Goal: Information Seeking & Learning: Learn about a topic

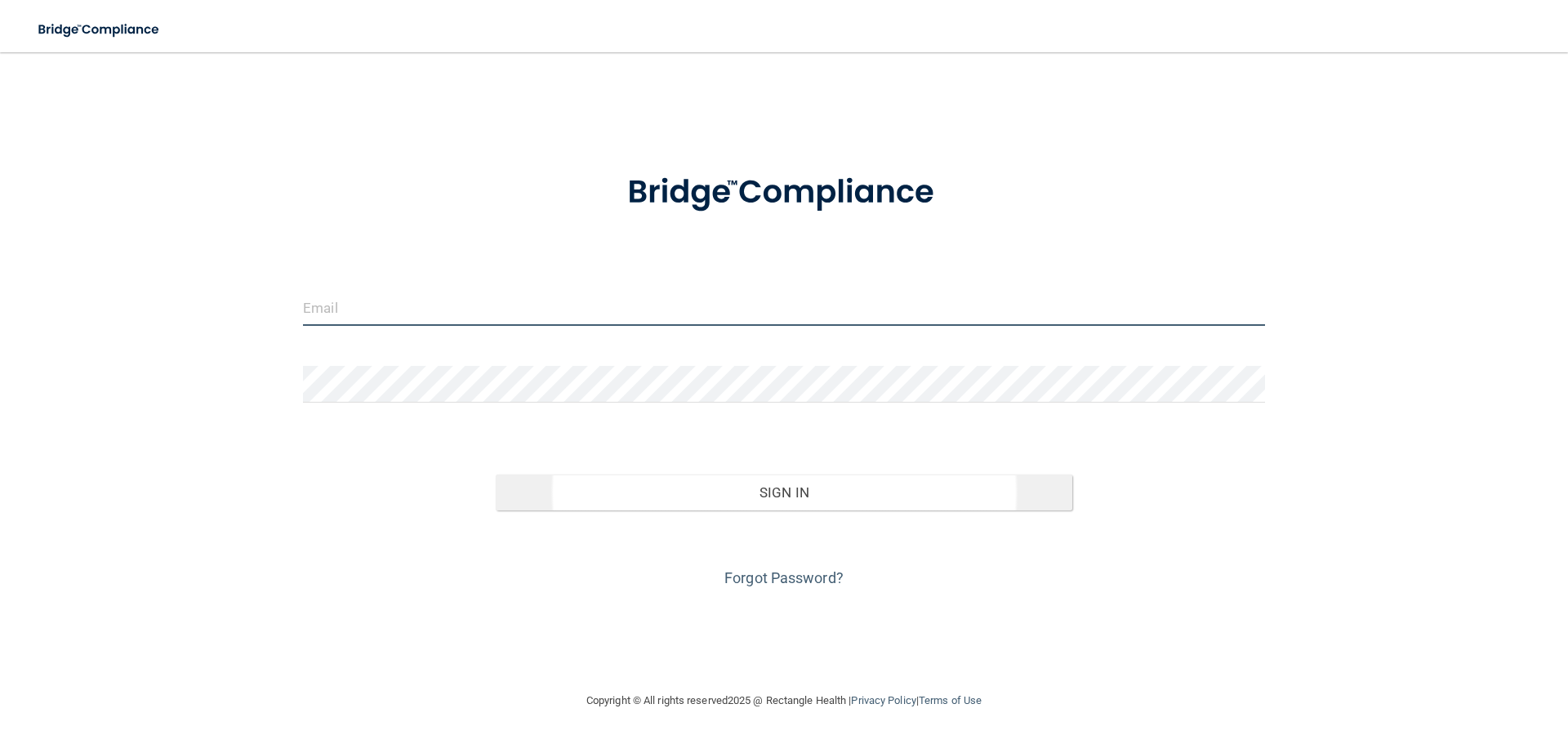
type input "[EMAIL_ADDRESS][DOMAIN_NAME]"
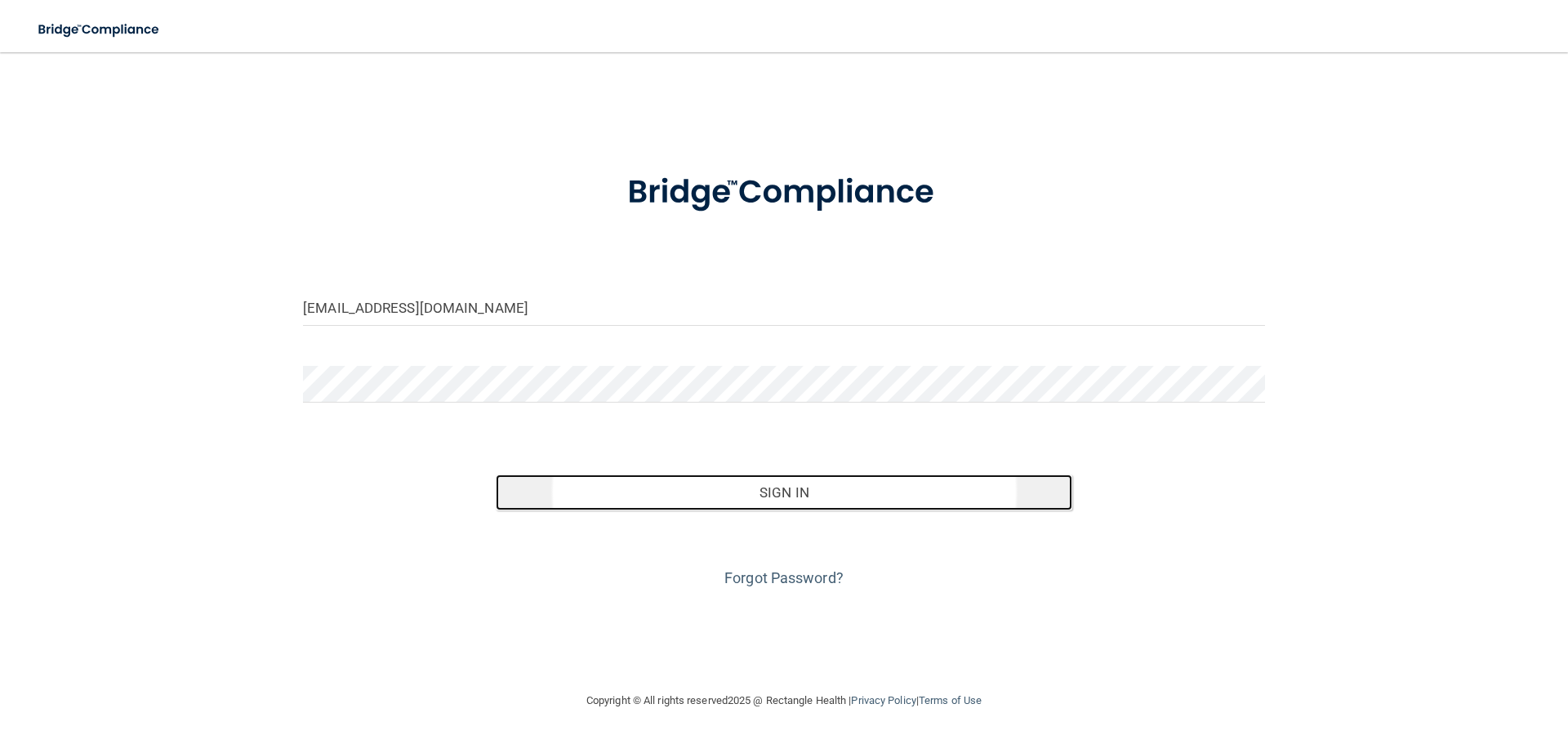
click at [807, 500] on button "Sign In" at bounding box center [784, 492] width 578 height 36
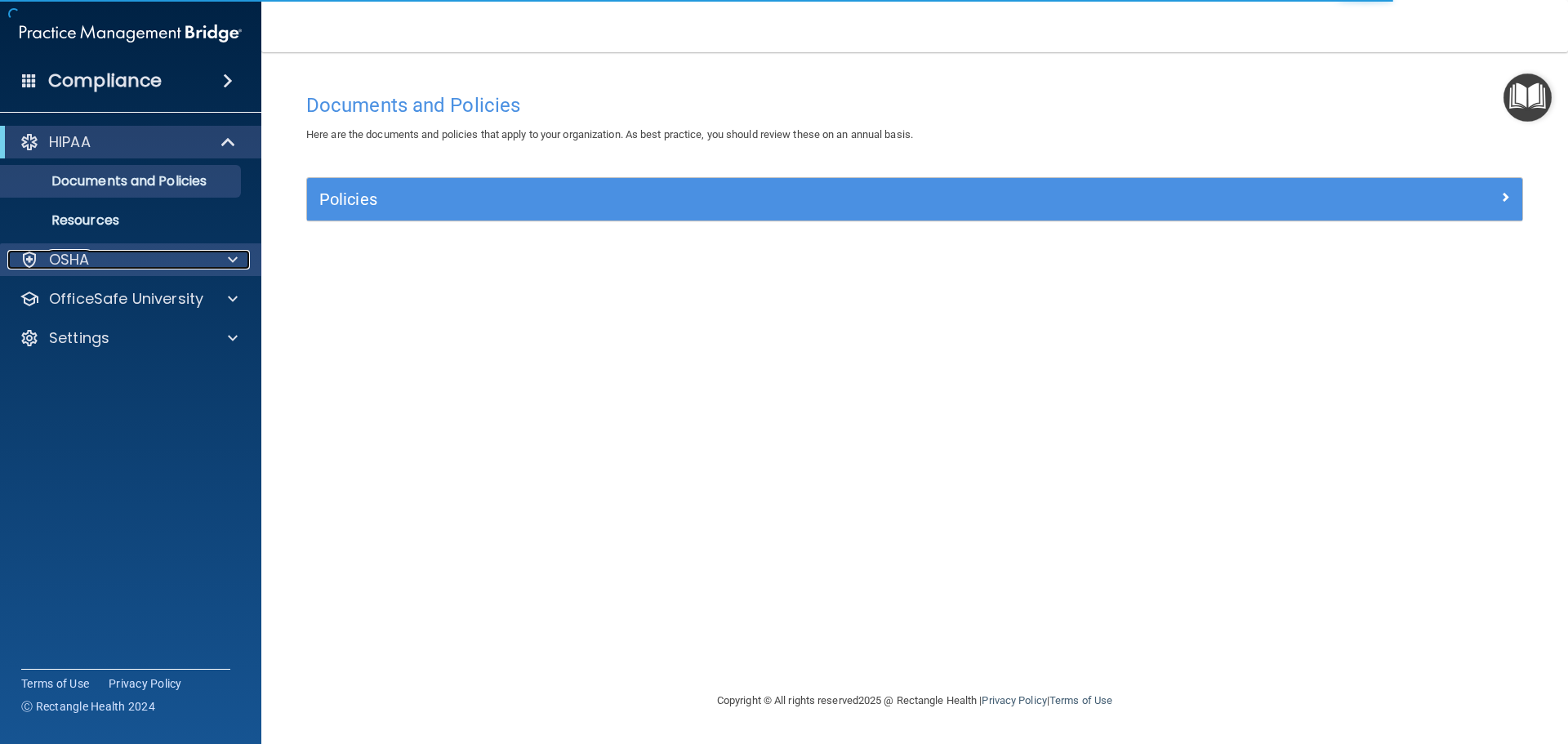
click at [90, 263] on div "OSHA" at bounding box center [108, 260] width 202 height 20
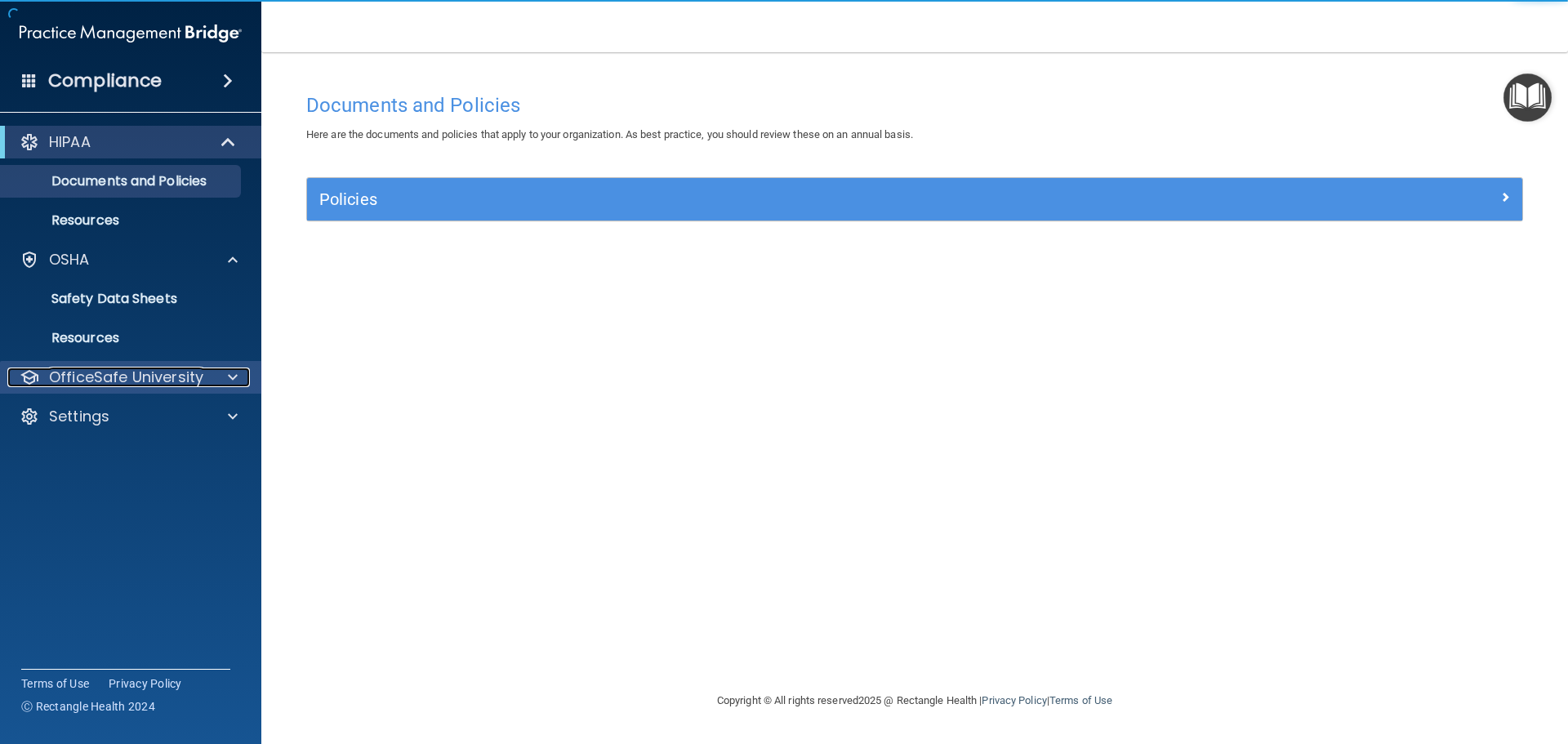
click at [138, 383] on p "OfficeSafe University" at bounding box center [126, 377] width 154 height 20
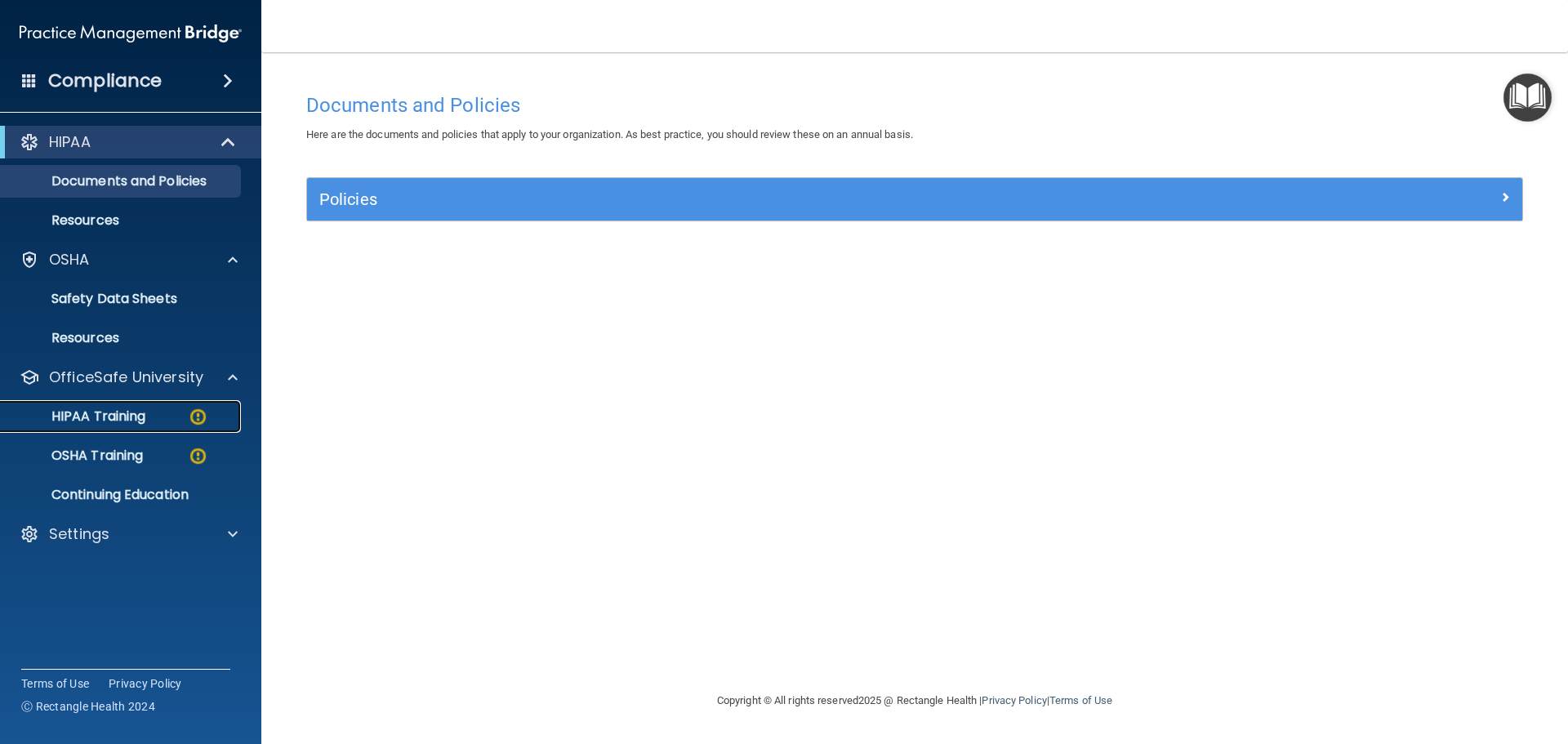
click at [202, 415] on img at bounding box center [198, 417] width 21 height 21
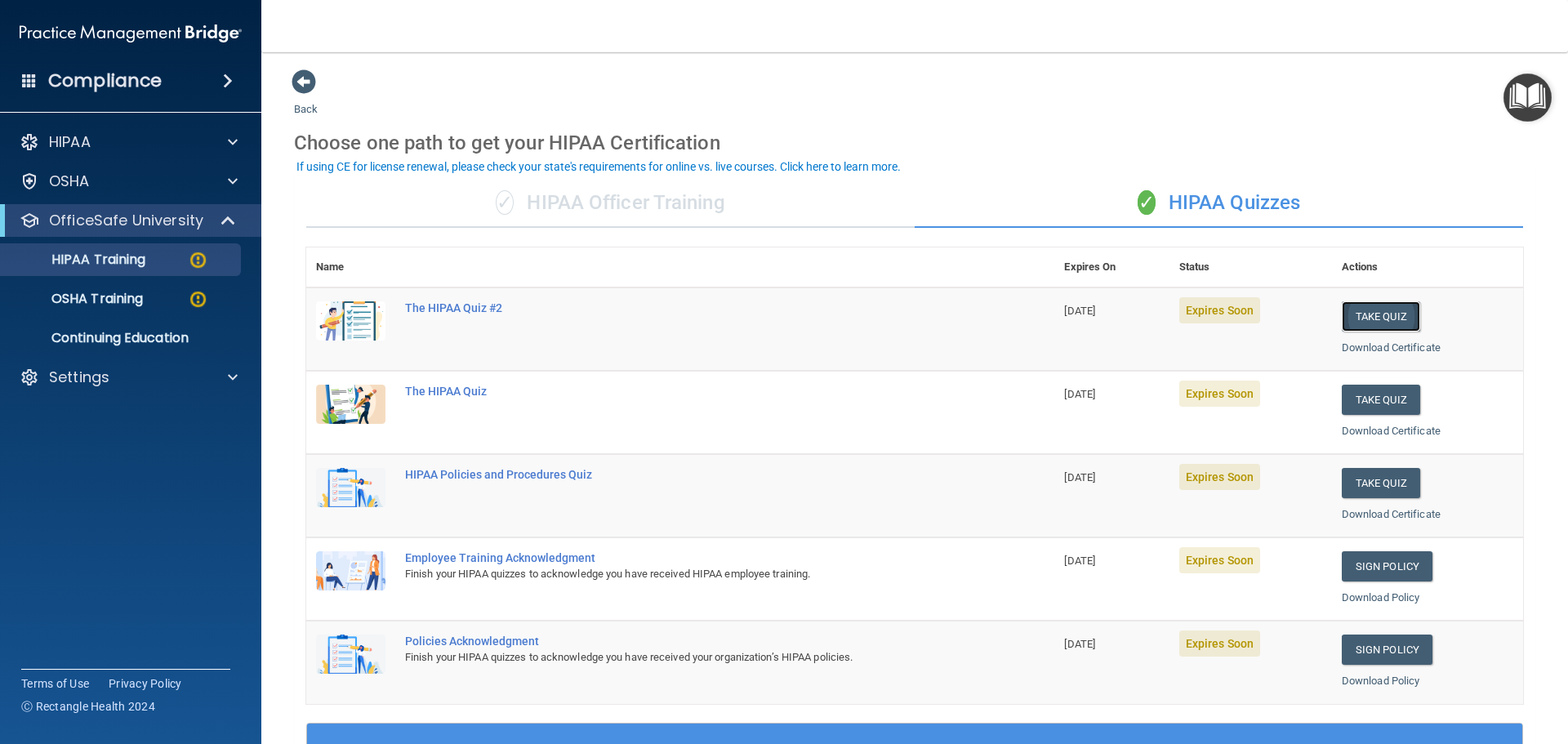
click at [1374, 315] on button "Take Quiz" at bounding box center [1381, 316] width 78 height 30
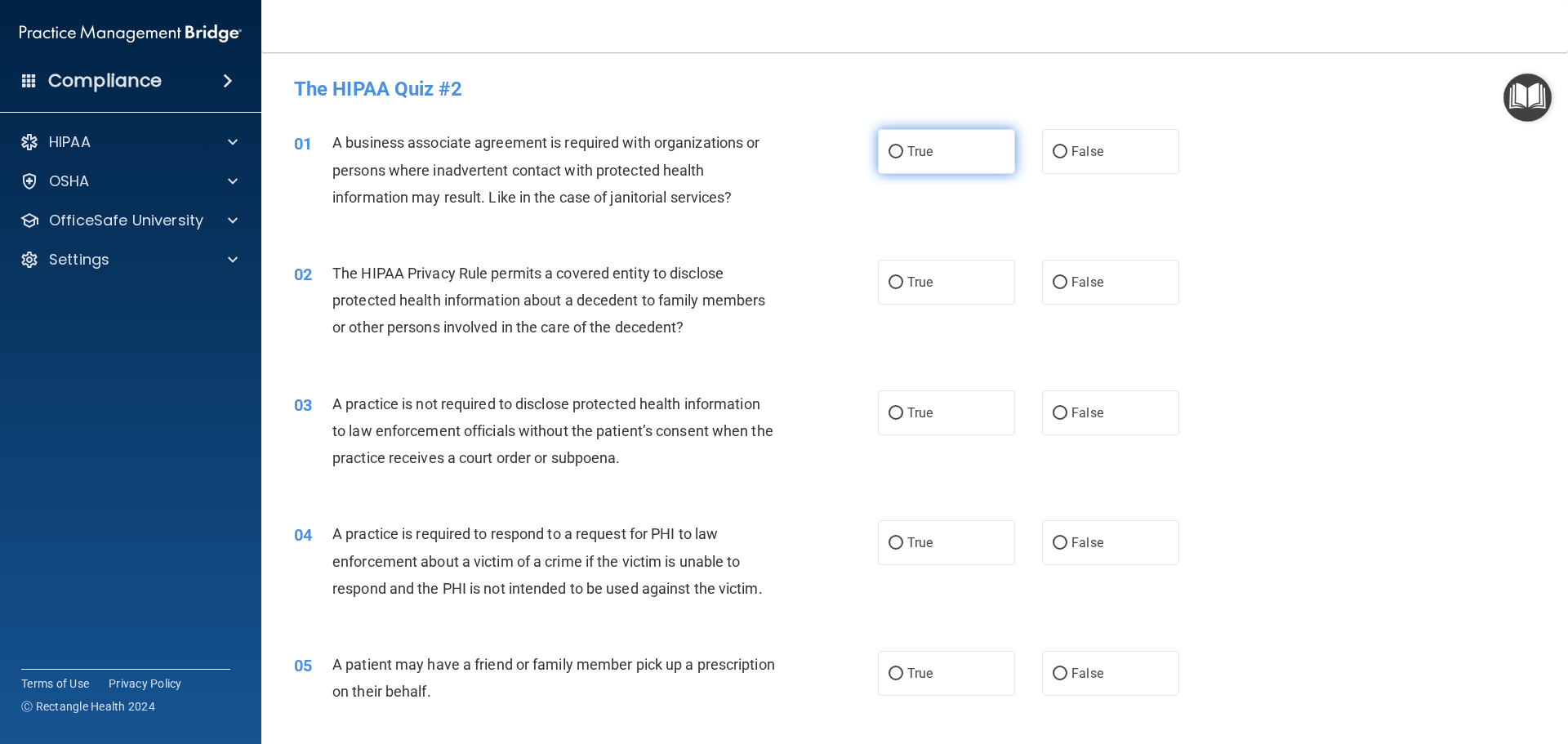
click at [890, 154] on input "True" at bounding box center [895, 152] width 15 height 12
radio input "true"
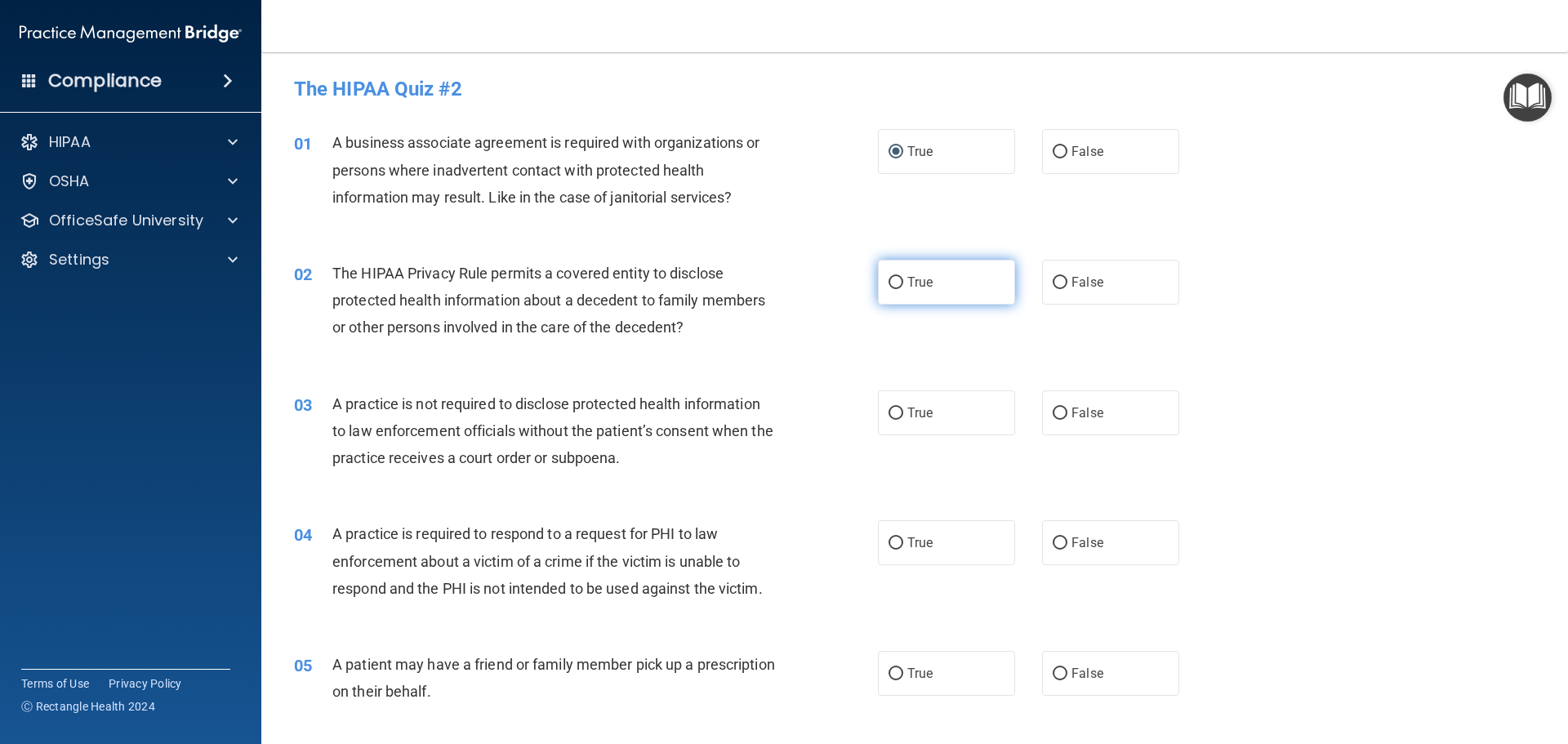
click at [892, 284] on input "True" at bounding box center [895, 282] width 15 height 12
radio input "true"
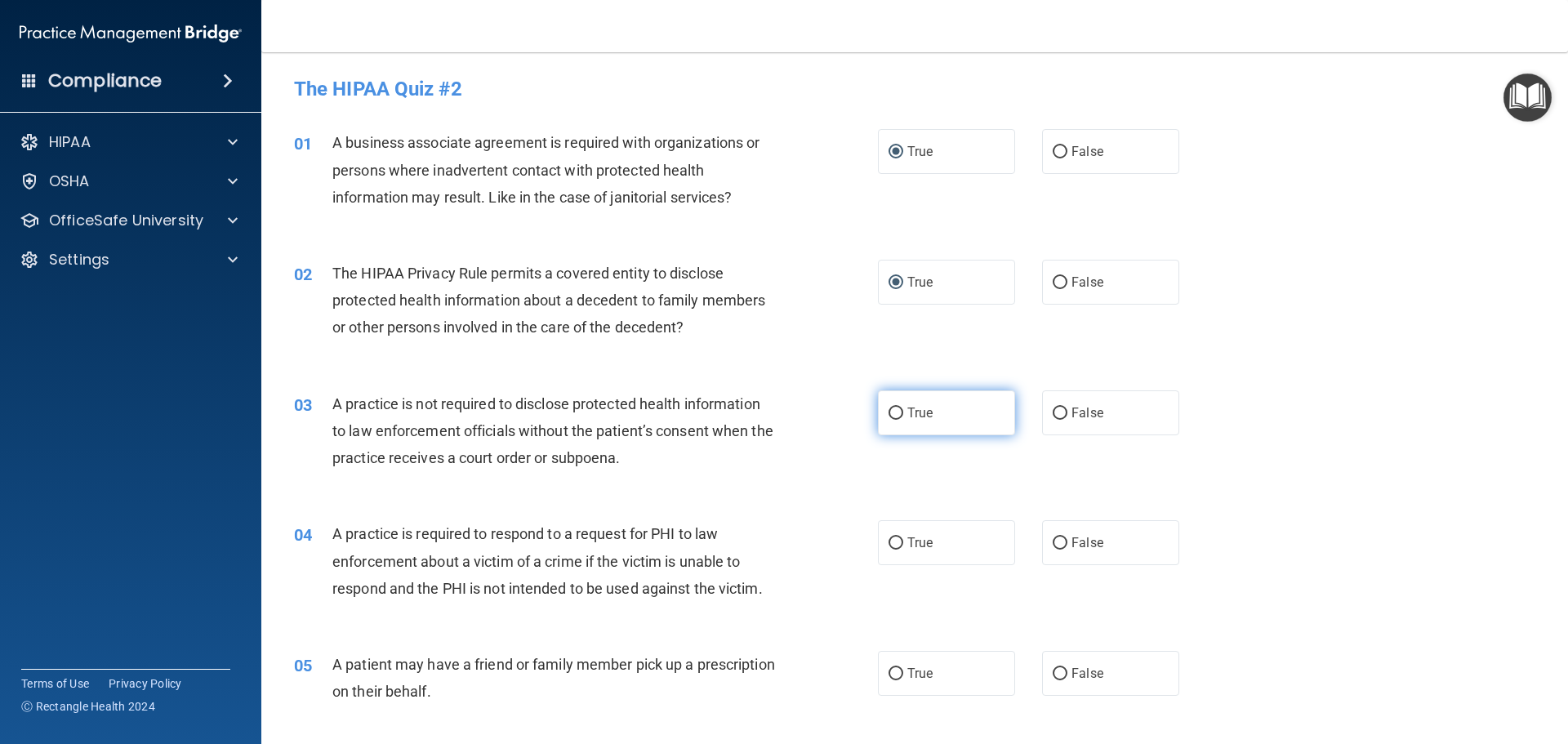
click at [895, 417] on input "True" at bounding box center [895, 413] width 15 height 12
radio input "true"
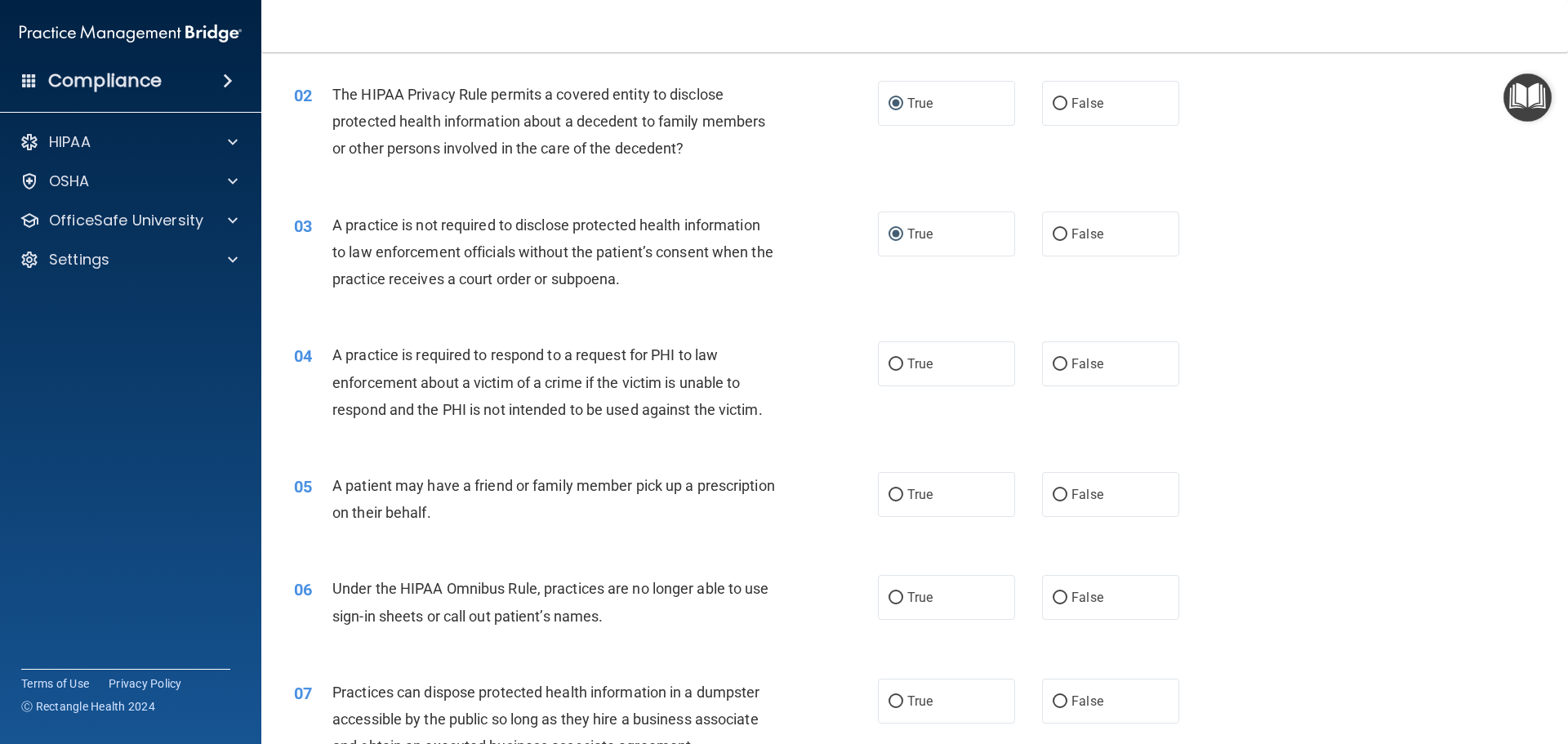
scroll to position [326, 0]
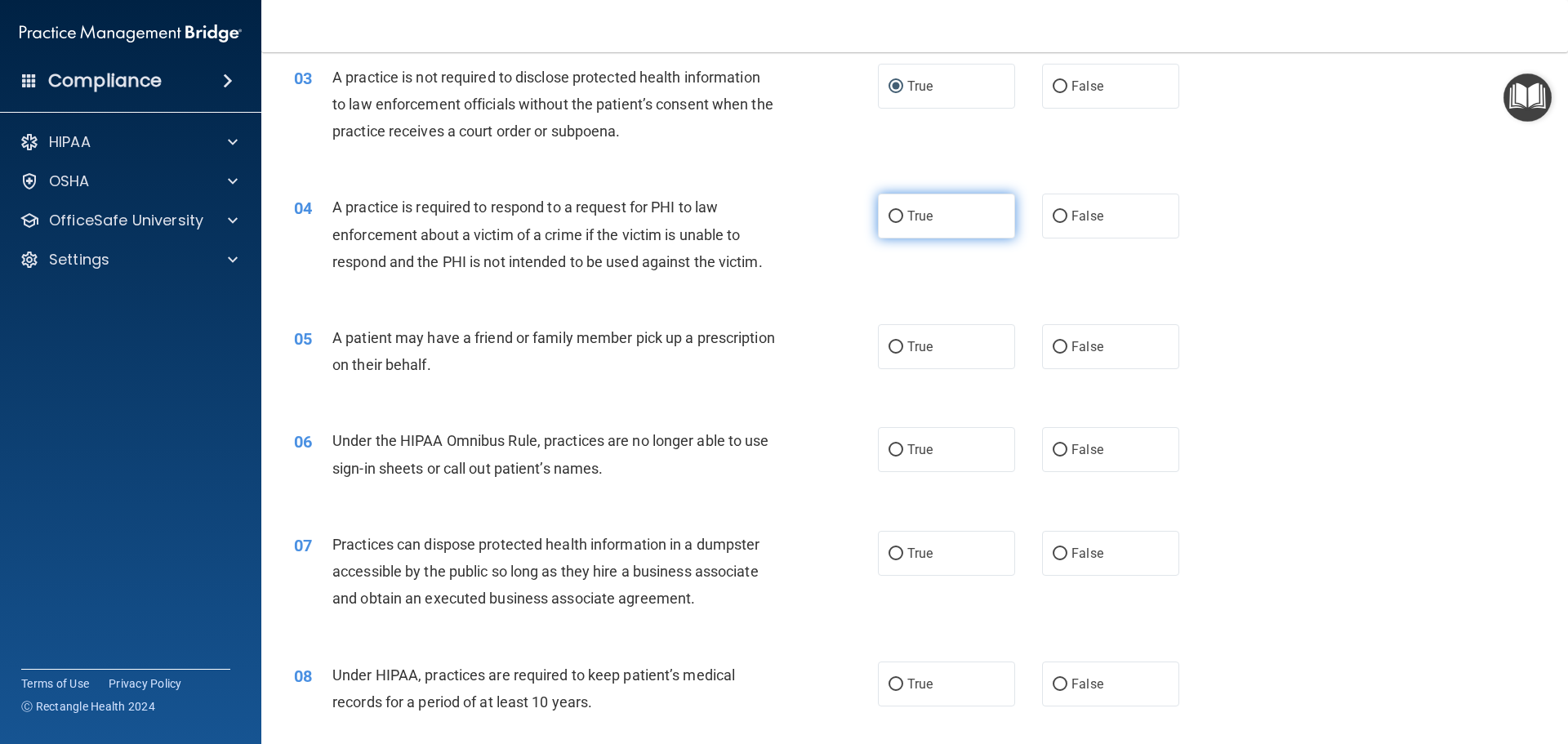
click at [888, 217] on input "True" at bounding box center [895, 217] width 15 height 12
radio input "true"
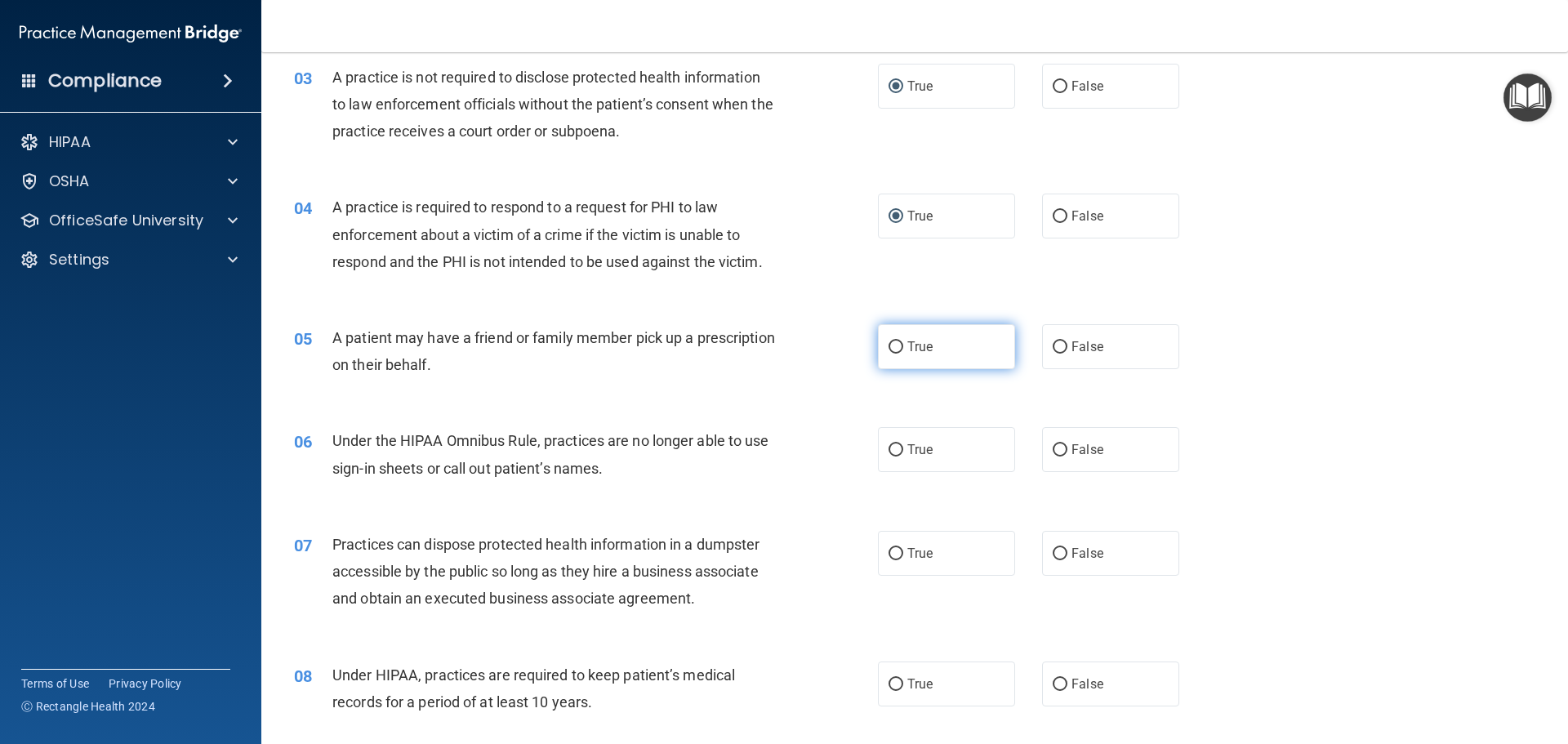
click at [888, 342] on input "True" at bounding box center [895, 347] width 15 height 12
radio input "true"
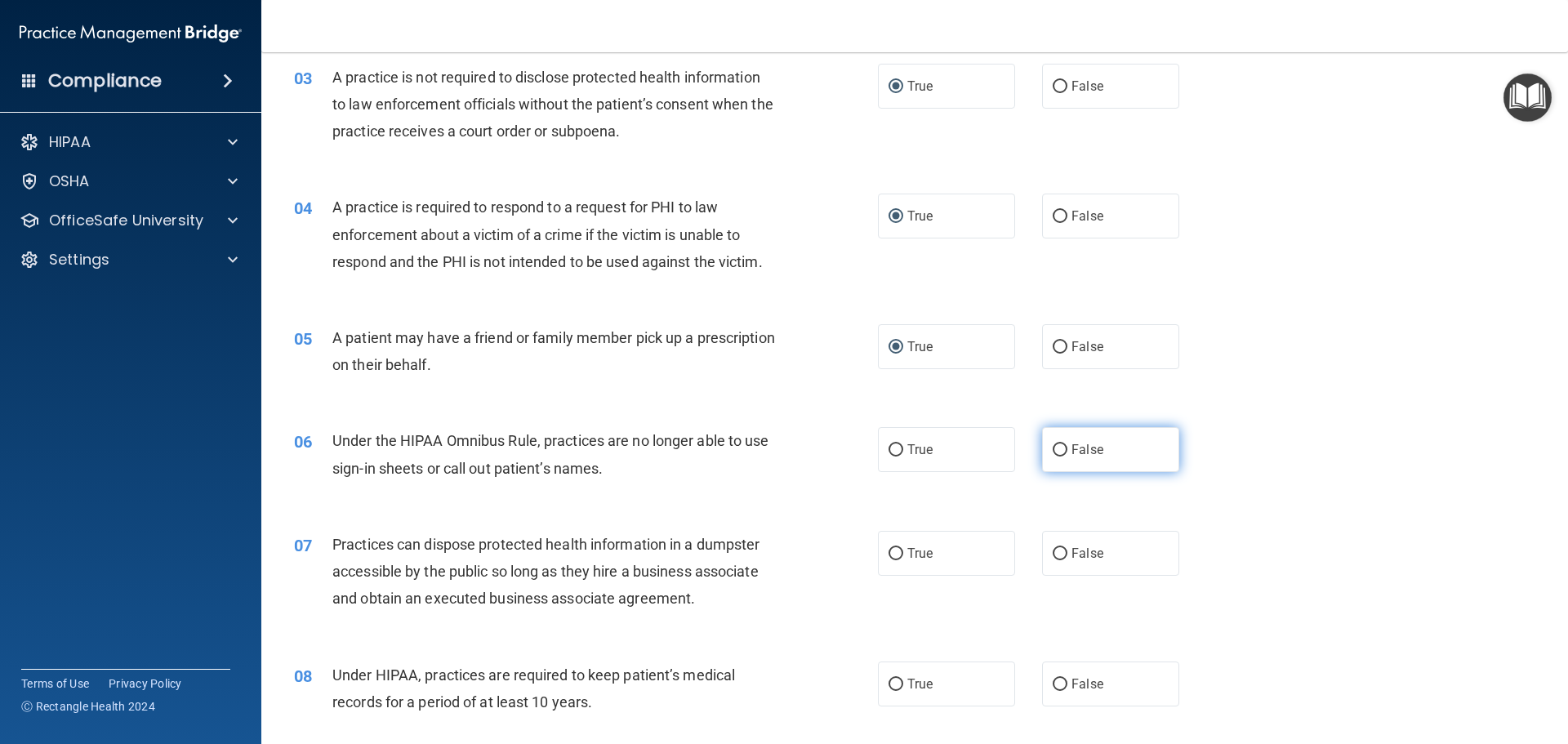
click at [1056, 449] on input "False" at bounding box center [1059, 450] width 15 height 12
radio input "true"
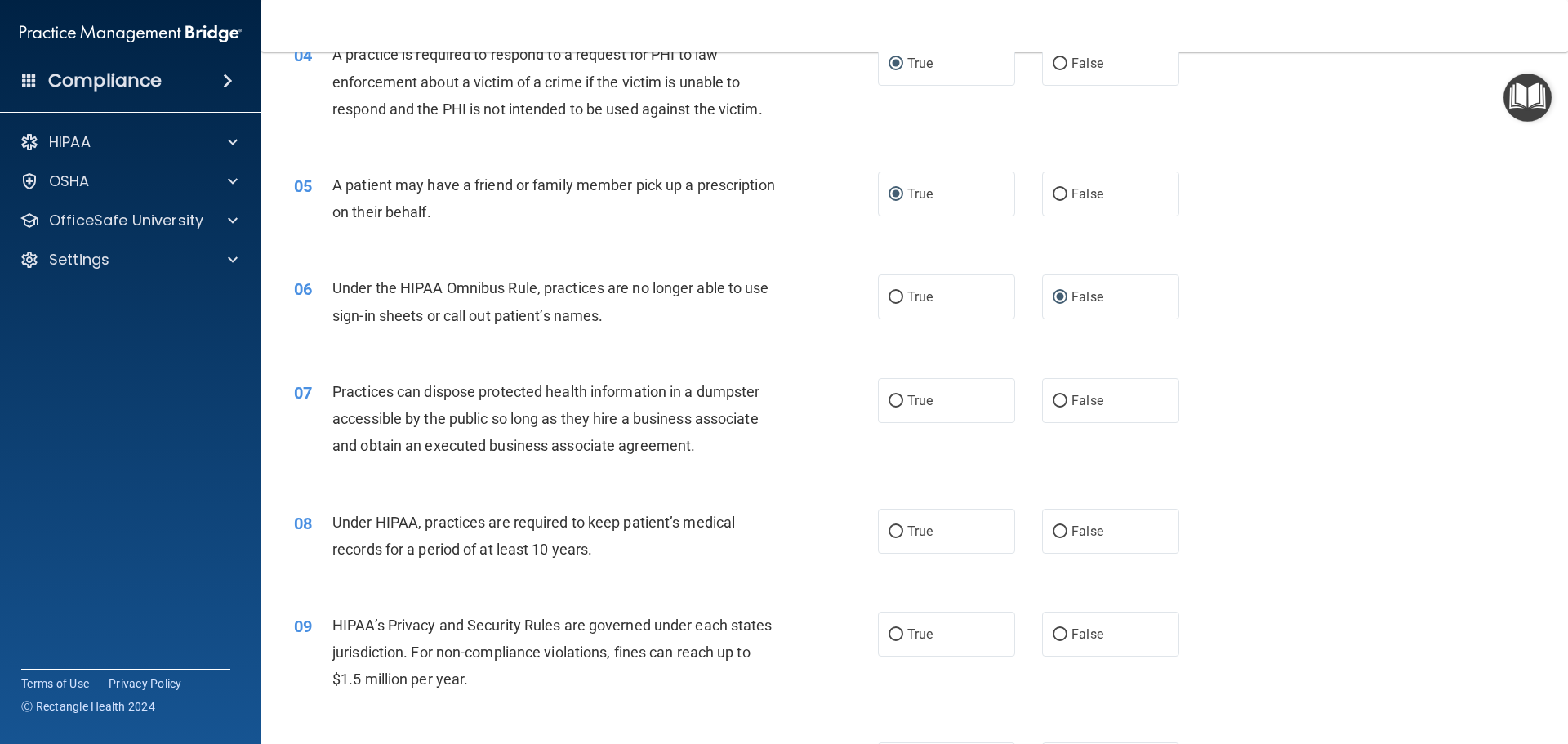
scroll to position [490, 0]
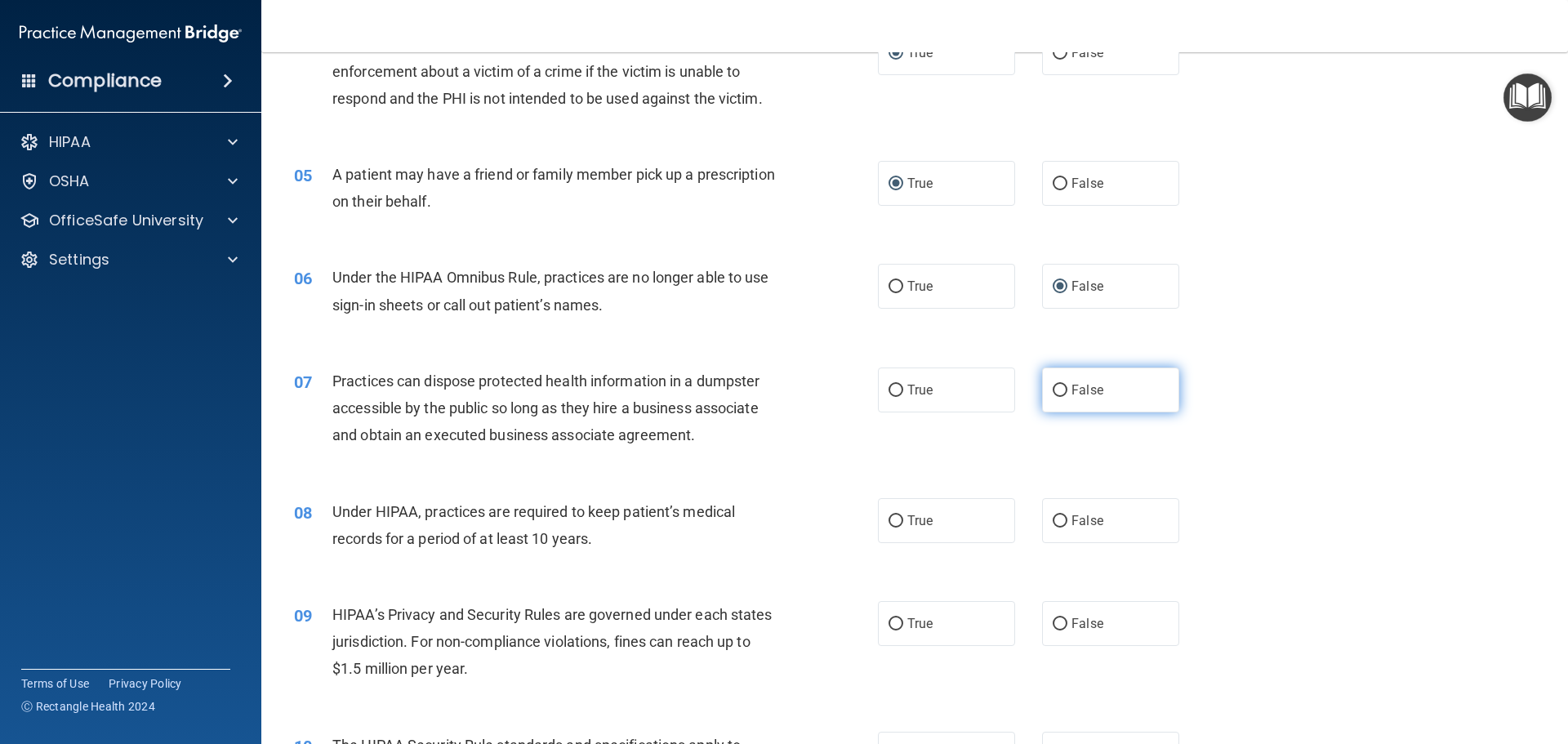
click at [1054, 388] on input "False" at bounding box center [1059, 390] width 15 height 12
radio input "true"
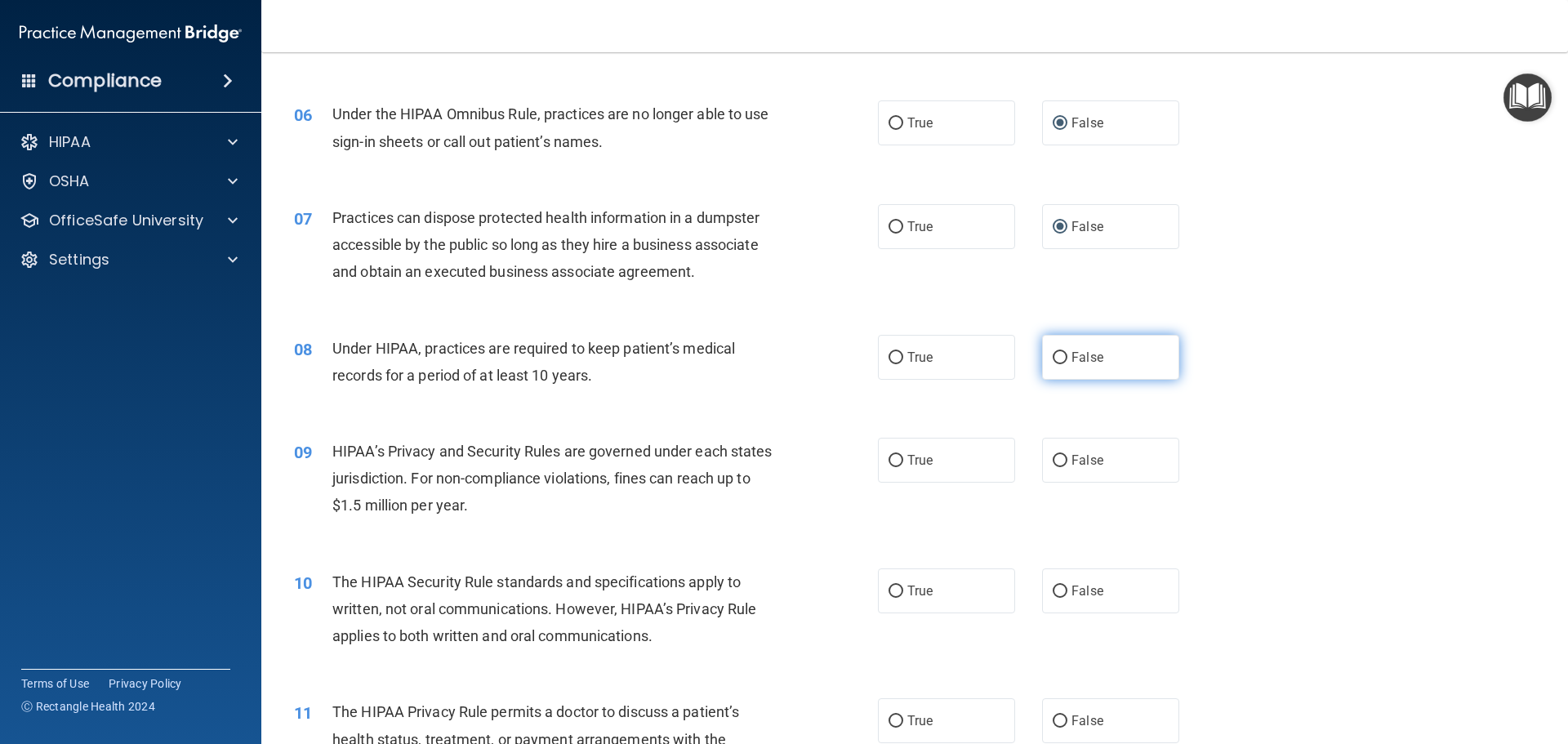
click at [1052, 360] on input "False" at bounding box center [1059, 358] width 15 height 12
radio input "true"
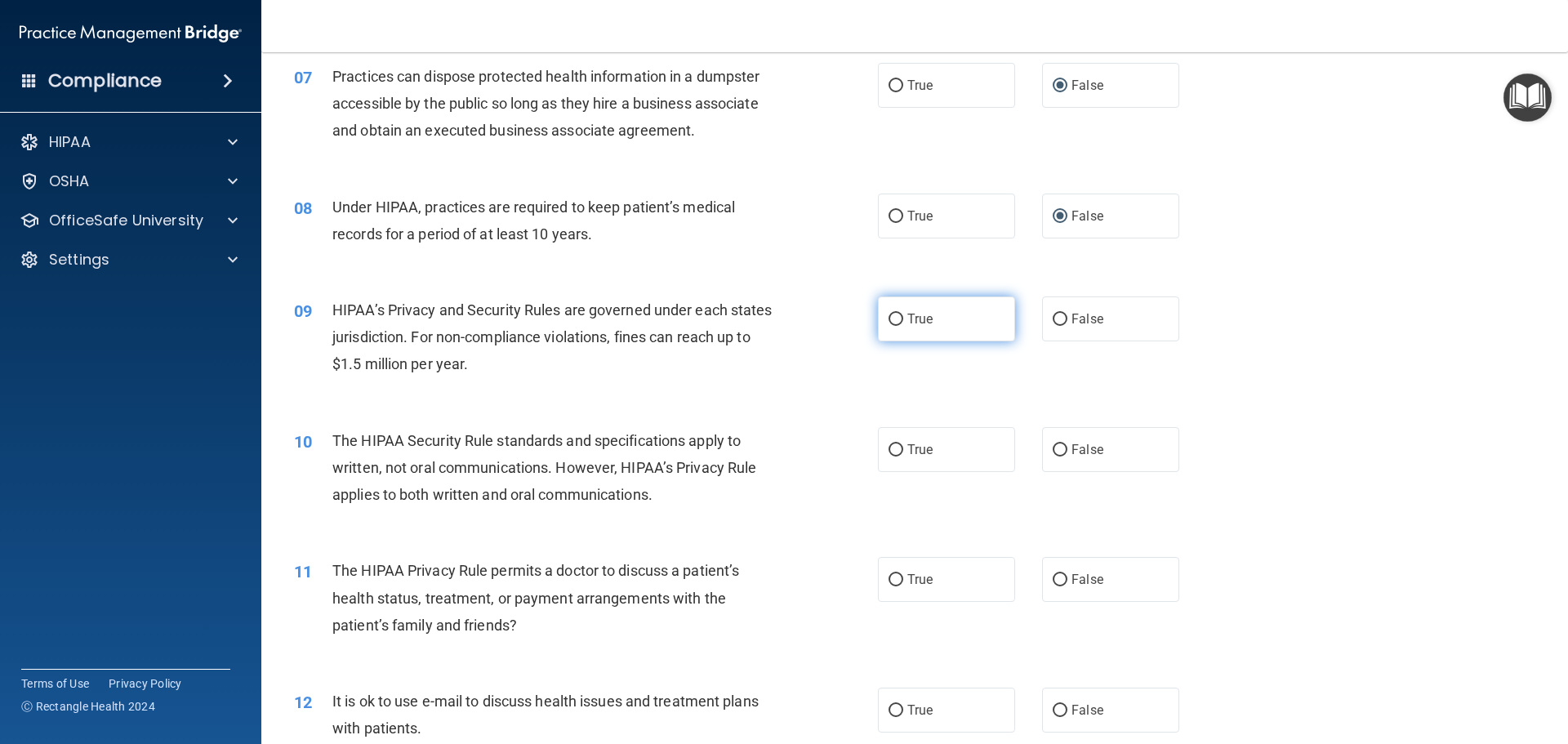
scroll to position [817, 0]
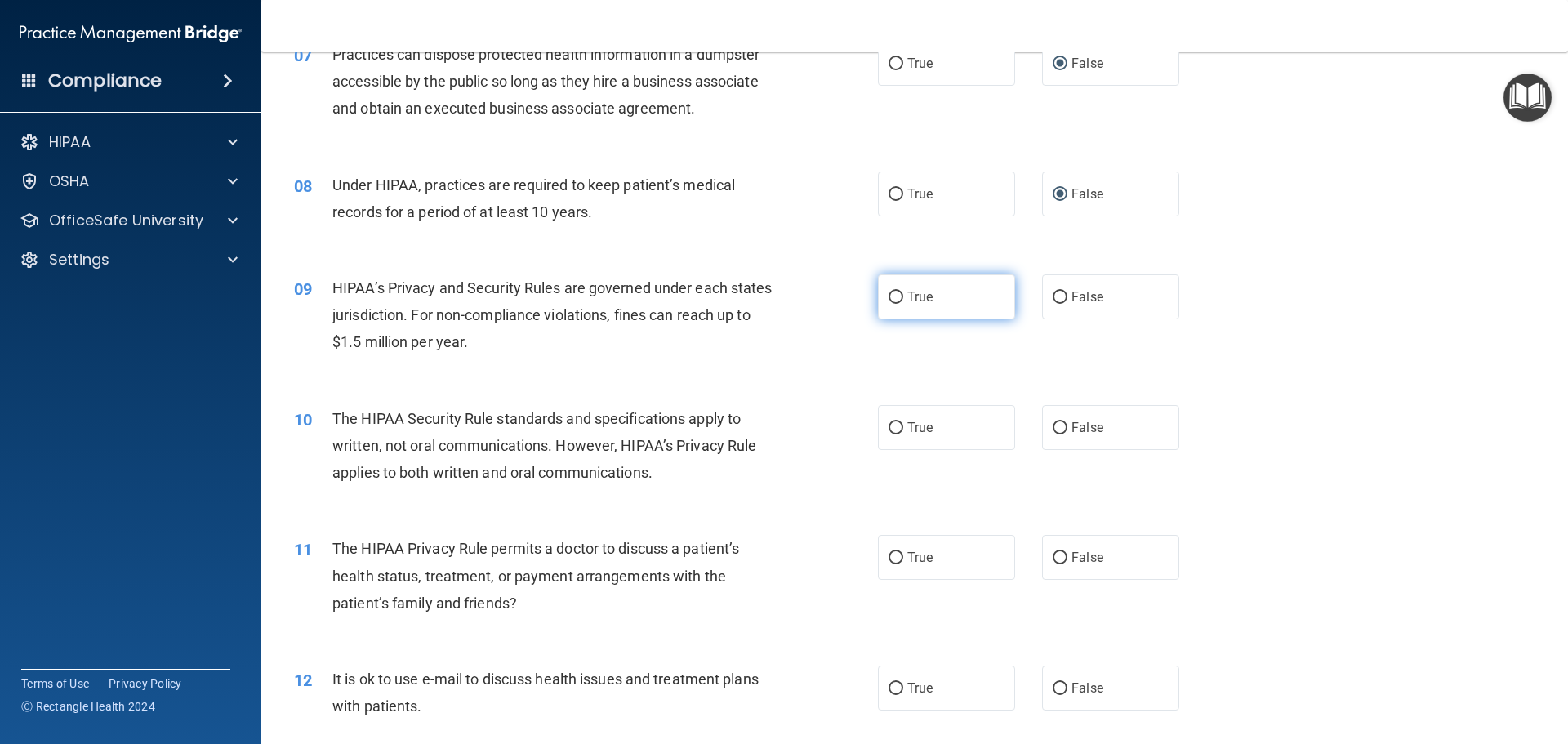
click at [888, 299] on input "True" at bounding box center [895, 297] width 15 height 12
radio input "true"
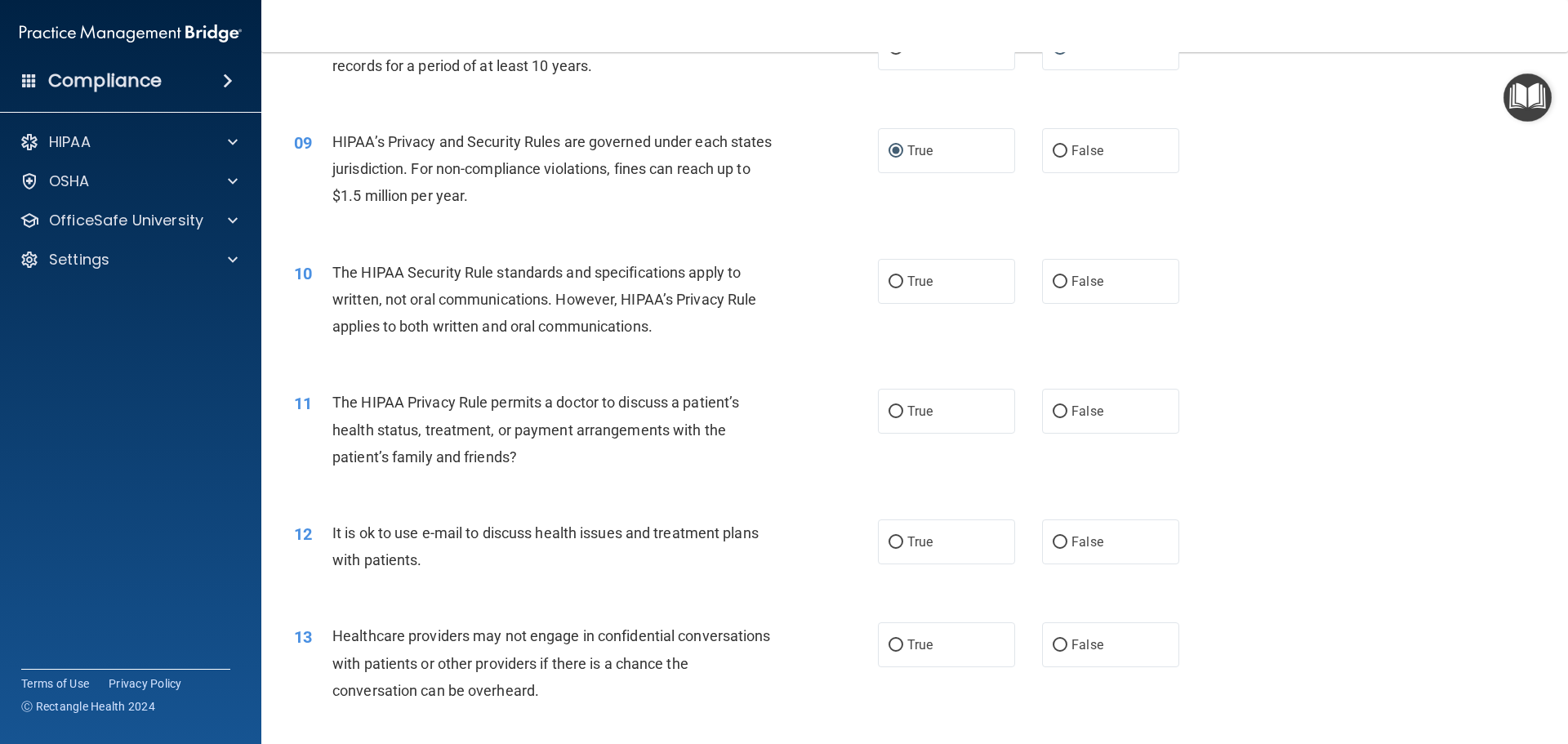
scroll to position [979, 0]
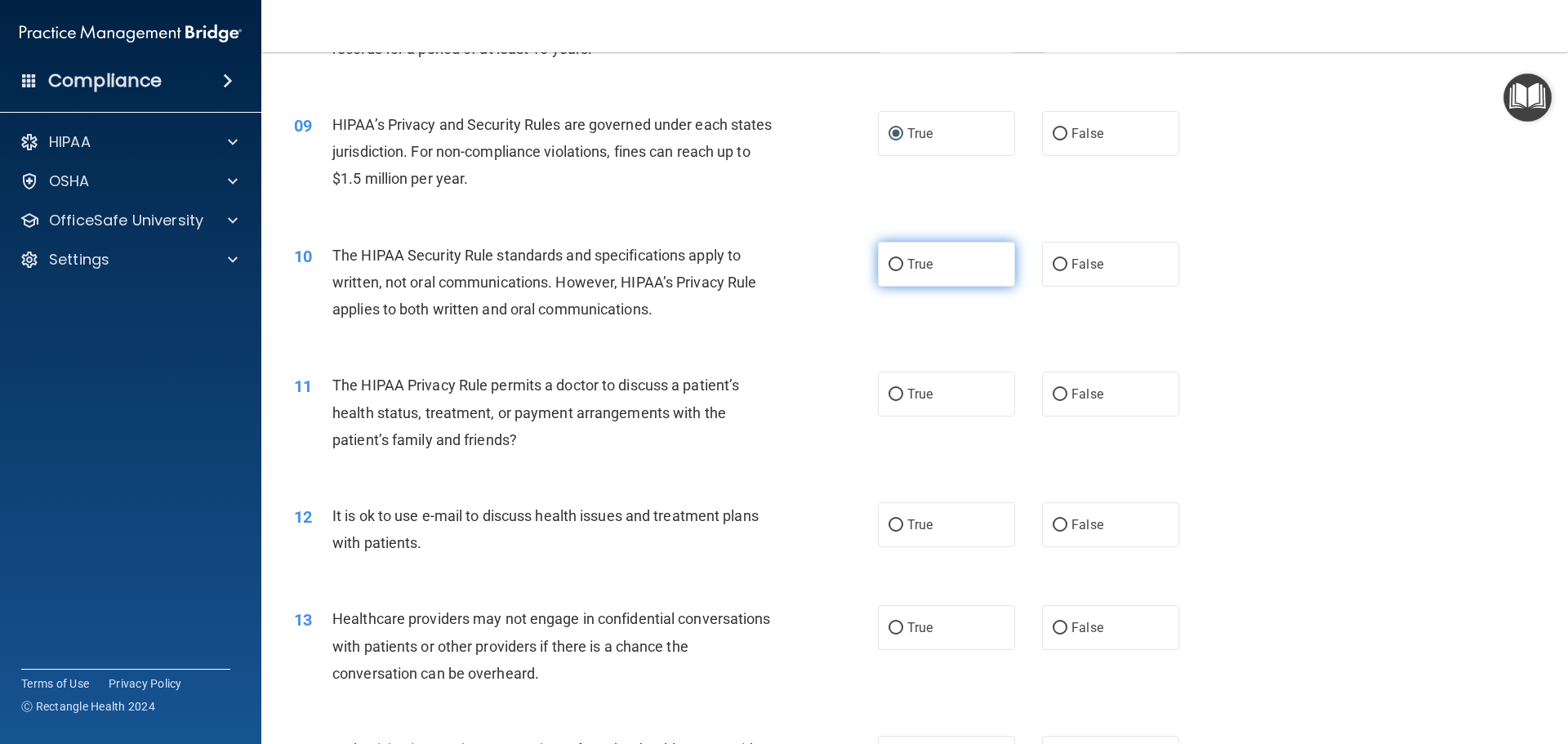
click at [888, 263] on input "True" at bounding box center [895, 265] width 15 height 12
radio input "true"
click at [1052, 395] on input "False" at bounding box center [1059, 394] width 15 height 12
radio input "true"
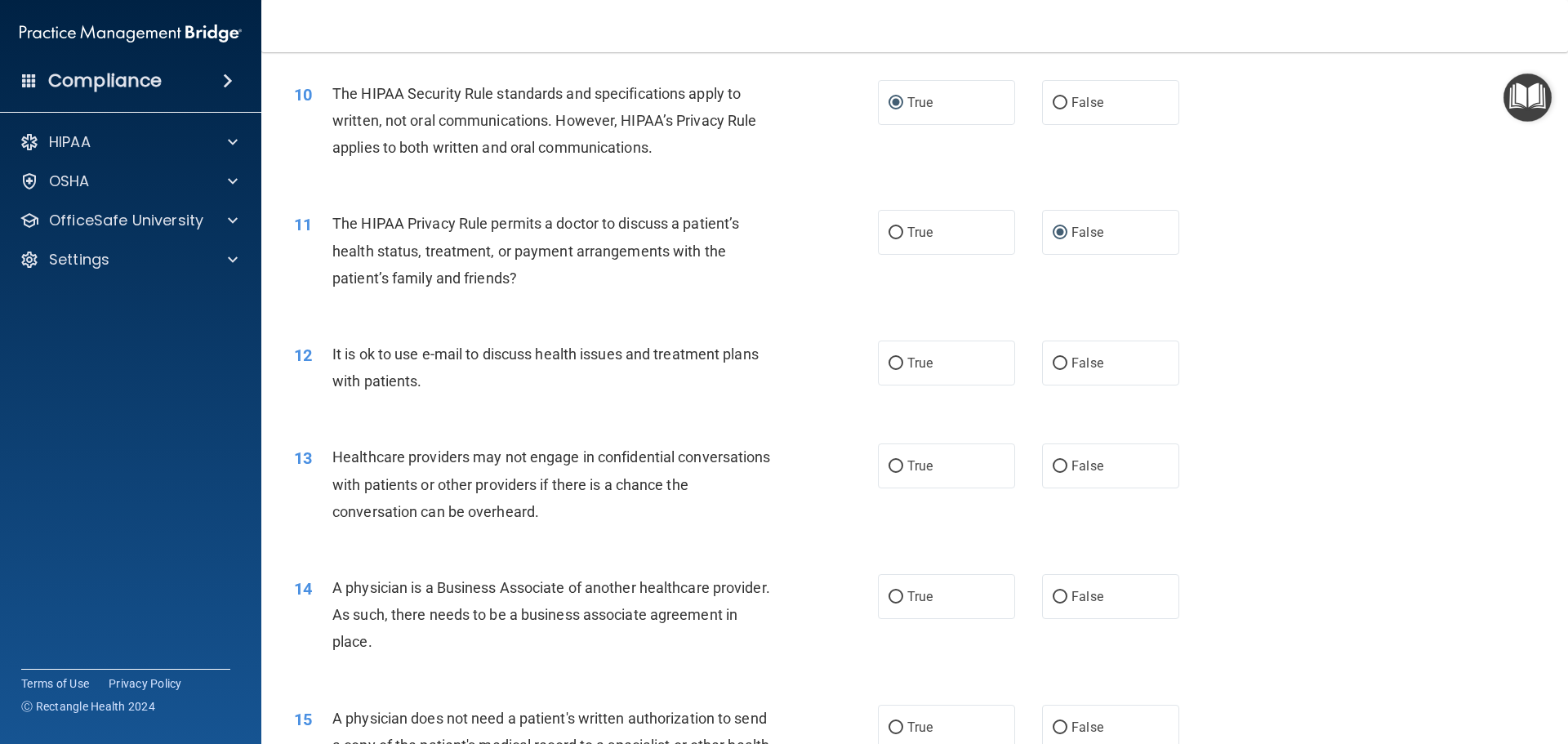
scroll to position [1143, 0]
click at [890, 366] on input "True" at bounding box center [895, 362] width 15 height 12
radio input "true"
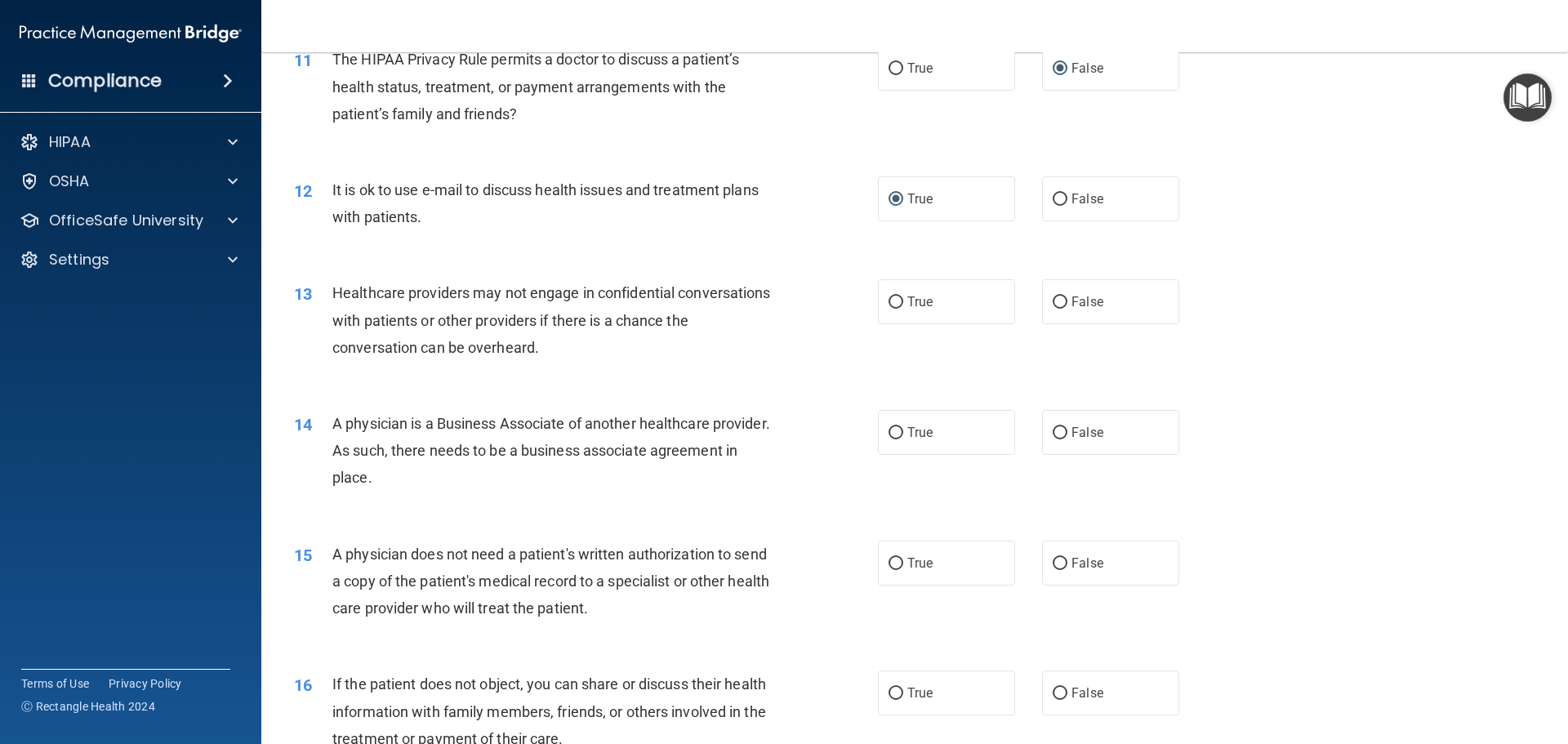
scroll to position [1306, 0]
click at [888, 304] on input "True" at bounding box center [895, 301] width 15 height 12
radio input "true"
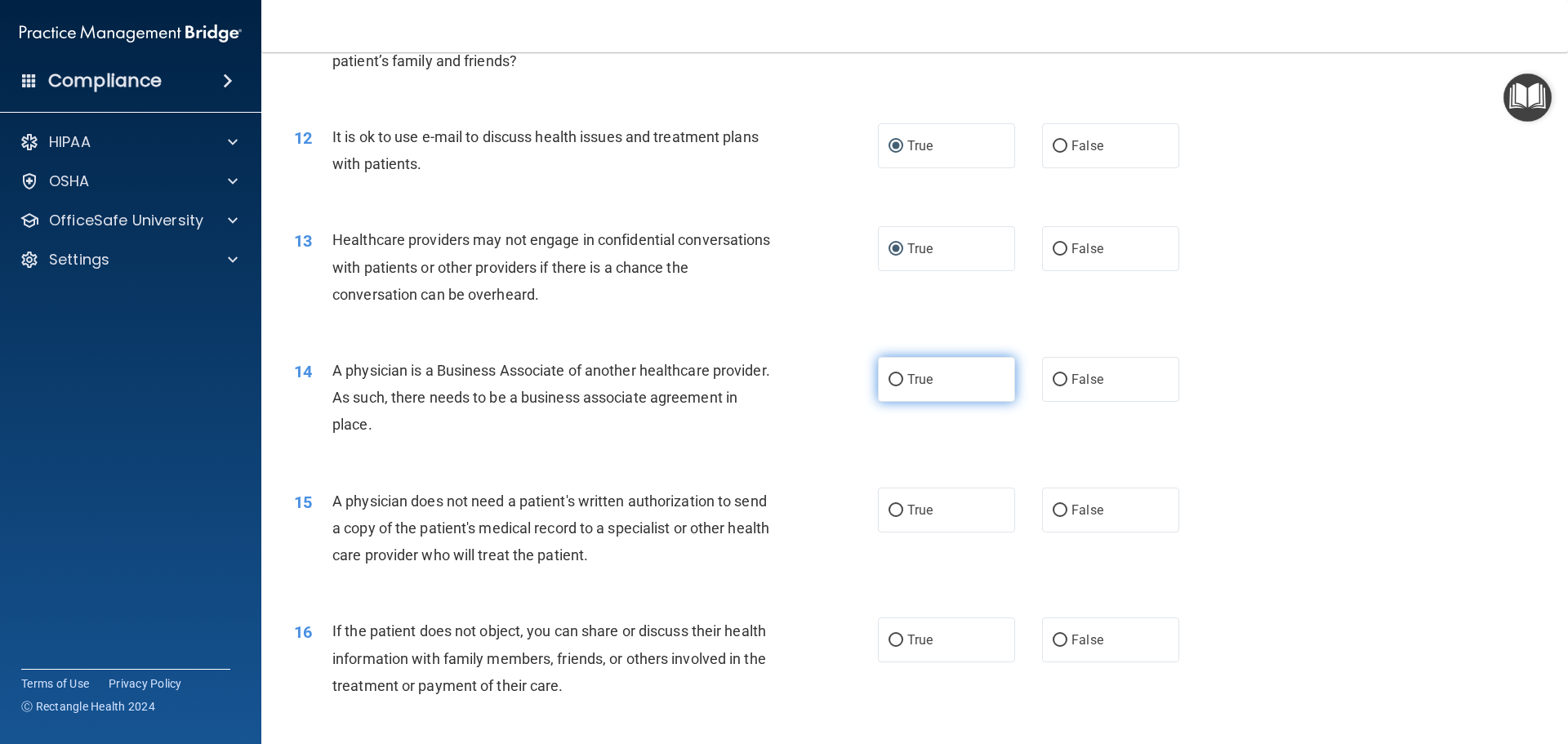
scroll to position [1388, 0]
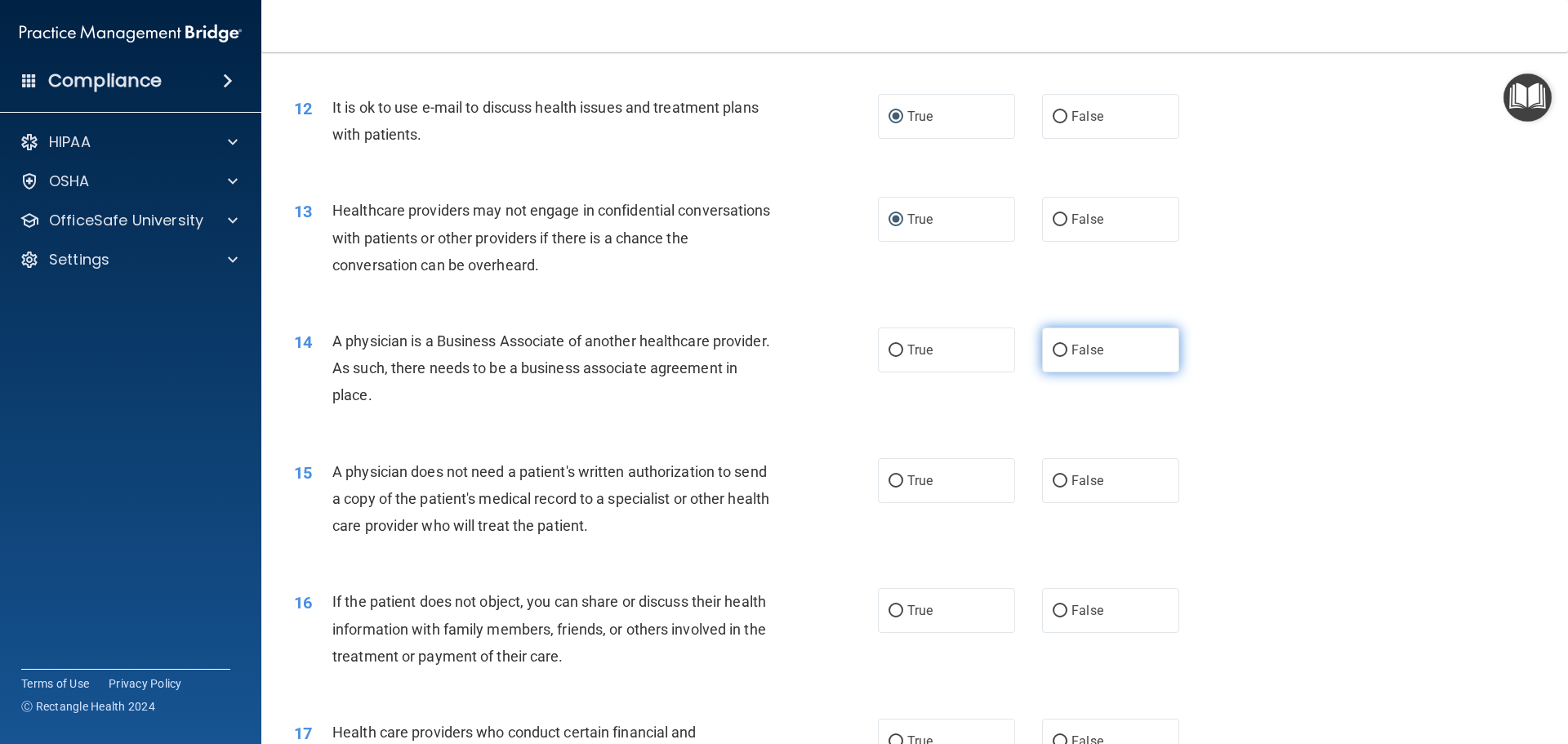
click at [1052, 352] on input "False" at bounding box center [1059, 350] width 15 height 12
radio input "true"
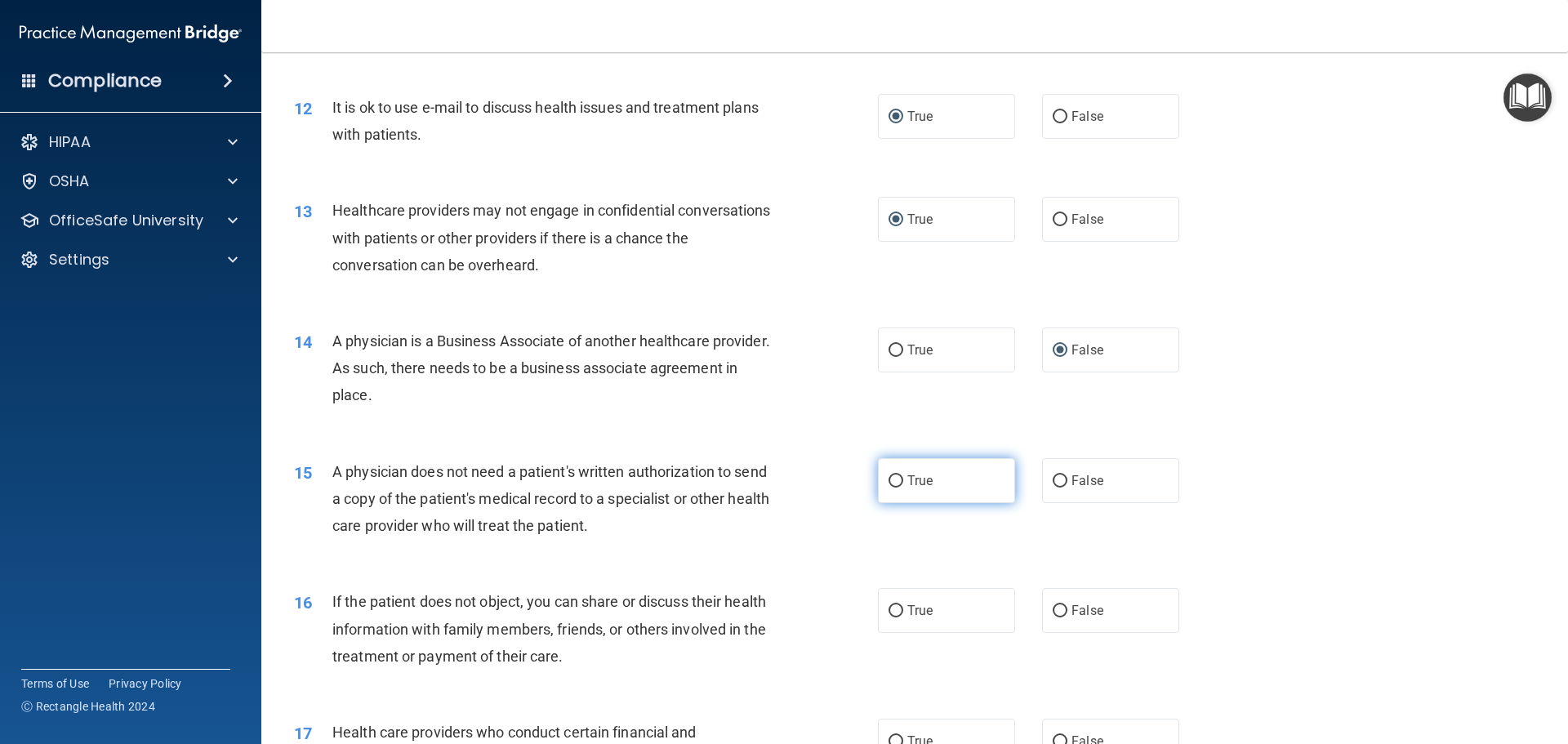
click at [892, 481] on input "True" at bounding box center [895, 481] width 15 height 12
radio input "true"
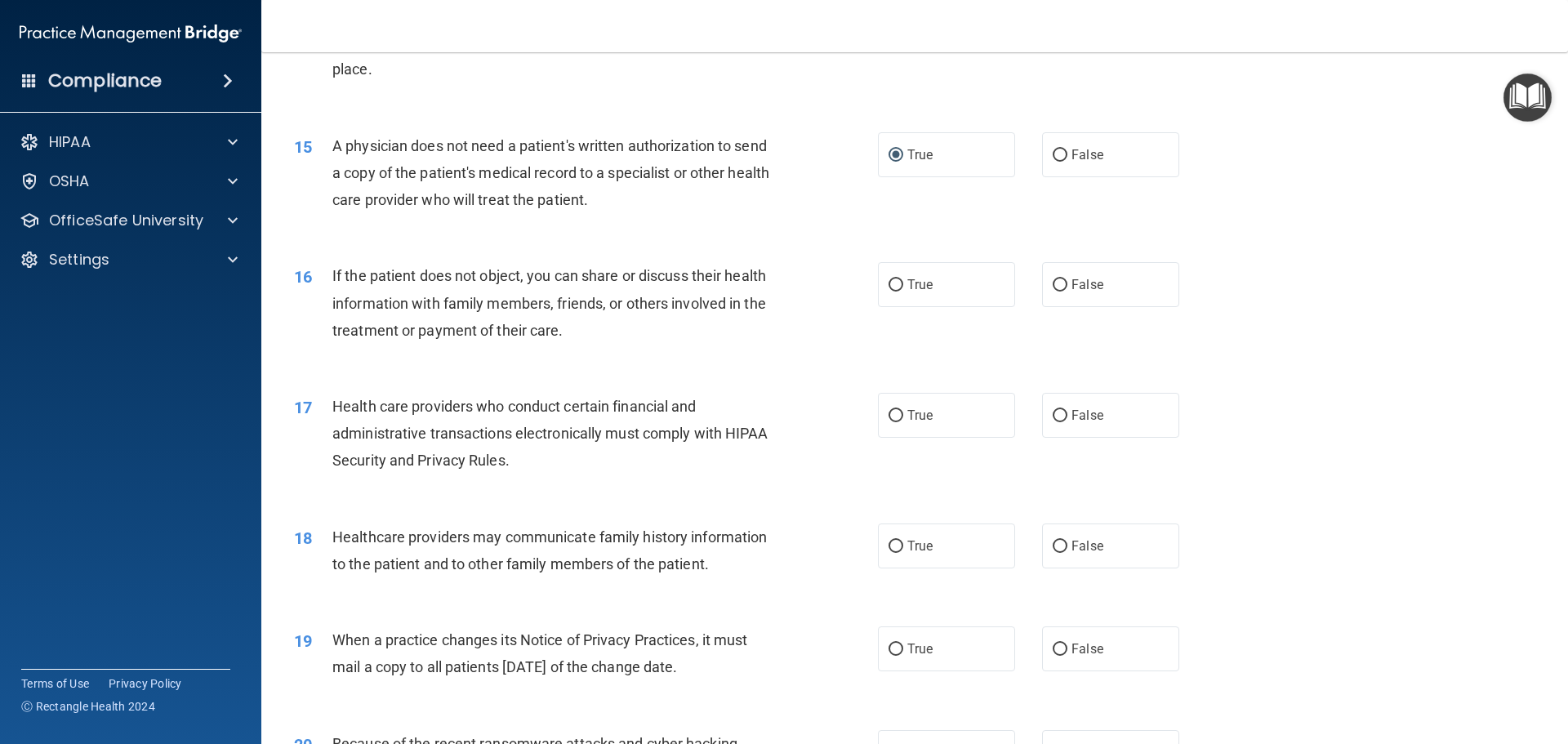
scroll to position [1714, 0]
click at [893, 285] on input "True" at bounding box center [895, 284] width 15 height 12
radio input "true"
click at [890, 419] on input "True" at bounding box center [895, 415] width 15 height 12
radio input "true"
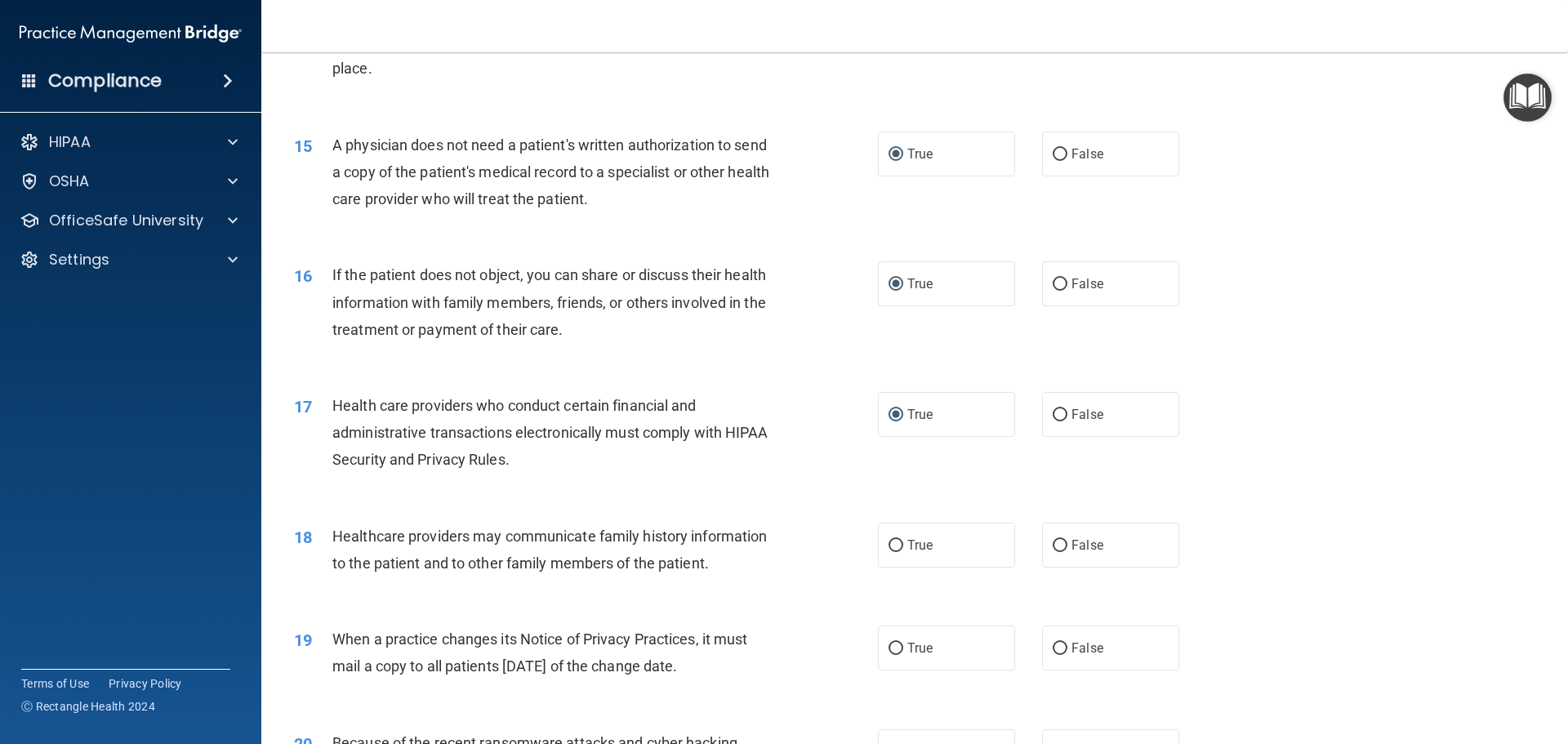
scroll to position [1877, 0]
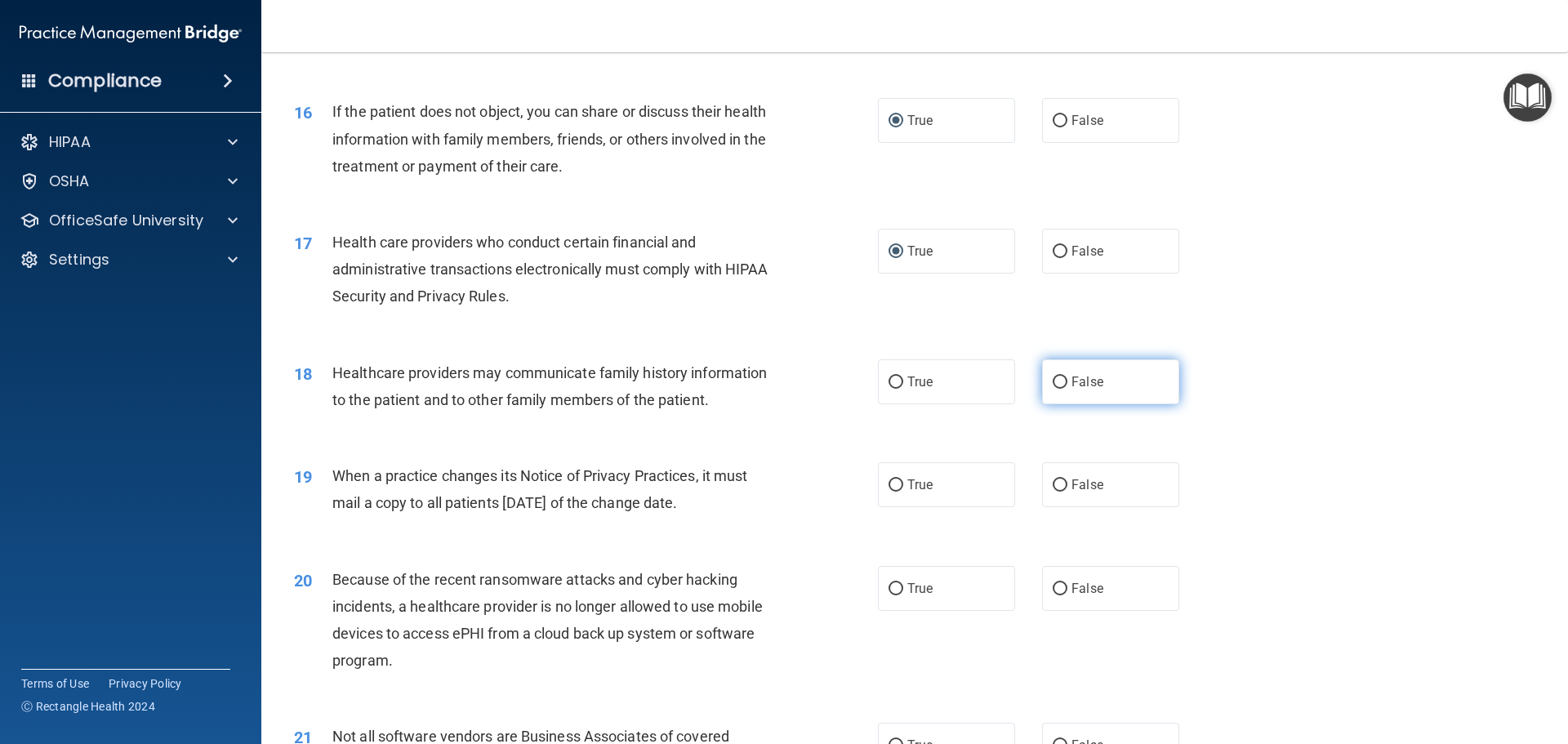
click at [1052, 378] on input "False" at bounding box center [1059, 382] width 15 height 12
radio input "true"
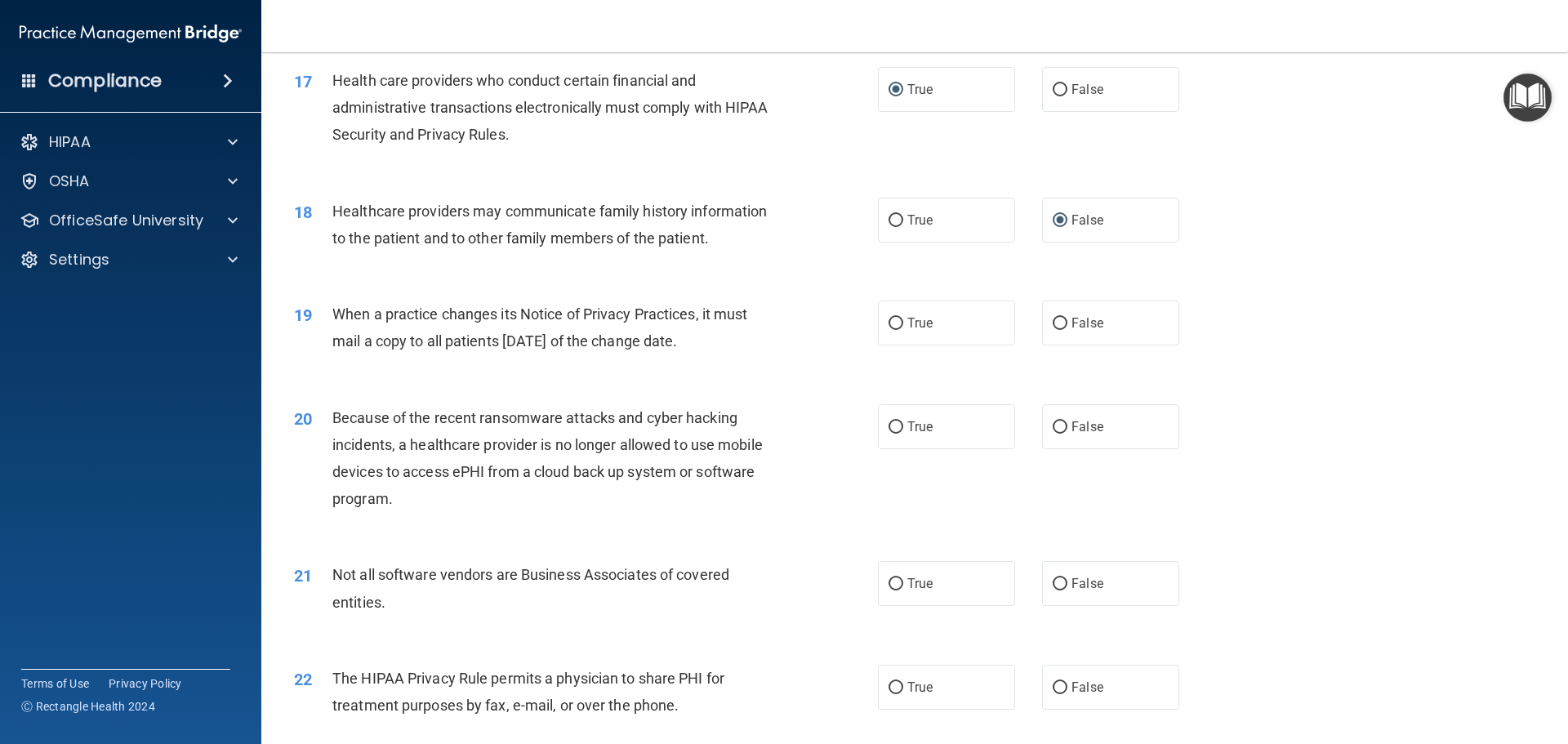
scroll to position [2041, 0]
click at [888, 320] on input "True" at bounding box center [895, 322] width 15 height 12
radio input "true"
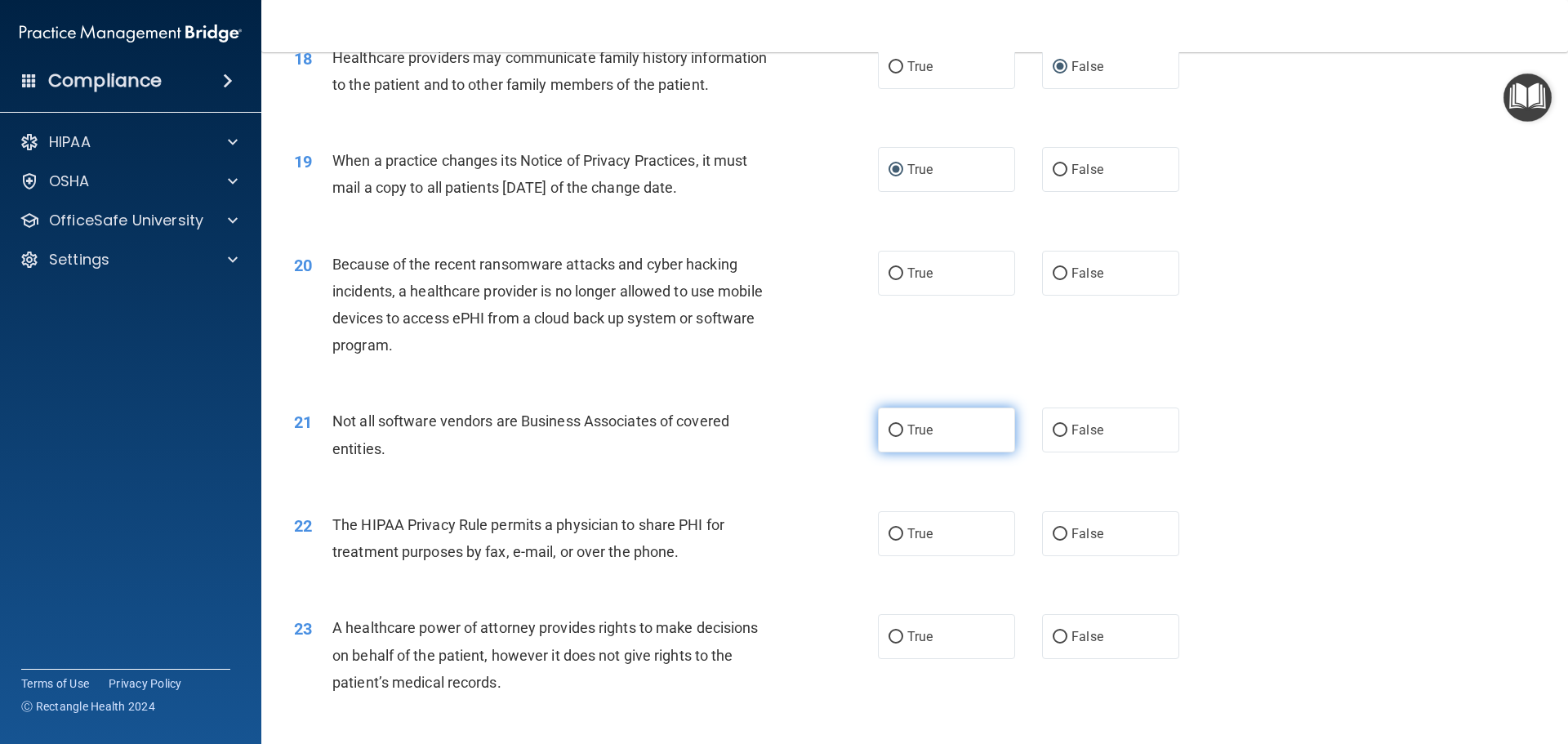
scroll to position [2204, 0]
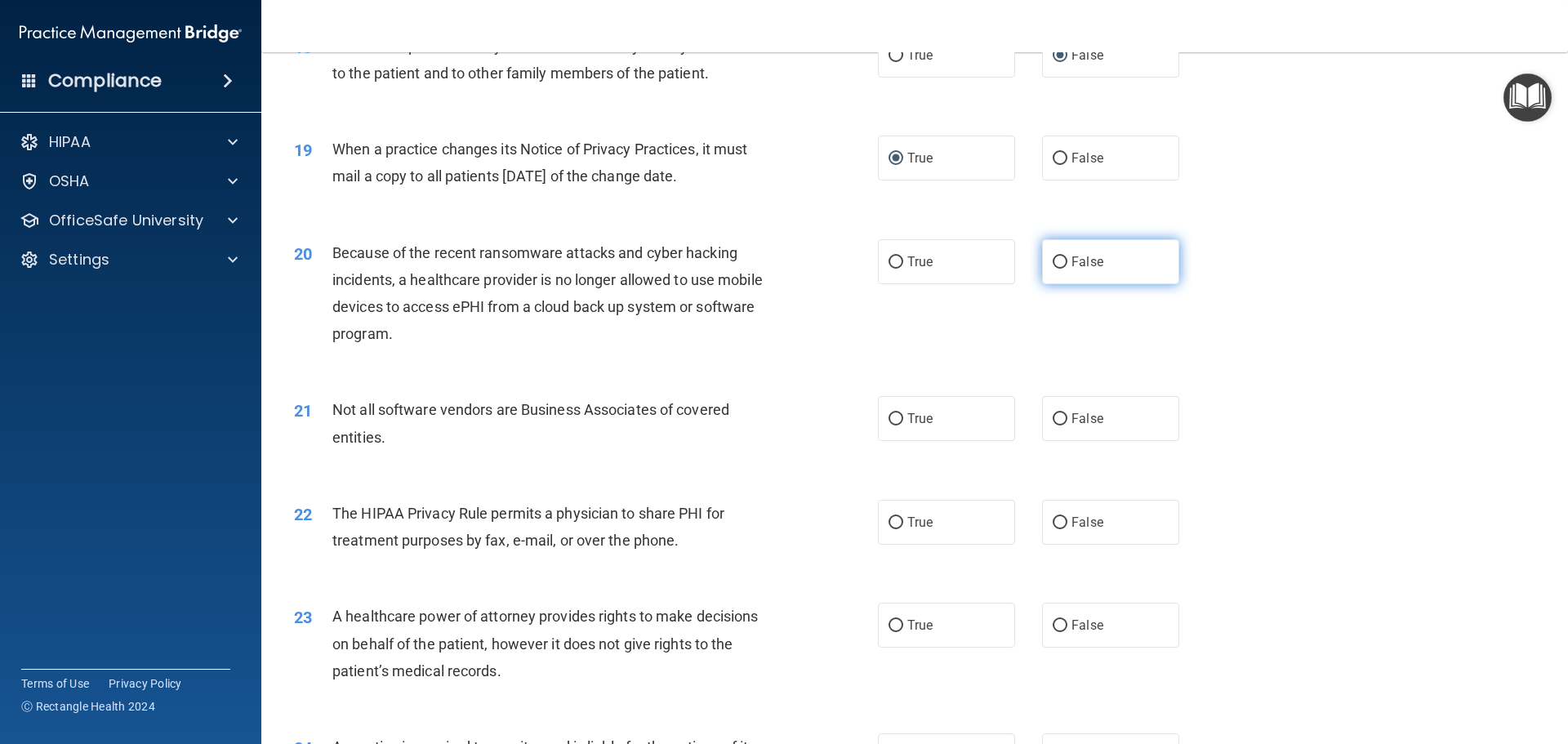
click at [1052, 256] on input "False" at bounding box center [1059, 262] width 15 height 12
radio input "true"
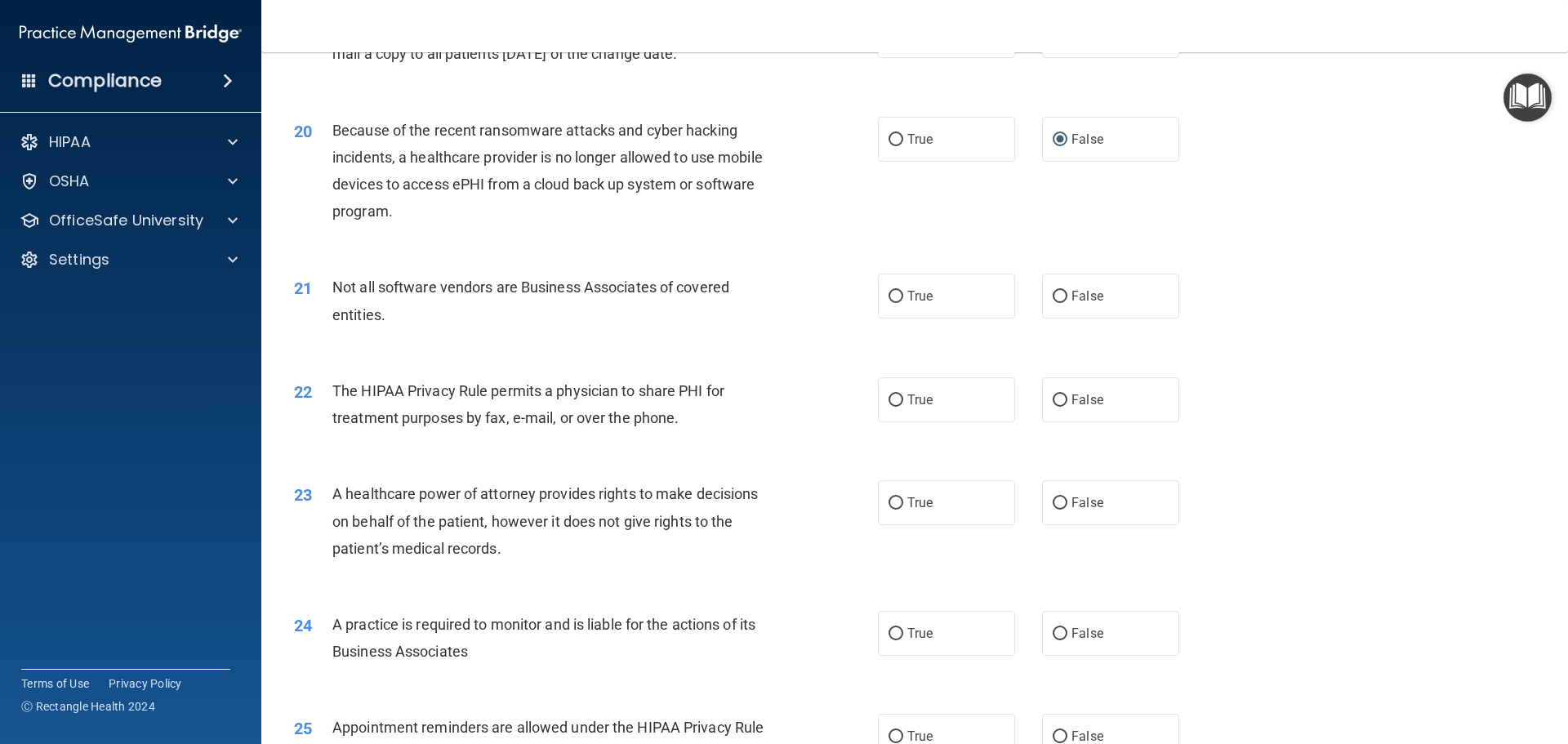
scroll to position [2367, 0]
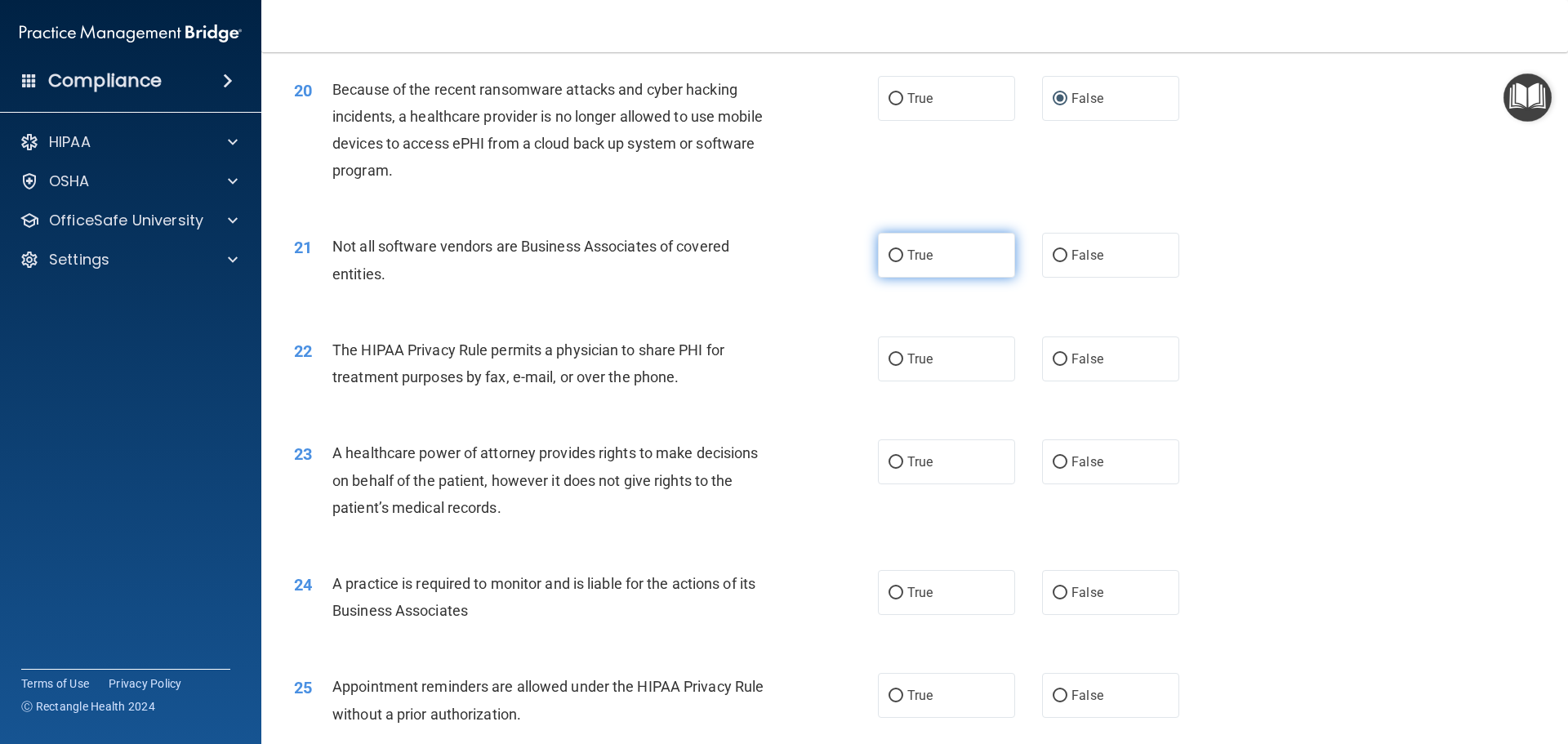
click at [890, 252] on input "True" at bounding box center [895, 256] width 15 height 12
radio input "true"
click at [890, 361] on input "True" at bounding box center [895, 360] width 15 height 12
radio input "true"
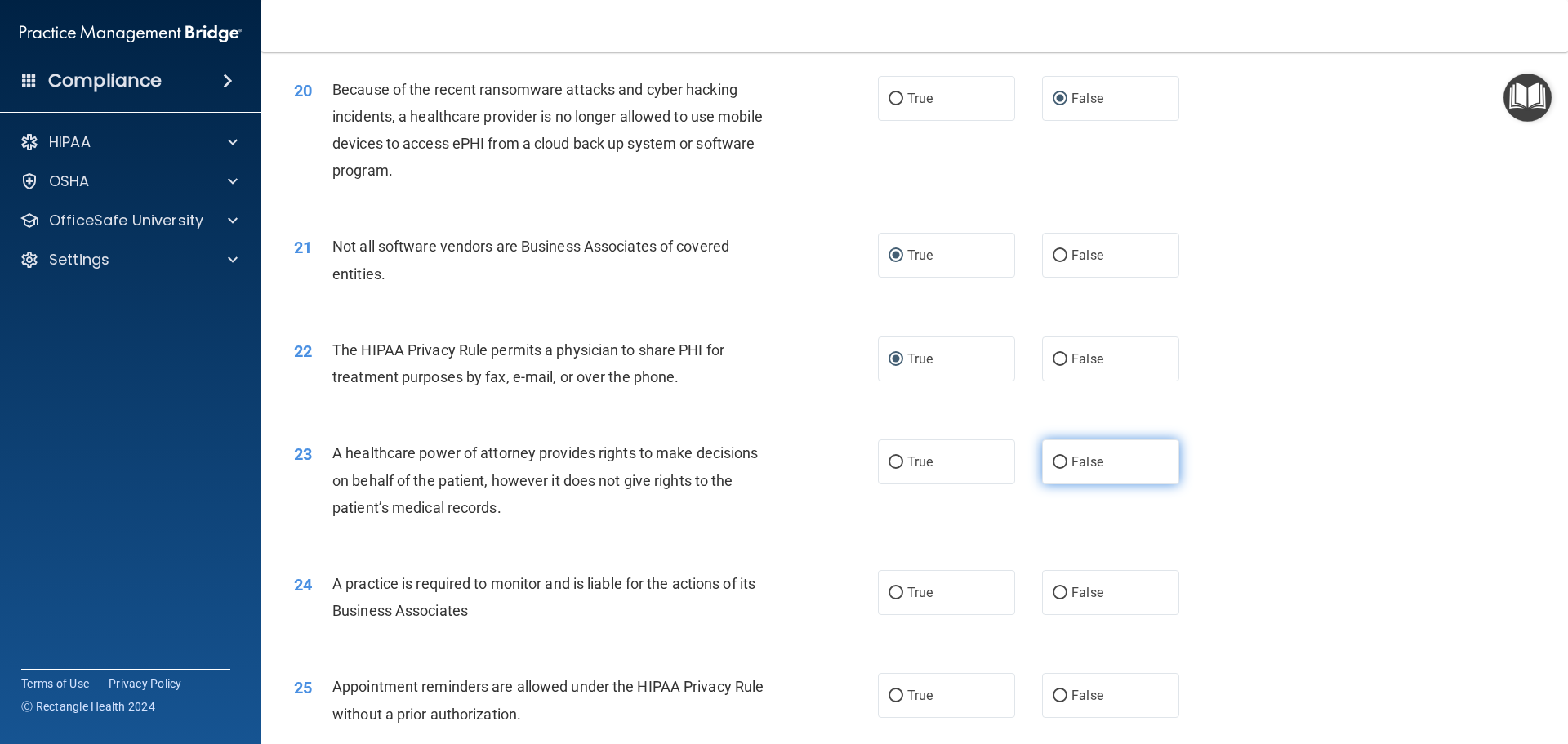
click at [1054, 465] on input "False" at bounding box center [1059, 462] width 15 height 12
radio input "true"
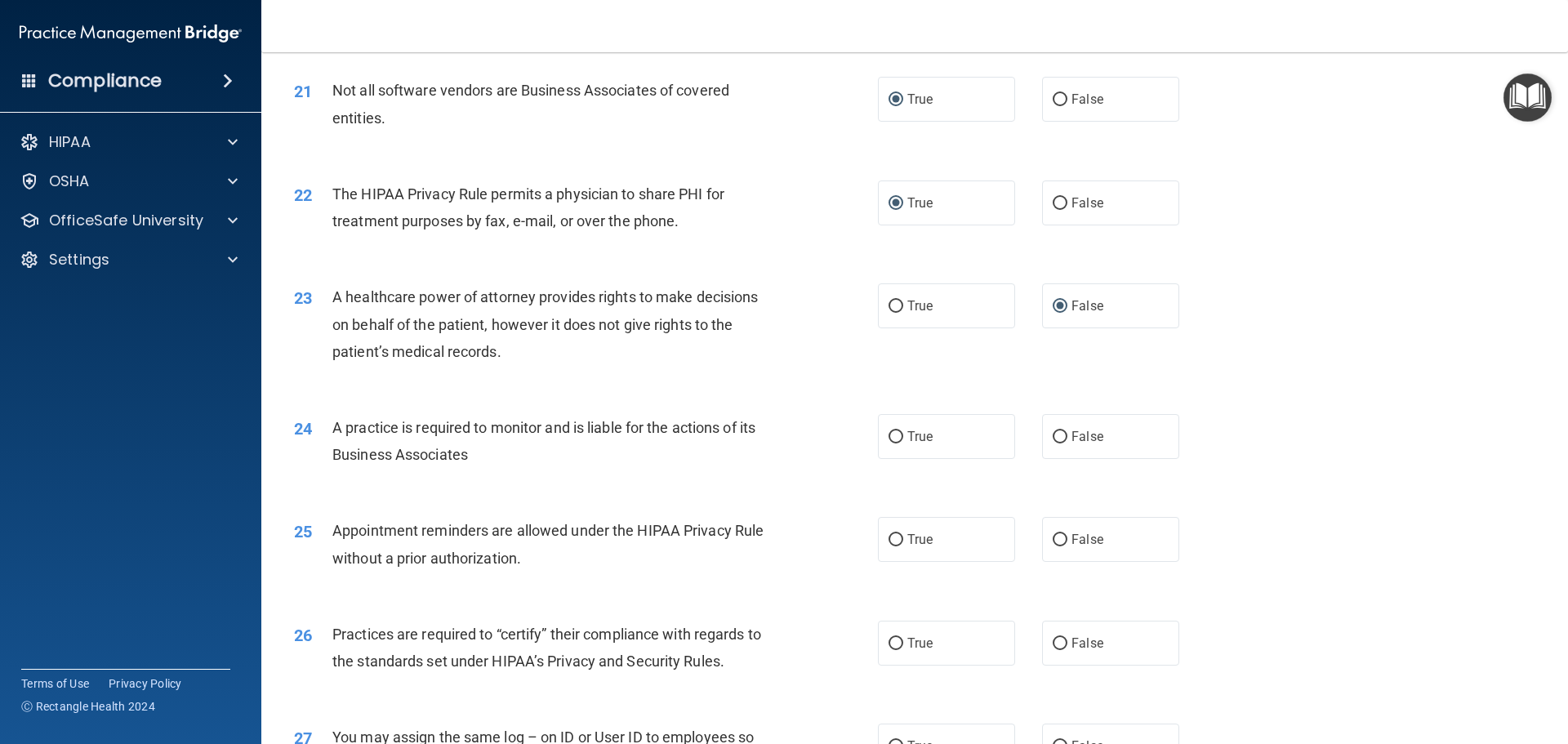
scroll to position [2530, 0]
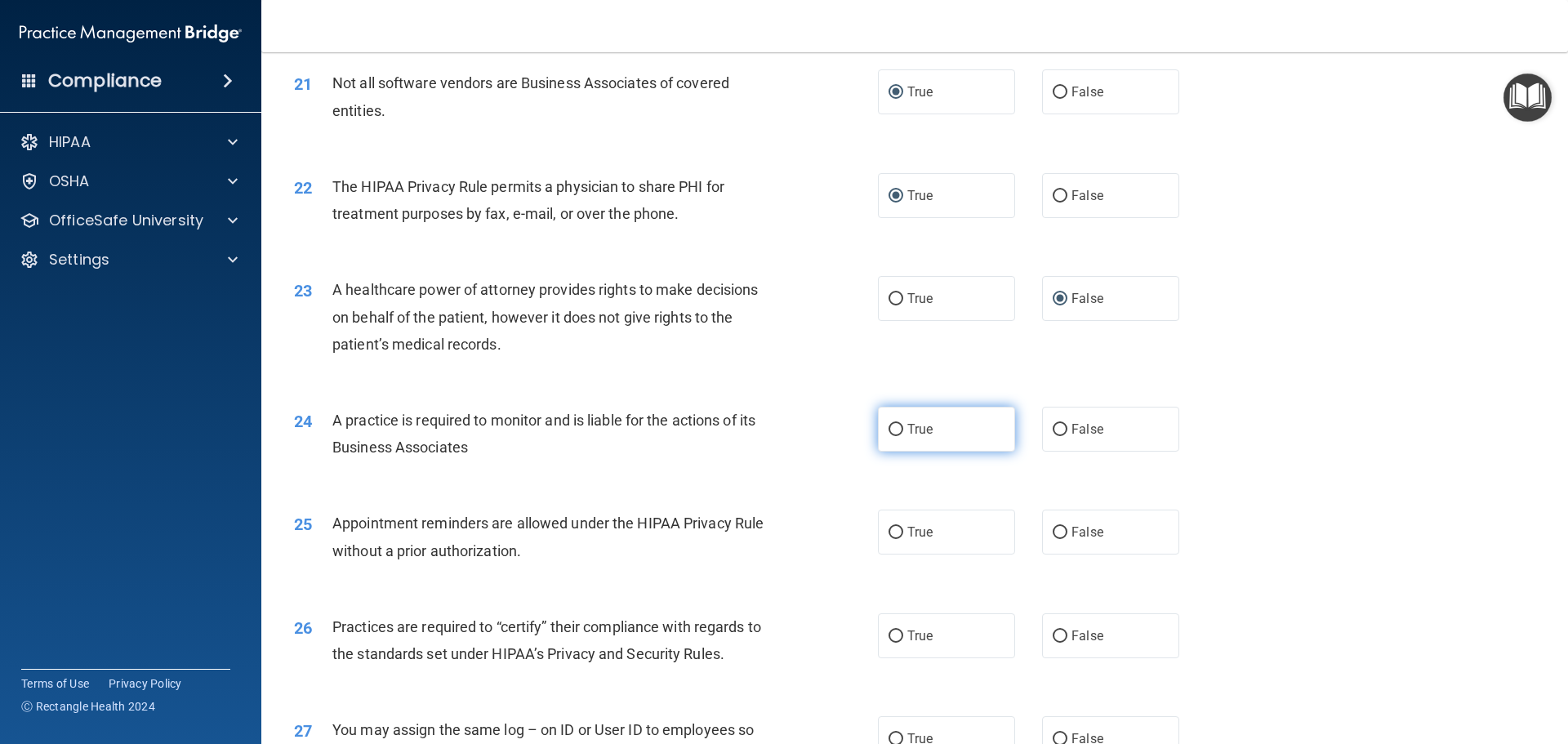
click at [888, 426] on input "True" at bounding box center [895, 429] width 15 height 12
radio input "true"
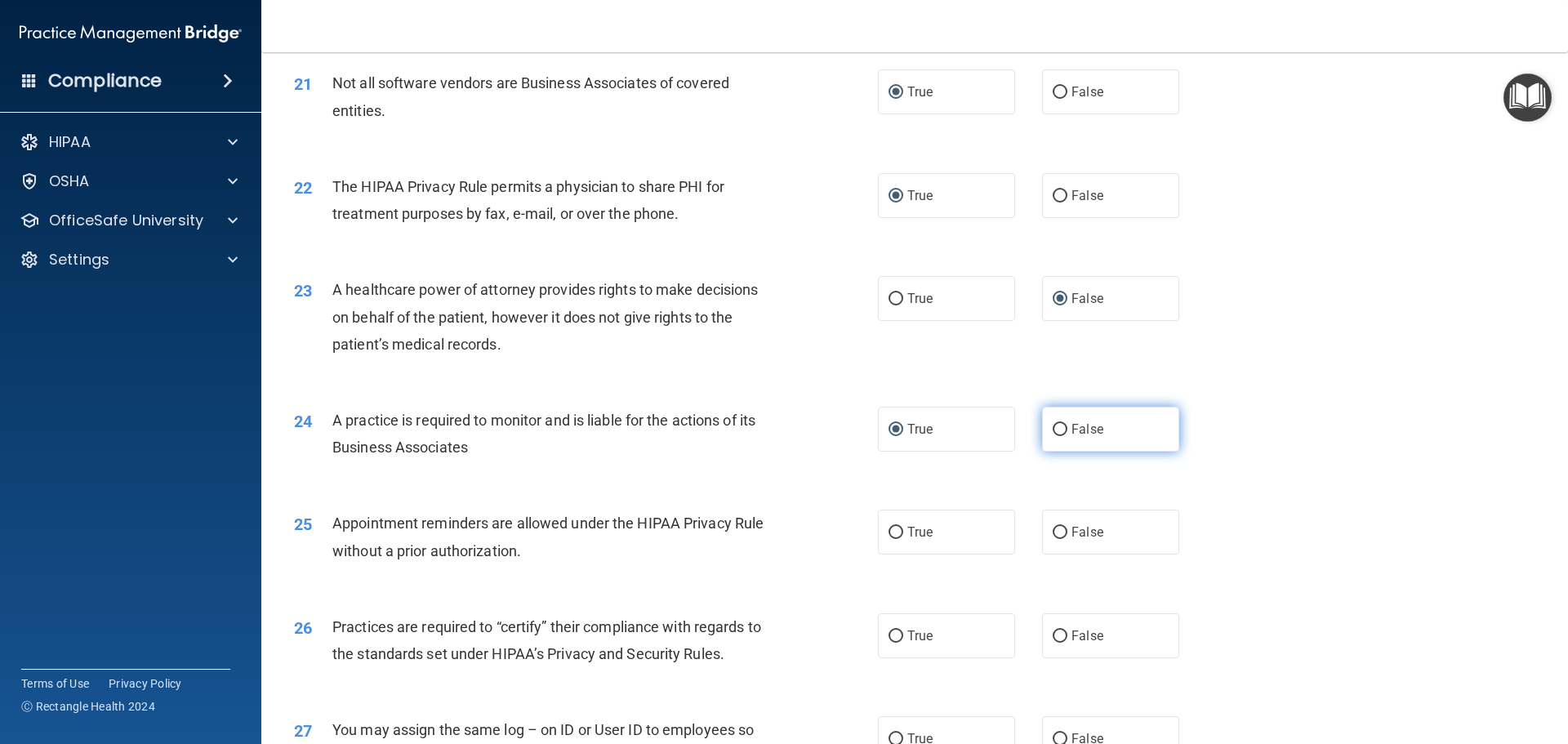
click at [1056, 420] on label "False" at bounding box center [1110, 429] width 137 height 45
click at [1056, 423] on input "False" at bounding box center [1059, 429] width 15 height 12
radio input "true"
radio input "false"
click at [1052, 533] on input "False" at bounding box center [1059, 532] width 15 height 12
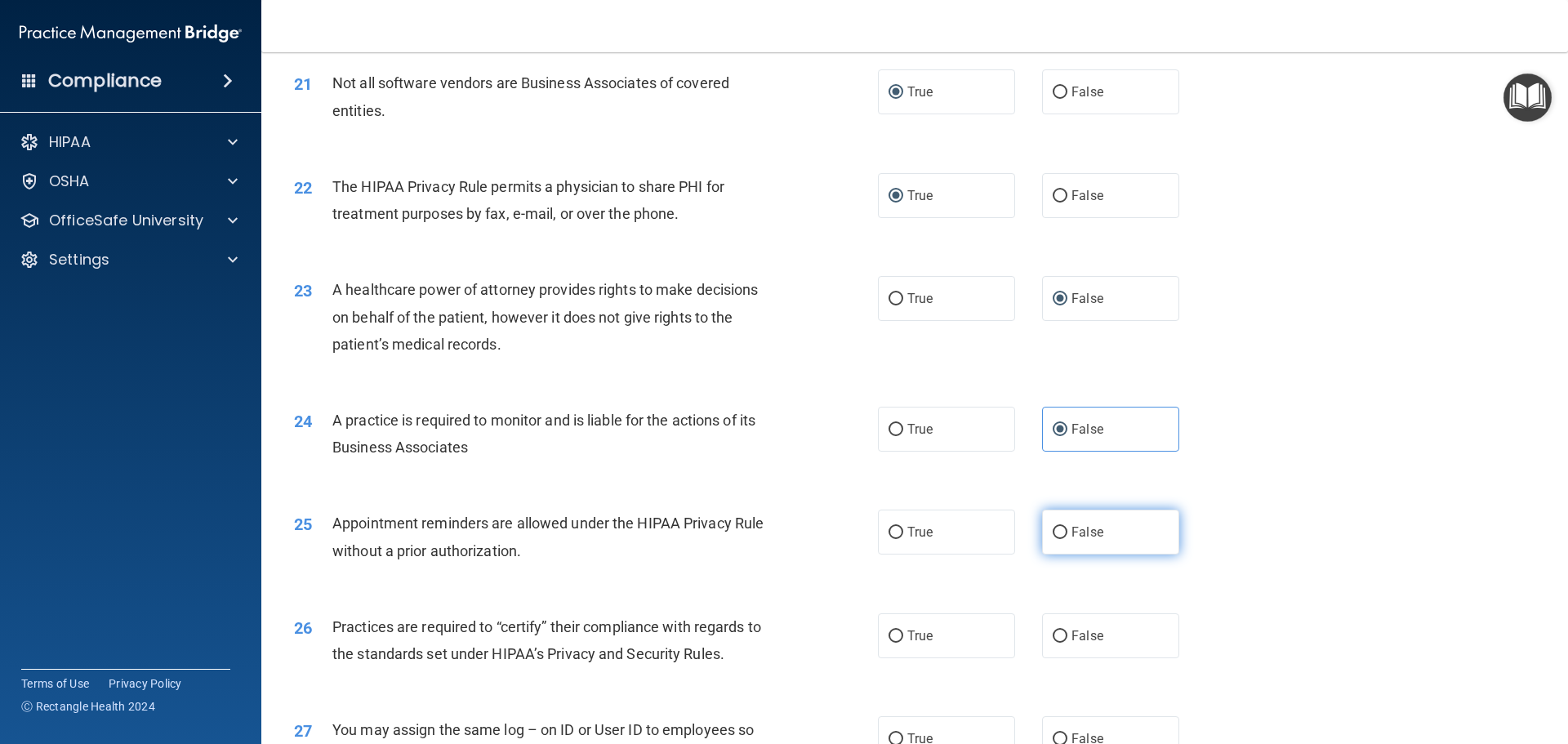
radio input "true"
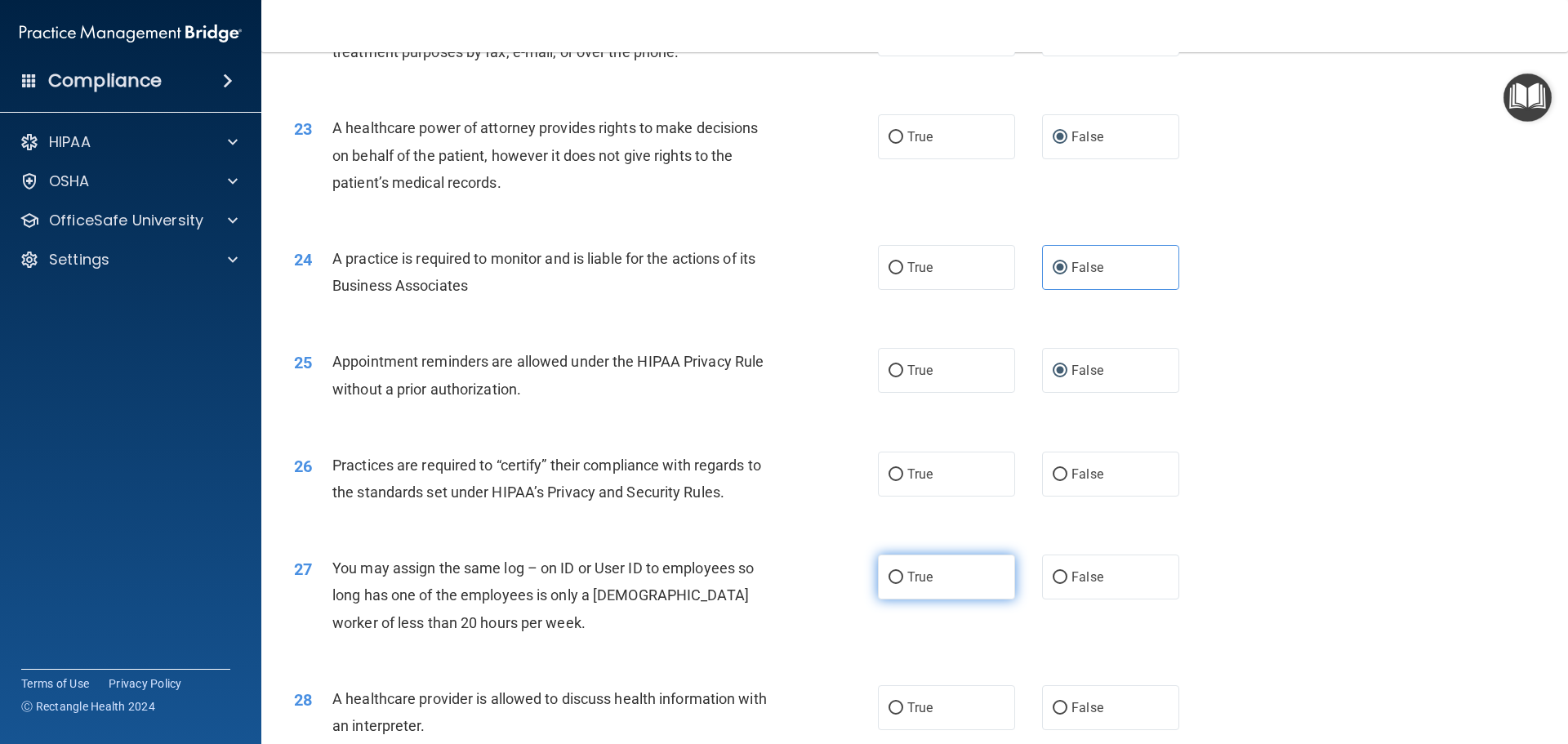
scroll to position [2694, 0]
click at [892, 471] on input "True" at bounding box center [895, 472] width 15 height 12
radio input "true"
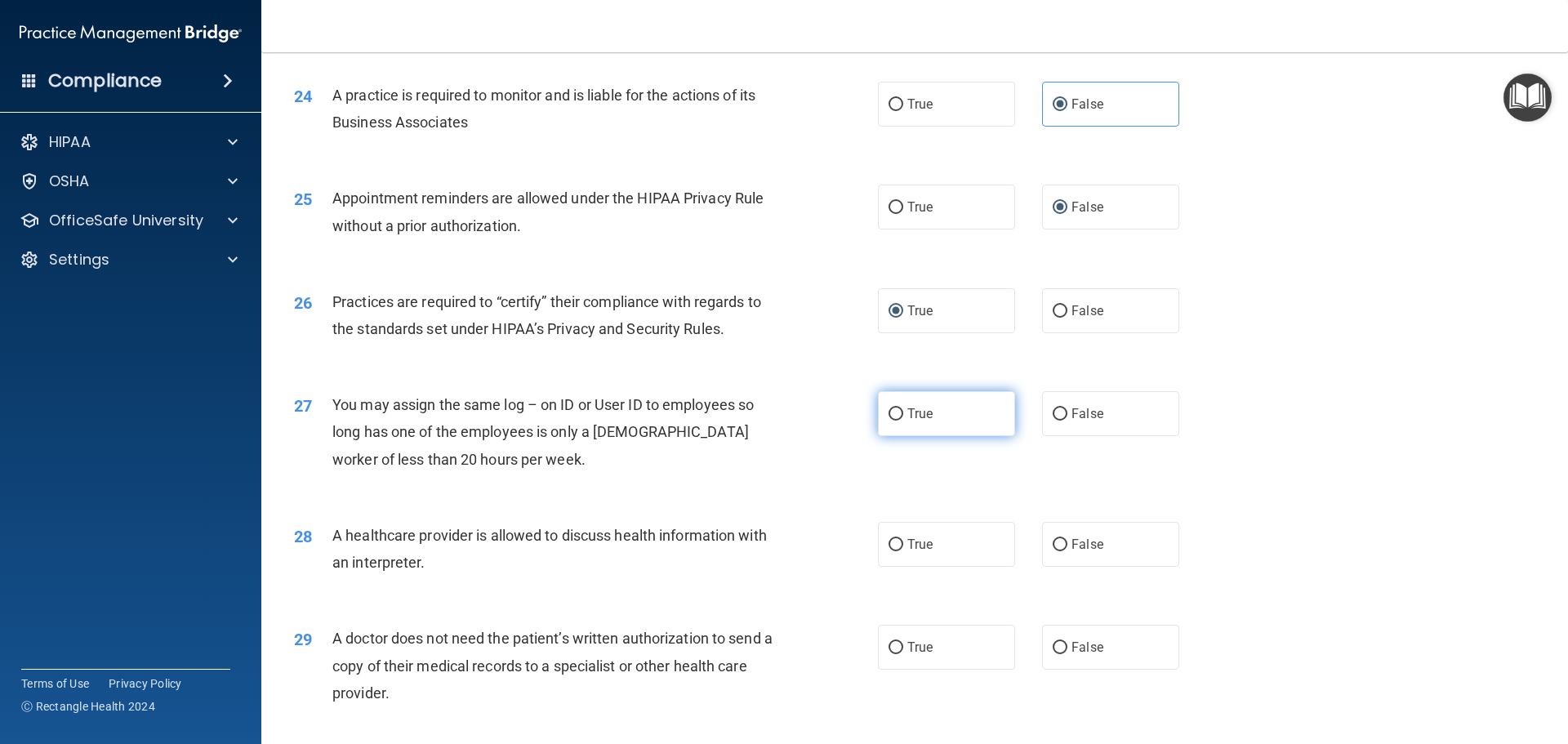
scroll to position [2856, 0]
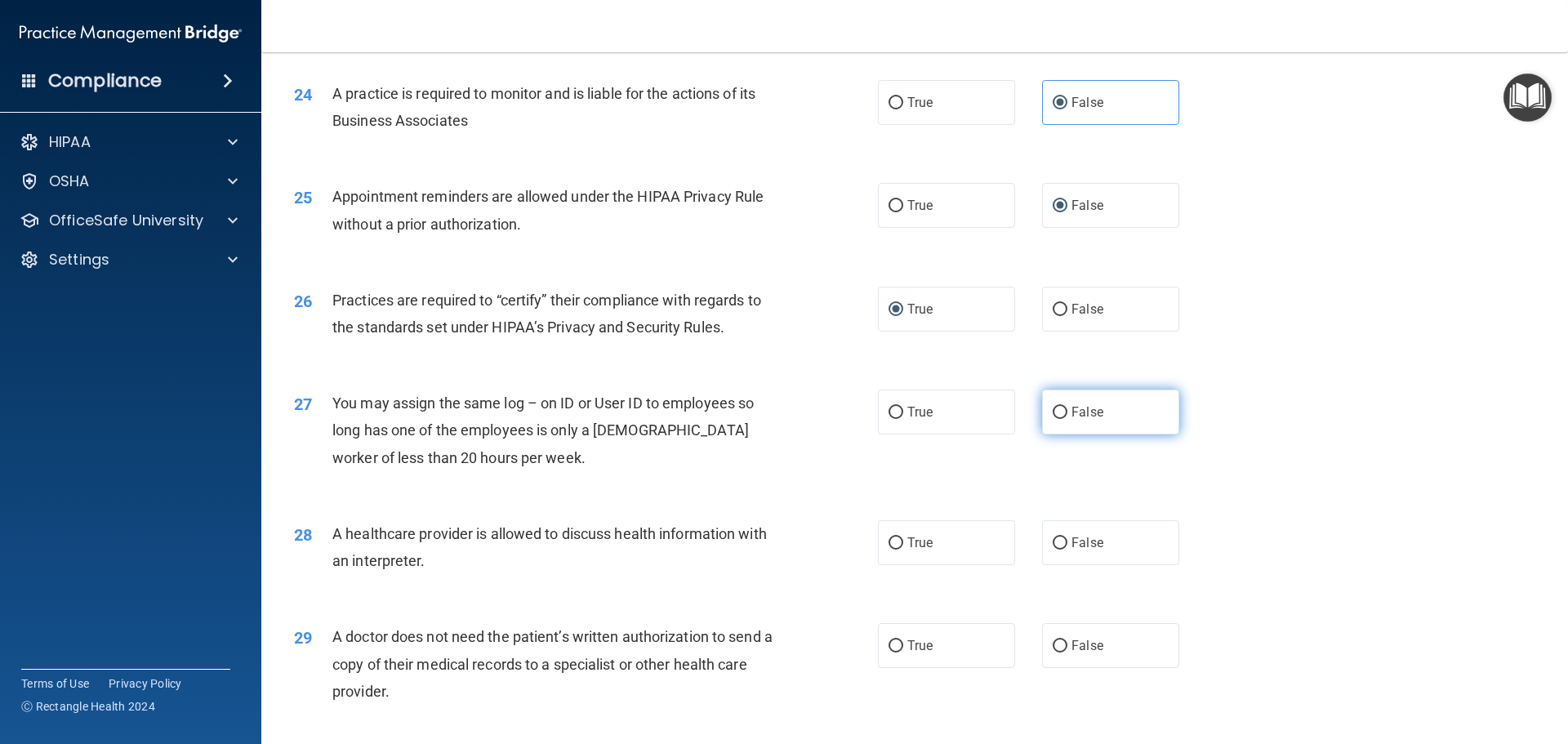
click at [1052, 409] on input "False" at bounding box center [1059, 413] width 15 height 12
radio input "true"
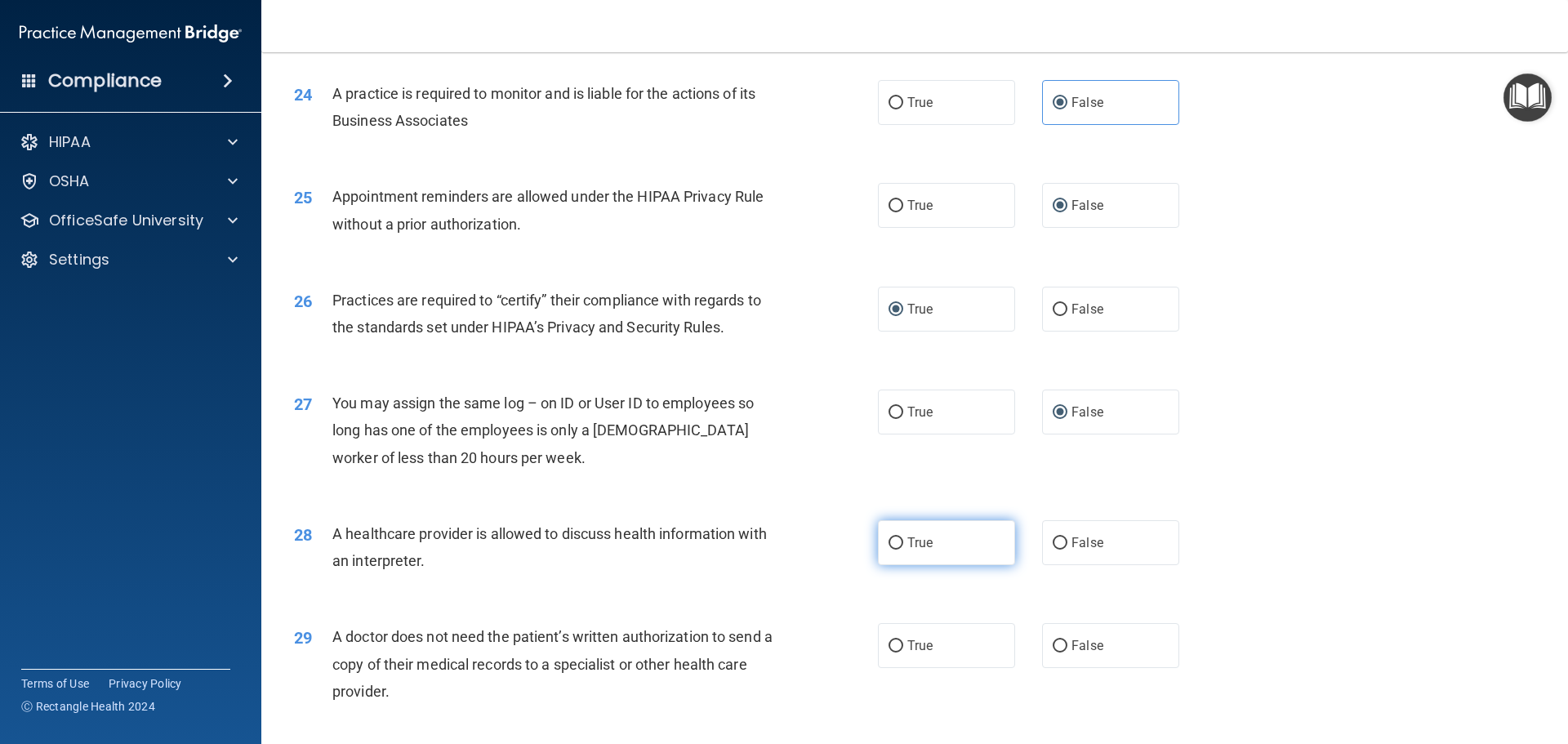
click at [890, 544] on input "True" at bounding box center [895, 543] width 15 height 12
radio input "true"
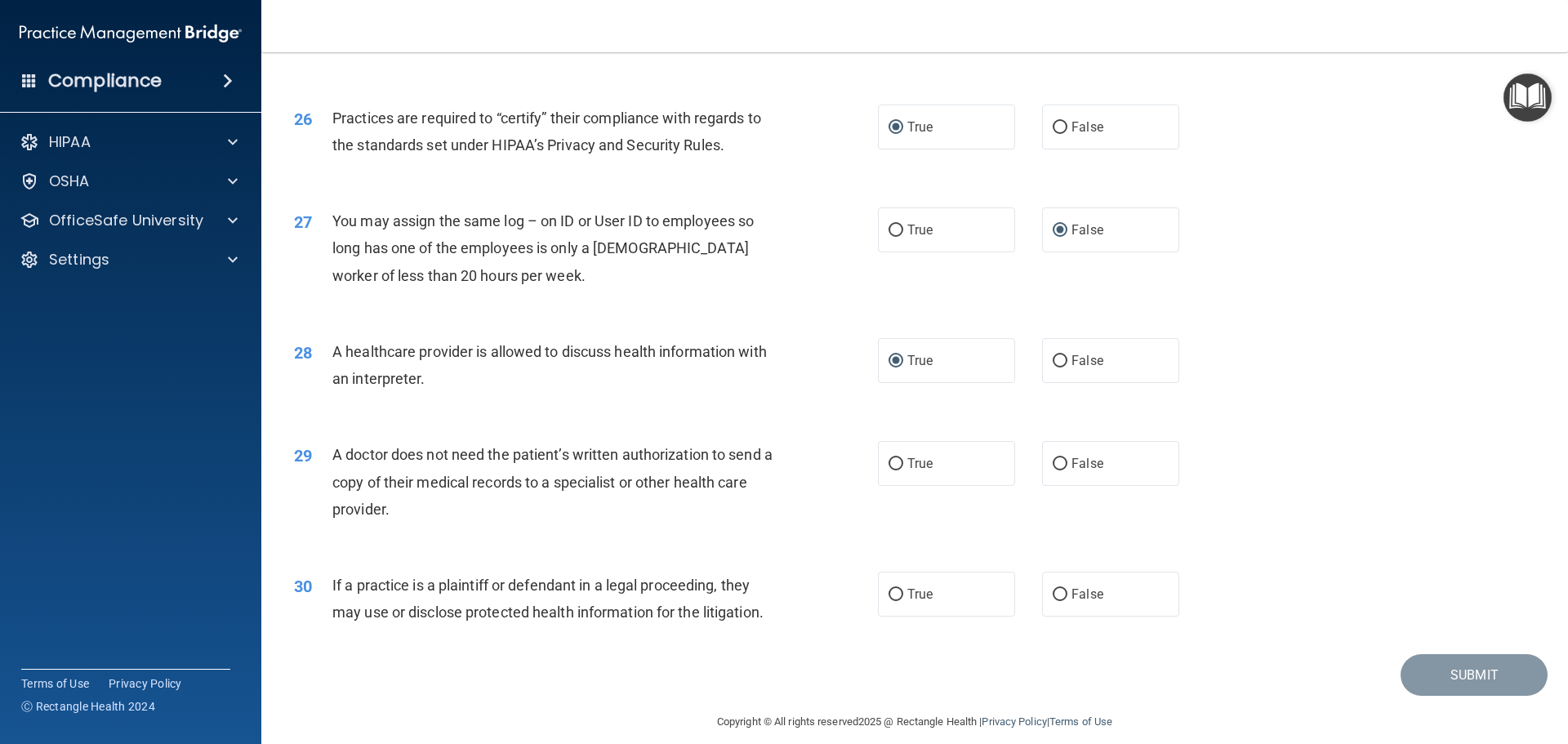
scroll to position [3055, 0]
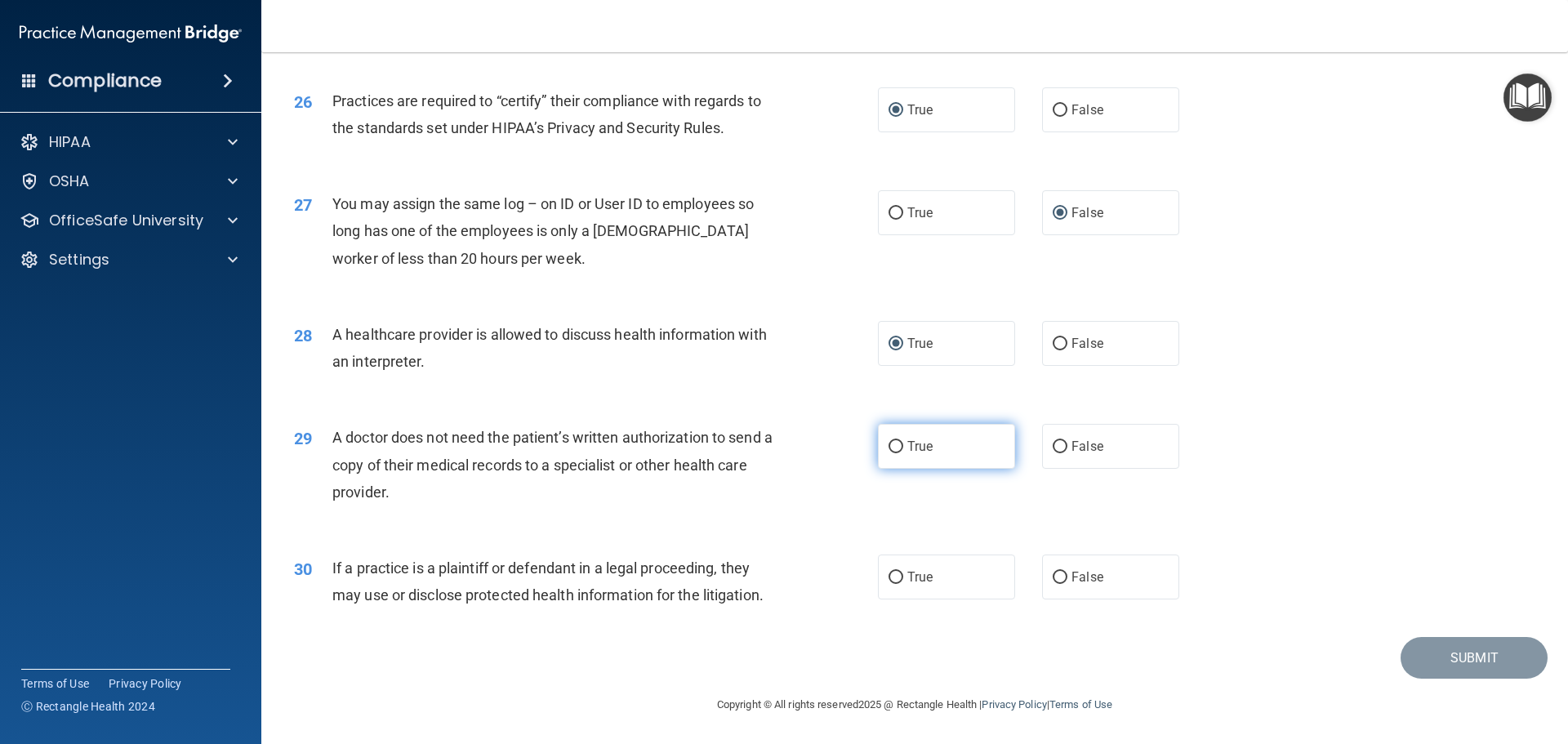
click at [888, 449] on input "True" at bounding box center [895, 447] width 15 height 12
radio input "true"
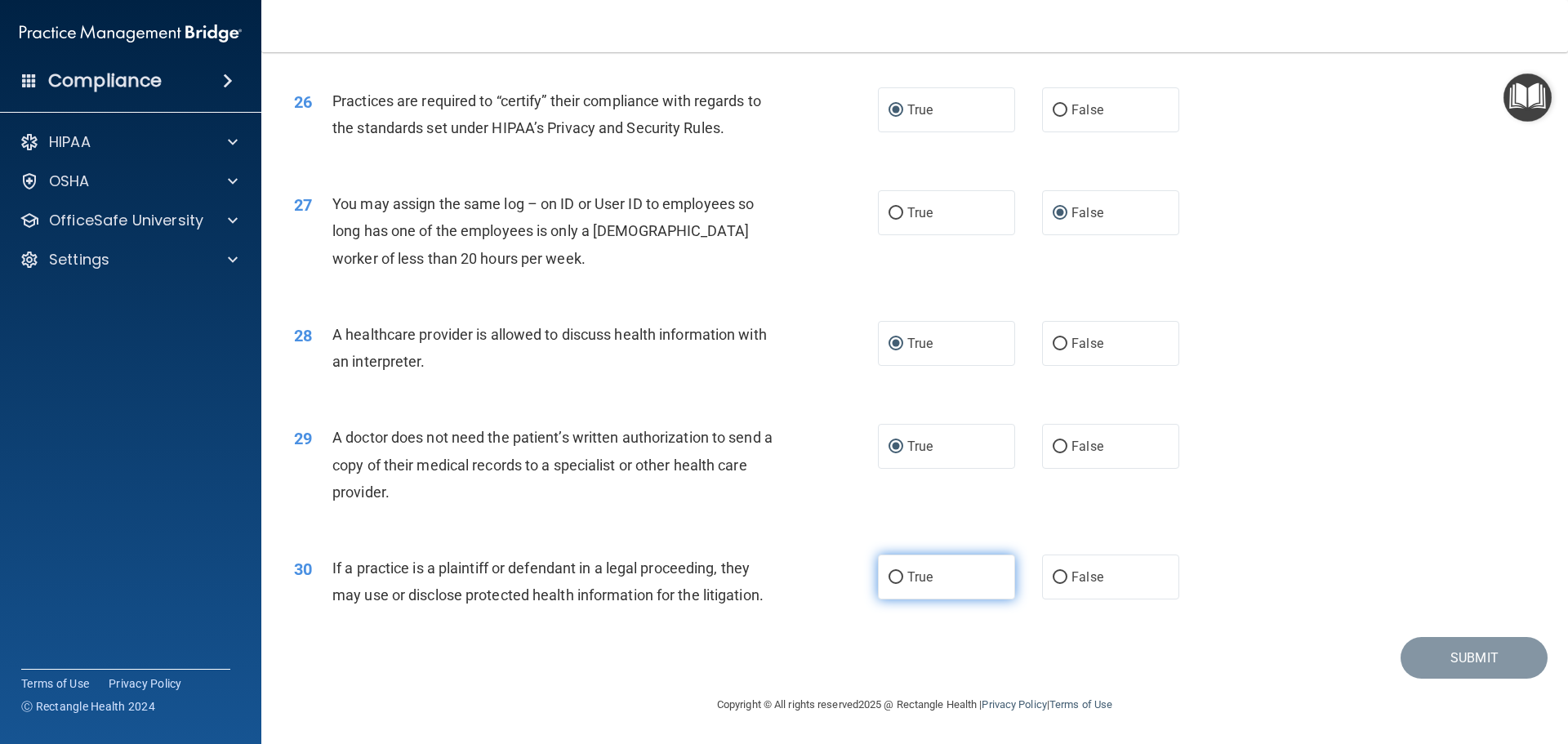
click at [893, 578] on input "True" at bounding box center [895, 577] width 15 height 12
radio input "true"
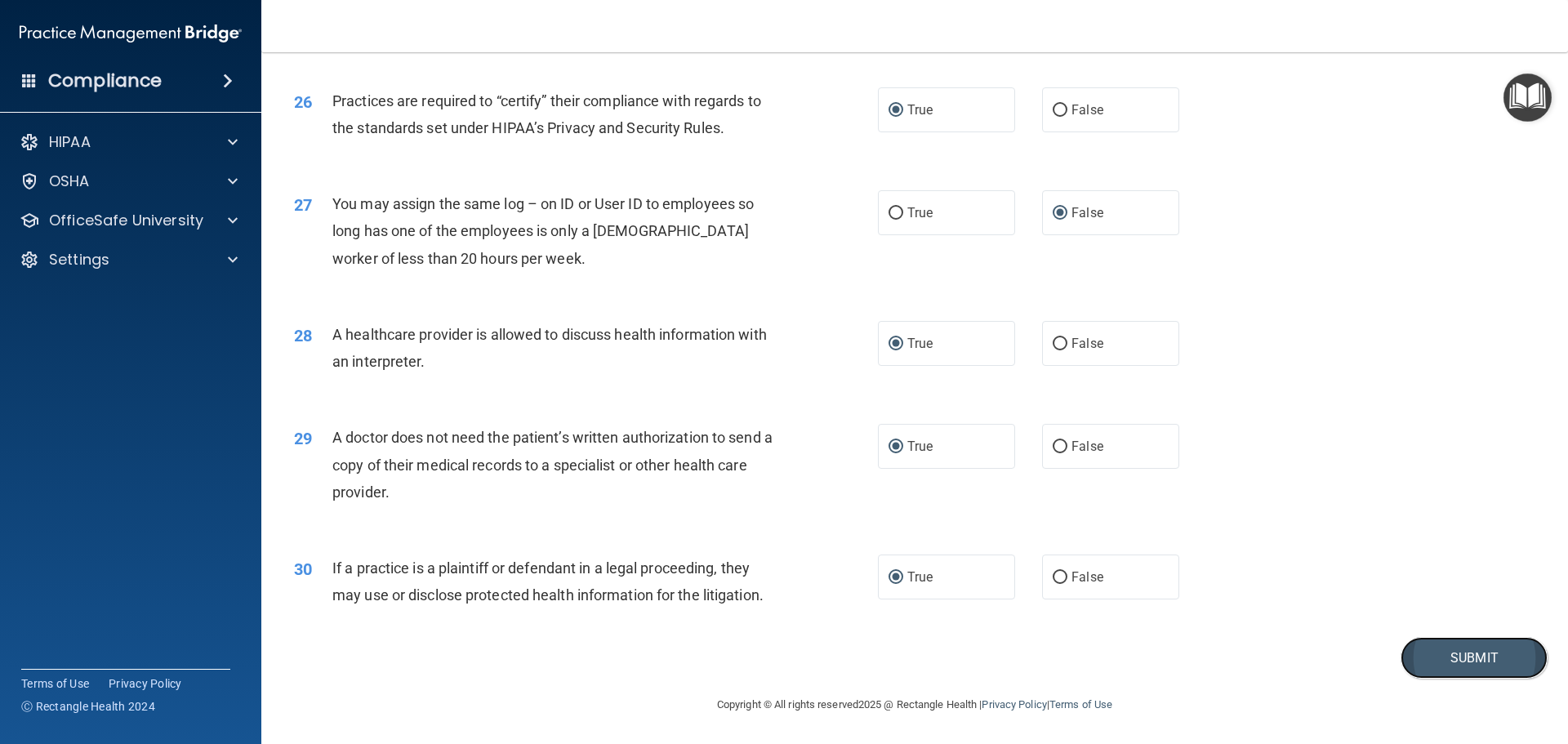
click at [1482, 652] on button "Submit" at bounding box center [1474, 657] width 147 height 41
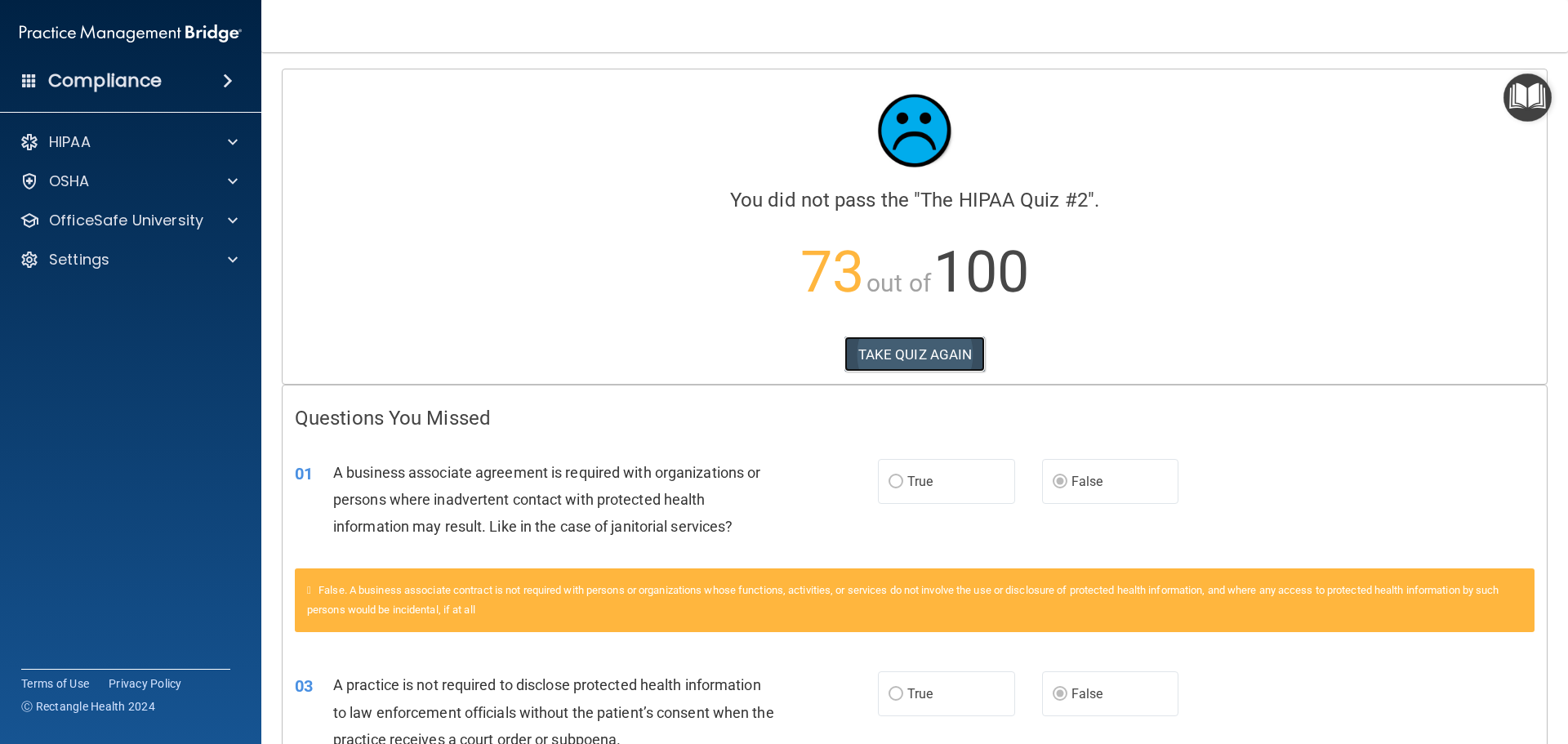
click at [873, 347] on button "TAKE QUIZ AGAIN" at bounding box center [915, 354] width 141 height 36
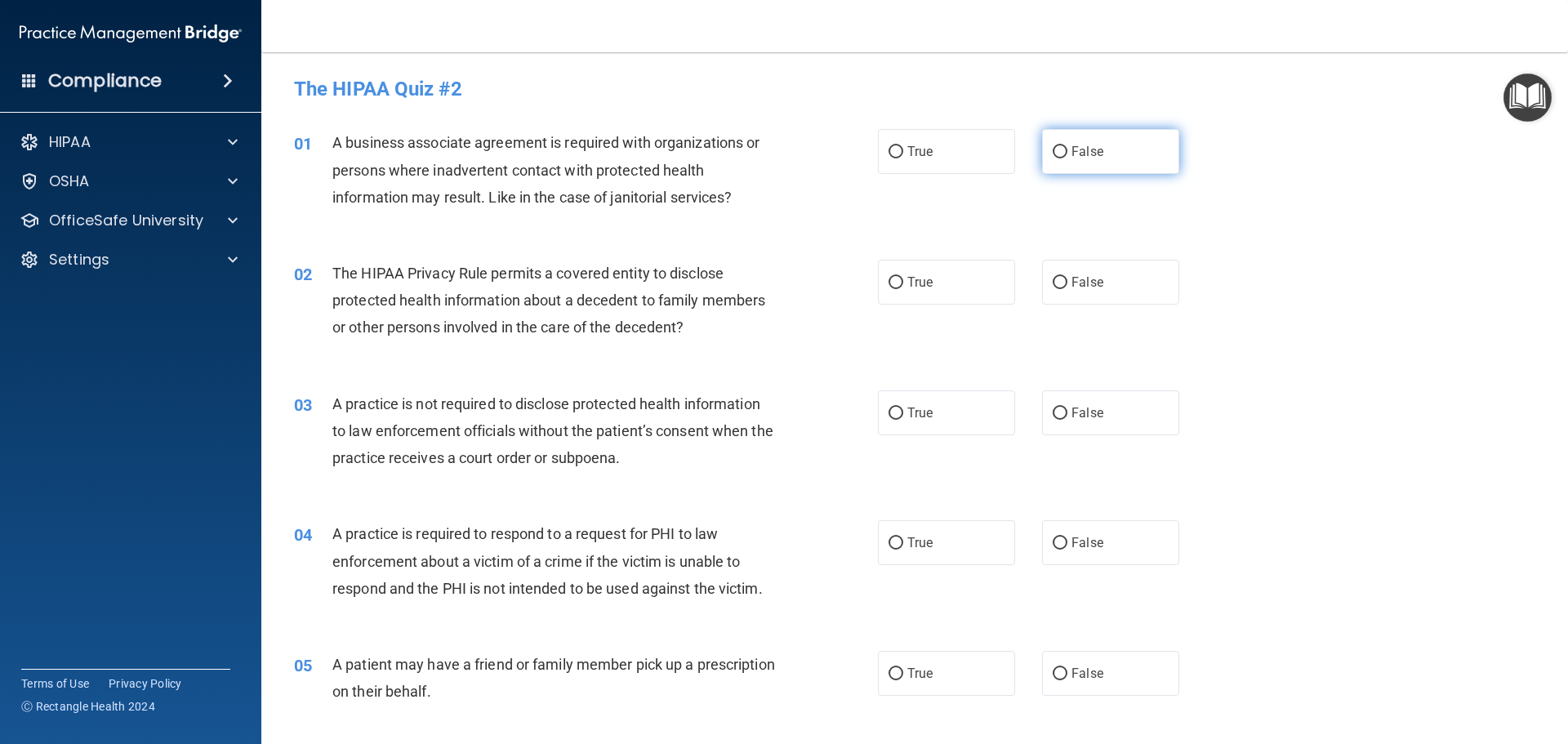
click at [1053, 151] on input "False" at bounding box center [1059, 152] width 15 height 12
radio input "true"
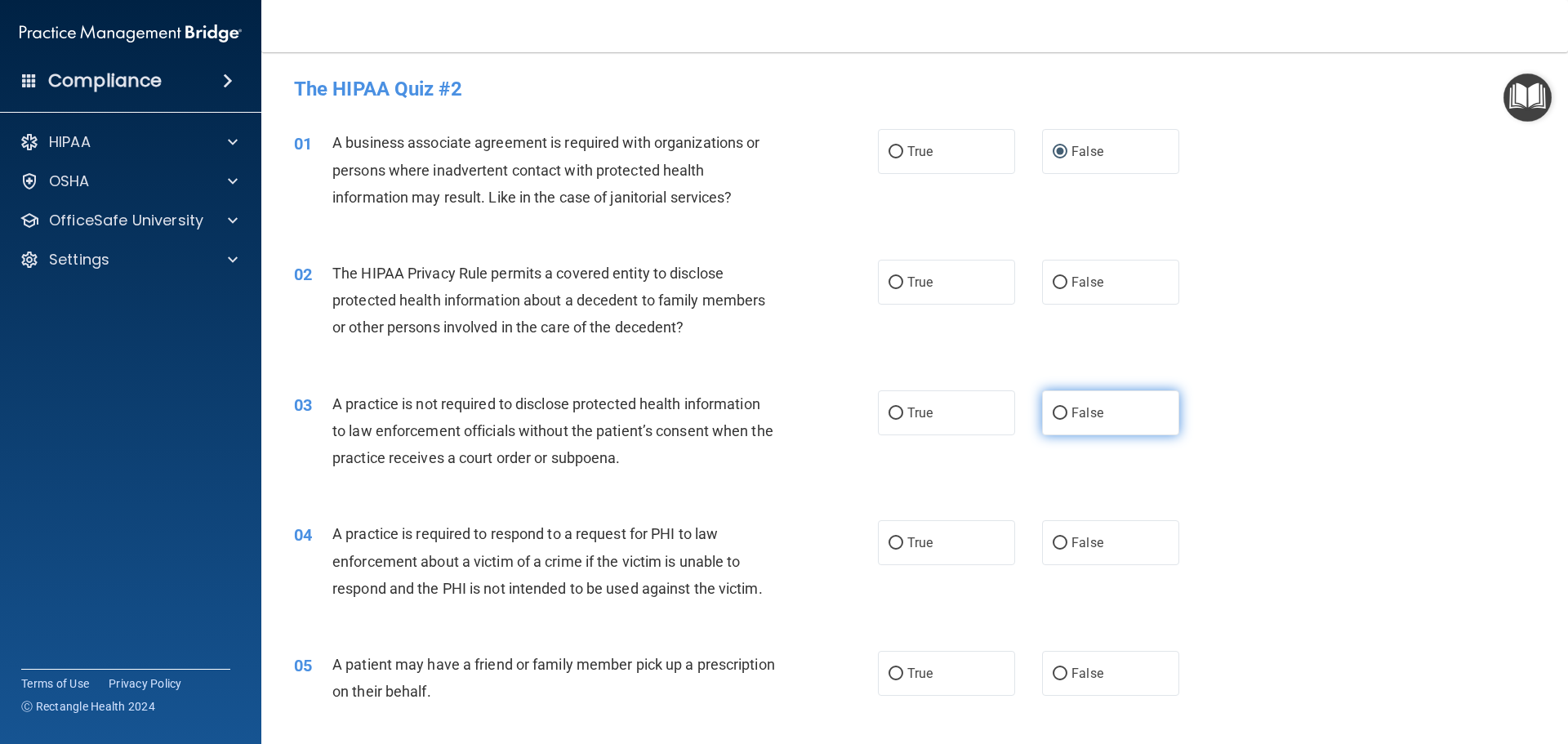
click at [1052, 412] on input "False" at bounding box center [1059, 413] width 15 height 12
radio input "true"
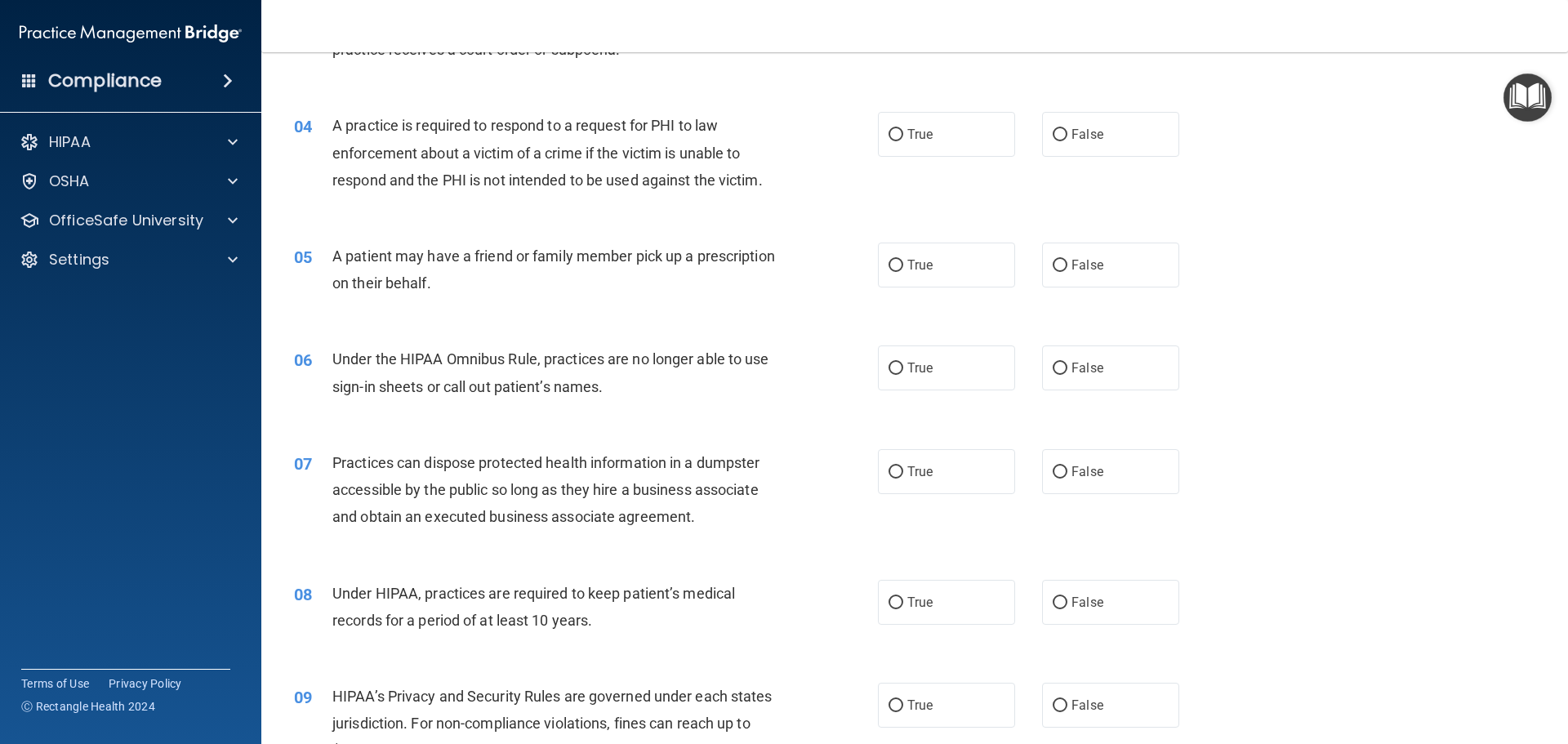
scroll to position [571, 0]
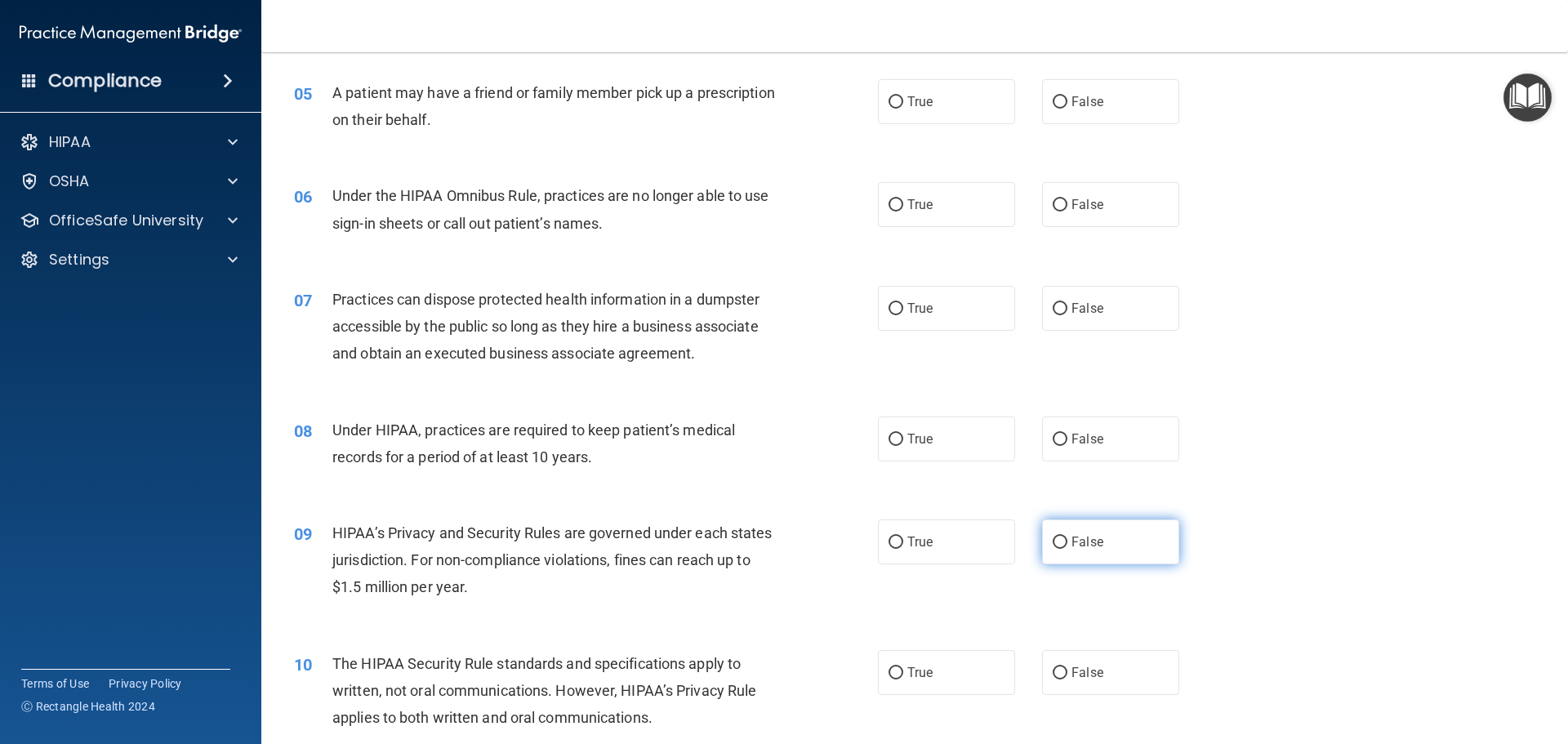
click at [1053, 544] on input "False" at bounding box center [1059, 542] width 15 height 12
radio input "true"
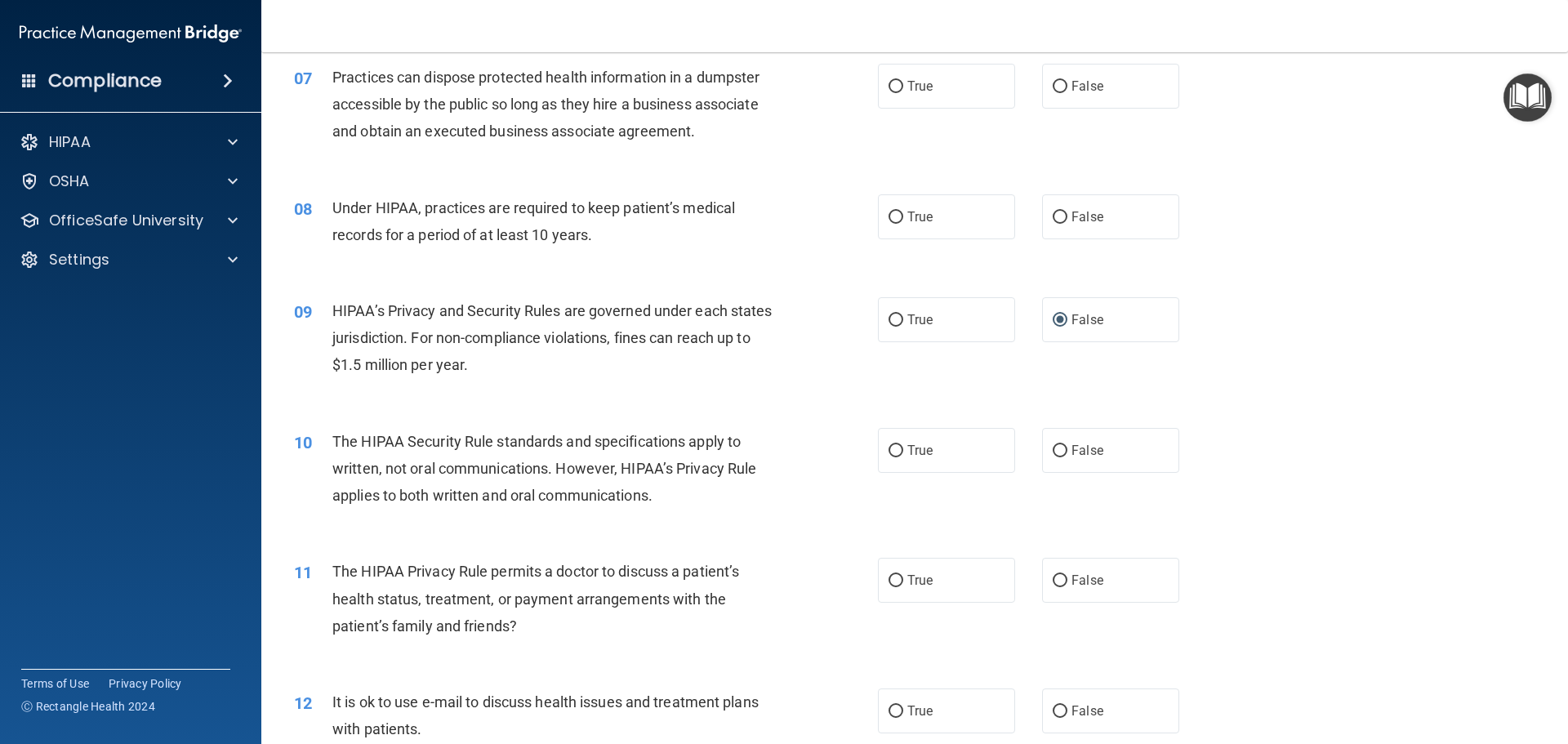
scroll to position [817, 0]
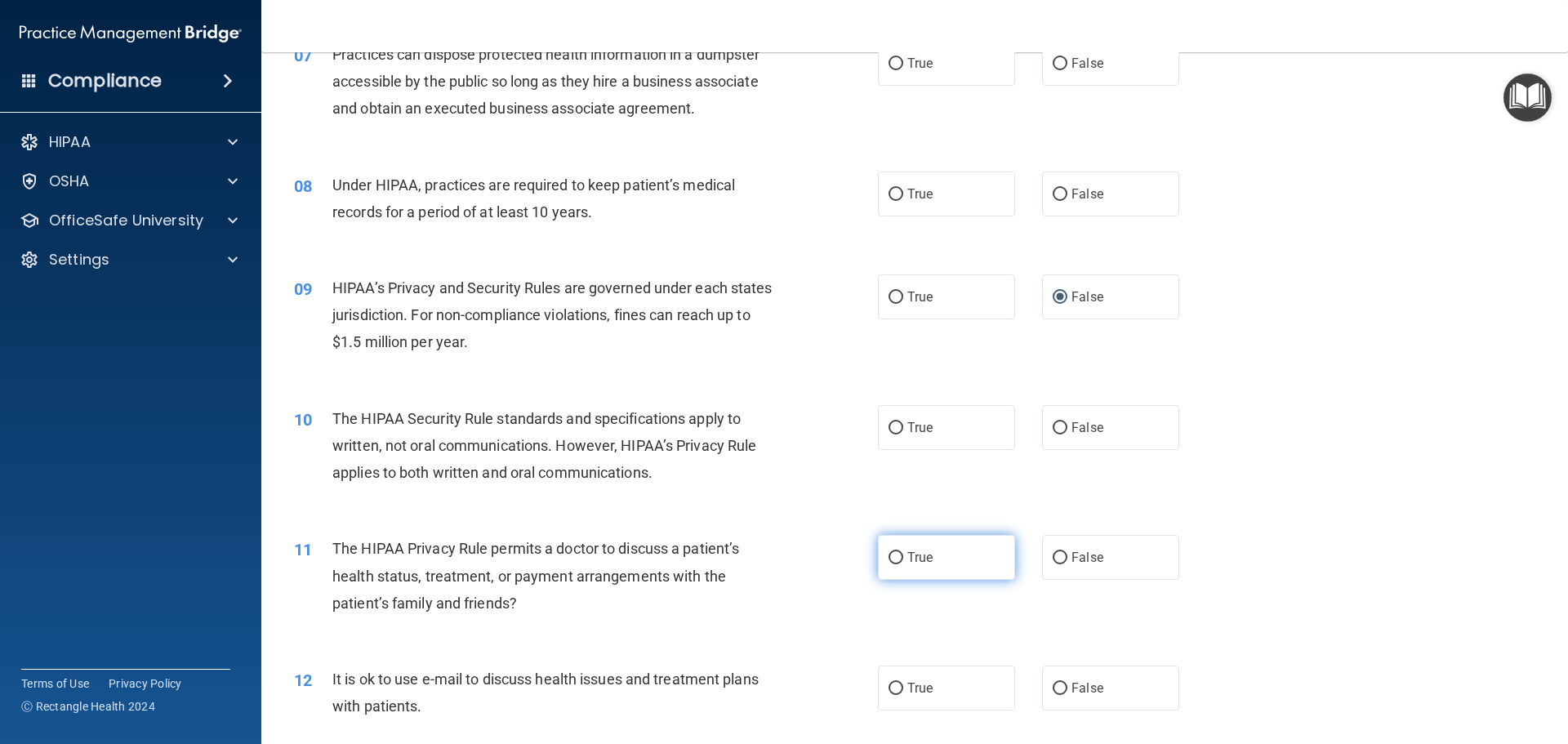
click at [888, 564] on input "True" at bounding box center [895, 558] width 15 height 12
radio input "true"
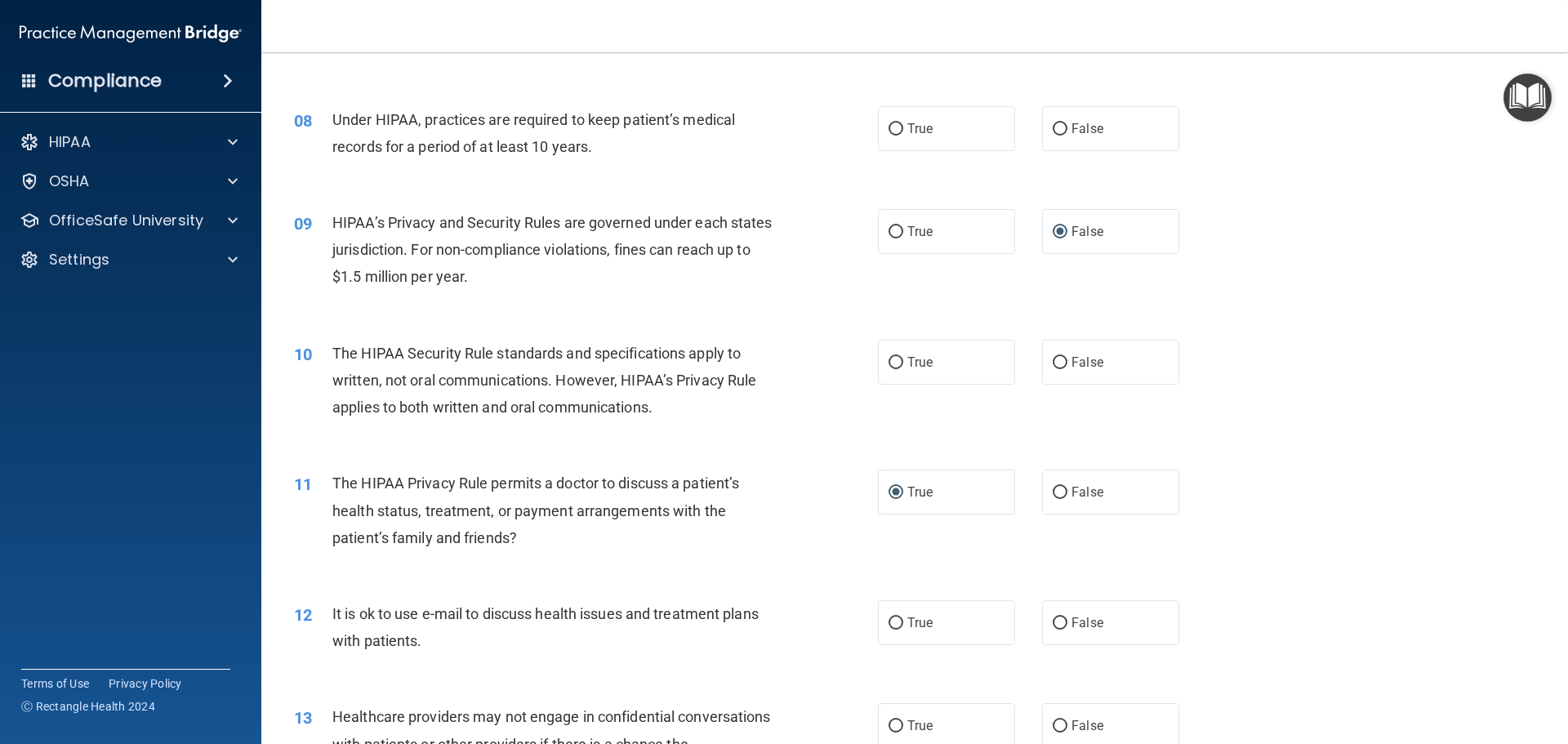
scroll to position [979, 0]
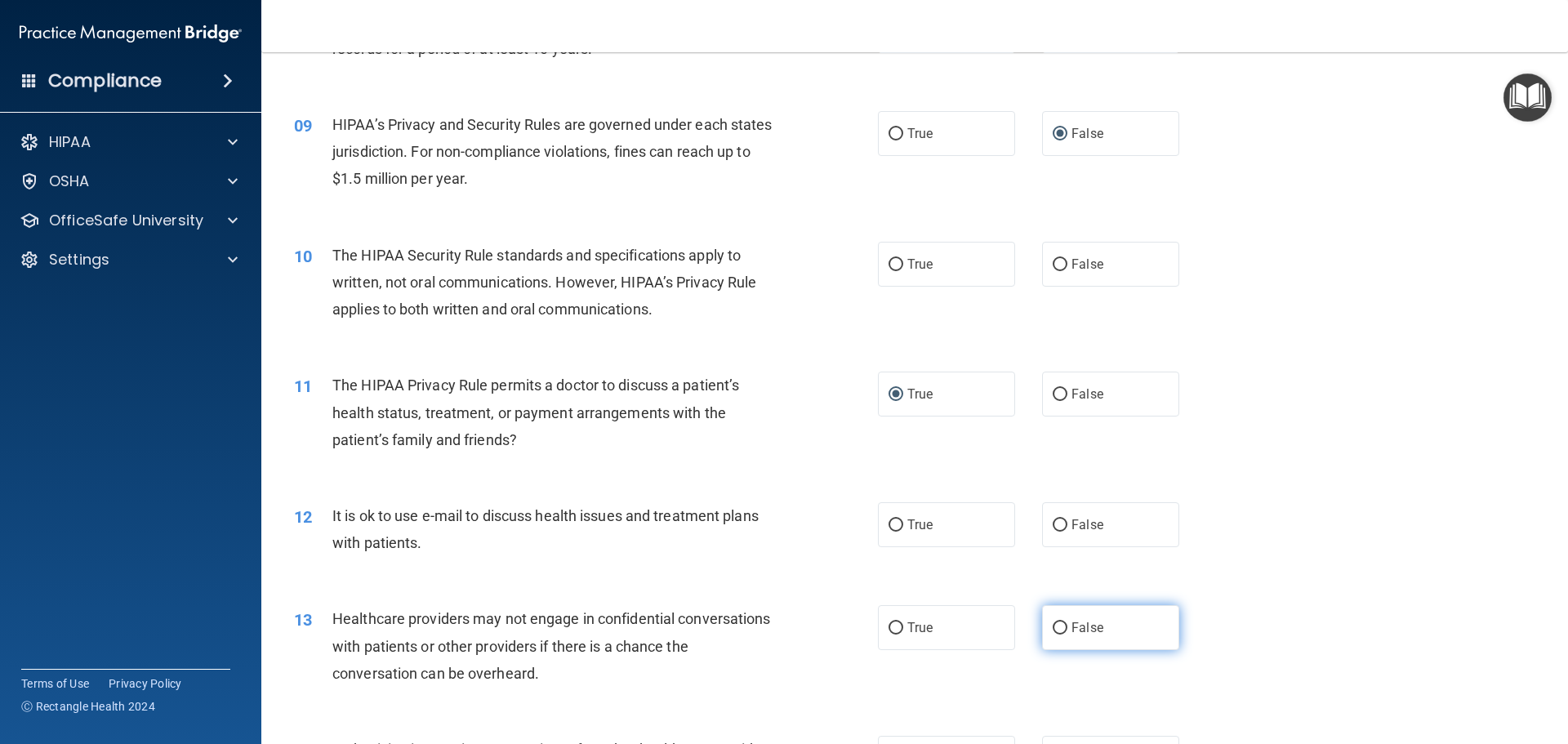
click at [1056, 626] on input "False" at bounding box center [1059, 627] width 15 height 12
radio input "true"
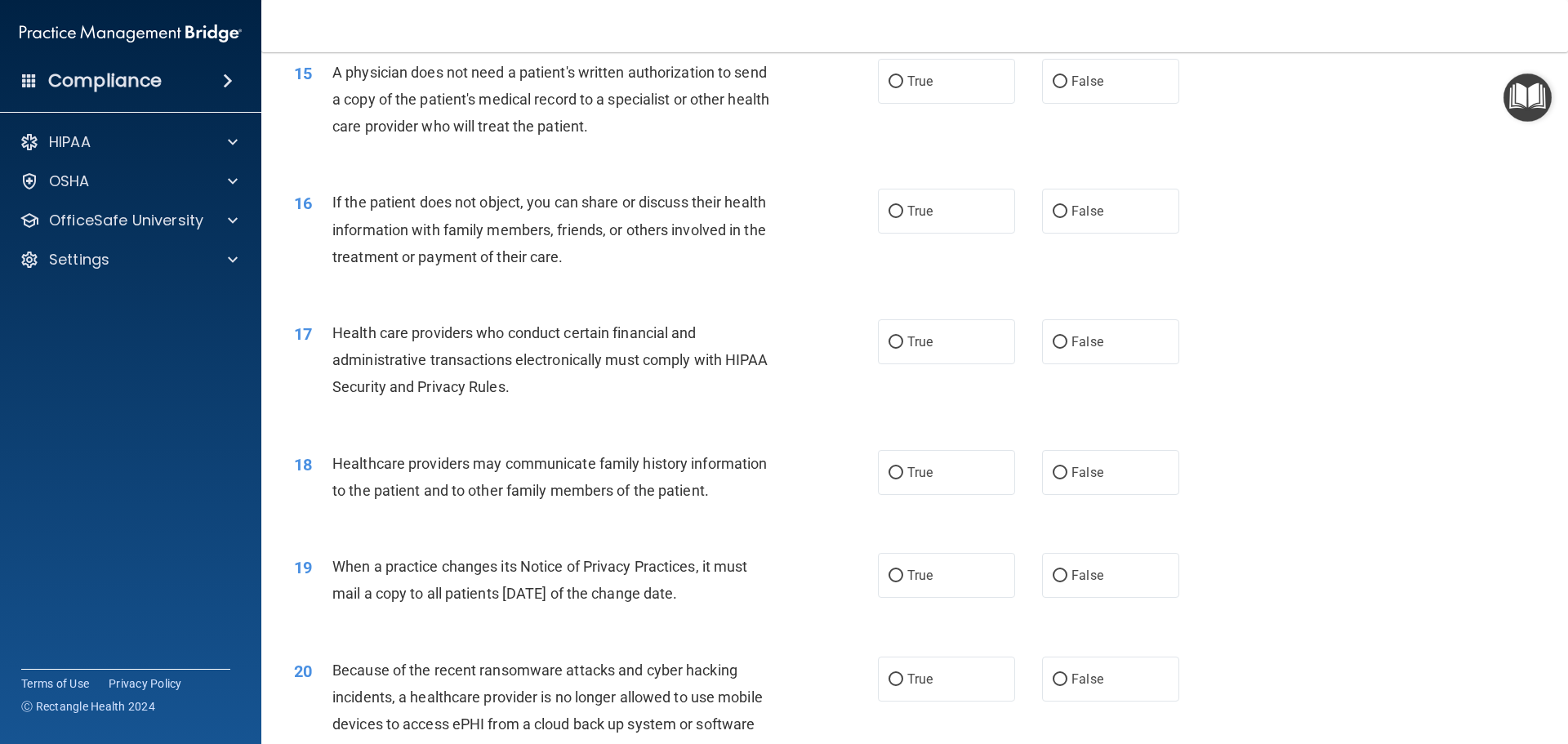
scroll to position [1796, 0]
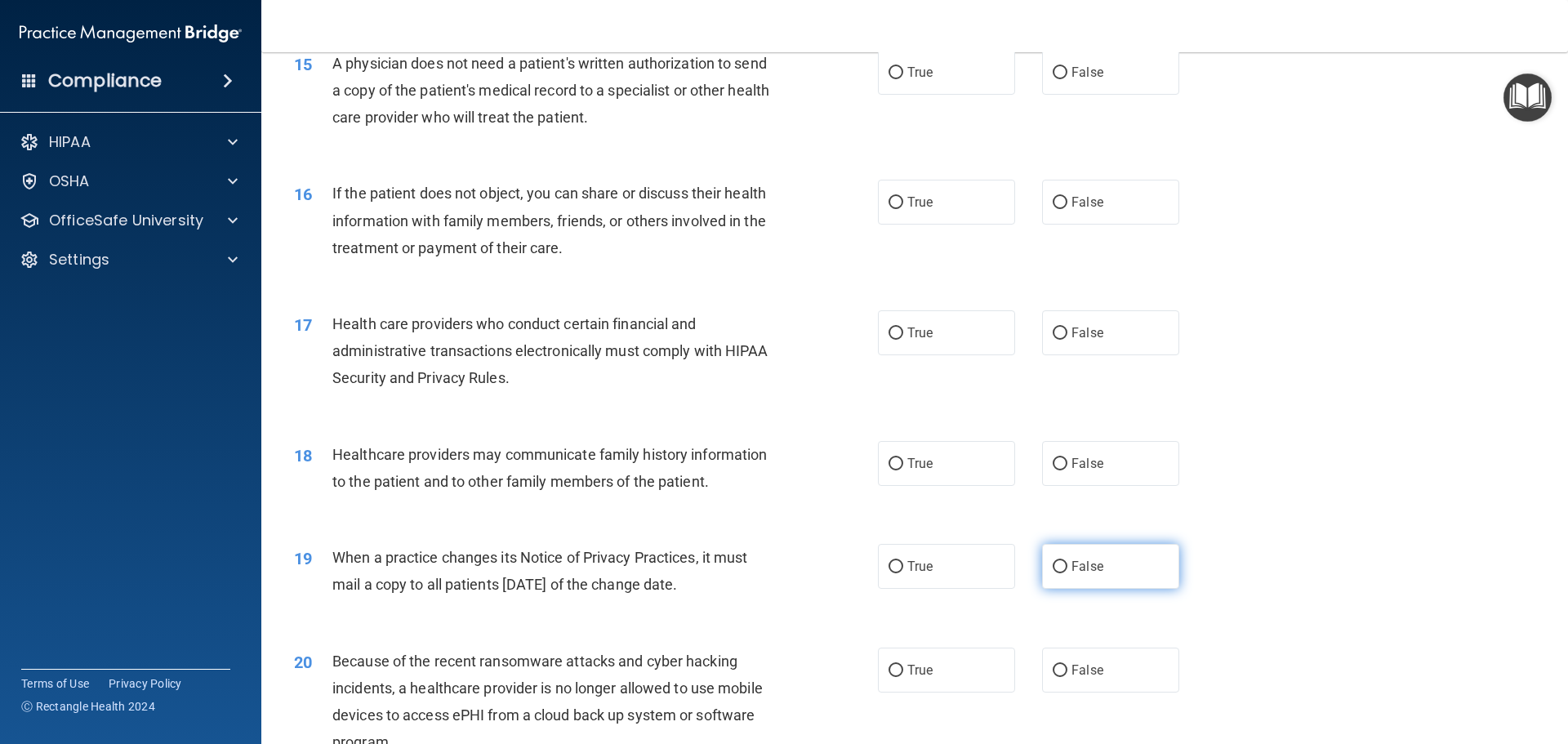
click at [1053, 570] on input "False" at bounding box center [1059, 567] width 15 height 12
radio input "true"
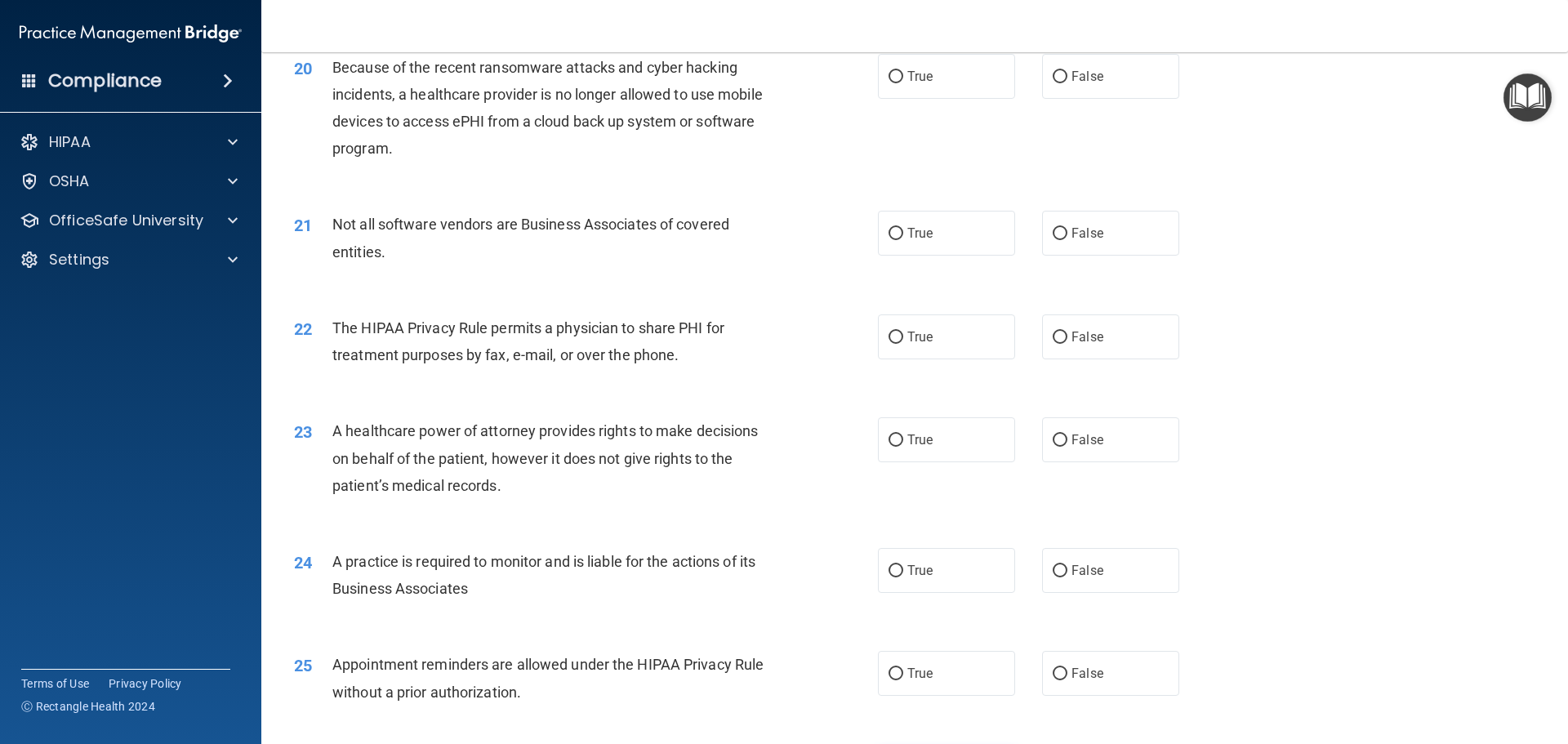
scroll to position [2530, 0]
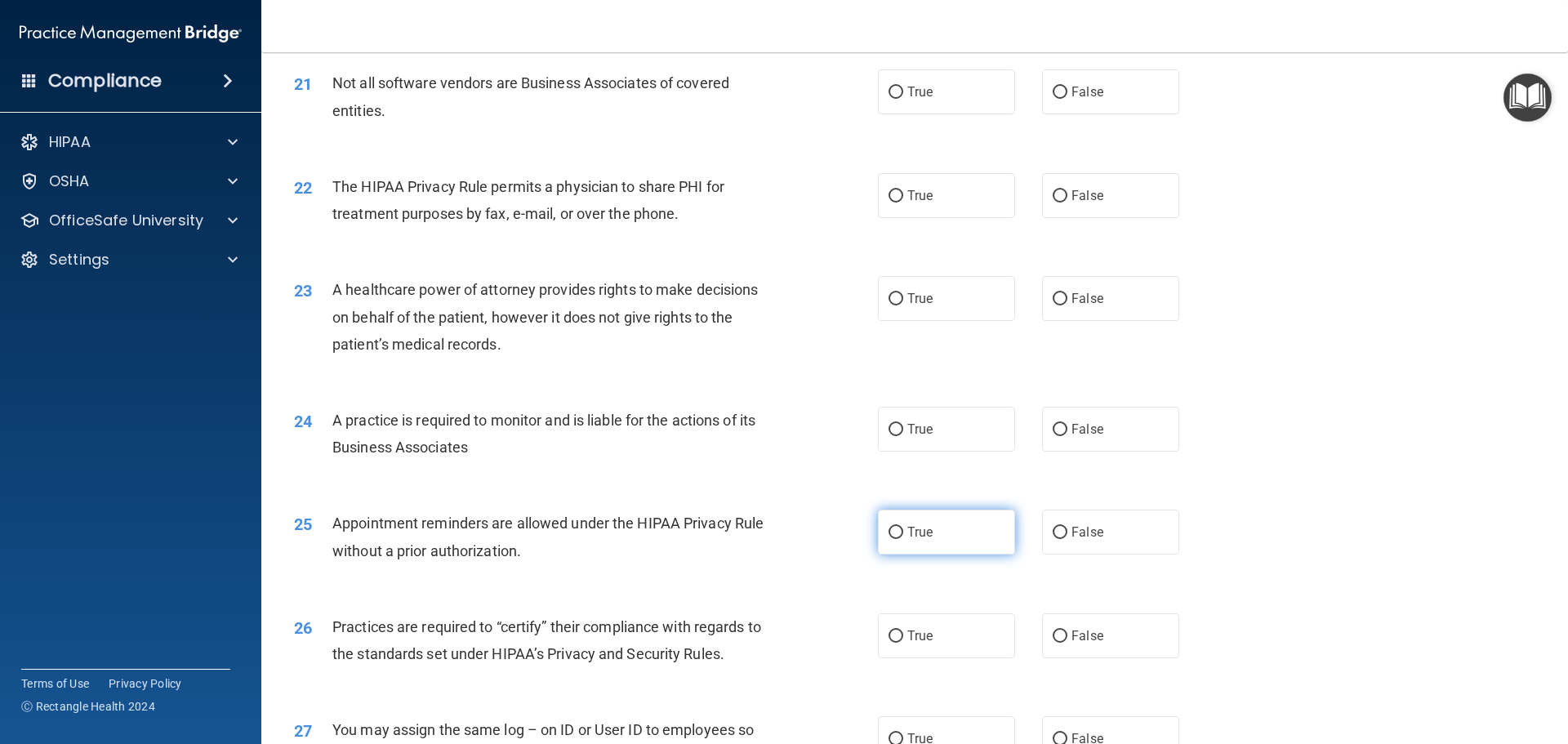
click at [890, 537] on input "True" at bounding box center [895, 532] width 15 height 12
radio input "true"
click at [1052, 636] on input "False" at bounding box center [1059, 636] width 15 height 12
radio input "true"
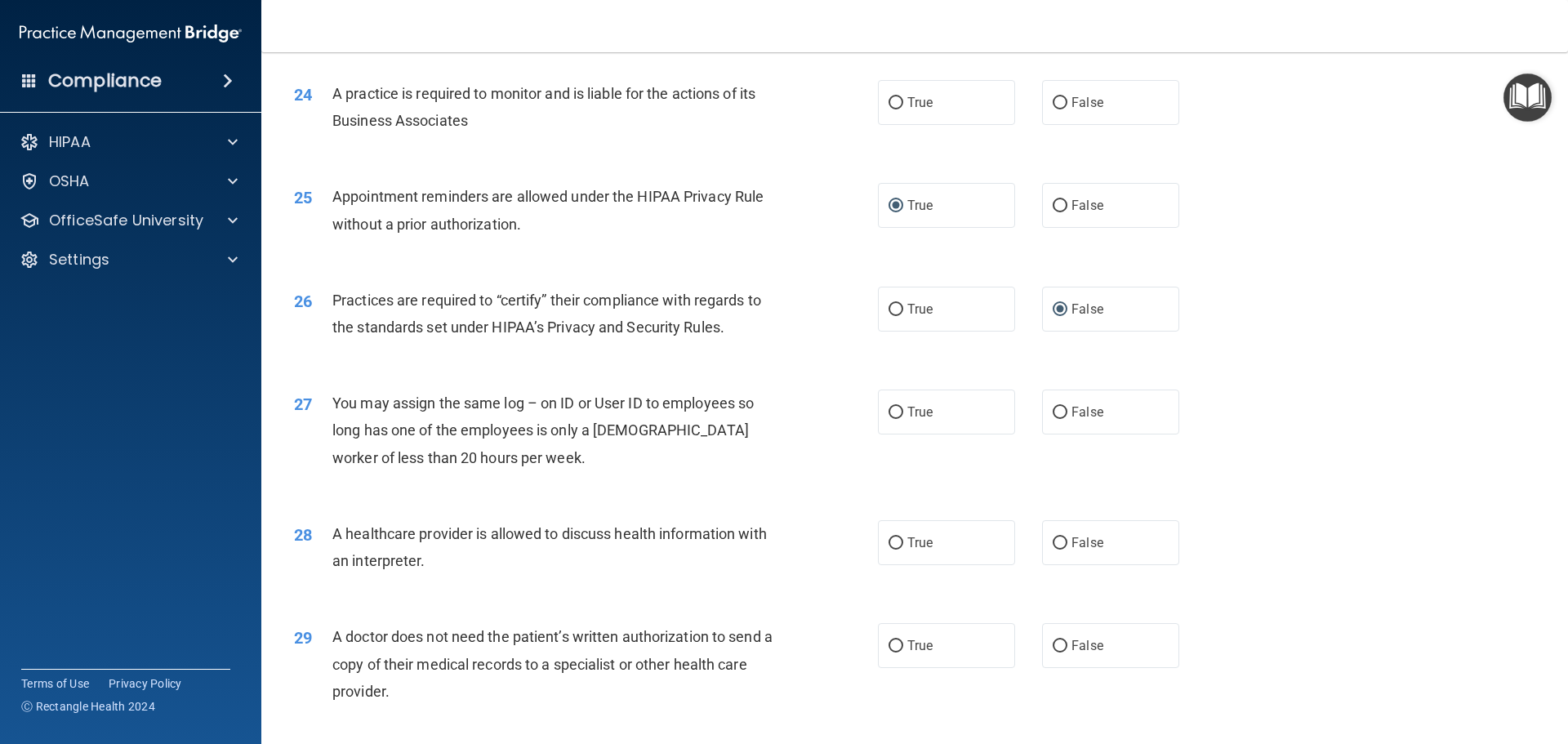
scroll to position [3055, 0]
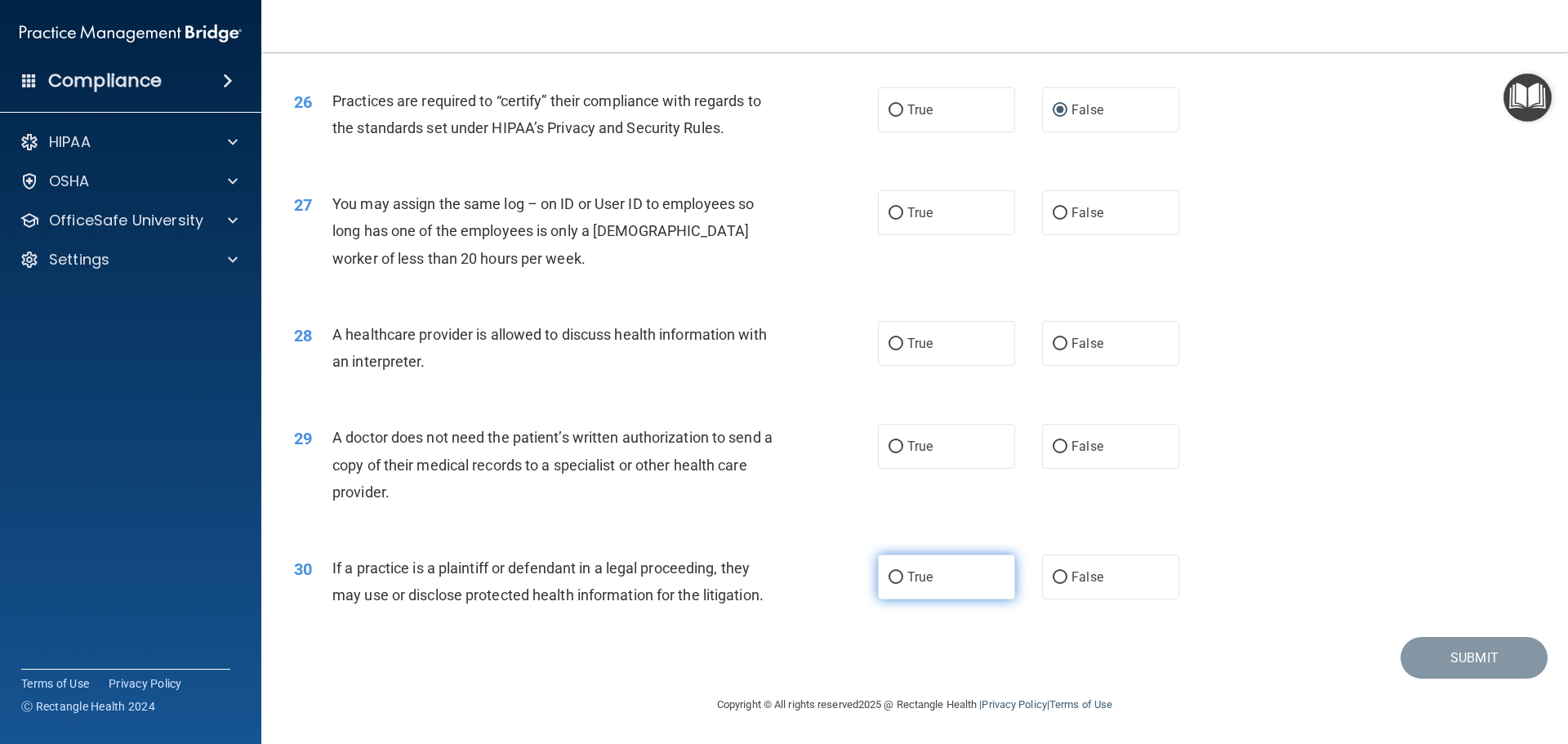
click at [892, 572] on input "True" at bounding box center [895, 577] width 15 height 12
radio input "true"
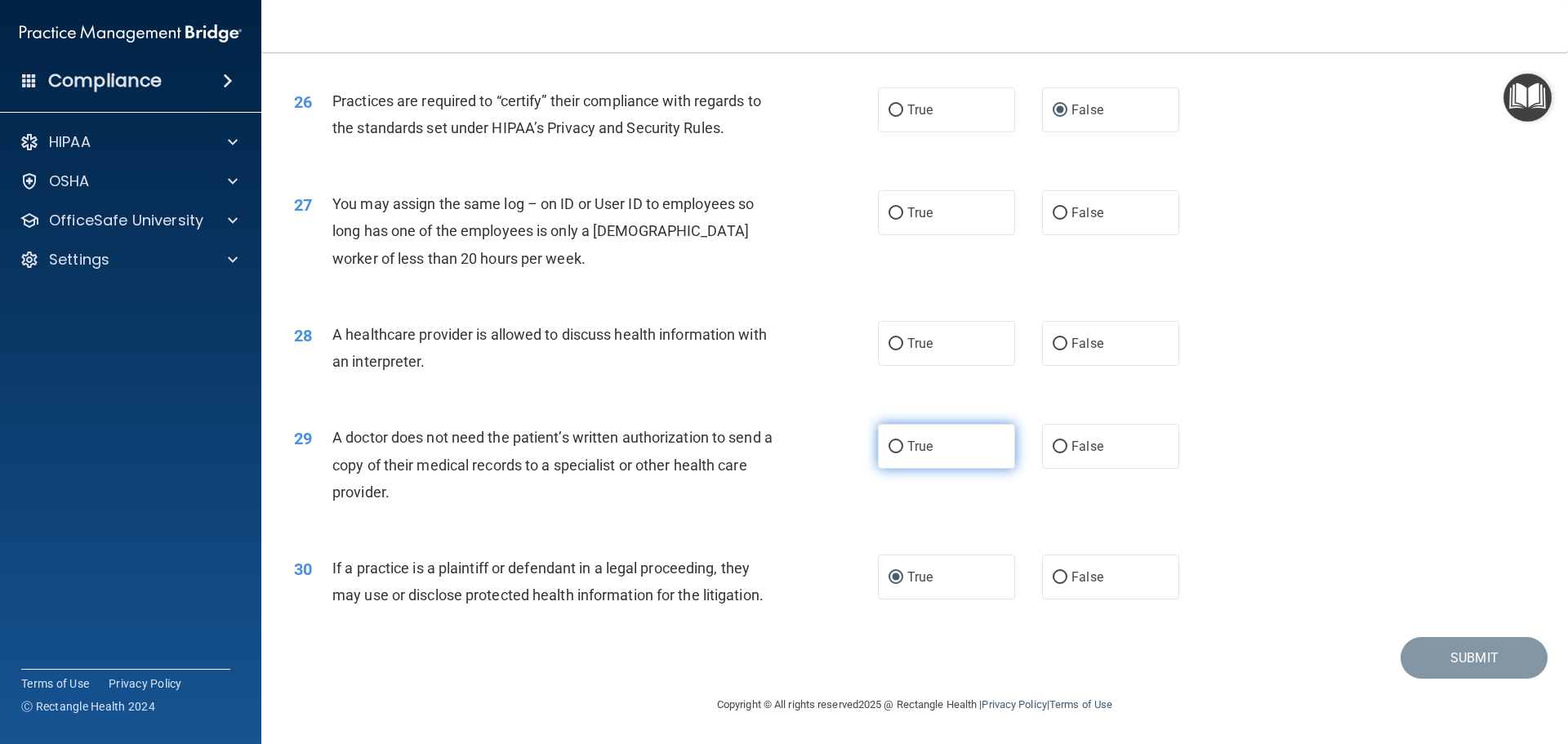
click at [888, 449] on input "True" at bounding box center [895, 447] width 15 height 12
radio input "true"
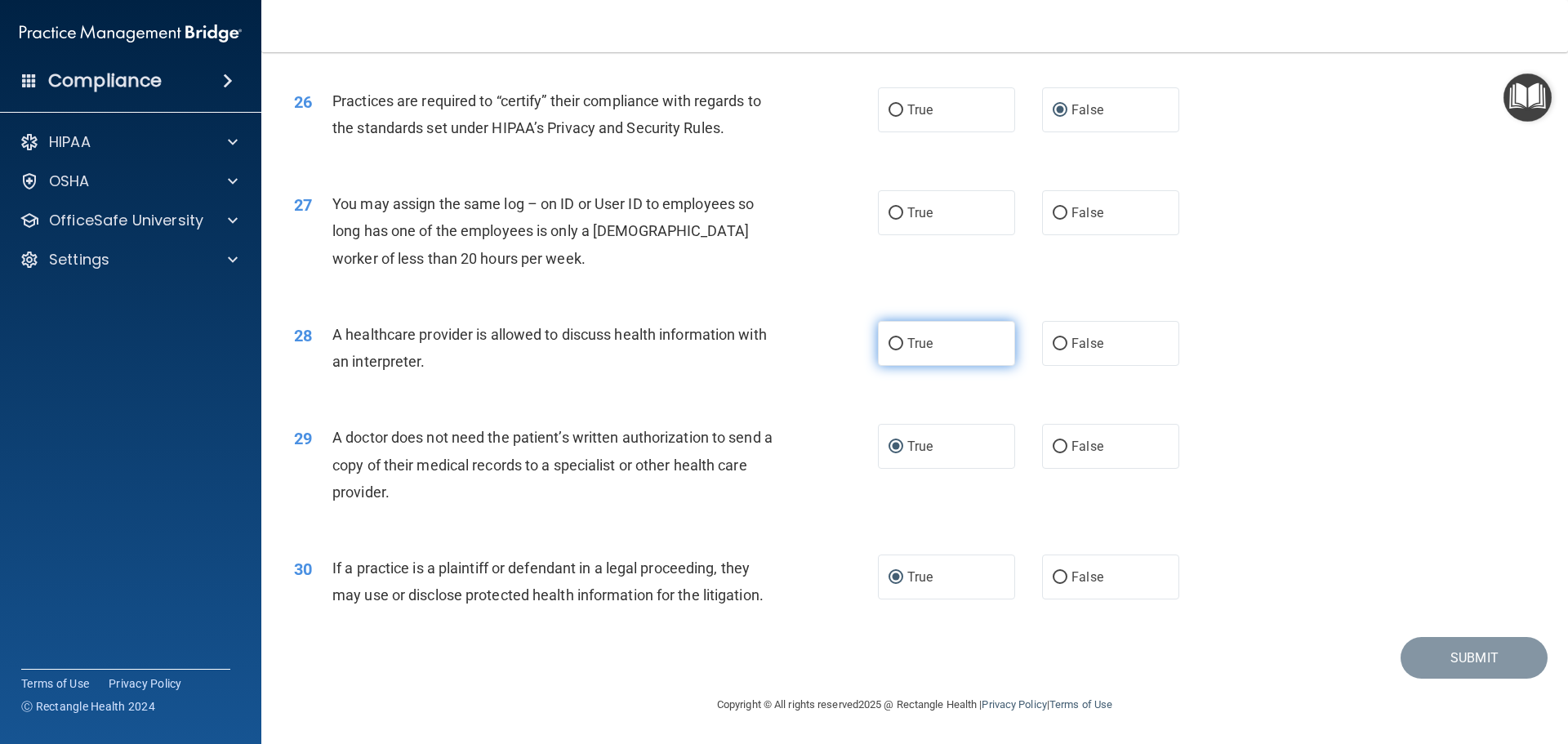
click at [890, 345] on input "True" at bounding box center [895, 344] width 15 height 12
radio input "true"
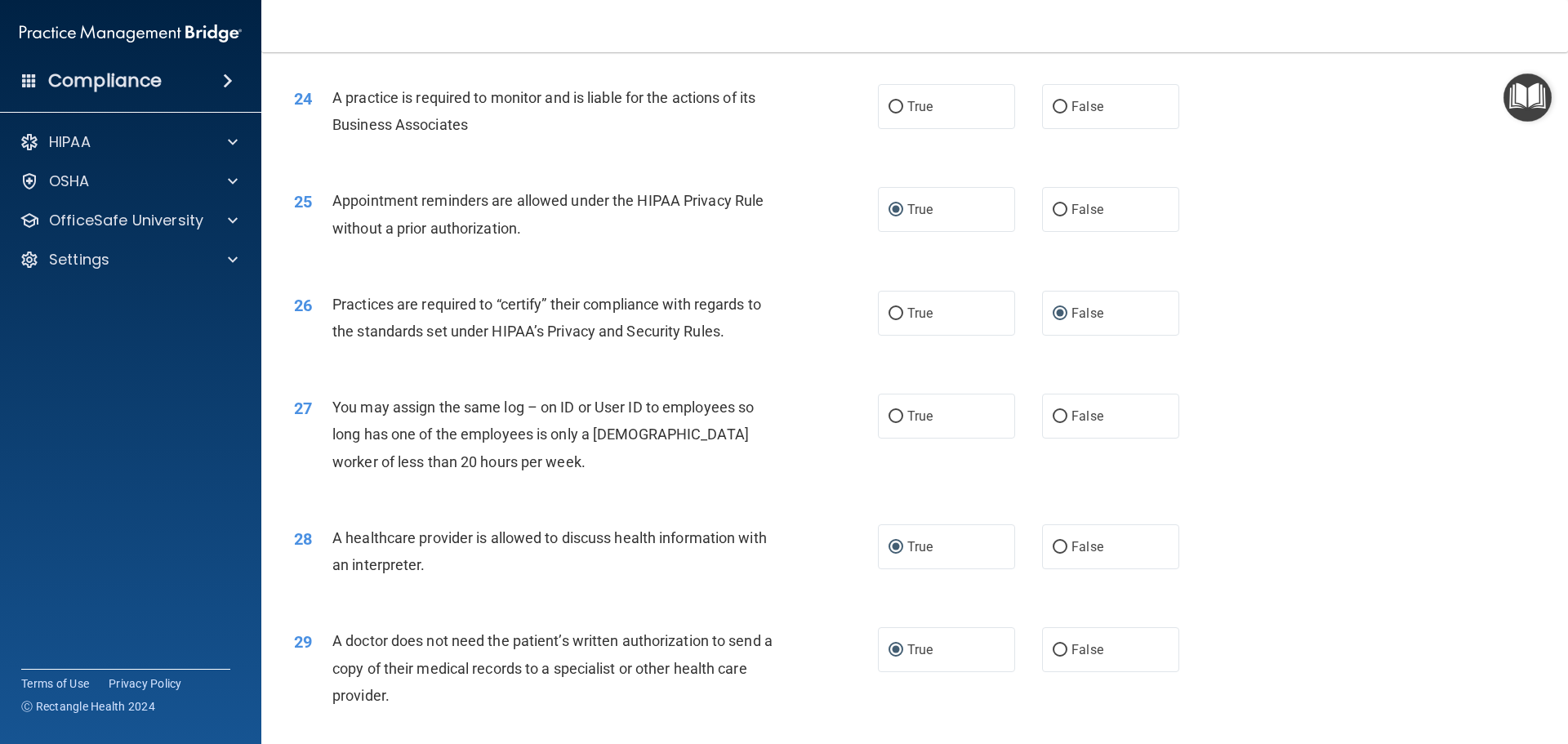
scroll to position [2811, 0]
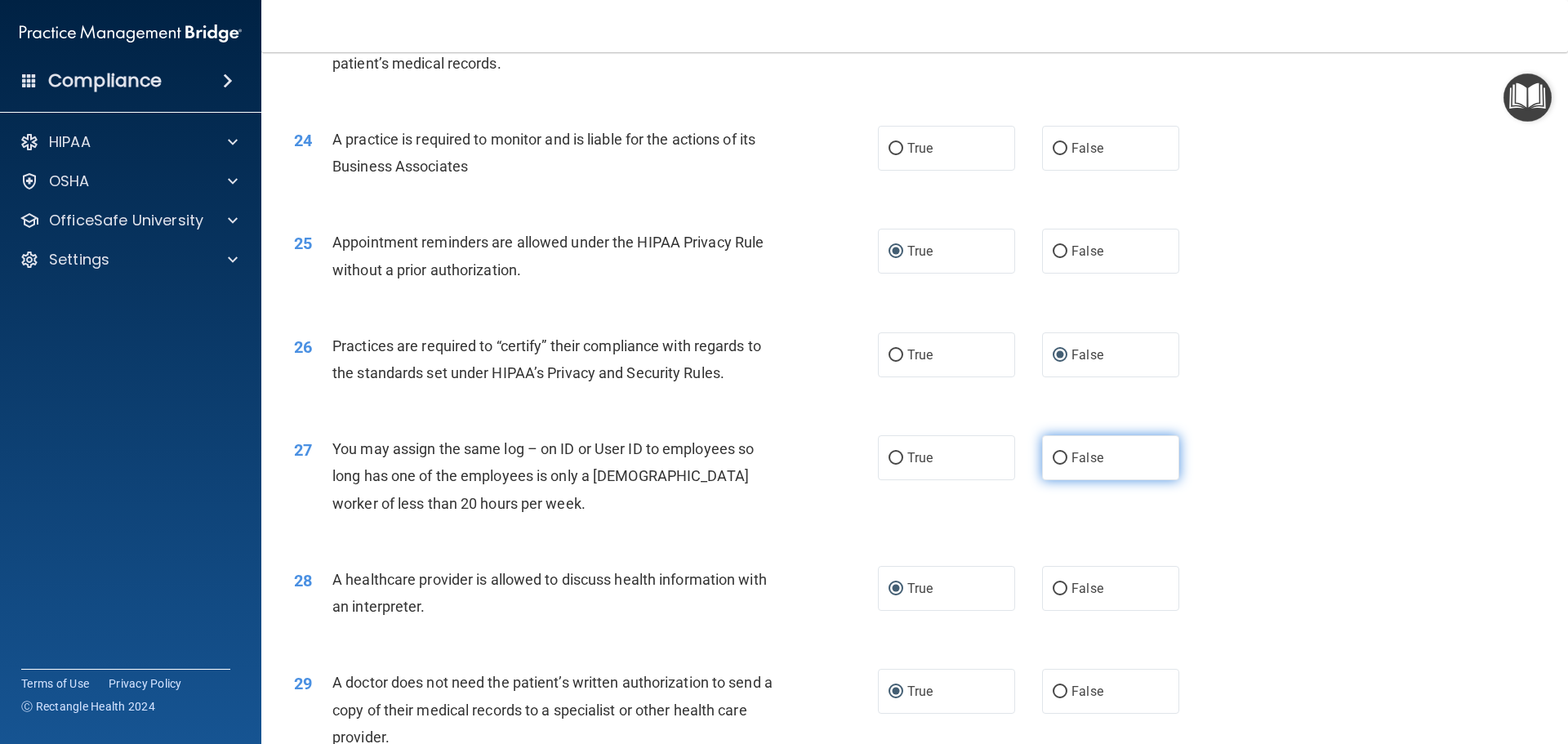
click at [1052, 455] on input "False" at bounding box center [1059, 458] width 15 height 12
radio input "true"
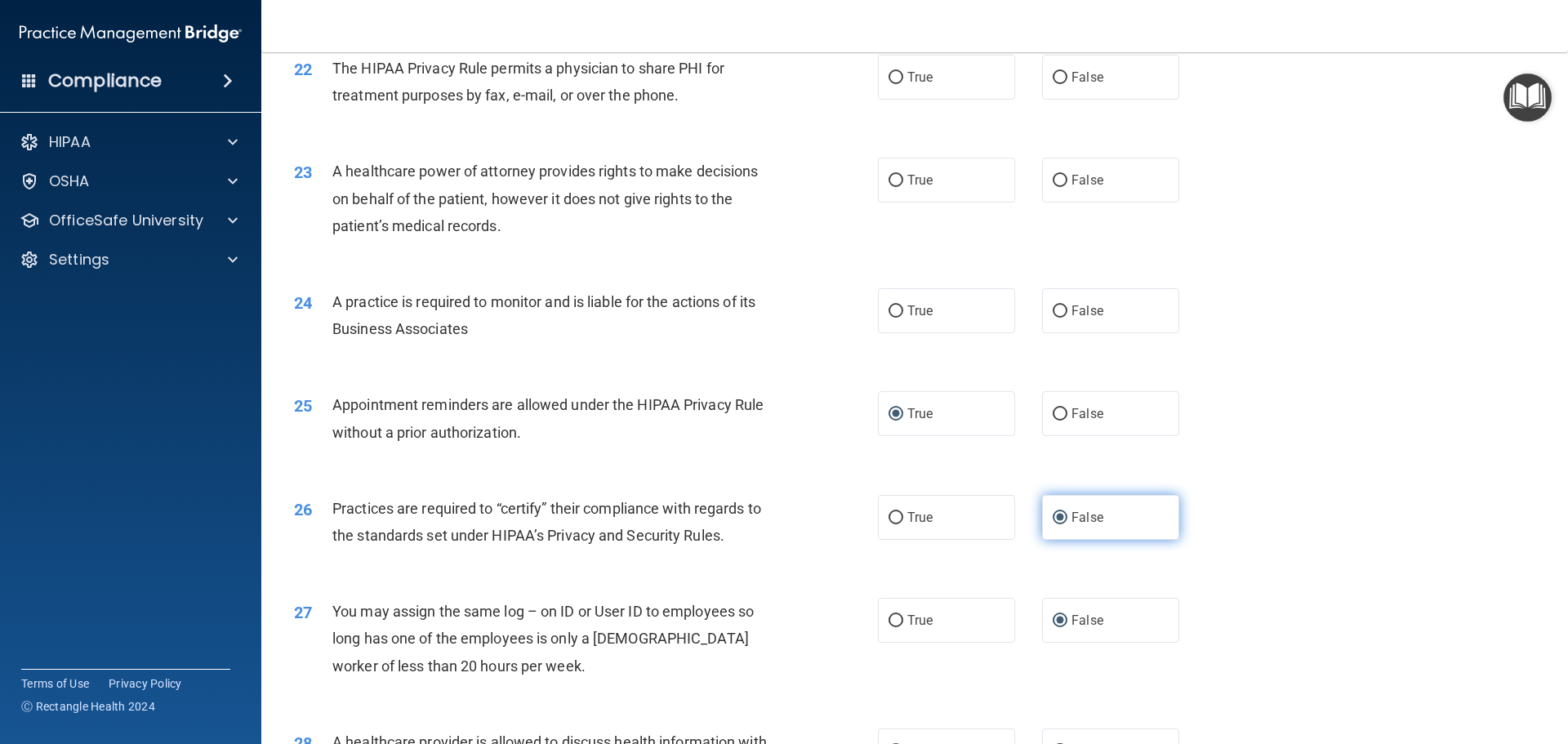
scroll to position [2648, 0]
click at [1052, 319] on label "False" at bounding box center [1110, 312] width 137 height 45
click at [1052, 319] on input "False" at bounding box center [1059, 312] width 15 height 12
radio input "true"
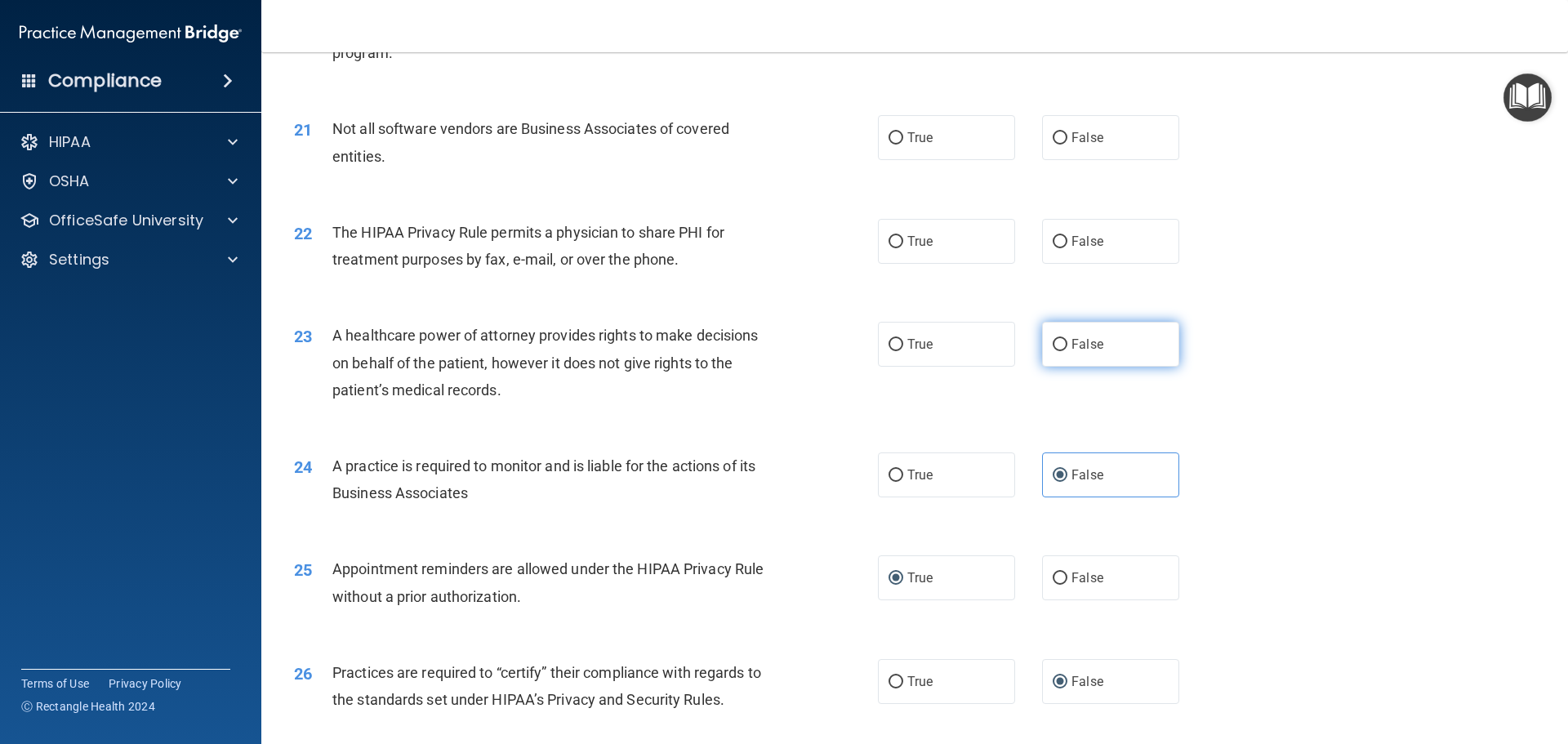
click at [1052, 344] on input "False" at bounding box center [1059, 345] width 15 height 12
radio input "true"
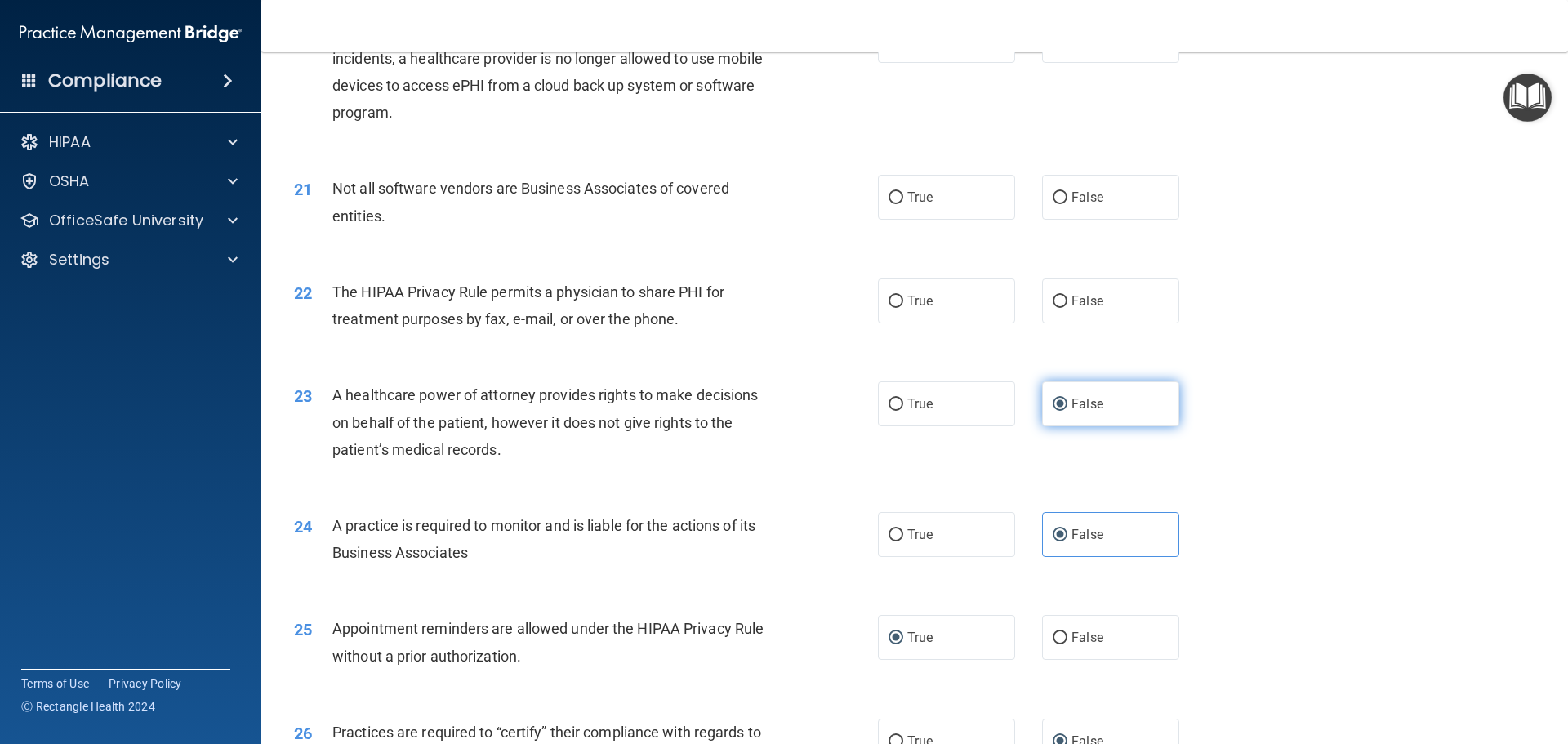
scroll to position [2321, 0]
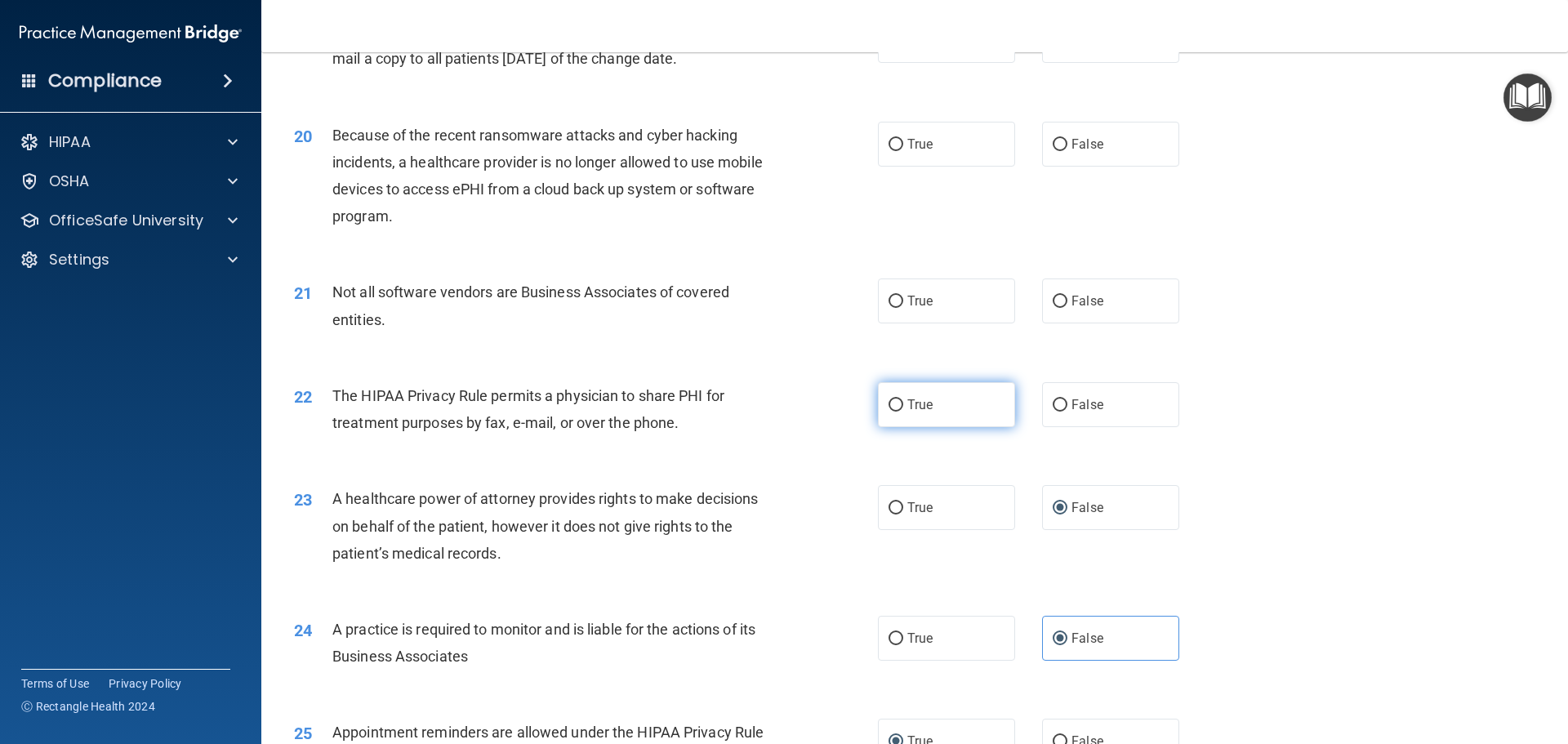
click at [890, 401] on input "True" at bounding box center [895, 405] width 15 height 12
radio input "true"
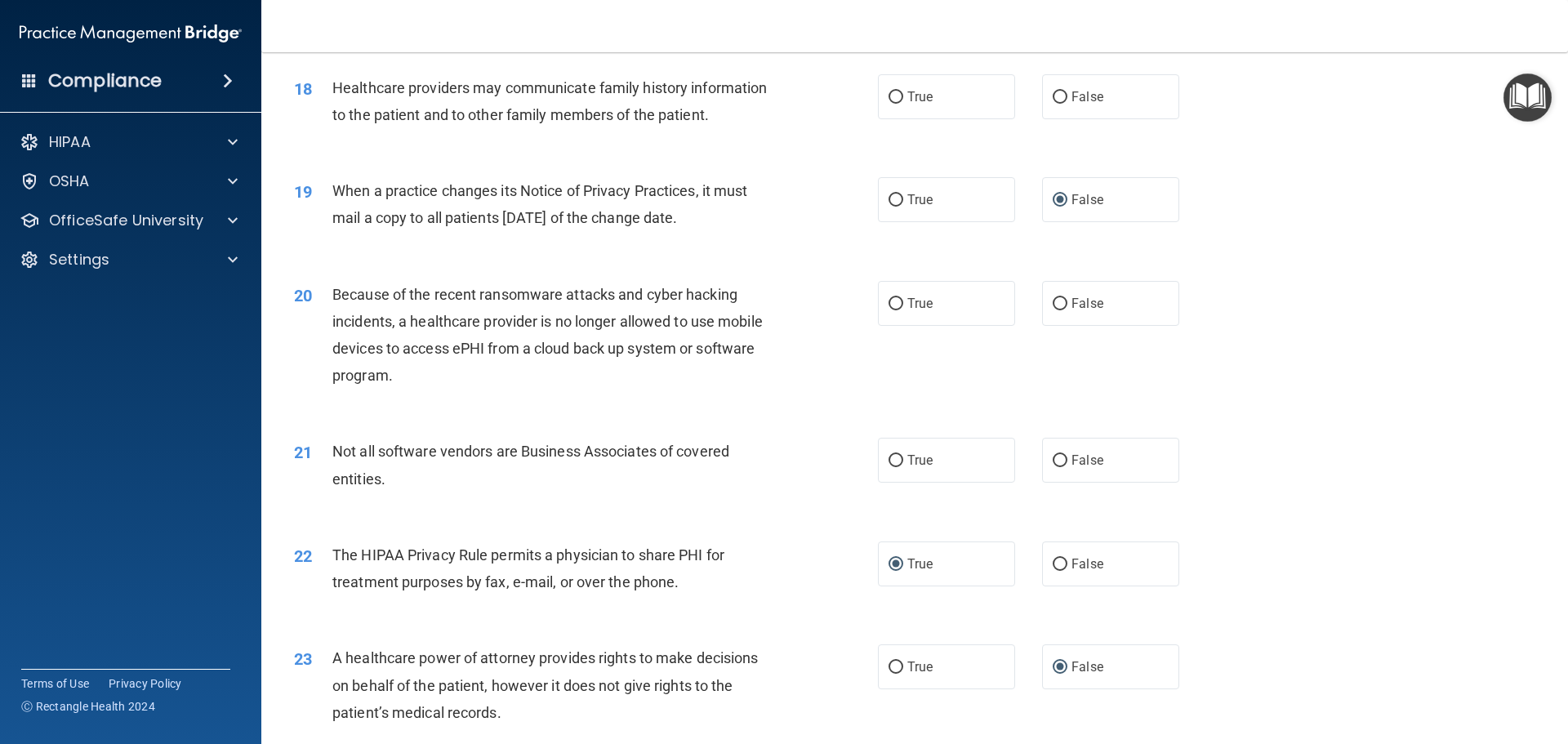
scroll to position [2158, 0]
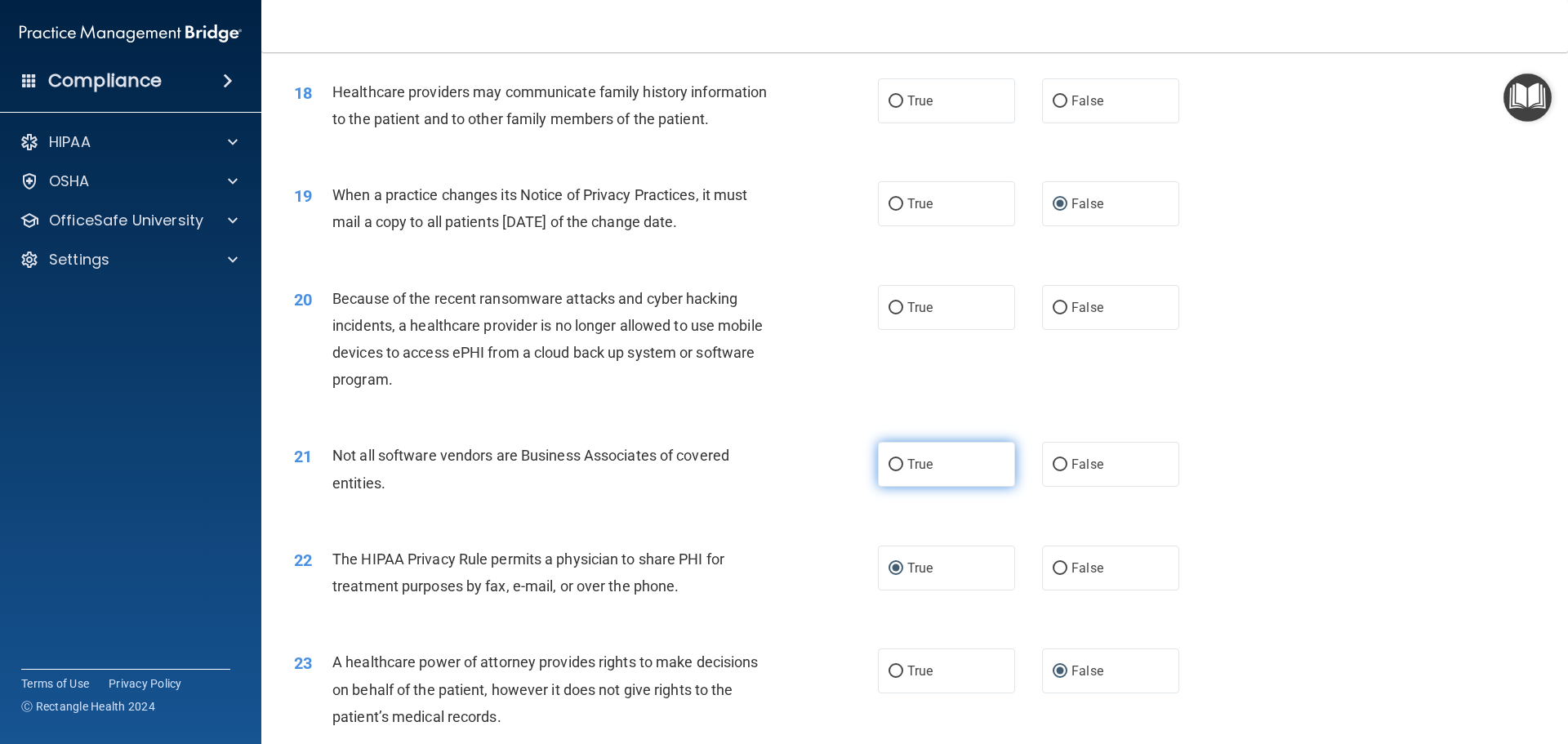
click at [891, 466] on input "True" at bounding box center [895, 465] width 15 height 12
radio input "true"
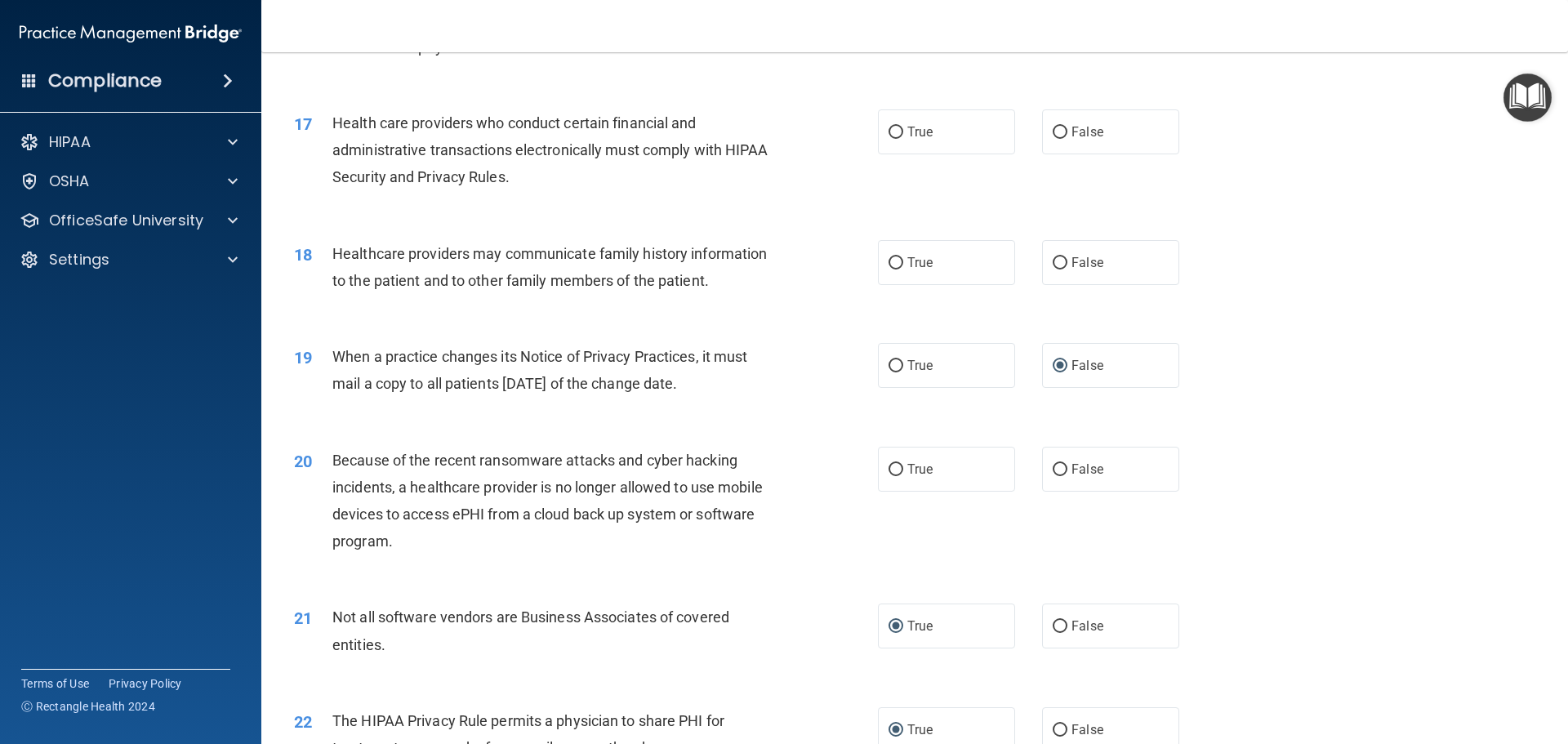
scroll to position [1995, 0]
click at [1055, 468] on input "False" at bounding box center [1059, 471] width 15 height 12
radio input "true"
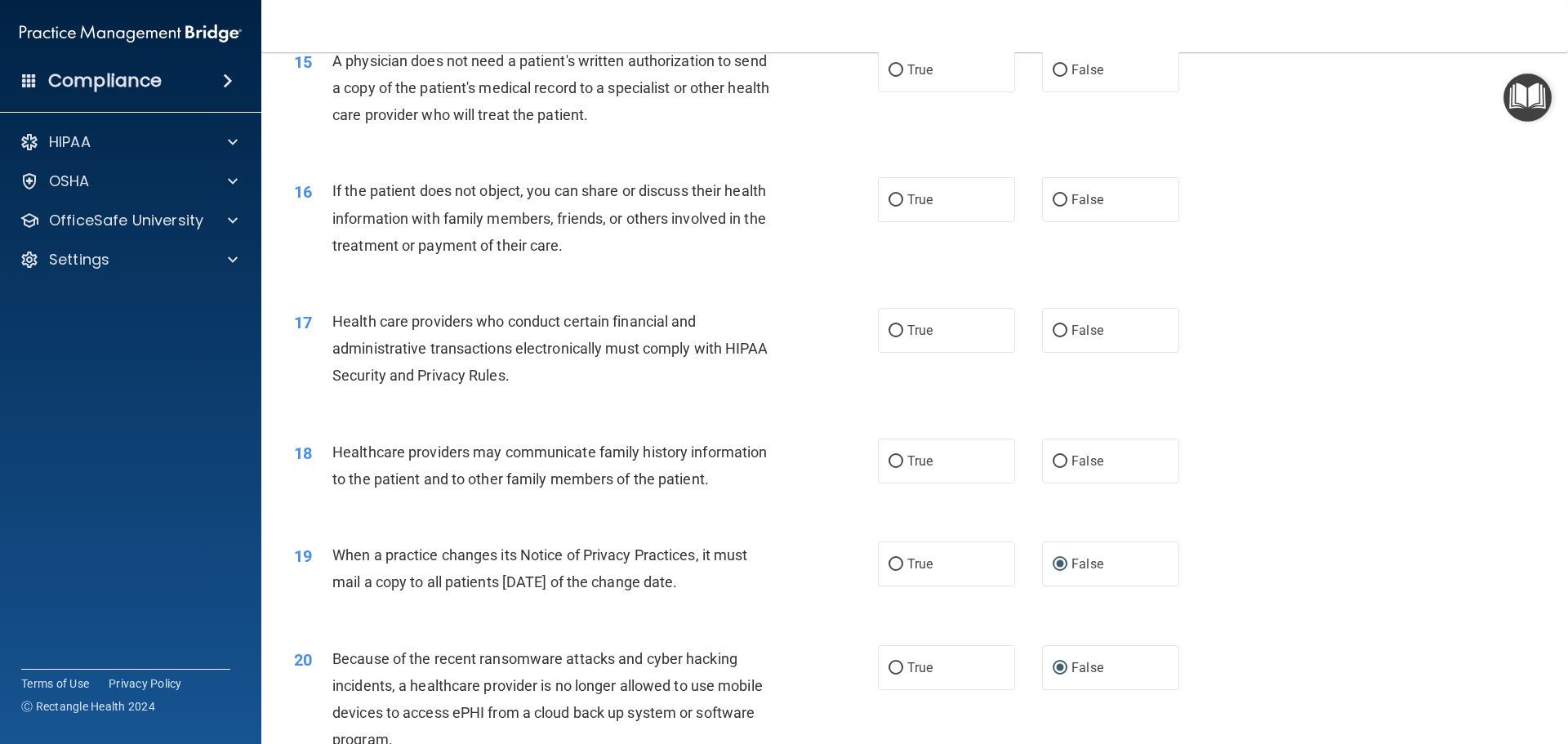
scroll to position [1750, 0]
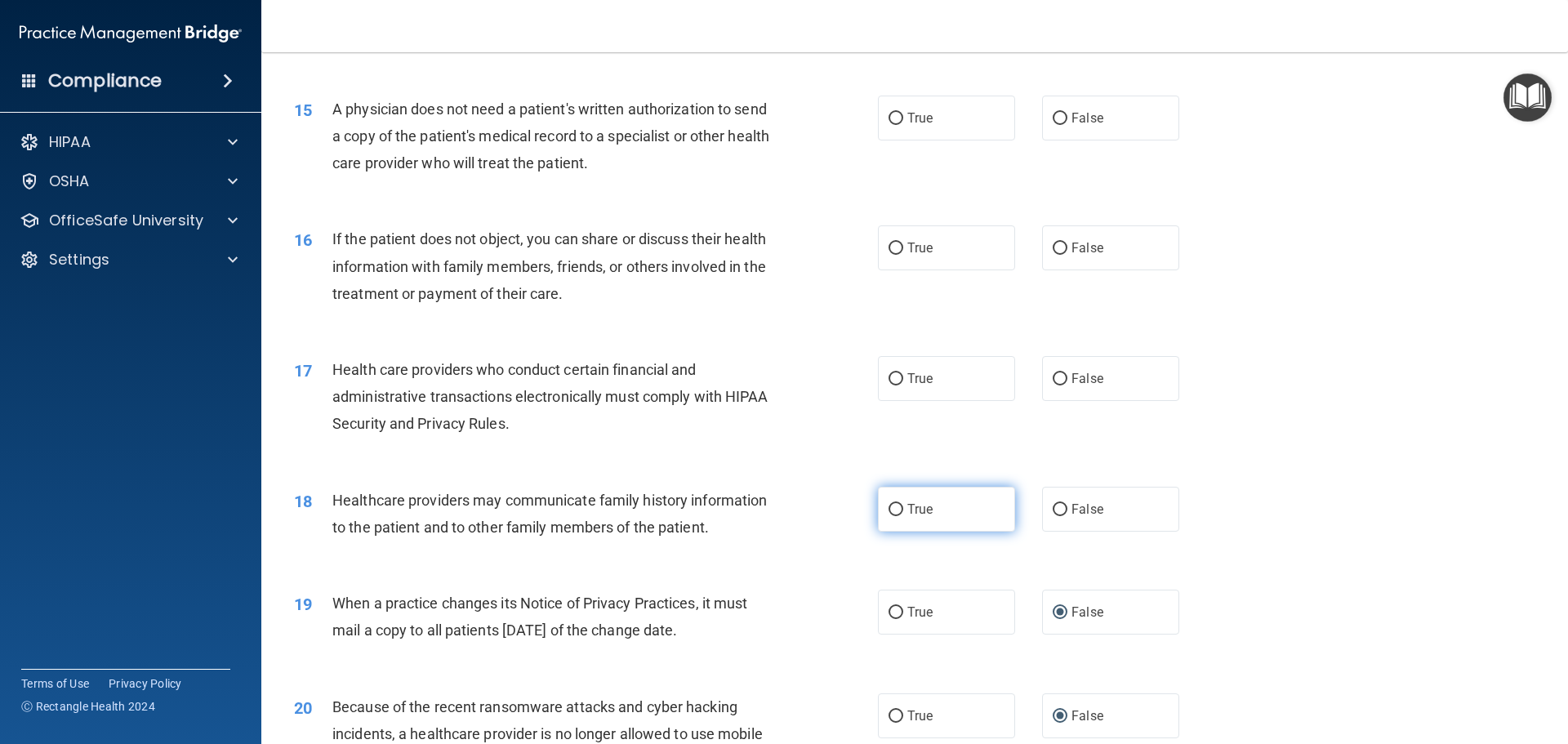
click at [888, 513] on input "True" at bounding box center [895, 510] width 15 height 12
radio input "true"
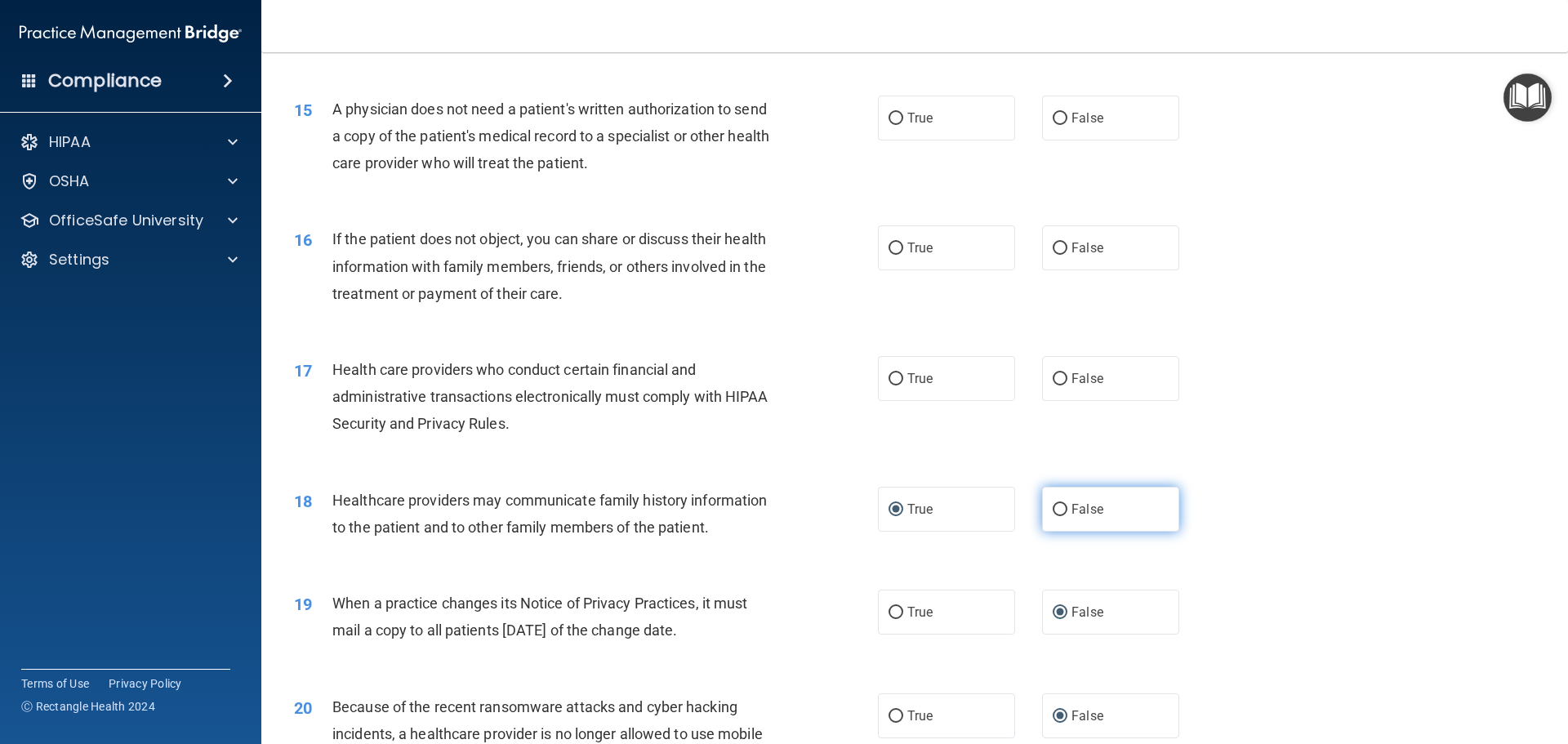
click at [1056, 510] on input "False" at bounding box center [1059, 510] width 15 height 12
radio input "true"
radio input "false"
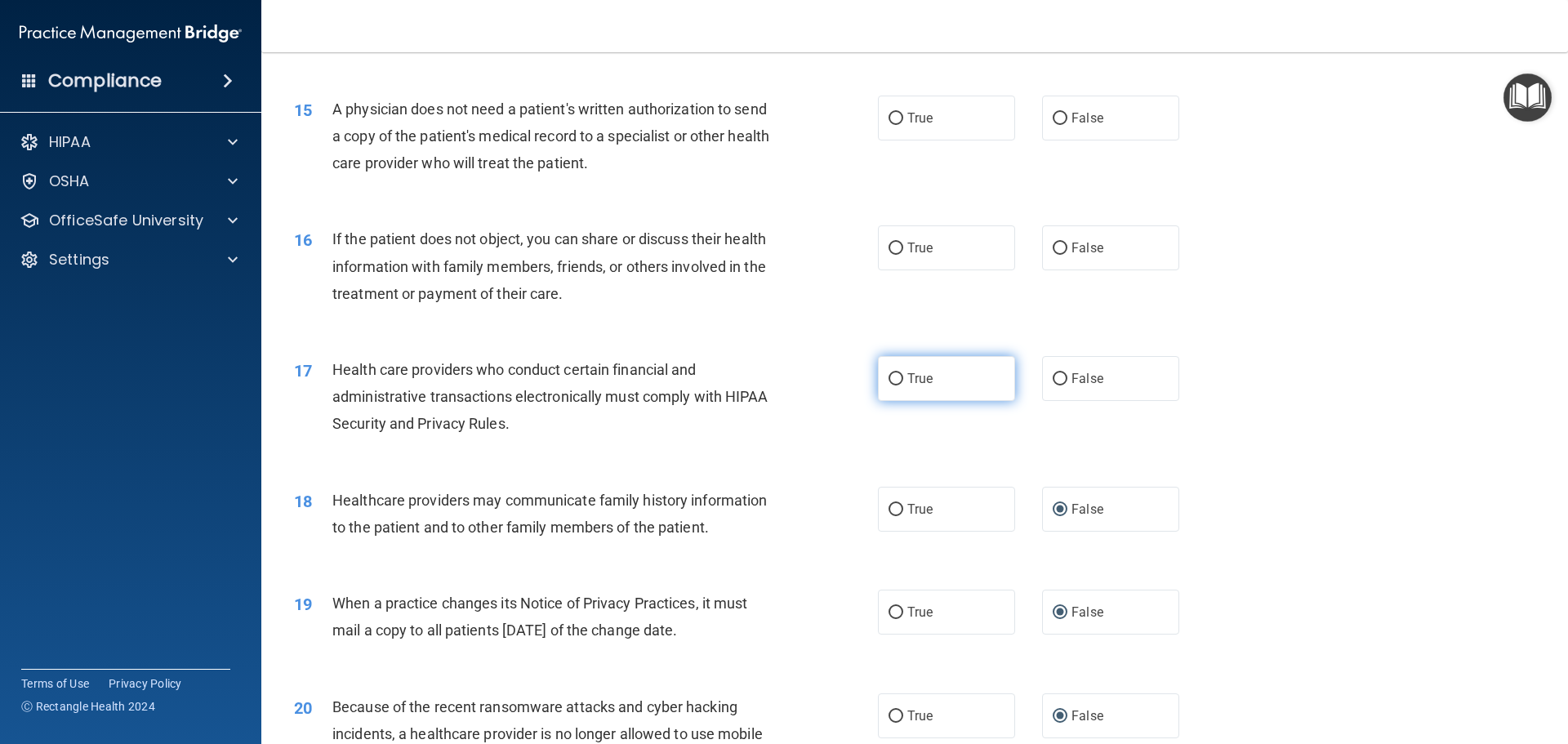
click at [888, 376] on input "True" at bounding box center [895, 379] width 15 height 12
radio input "true"
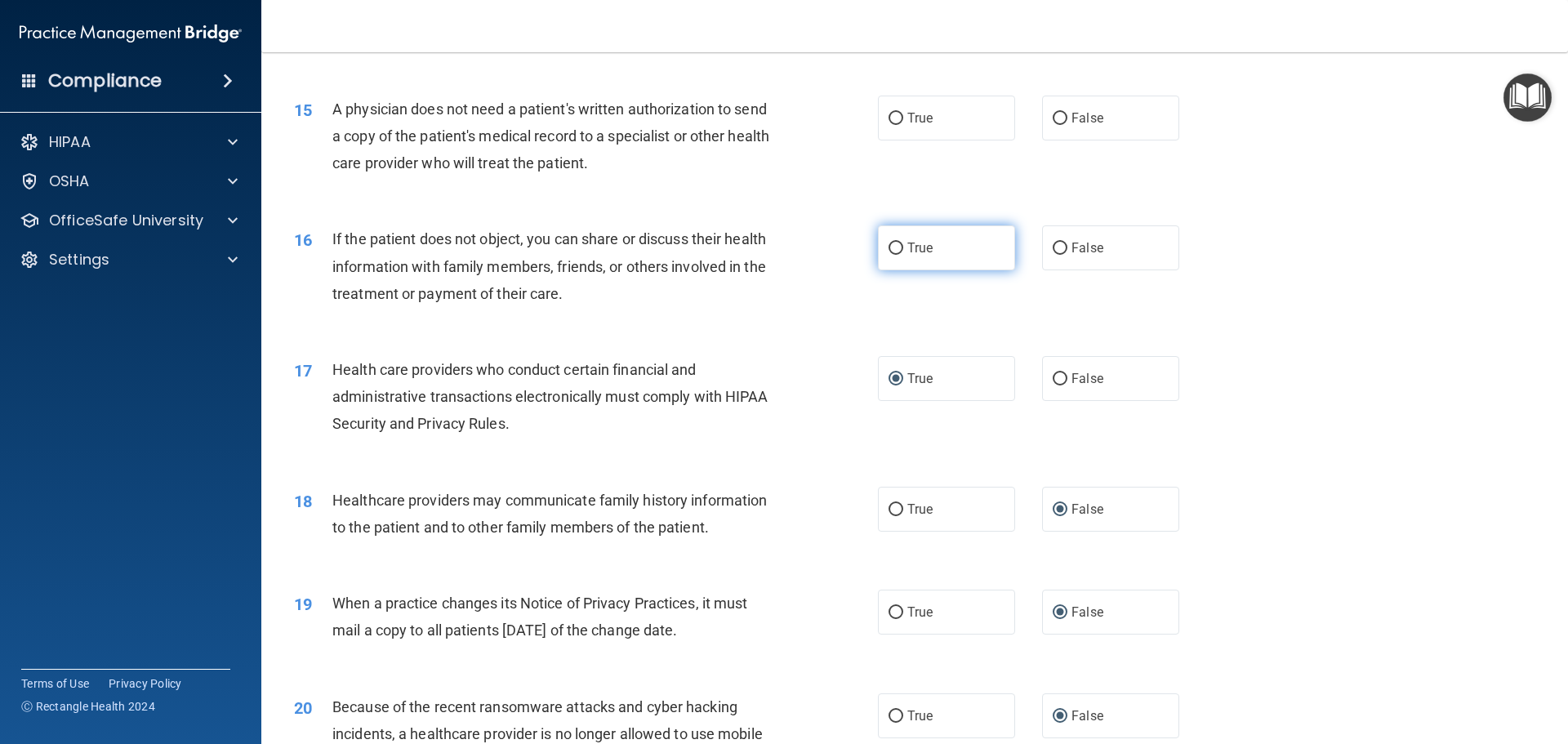
click at [893, 243] on input "True" at bounding box center [895, 248] width 15 height 12
radio input "true"
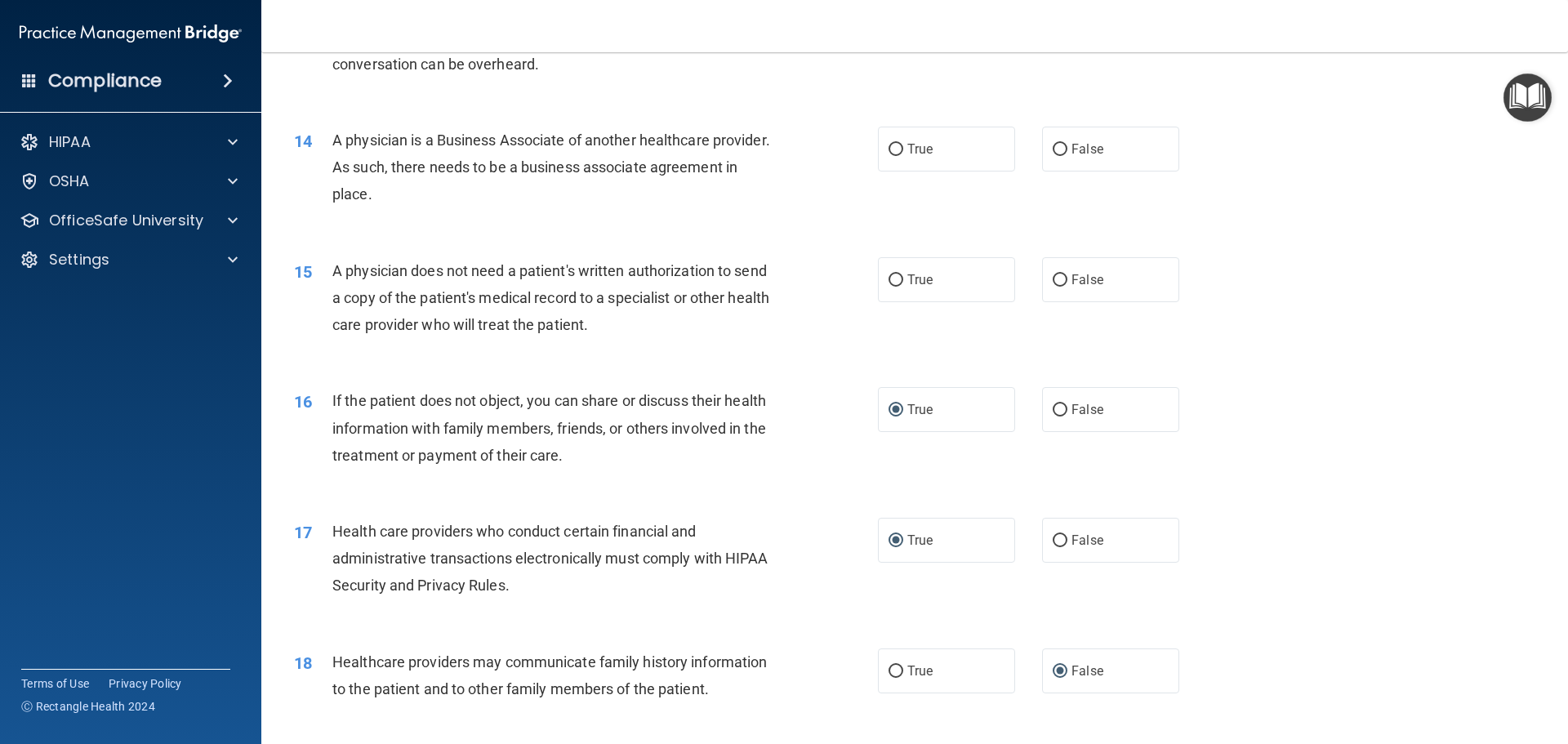
scroll to position [1587, 0]
click at [888, 281] on input "True" at bounding box center [895, 281] width 15 height 12
radio input "true"
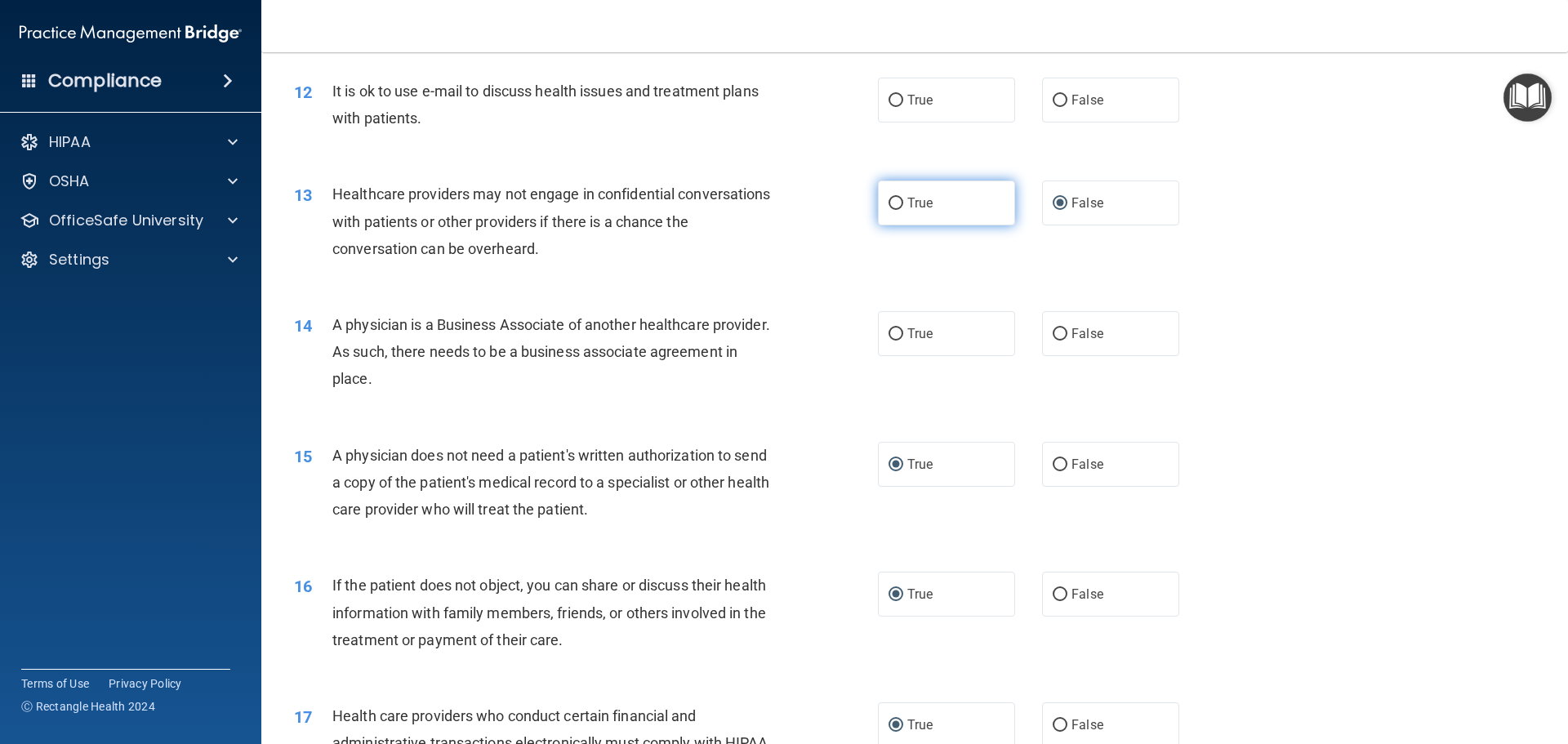
scroll to position [1342, 0]
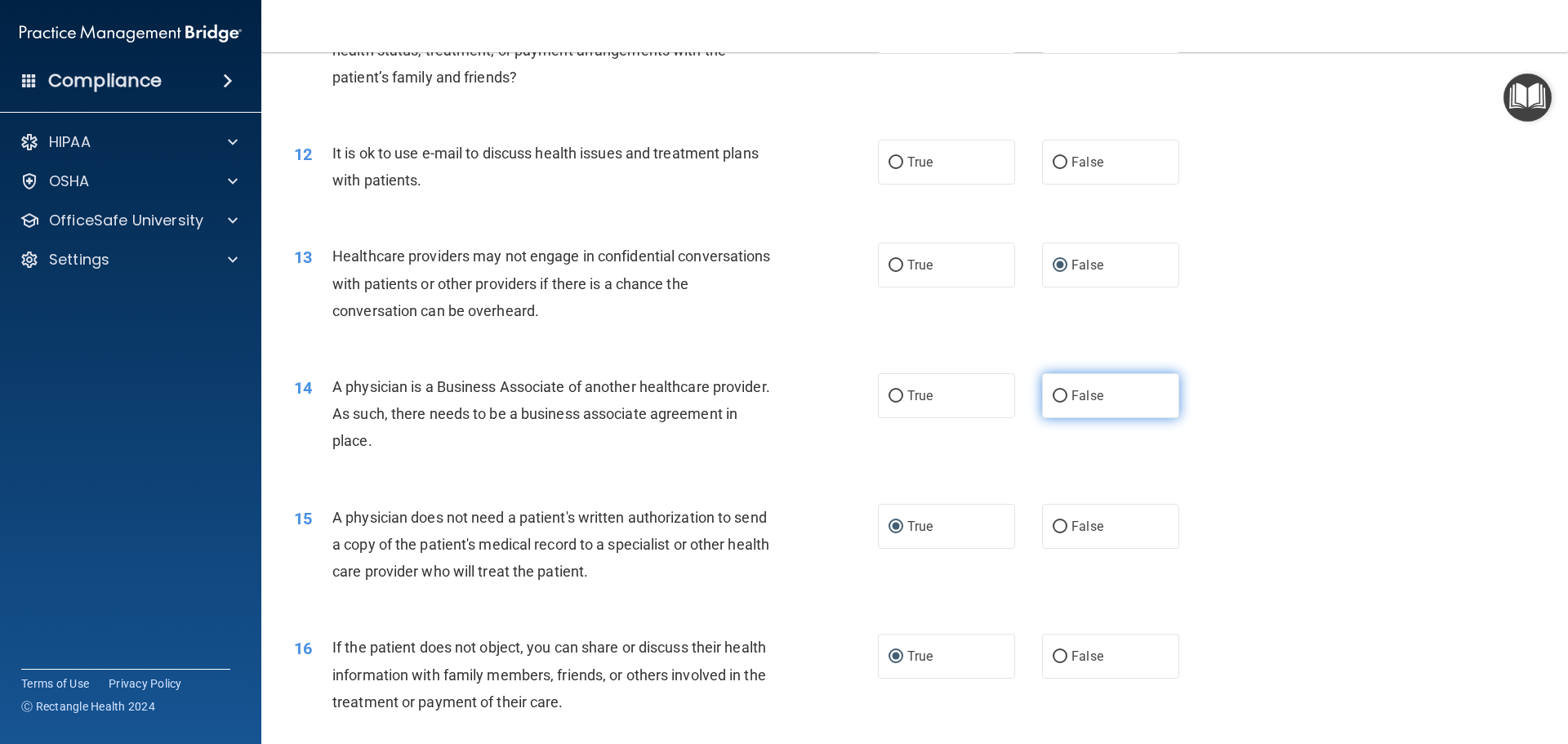
click at [1052, 396] on input "False" at bounding box center [1059, 396] width 15 height 12
radio input "true"
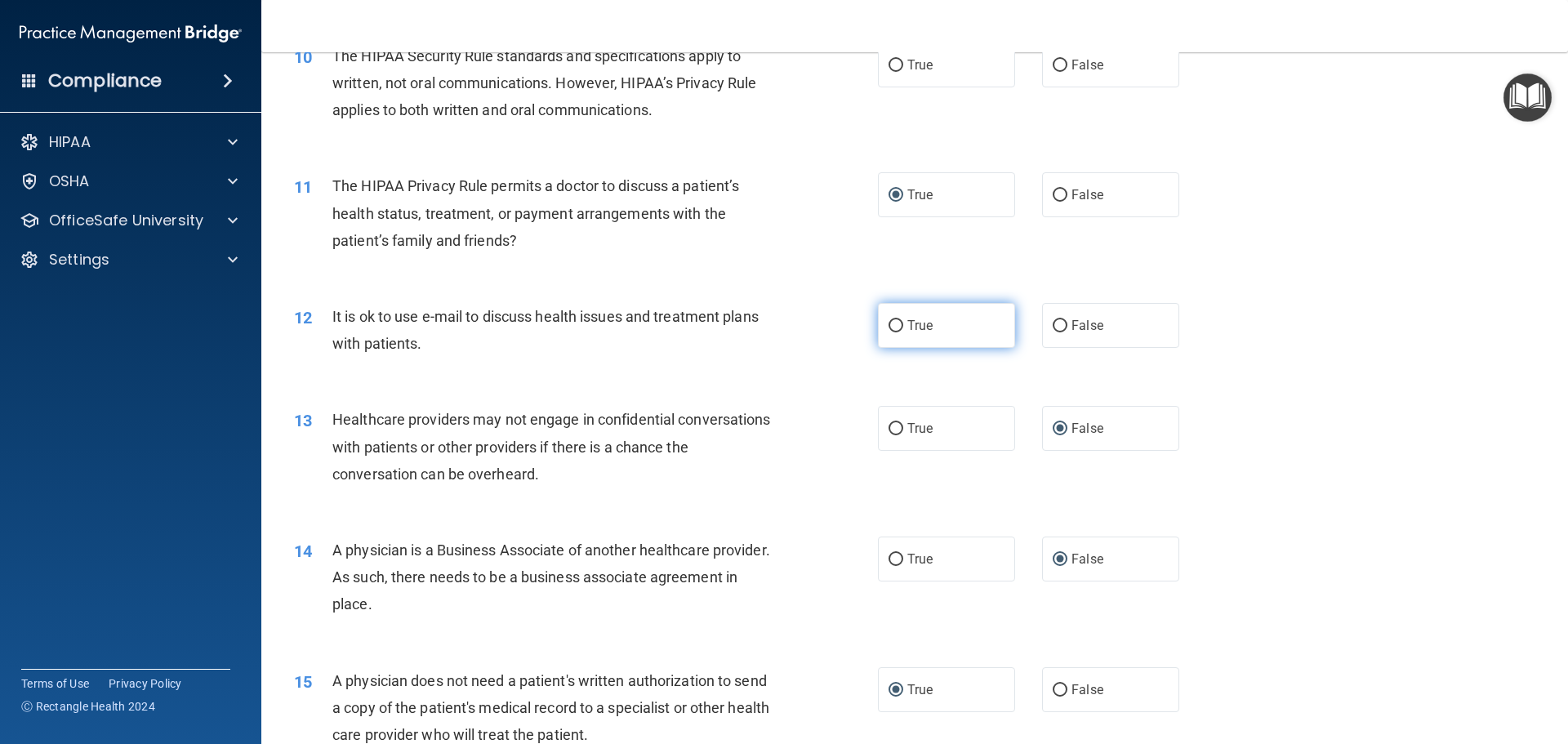
click at [889, 324] on input "True" at bounding box center [895, 325] width 15 height 12
radio input "true"
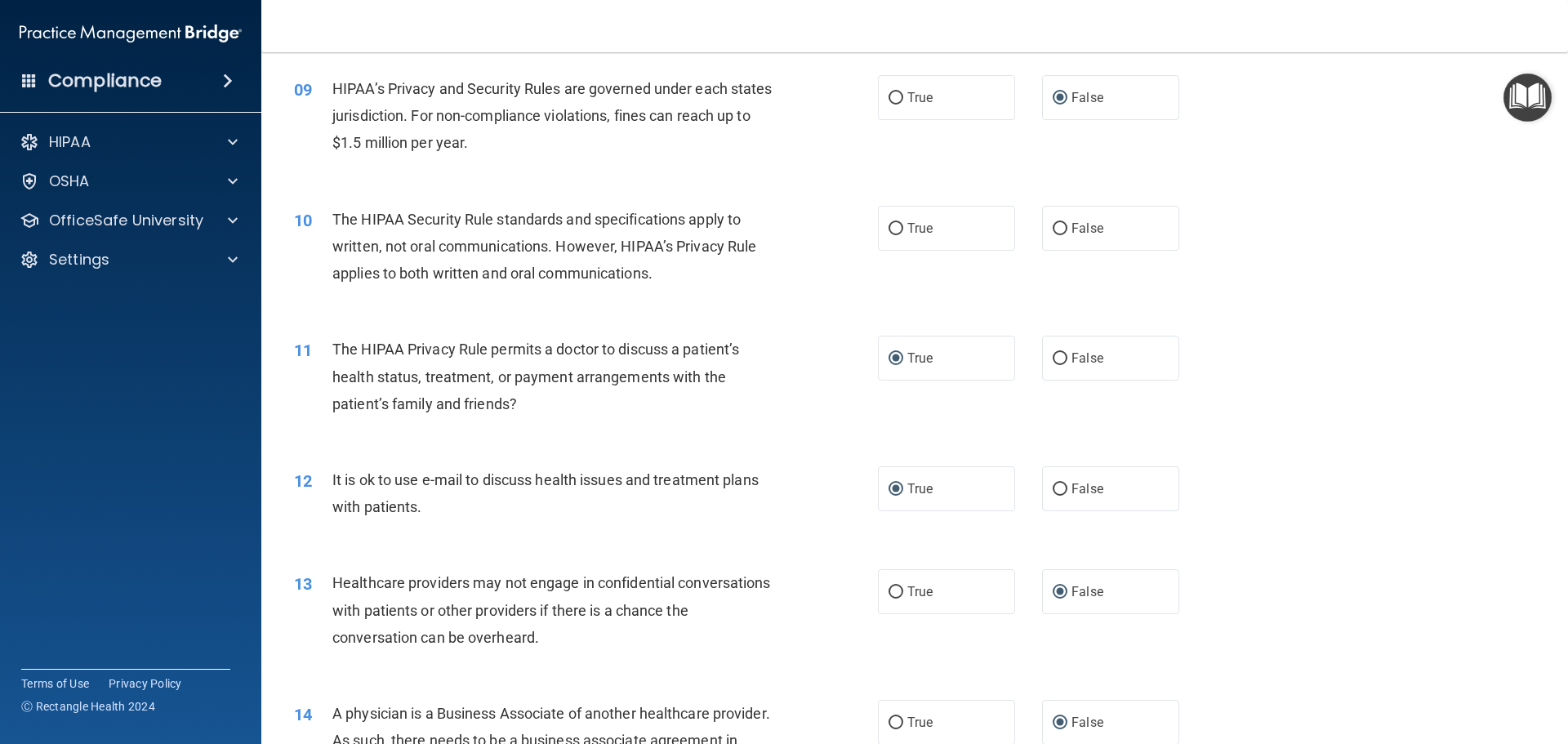
scroll to position [934, 0]
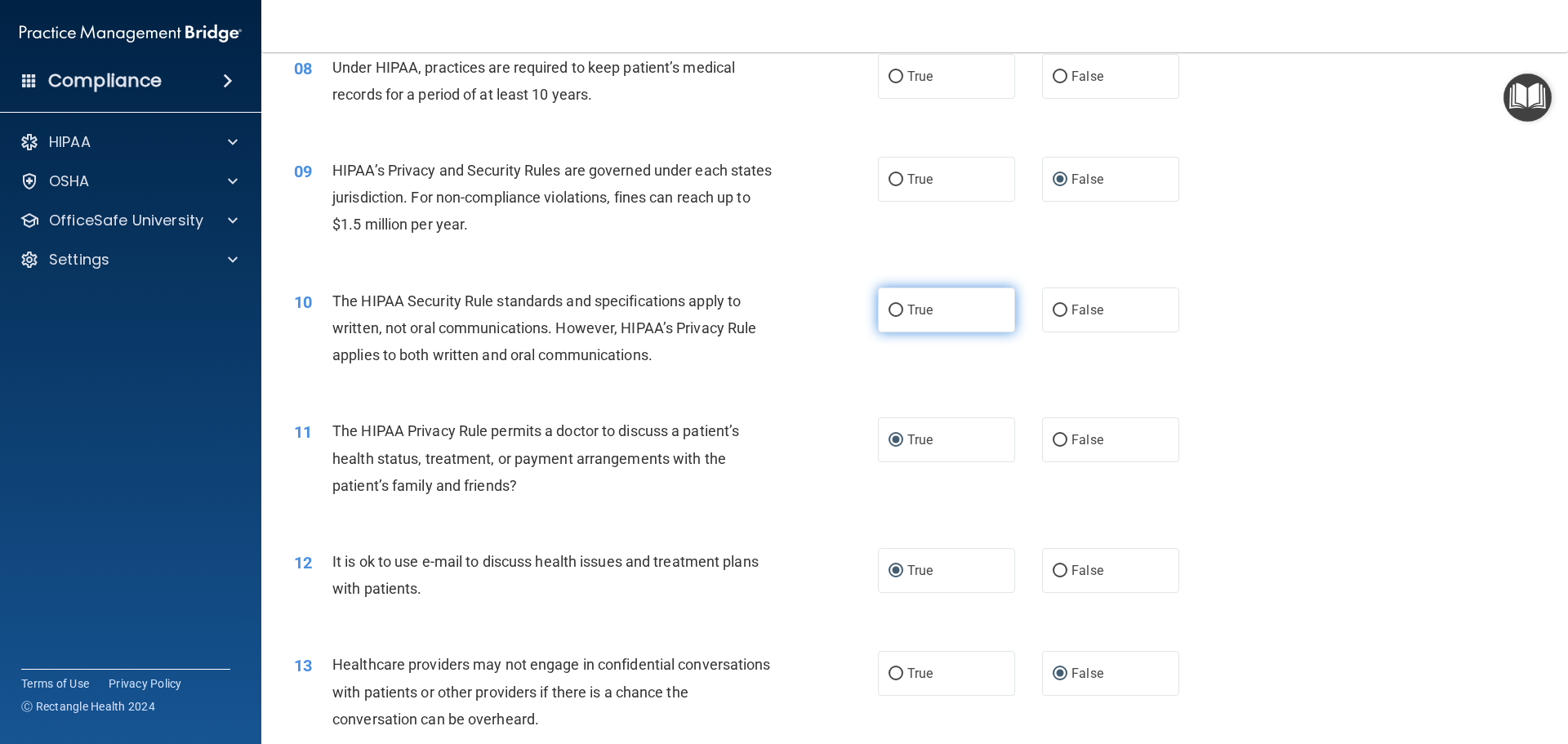
drag, startPoint x: 893, startPoint y: 311, endPoint x: 989, endPoint y: 318, distance: 96.3
click at [895, 311] on input "True" at bounding box center [895, 311] width 15 height 12
radio input "true"
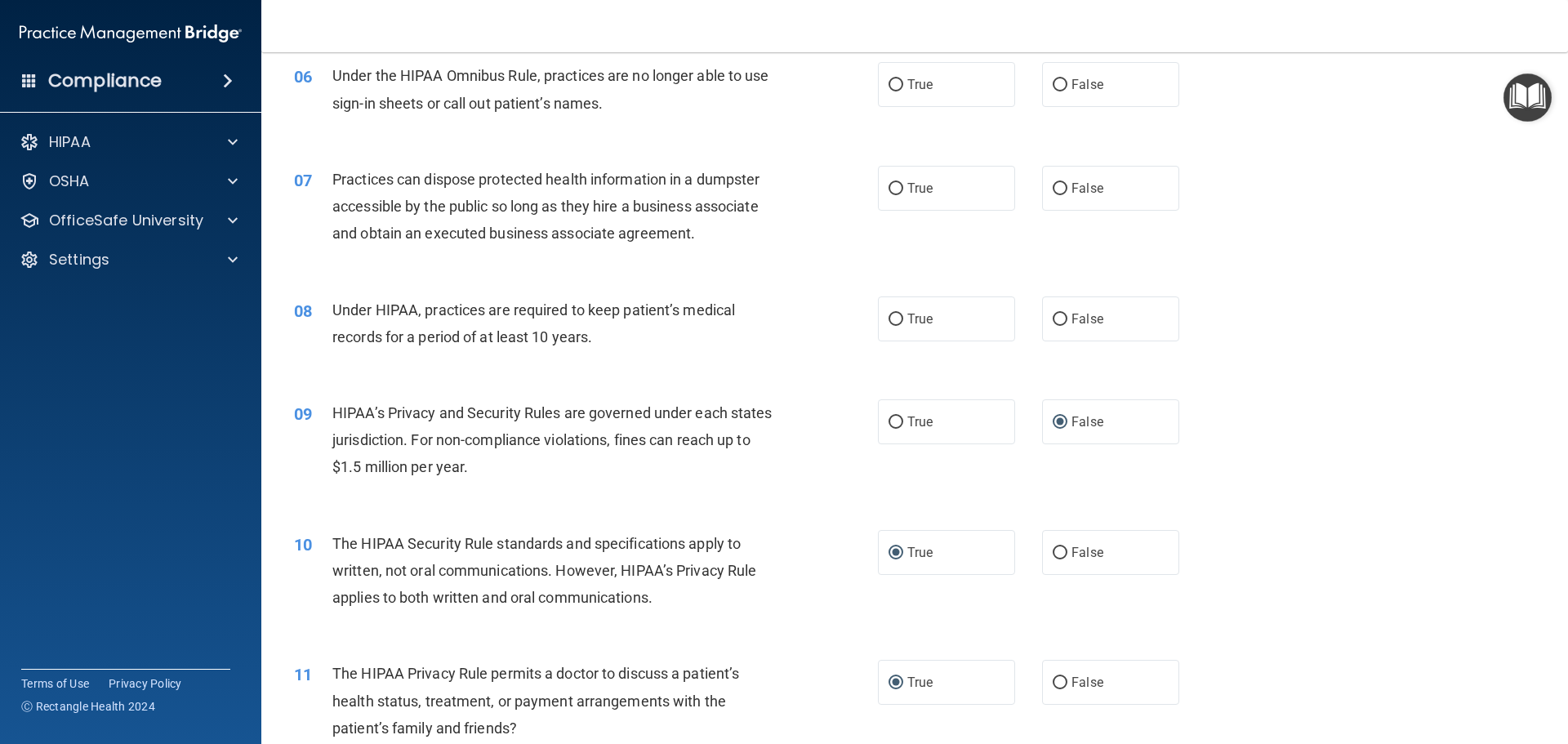
scroll to position [689, 0]
click at [1052, 321] on input "False" at bounding box center [1059, 322] width 15 height 12
radio input "true"
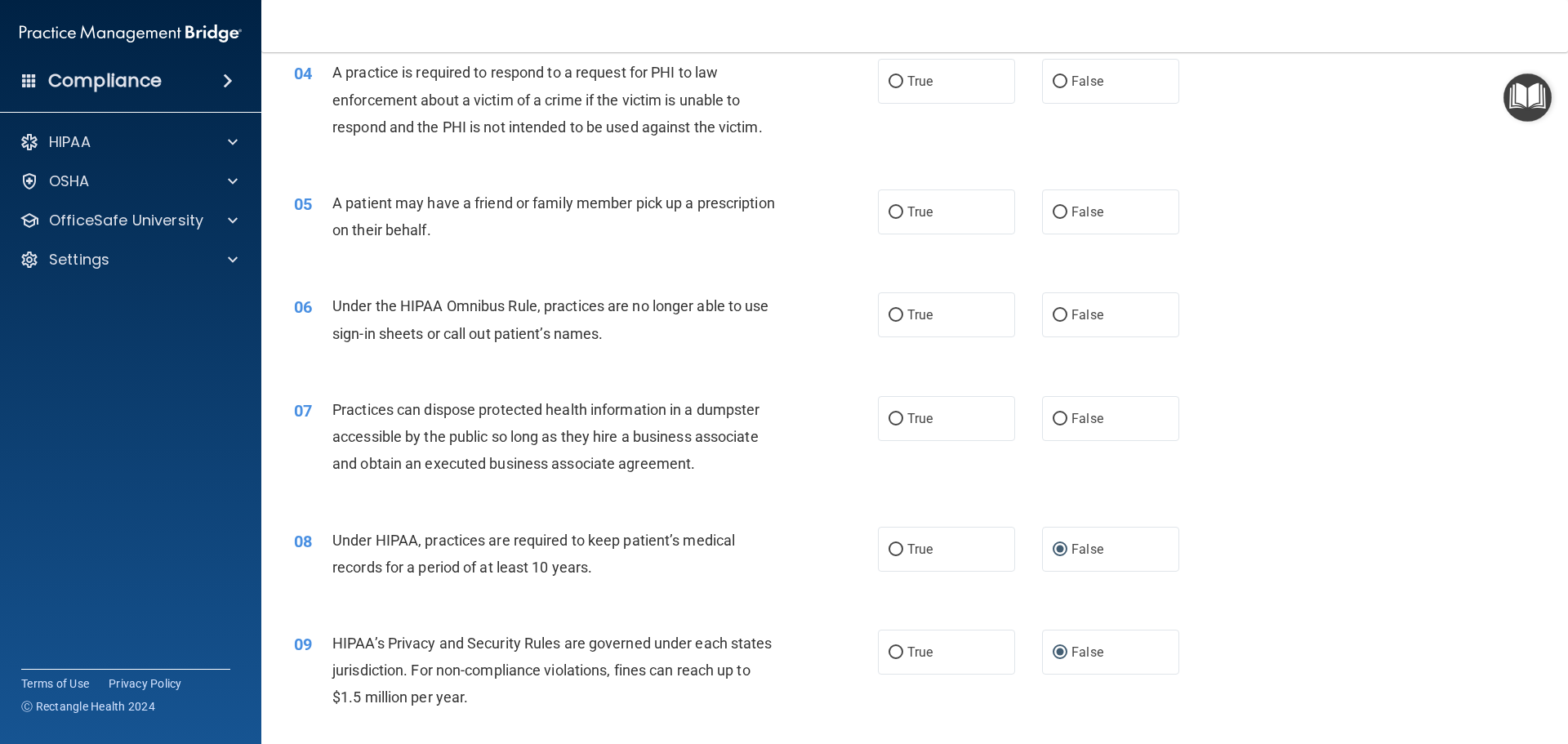
scroll to position [444, 0]
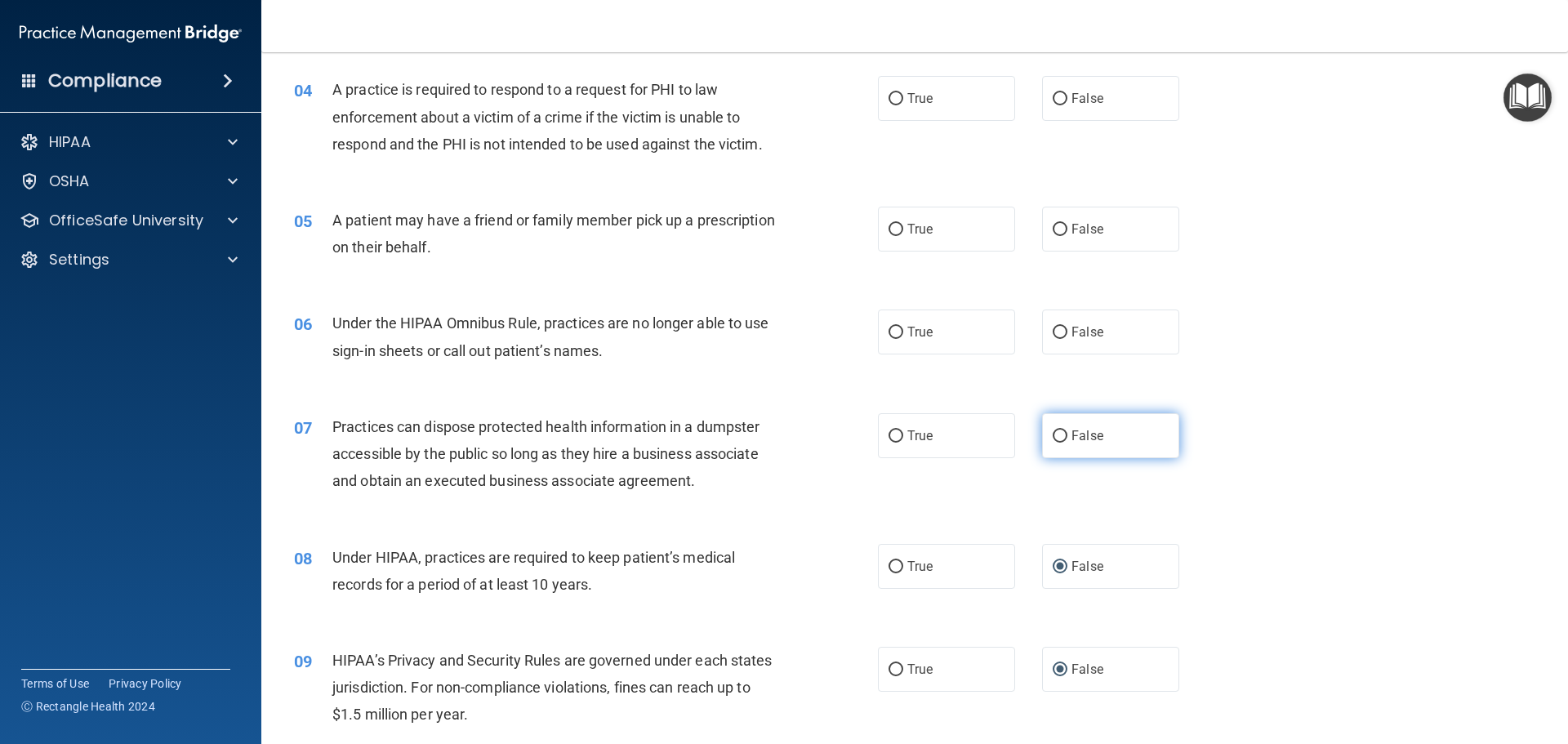
click at [1052, 438] on input "False" at bounding box center [1059, 436] width 15 height 12
radio input "true"
click at [1052, 328] on input "False" at bounding box center [1059, 332] width 15 height 12
radio input "true"
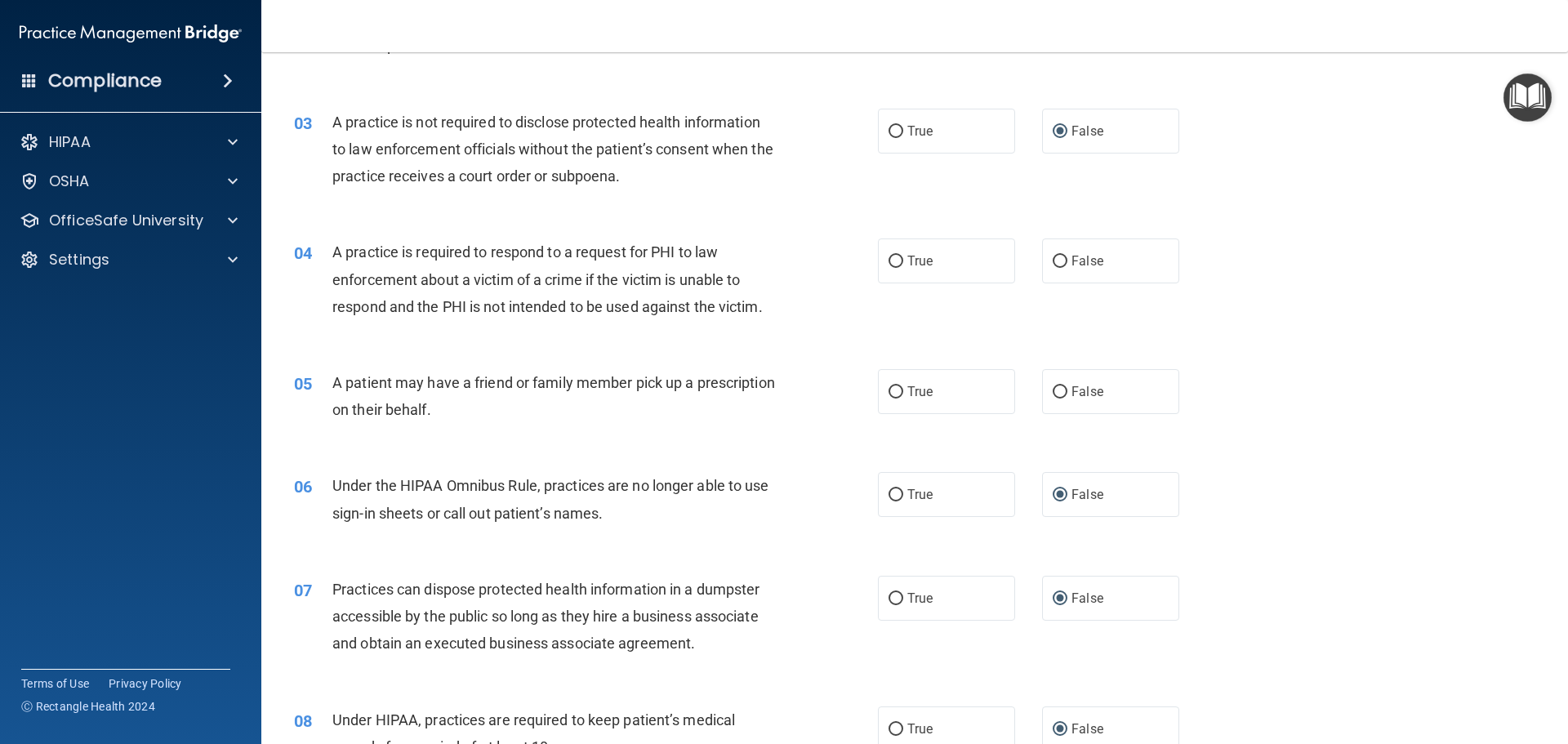
scroll to position [280, 0]
click at [1052, 394] on input "False" at bounding box center [1059, 393] width 15 height 12
radio input "true"
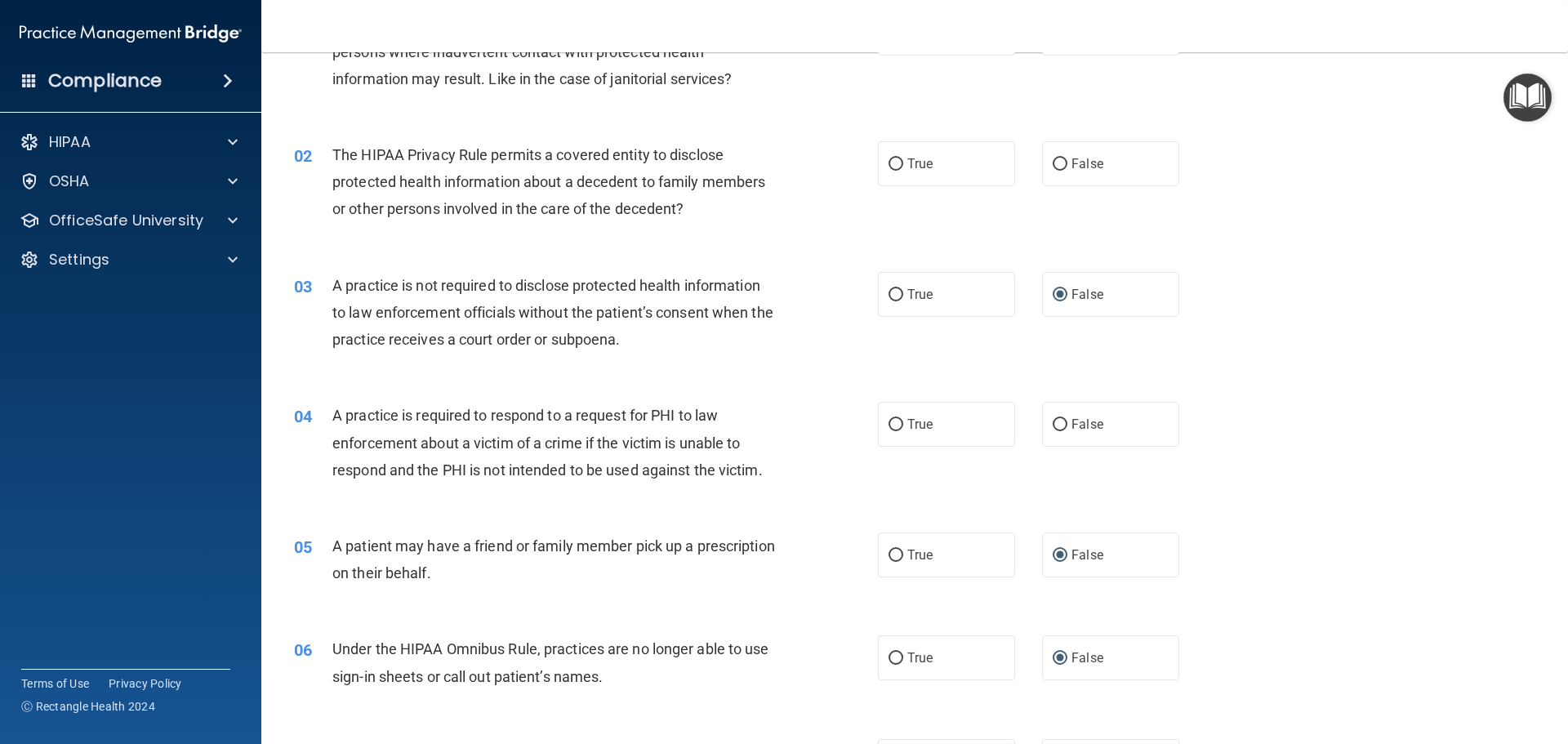
scroll to position [118, 0]
click at [888, 426] on input "True" at bounding box center [895, 425] width 15 height 12
radio input "true"
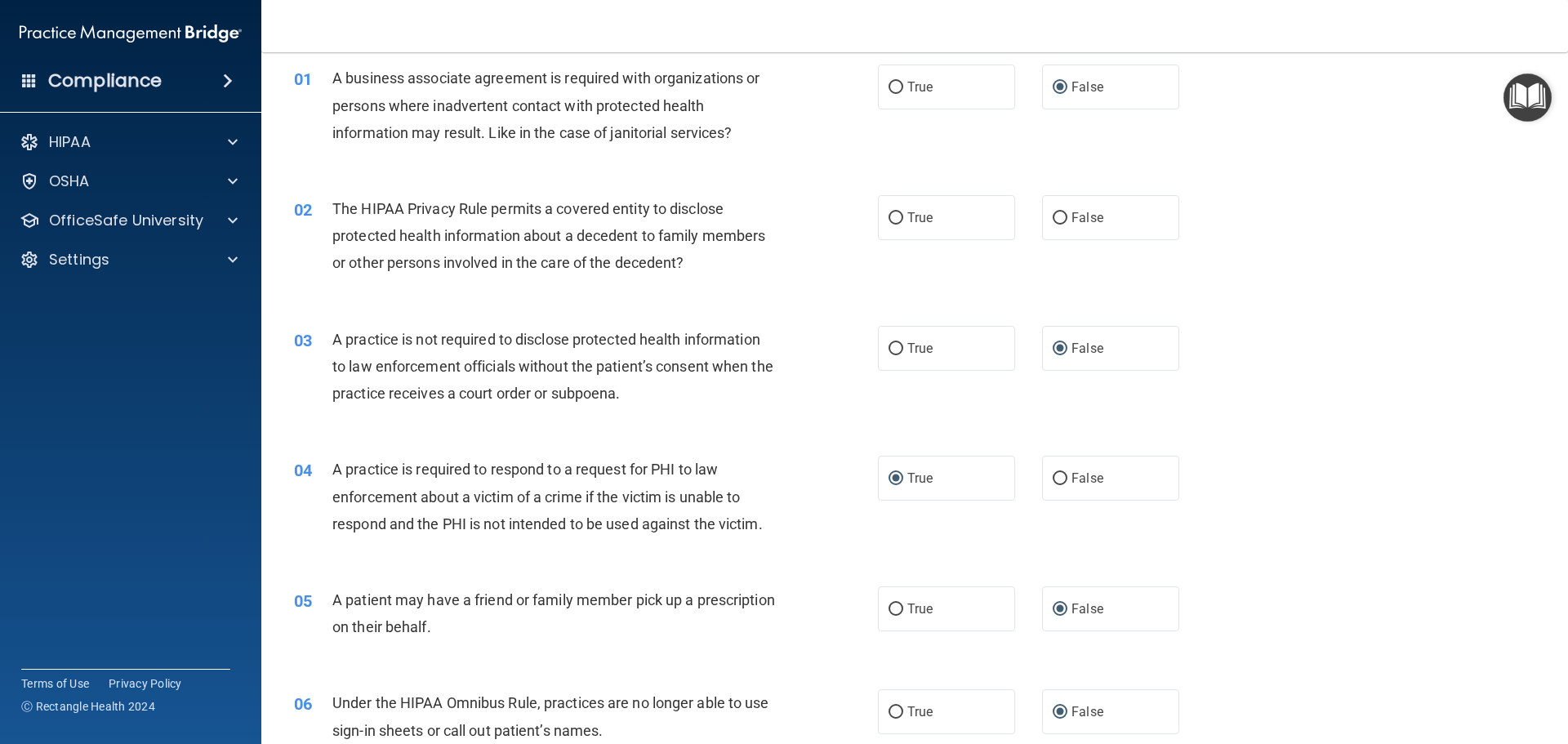
scroll to position [0, 0]
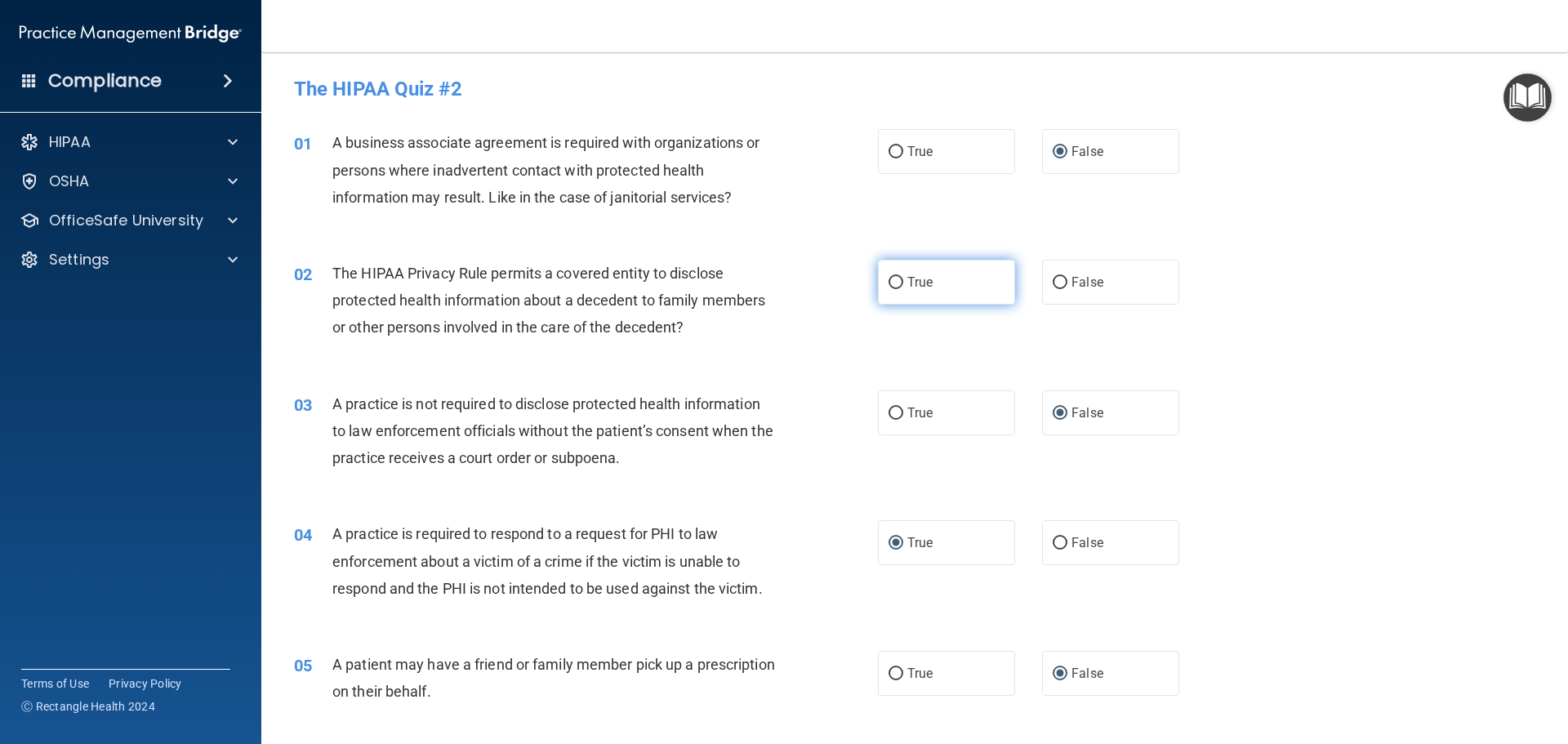
click at [893, 283] on input "True" at bounding box center [895, 282] width 15 height 12
radio input "true"
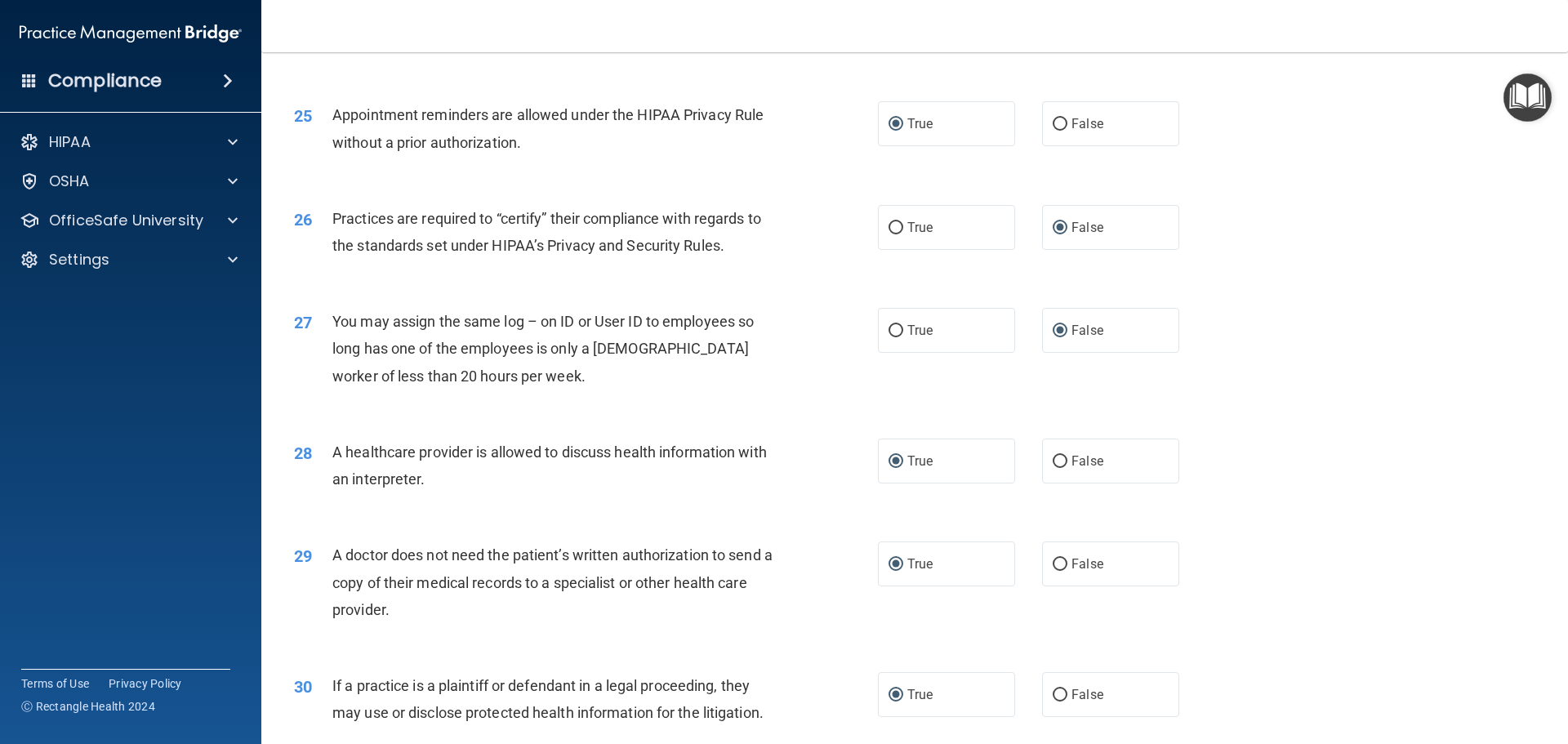
scroll to position [3055, 0]
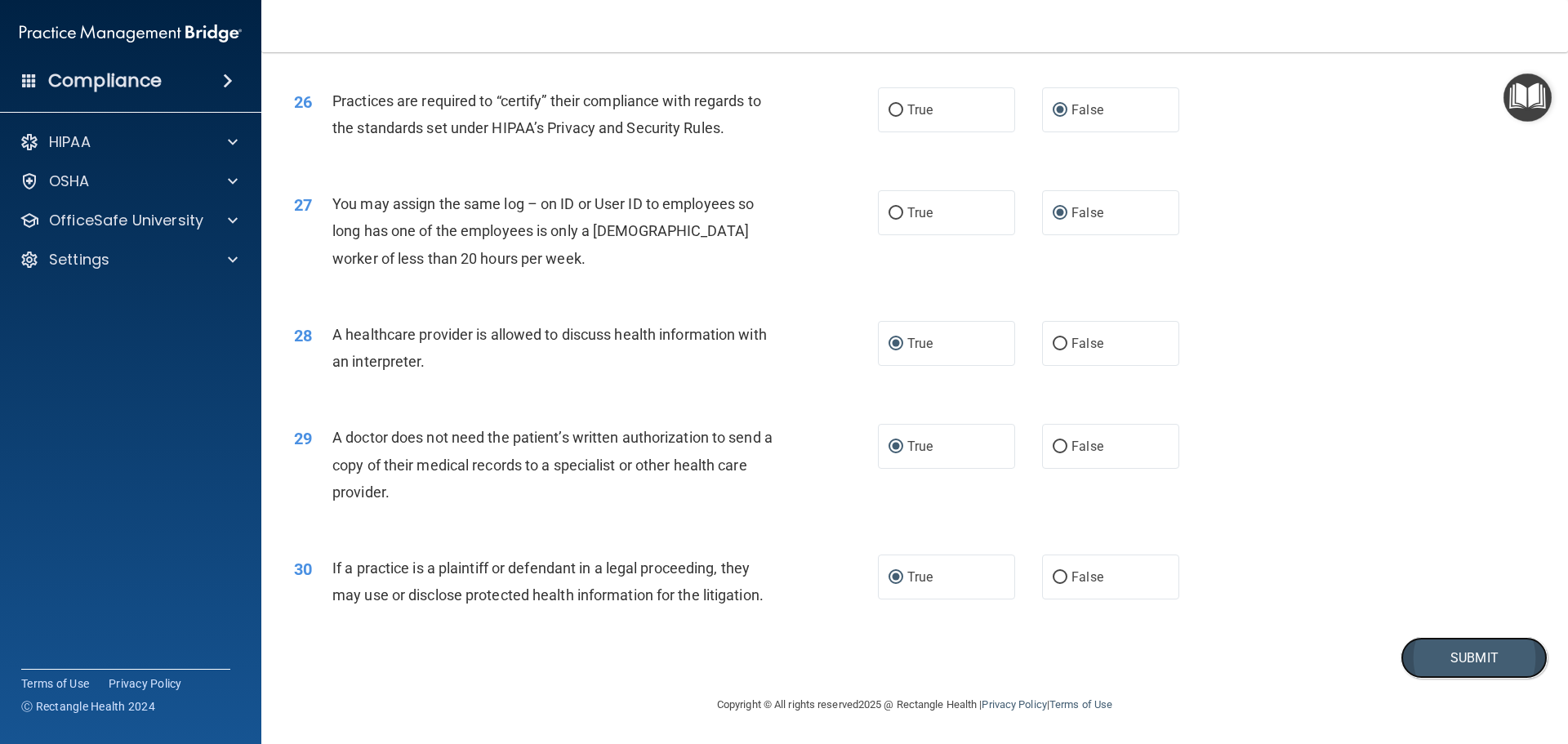
click at [1452, 661] on button "Submit" at bounding box center [1474, 657] width 147 height 41
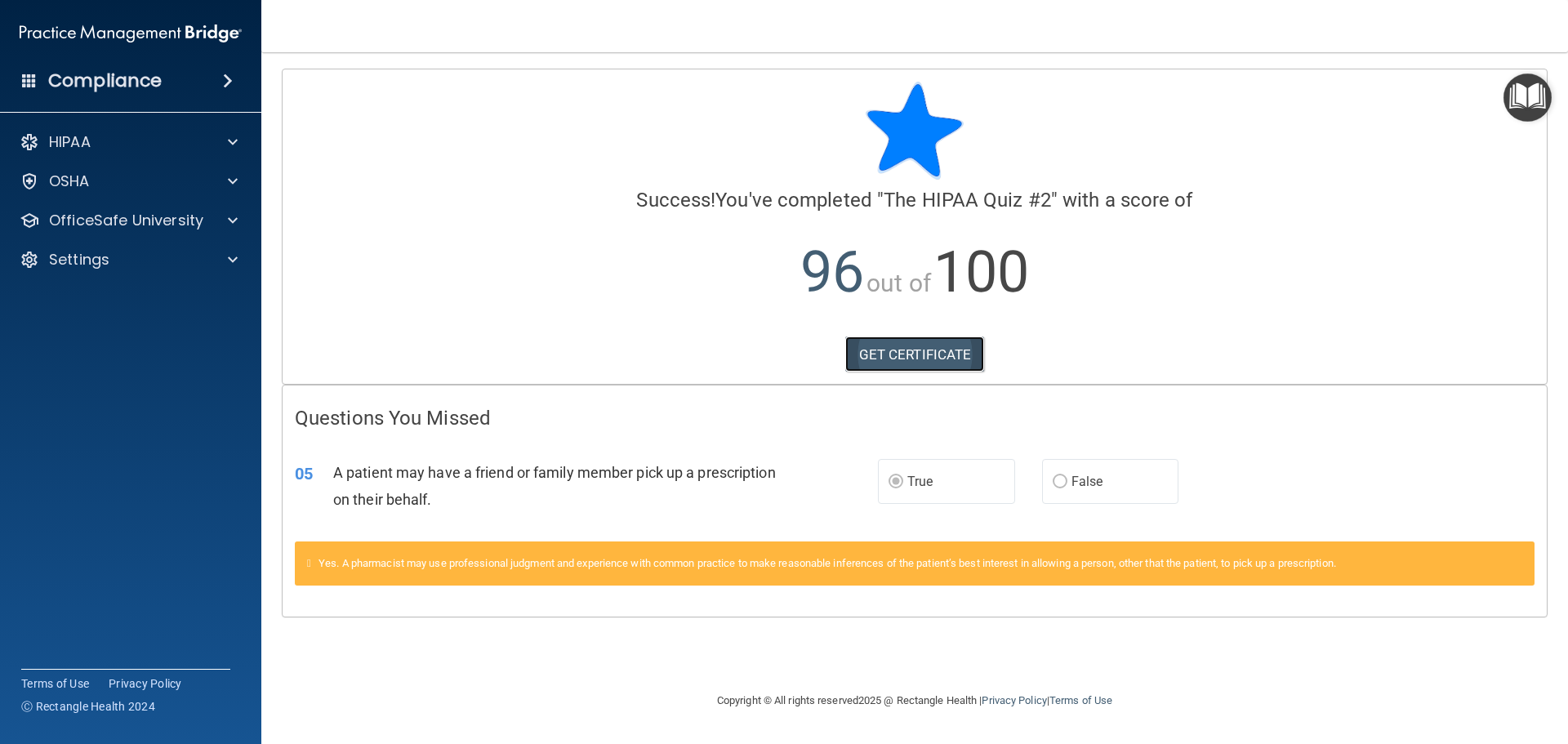
click at [905, 354] on link "GET CERTIFICATE" at bounding box center [915, 354] width 139 height 36
click at [52, 134] on p "HIPAA" at bounding box center [70, 142] width 41 height 20
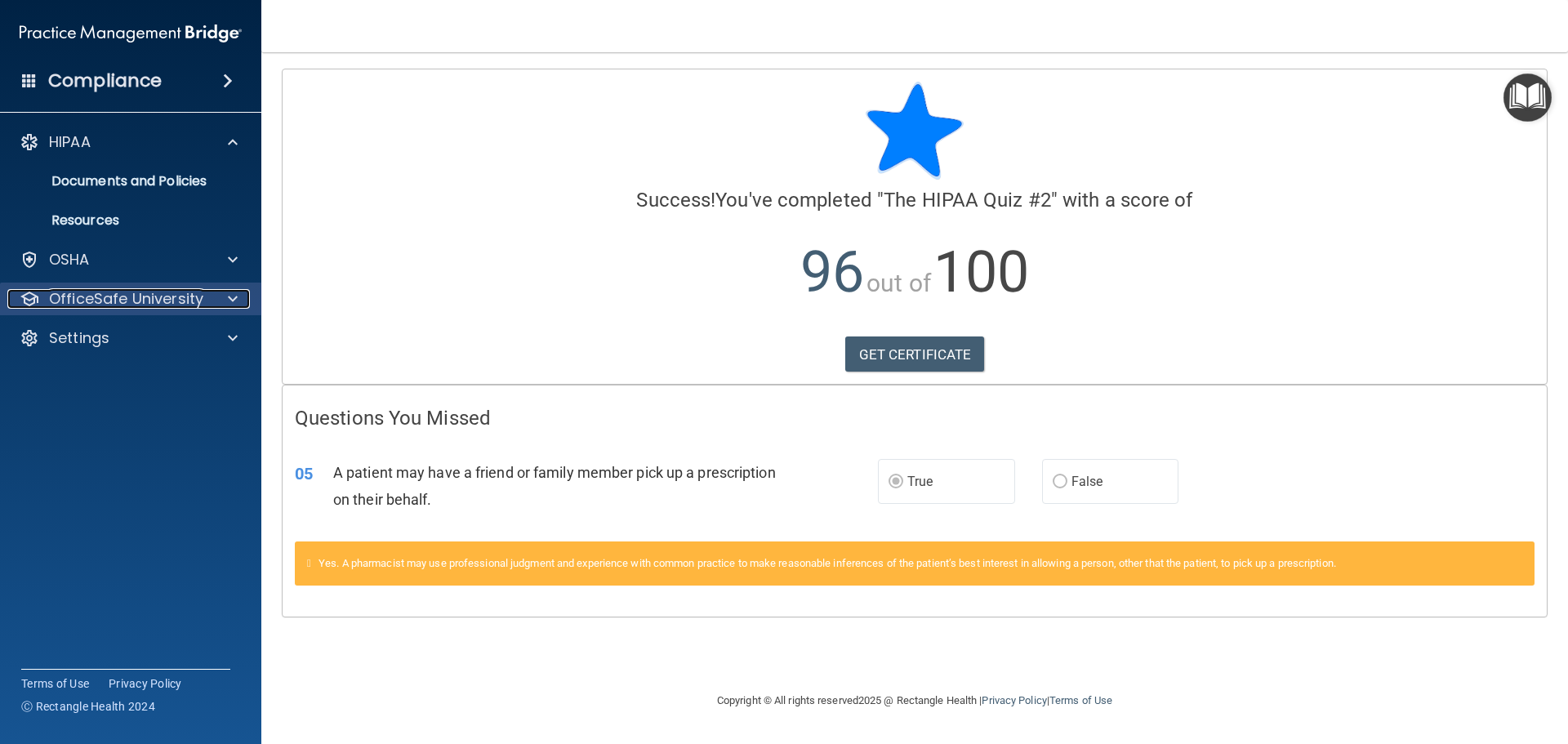
click at [120, 306] on p "OfficeSafe University" at bounding box center [126, 299] width 154 height 20
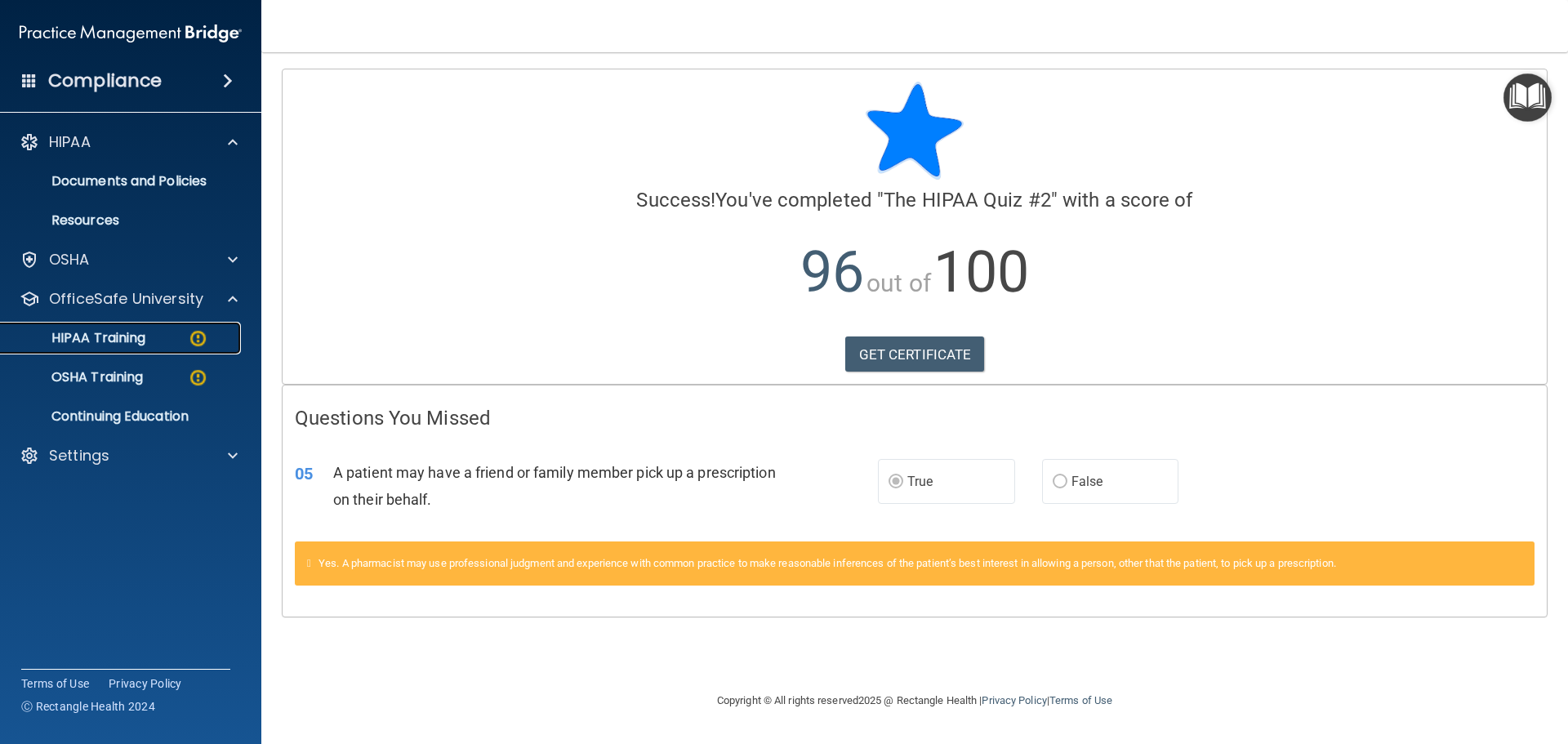
click at [194, 340] on img at bounding box center [198, 338] width 21 height 21
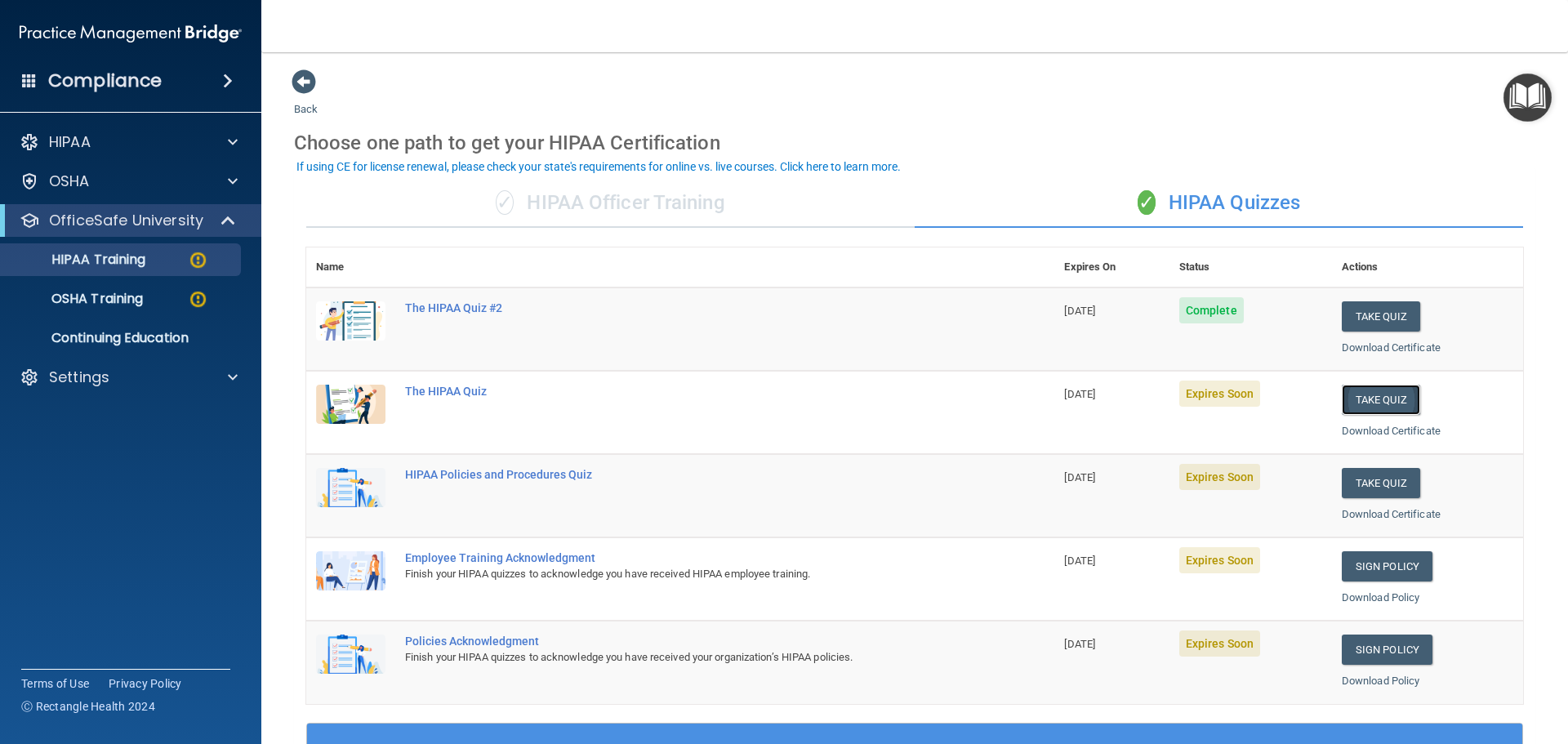
click at [1368, 402] on button "Take Quiz" at bounding box center [1381, 399] width 78 height 30
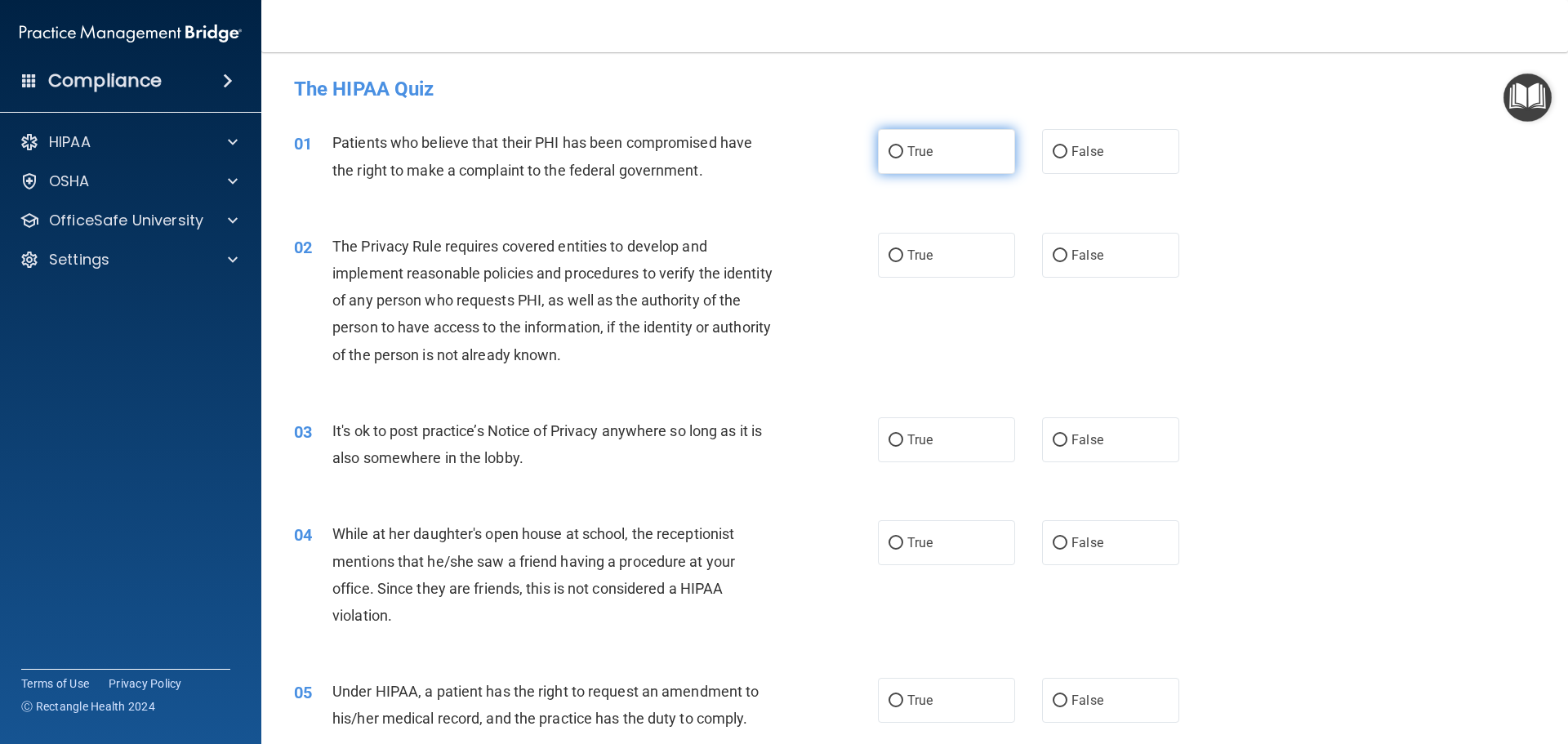
click at [888, 151] on input "True" at bounding box center [895, 152] width 15 height 12
radio input "true"
click at [893, 256] on input "True" at bounding box center [895, 256] width 15 height 12
radio input "true"
click at [888, 445] on input "True" at bounding box center [895, 440] width 15 height 12
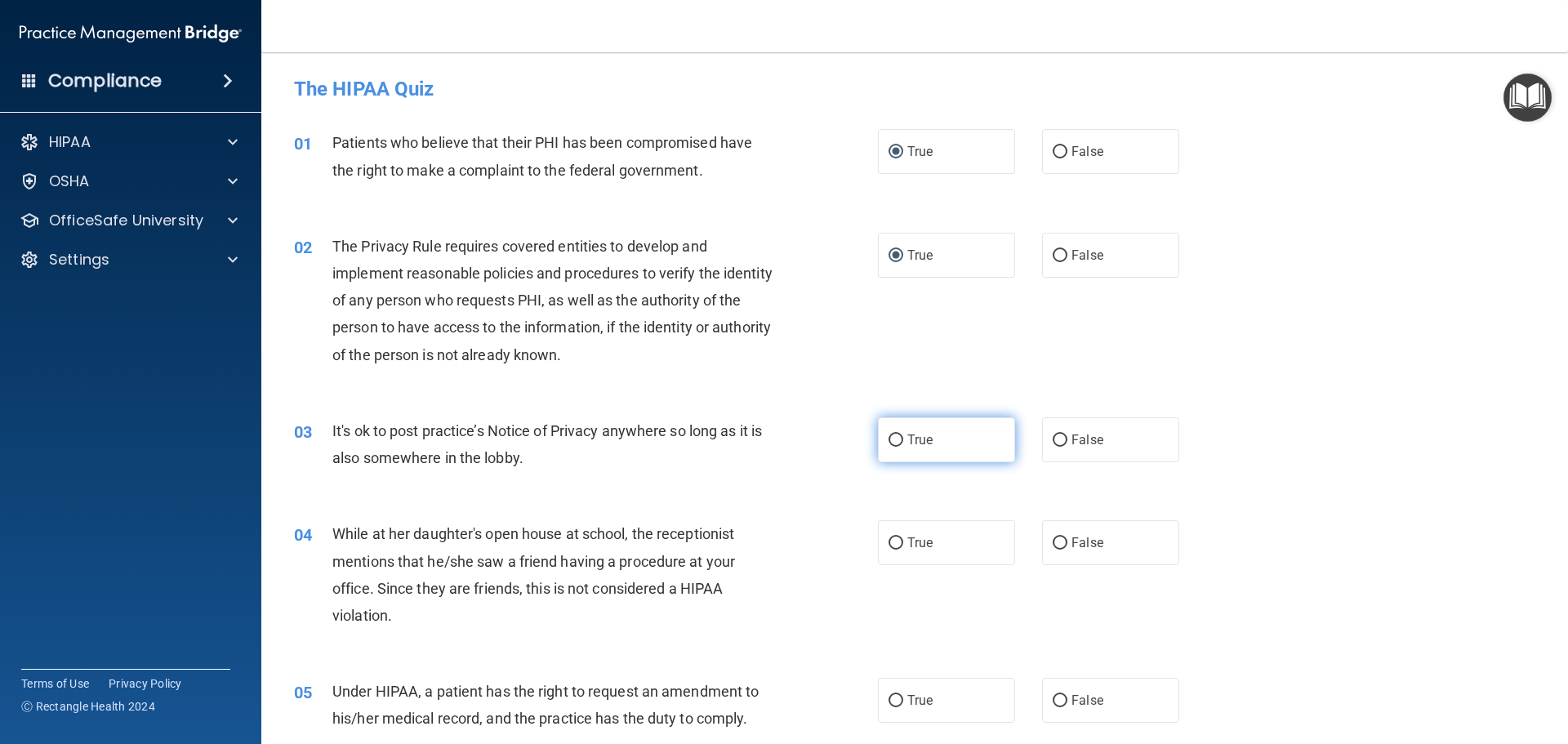
radio input "true"
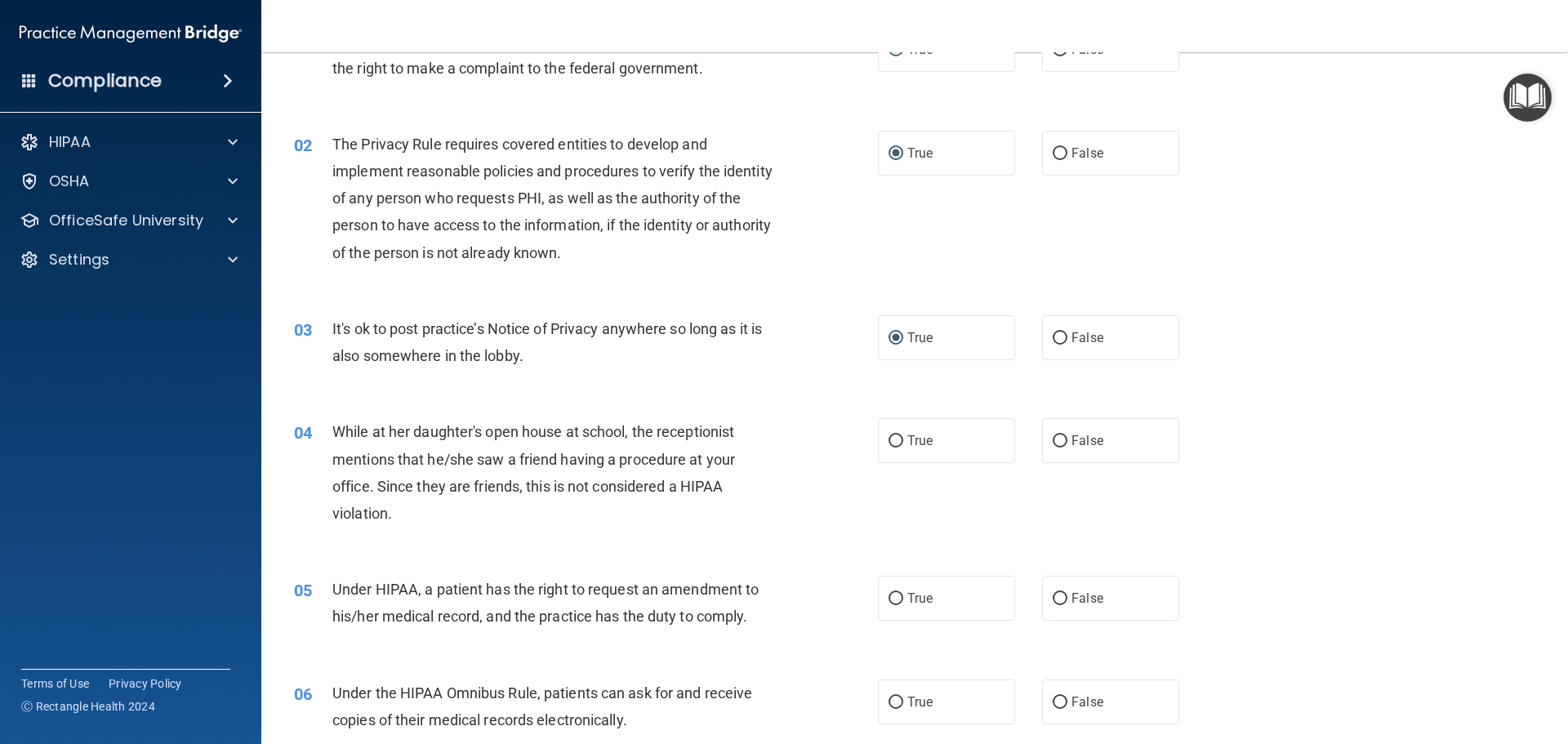
scroll to position [245, 0]
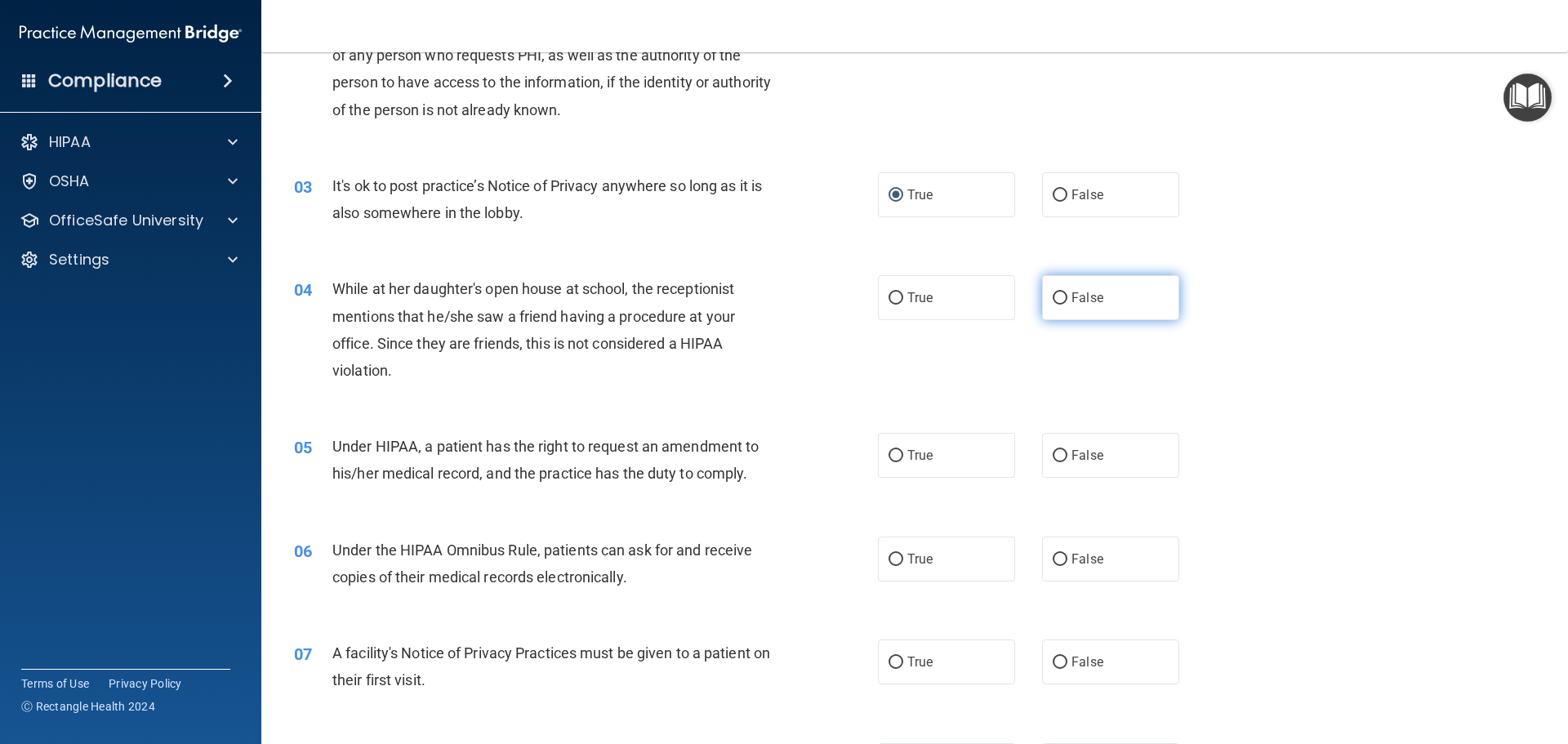
click at [1052, 294] on input "False" at bounding box center [1059, 298] width 15 height 12
radio input "true"
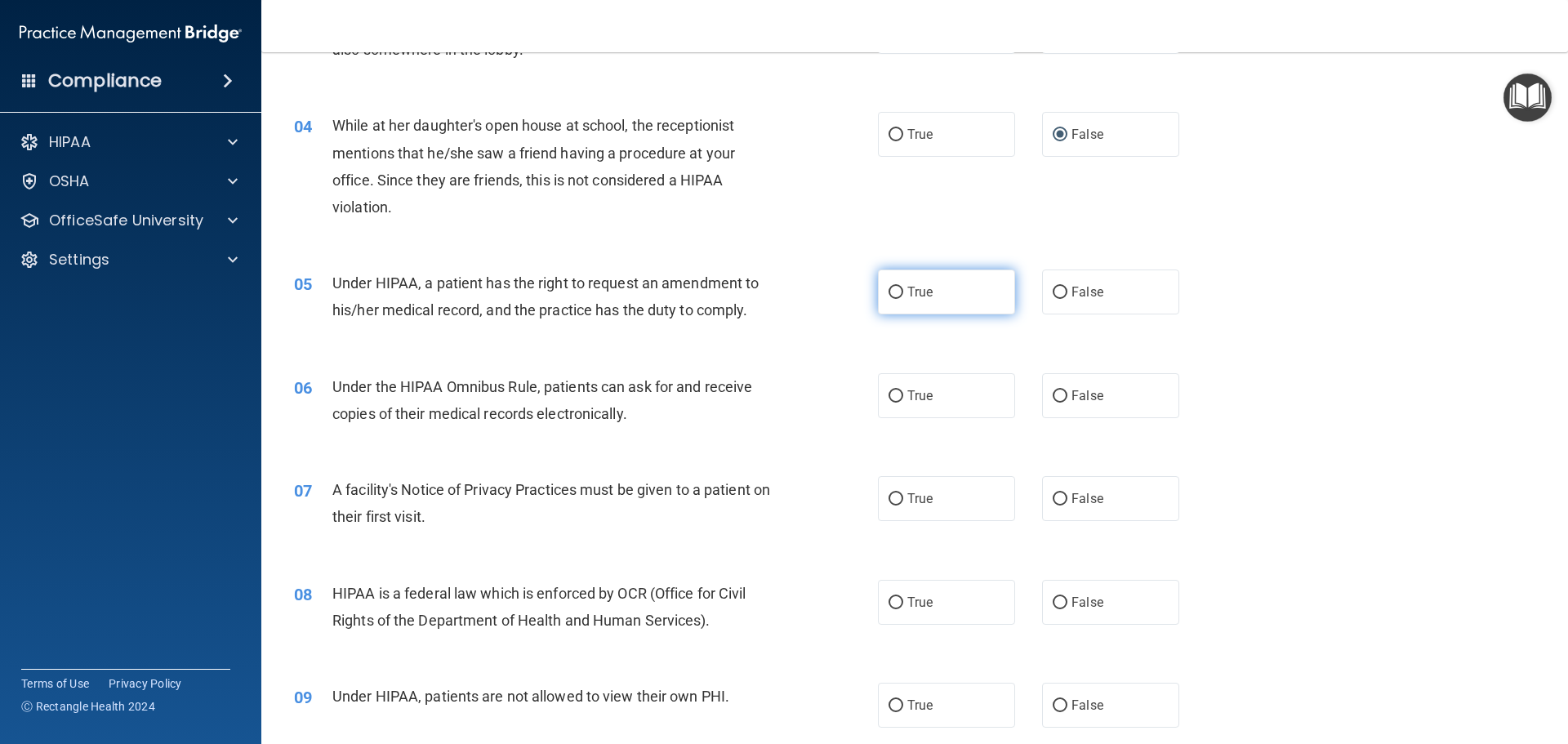
click at [892, 293] on input "True" at bounding box center [895, 292] width 15 height 12
radio input "true"
click at [890, 394] on input "True" at bounding box center [895, 396] width 15 height 12
radio input "true"
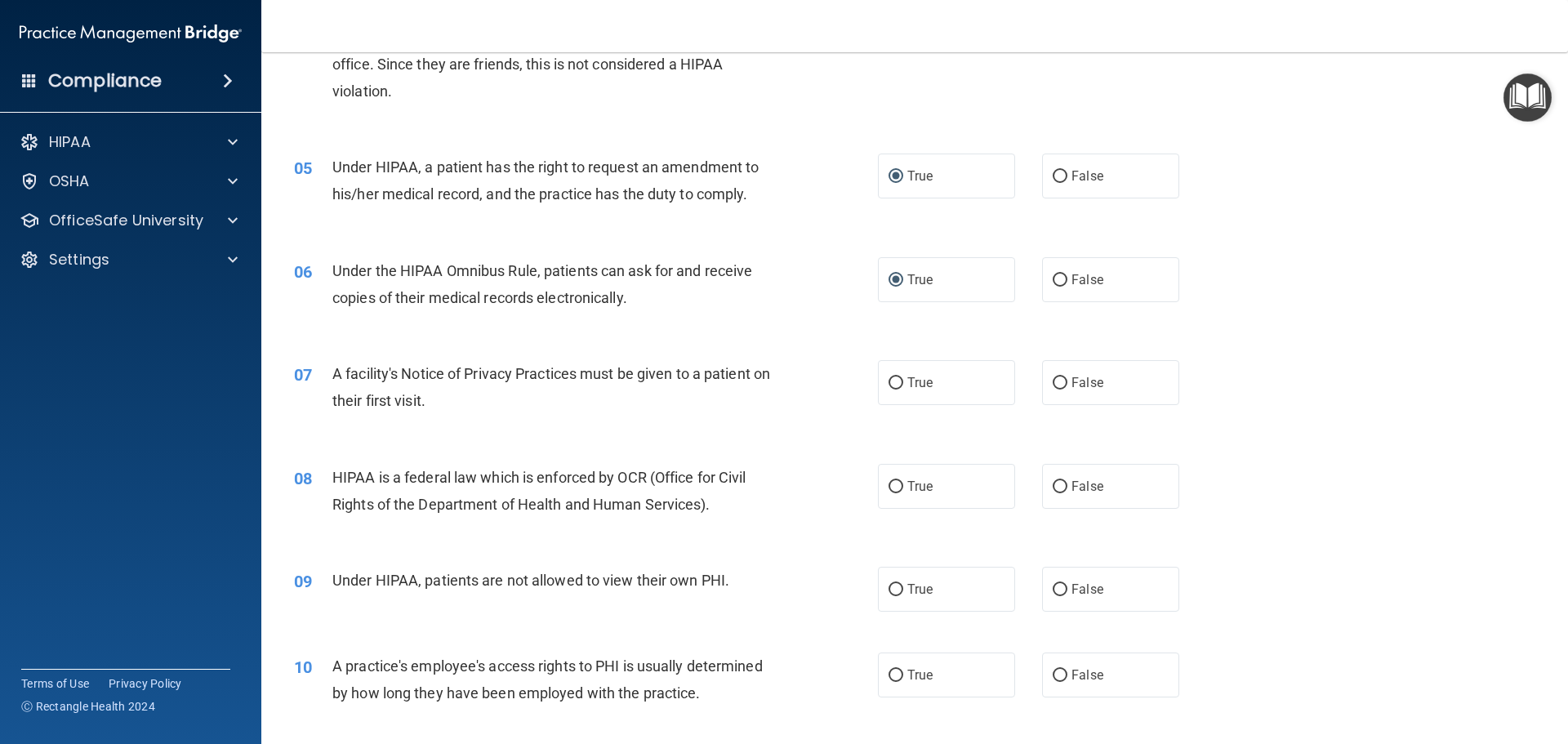
scroll to position [571, 0]
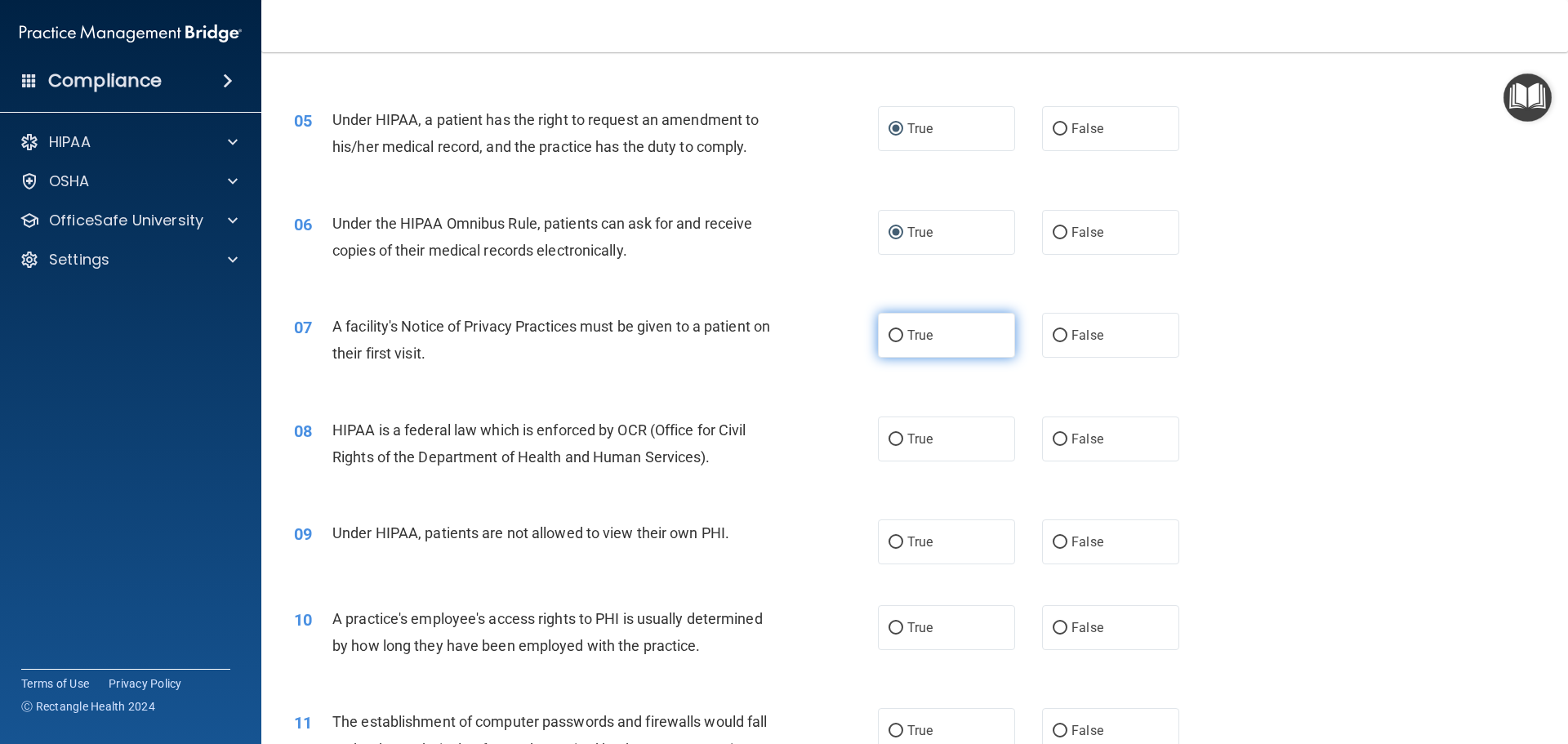
click at [889, 338] on input "True" at bounding box center [895, 335] width 15 height 12
radio input "true"
click at [893, 440] on input "True" at bounding box center [895, 439] width 15 height 12
radio input "true"
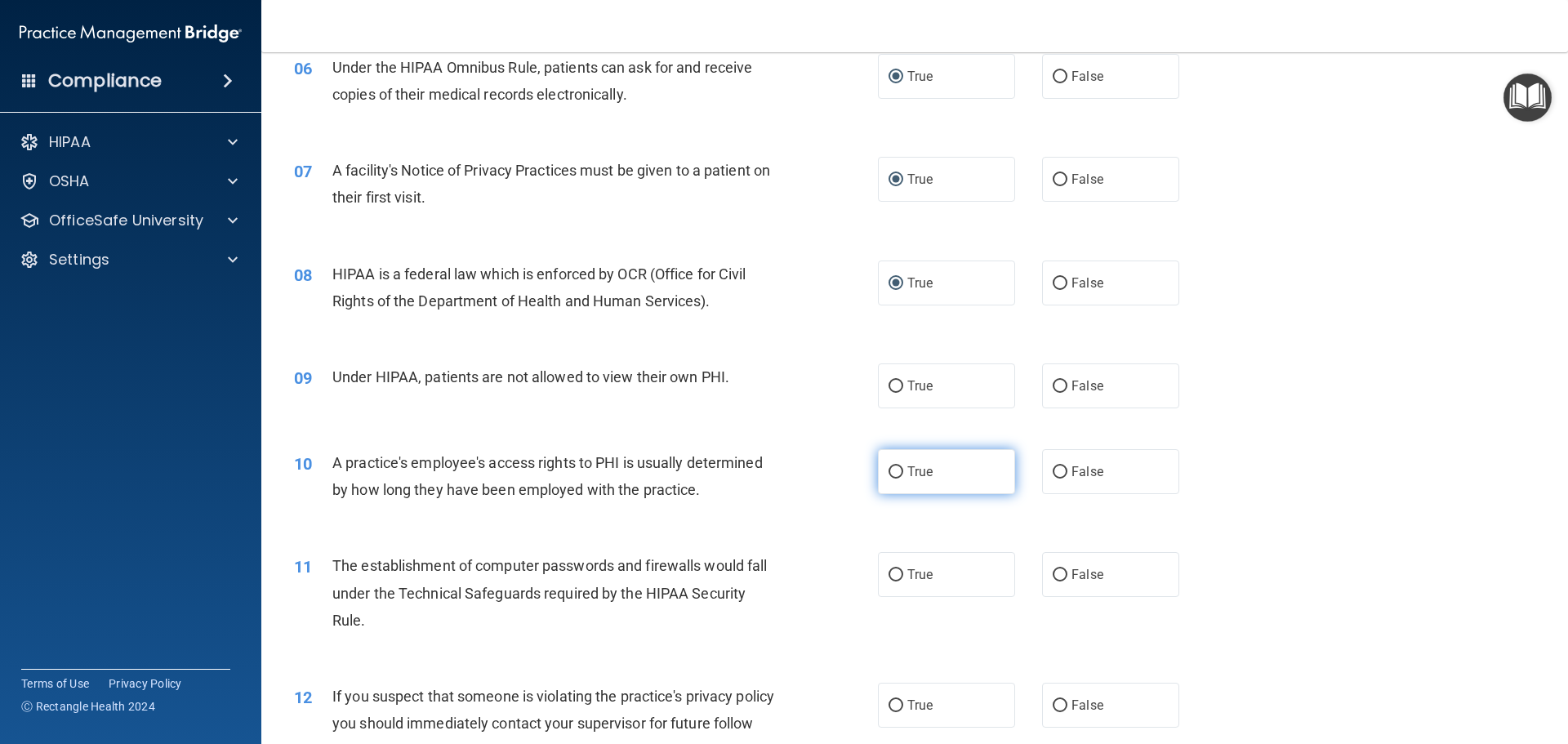
scroll to position [734, 0]
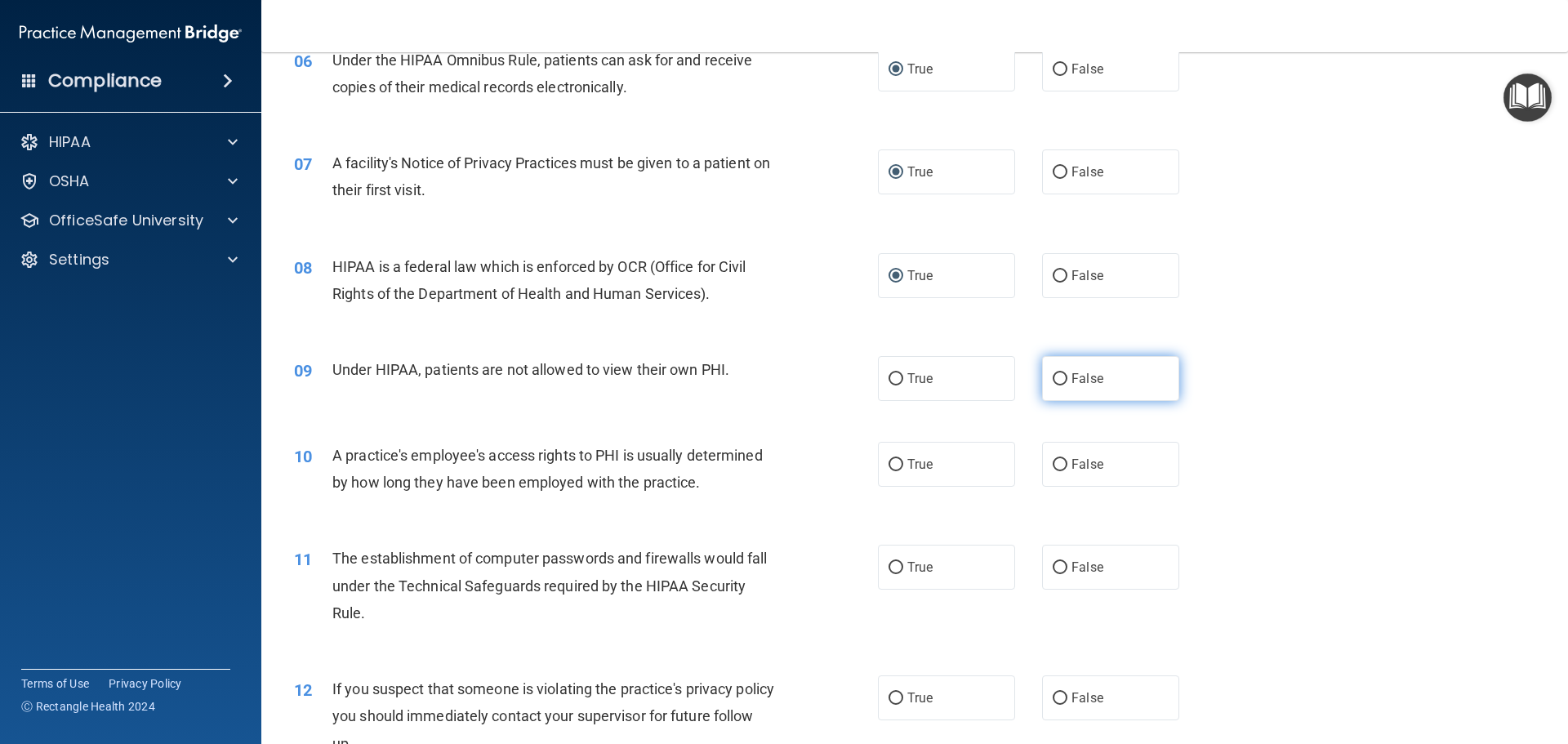
click at [1052, 376] on input "False" at bounding box center [1059, 379] width 15 height 12
radio input "true"
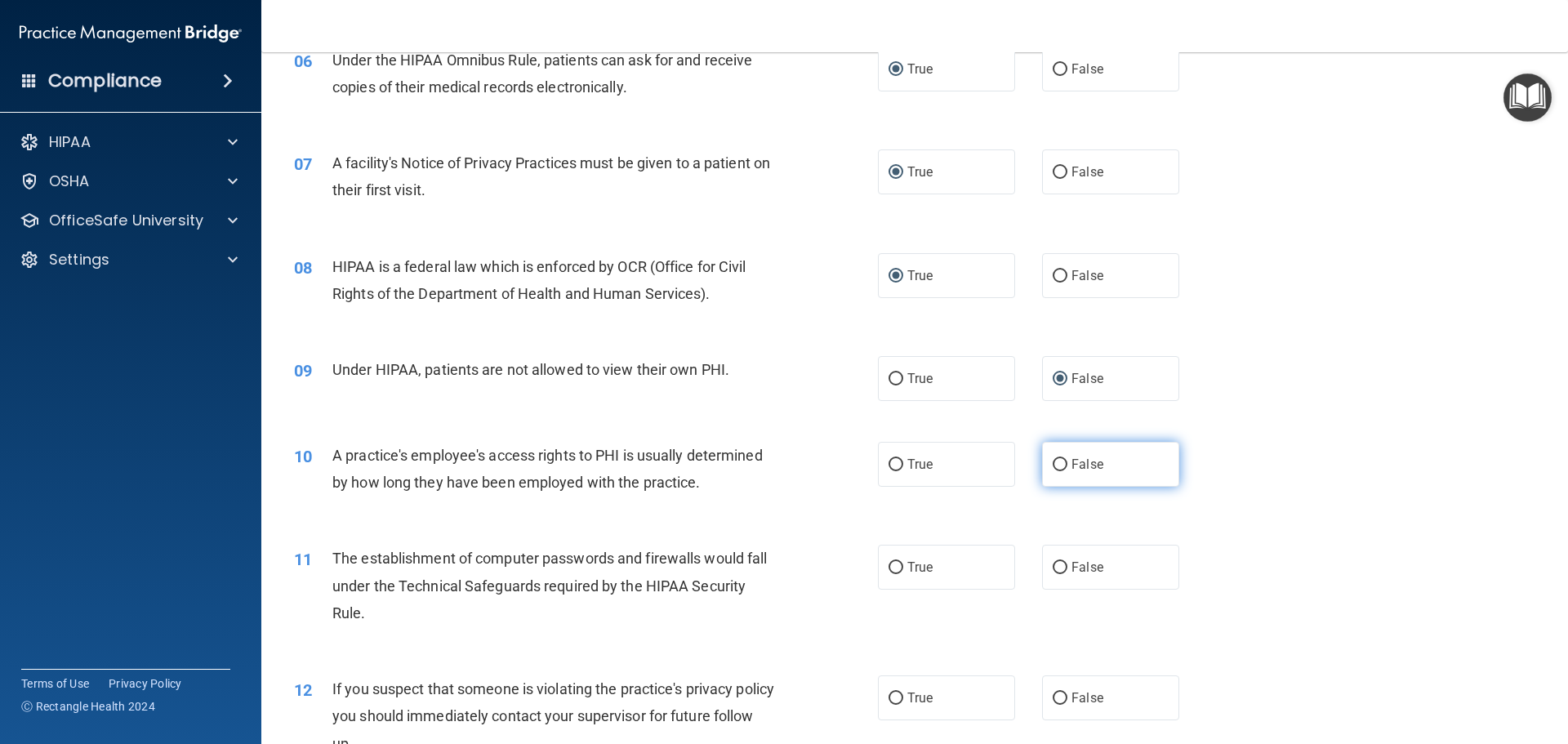
click at [1052, 466] on input "False" at bounding box center [1059, 465] width 15 height 12
radio input "true"
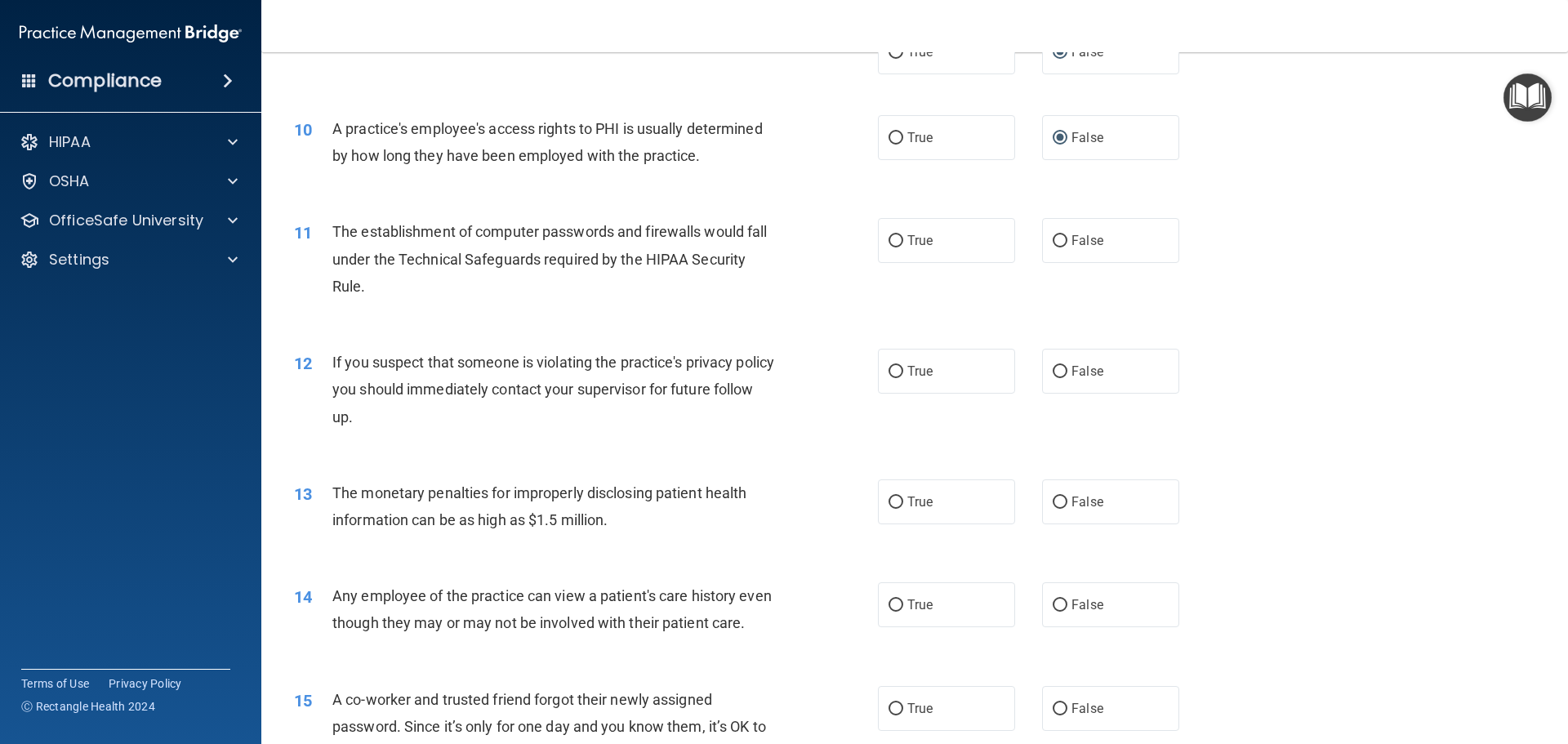
scroll to position [979, 0]
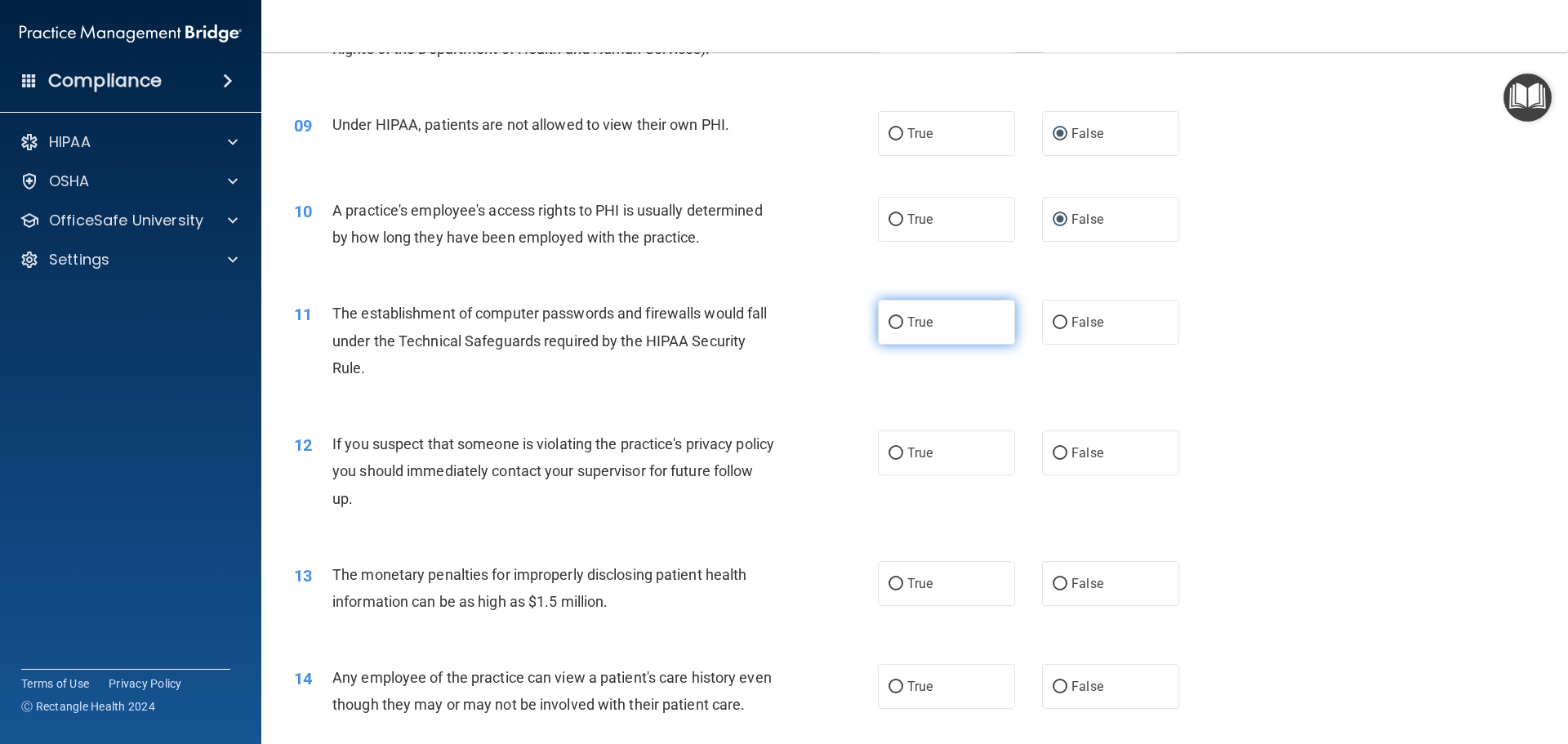
click at [890, 322] on input "True" at bounding box center [895, 322] width 15 height 12
radio input "true"
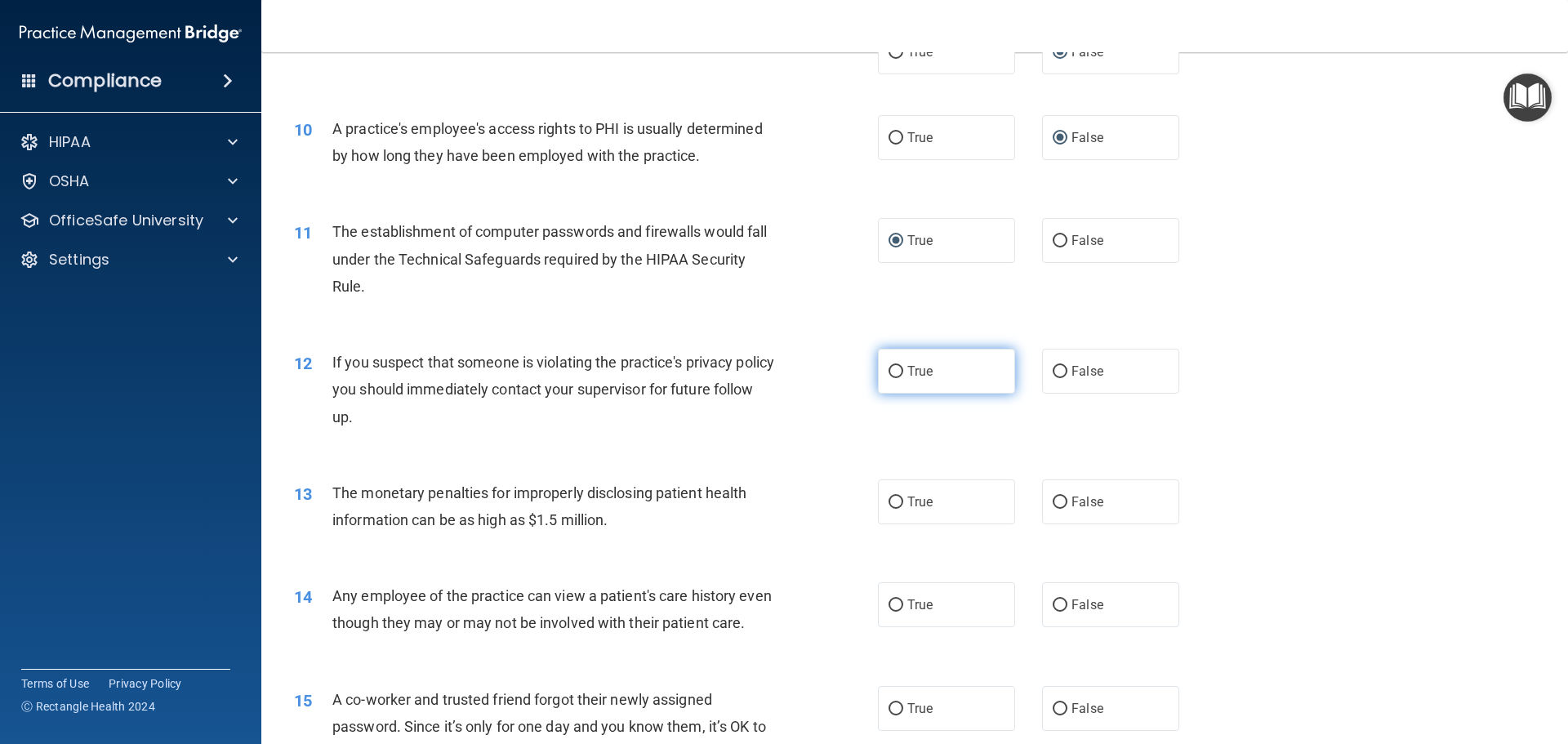
click at [888, 373] on input "True" at bounding box center [895, 372] width 15 height 12
radio input "true"
click at [888, 501] on input "True" at bounding box center [895, 502] width 15 height 12
radio input "true"
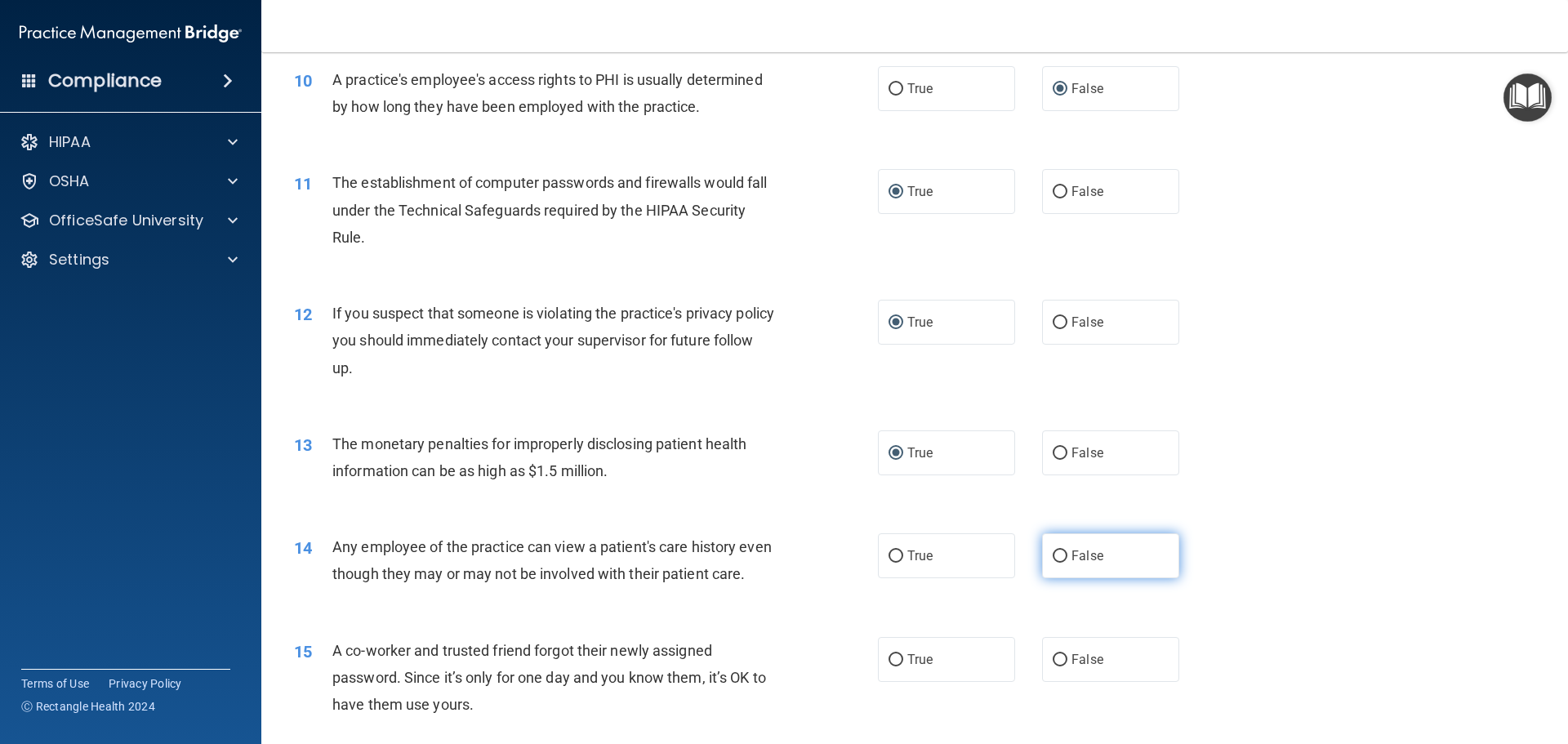
scroll to position [1224, 0]
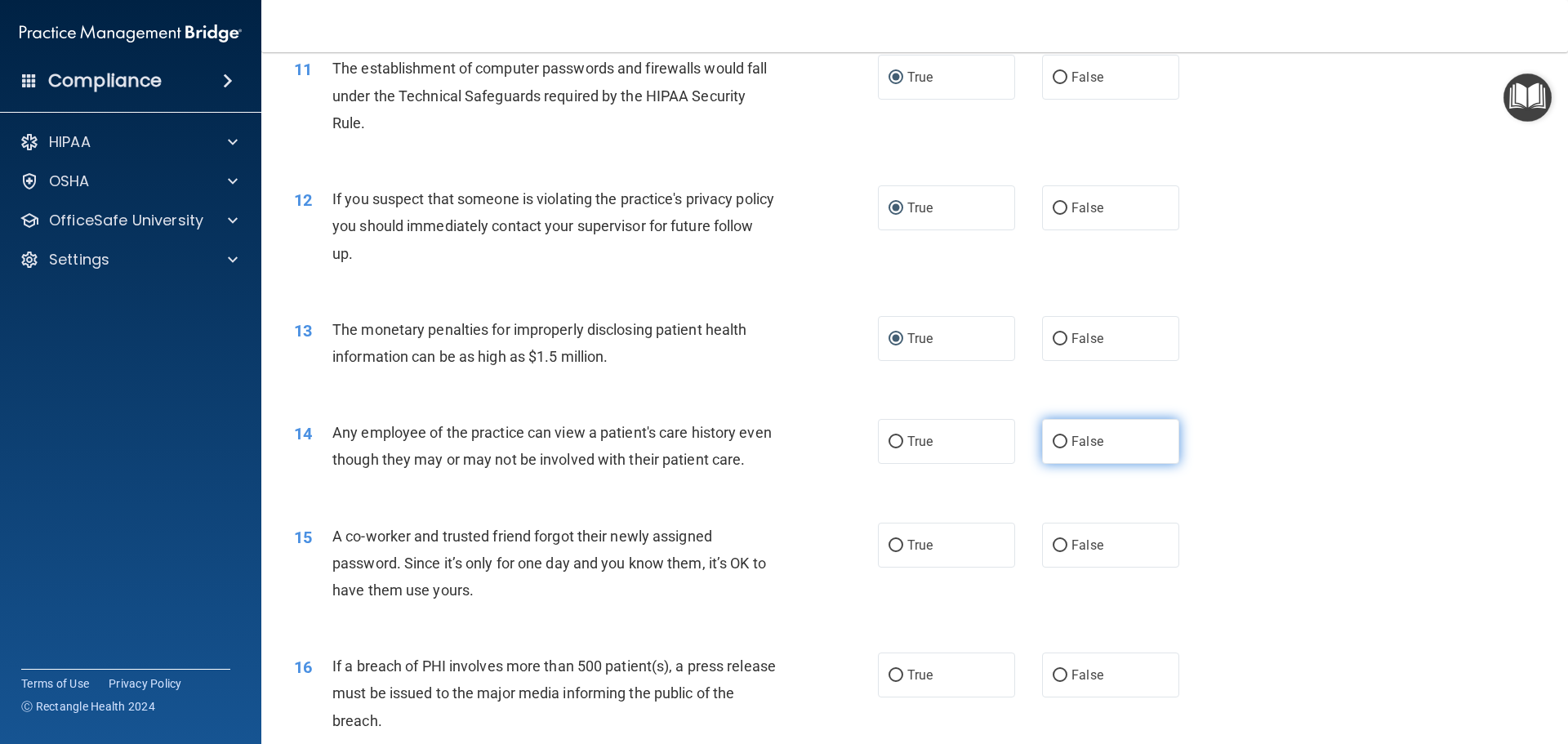
click at [1052, 443] on input "False" at bounding box center [1059, 442] width 15 height 12
radio input "true"
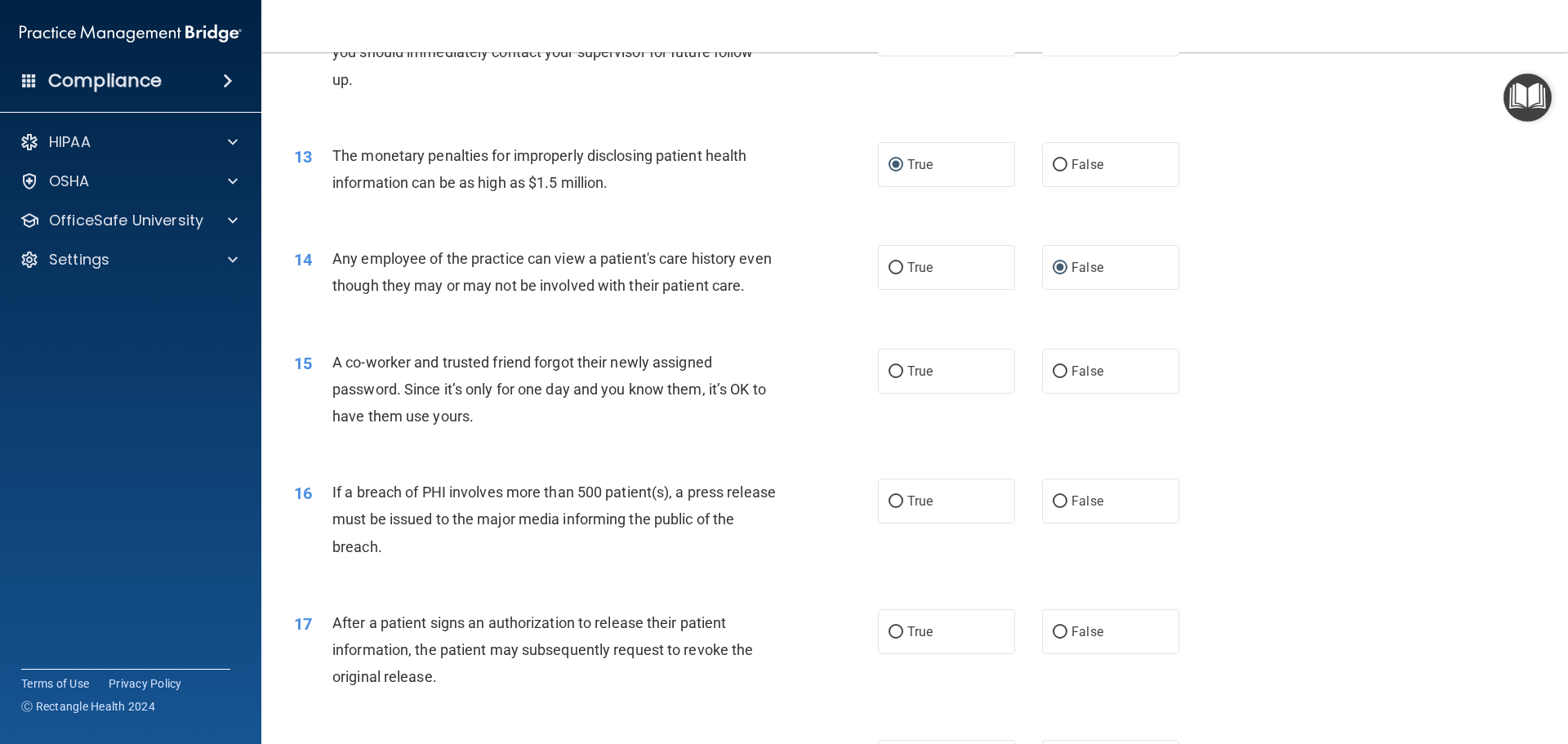
scroll to position [1388, 0]
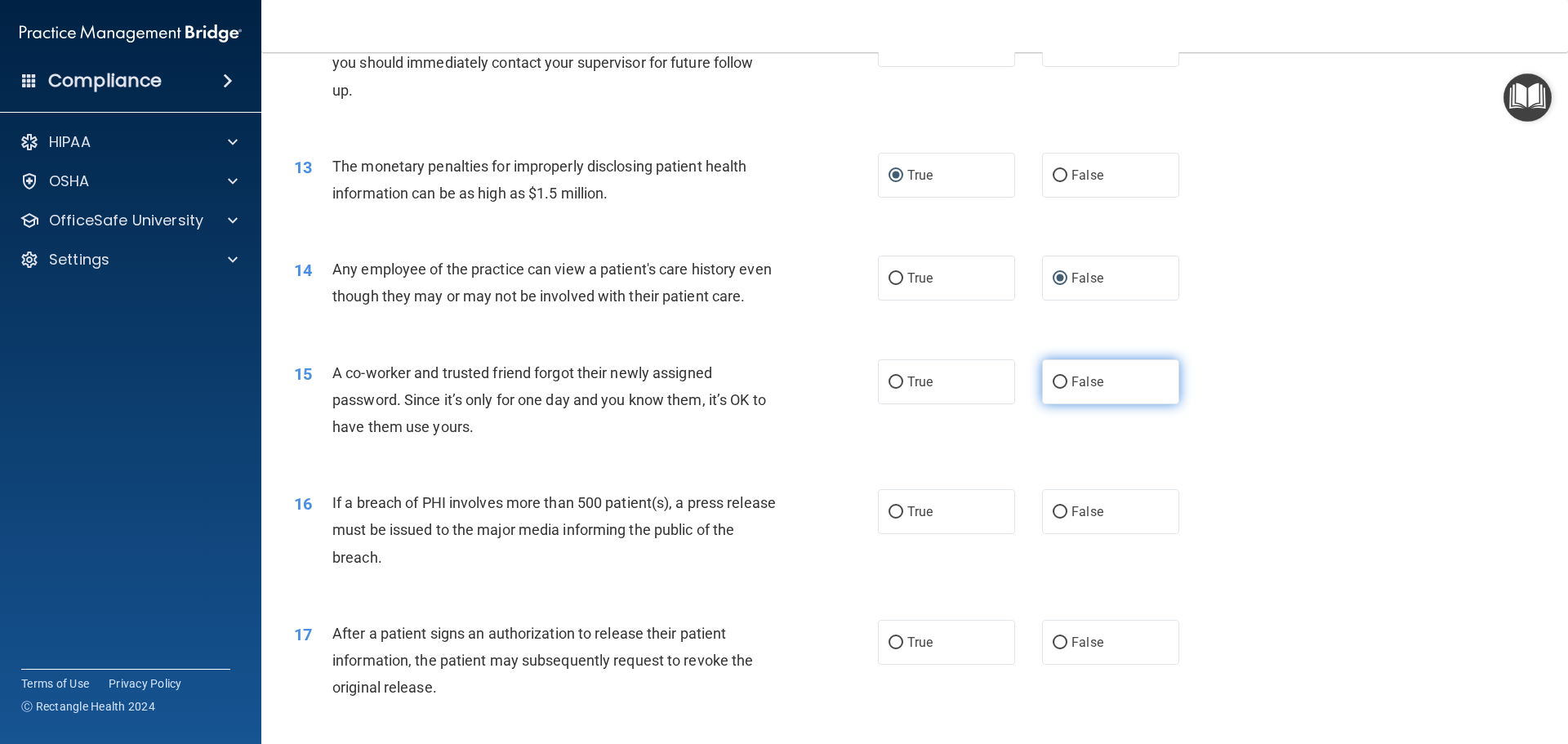
click at [1055, 388] on input "False" at bounding box center [1059, 382] width 15 height 12
radio input "true"
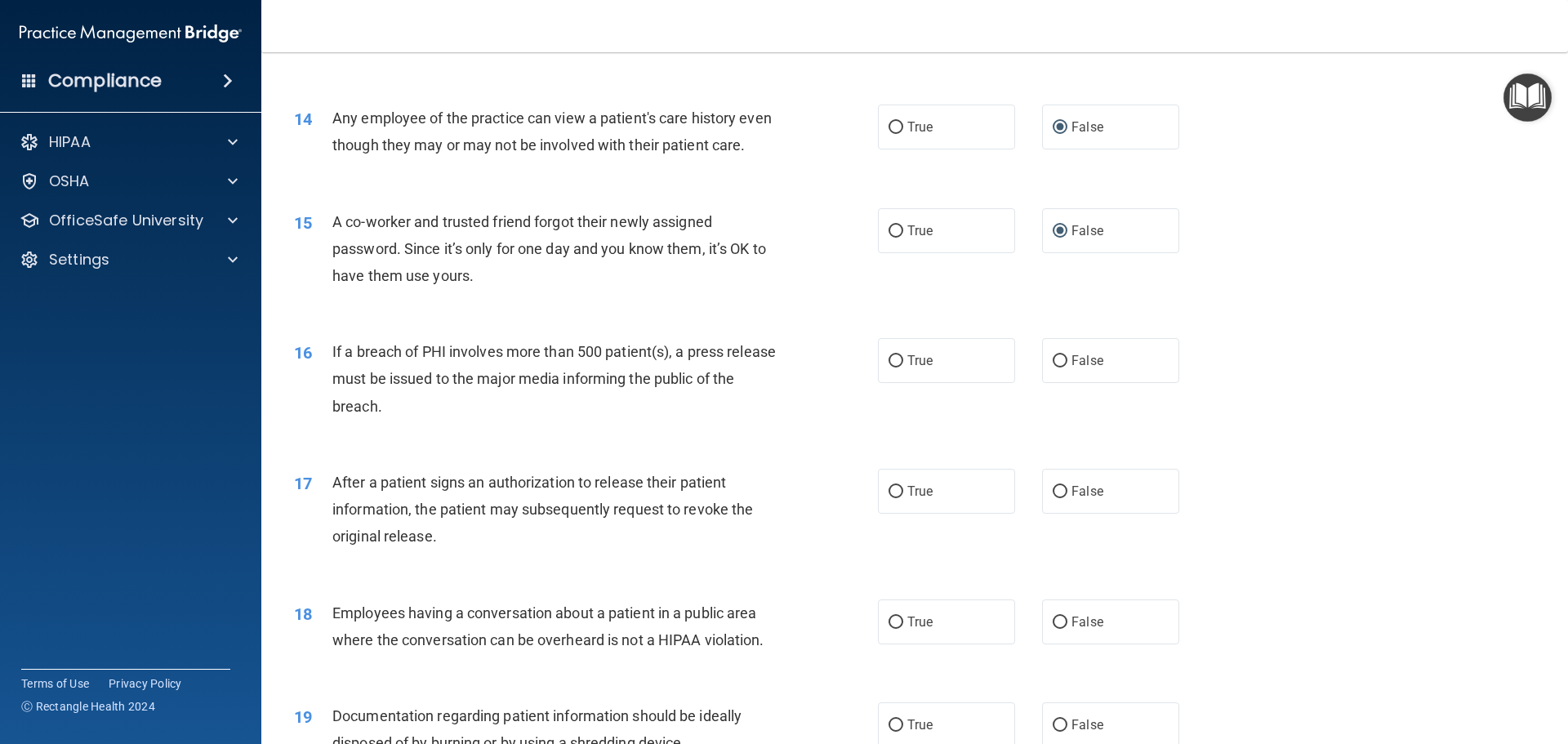
scroll to position [1551, 0]
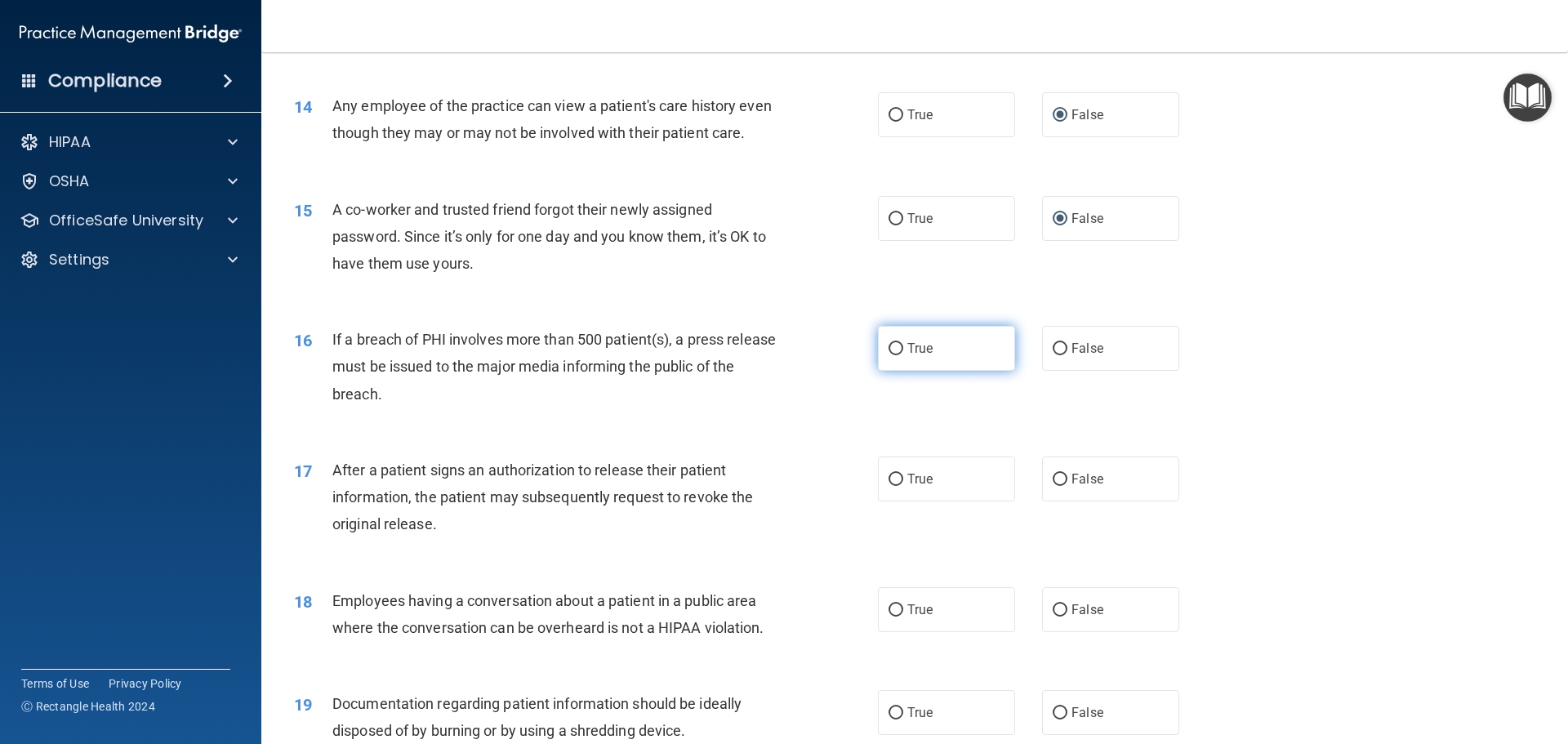
click at [888, 355] on input "True" at bounding box center [895, 349] width 15 height 12
radio input "true"
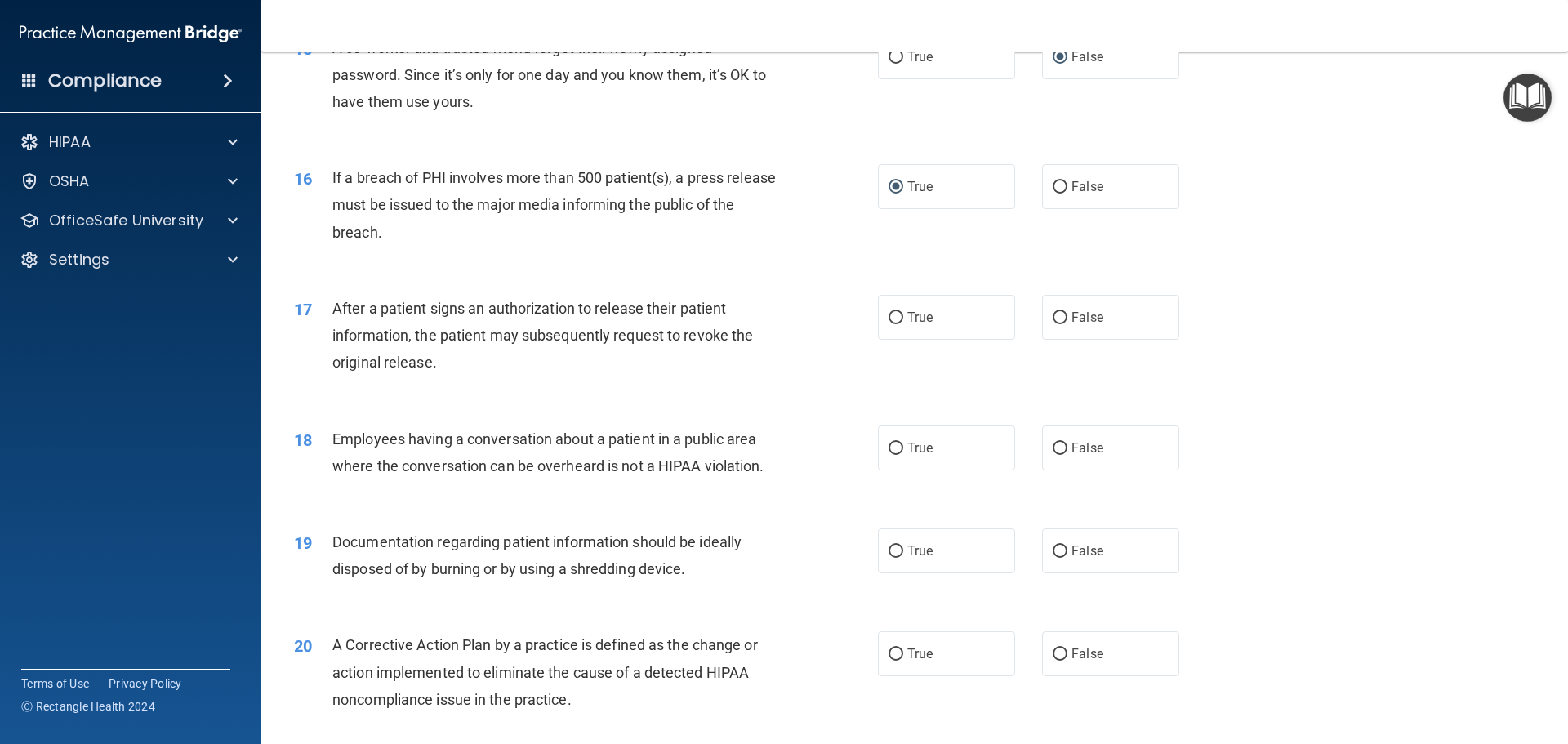
scroll to position [1714, 0]
click at [890, 322] on input "True" at bounding box center [895, 316] width 15 height 12
radio input "true"
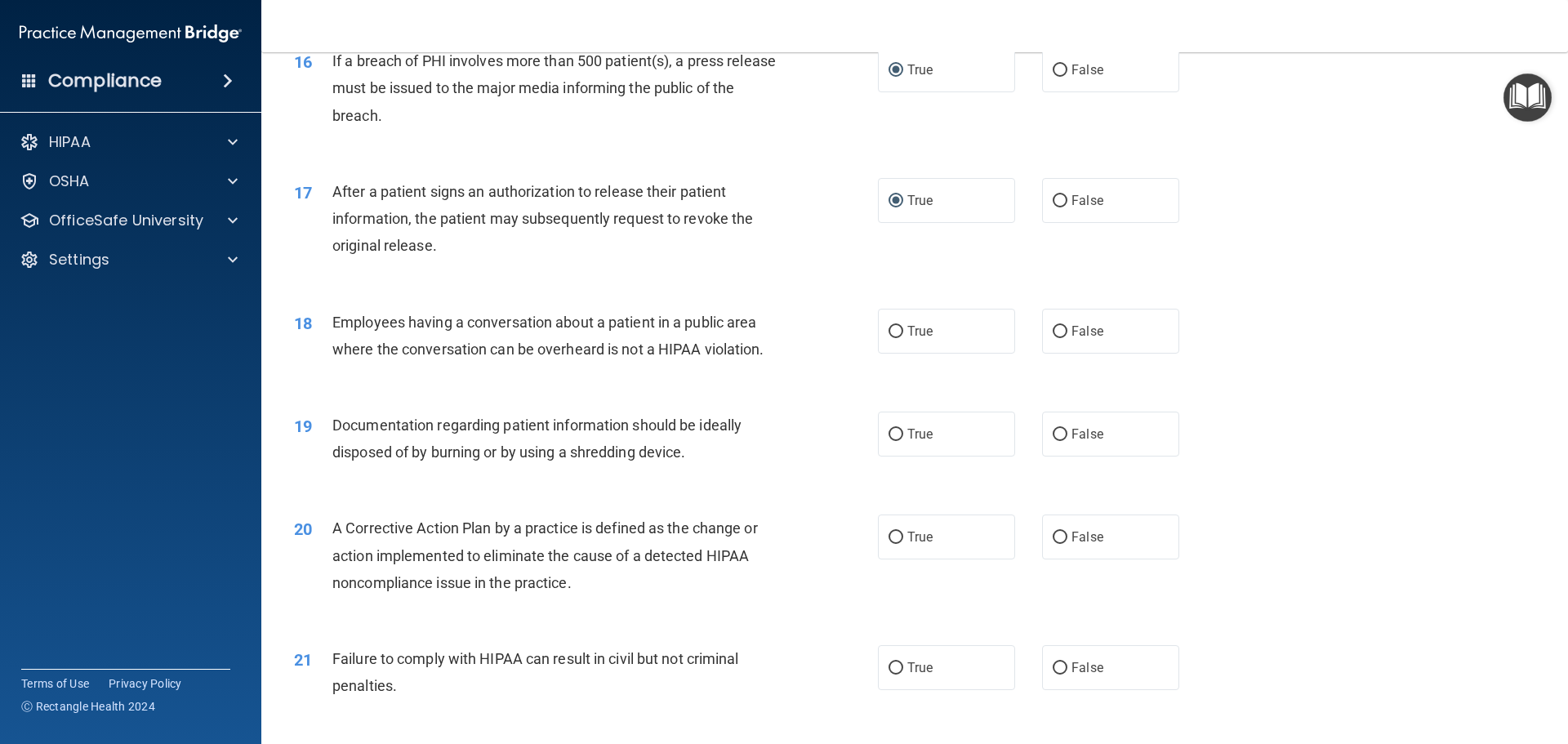
scroll to position [1877, 0]
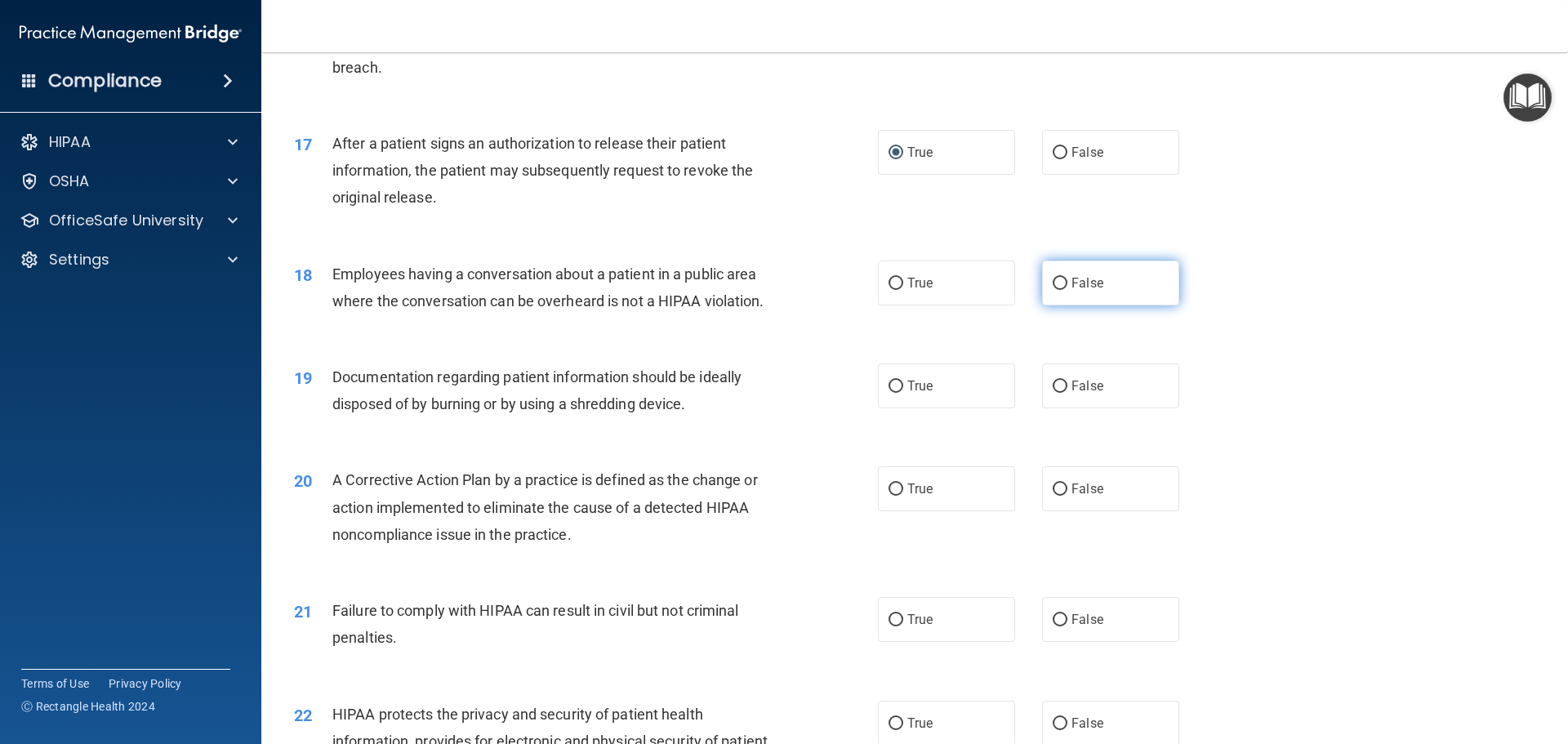
click at [1052, 290] on input "False" at bounding box center [1059, 283] width 15 height 12
radio input "true"
click at [888, 393] on input "True" at bounding box center [895, 386] width 15 height 12
radio input "true"
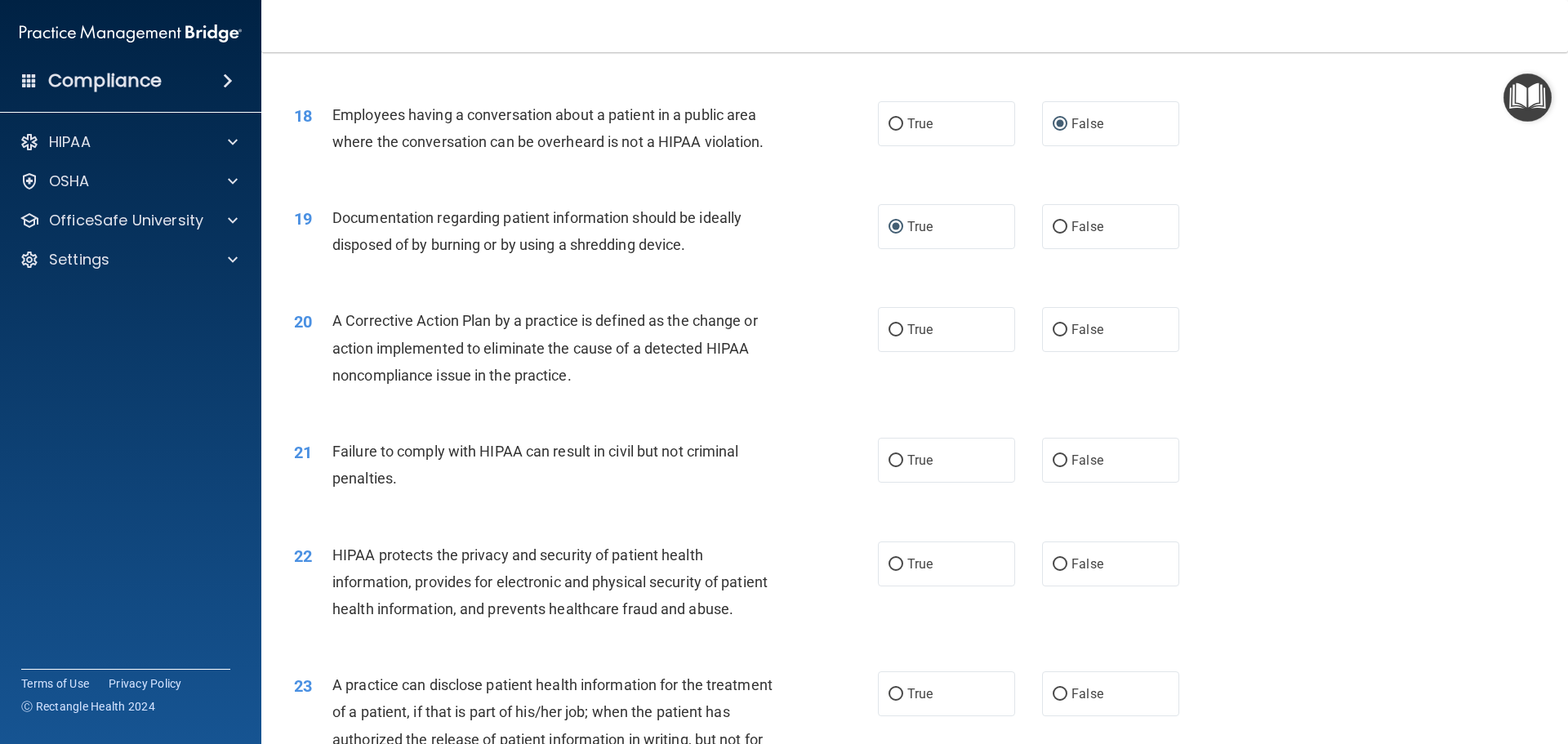
scroll to position [2041, 0]
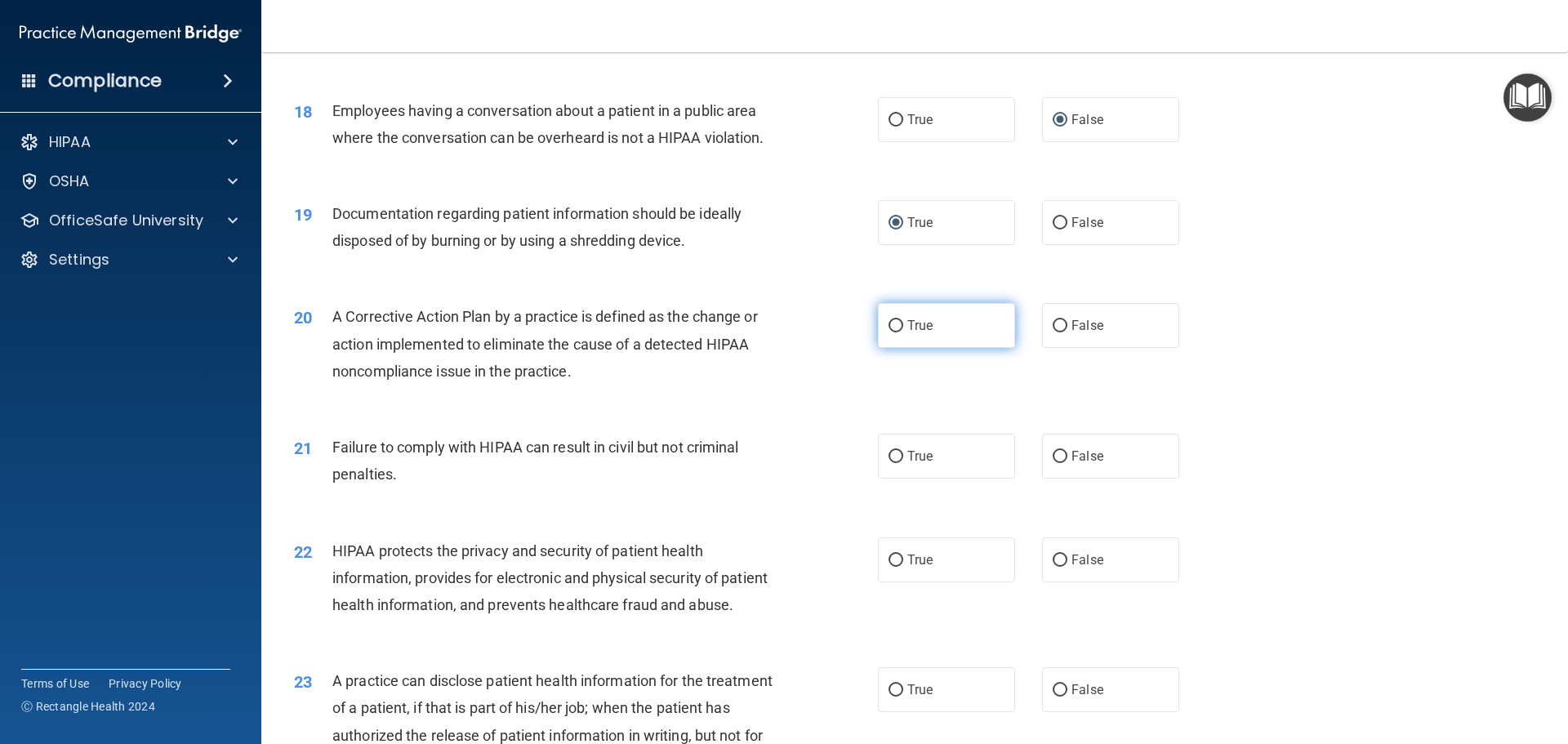
click at [889, 332] on input "True" at bounding box center [895, 325] width 15 height 12
radio input "true"
click at [1054, 463] on input "False" at bounding box center [1059, 457] width 15 height 12
radio input "true"
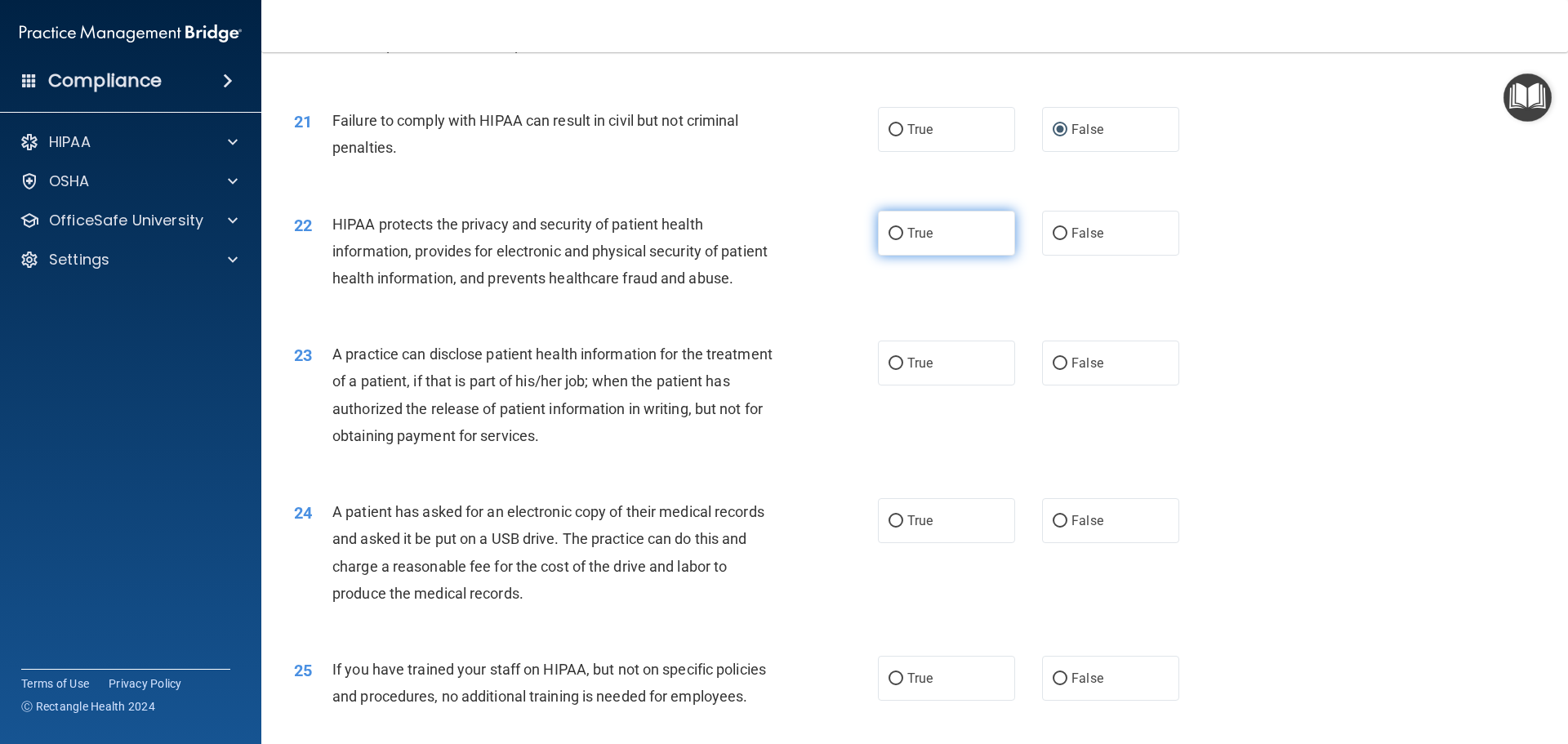
click at [888, 240] on input "True" at bounding box center [895, 233] width 15 height 12
radio input "true"
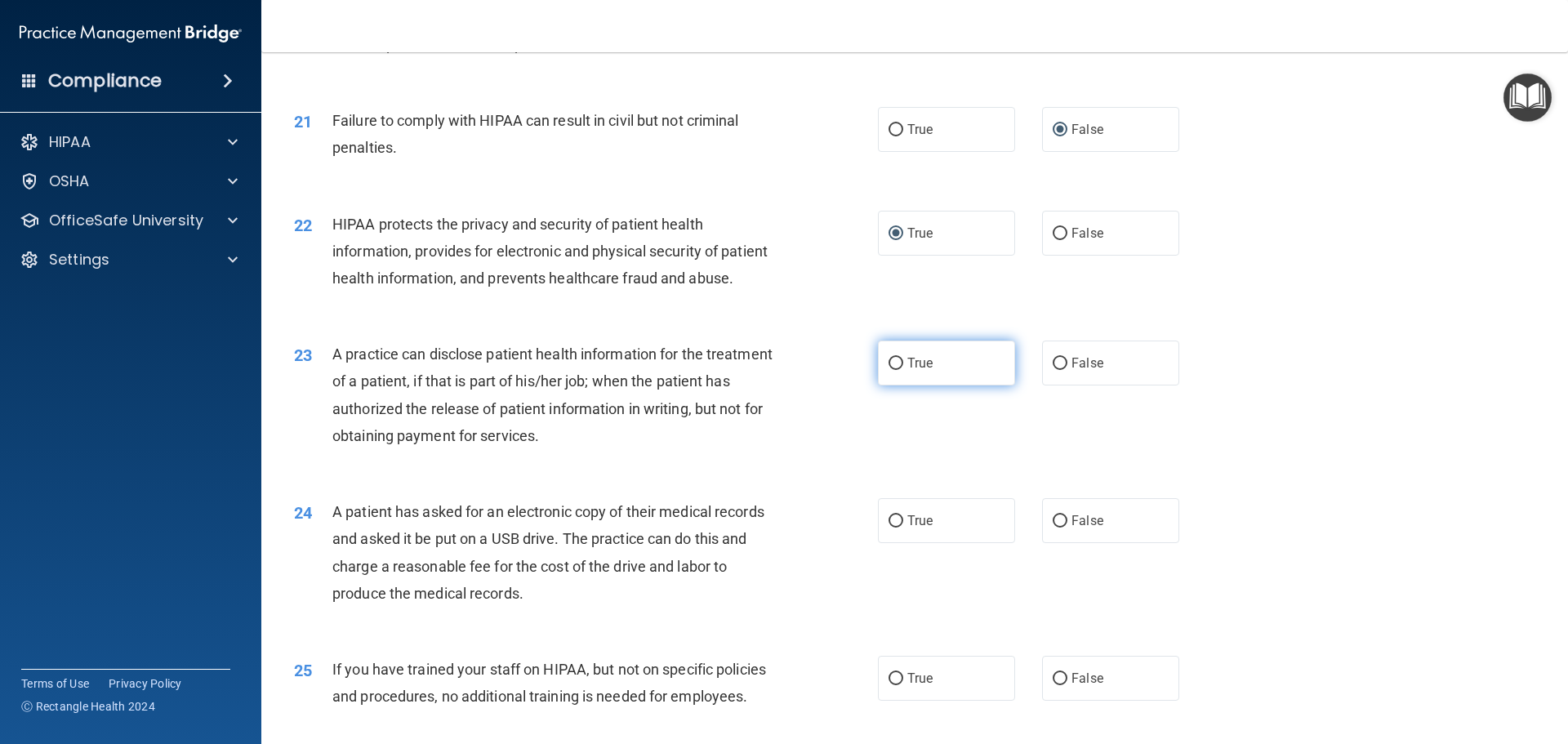
click at [888, 370] on input "True" at bounding box center [895, 364] width 15 height 12
radio input "true"
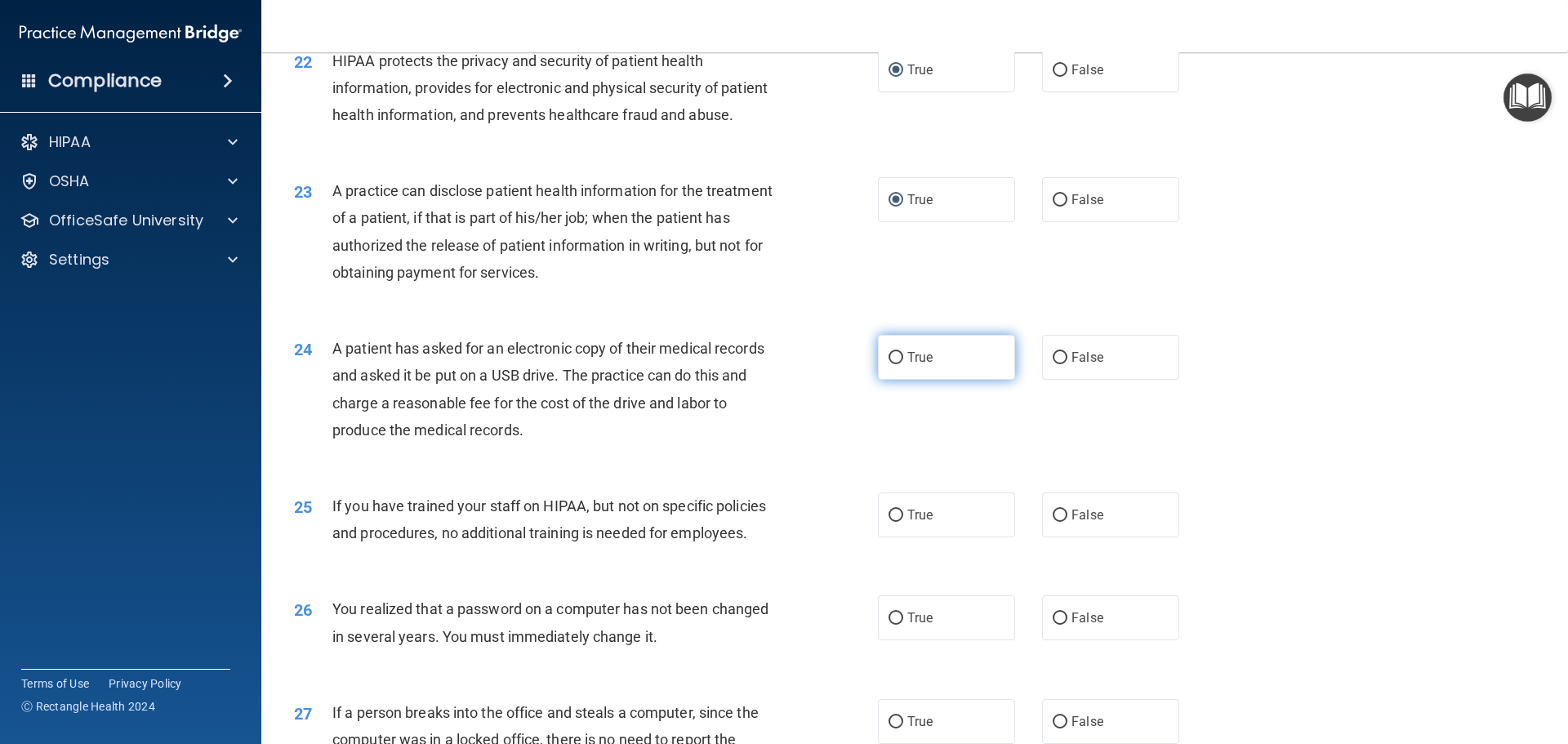
click at [893, 364] on input "True" at bounding box center [895, 358] width 15 height 12
radio input "true"
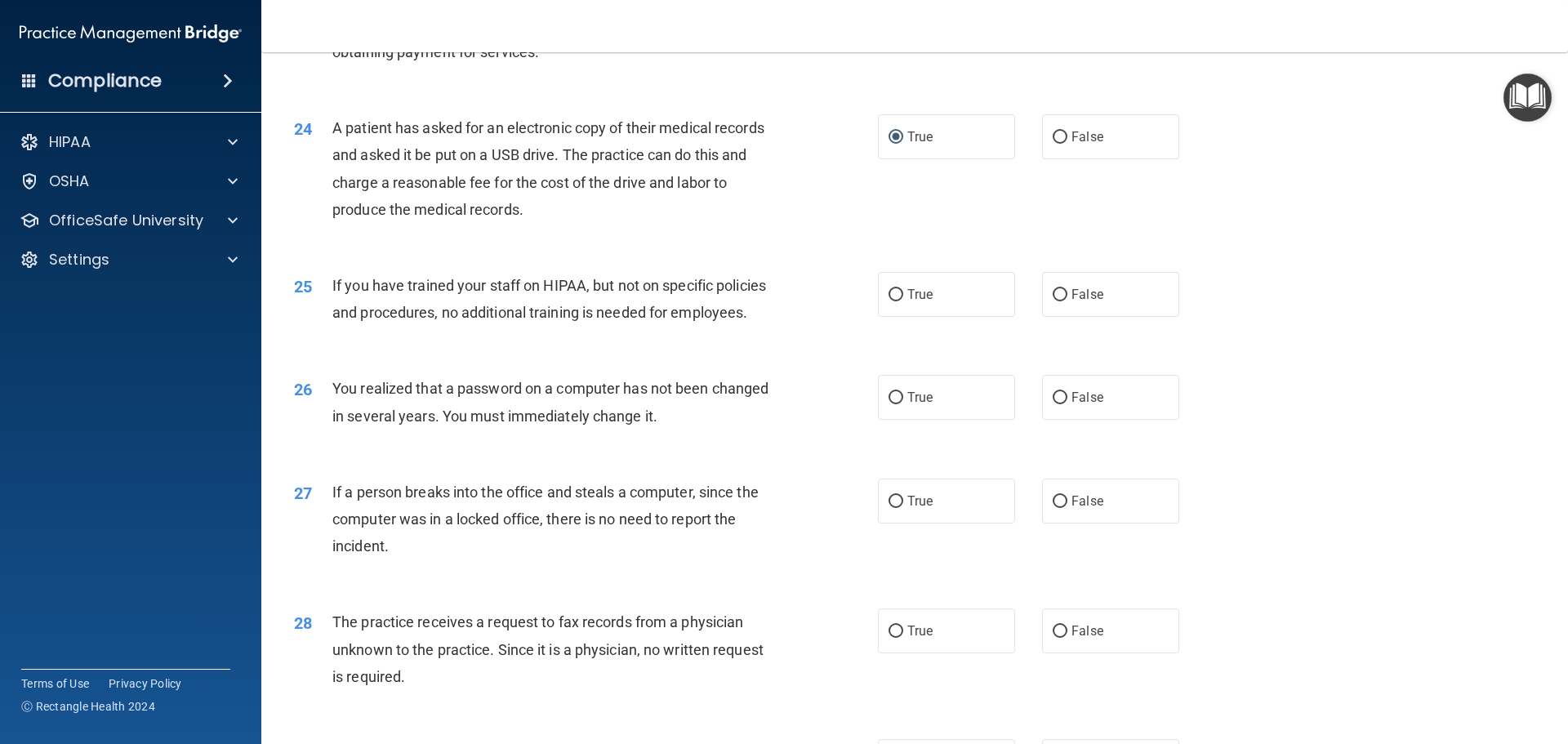
scroll to position [2775, 0]
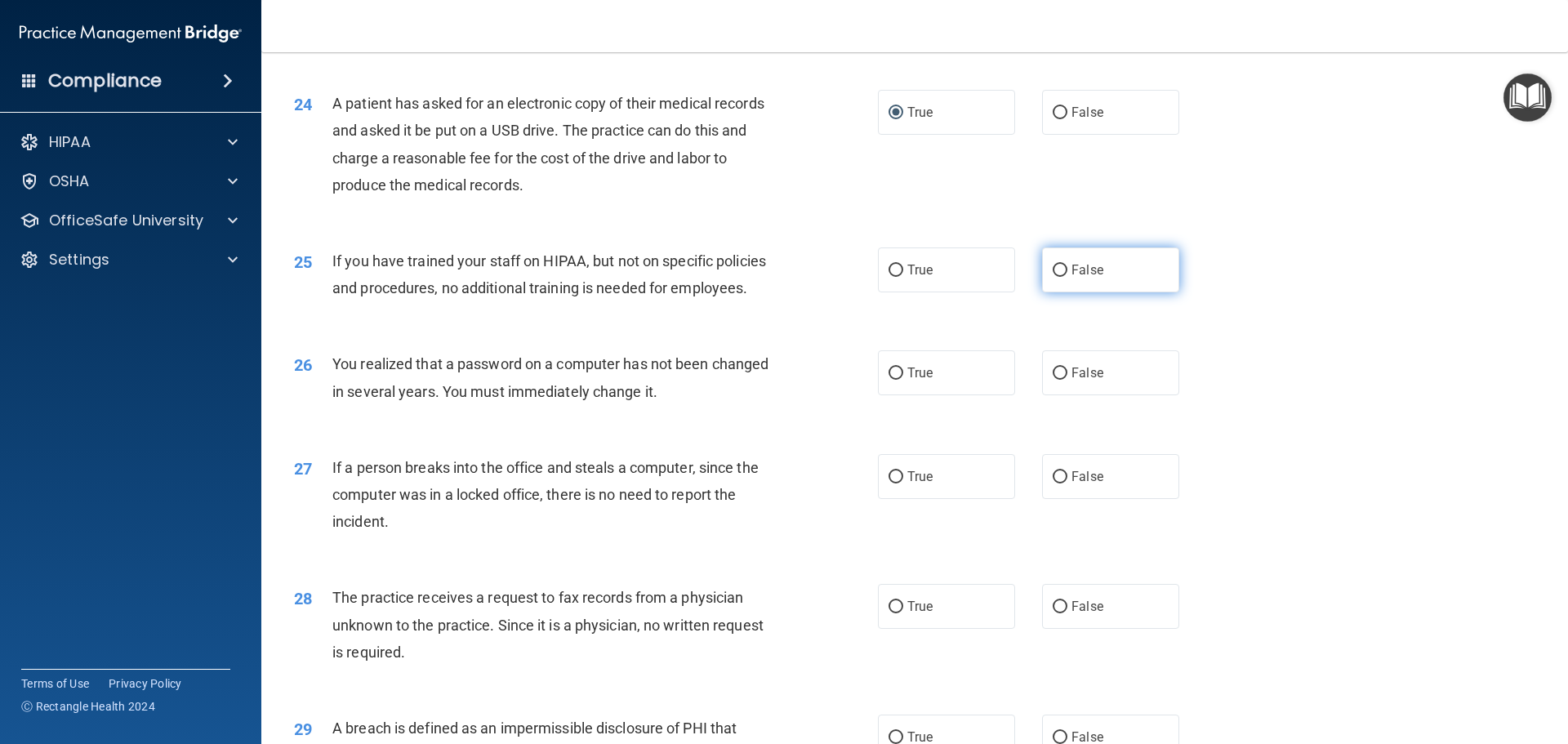
click at [1053, 276] on input "False" at bounding box center [1059, 271] width 15 height 12
radio input "true"
click at [888, 379] on input "True" at bounding box center [895, 373] width 15 height 12
radio input "true"
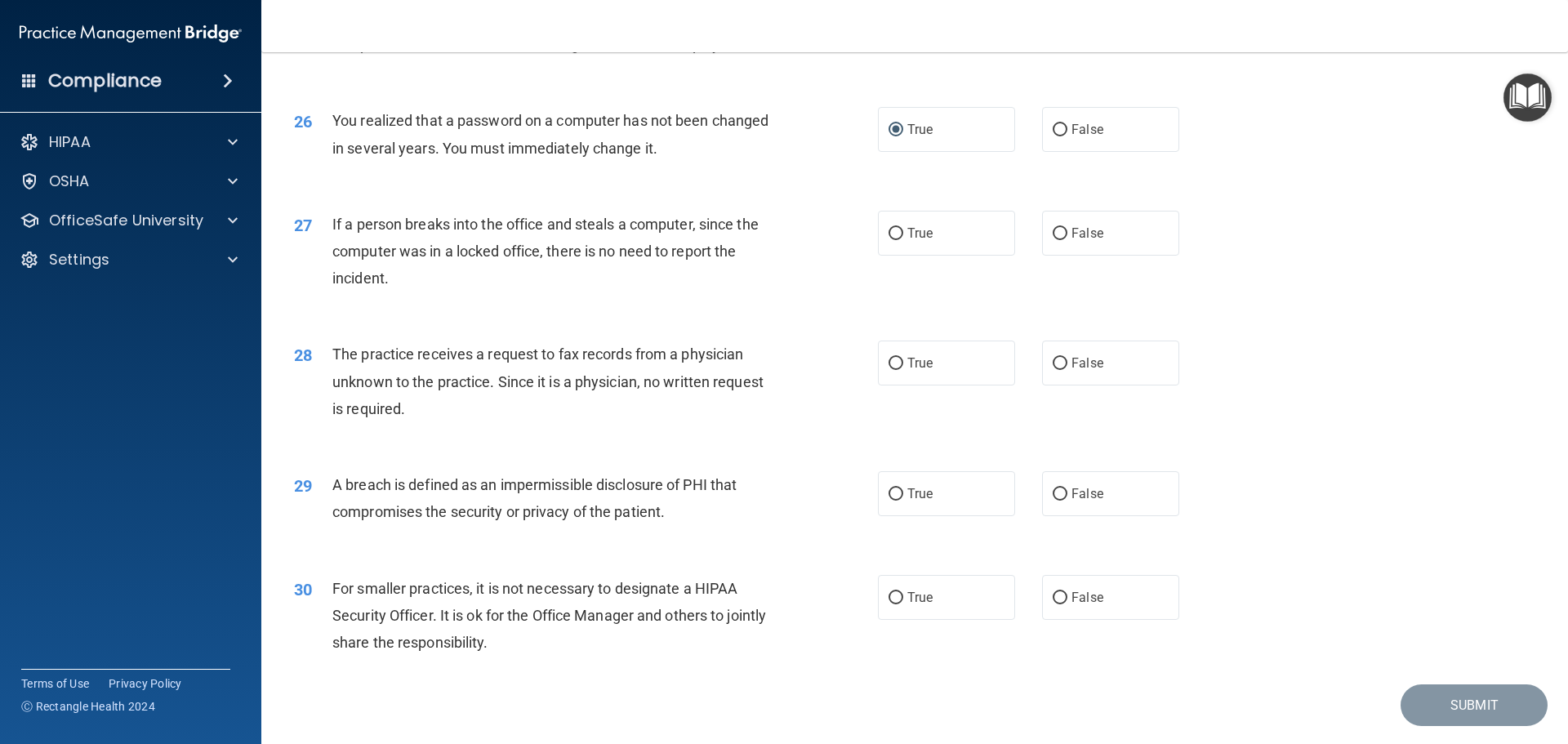
scroll to position [3020, 0]
click at [1054, 238] on input "False" at bounding box center [1059, 232] width 15 height 12
radio input "true"
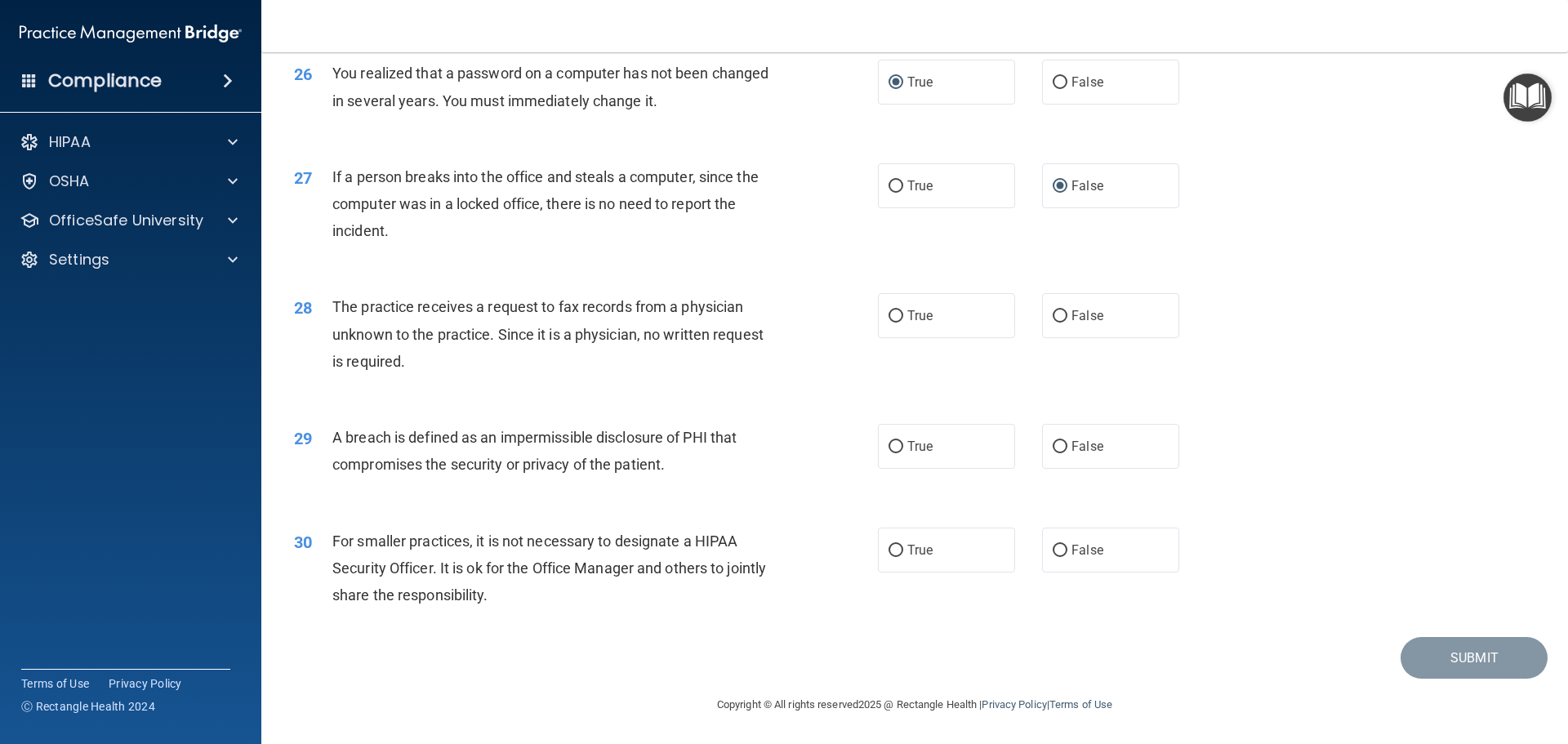
scroll to position [3119, 0]
click at [889, 313] on input "True" at bounding box center [895, 316] width 15 height 12
radio input "true"
click at [888, 449] on input "True" at bounding box center [895, 447] width 15 height 12
radio input "true"
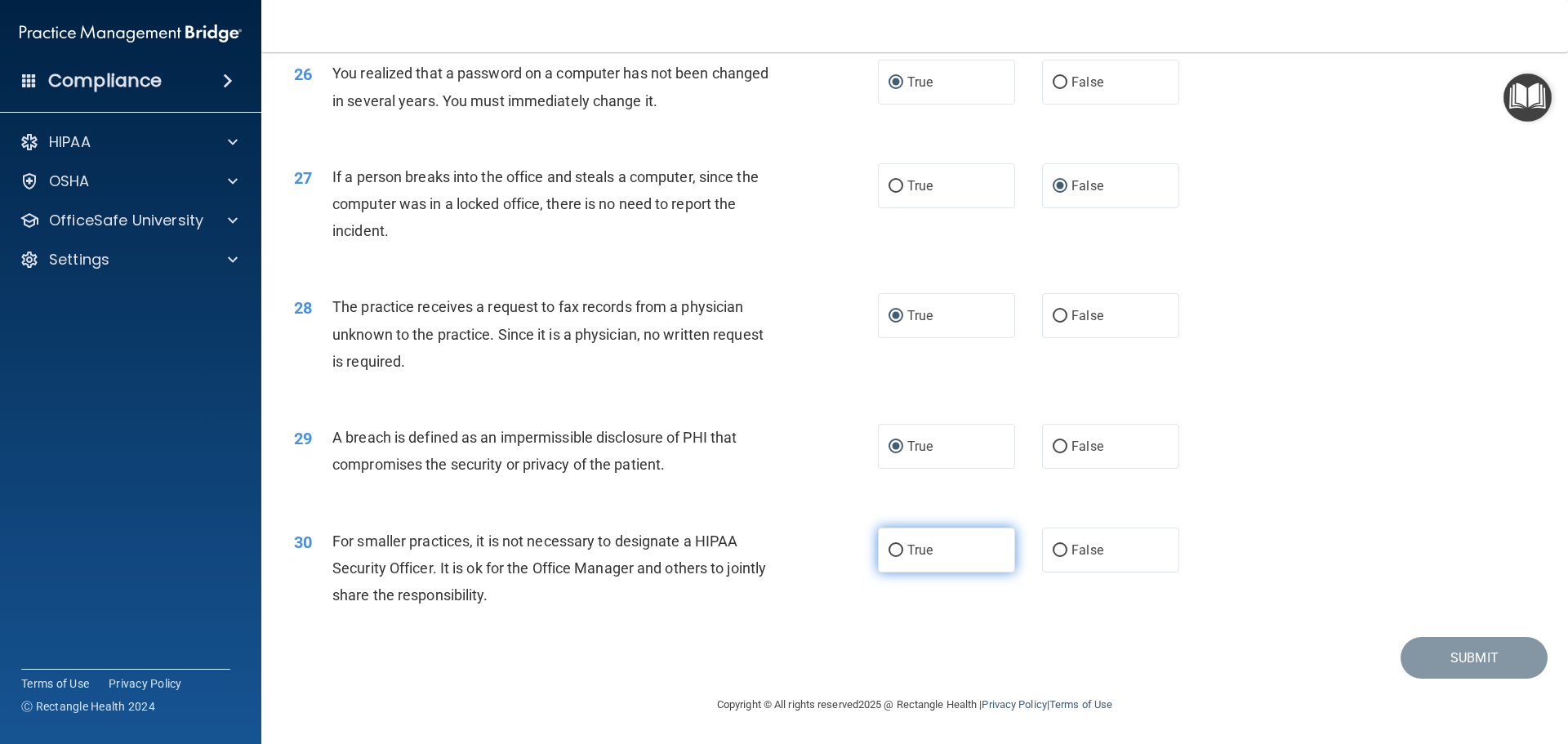
click at [893, 549] on input "True" at bounding box center [895, 550] width 15 height 12
radio input "true"
click at [1442, 651] on button "Submit" at bounding box center [1474, 657] width 147 height 41
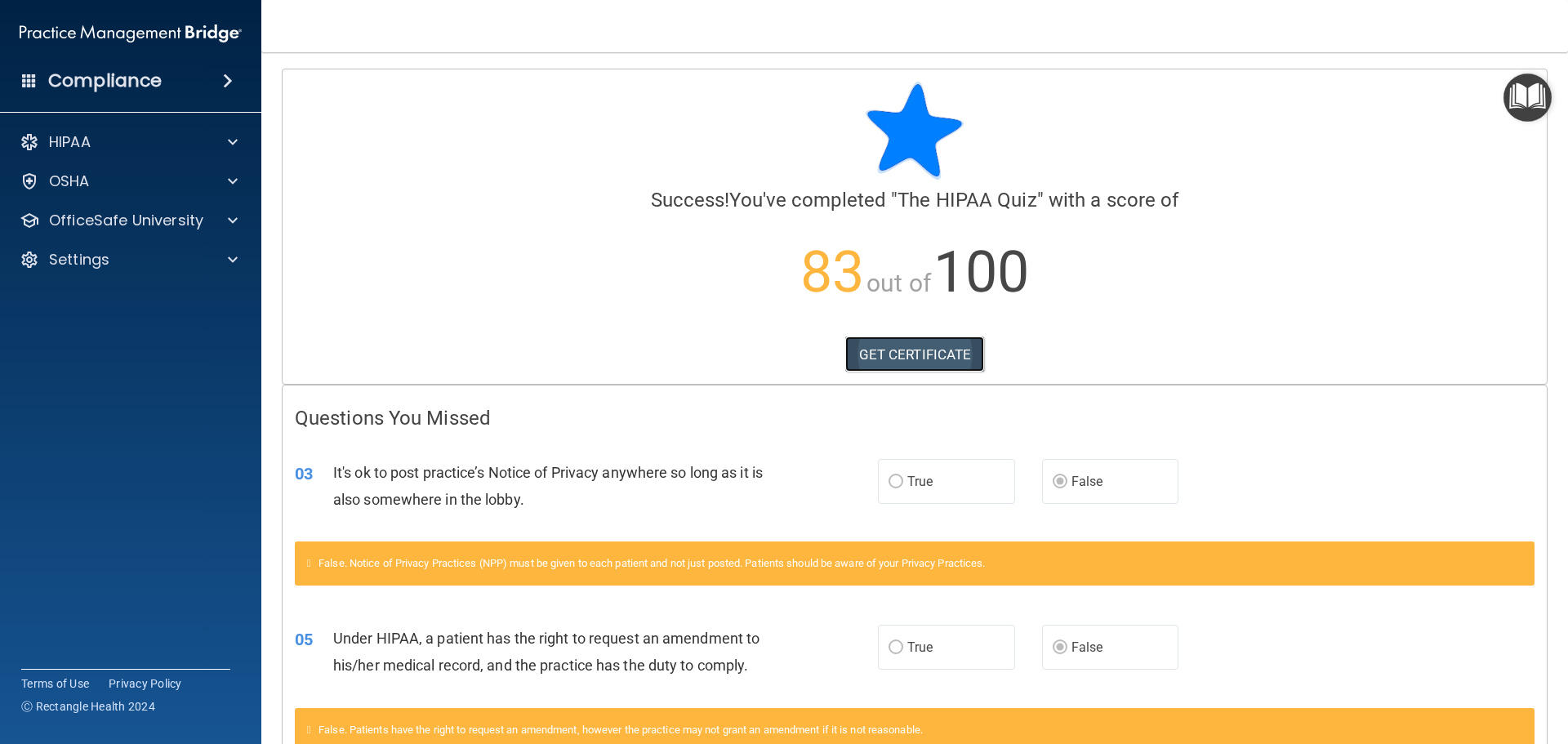
click at [900, 357] on link "GET CERTIFICATE" at bounding box center [915, 354] width 139 height 36
click at [163, 223] on p "OfficeSafe University" at bounding box center [126, 221] width 154 height 20
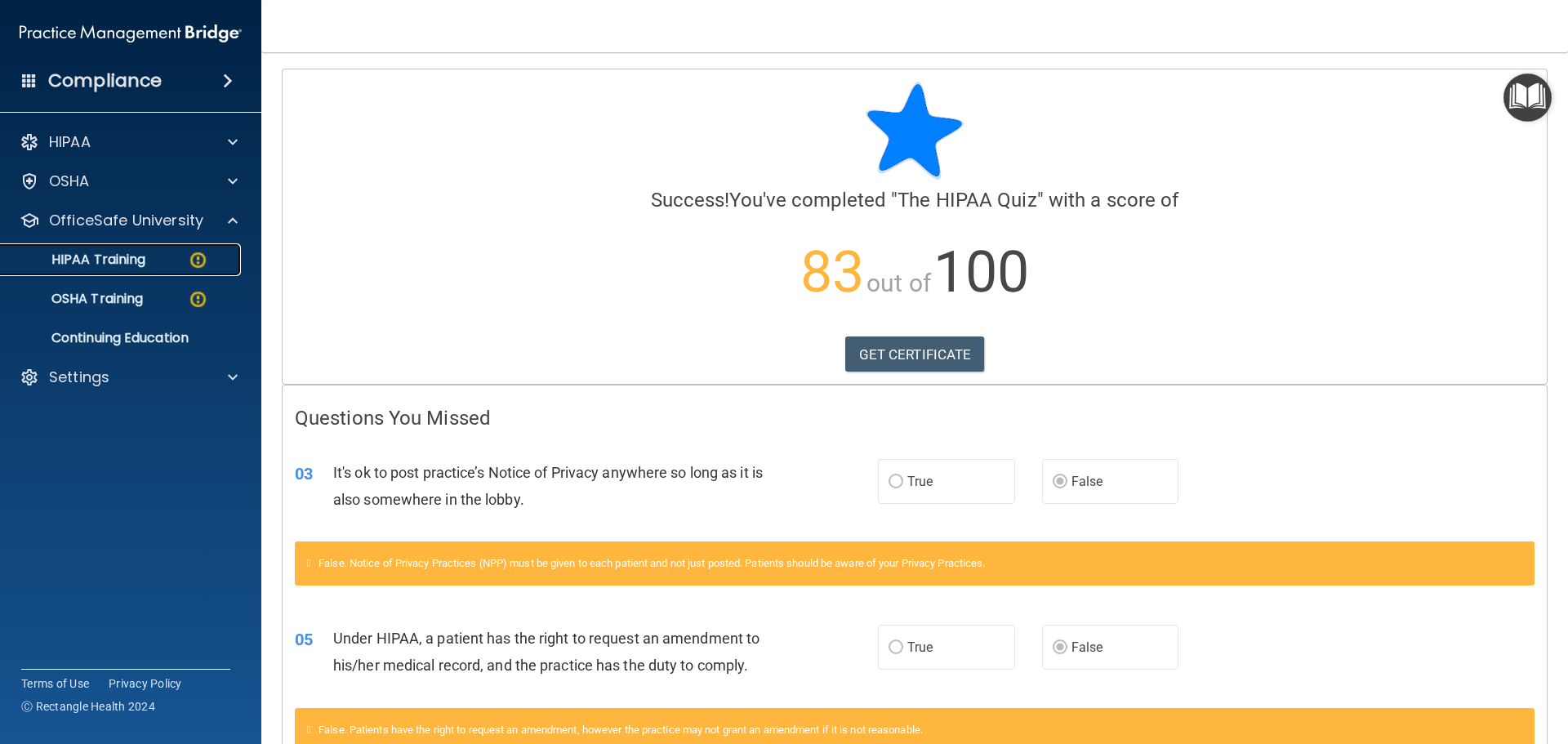
click at [198, 262] on img at bounding box center [198, 260] width 21 height 21
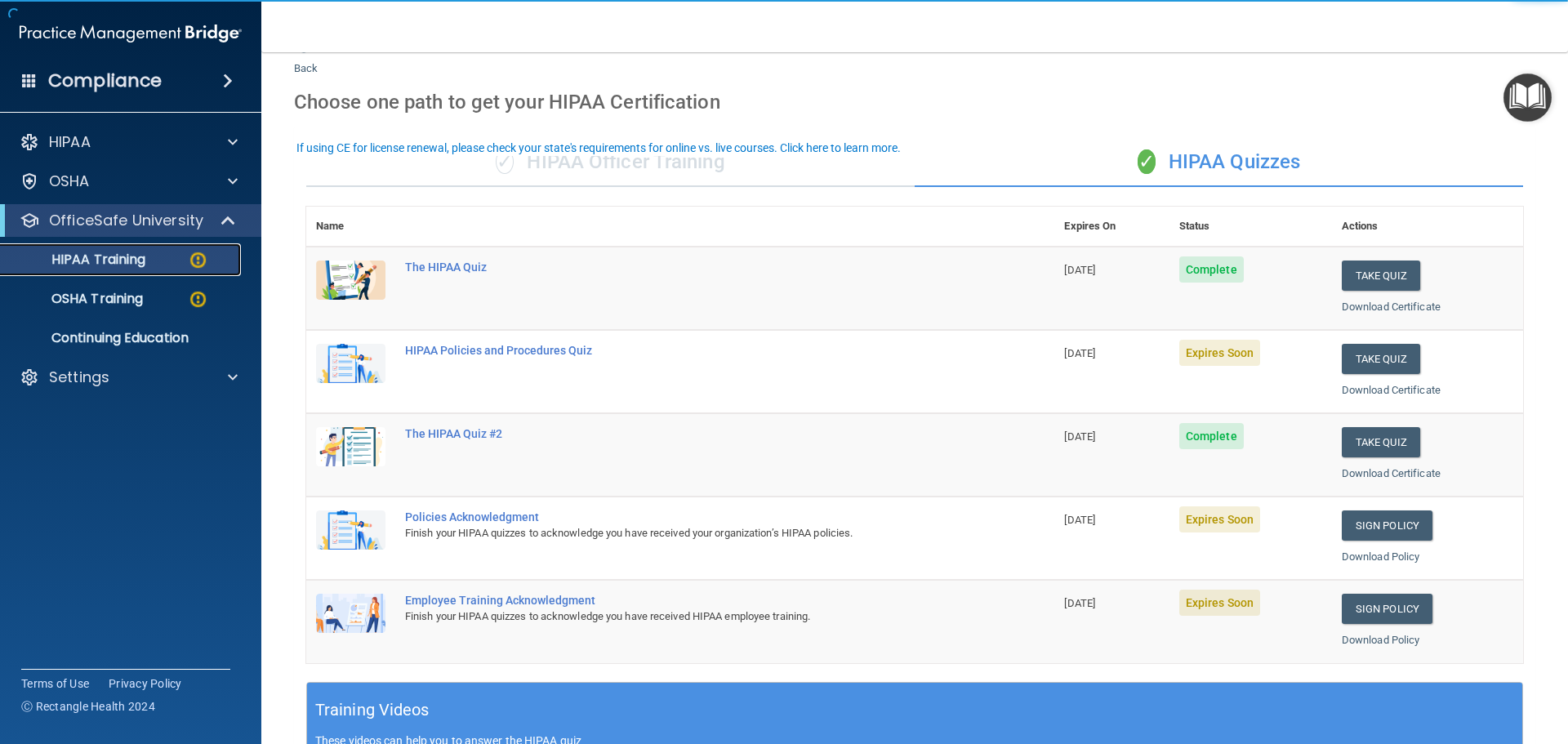
scroll to position [81, 0]
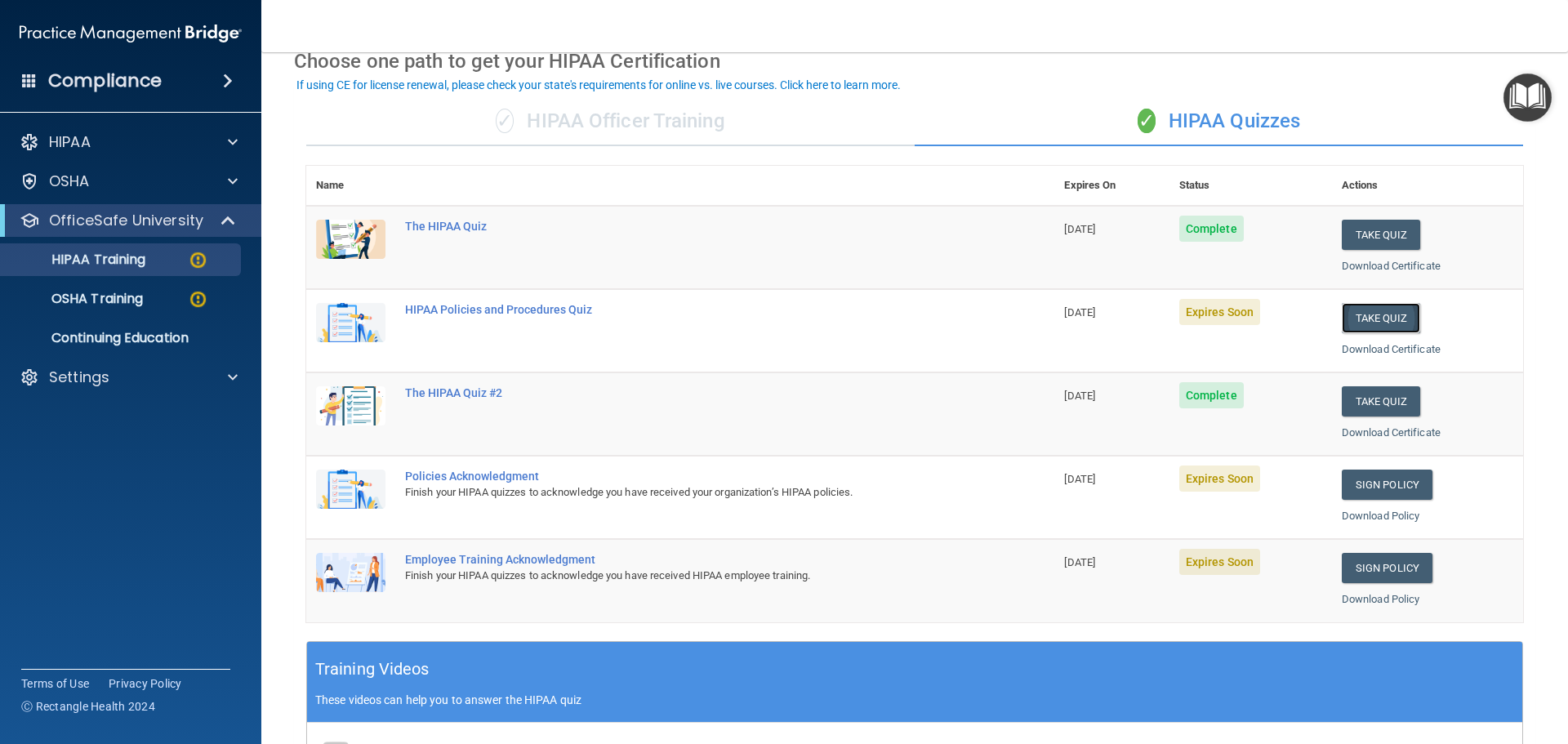
click at [1361, 314] on button "Take Quiz" at bounding box center [1381, 318] width 78 height 30
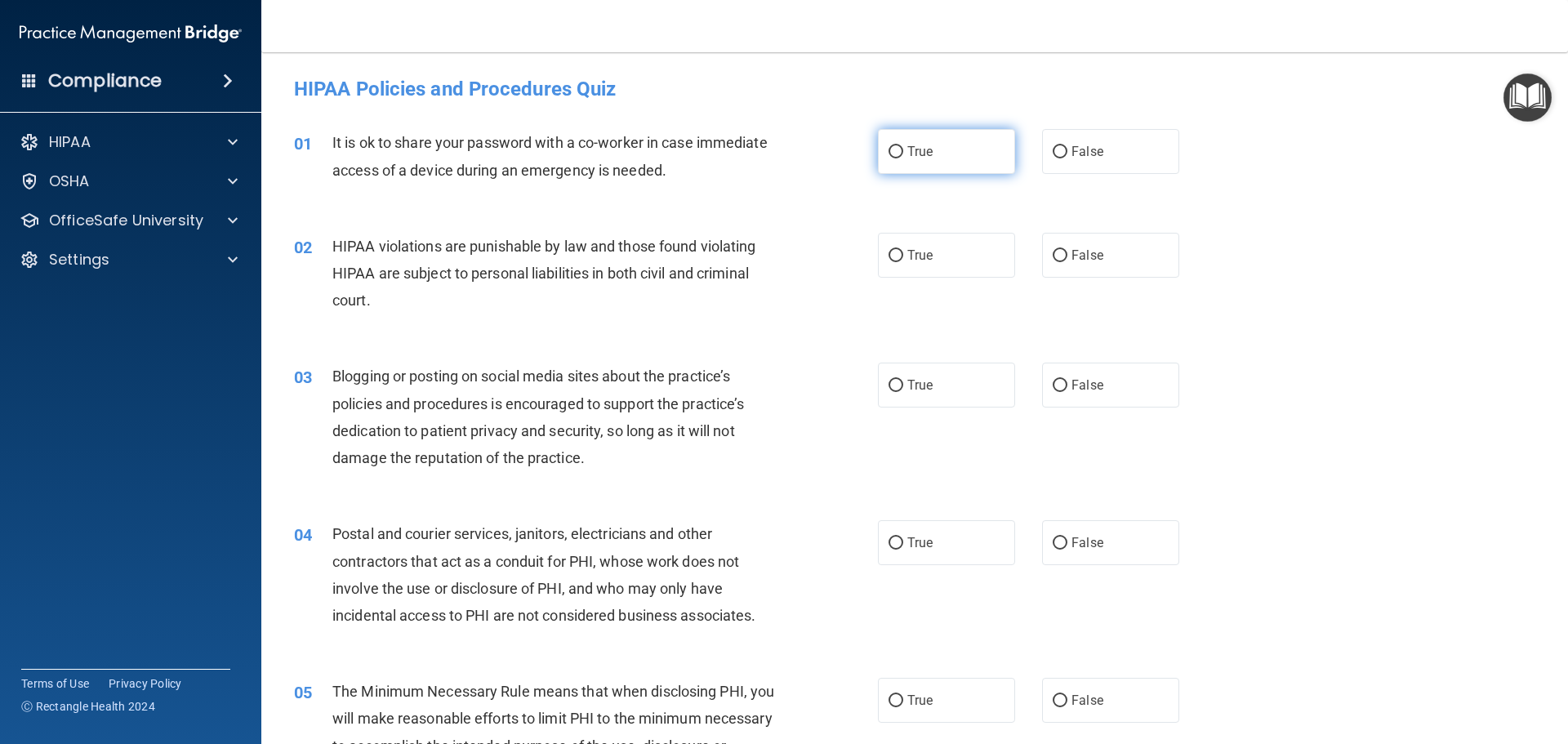
click at [888, 149] on input "True" at bounding box center [895, 152] width 15 height 12
radio input "true"
click at [889, 256] on input "True" at bounding box center [895, 256] width 15 height 12
radio input "true"
click at [1052, 385] on input "False" at bounding box center [1059, 385] width 15 height 12
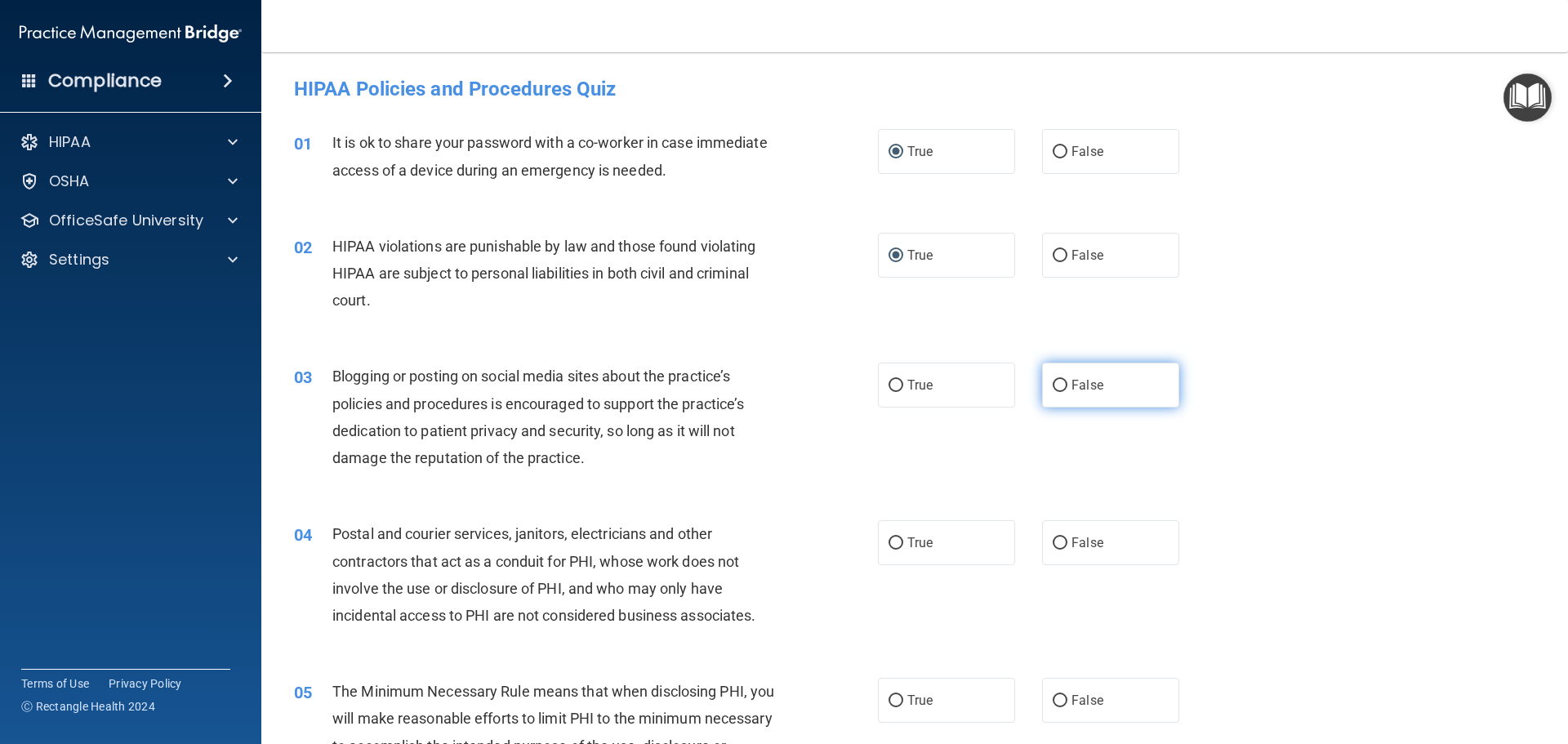
radio input "true"
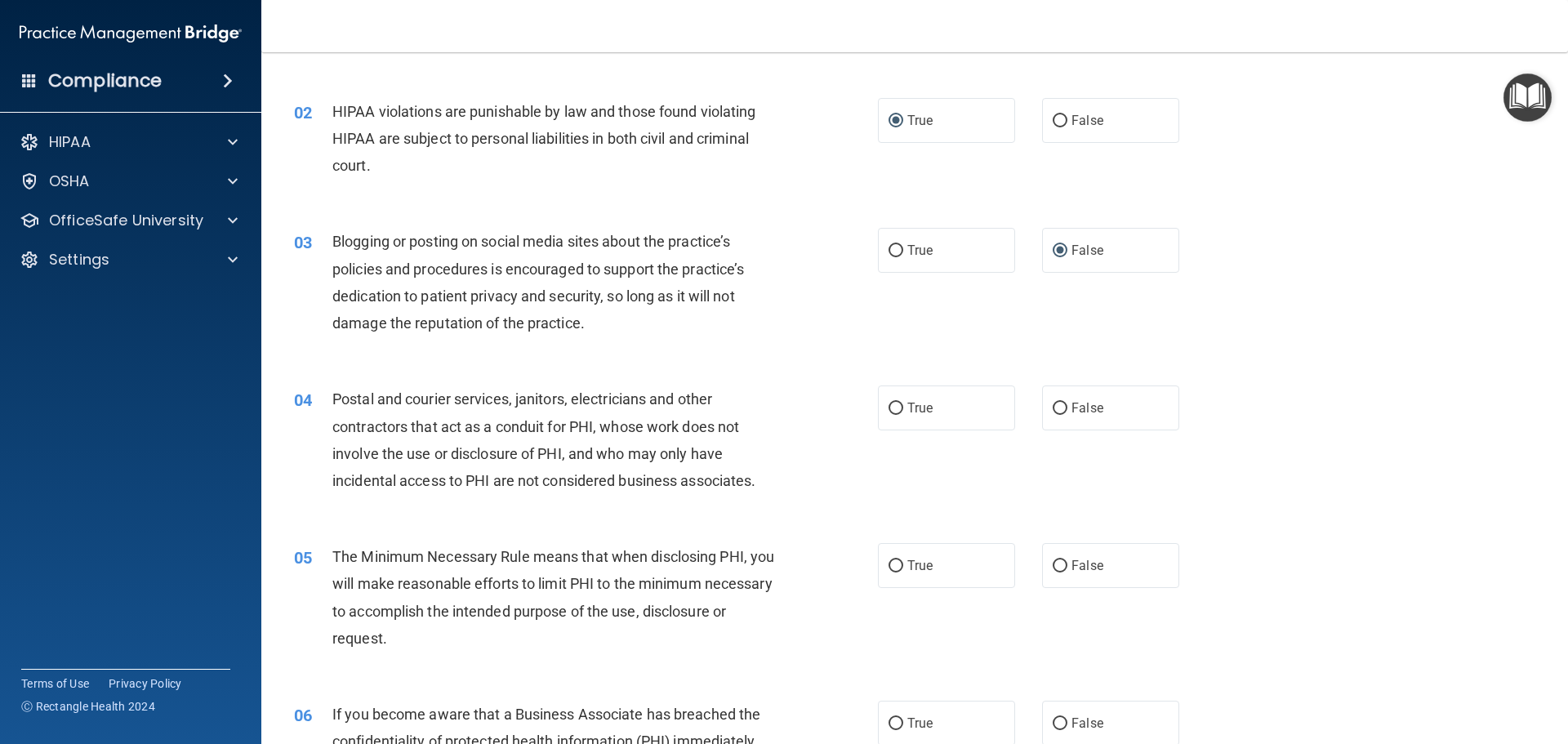
scroll to position [164, 0]
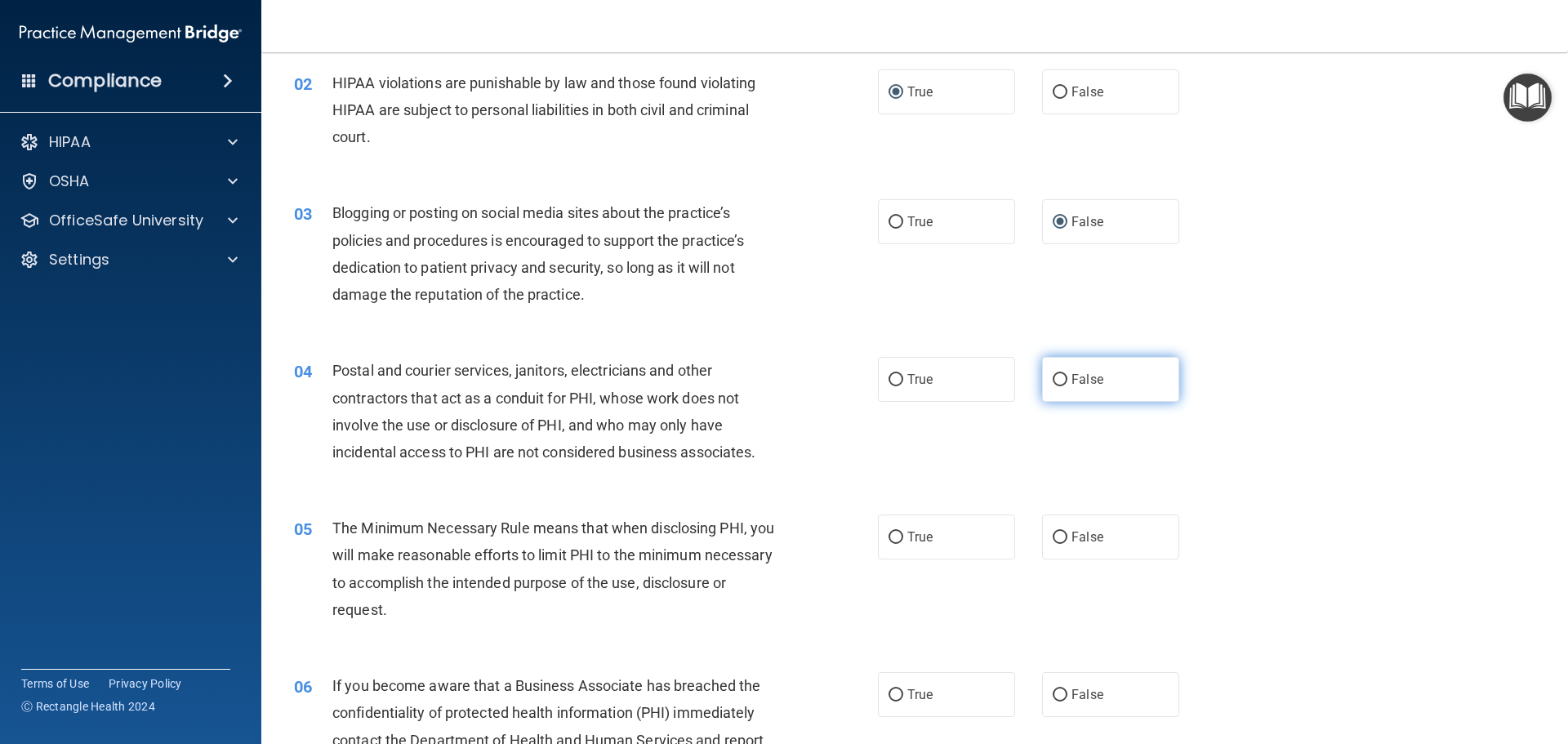
click at [1052, 376] on input "False" at bounding box center [1059, 379] width 15 height 12
radio input "true"
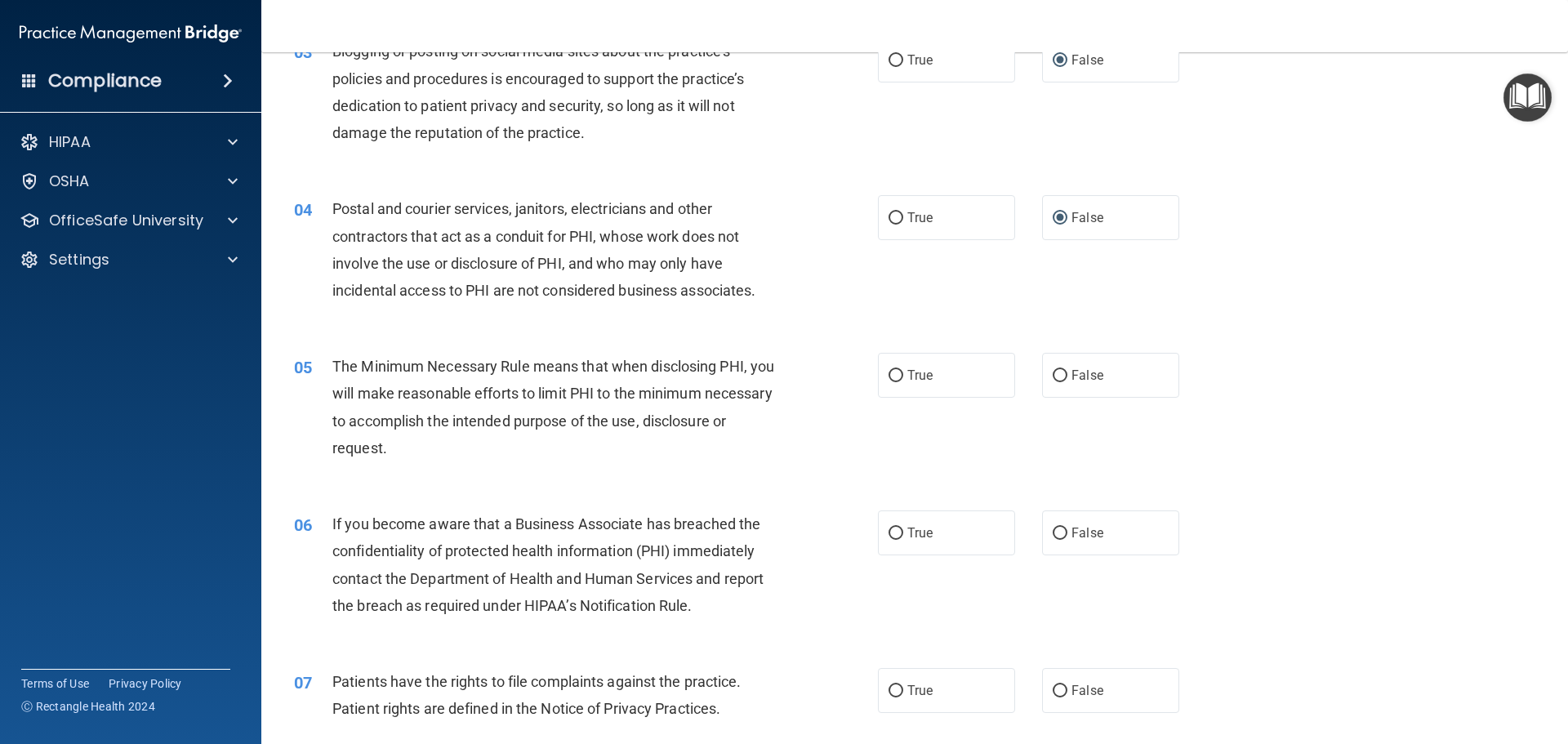
scroll to position [408, 0]
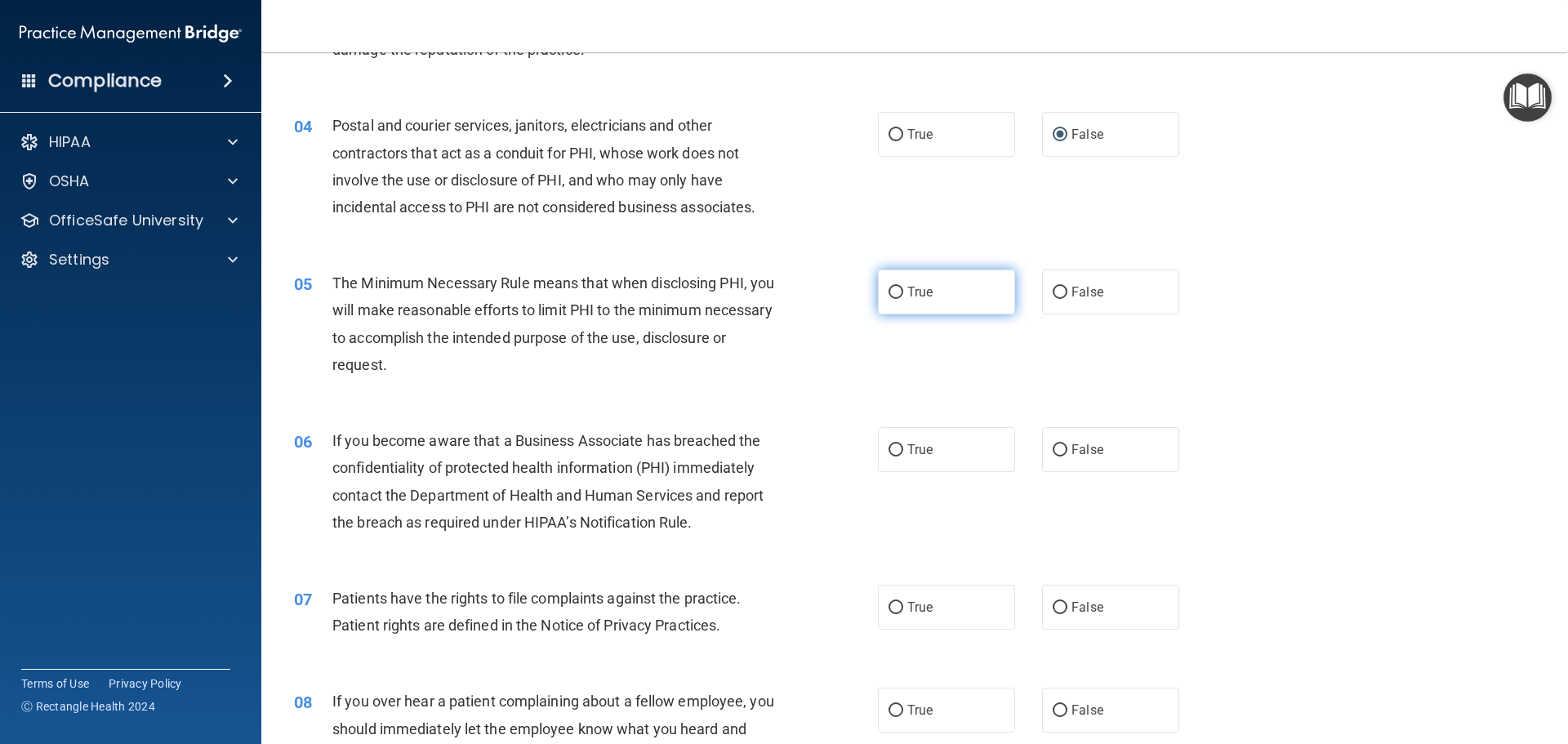
click at [888, 290] on input "True" at bounding box center [895, 292] width 15 height 12
radio input "true"
click at [894, 450] on input "True" at bounding box center [895, 450] width 15 height 12
radio input "true"
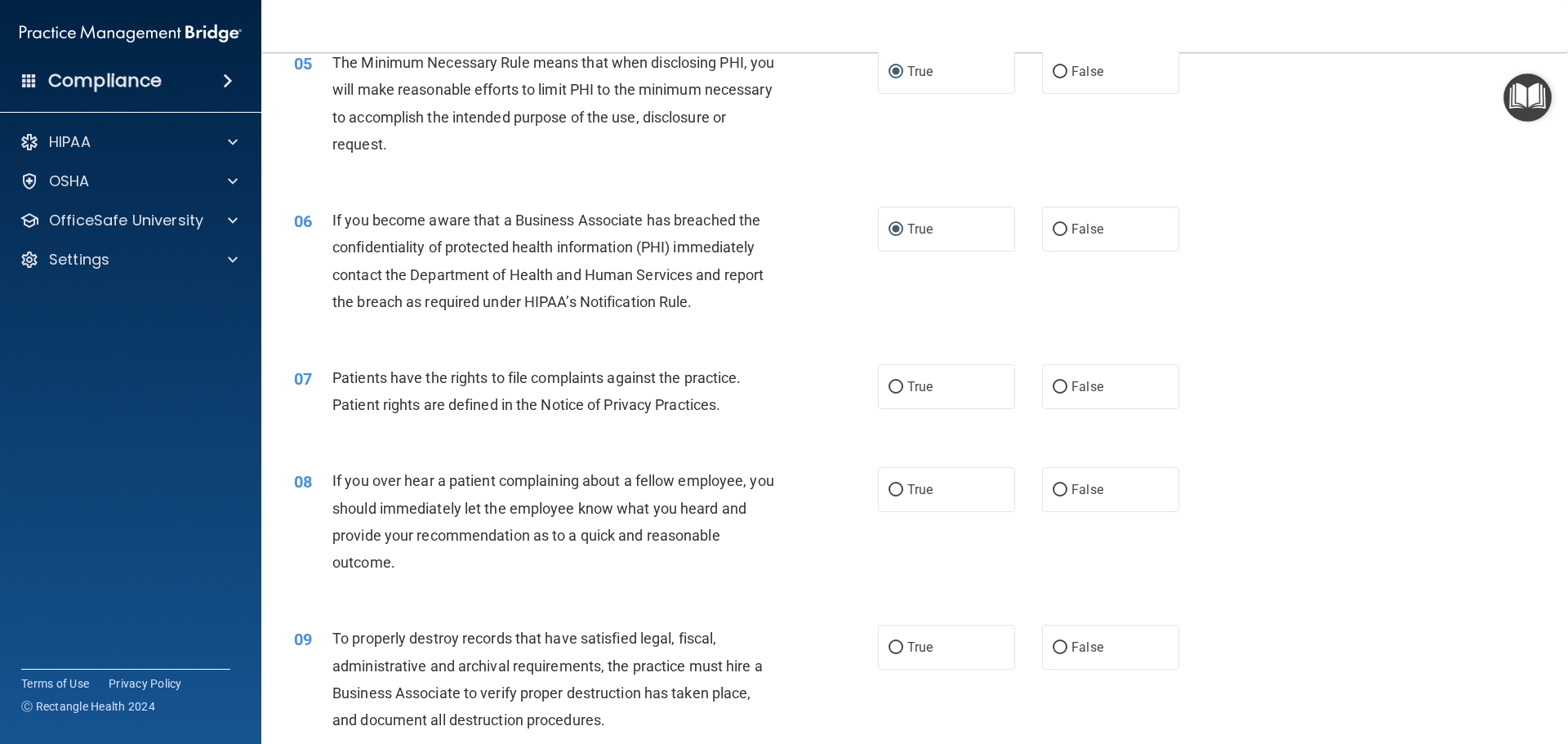
scroll to position [653, 0]
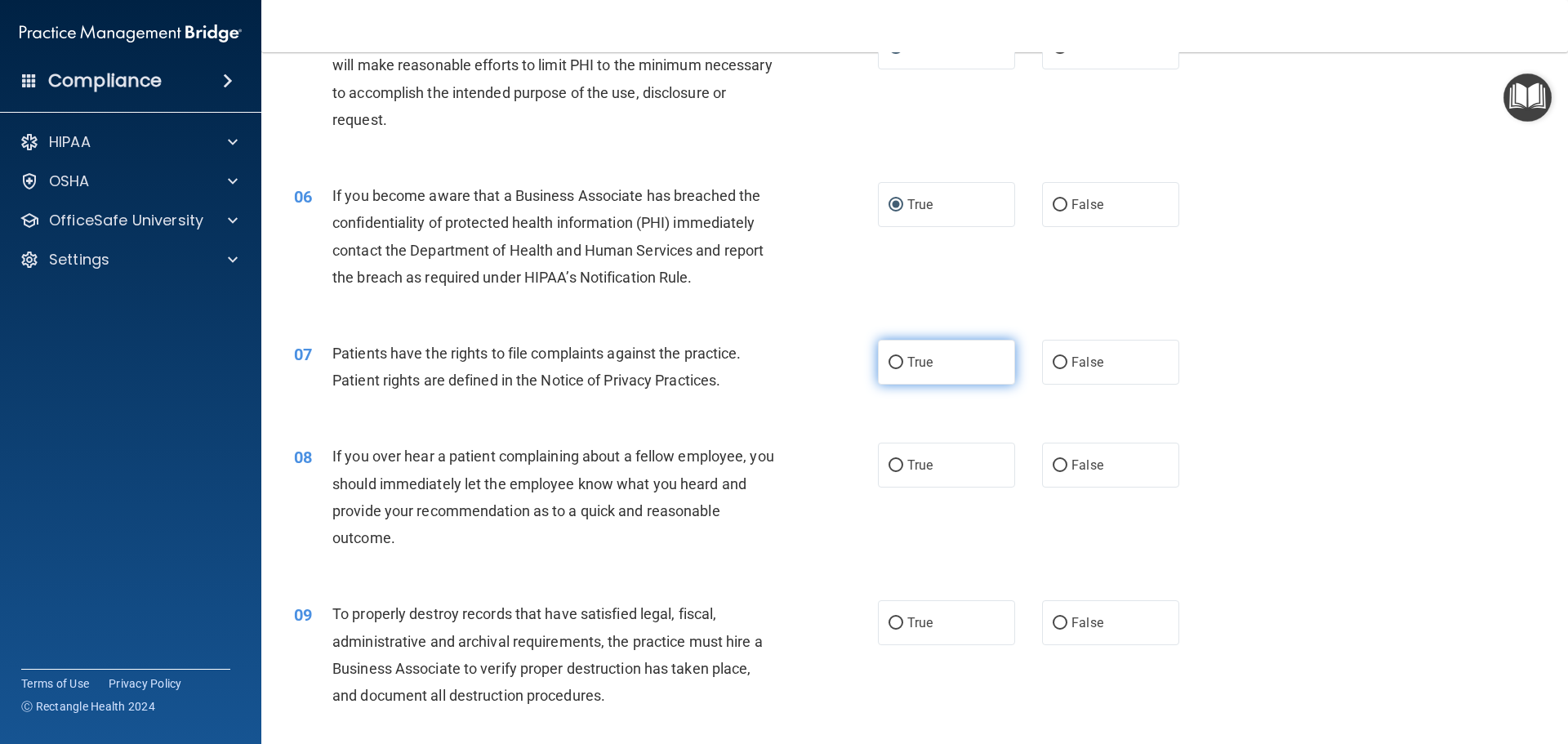
click at [893, 362] on input "True" at bounding box center [895, 363] width 15 height 12
radio input "true"
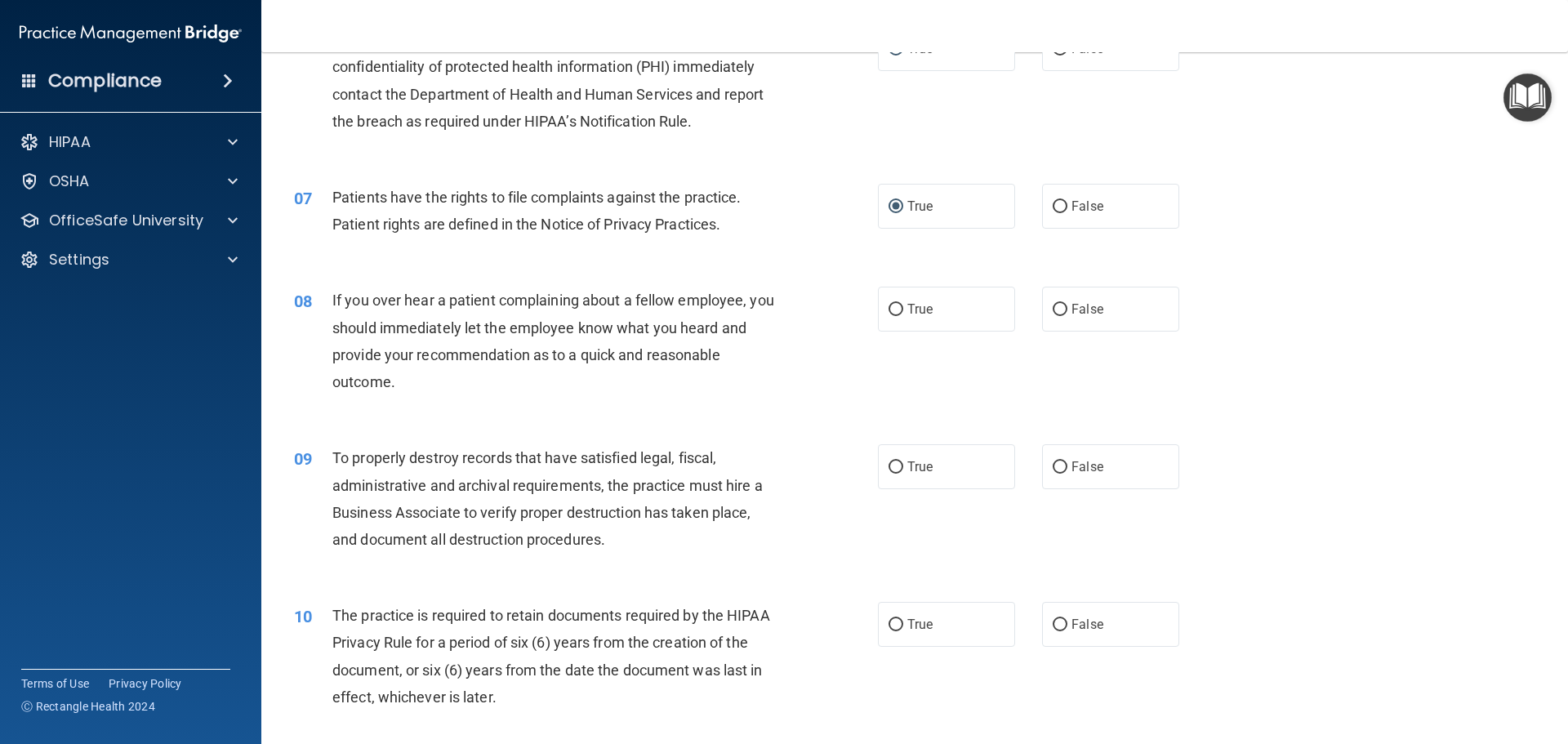
scroll to position [817, 0]
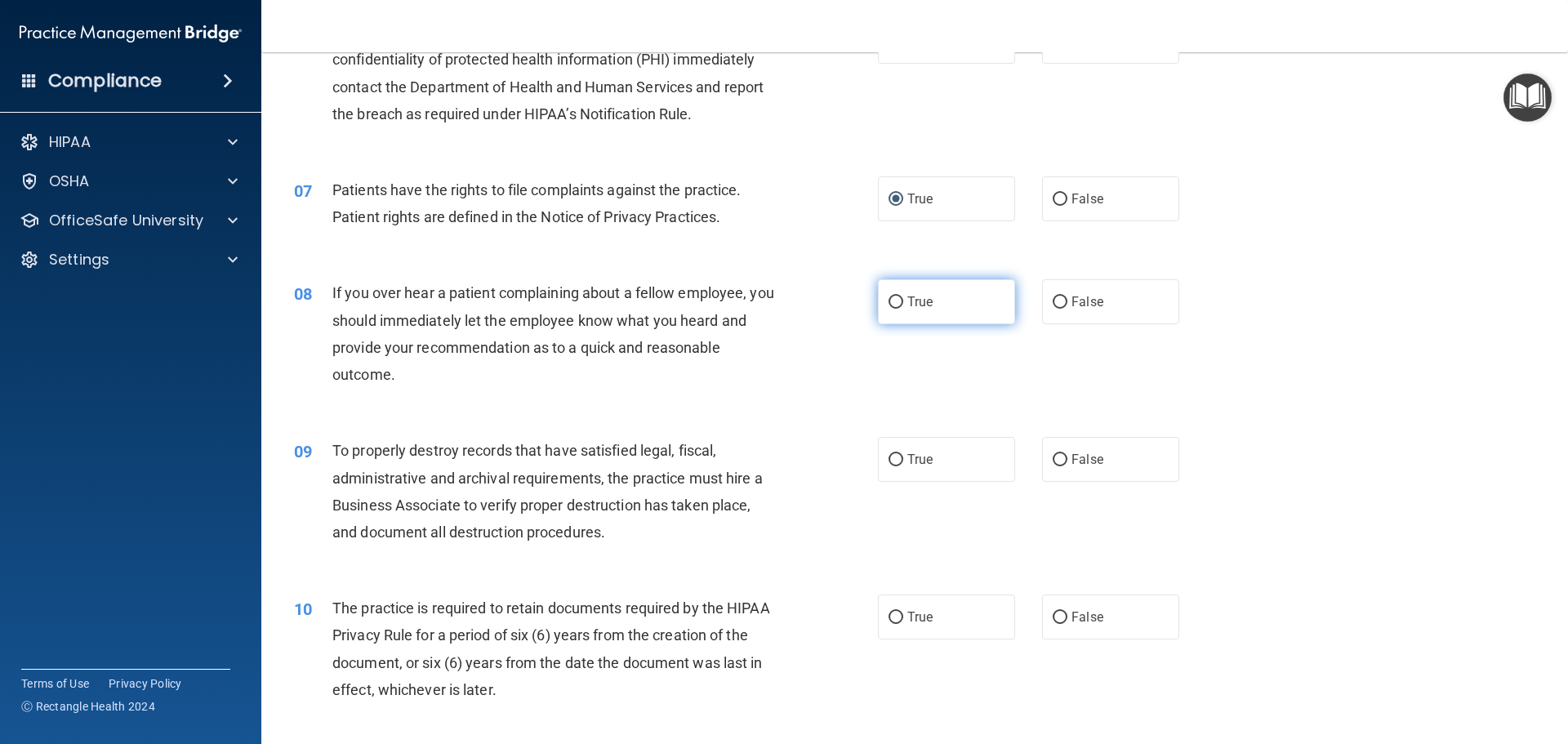
click at [888, 303] on input "True" at bounding box center [895, 302] width 15 height 12
radio input "true"
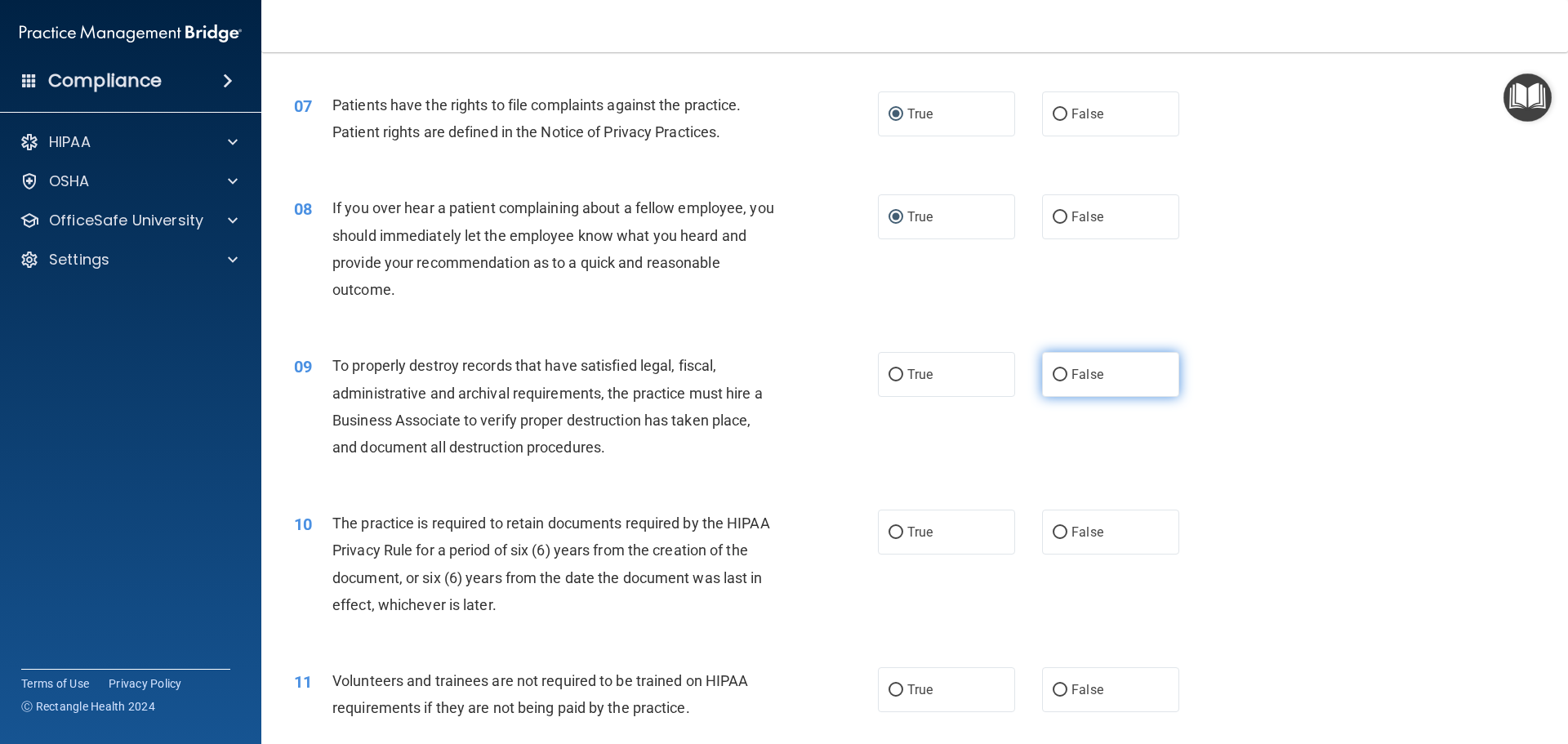
scroll to position [979, 0]
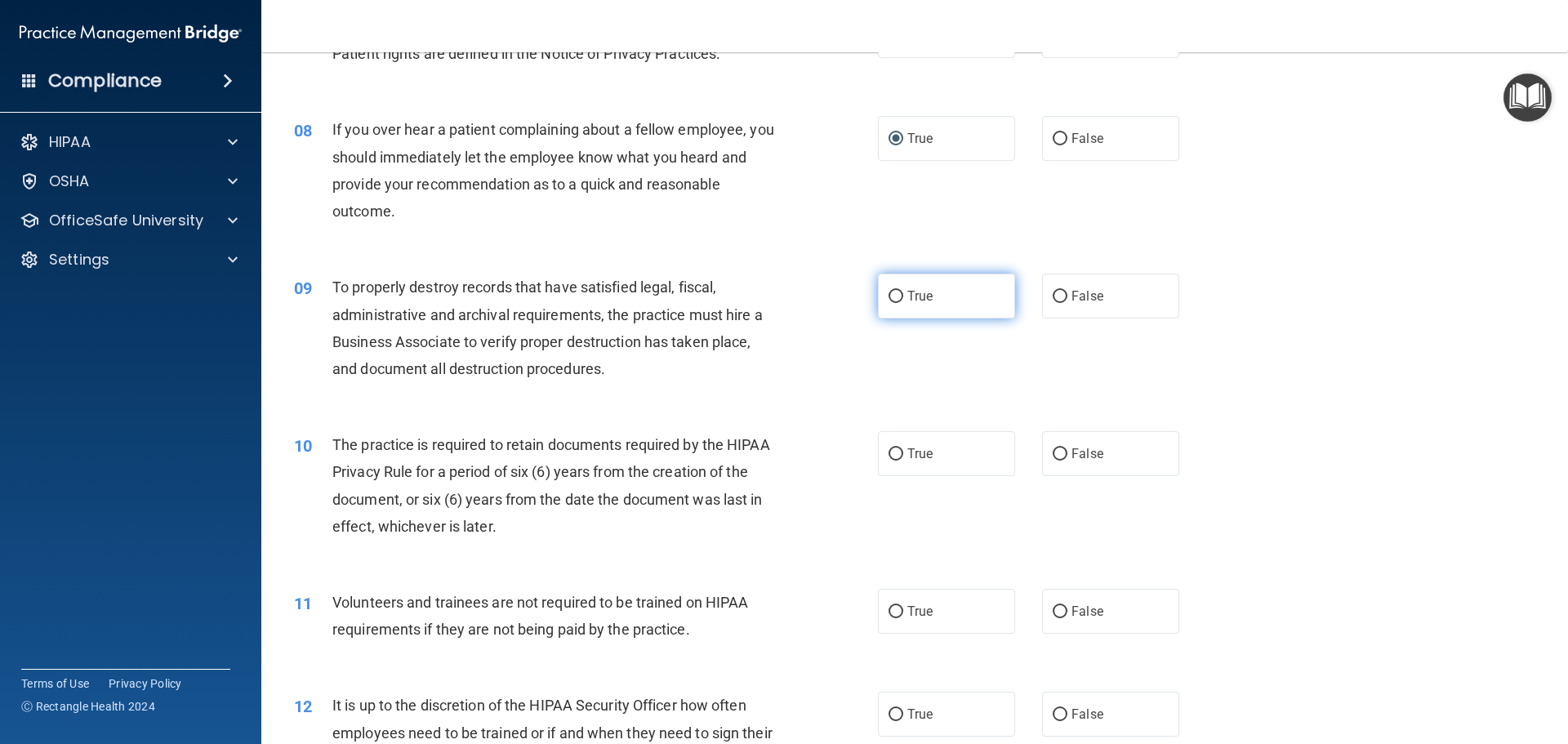
click at [888, 295] on input "True" at bounding box center [895, 296] width 15 height 12
radio input "true"
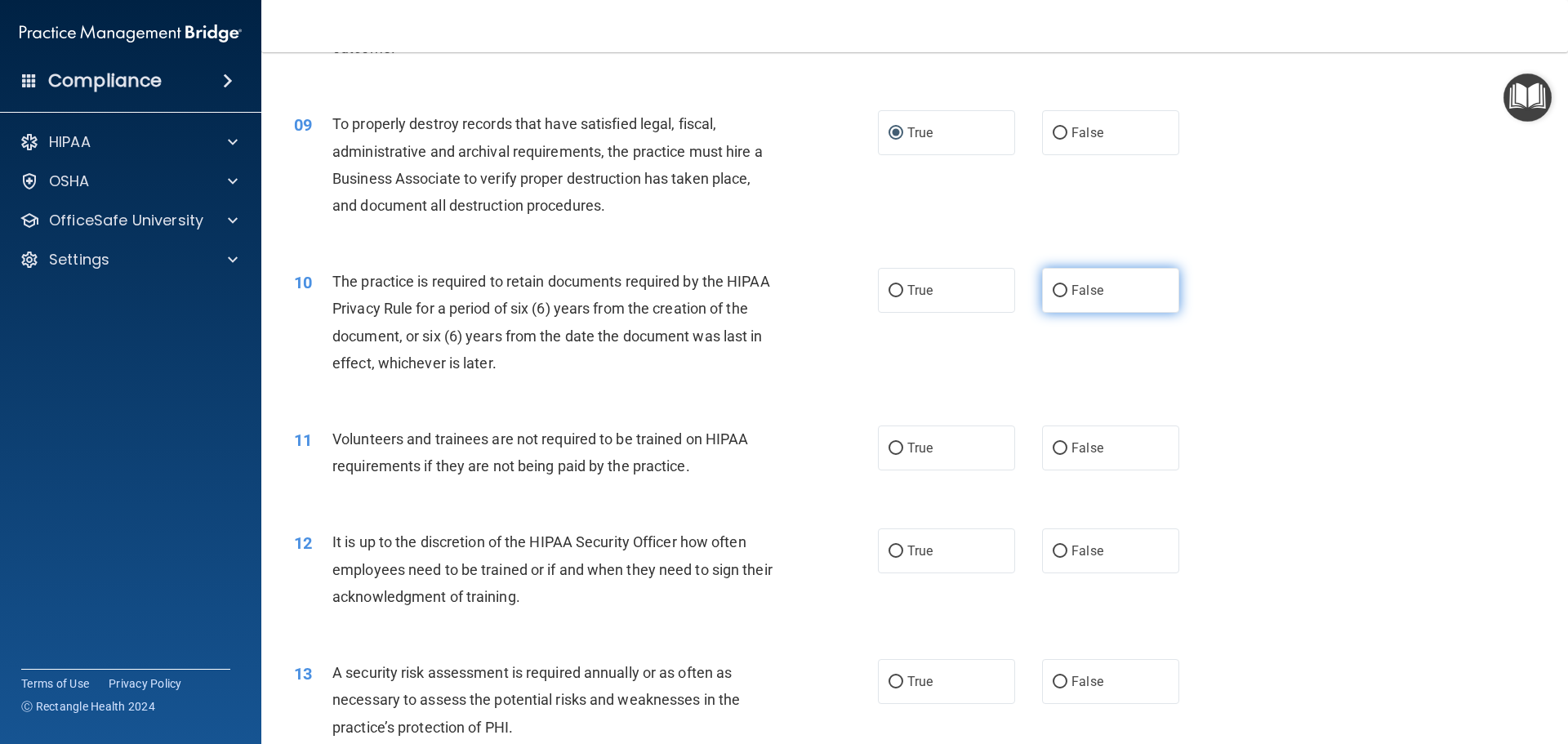
click at [1054, 290] on input "False" at bounding box center [1059, 291] width 15 height 12
radio input "true"
click at [1052, 449] on input "False" at bounding box center [1059, 448] width 15 height 12
radio input "true"
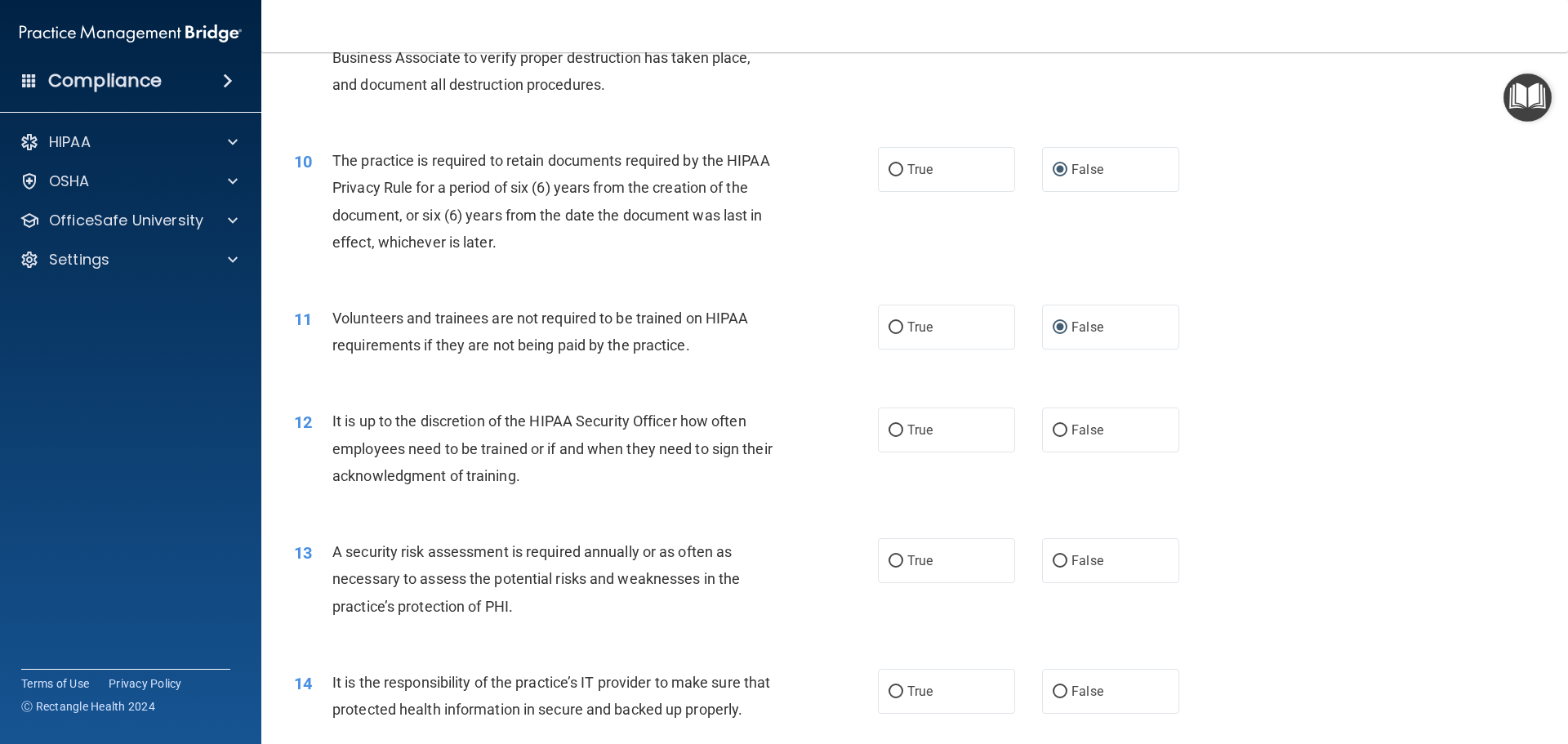
scroll to position [1306, 0]
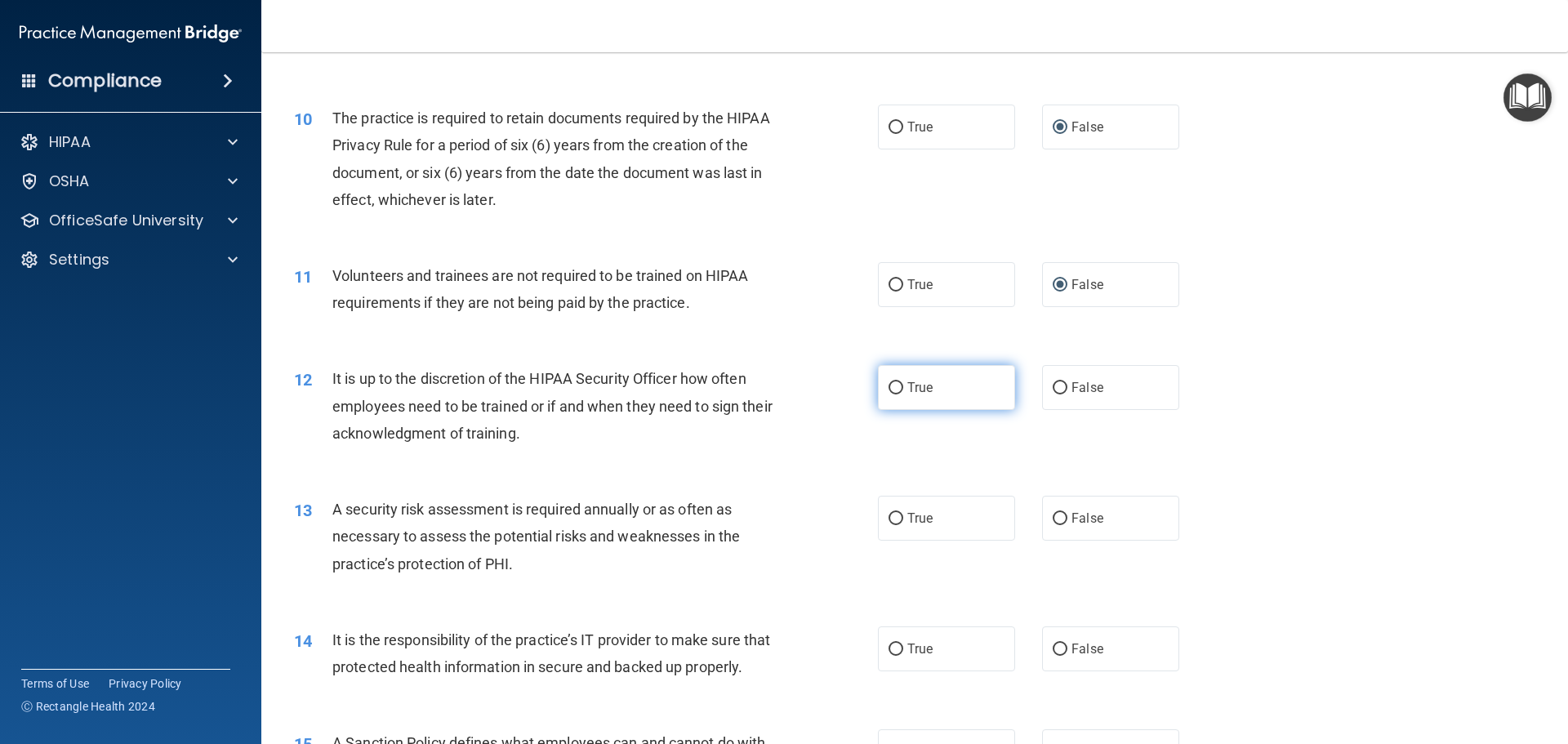
click at [893, 390] on input "True" at bounding box center [895, 388] width 15 height 12
radio input "true"
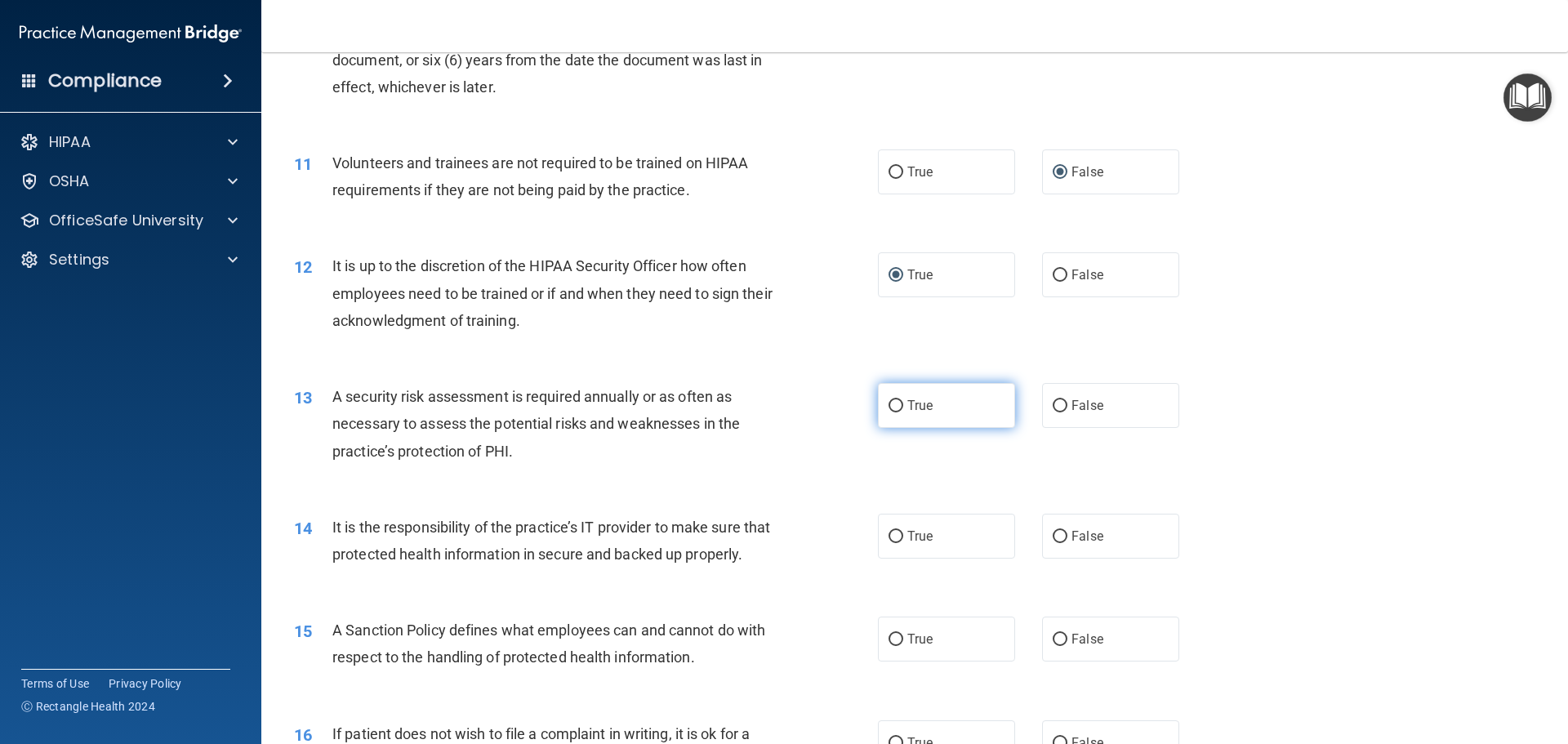
scroll to position [1469, 0]
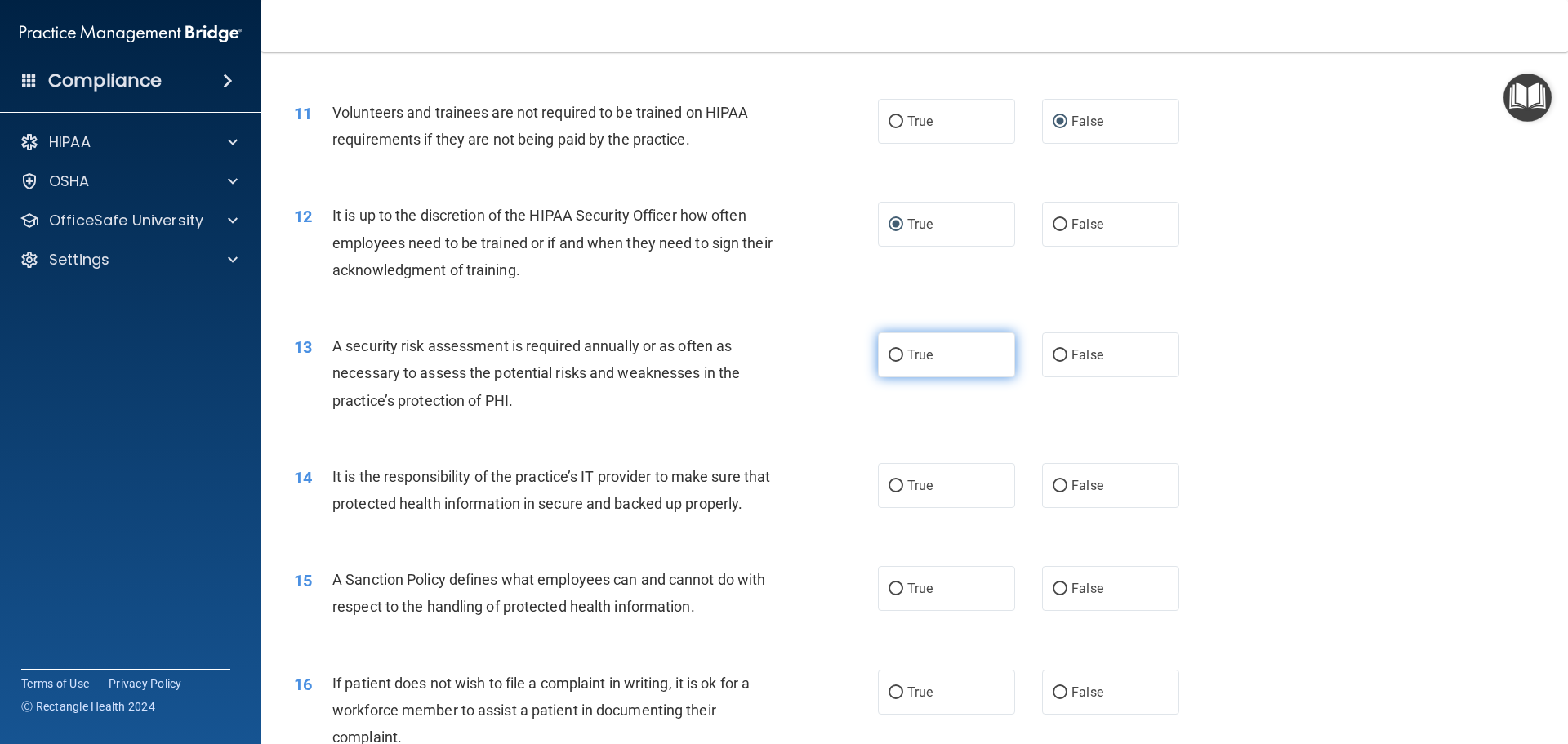
click at [890, 356] on input "True" at bounding box center [895, 355] width 15 height 12
radio input "true"
click at [893, 498] on label "True" at bounding box center [946, 485] width 137 height 45
click at [893, 492] on input "True" at bounding box center [895, 486] width 15 height 12
radio input "true"
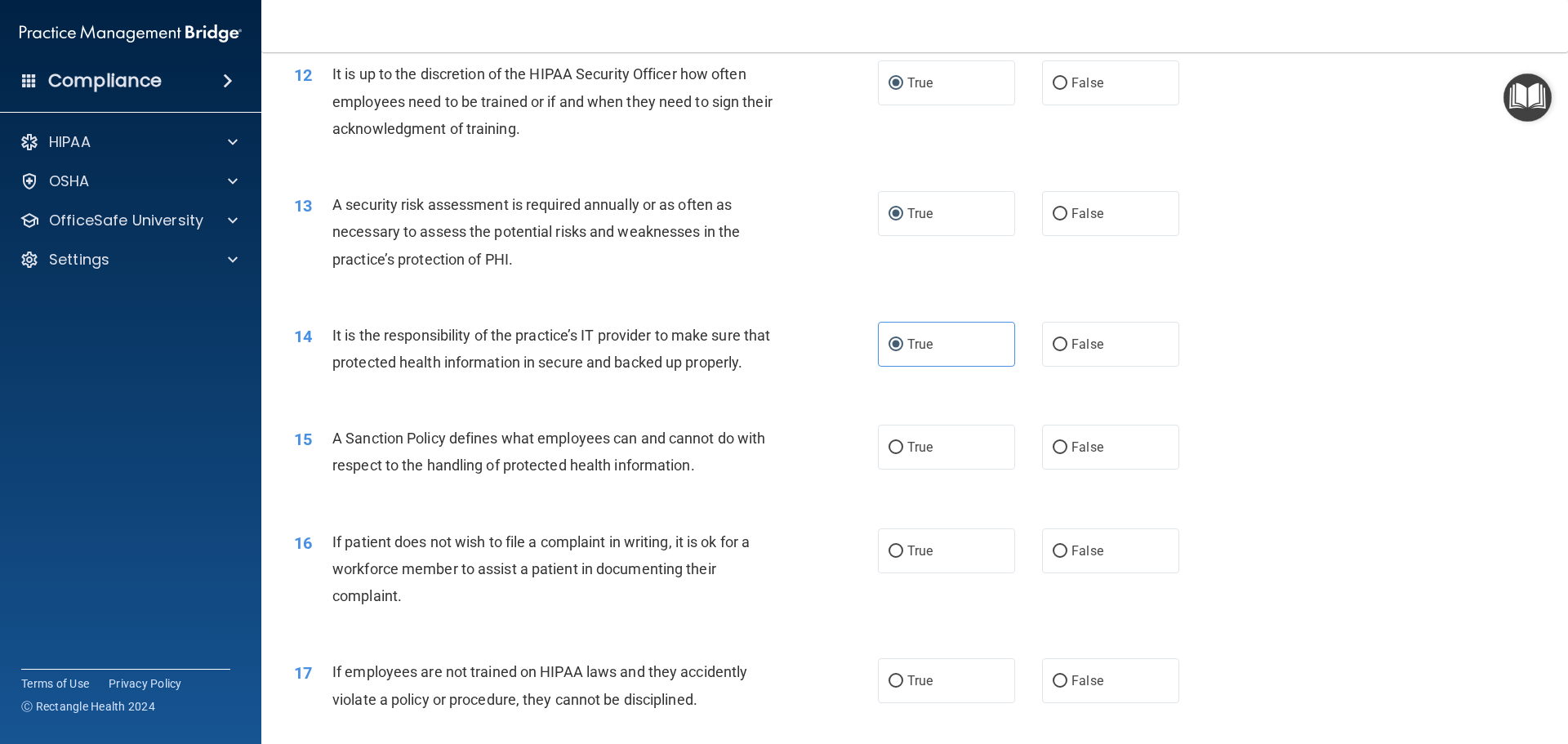
scroll to position [1632, 0]
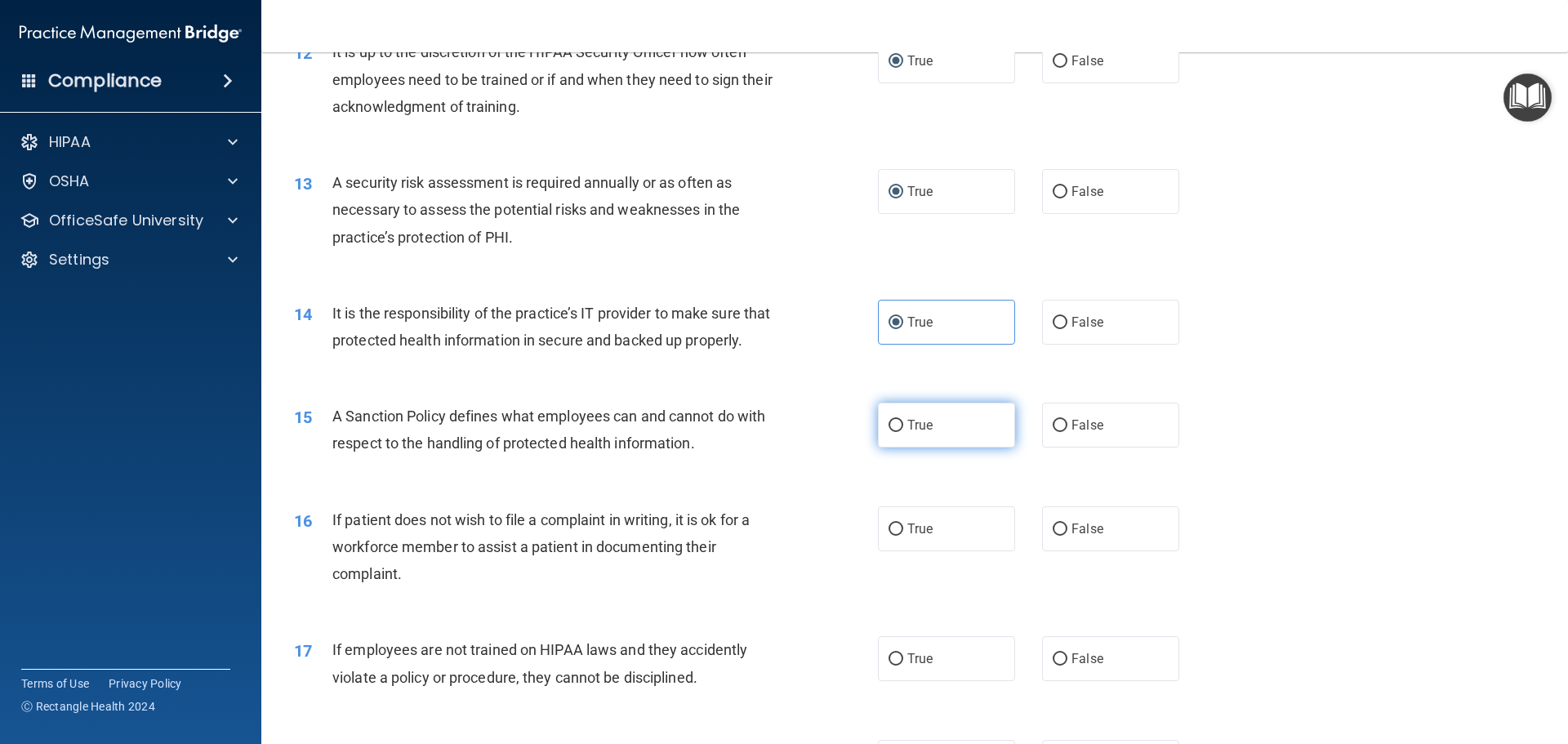
click at [890, 431] on input "True" at bounding box center [895, 425] width 15 height 12
radio input "true"
click at [888, 535] on input "True" at bounding box center [895, 529] width 15 height 12
radio input "true"
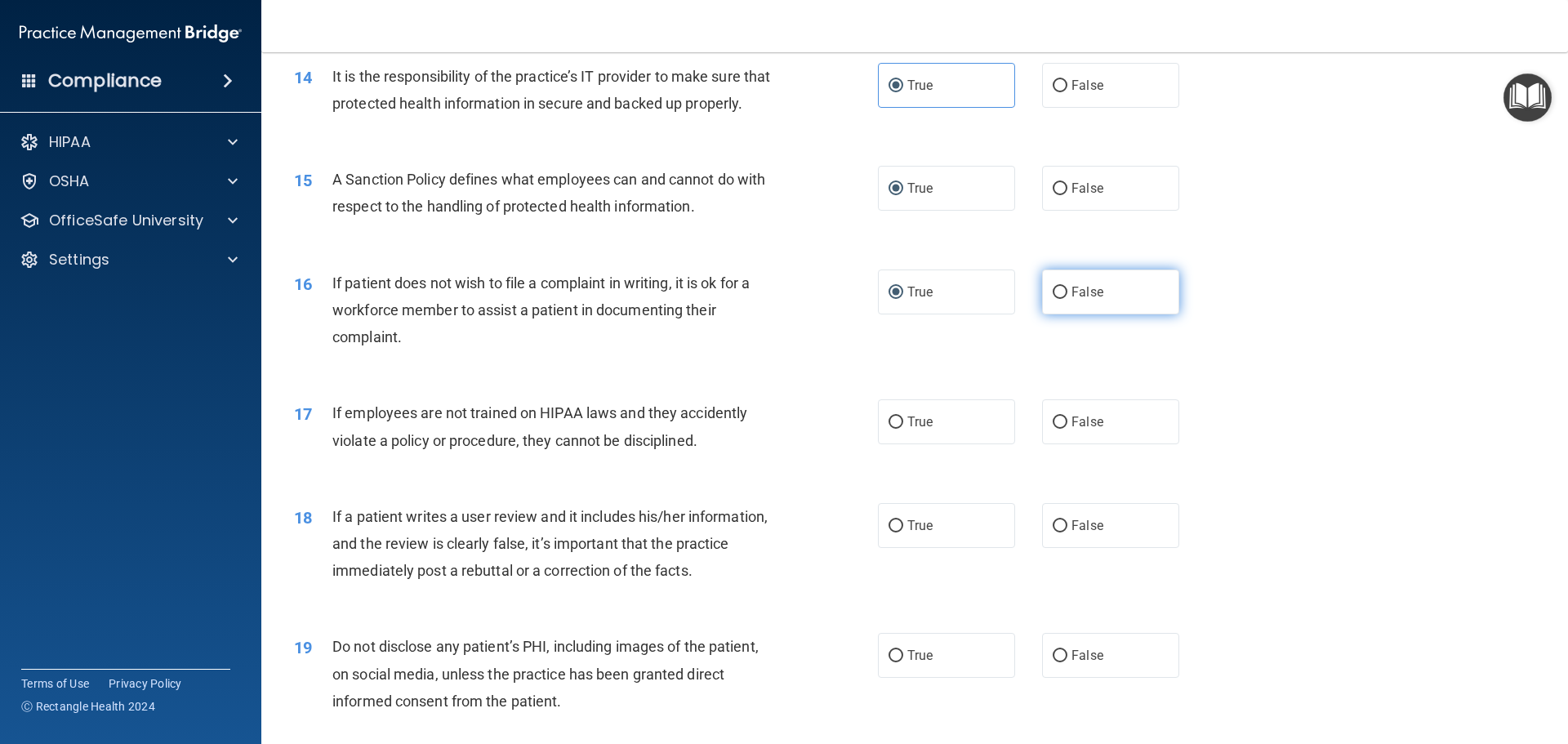
scroll to position [1877, 0]
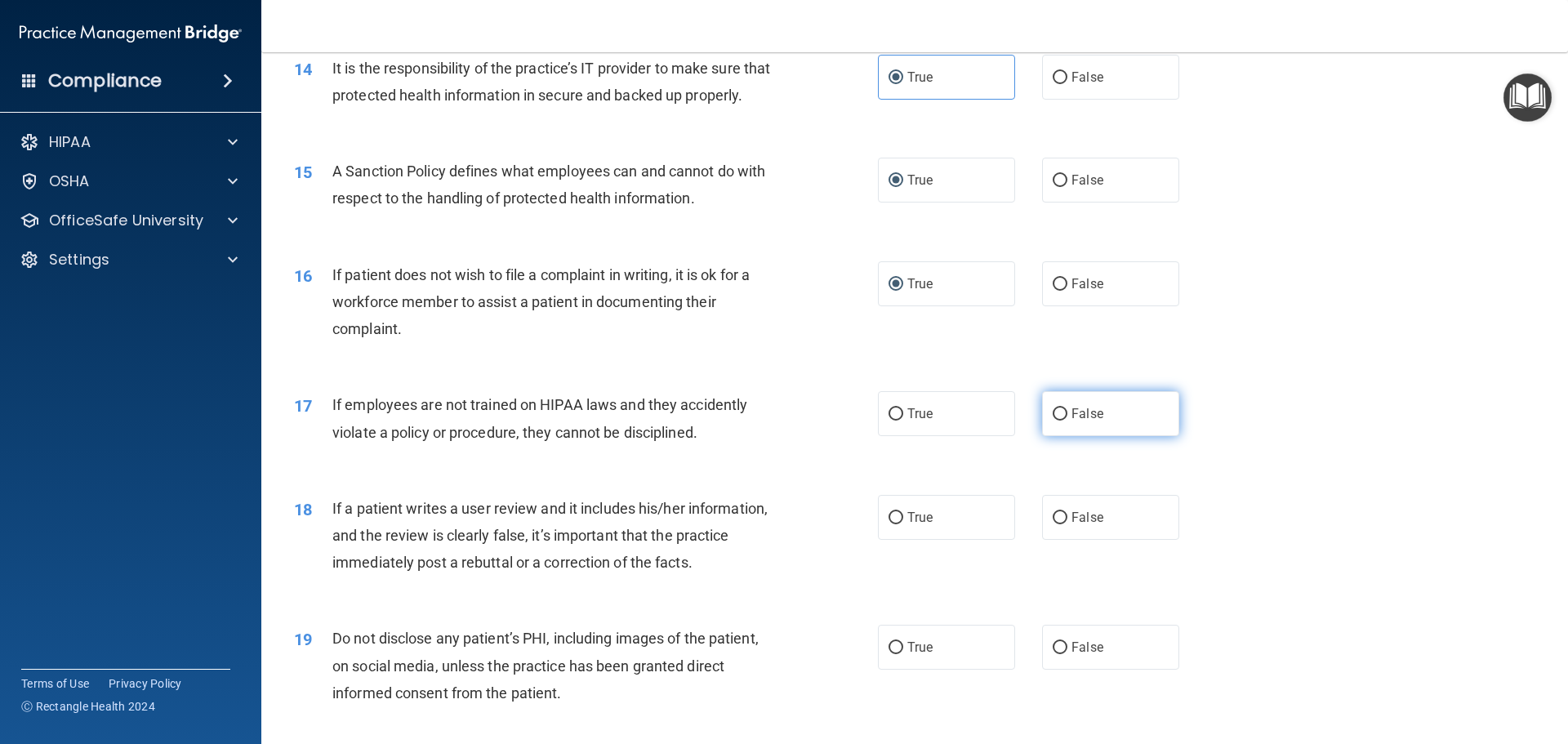
click at [1052, 421] on input "False" at bounding box center [1059, 414] width 15 height 12
radio input "true"
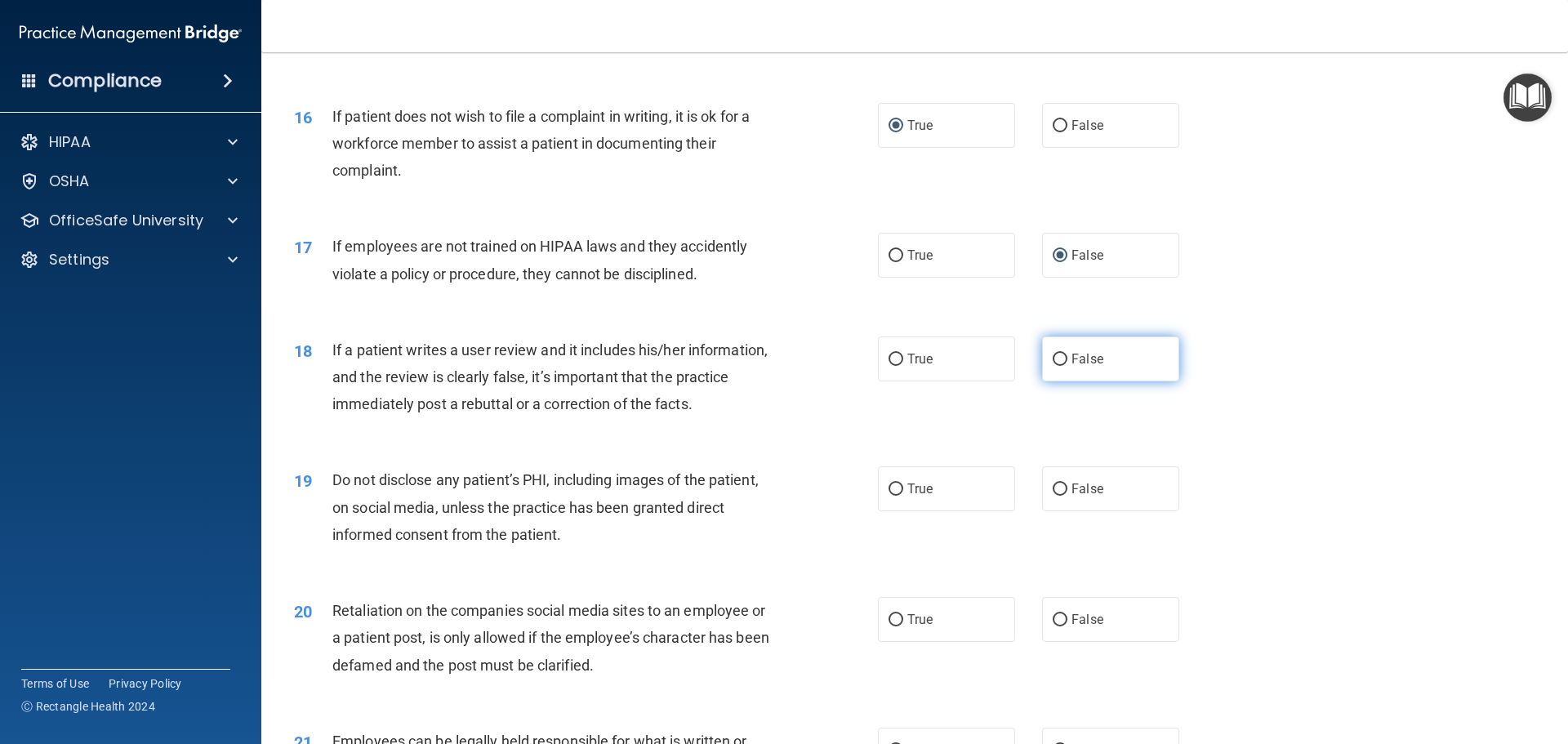
scroll to position [2041, 0]
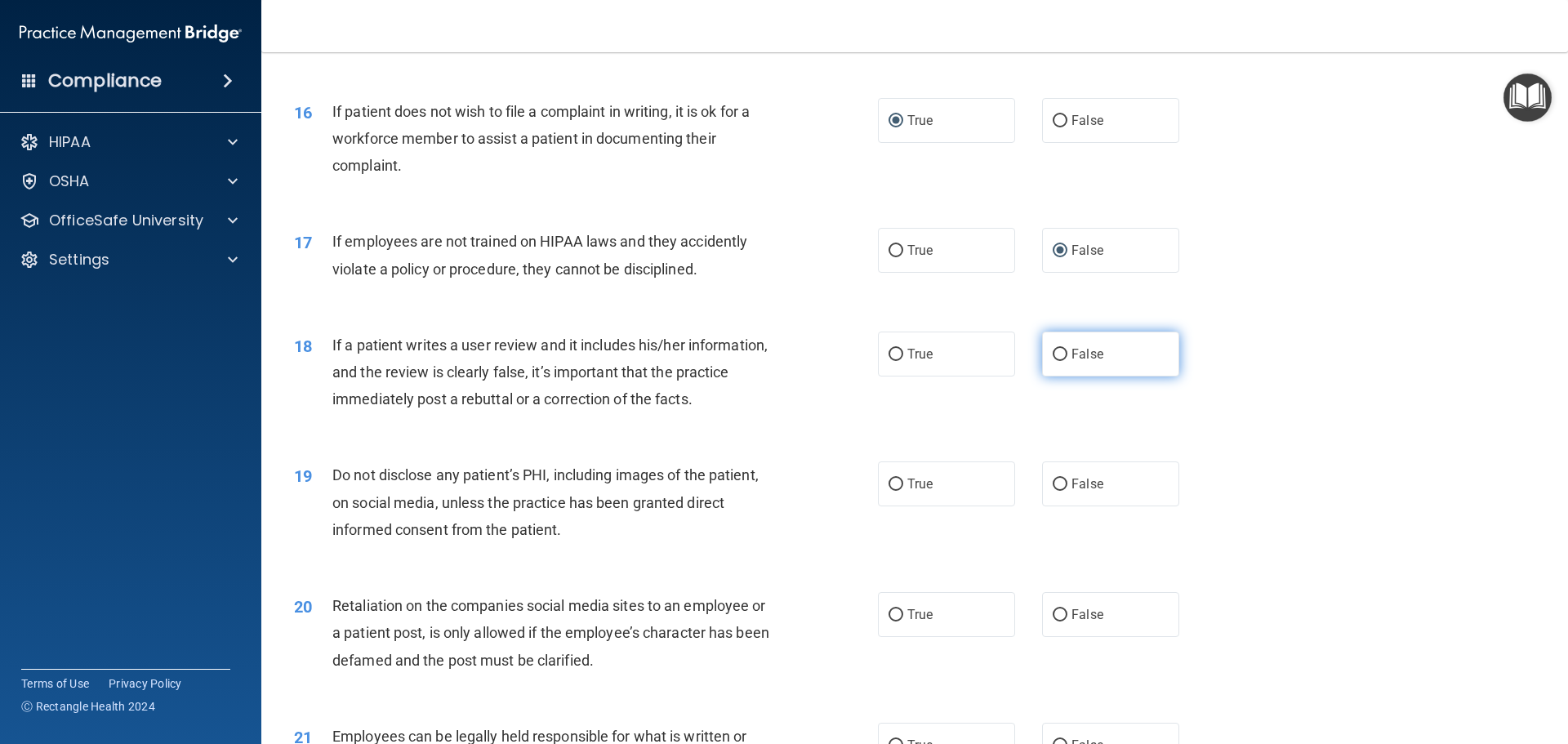
click at [1052, 361] on input "False" at bounding box center [1059, 355] width 15 height 12
radio input "true"
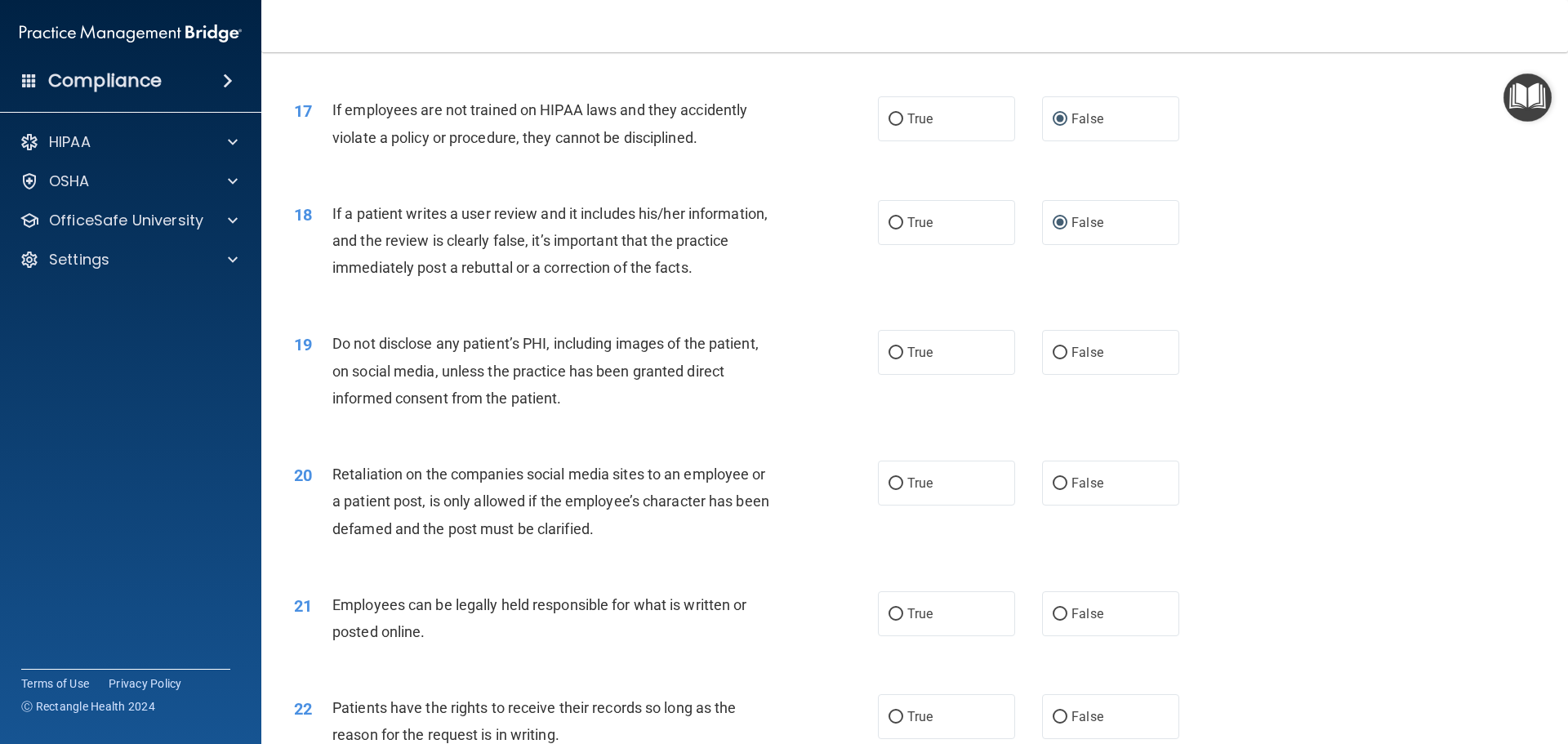
scroll to position [2204, 0]
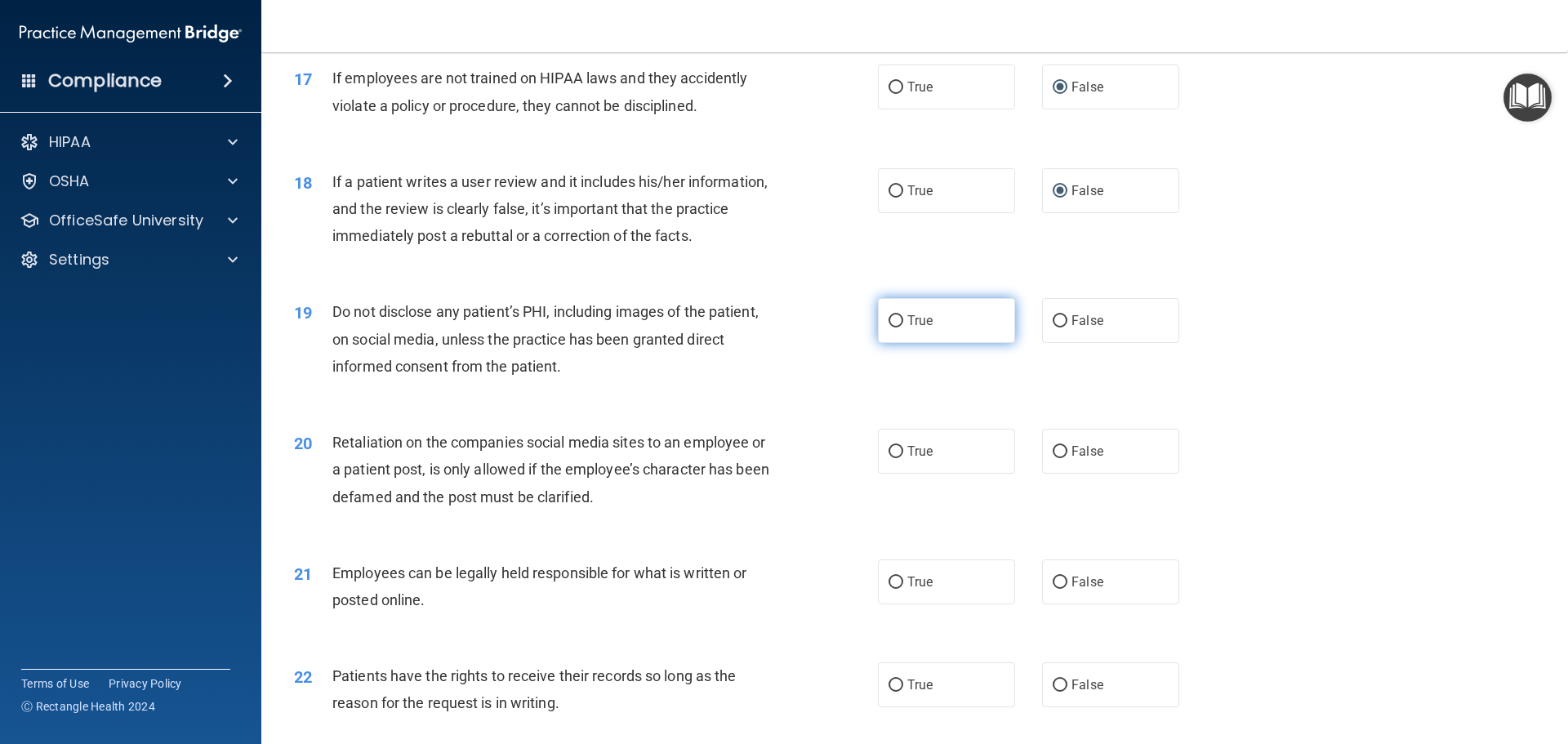
click at [891, 327] on input "True" at bounding box center [895, 321] width 15 height 12
radio input "true"
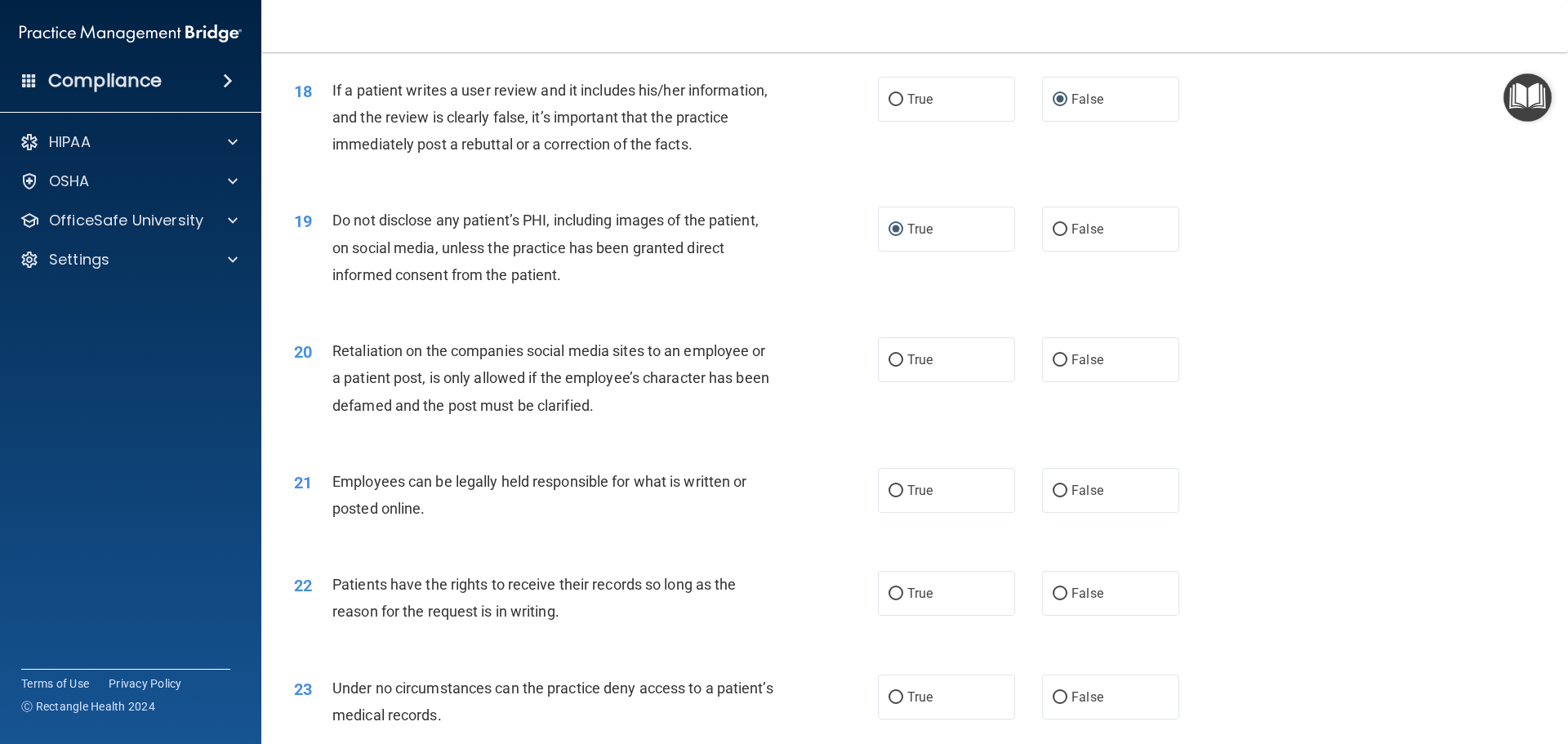
scroll to position [2367, 0]
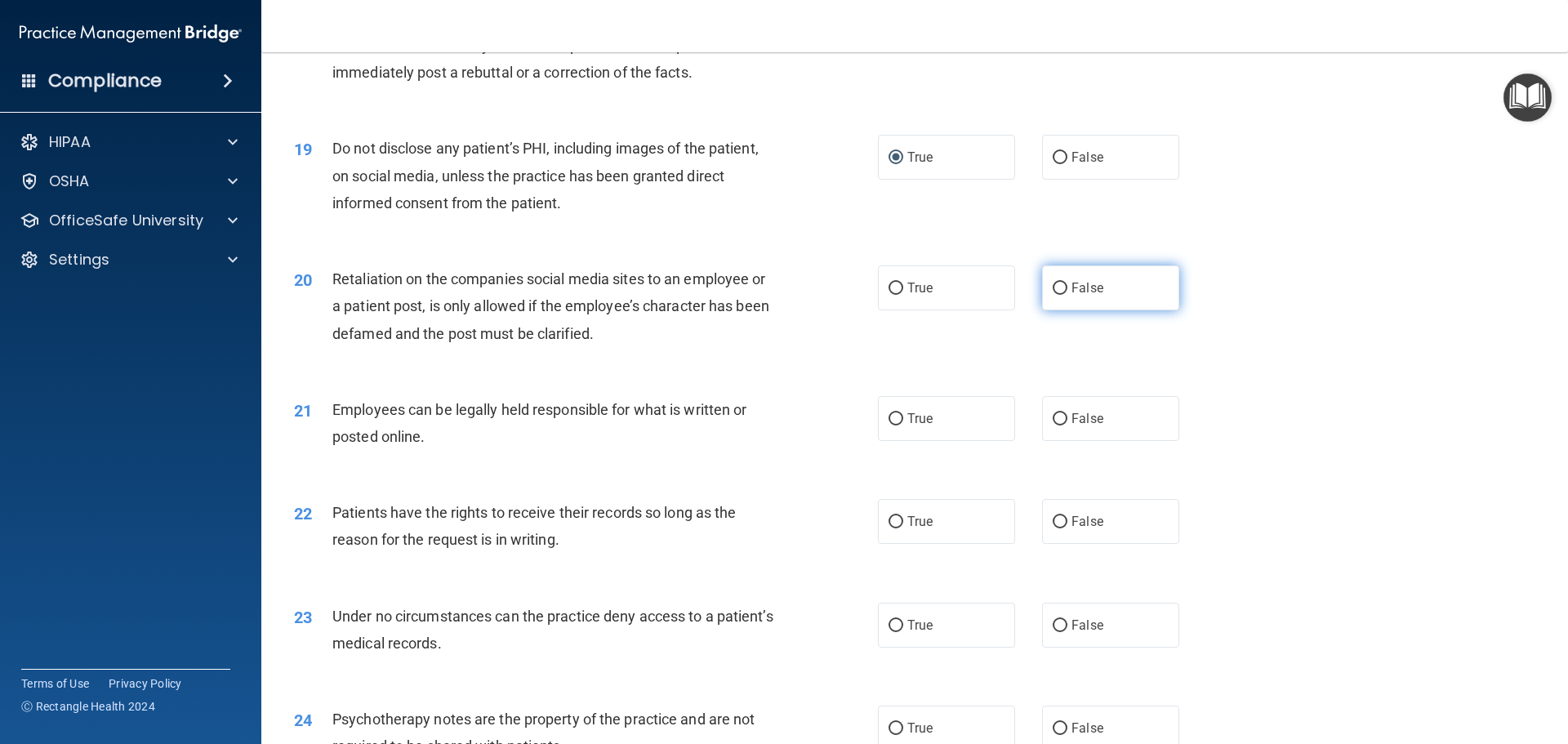
click at [1054, 295] on input "False" at bounding box center [1059, 288] width 15 height 12
radio input "true"
click at [891, 425] on input "True" at bounding box center [895, 419] width 15 height 12
radio input "true"
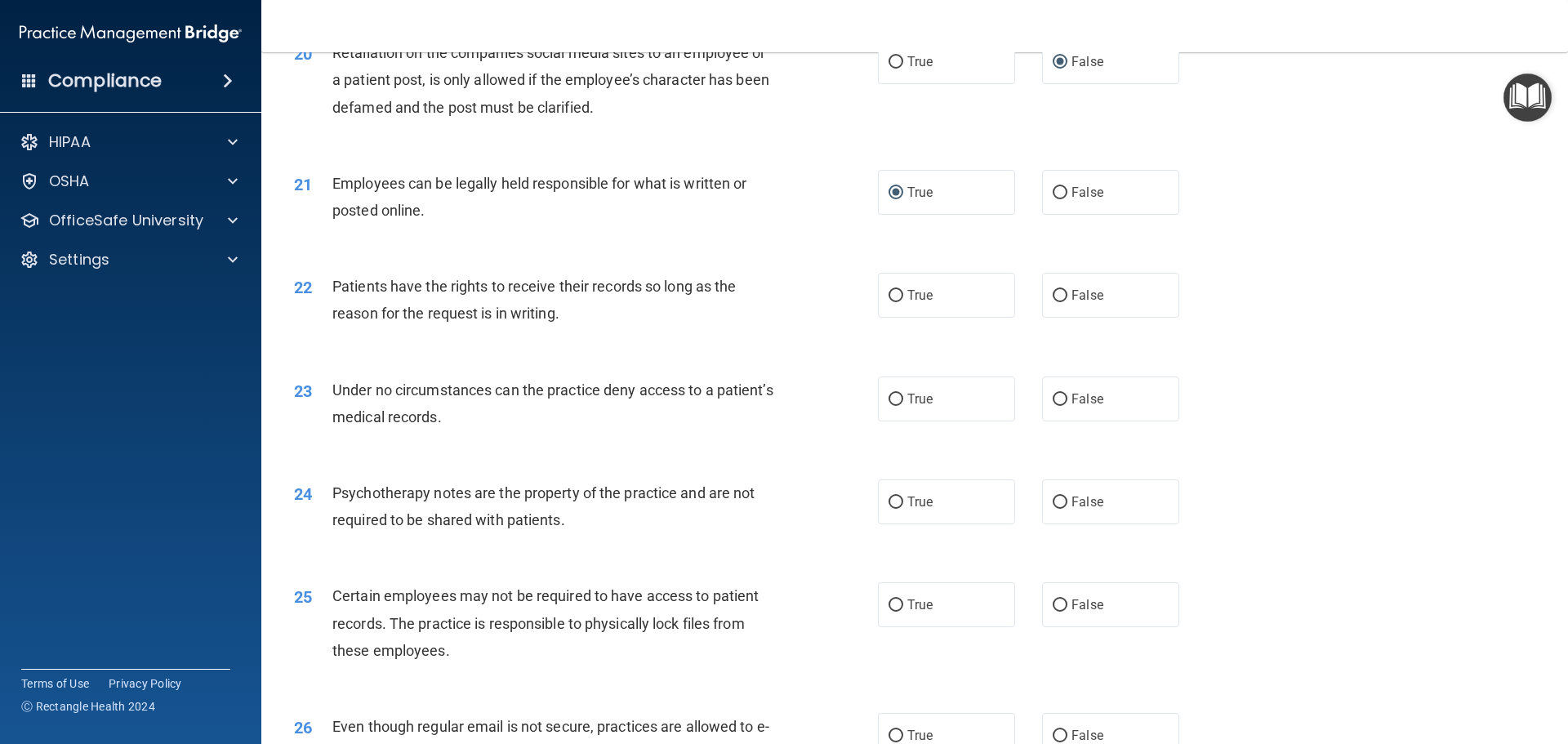
scroll to position [2611, 0]
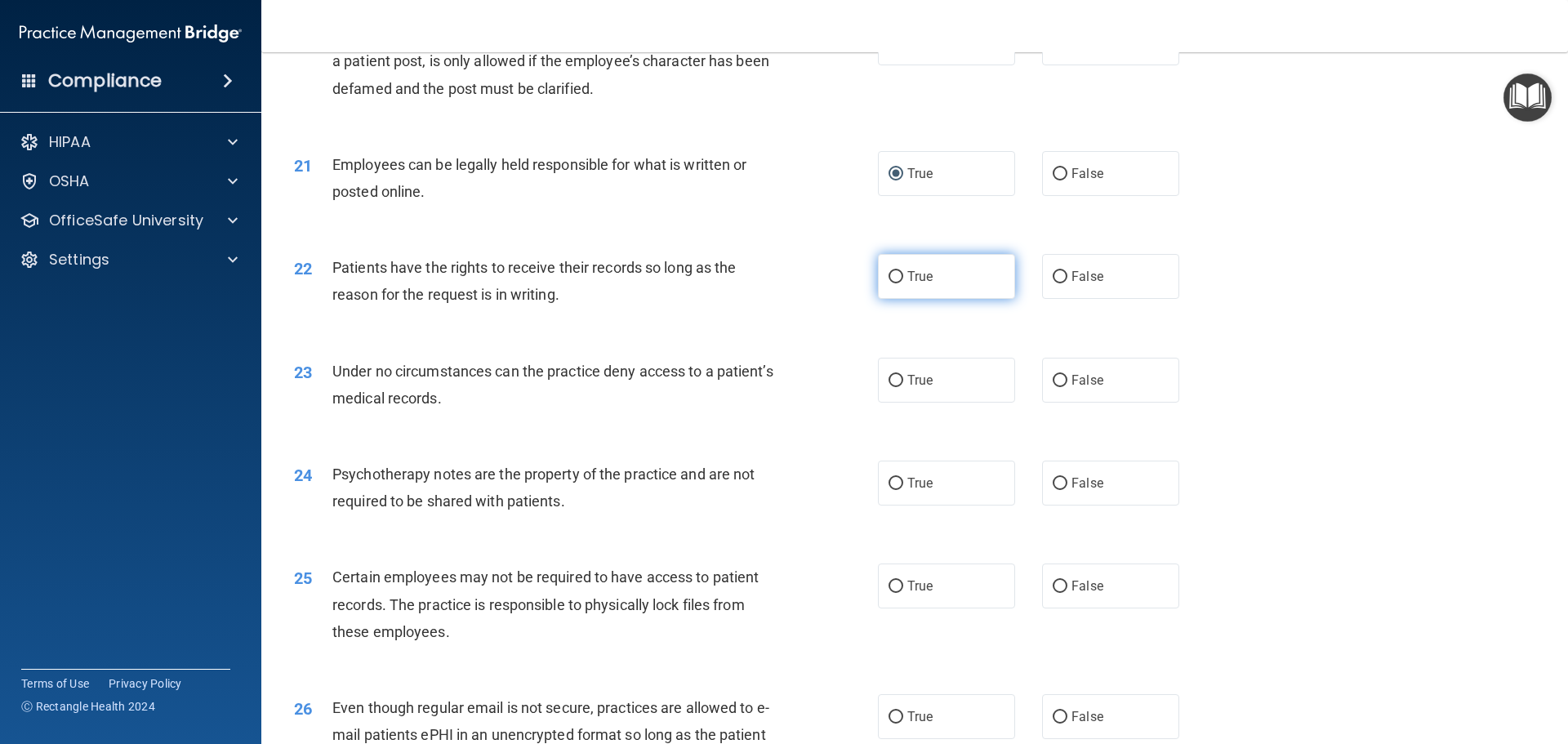
click at [890, 283] on input "True" at bounding box center [895, 276] width 15 height 12
radio input "true"
click at [888, 387] on input "True" at bounding box center [895, 380] width 15 height 12
radio input "true"
click at [890, 490] on input "True" at bounding box center [895, 483] width 15 height 12
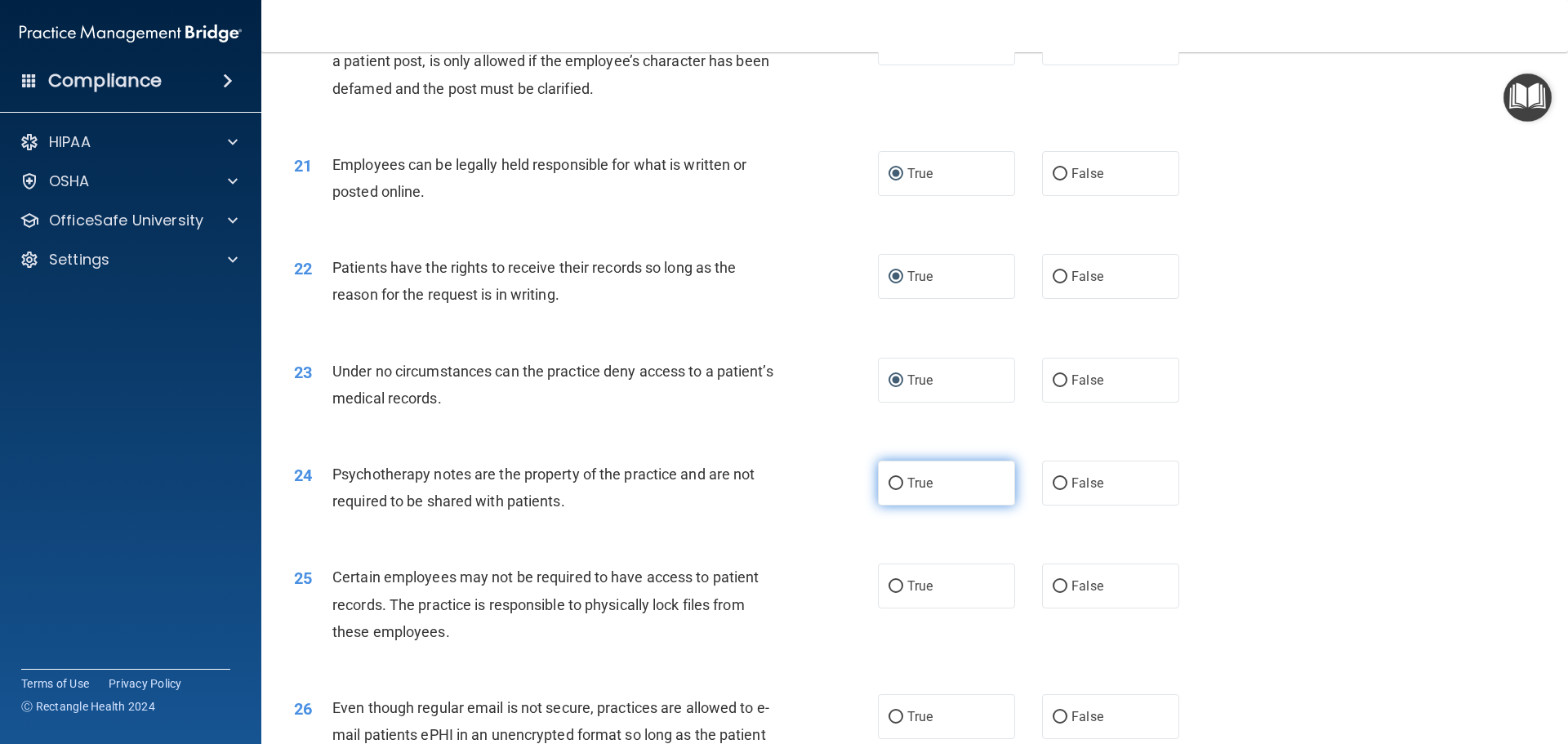
radio input "true"
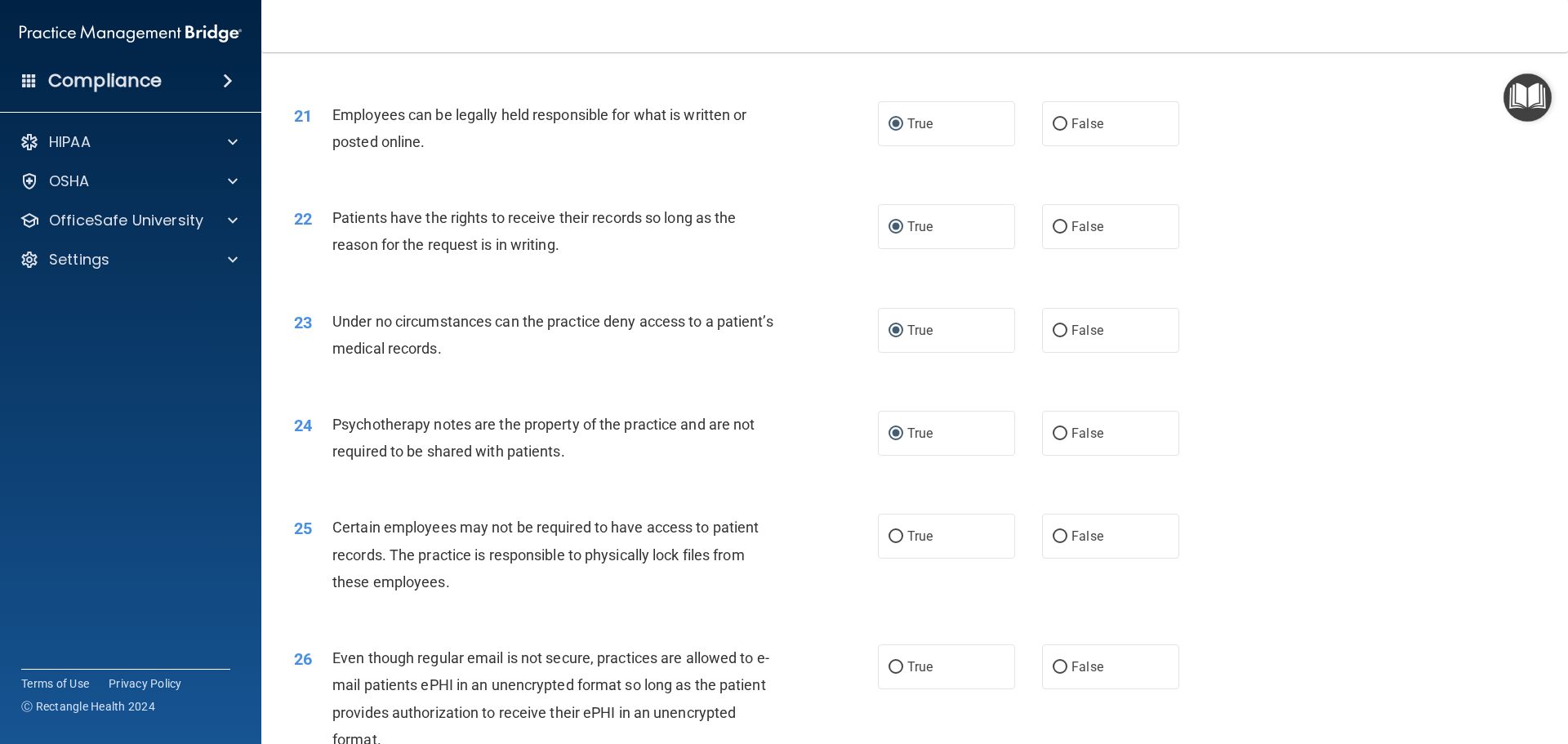
scroll to position [2775, 0]
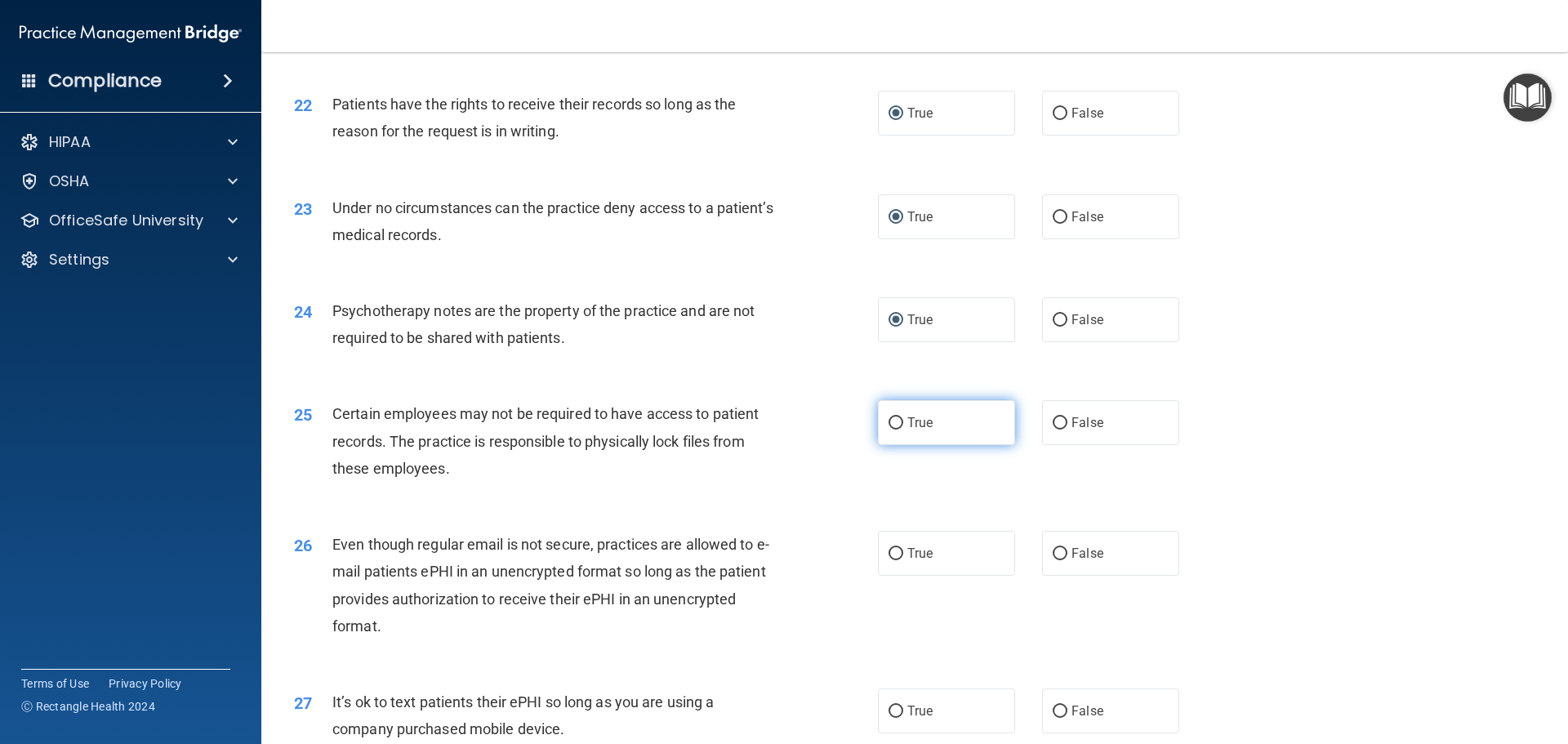
click at [891, 429] on input "True" at bounding box center [895, 422] width 15 height 12
radio input "true"
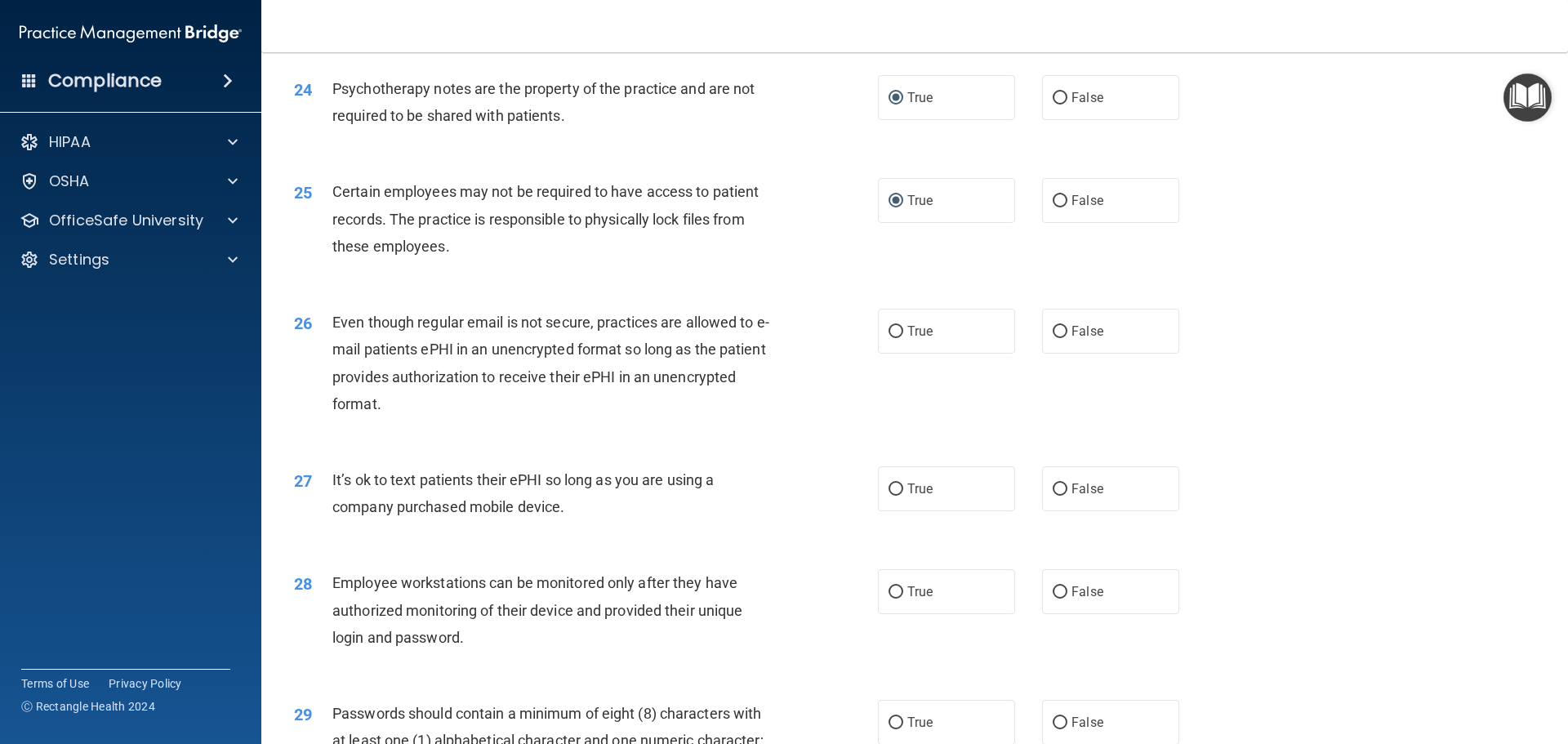
scroll to position [3020, 0]
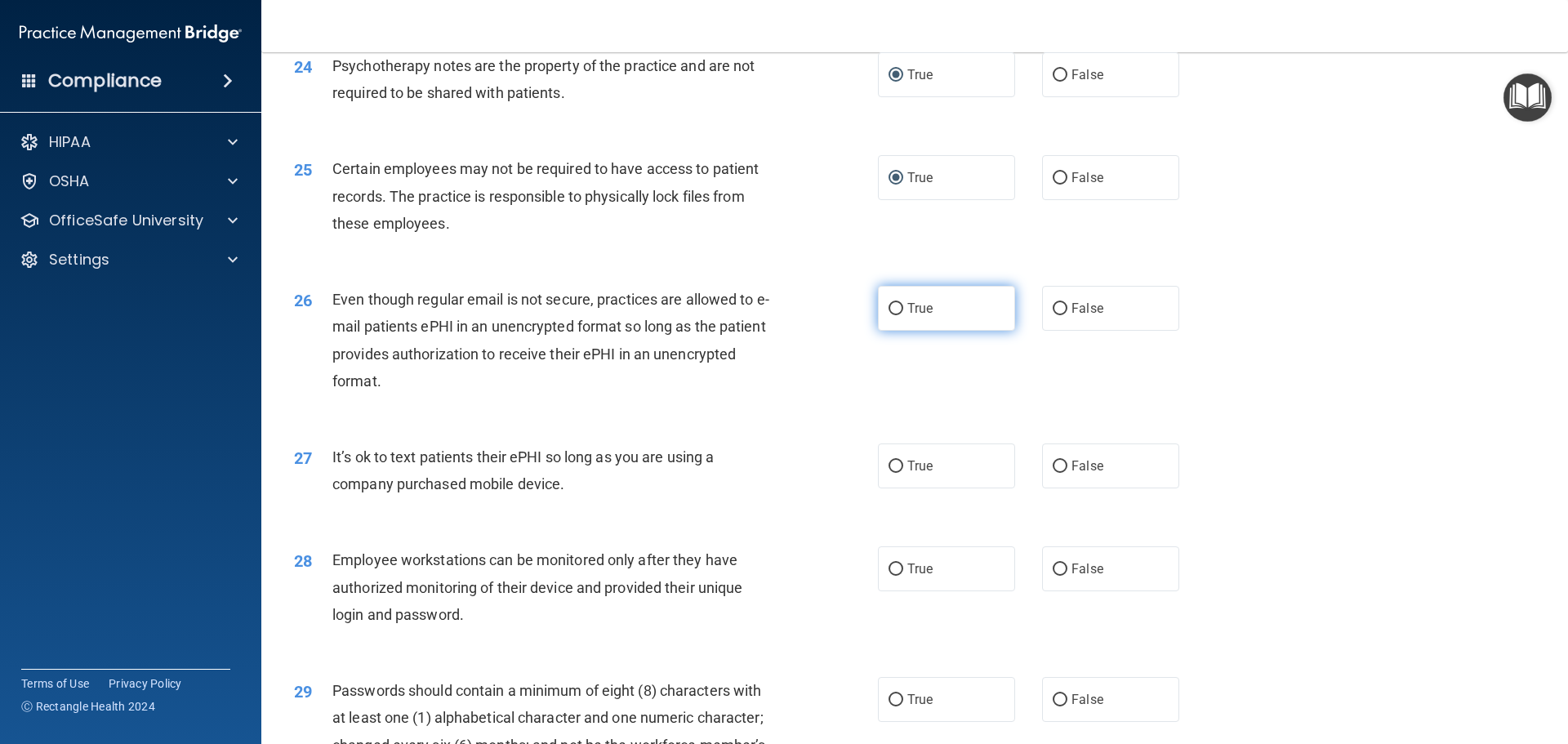
click at [888, 315] on input "True" at bounding box center [895, 309] width 15 height 12
radio input "true"
click at [889, 472] on input "True" at bounding box center [895, 467] width 15 height 12
radio input "true"
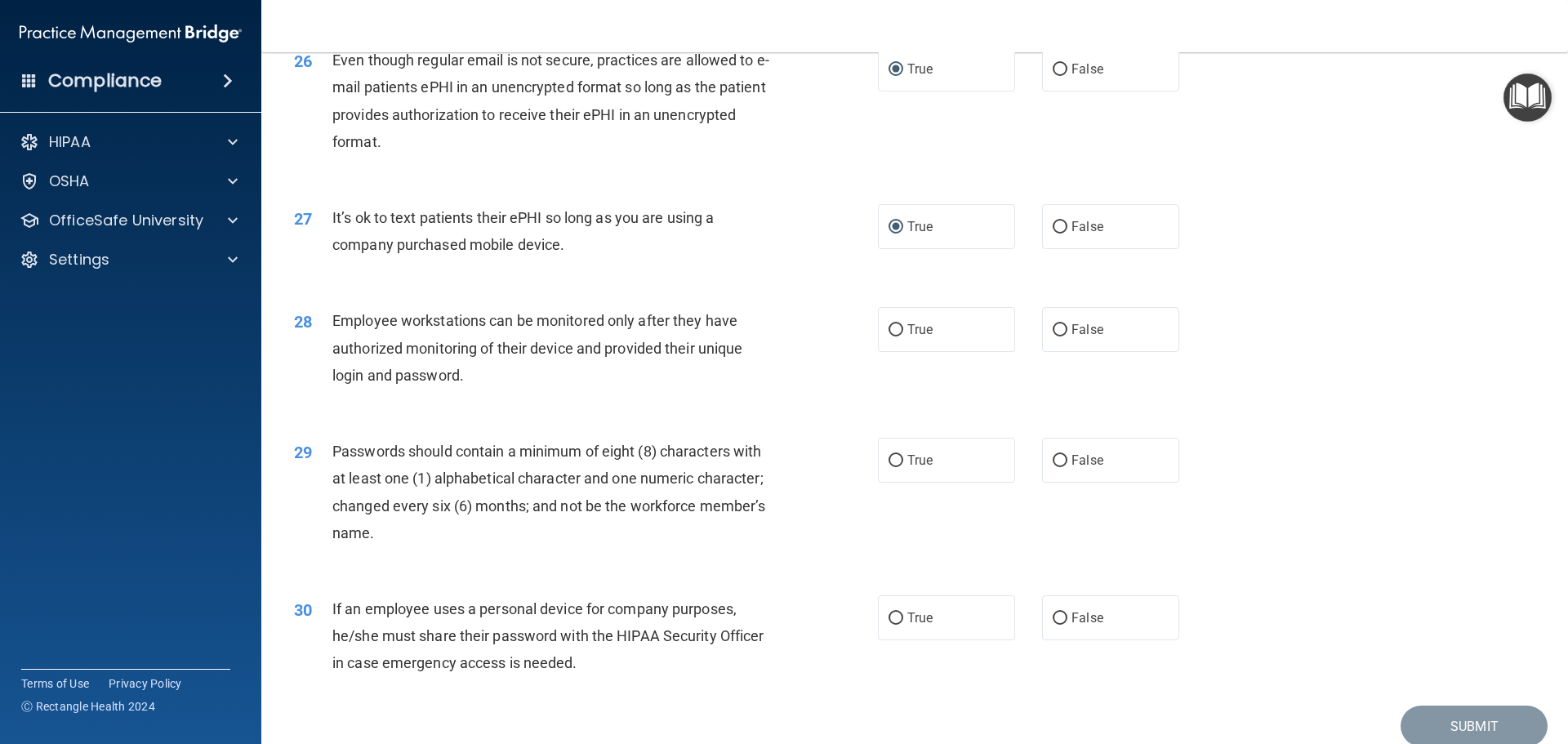
scroll to position [3265, 0]
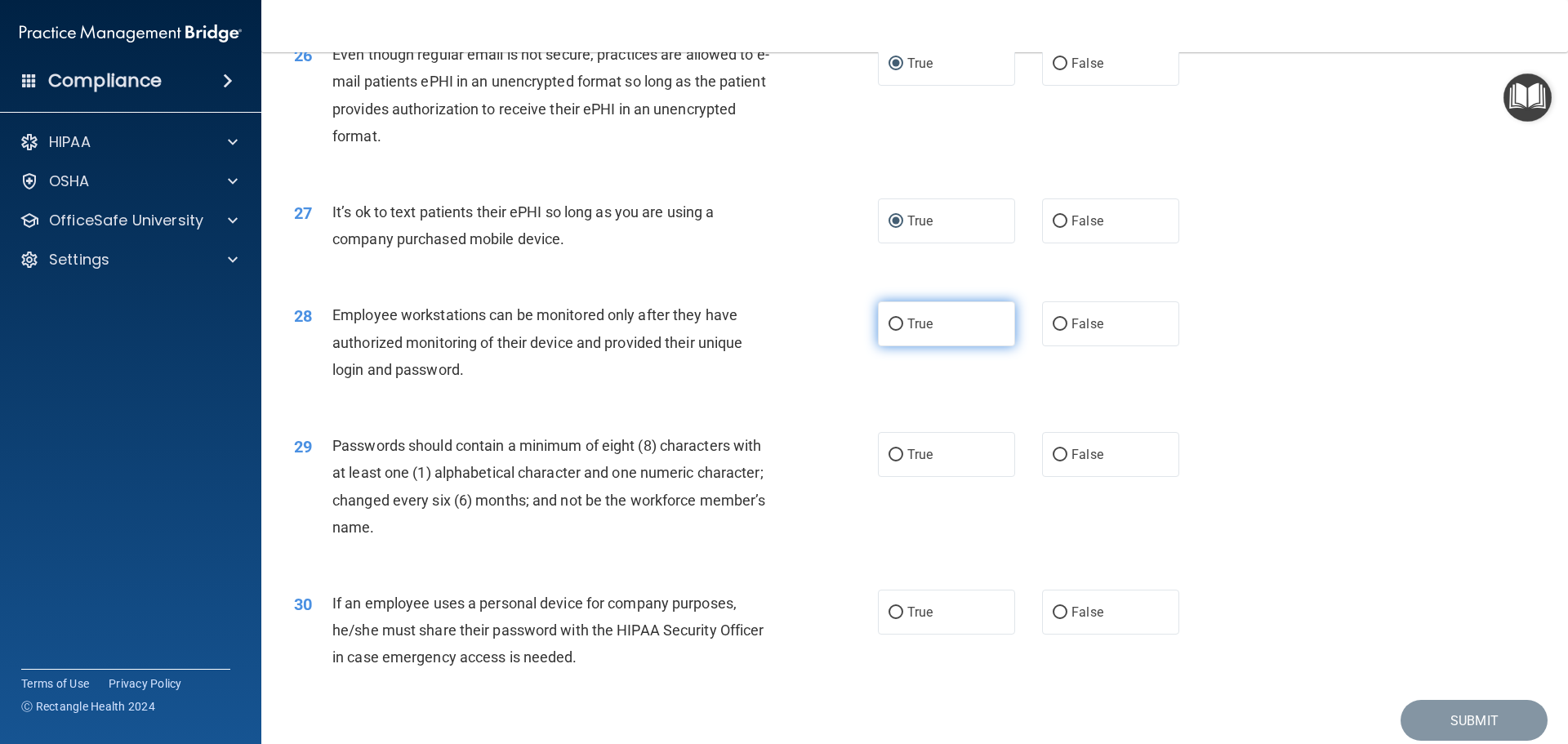
click at [888, 330] on input "True" at bounding box center [895, 324] width 15 height 12
radio input "true"
click at [890, 461] on input "True" at bounding box center [895, 455] width 15 height 12
radio input "true"
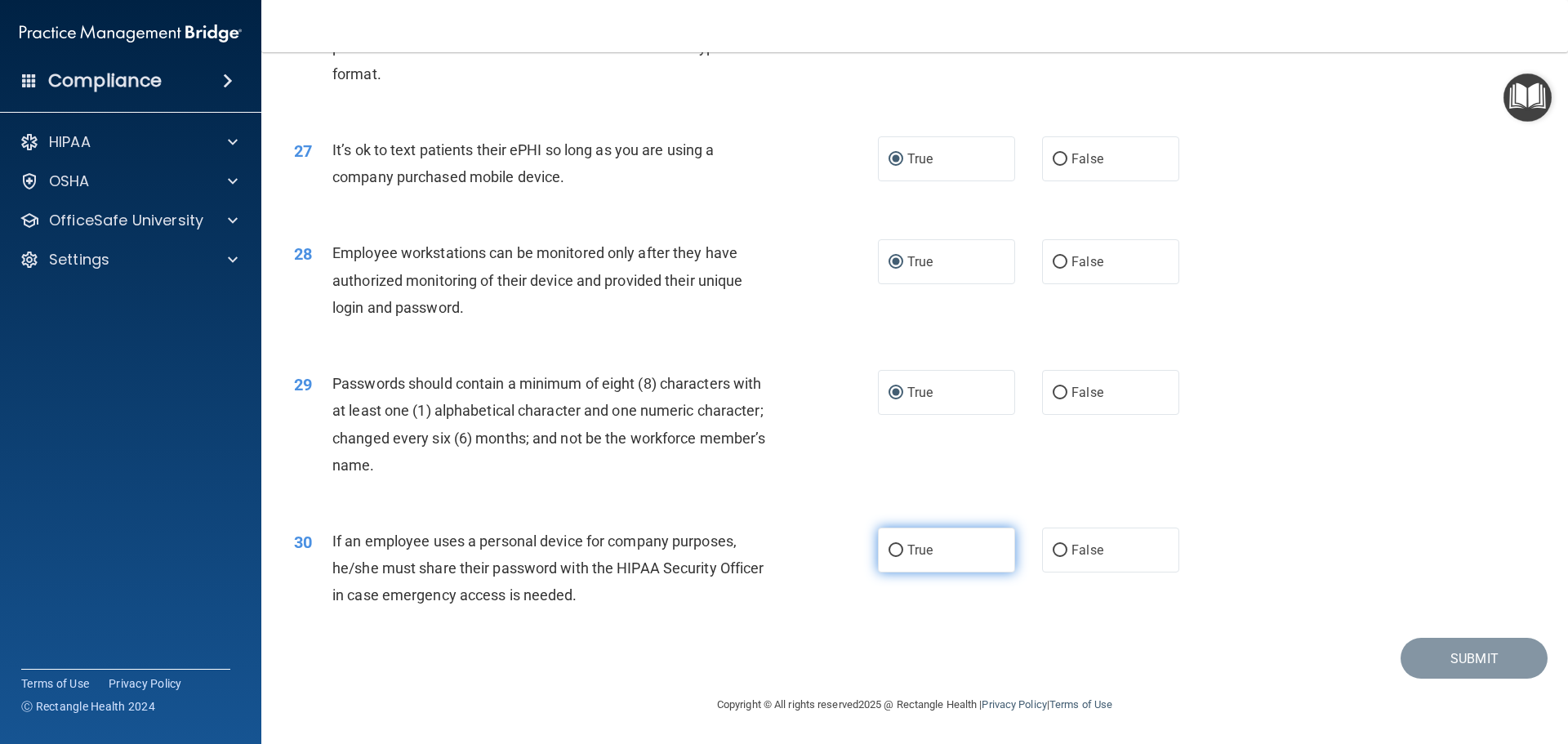
click at [890, 553] on input "True" at bounding box center [895, 550] width 15 height 12
radio input "true"
click at [1467, 651] on button "Submit" at bounding box center [1474, 658] width 147 height 41
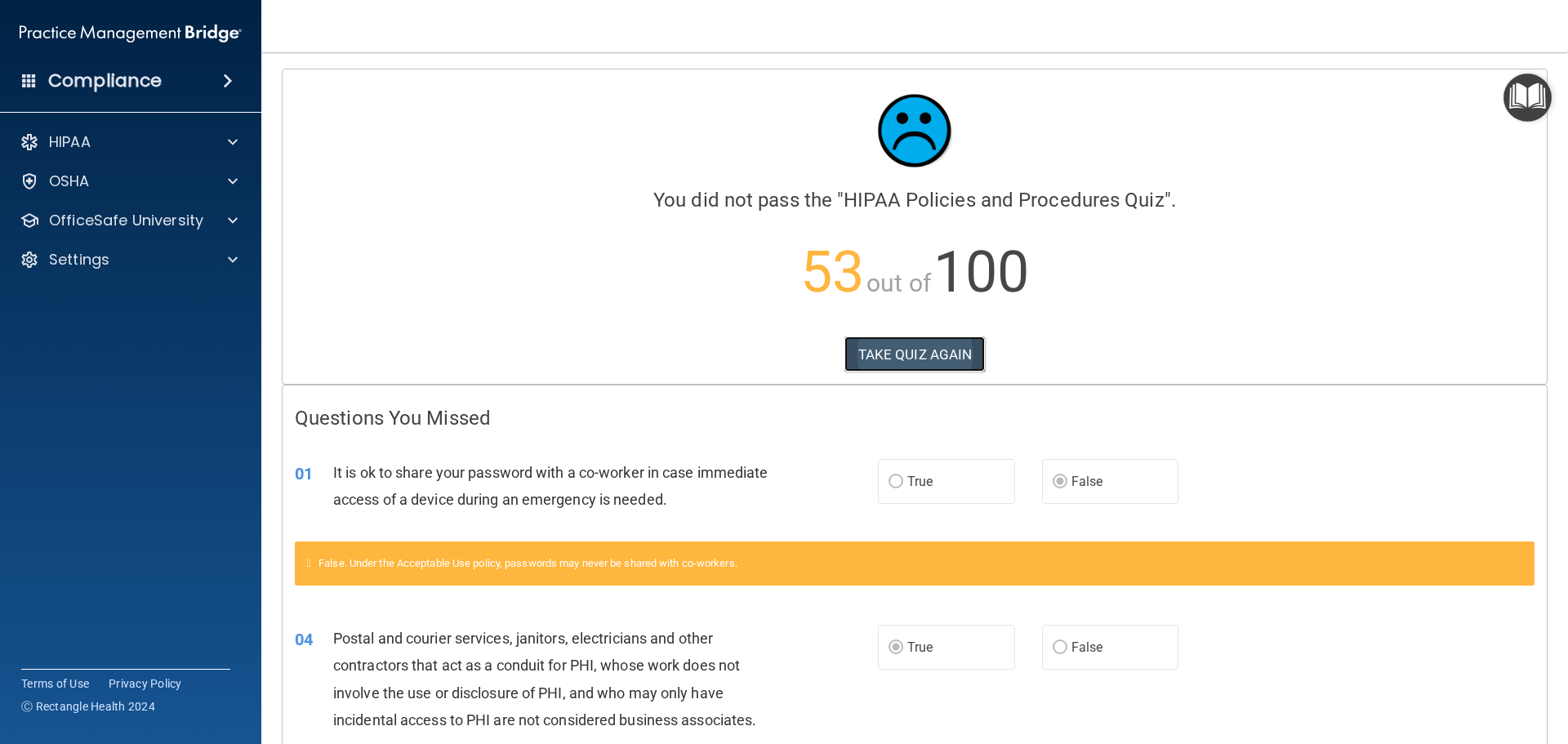
click at [906, 340] on button "TAKE QUIZ AGAIN" at bounding box center [915, 354] width 141 height 36
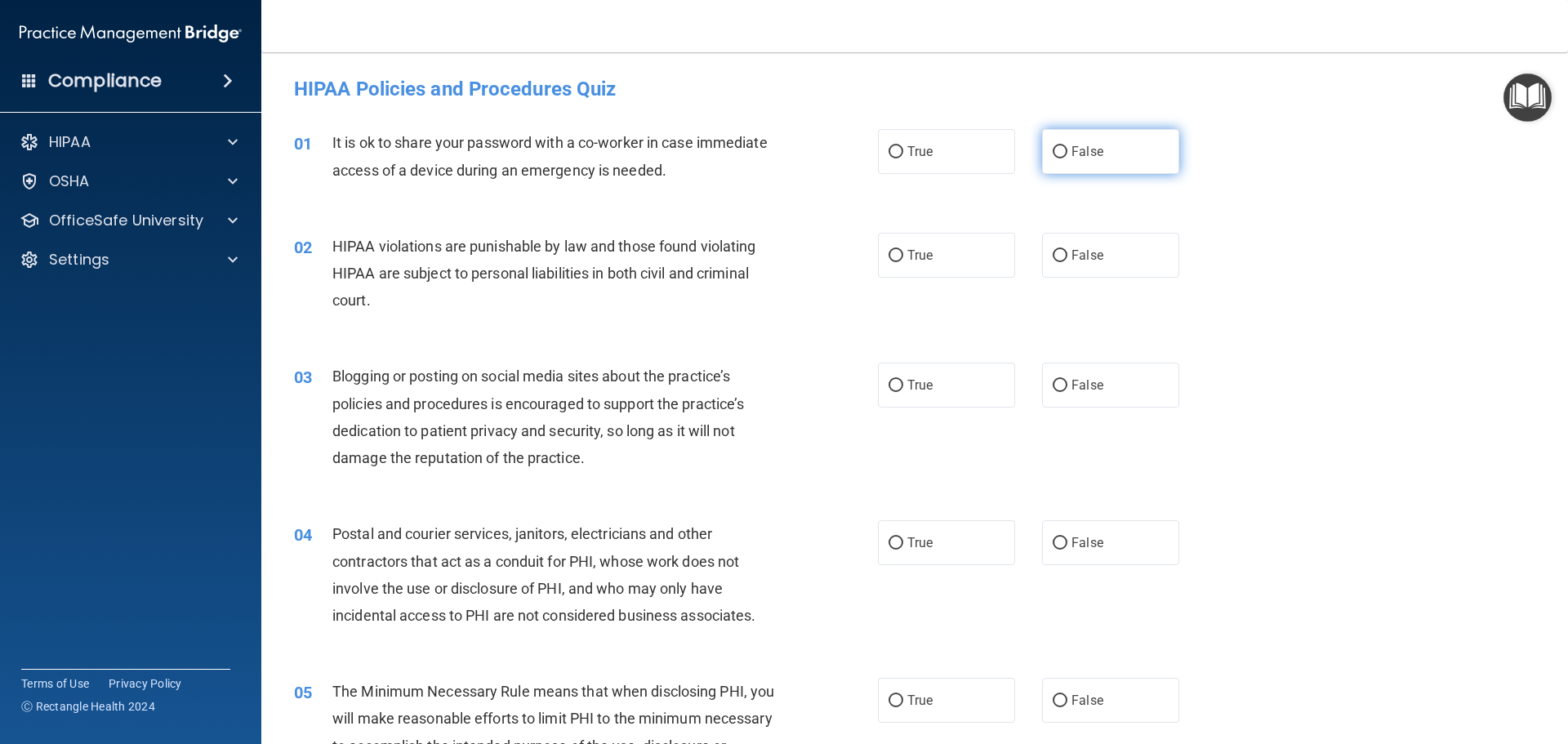
click at [1054, 151] on input "False" at bounding box center [1059, 152] width 15 height 12
radio input "true"
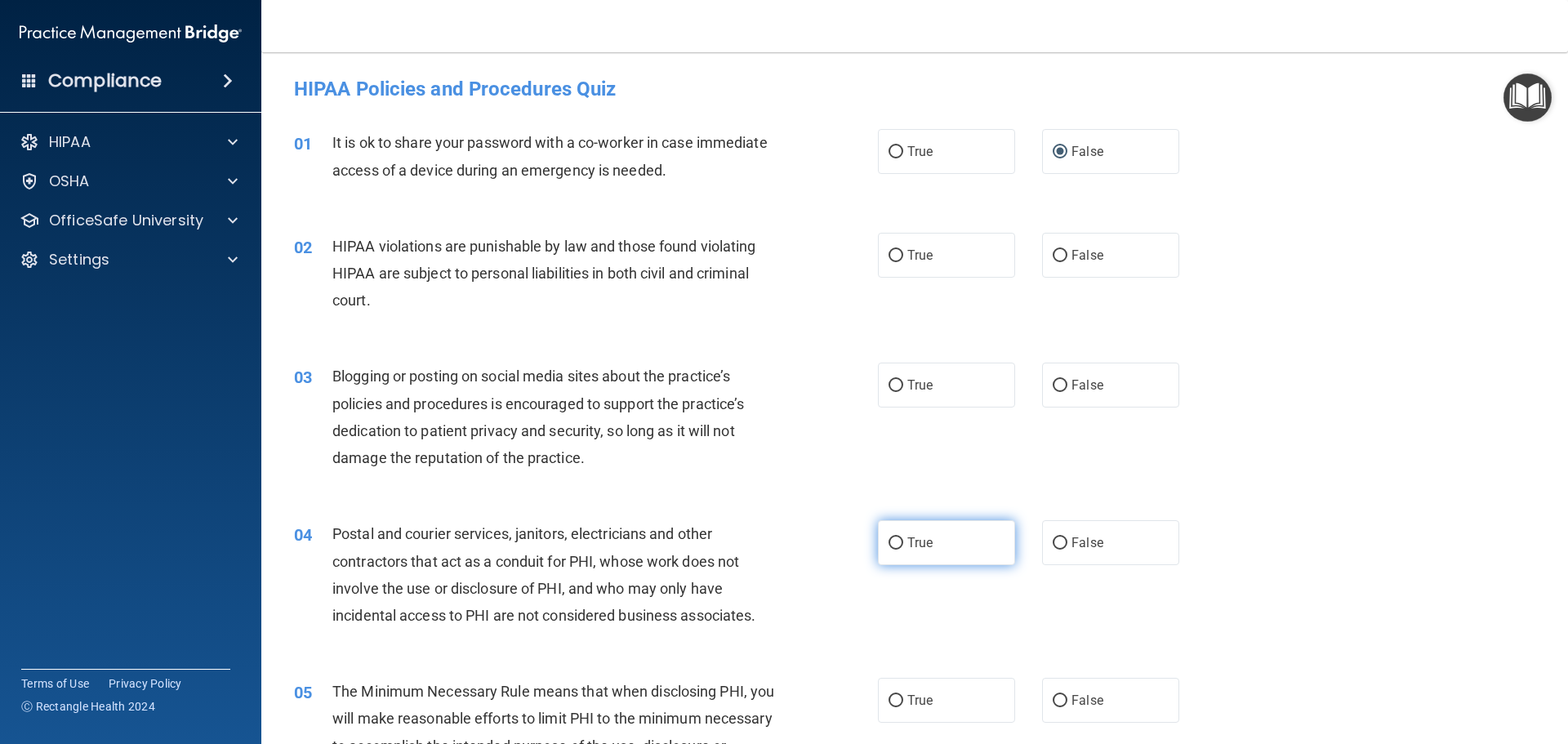
click at [891, 540] on input "True" at bounding box center [895, 543] width 15 height 12
radio input "true"
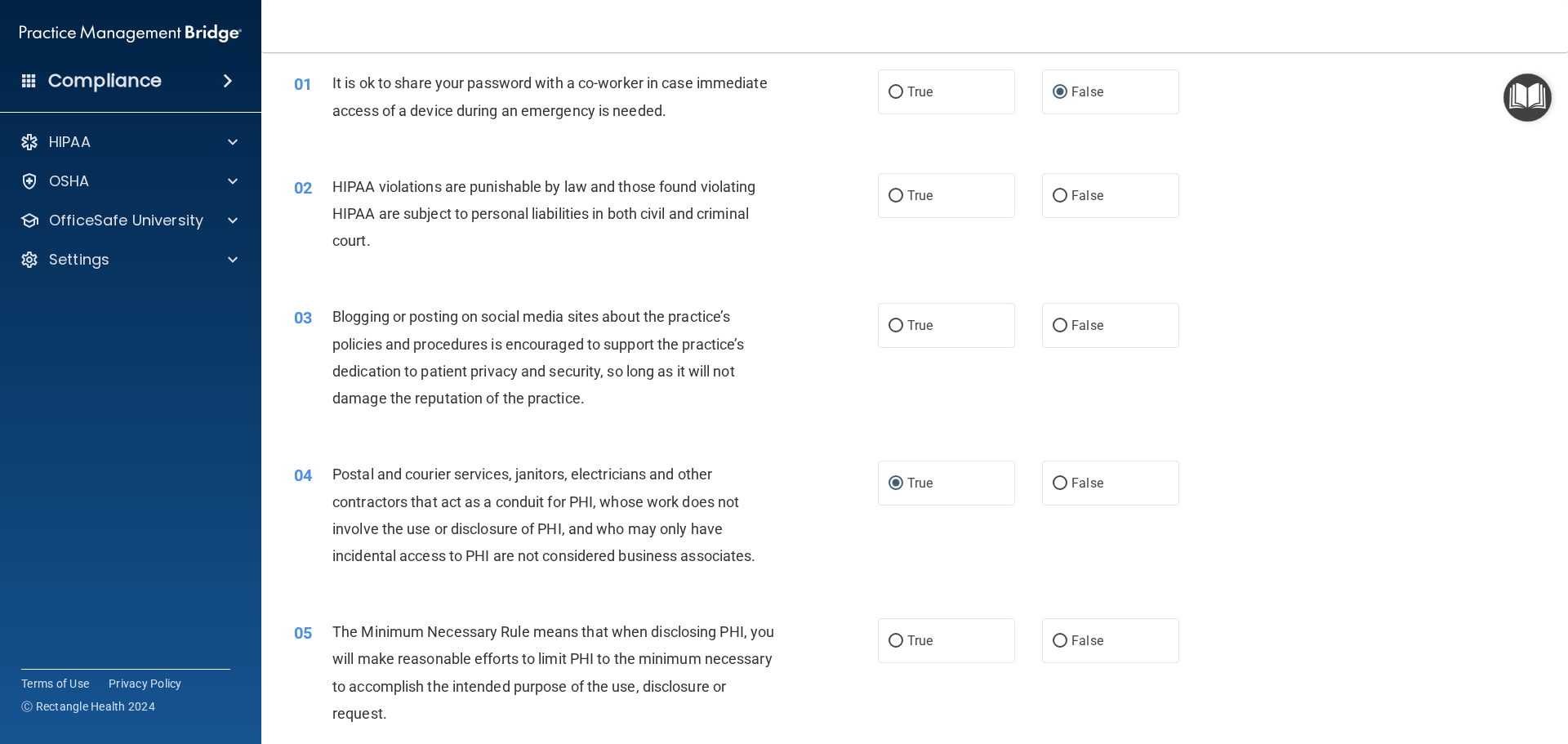
scroll to position [245, 0]
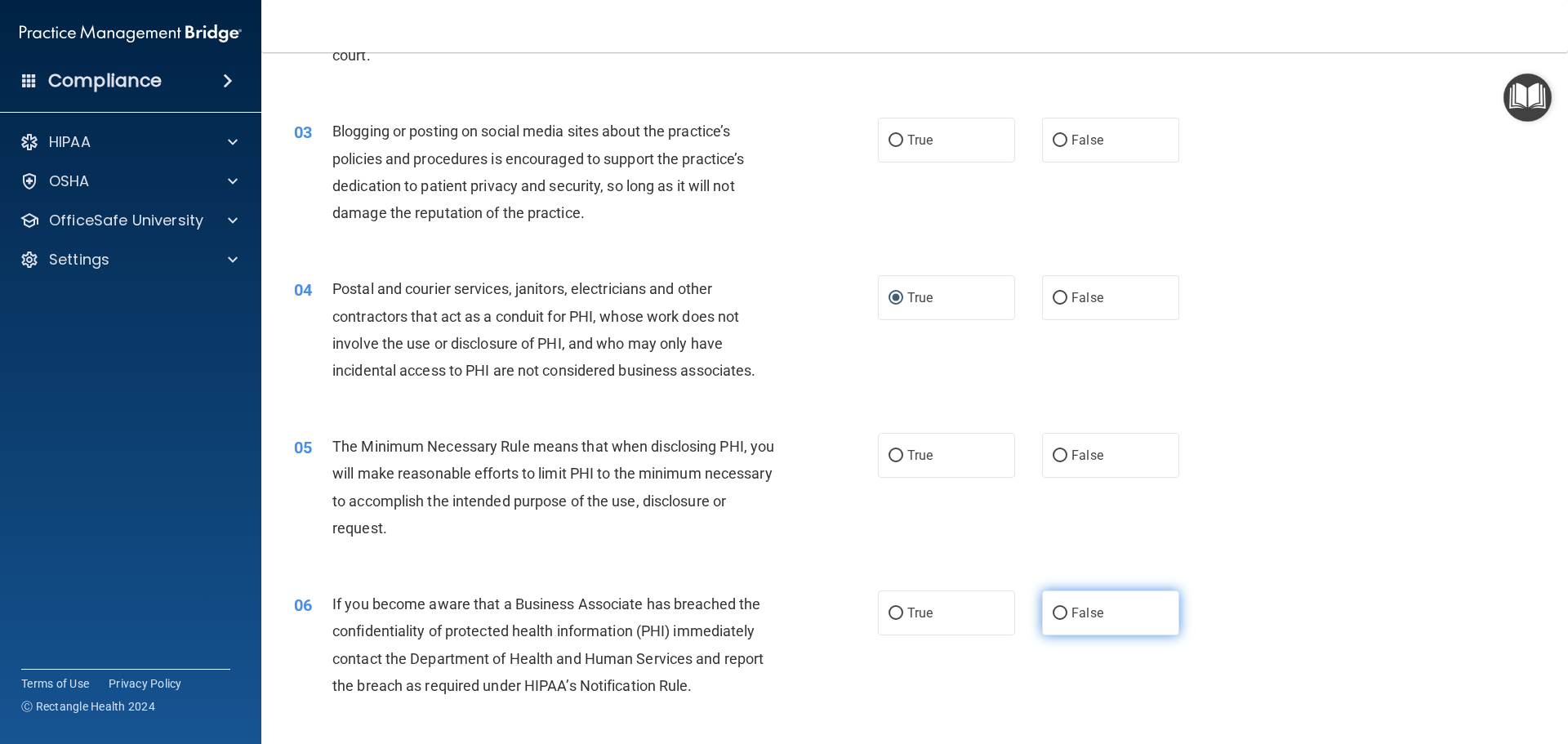
click at [1058, 620] on input "False" at bounding box center [1059, 613] width 15 height 12
radio input "true"
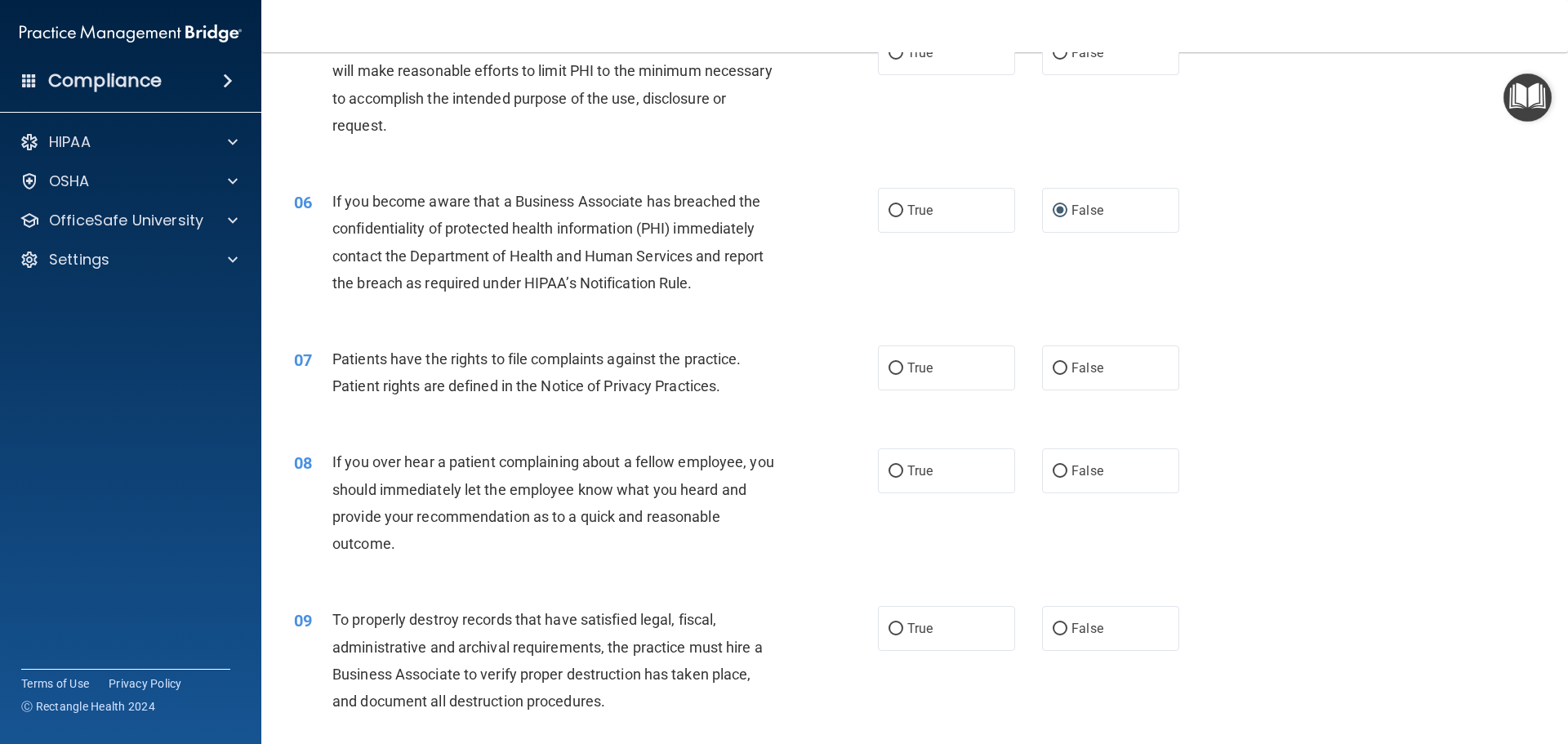
scroll to position [653, 0]
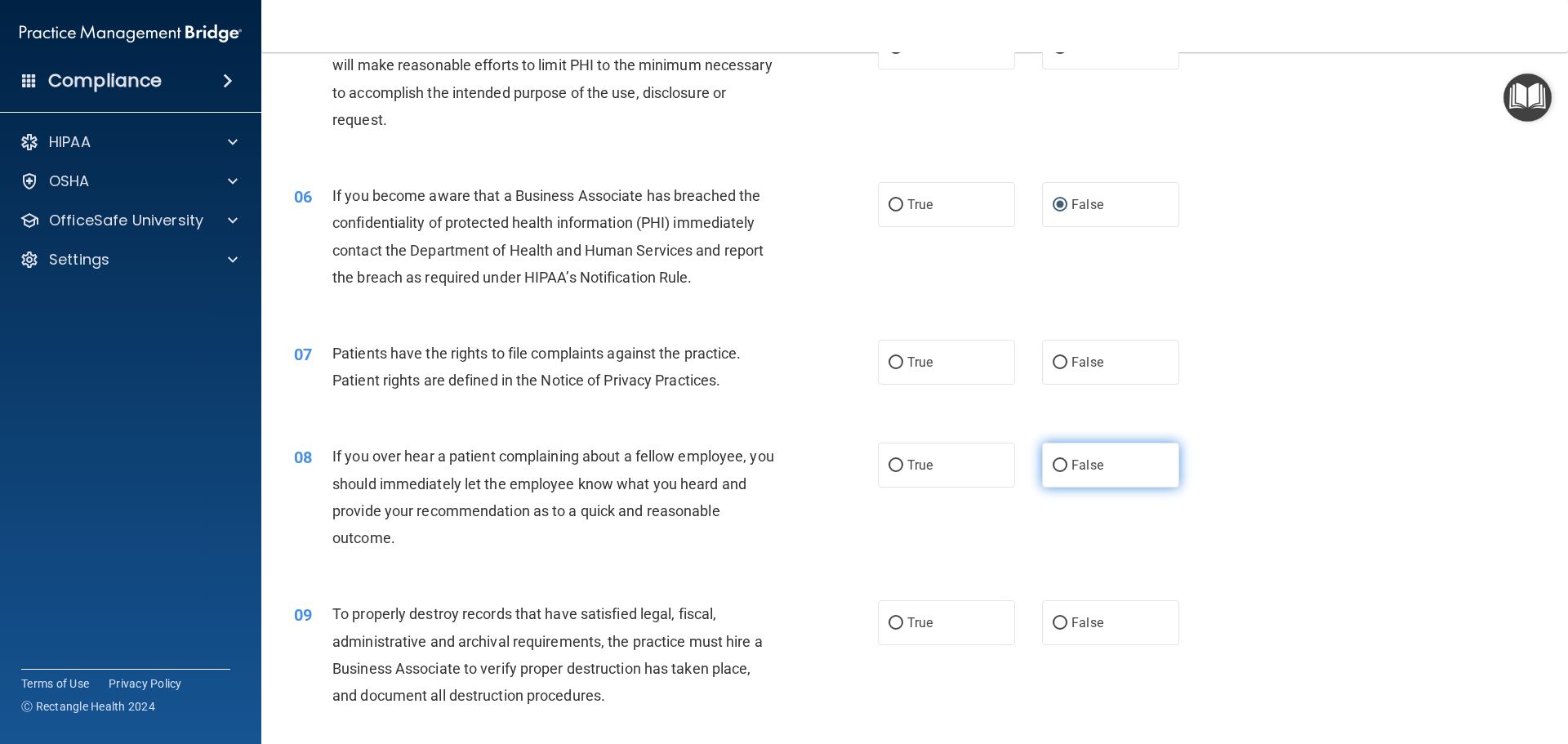
click at [1053, 462] on input "False" at bounding box center [1059, 466] width 15 height 12
radio input "true"
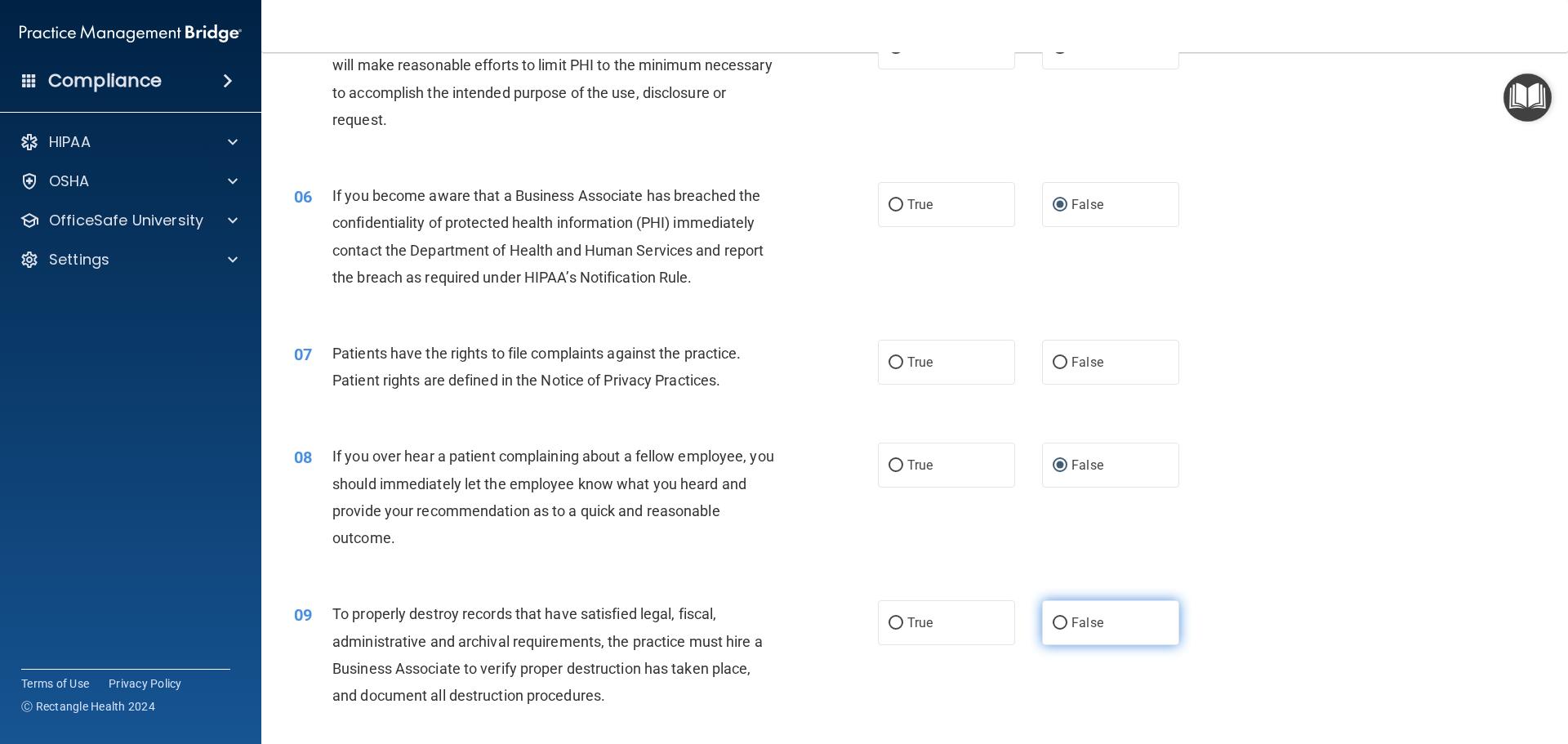
click at [1056, 619] on input "False" at bounding box center [1059, 622] width 15 height 12
radio input "true"
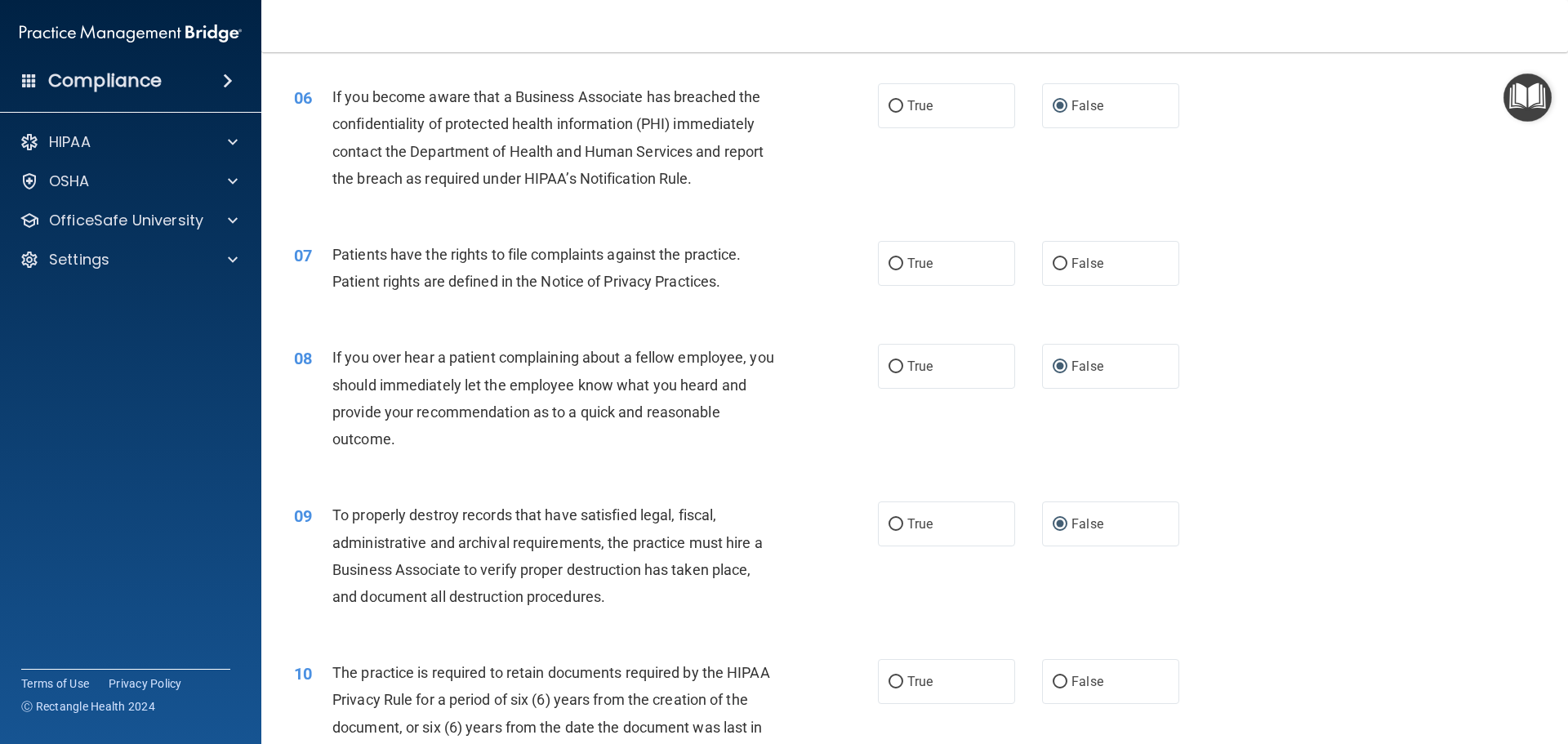
scroll to position [898, 0]
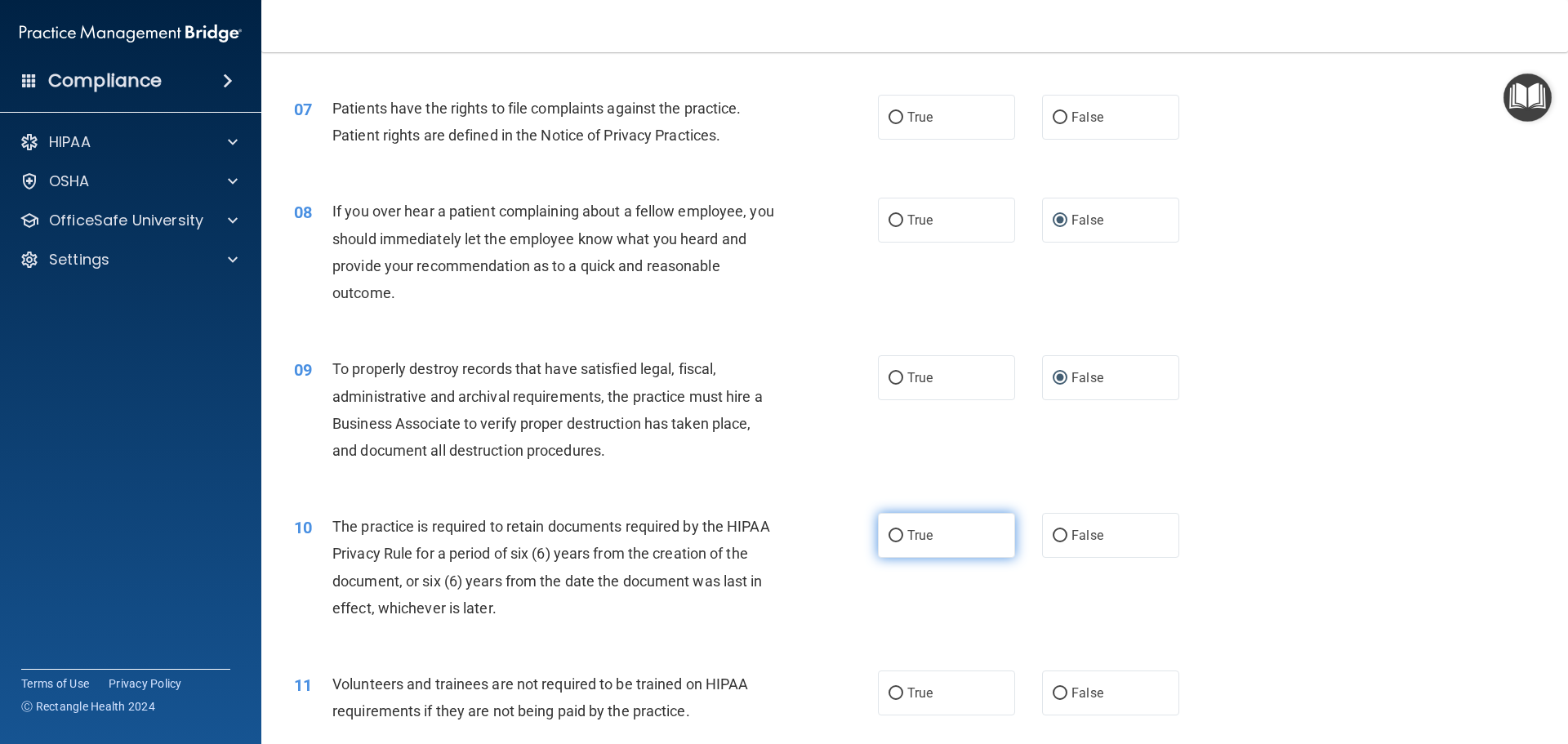
click at [888, 535] on input "True" at bounding box center [895, 535] width 15 height 12
radio input "true"
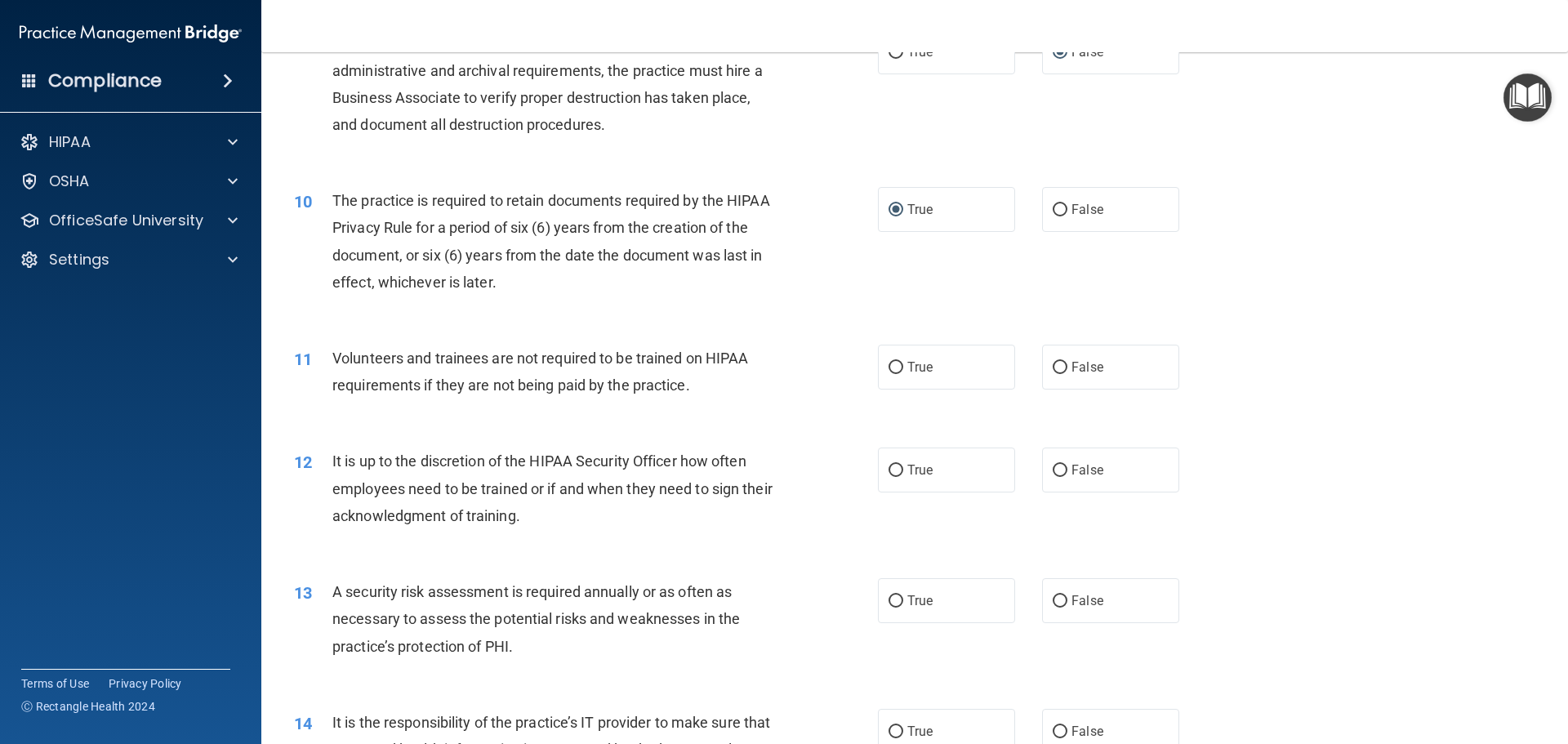
scroll to position [1224, 0]
click at [1053, 471] on input "False" at bounding box center [1059, 470] width 15 height 12
radio input "true"
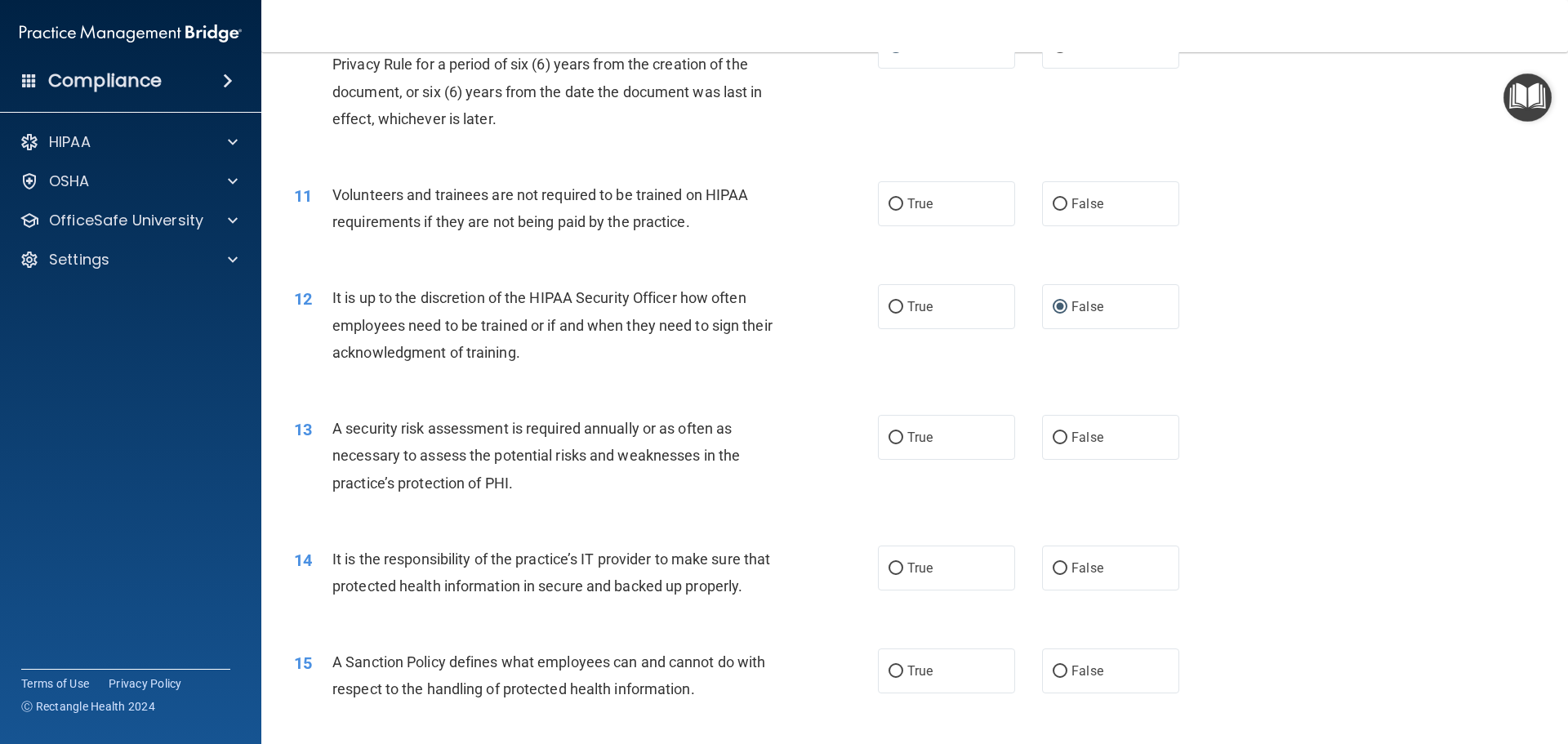
scroll to position [1388, 0]
click at [1052, 564] on input "False" at bounding box center [1059, 568] width 15 height 12
radio input "true"
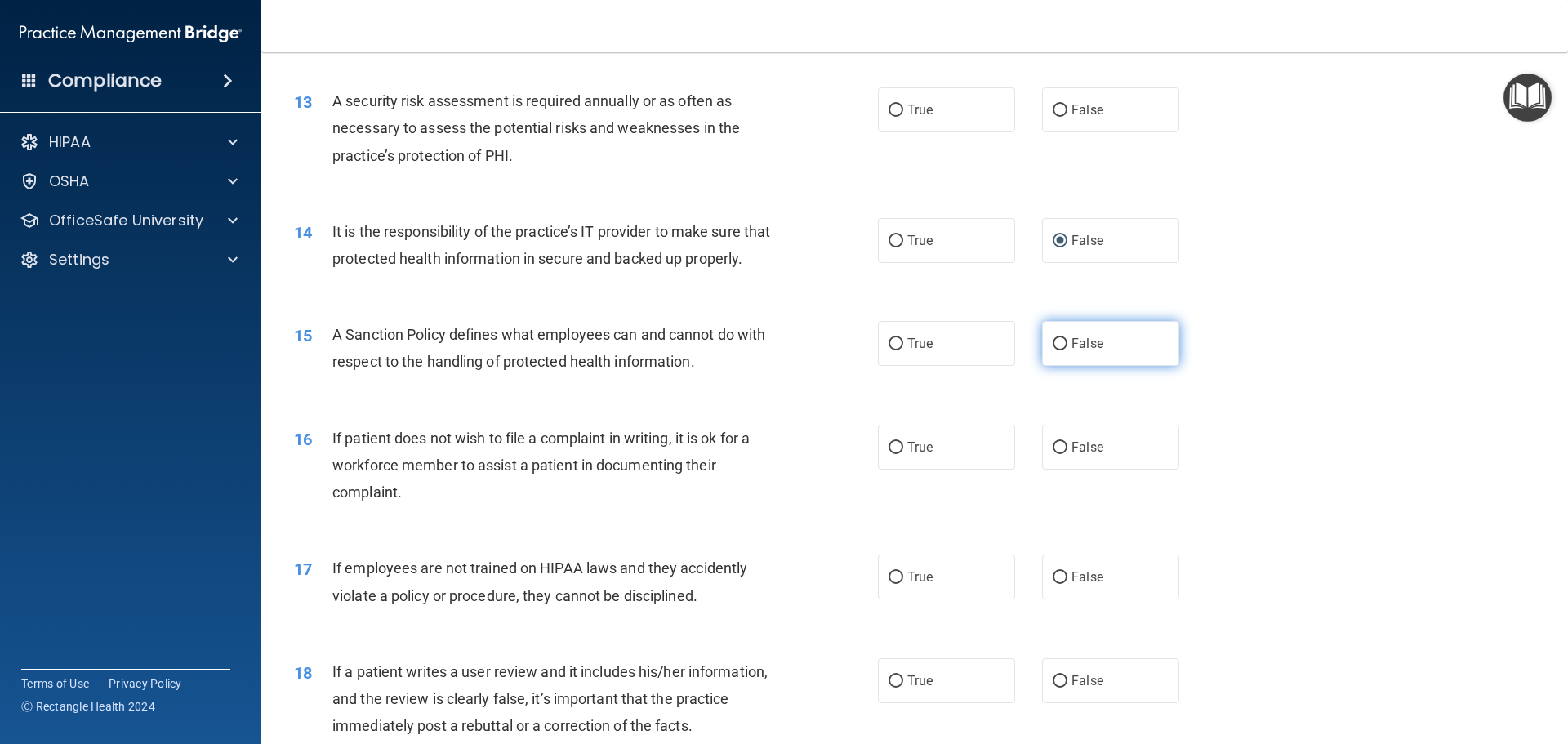
click at [1053, 350] on input "False" at bounding box center [1059, 344] width 15 height 12
radio input "true"
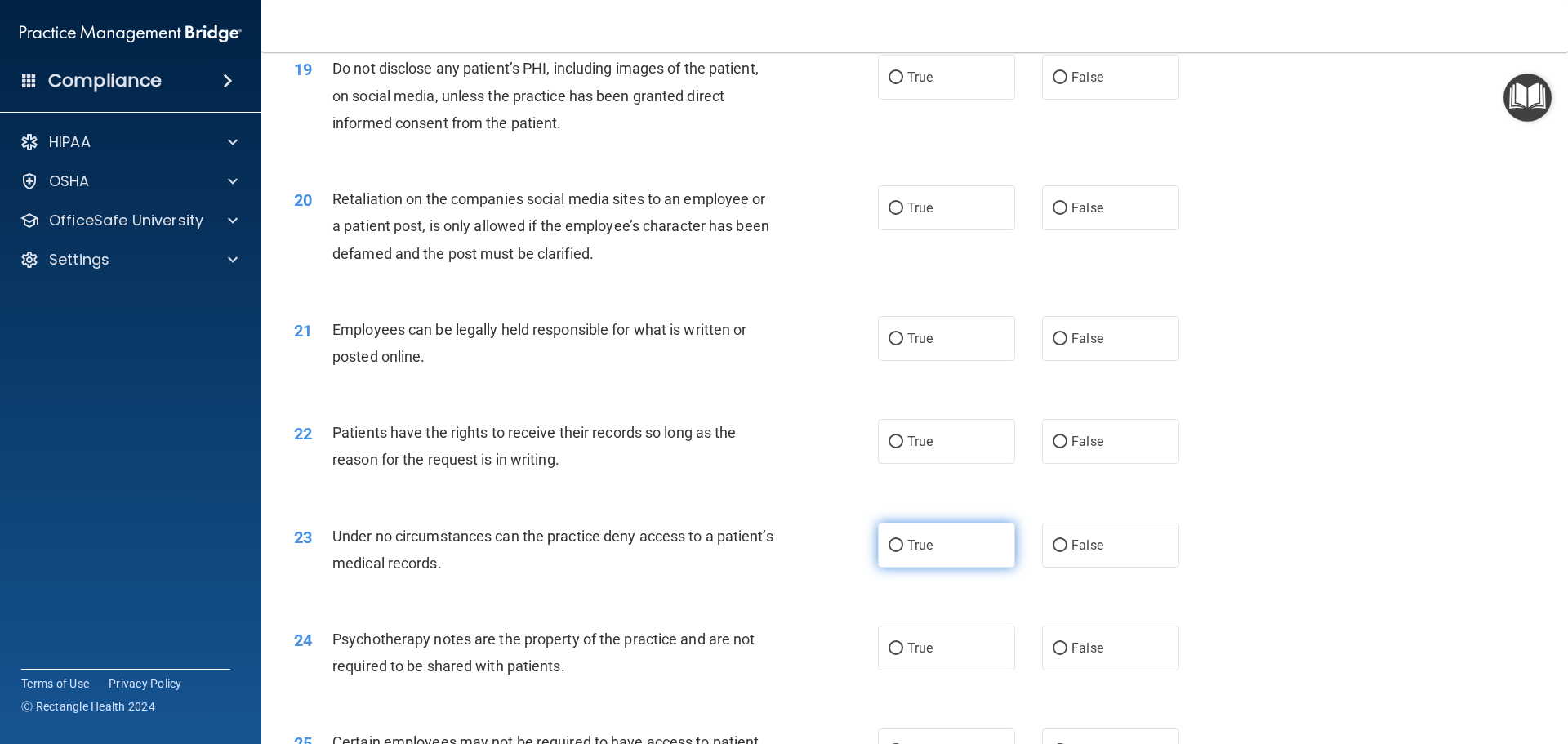
scroll to position [2449, 0]
click at [1054, 446] on input "False" at bounding box center [1059, 440] width 15 height 12
radio input "true"
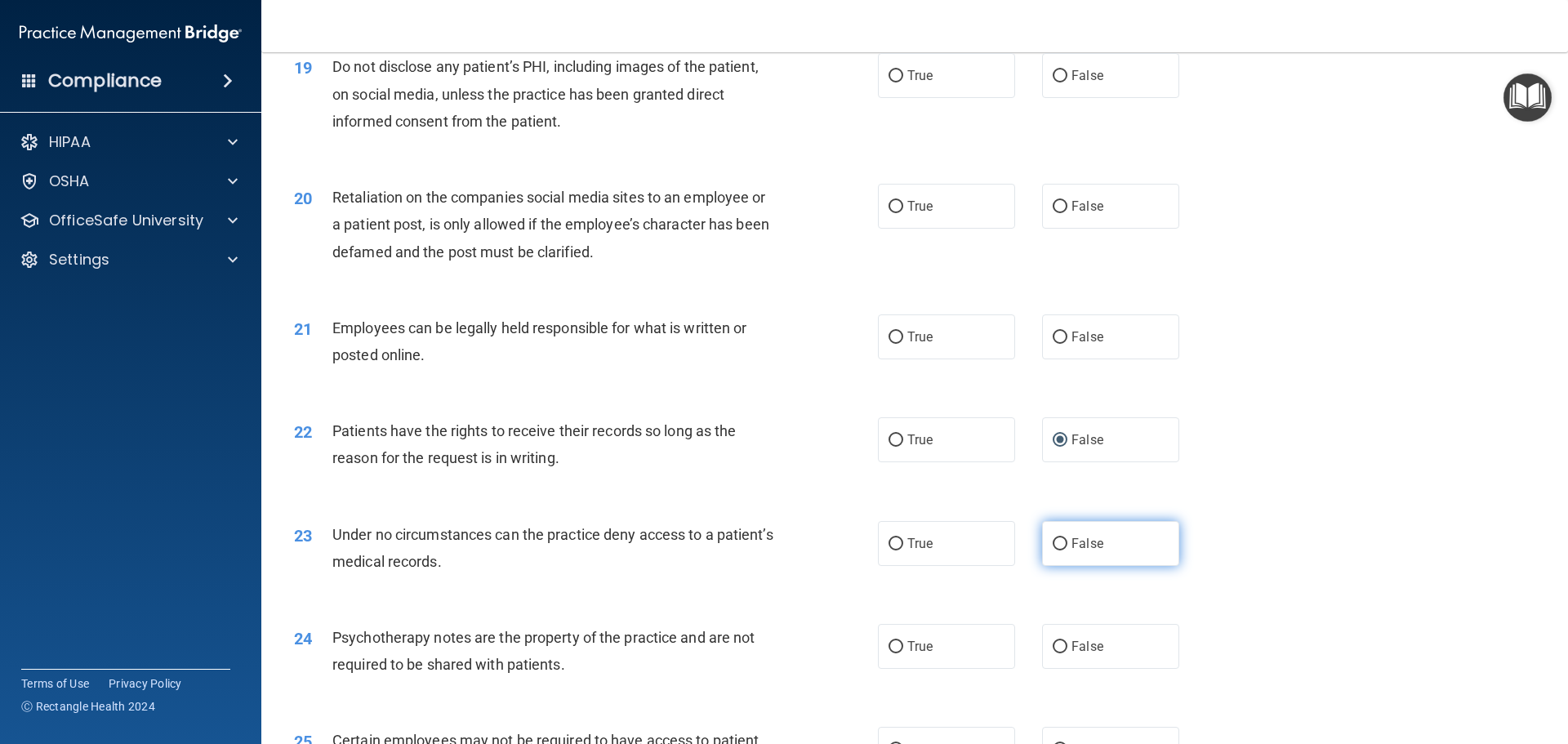
click at [1054, 550] on input "False" at bounding box center [1059, 544] width 15 height 12
radio input "true"
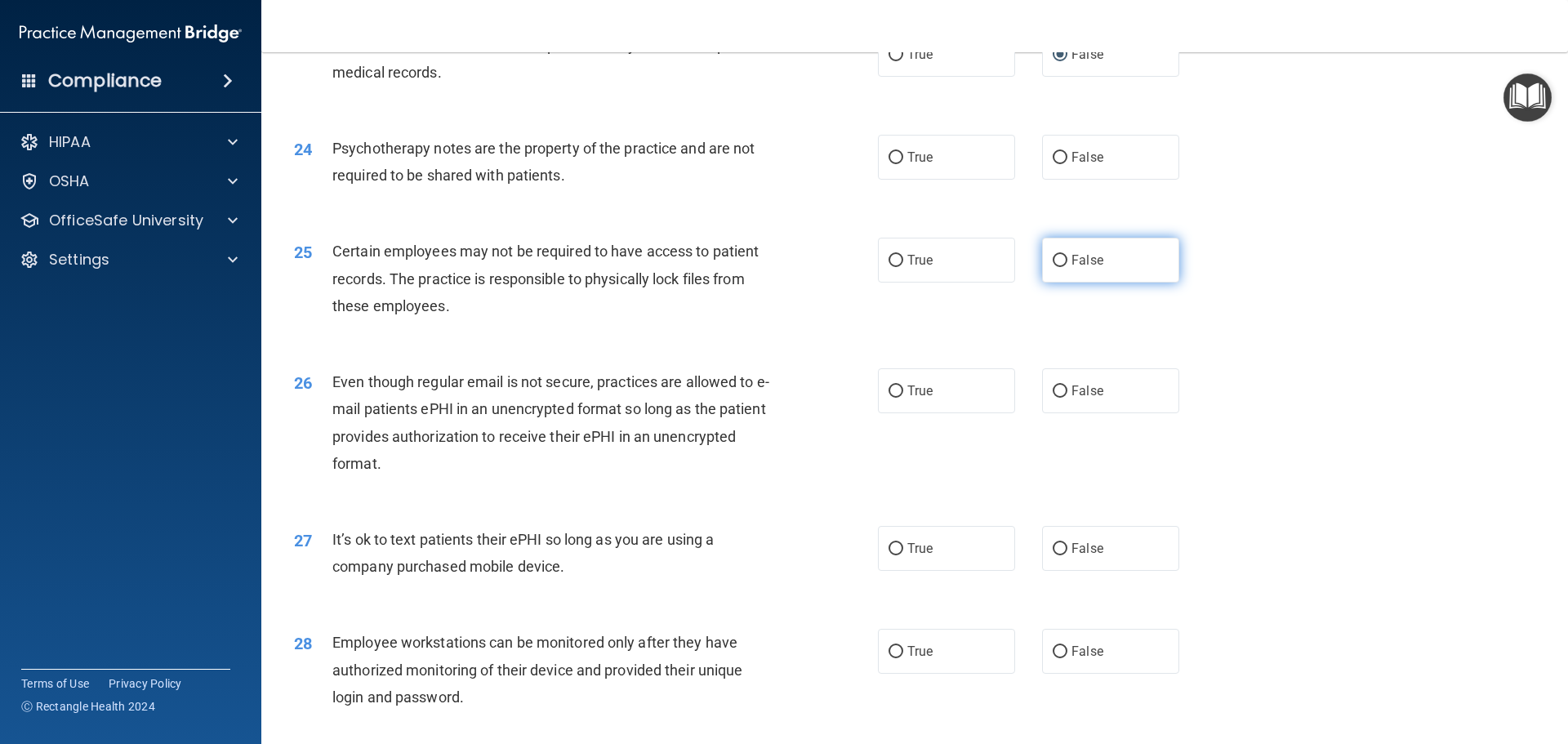
scroll to position [2939, 0]
click at [1052, 554] on input "False" at bounding box center [1059, 548] width 15 height 12
radio input "true"
click at [1057, 657] on input "False" at bounding box center [1059, 651] width 15 height 12
radio input "true"
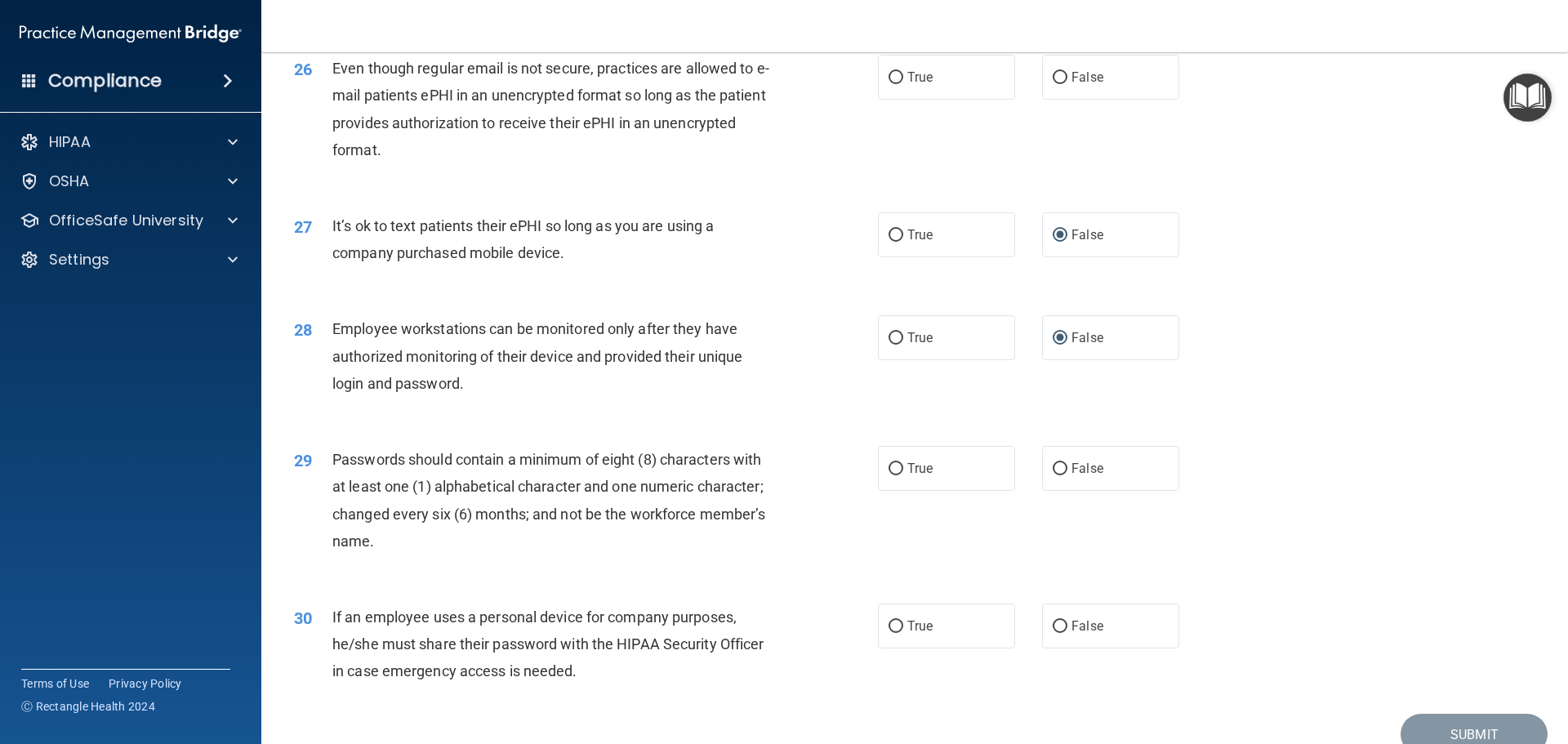
scroll to position [3265, 0]
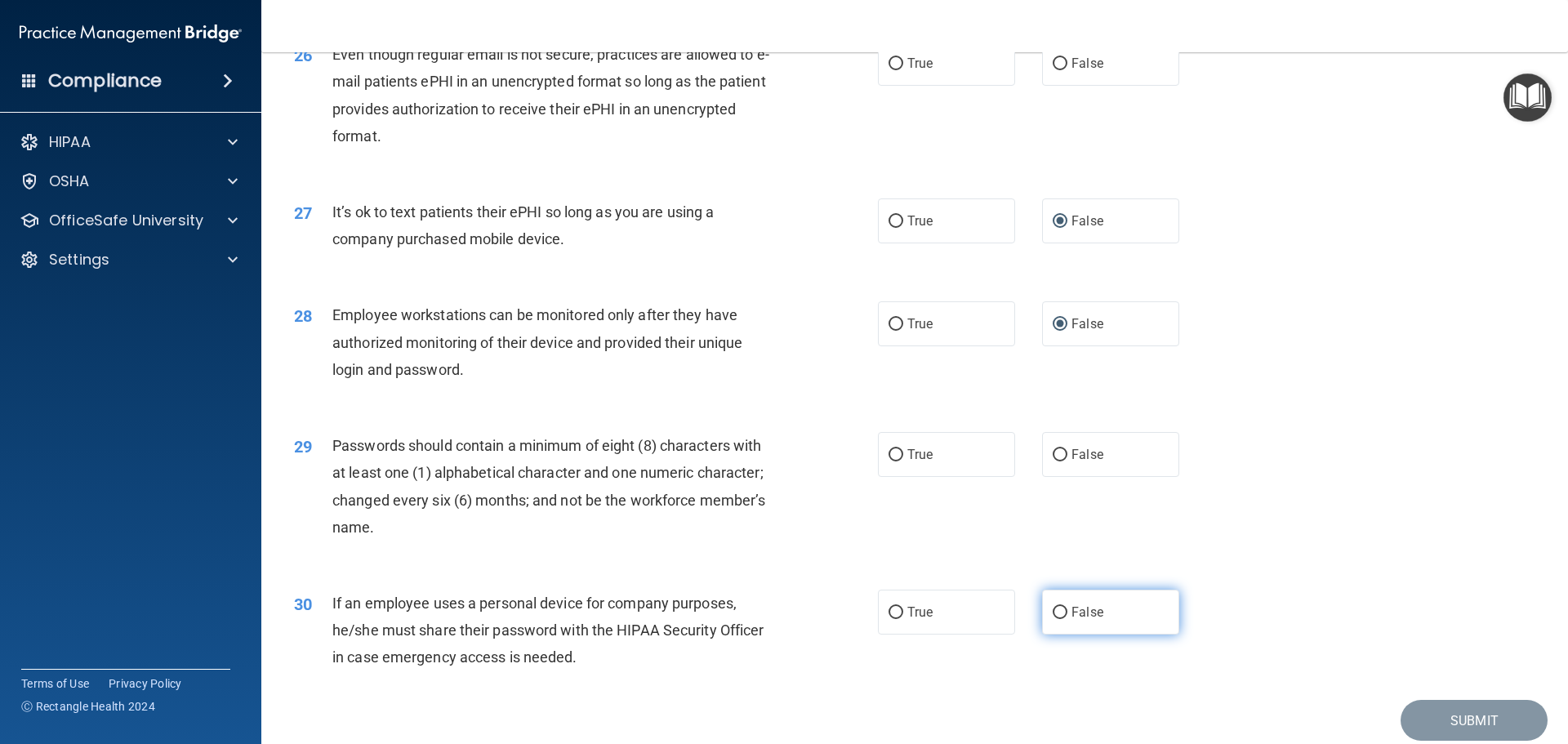
click at [1056, 619] on input "False" at bounding box center [1059, 613] width 15 height 12
radio input "true"
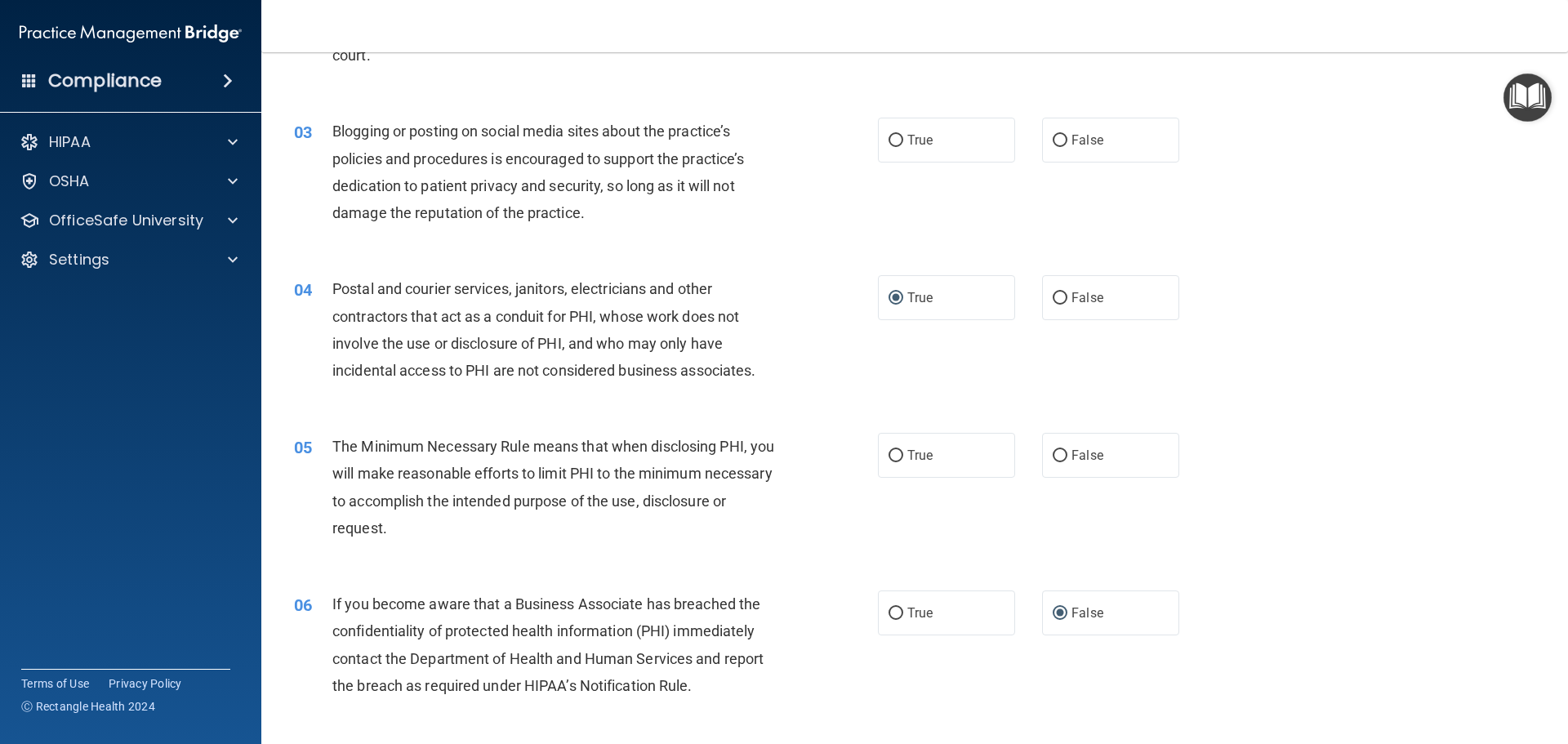
scroll to position [0, 0]
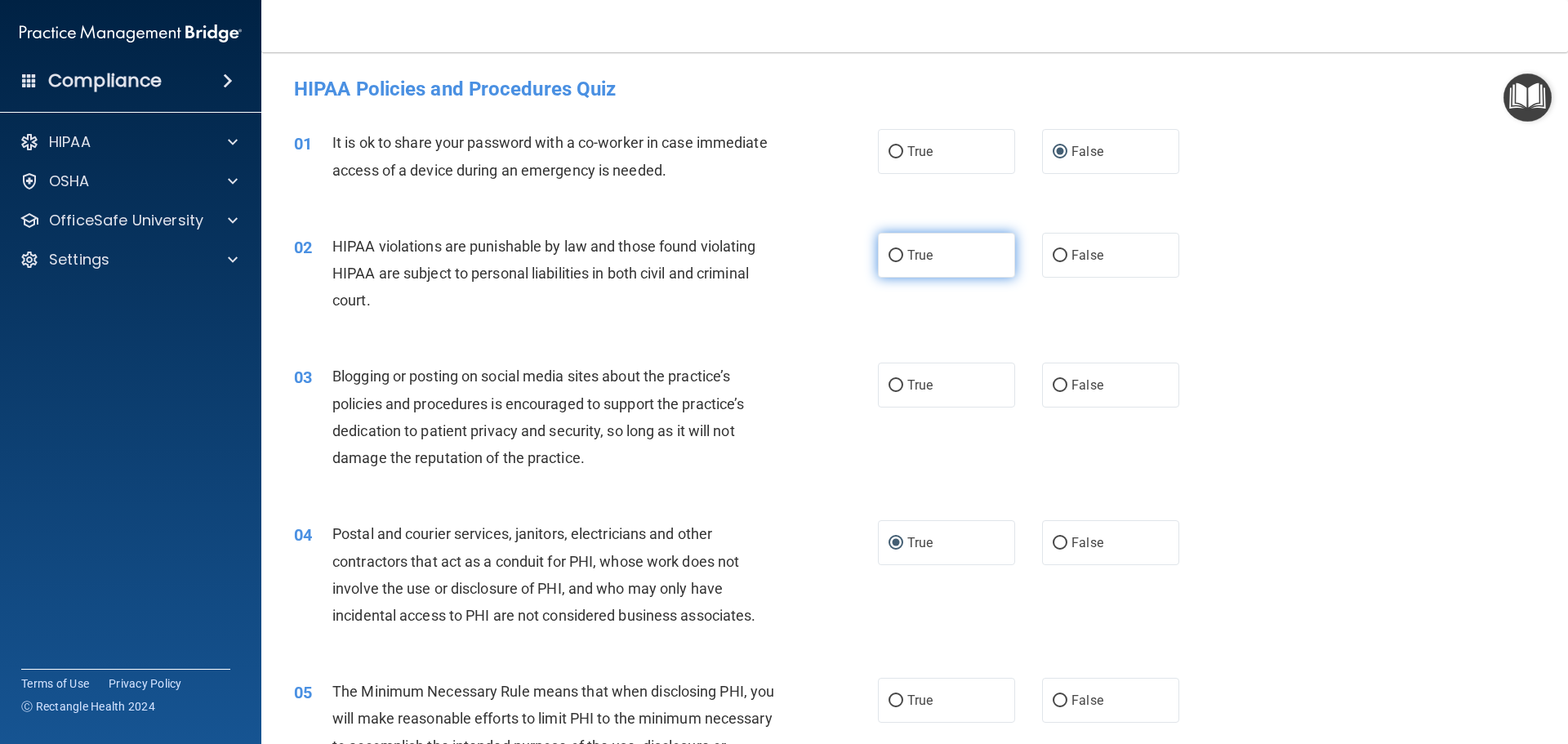
click at [888, 256] on input "True" at bounding box center [895, 256] width 15 height 12
radio input "true"
click at [1042, 387] on label "False" at bounding box center [1110, 385] width 137 height 45
click at [1052, 387] on input "False" at bounding box center [1059, 385] width 15 height 12
radio input "true"
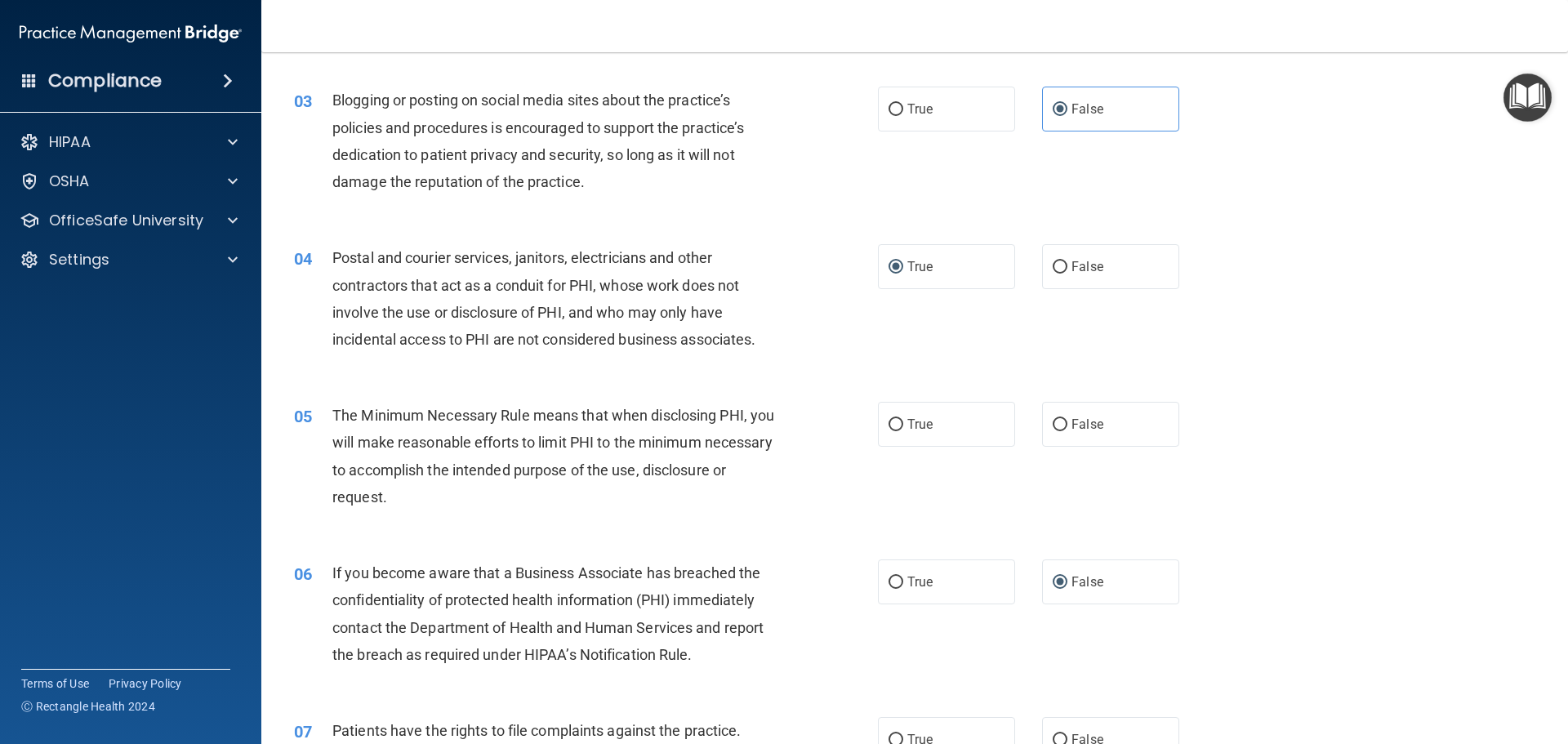
scroll to position [326, 0]
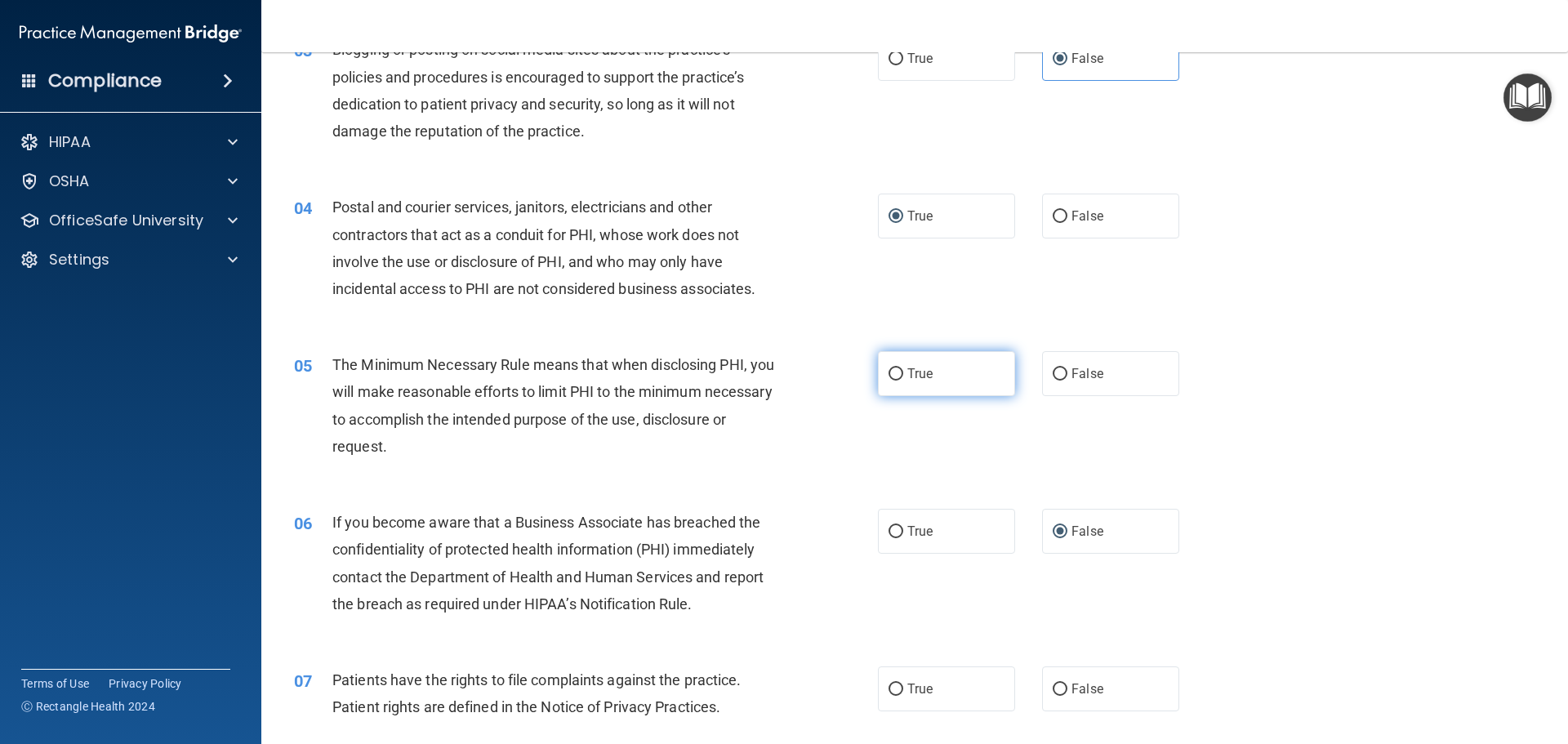
click at [899, 372] on label "True" at bounding box center [946, 373] width 137 height 45
click at [899, 372] on input "True" at bounding box center [895, 374] width 15 height 12
radio input "true"
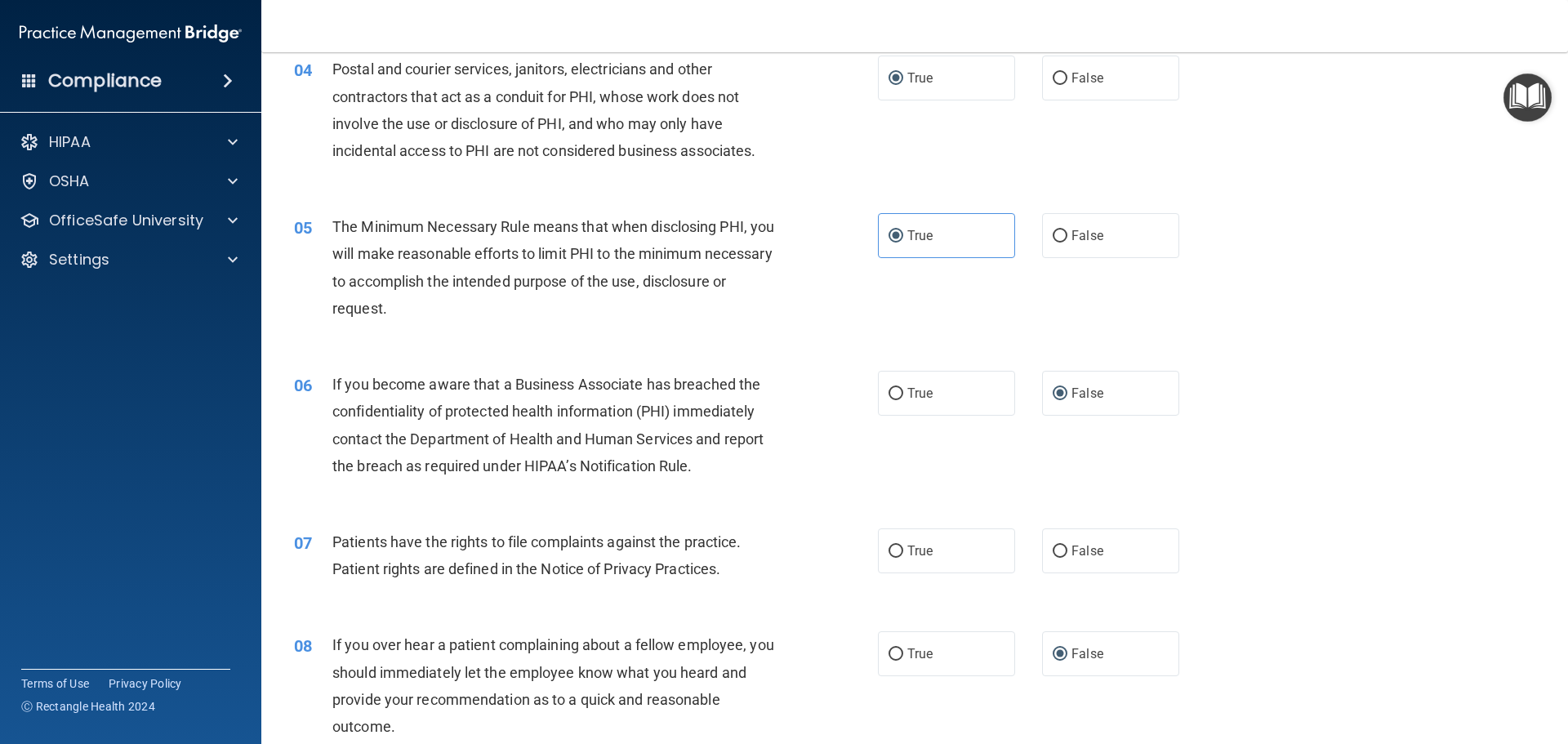
scroll to position [653, 0]
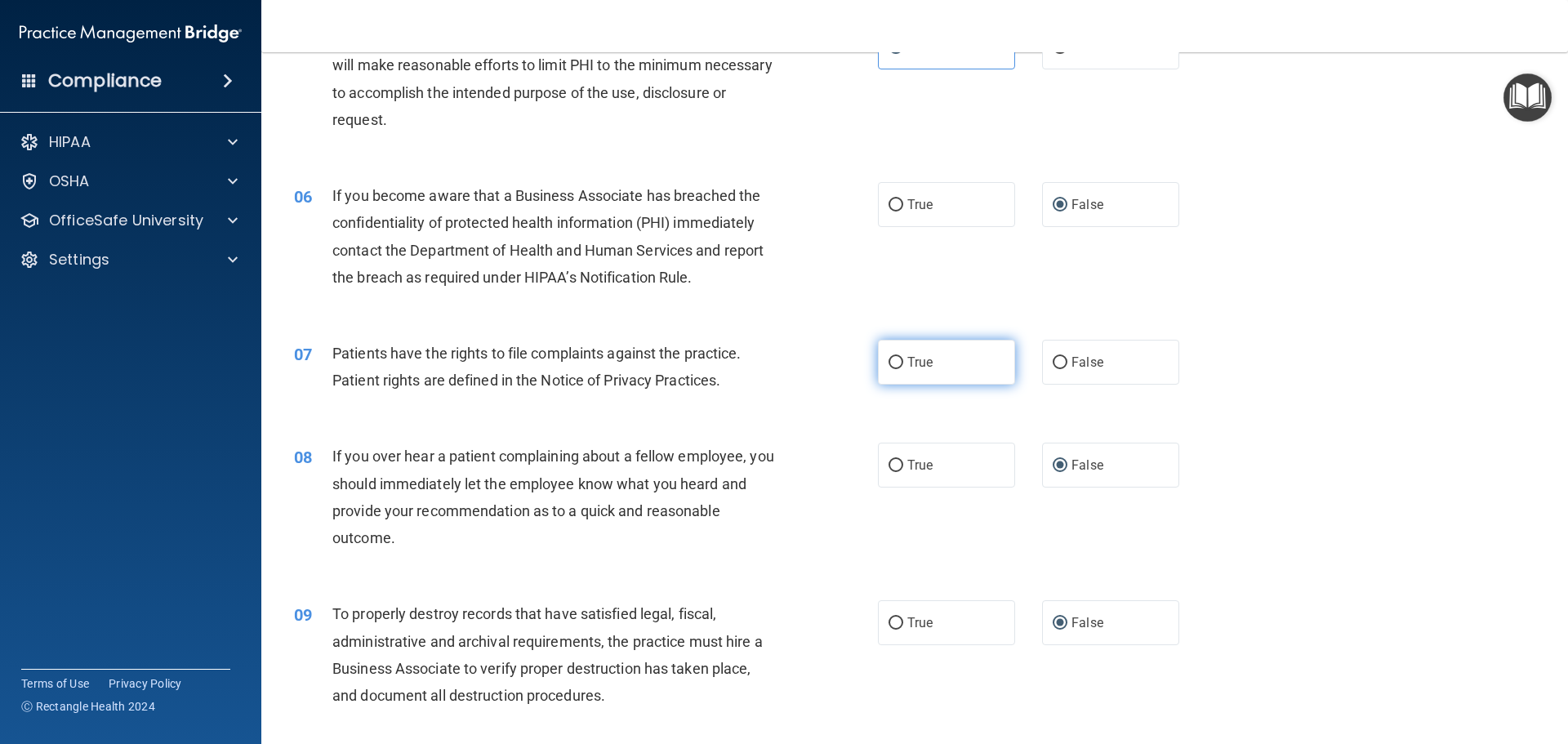
click at [878, 369] on label "True" at bounding box center [946, 362] width 137 height 45
click at [888, 369] on input "True" at bounding box center [895, 363] width 15 height 12
radio input "true"
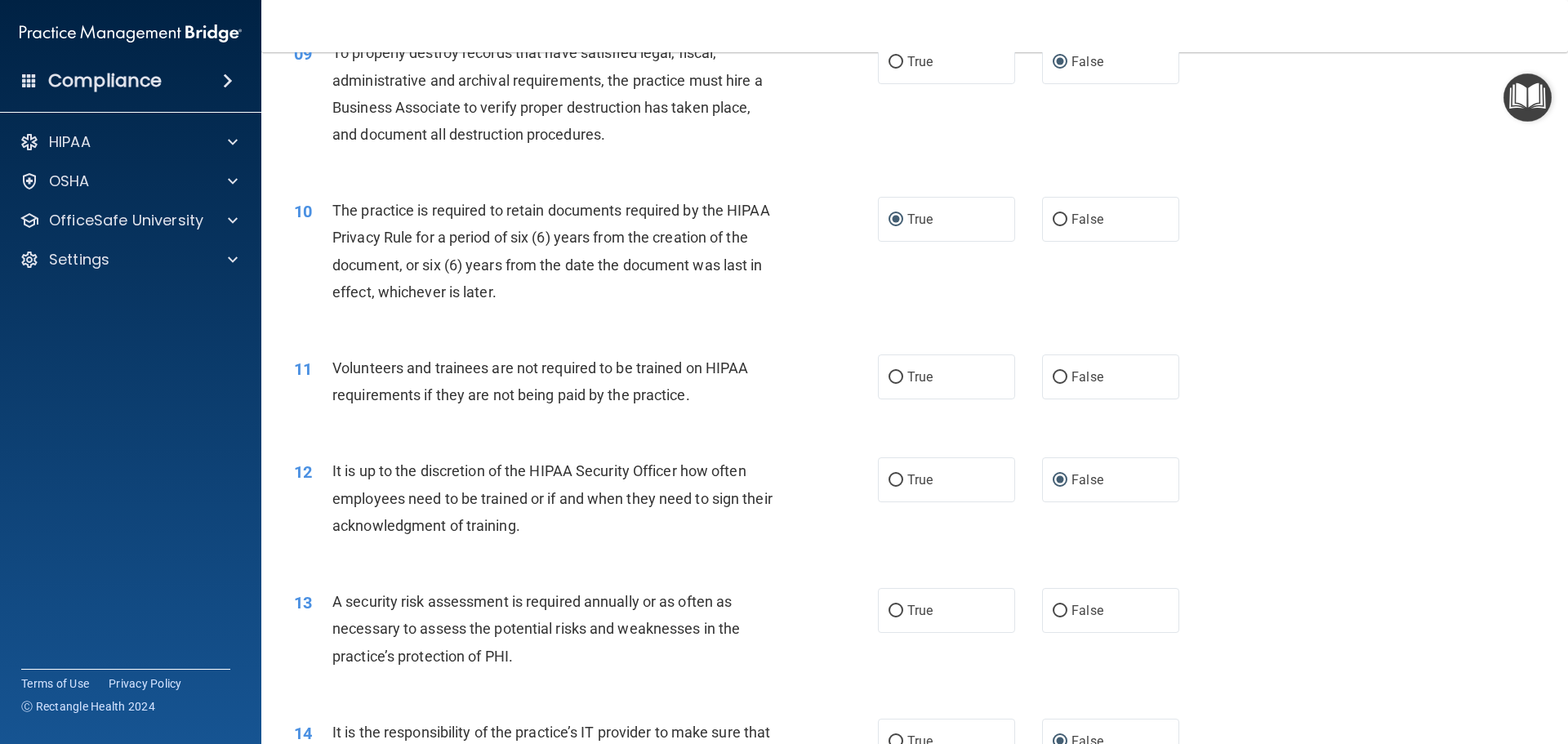
scroll to position [1224, 0]
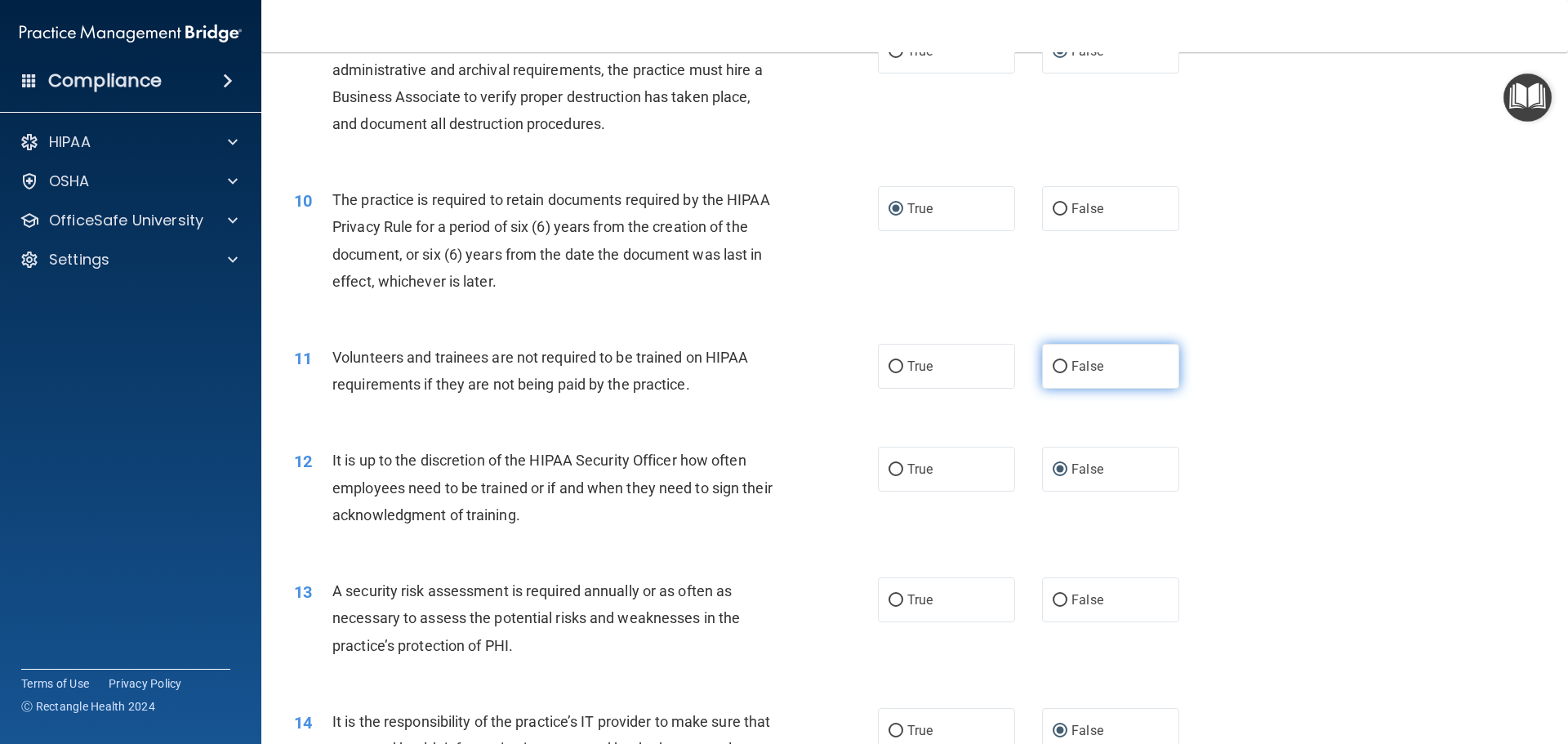
click at [1057, 368] on input "False" at bounding box center [1059, 367] width 15 height 12
radio input "true"
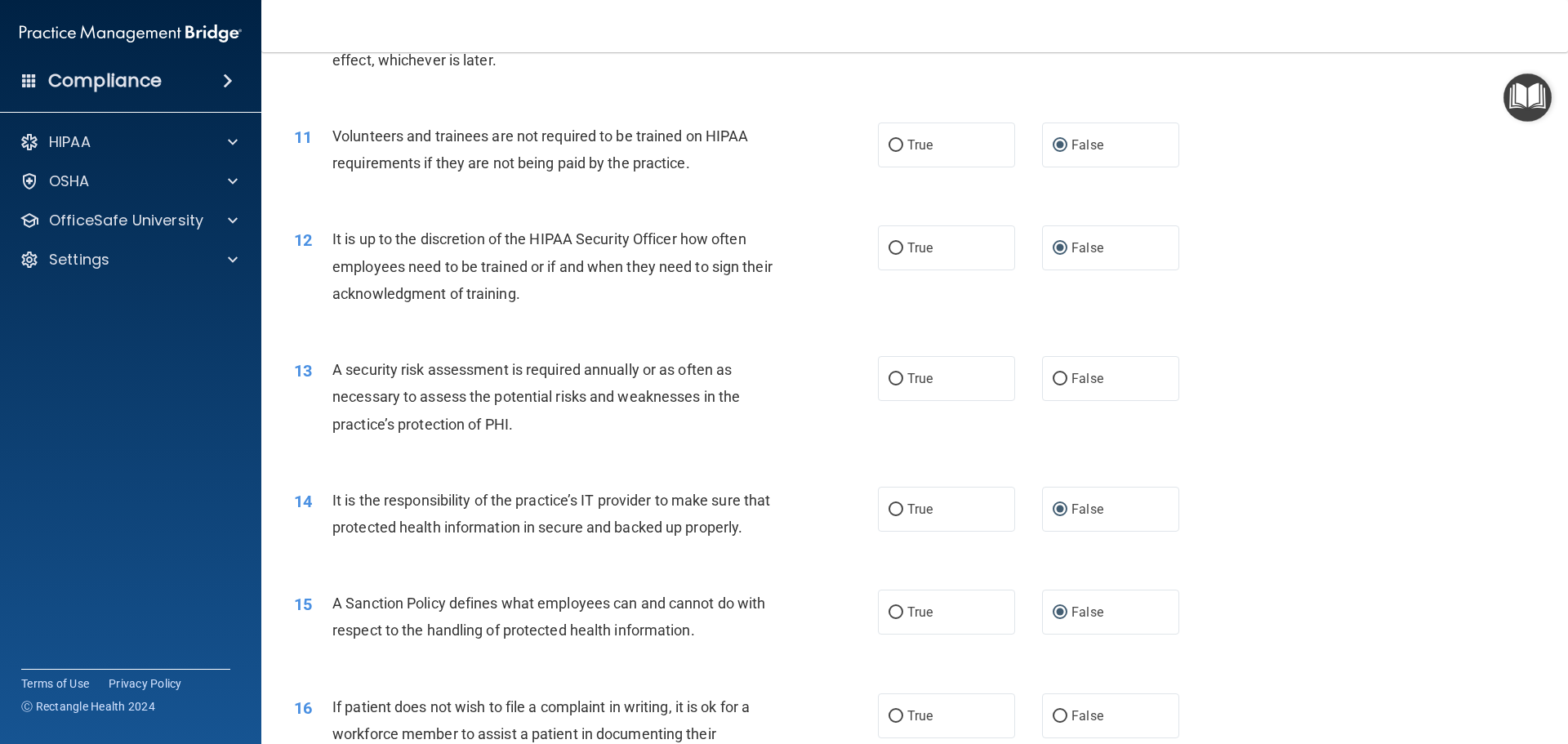
scroll to position [1469, 0]
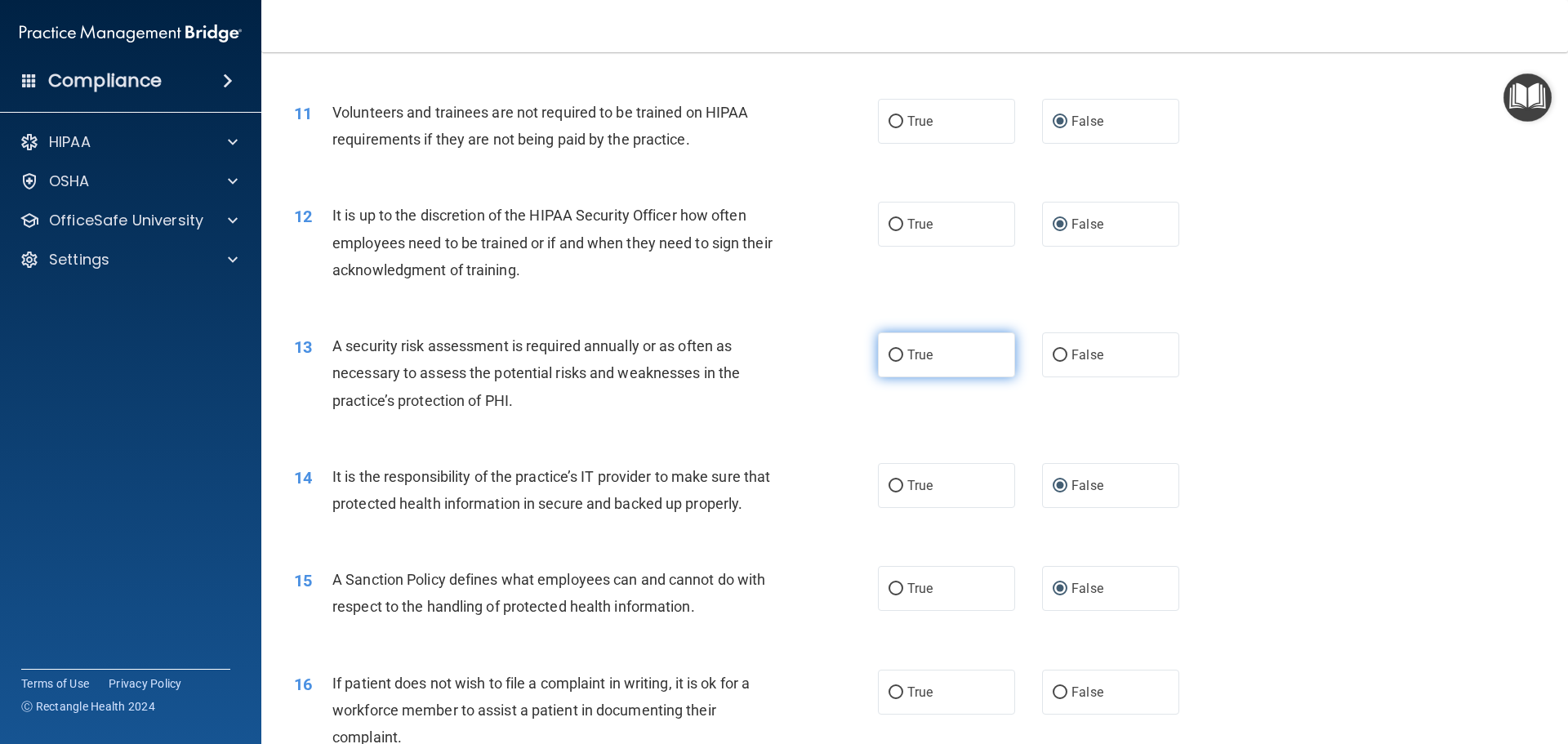
click at [888, 354] on input "True" at bounding box center [895, 355] width 15 height 12
radio input "true"
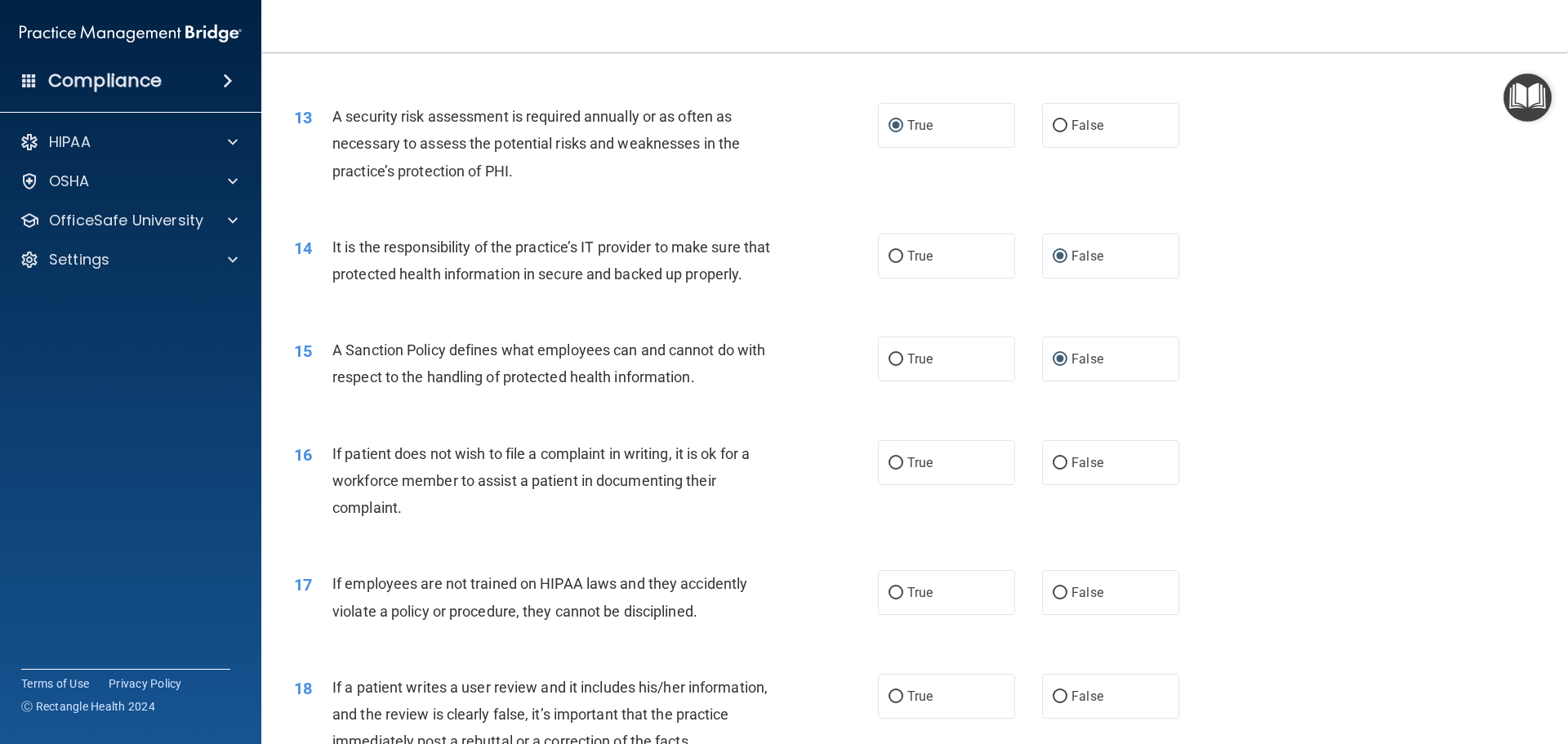
scroll to position [1714, 0]
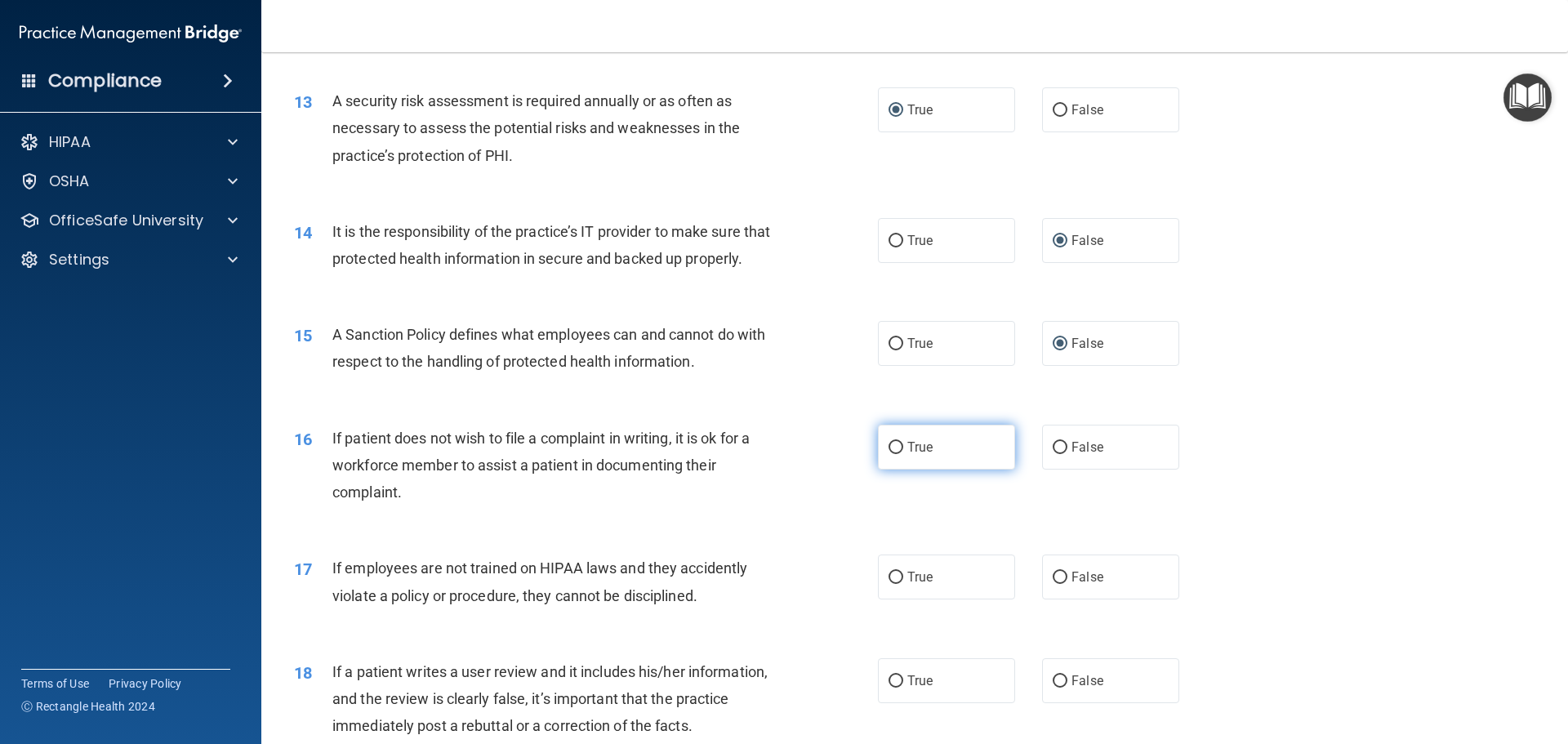
click at [891, 454] on input "True" at bounding box center [895, 447] width 15 height 12
radio input "true"
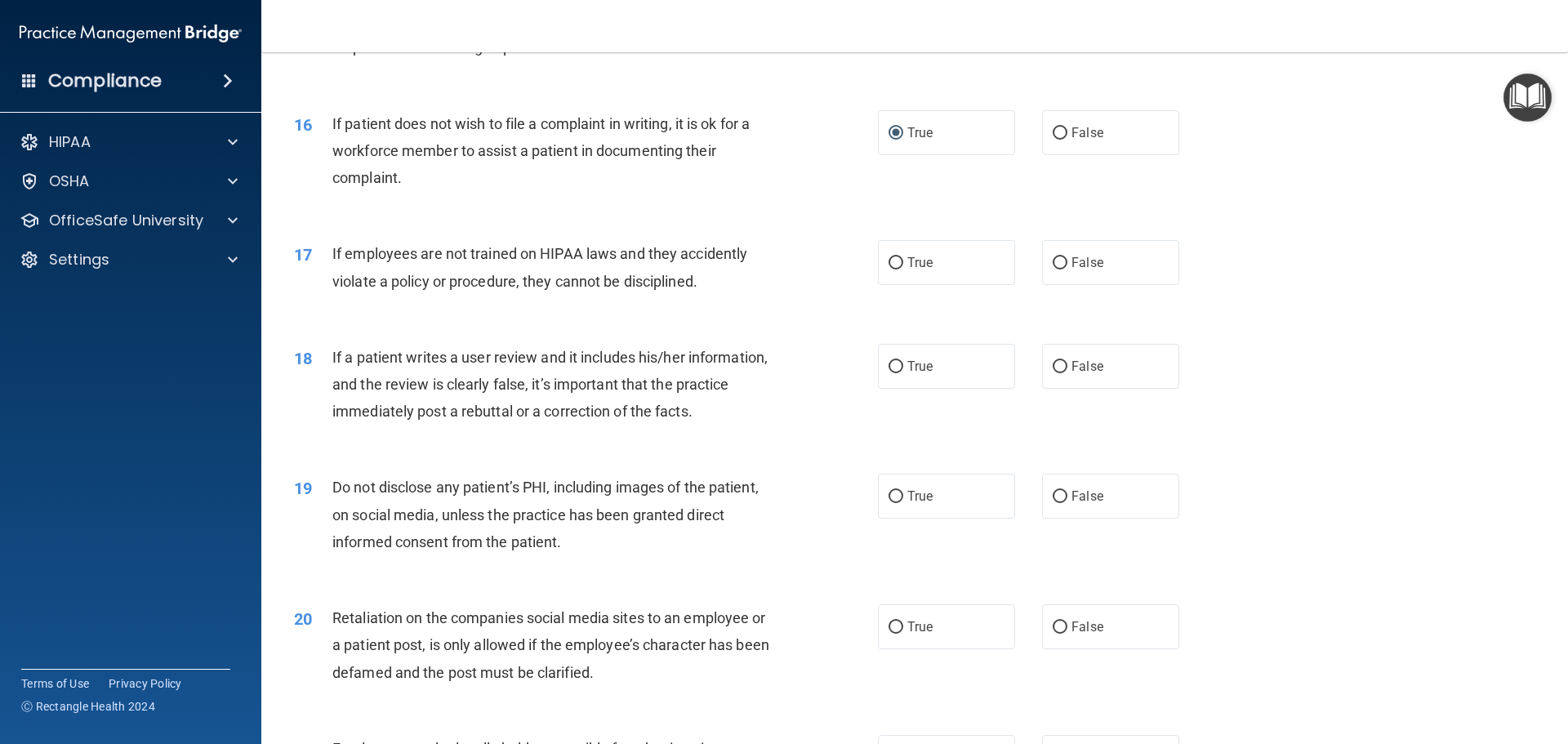
scroll to position [2041, 0]
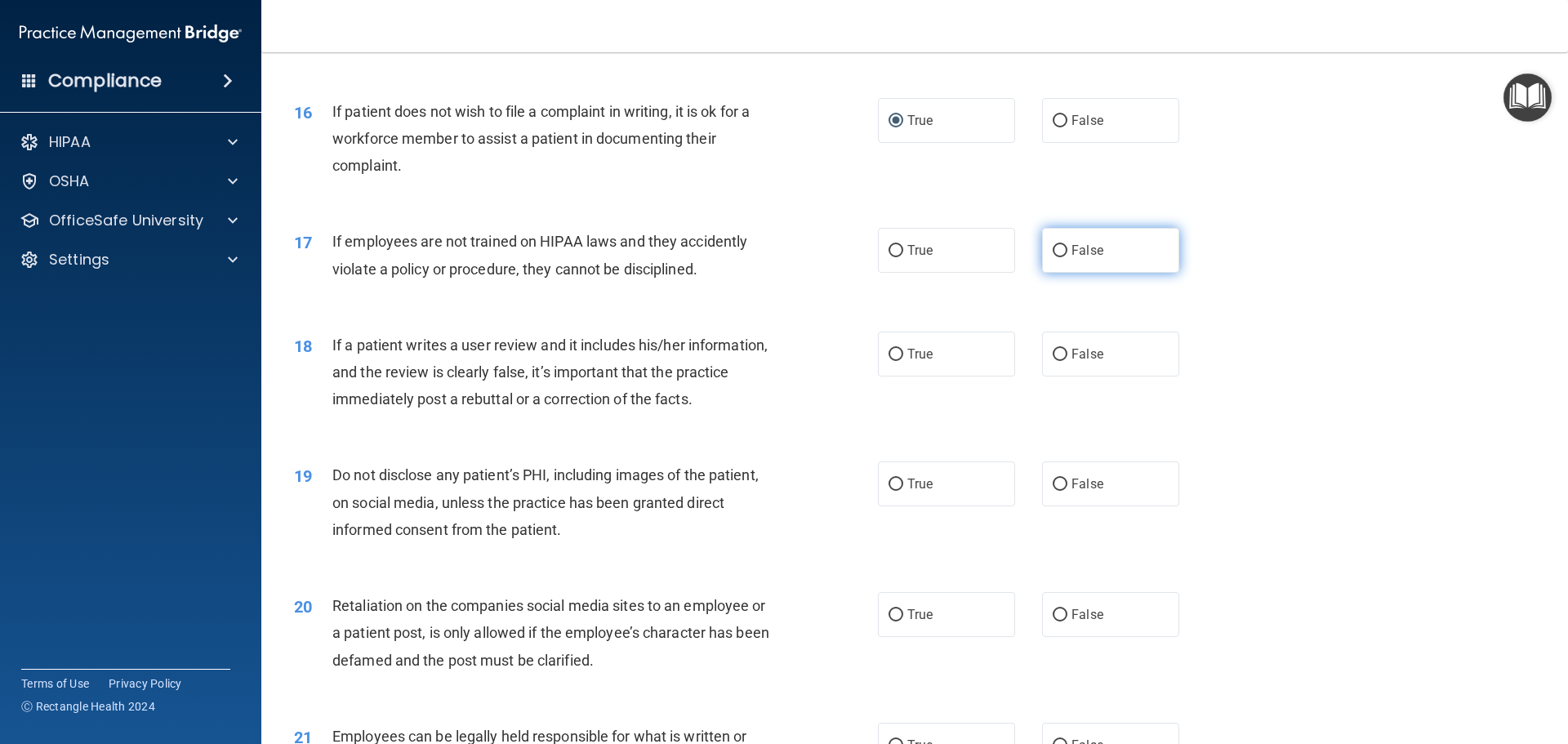
click at [1053, 257] on input "False" at bounding box center [1059, 251] width 15 height 12
radio input "true"
click at [1052, 361] on input "False" at bounding box center [1059, 355] width 15 height 12
radio input "true"
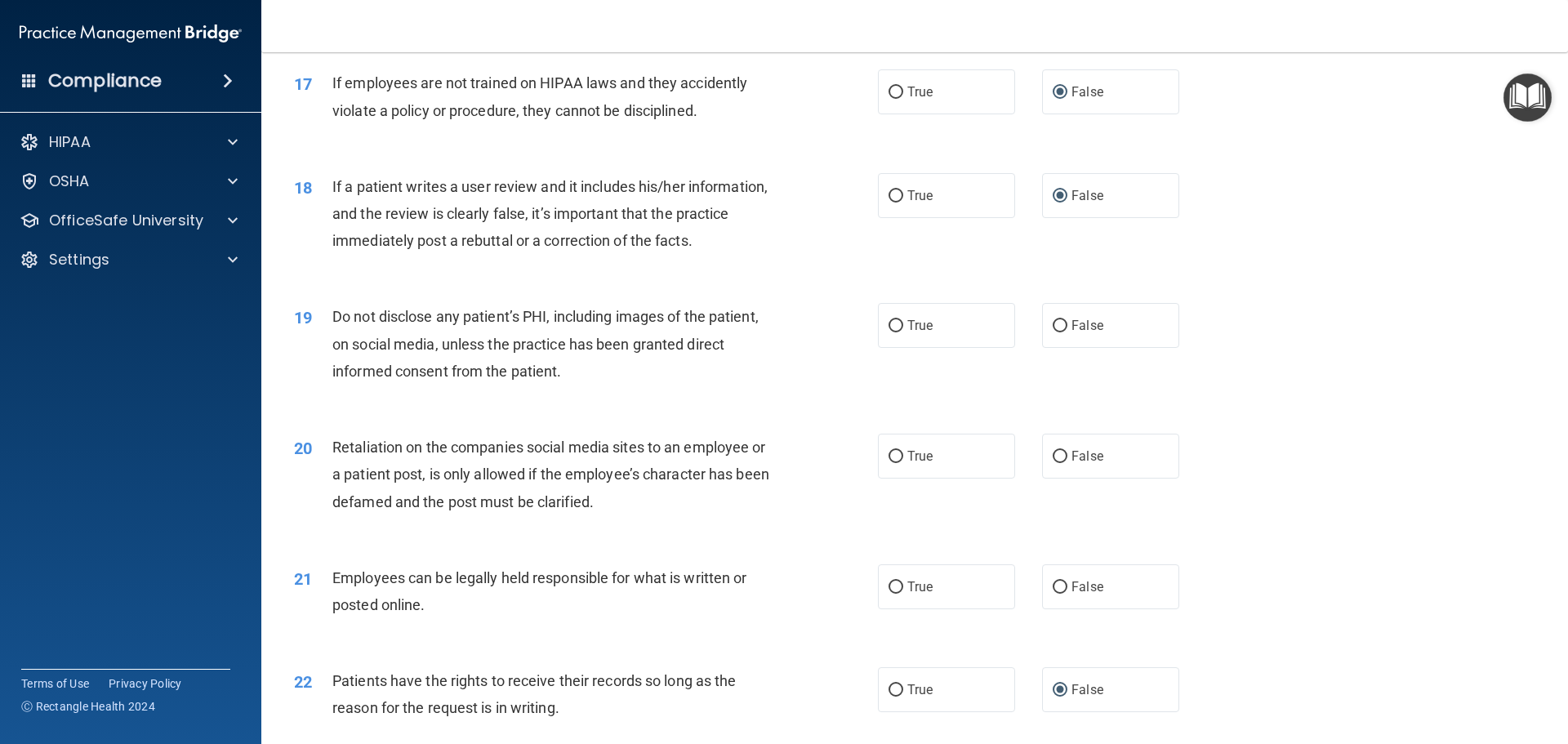
scroll to position [2204, 0]
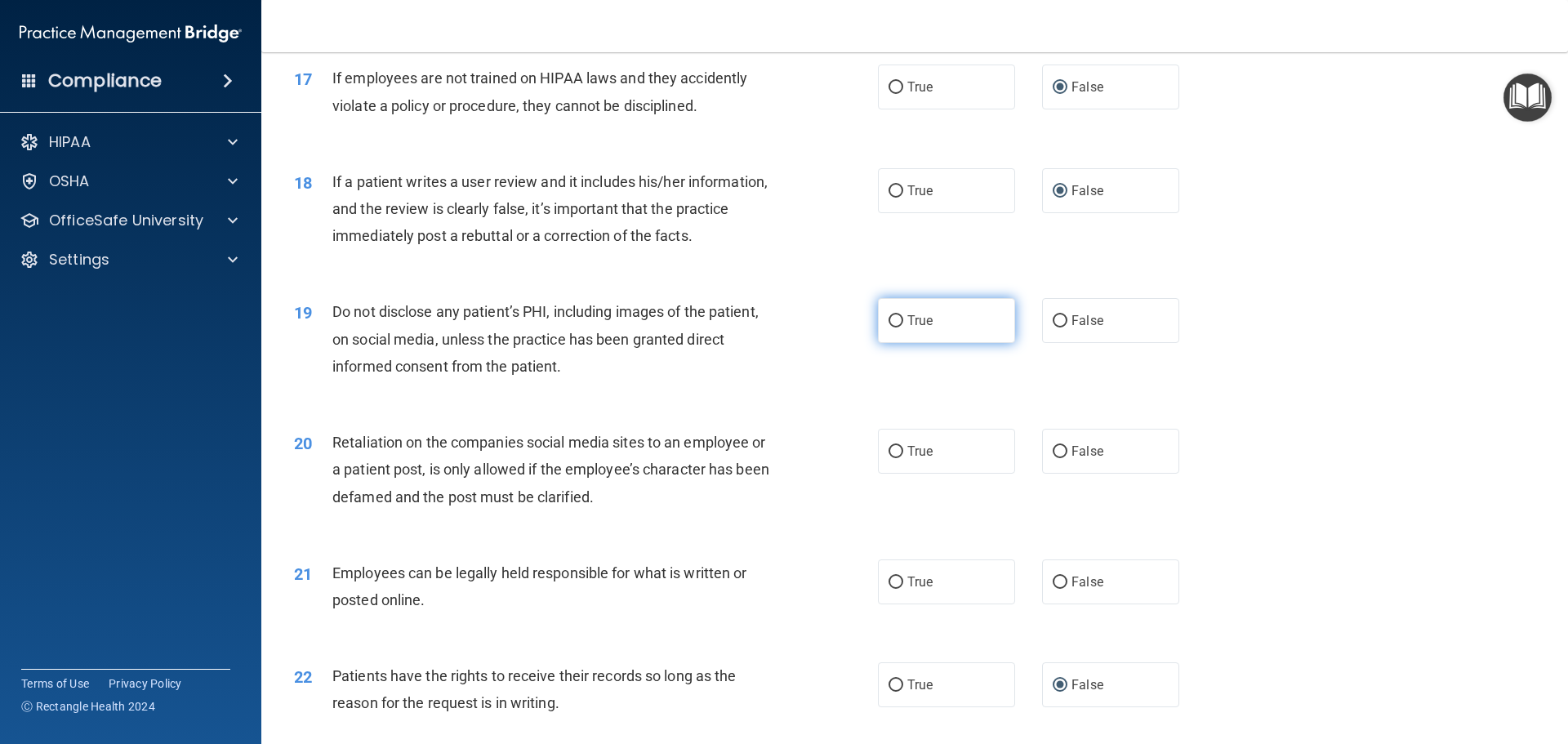
click at [888, 327] on input "True" at bounding box center [895, 321] width 15 height 12
radio input "true"
click at [1052, 458] on input "False" at bounding box center [1059, 452] width 15 height 12
radio input "true"
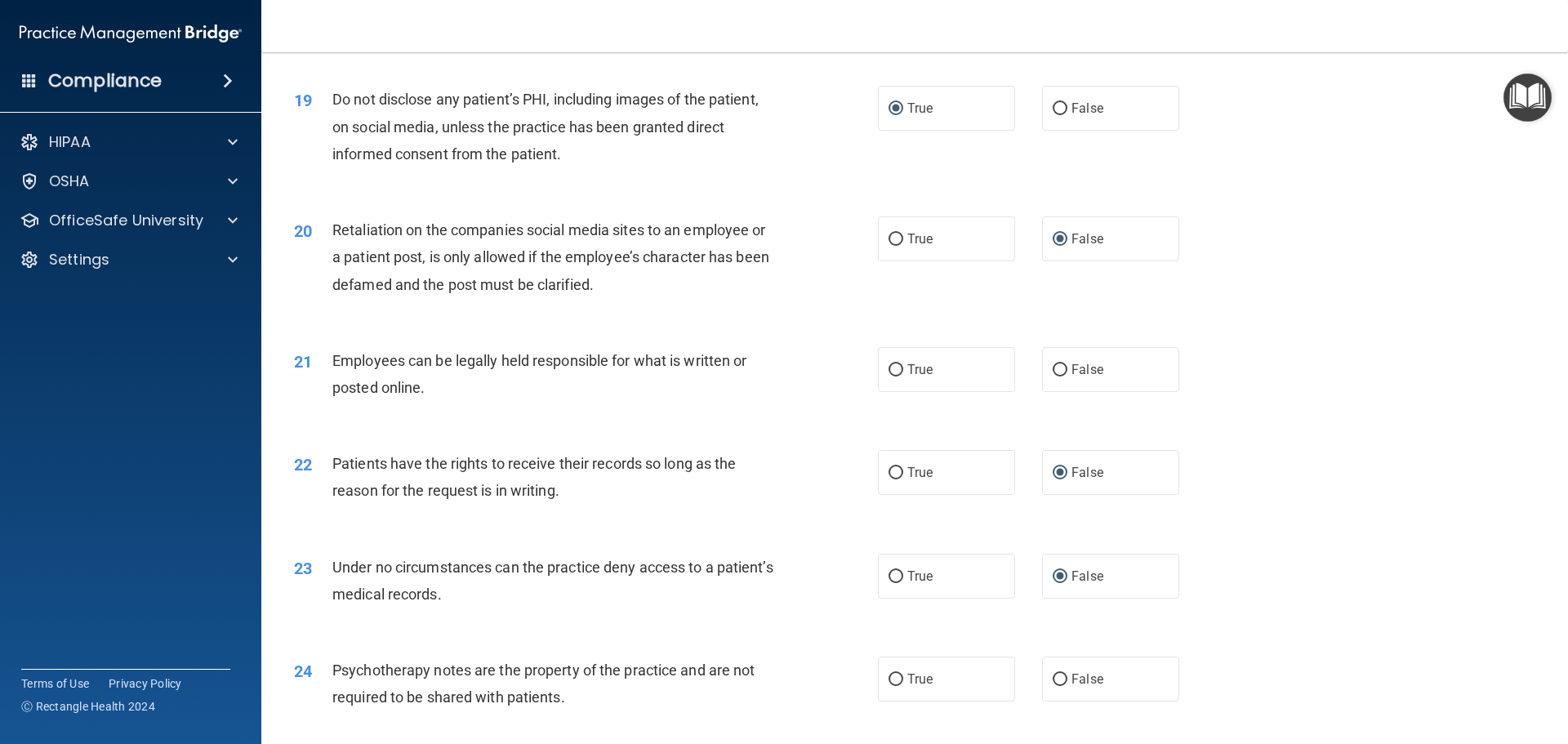
scroll to position [2449, 0]
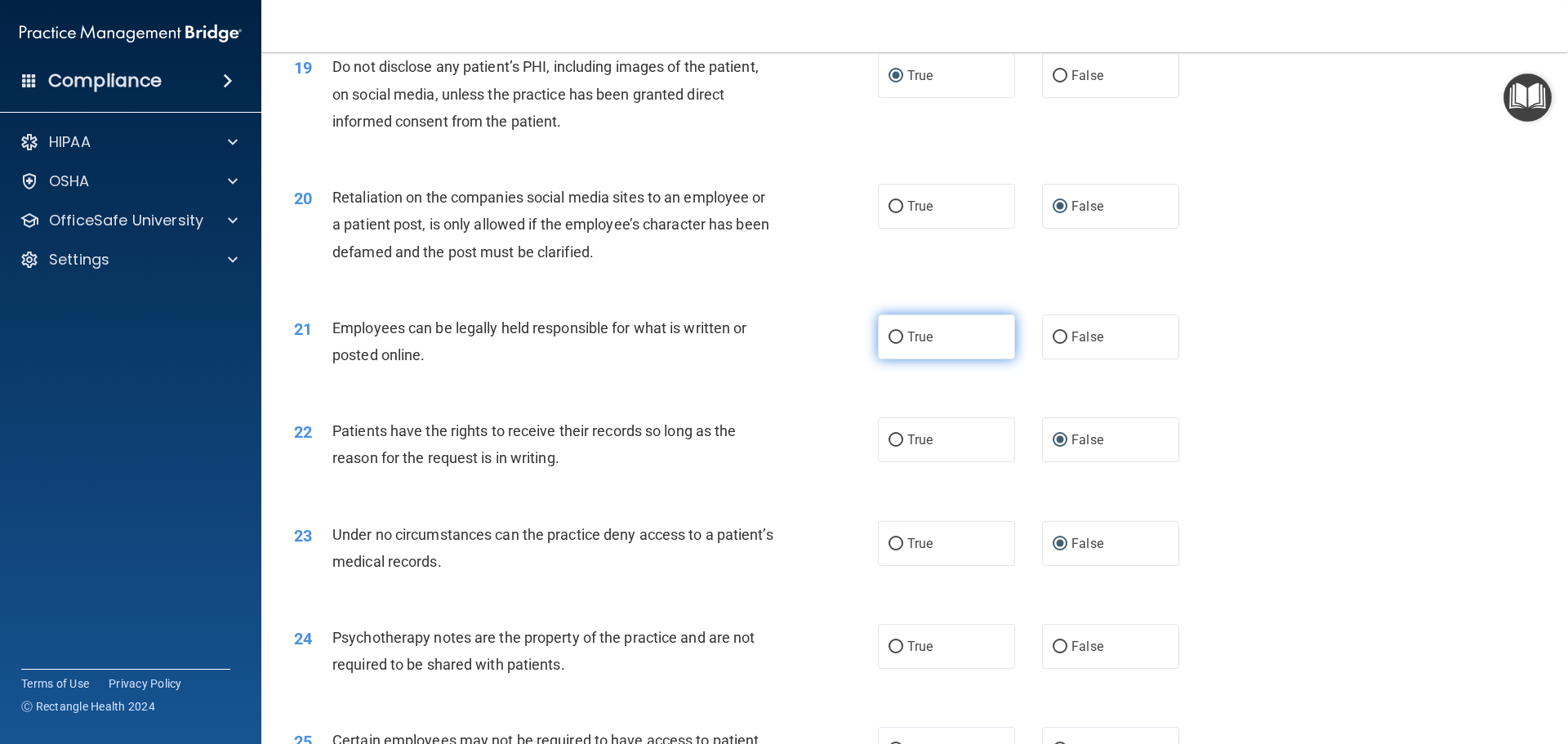
click at [892, 344] on input "True" at bounding box center [895, 337] width 15 height 12
radio input "true"
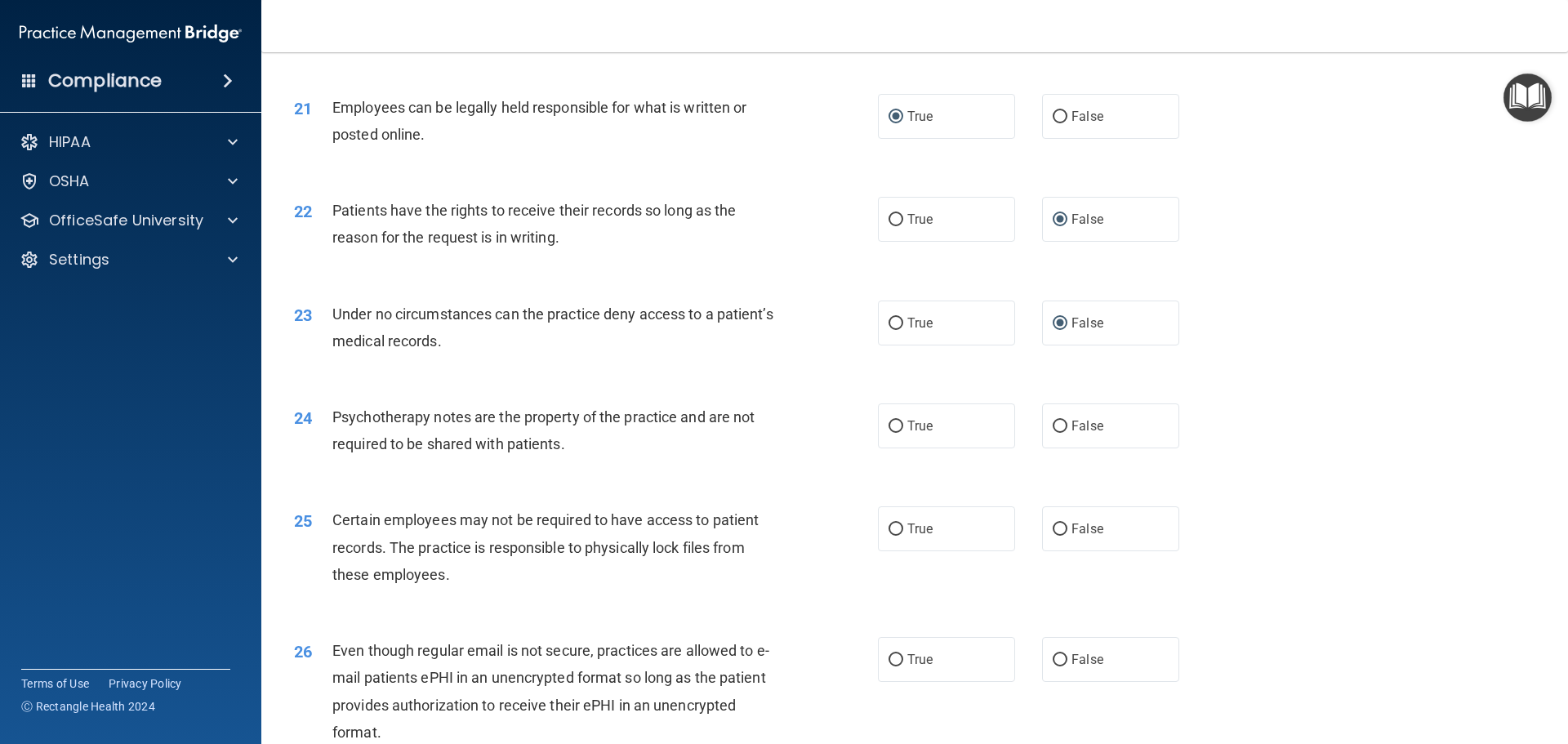
scroll to position [2694, 0]
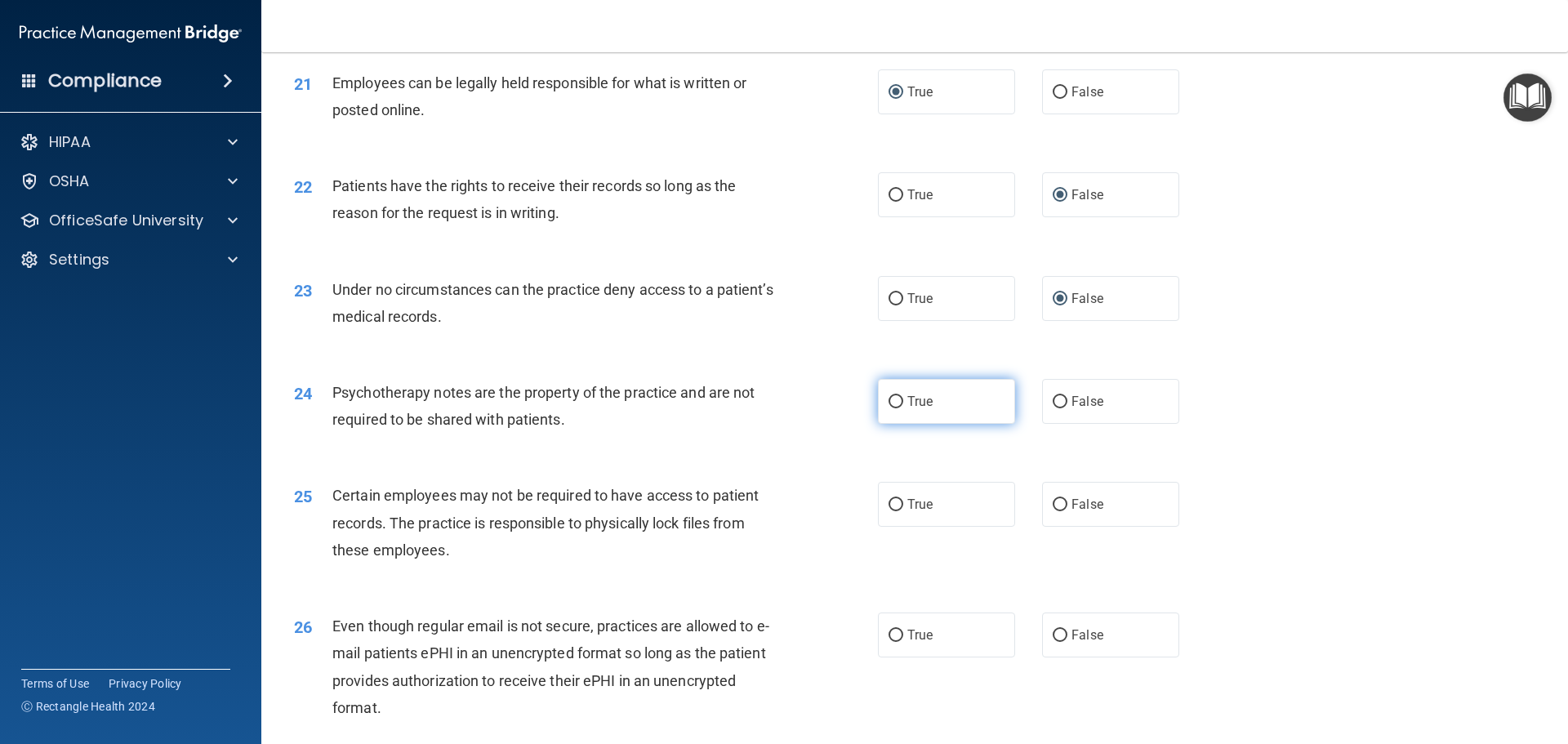
click at [888, 408] on input "True" at bounding box center [895, 402] width 15 height 12
radio input "true"
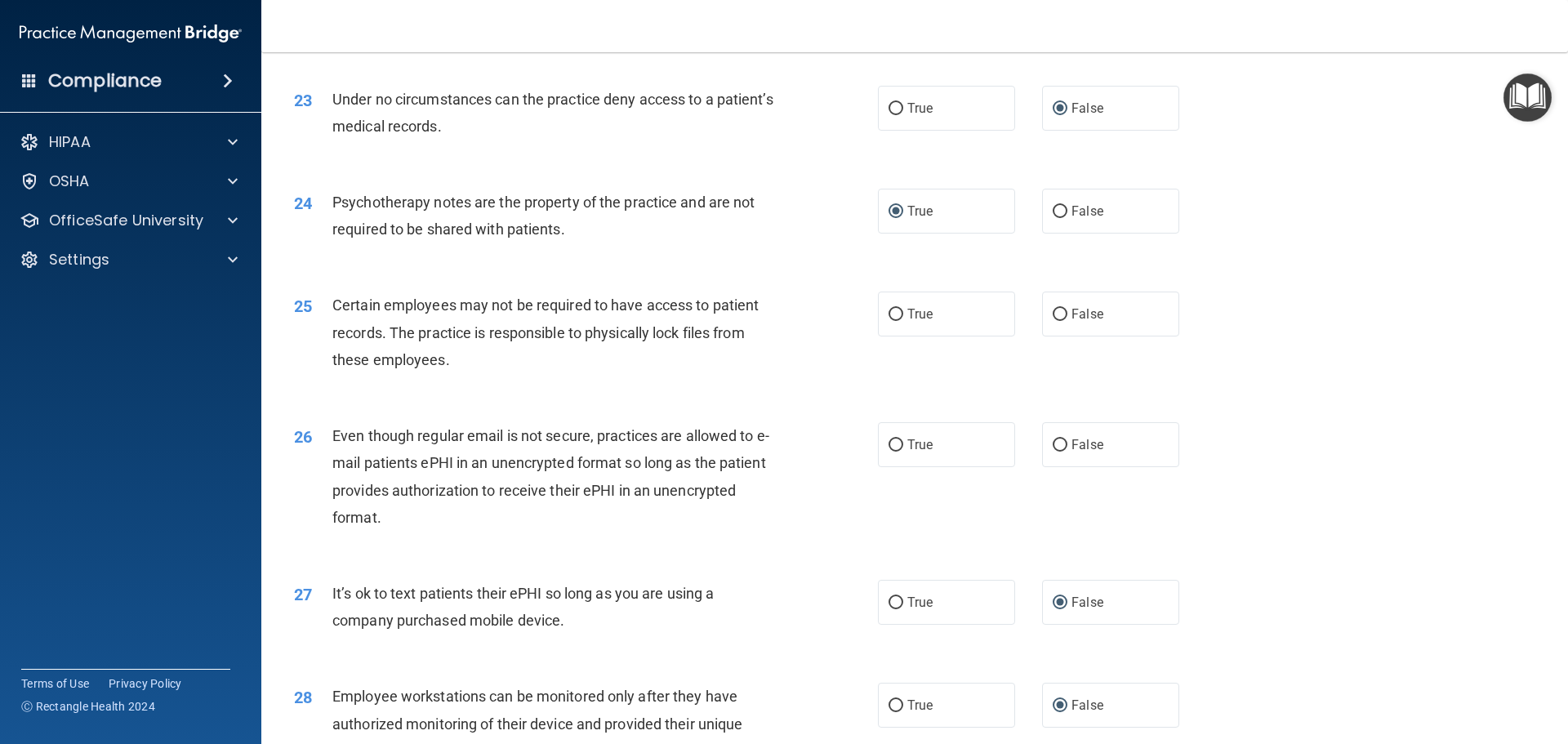
scroll to position [2939, 0]
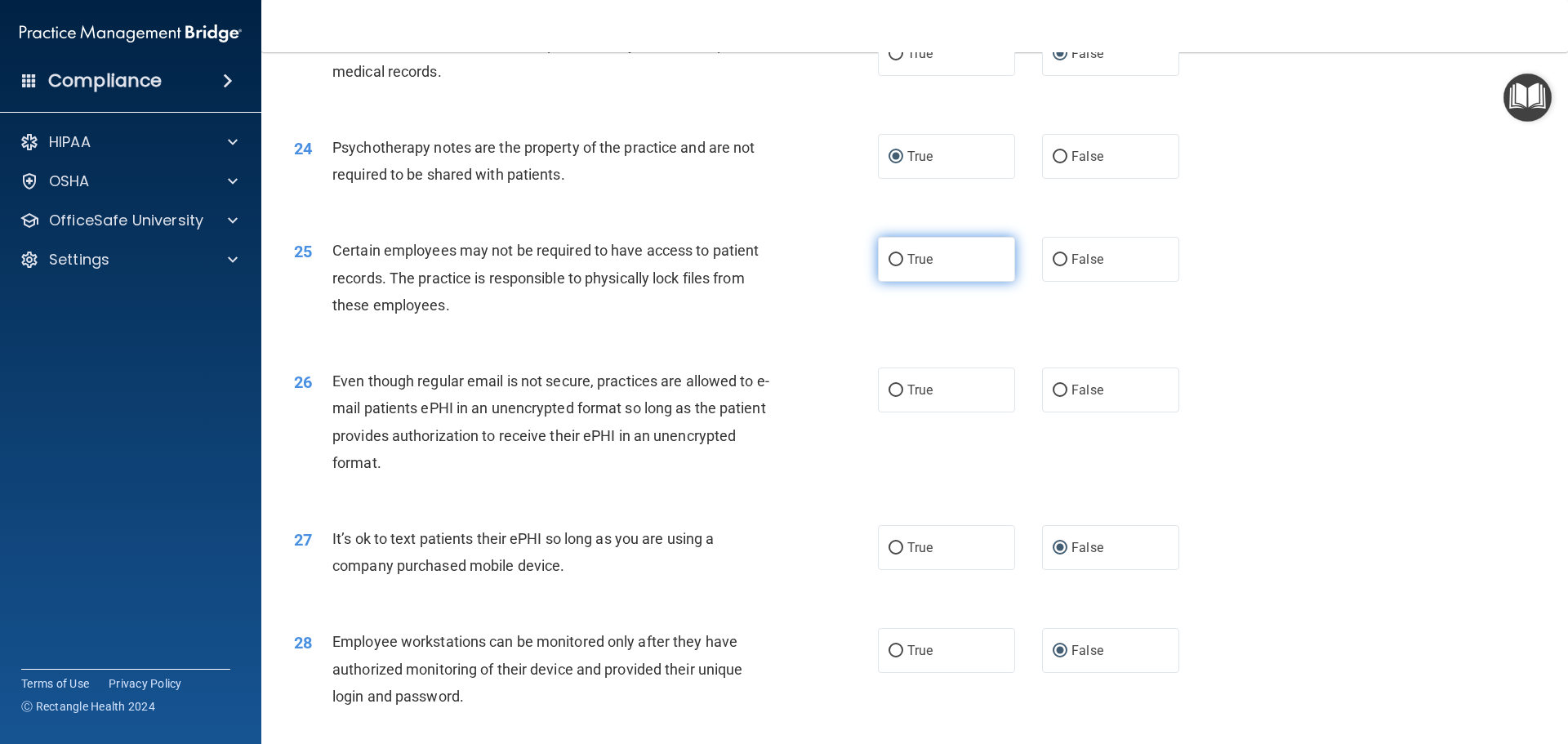
click at [894, 266] on input "True" at bounding box center [895, 260] width 15 height 12
radio input "true"
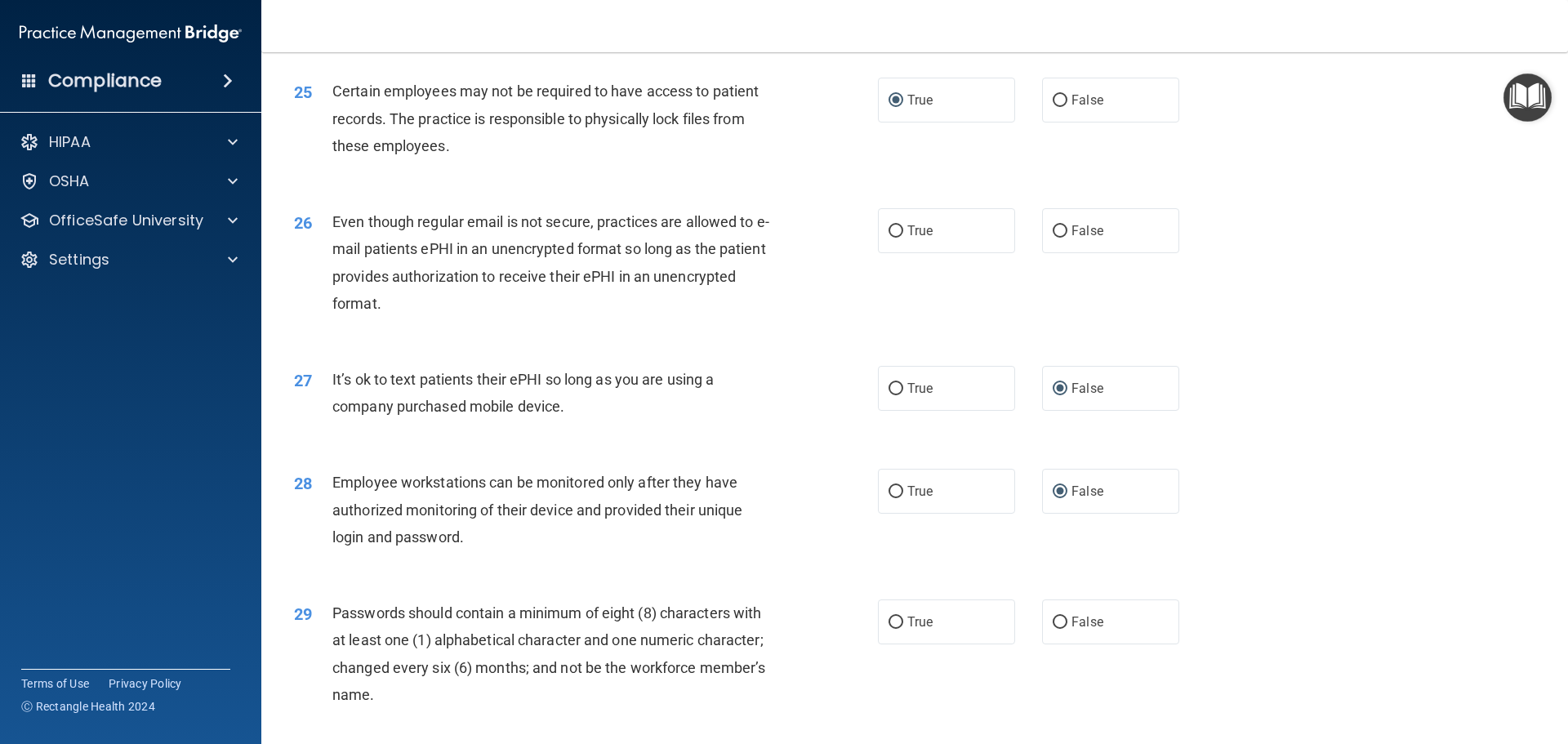
scroll to position [3101, 0]
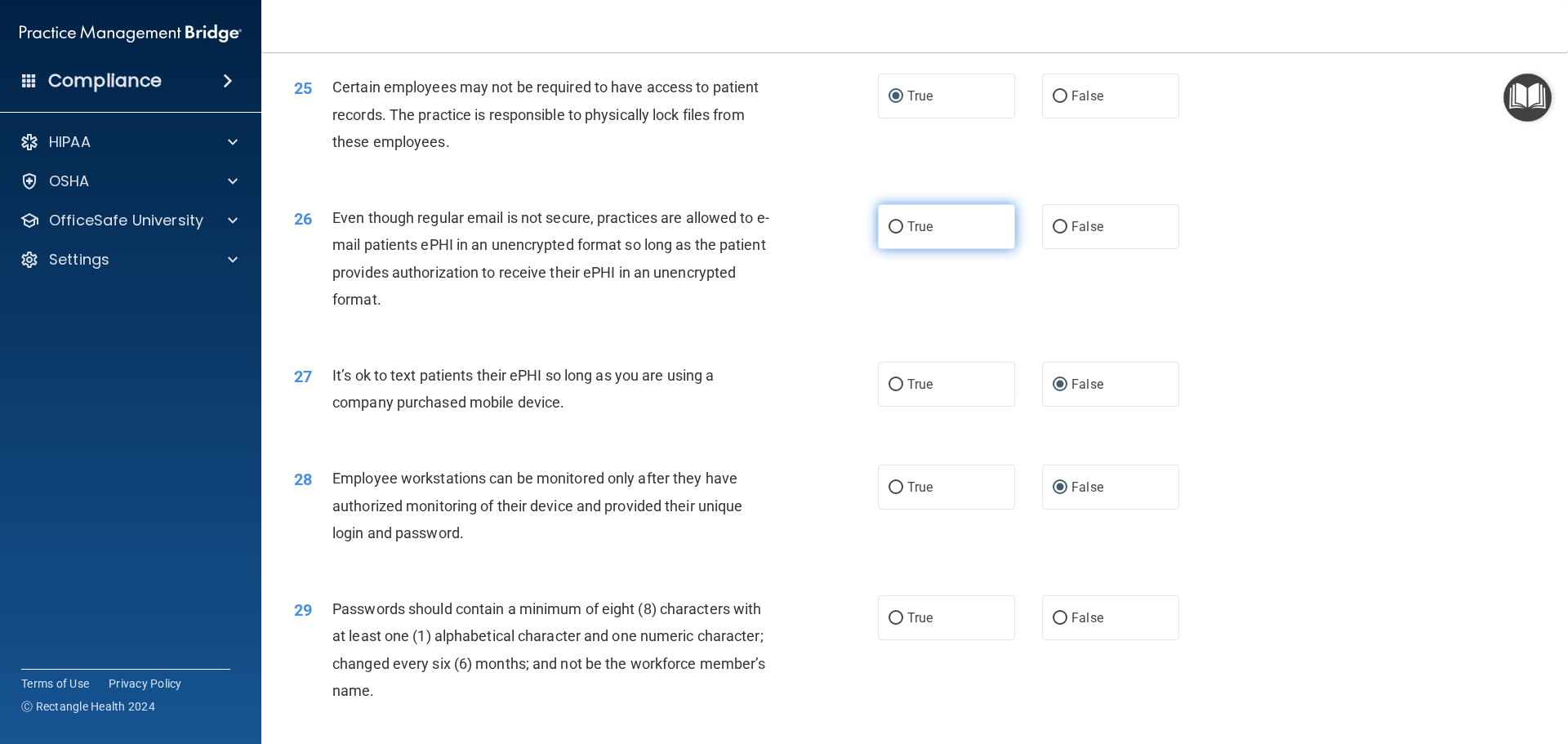
click at [888, 233] on input "True" at bounding box center [895, 227] width 15 height 12
radio input "true"
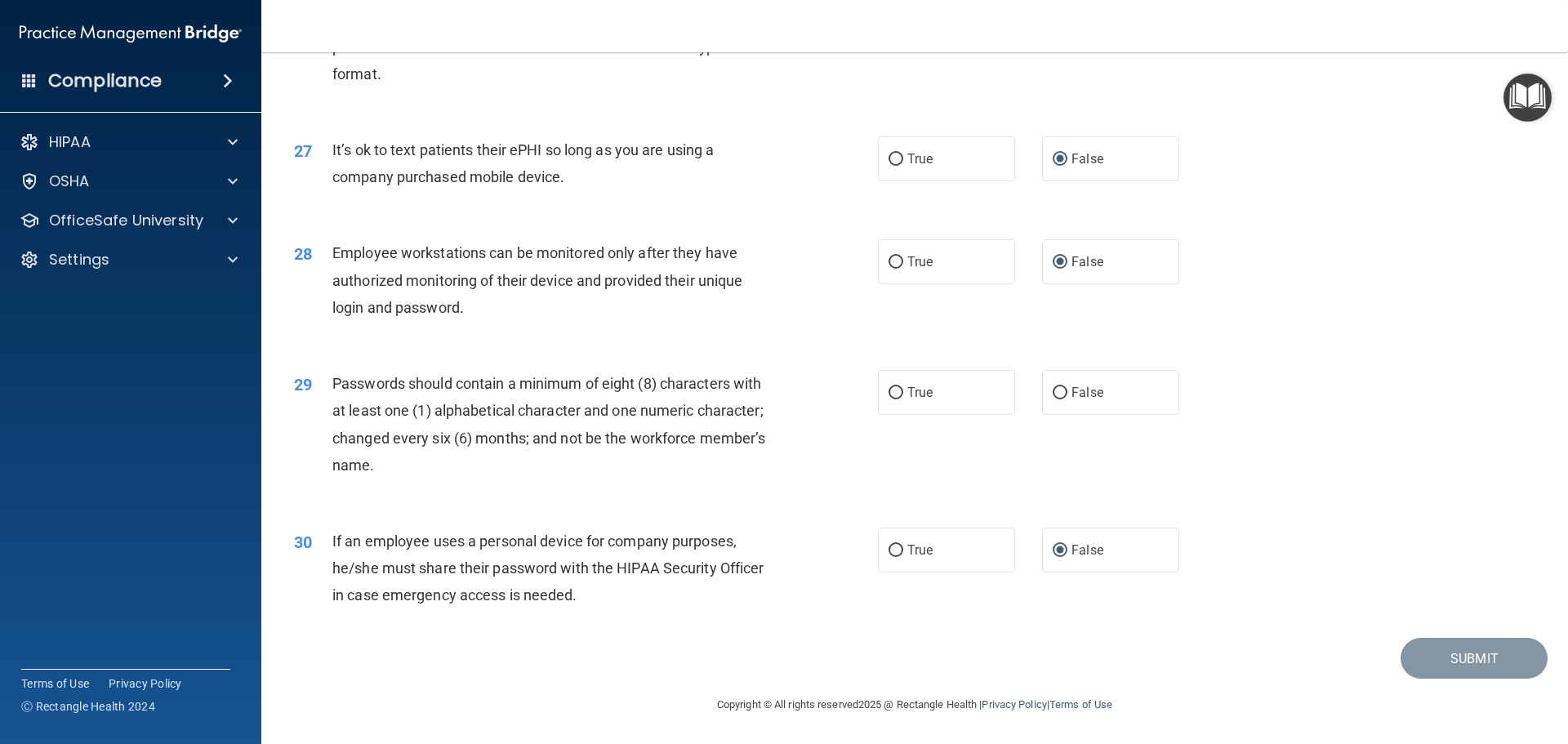
scroll to position [3347, 0]
click at [1054, 395] on input "False" at bounding box center [1059, 393] width 15 height 12
radio input "true"
click at [1462, 671] on button "Submit" at bounding box center [1474, 658] width 147 height 41
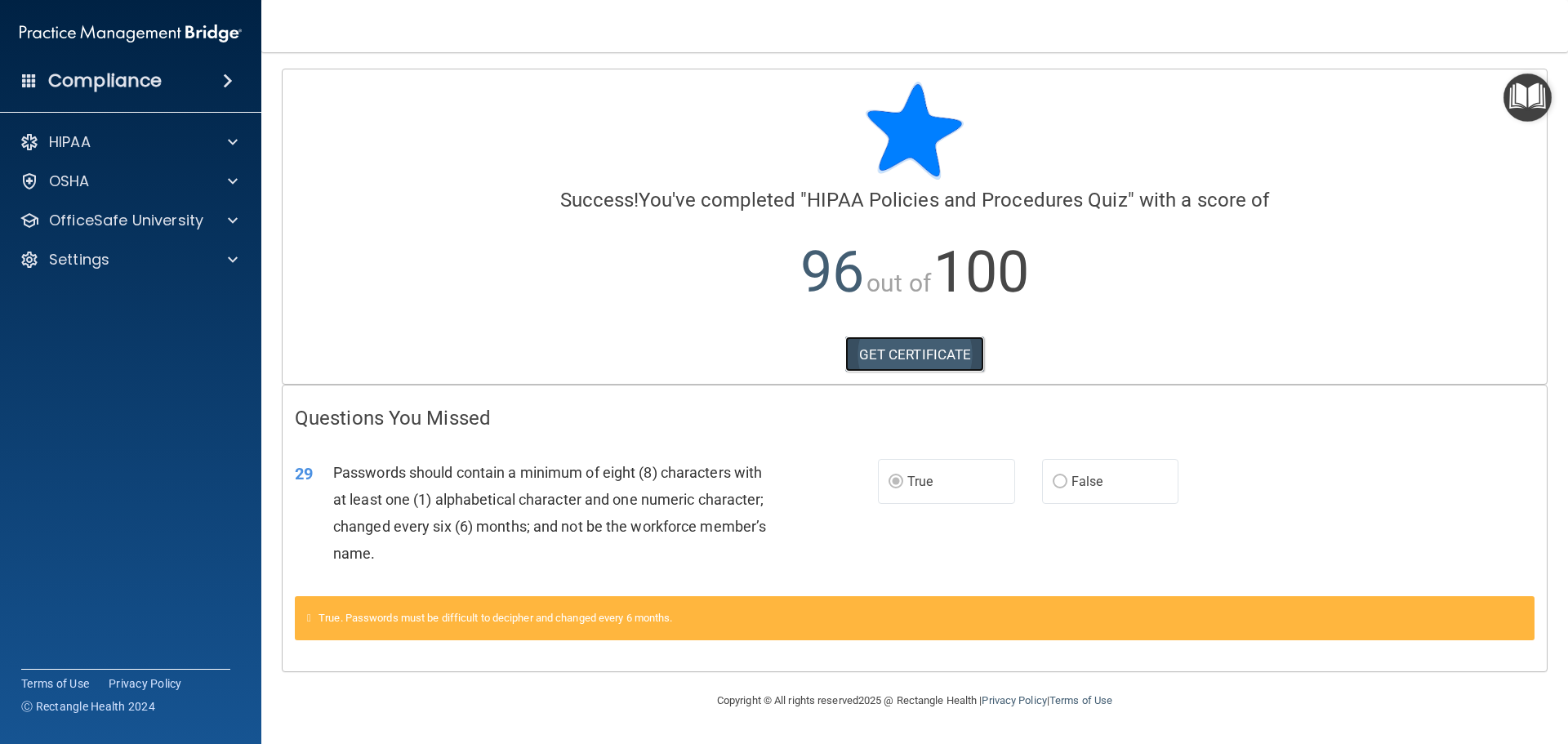
click at [936, 369] on link "GET CERTIFICATE" at bounding box center [915, 354] width 139 height 36
click at [200, 217] on p "OfficeSafe University" at bounding box center [126, 221] width 154 height 20
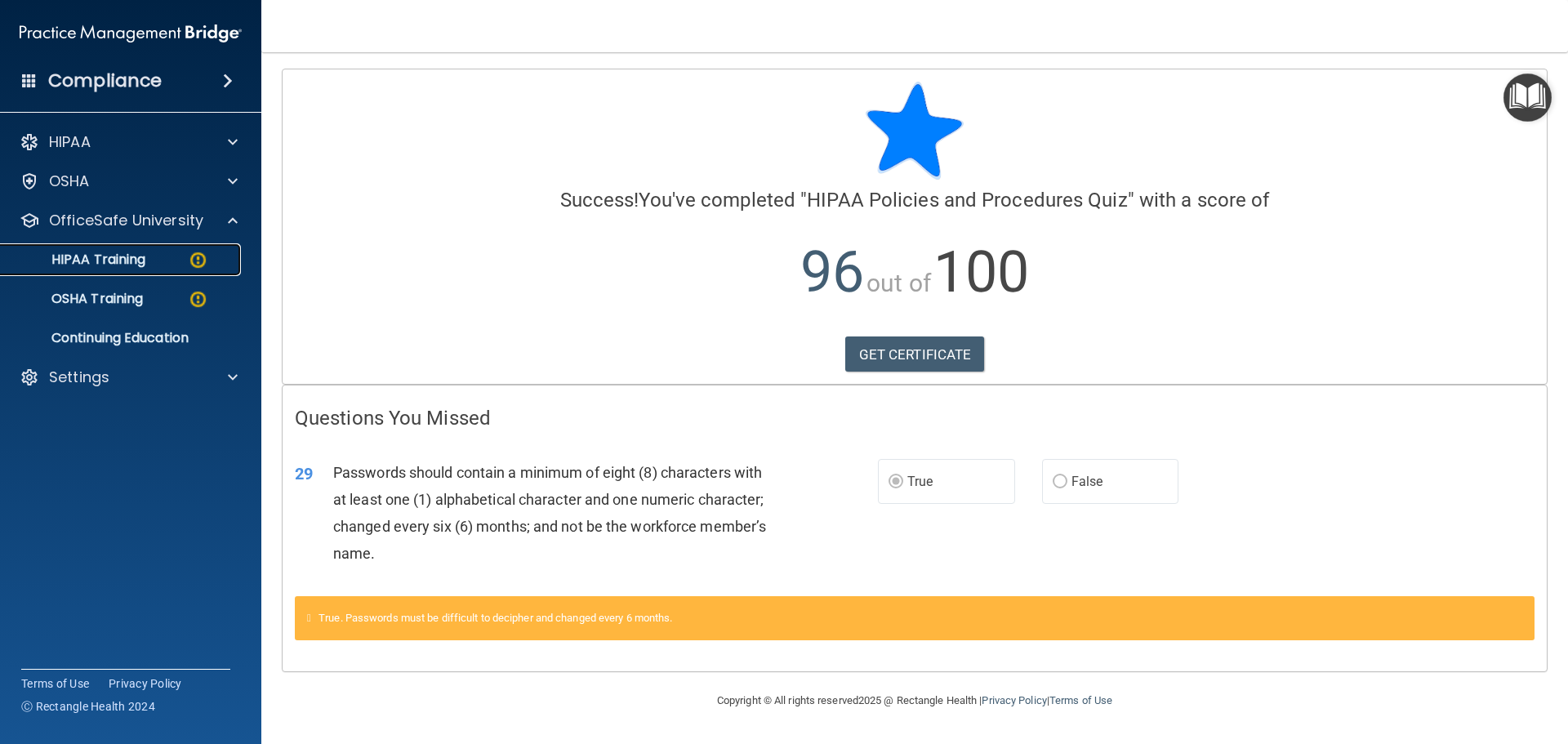
click at [193, 261] on img at bounding box center [198, 260] width 21 height 21
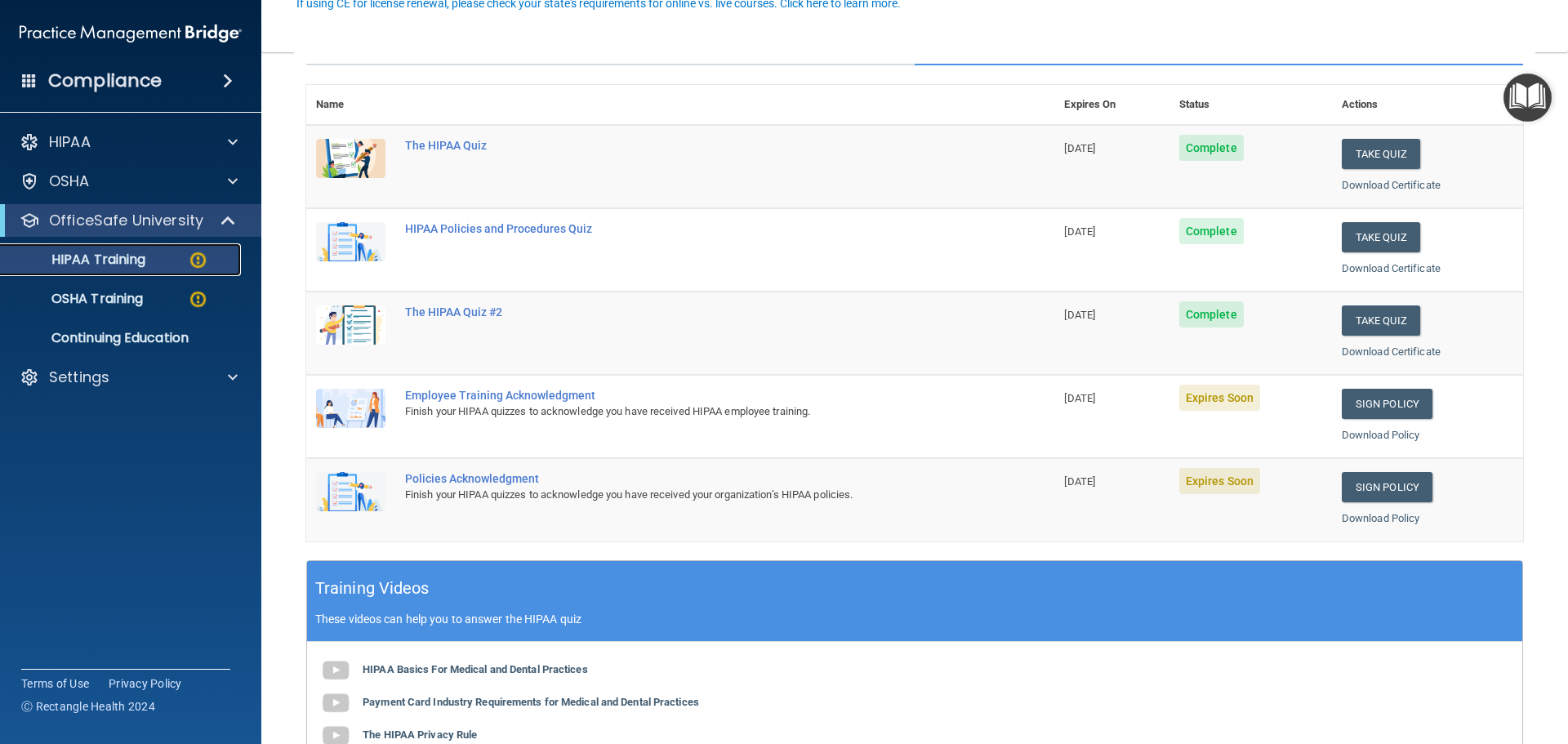
scroll to position [164, 0]
click at [1358, 404] on link "Sign Policy" at bounding box center [1387, 403] width 90 height 30
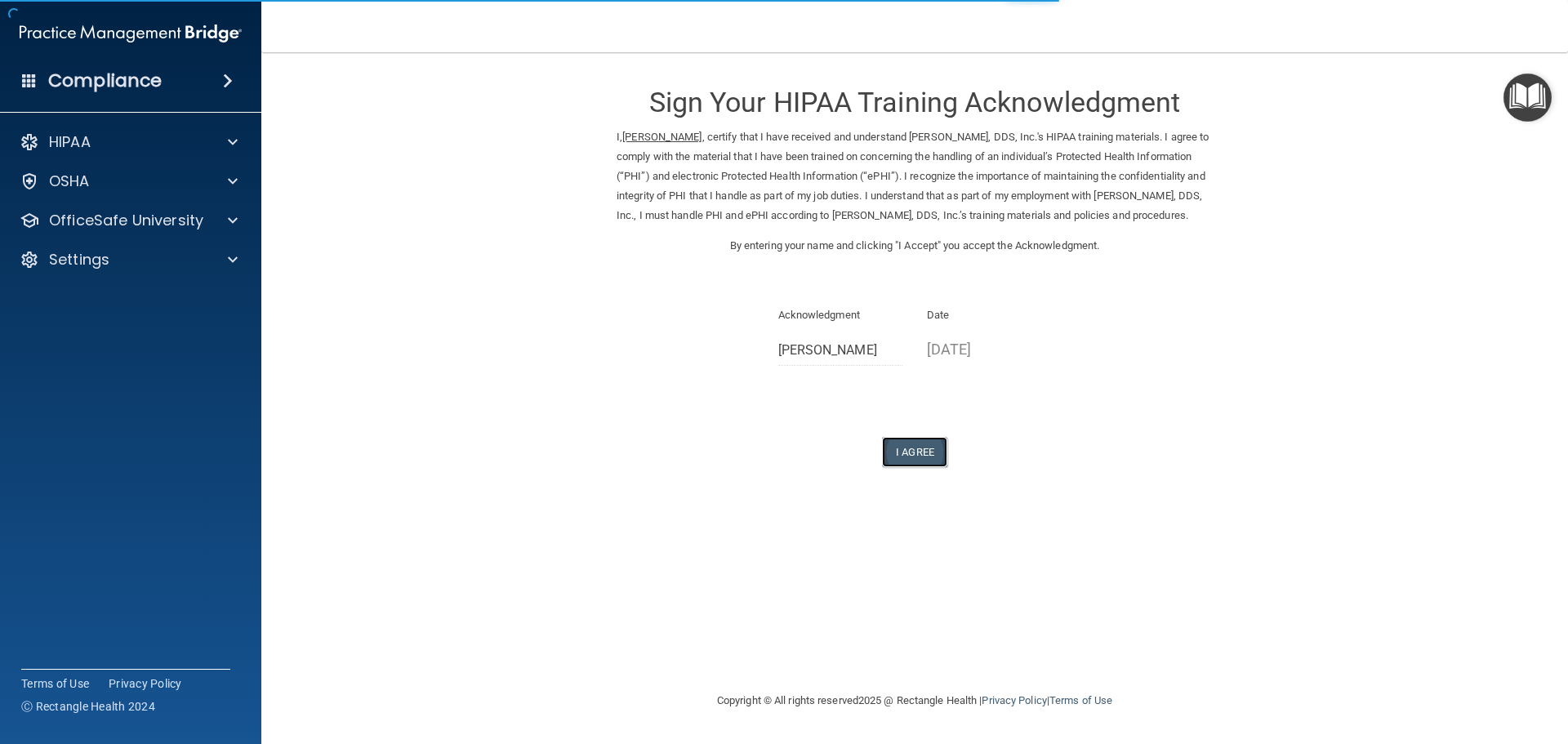
click at [911, 467] on button "I Agree" at bounding box center [914, 451] width 66 height 30
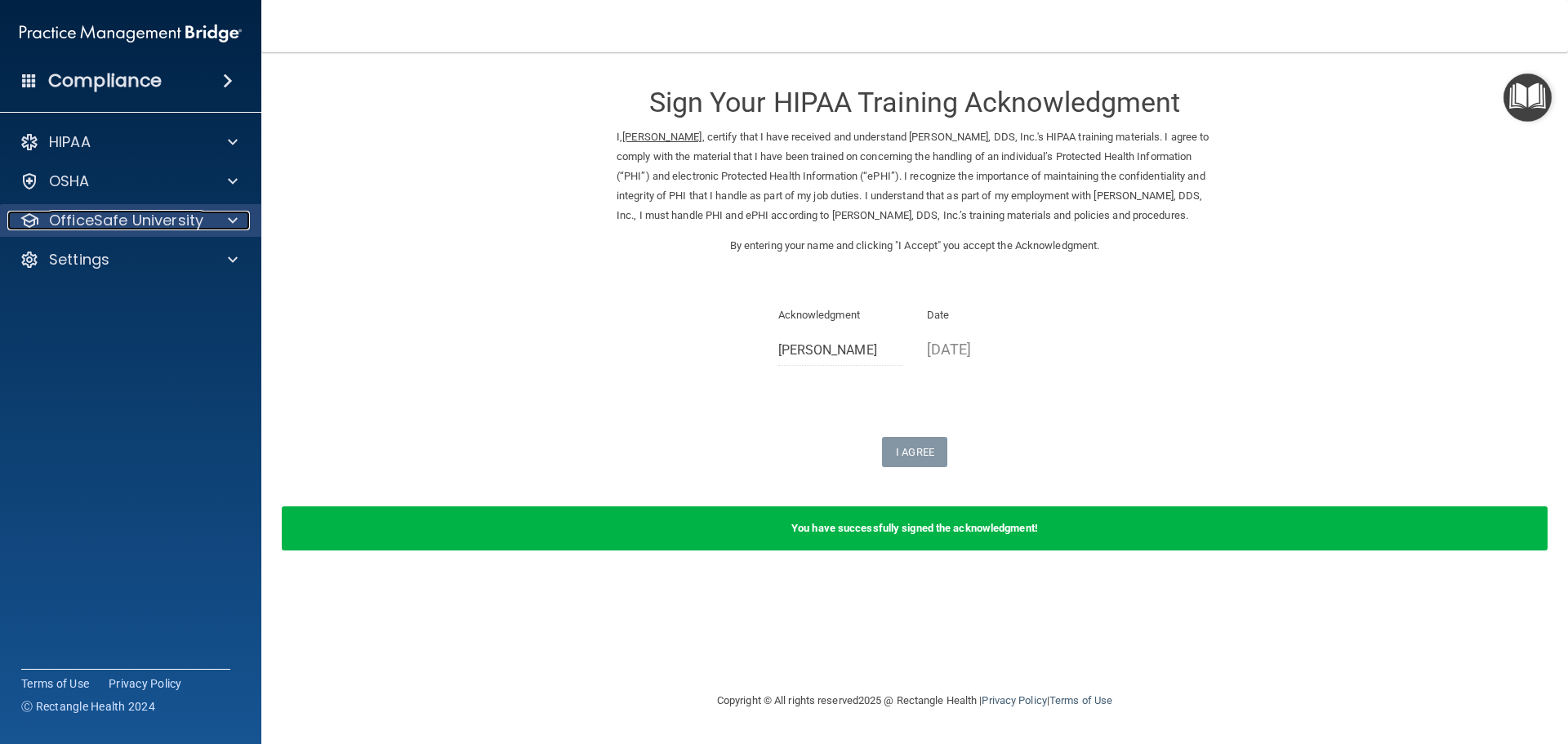
click at [105, 224] on p "OfficeSafe University" at bounding box center [126, 221] width 154 height 20
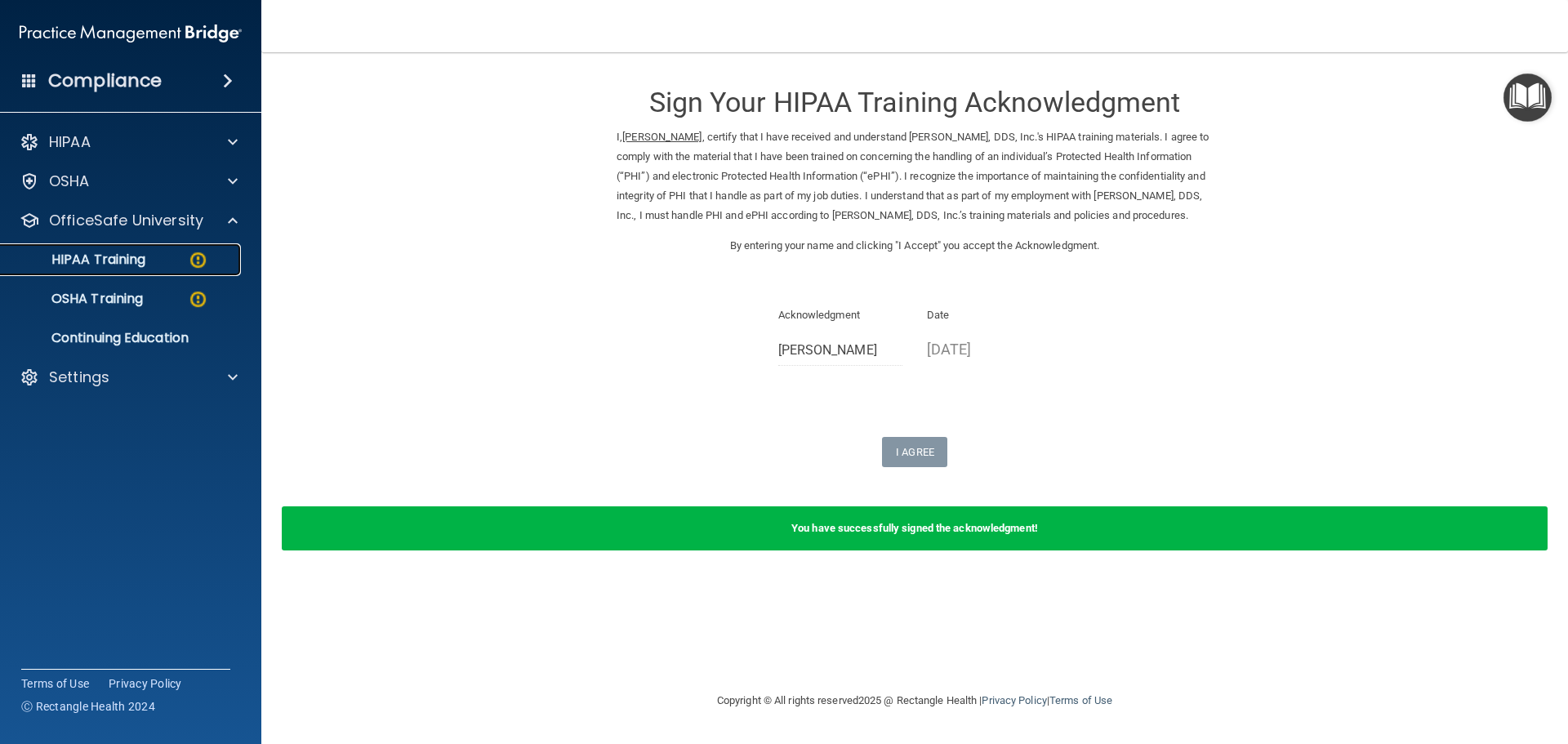
click at [144, 266] on p "HIPAA Training" at bounding box center [77, 259] width 134 height 17
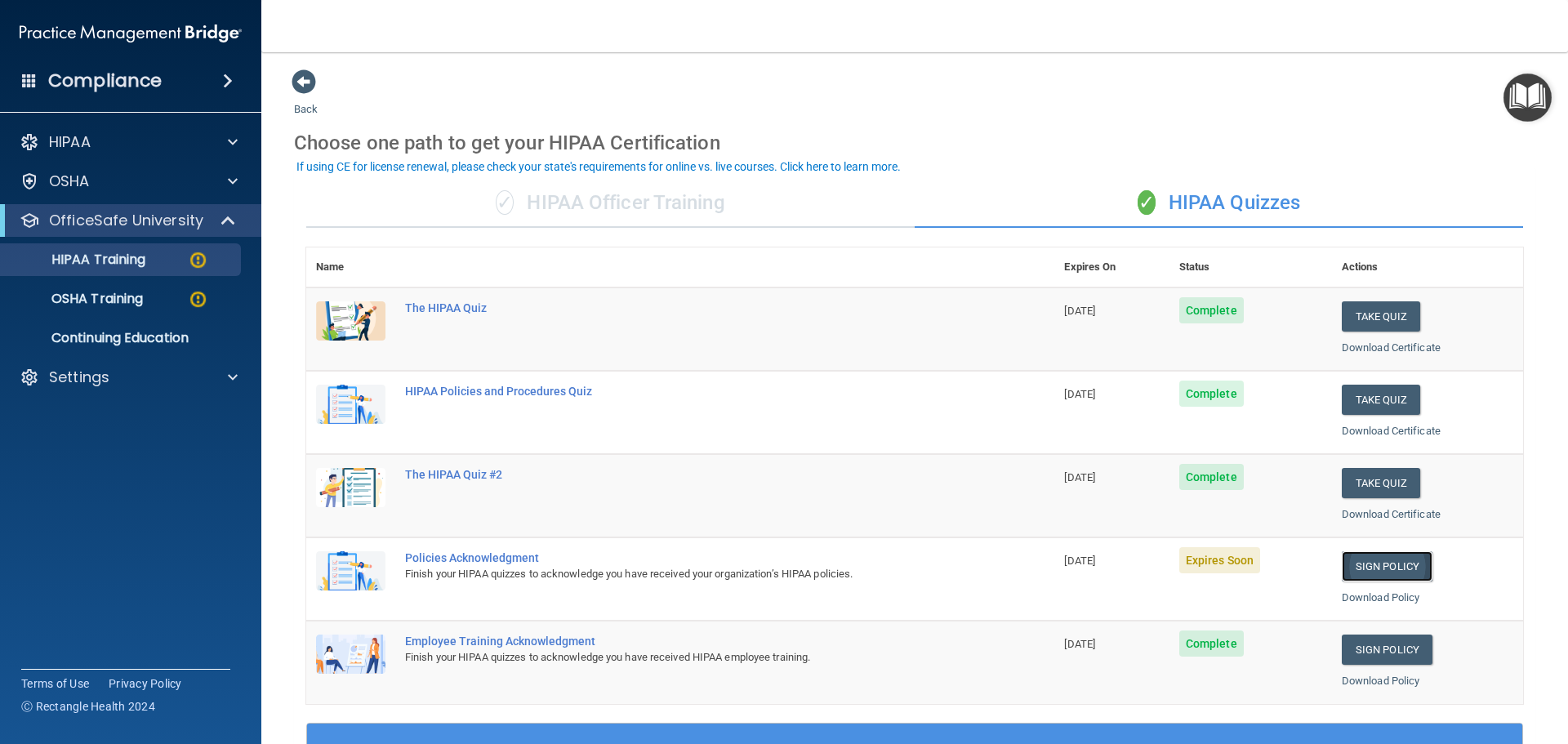
click at [1364, 561] on link "Sign Policy" at bounding box center [1387, 566] width 90 height 30
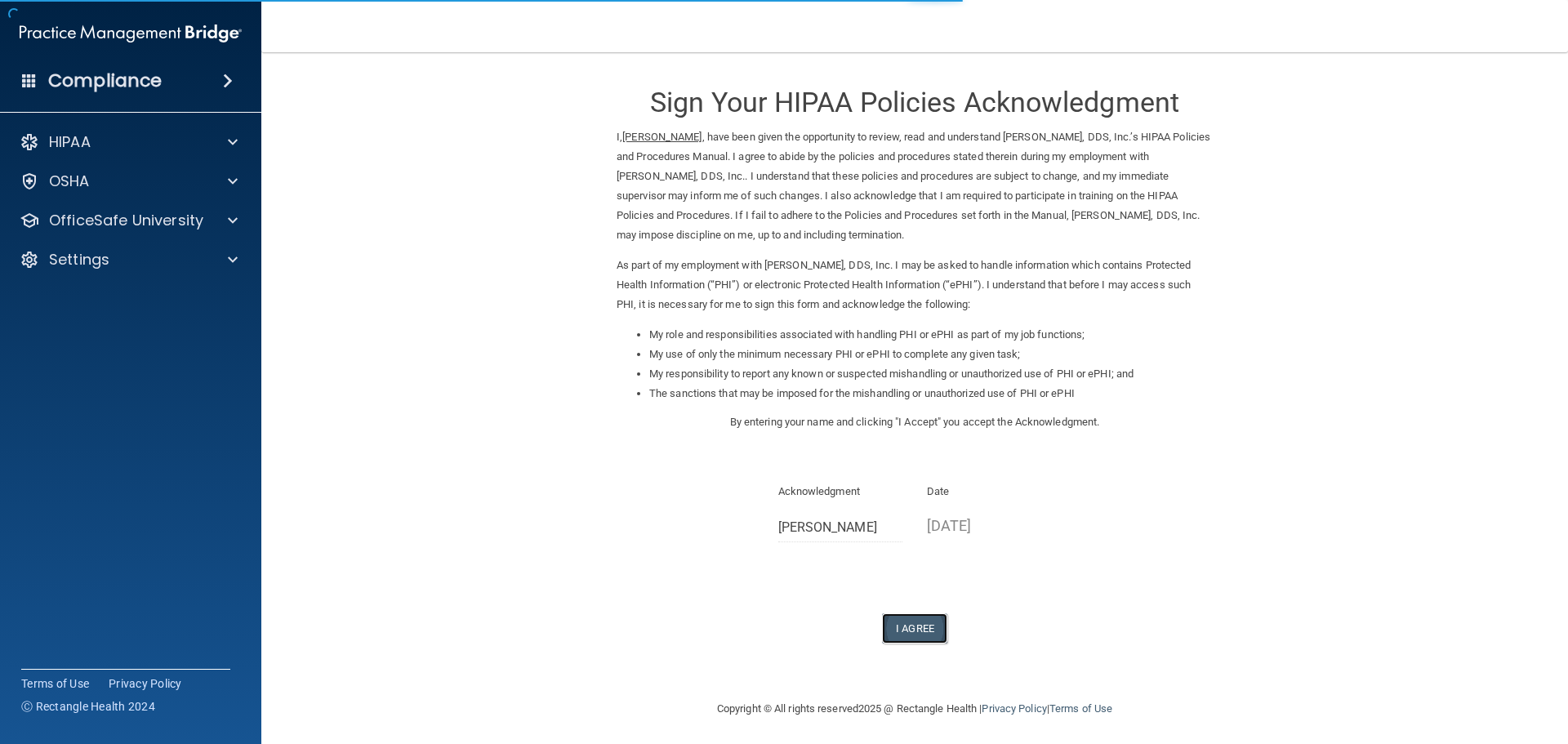
click at [901, 622] on button "I Agree" at bounding box center [914, 627] width 66 height 30
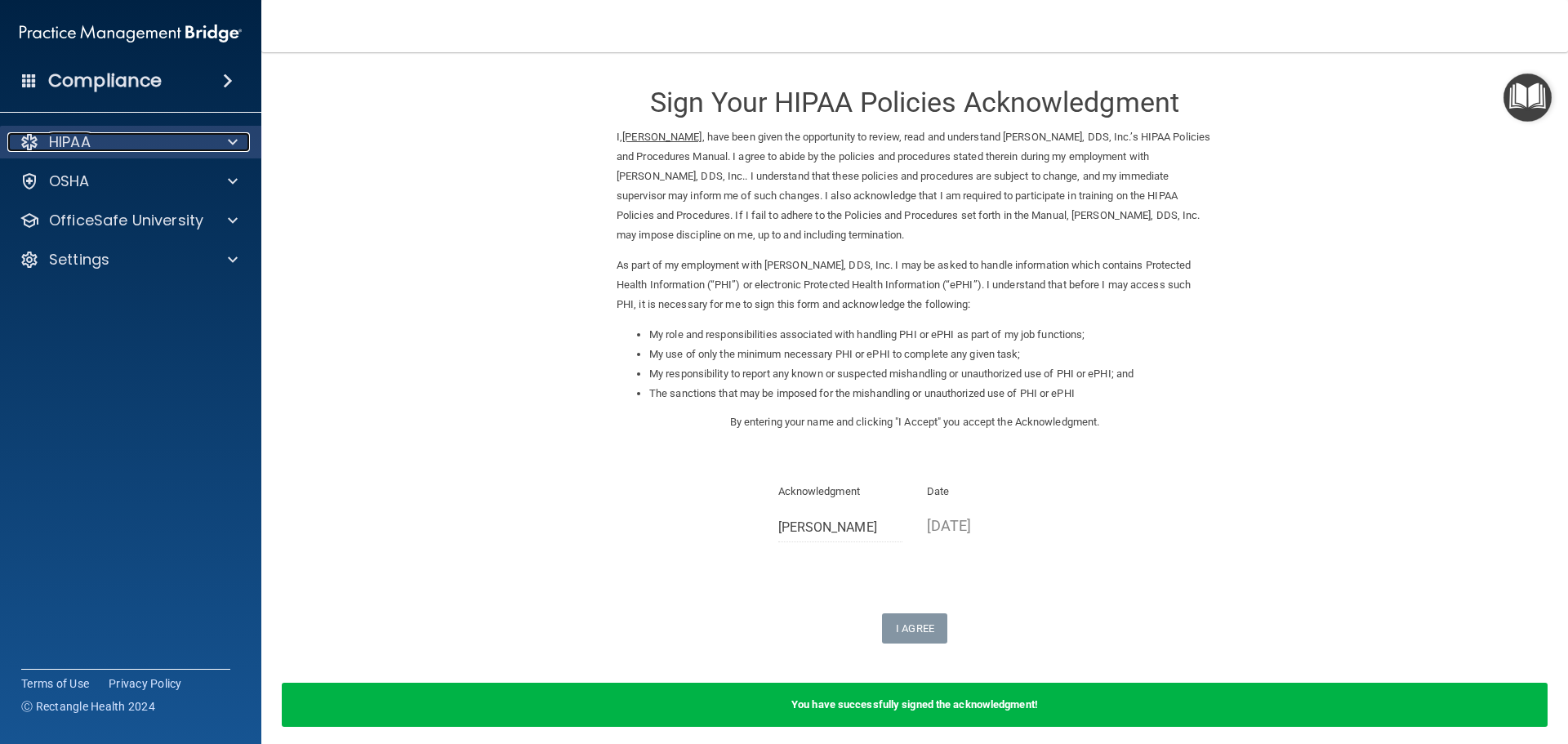
click at [87, 147] on p "HIPAA" at bounding box center [70, 142] width 41 height 20
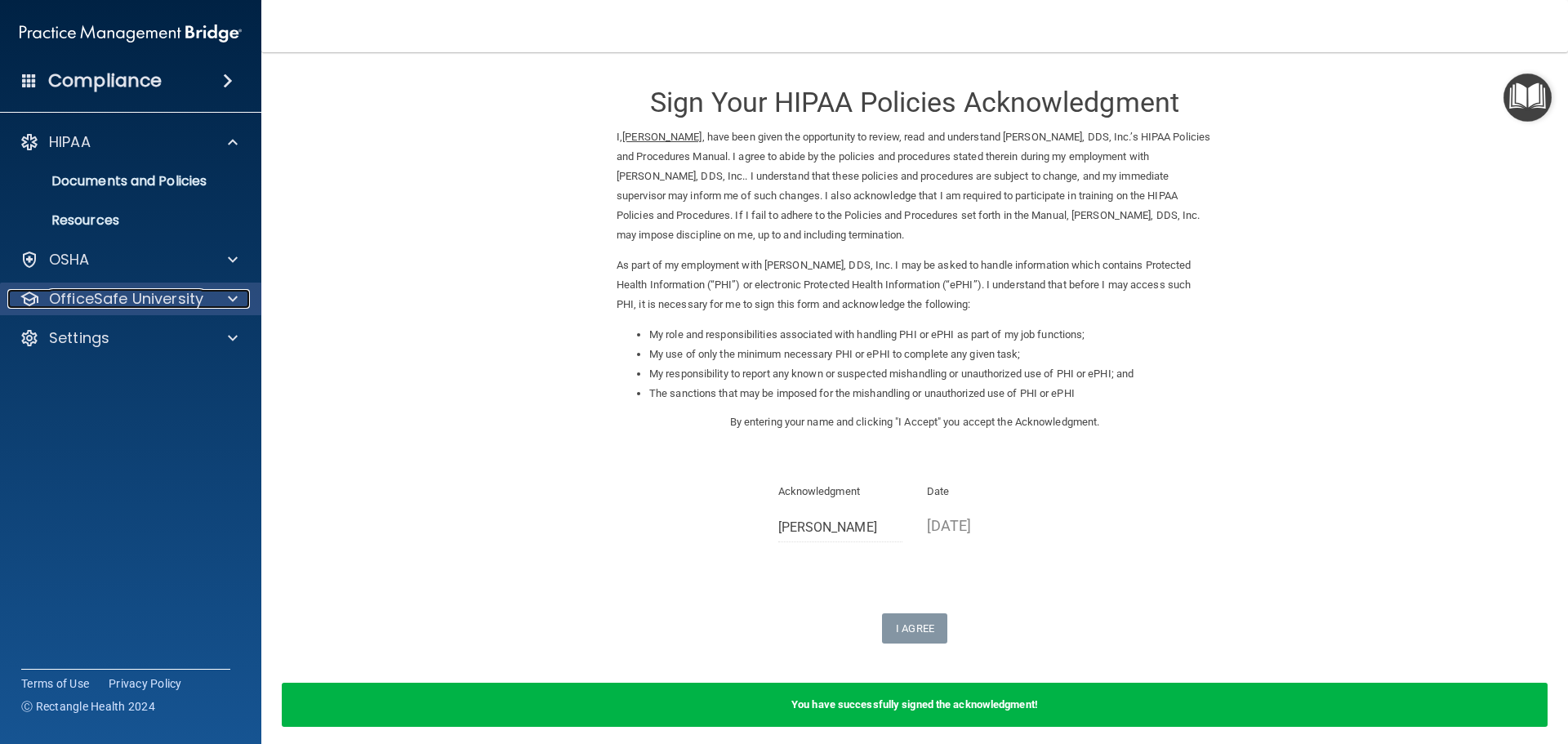
click at [232, 297] on span at bounding box center [232, 299] width 10 height 20
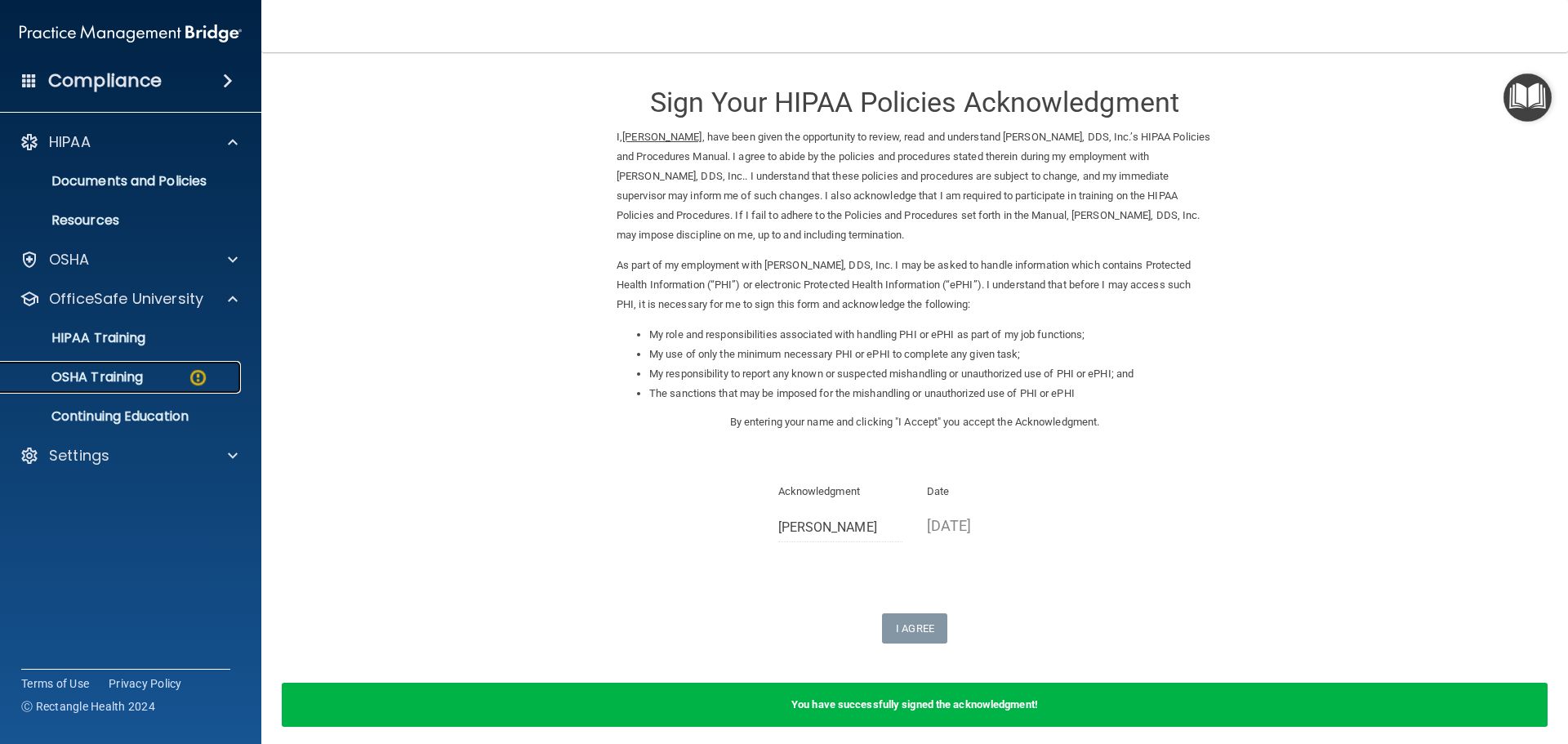
click at [85, 374] on p "OSHA Training" at bounding box center [76, 376] width 132 height 17
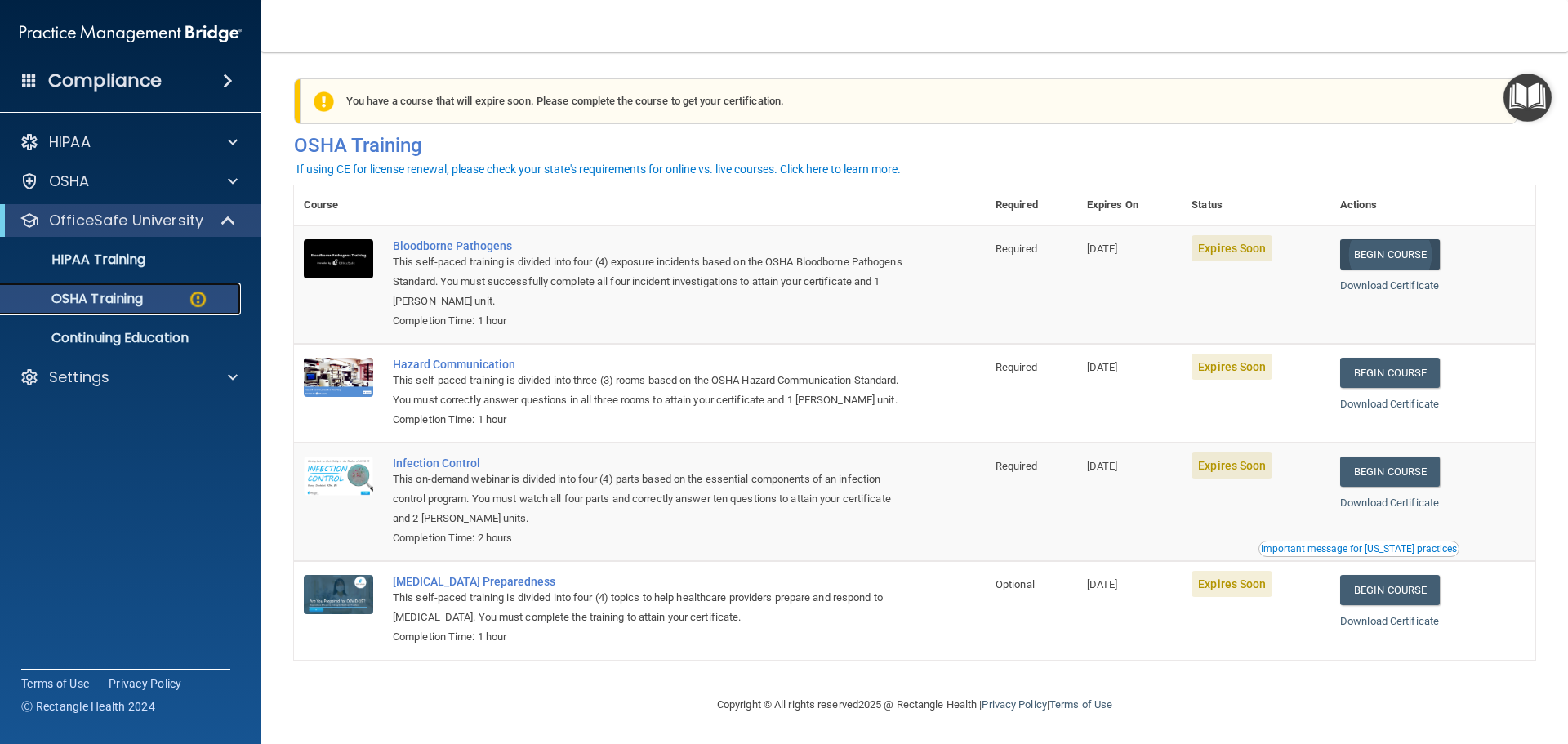
scroll to position [26, 0]
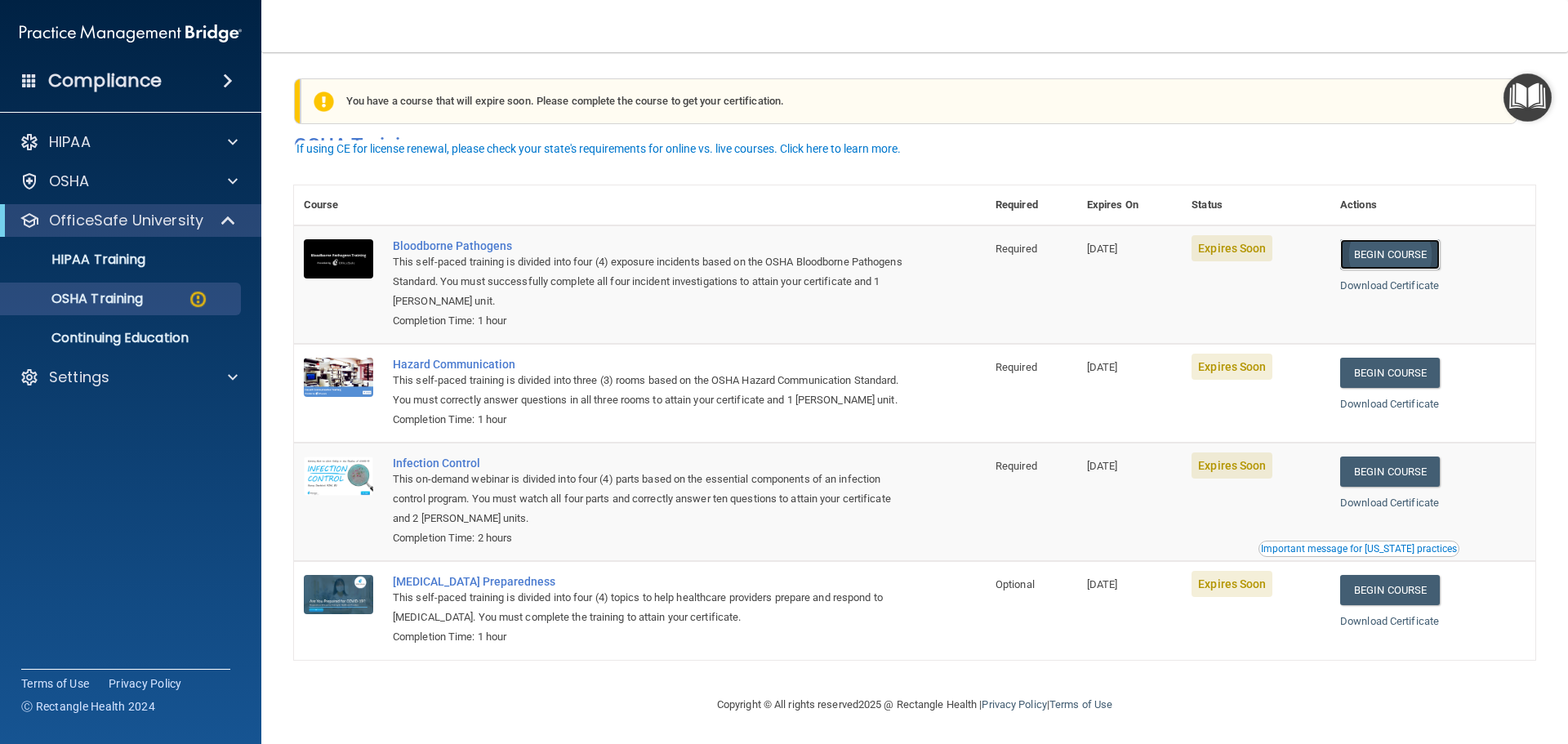
click at [1367, 239] on link "Begin Course" at bounding box center [1390, 254] width 100 height 30
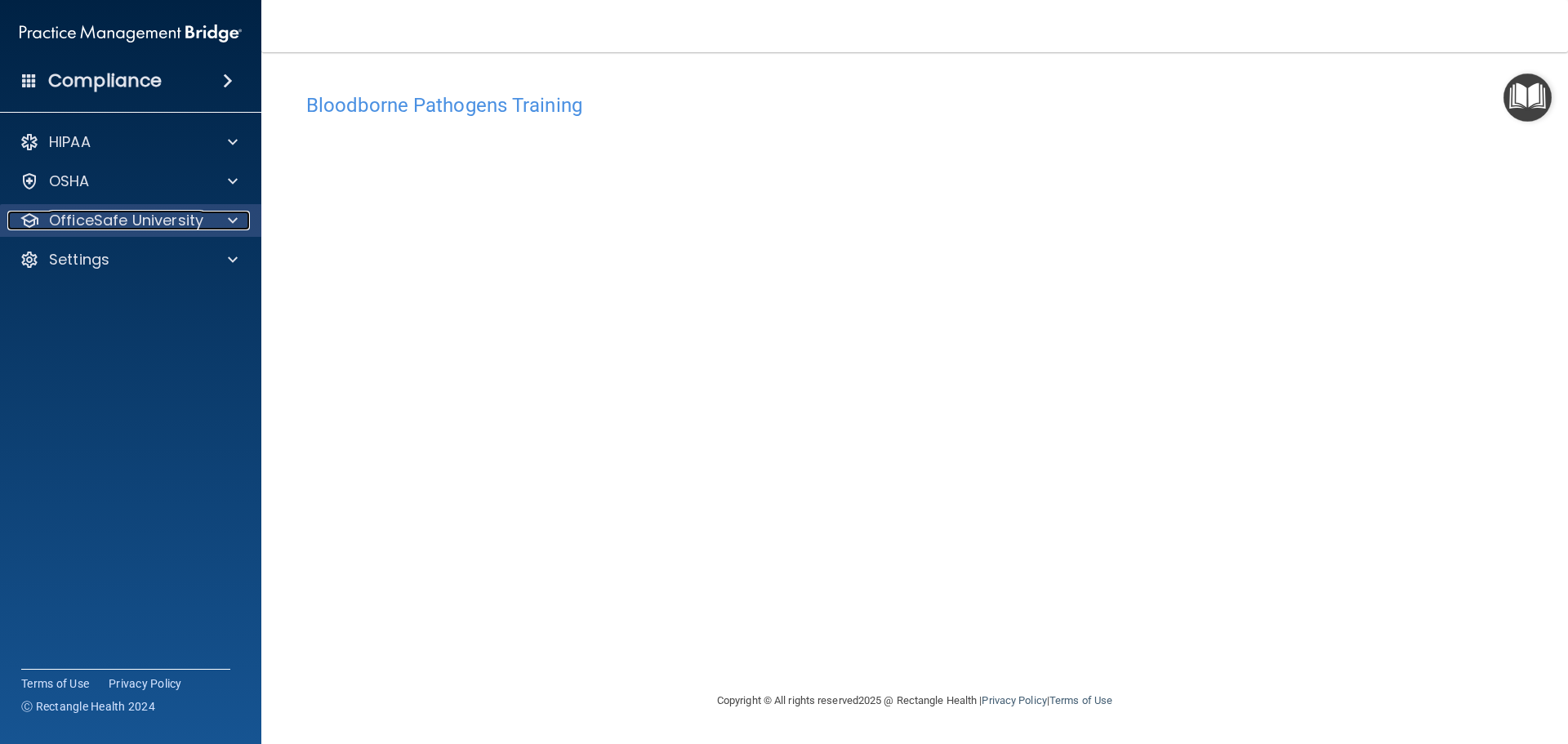
click at [241, 217] on div at bounding box center [230, 221] width 41 height 20
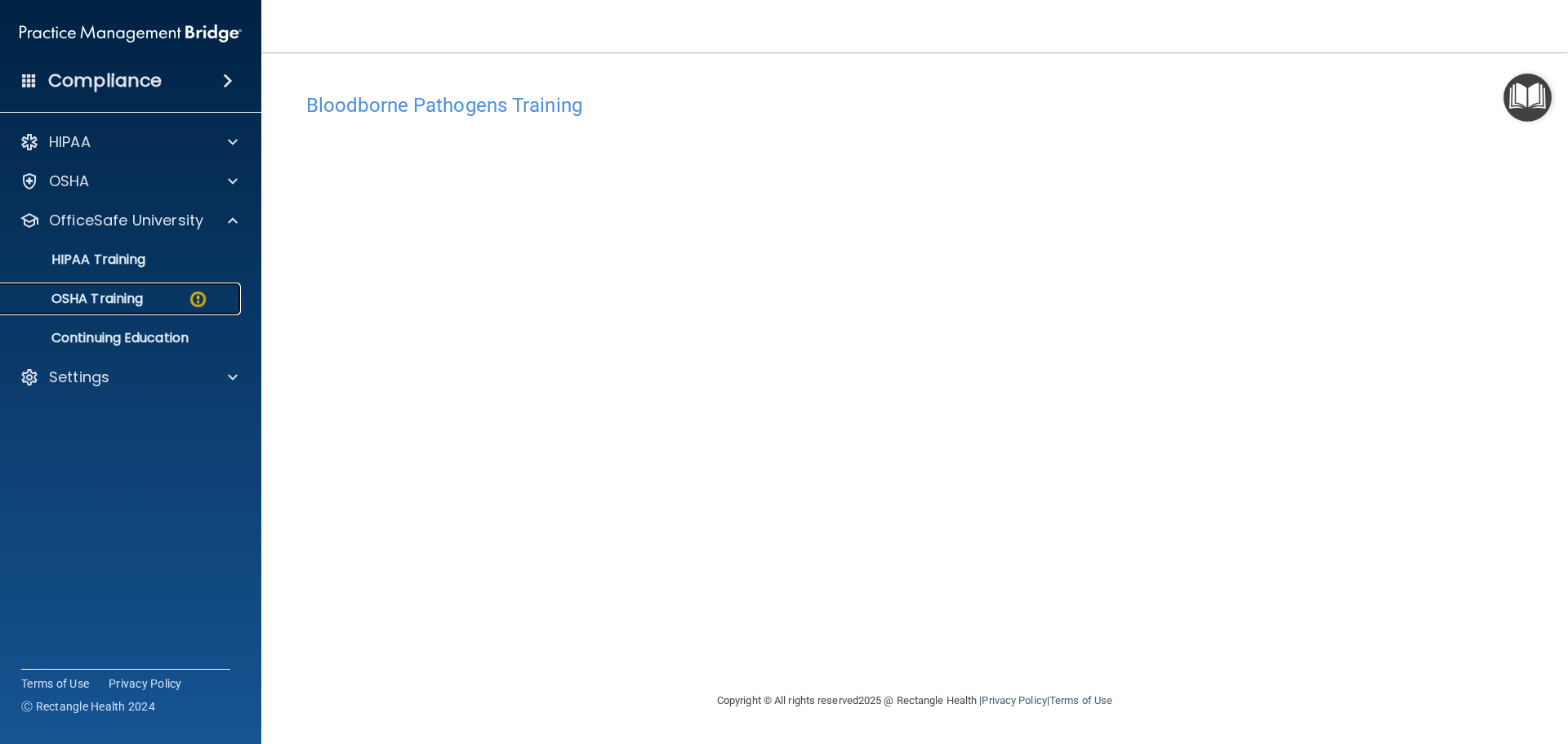
click at [194, 291] on img at bounding box center [198, 299] width 21 height 21
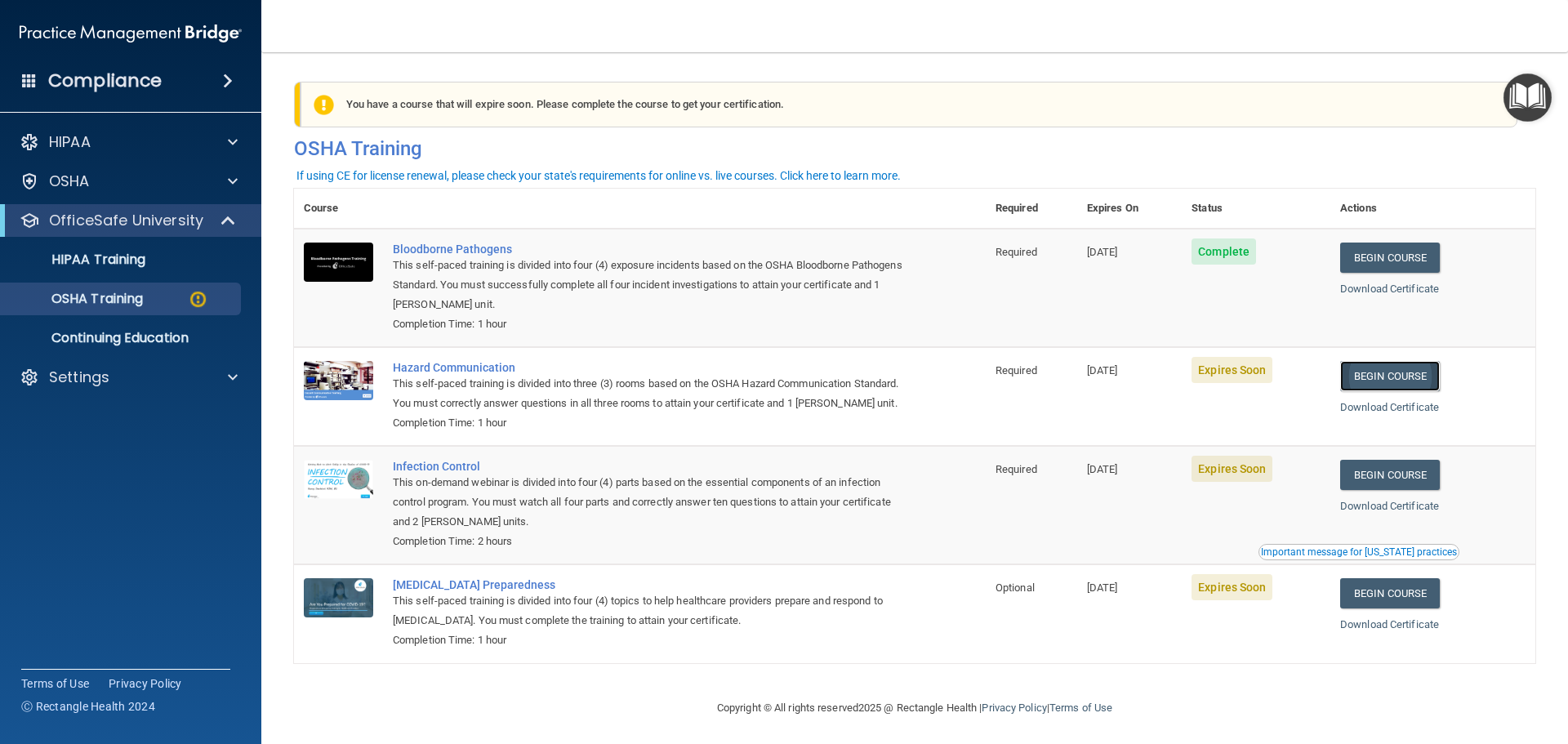
click at [1386, 382] on link "Begin Course" at bounding box center [1390, 375] width 100 height 30
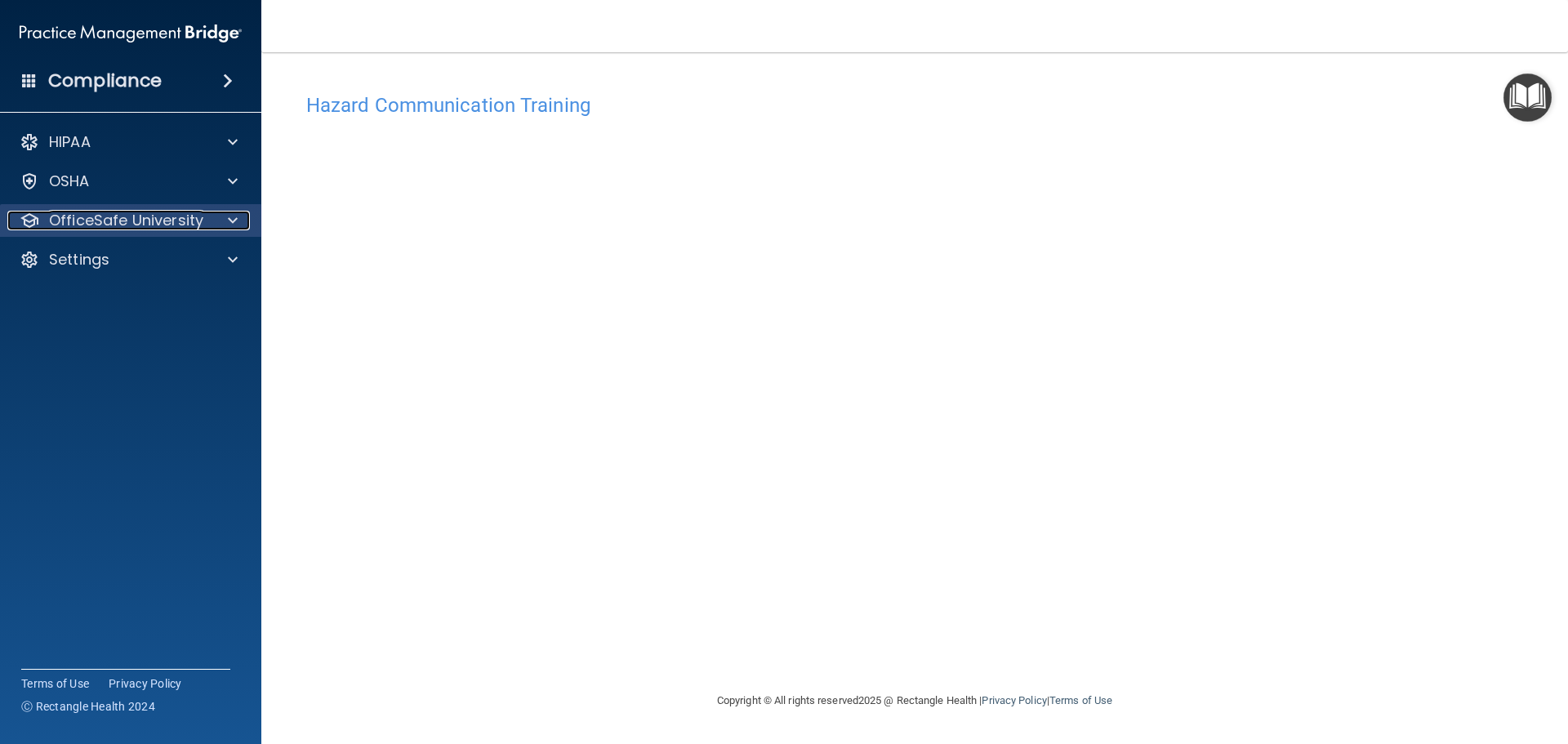
click at [231, 223] on span at bounding box center [232, 221] width 10 height 20
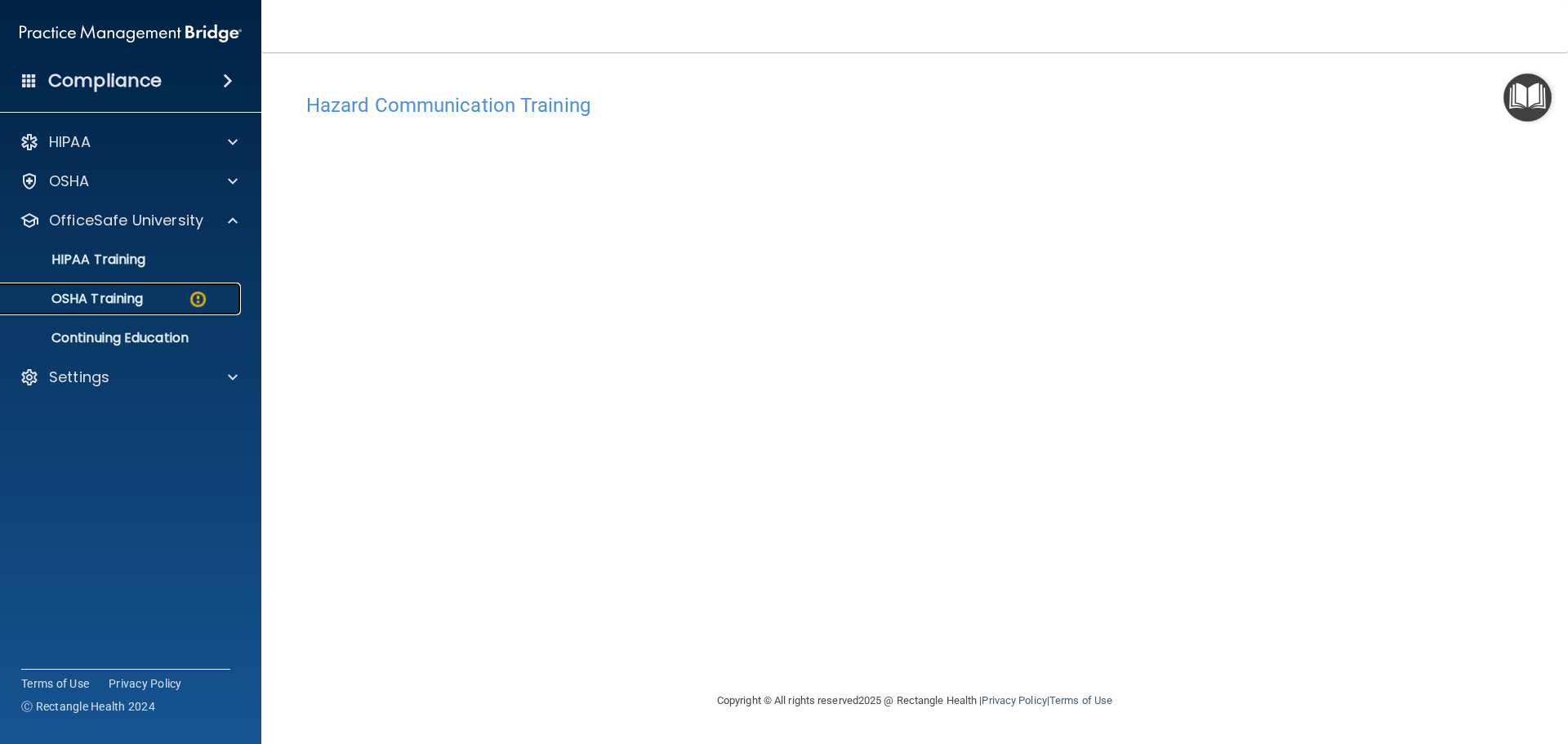
click at [146, 300] on div "OSHA Training" at bounding box center [122, 298] width 223 height 17
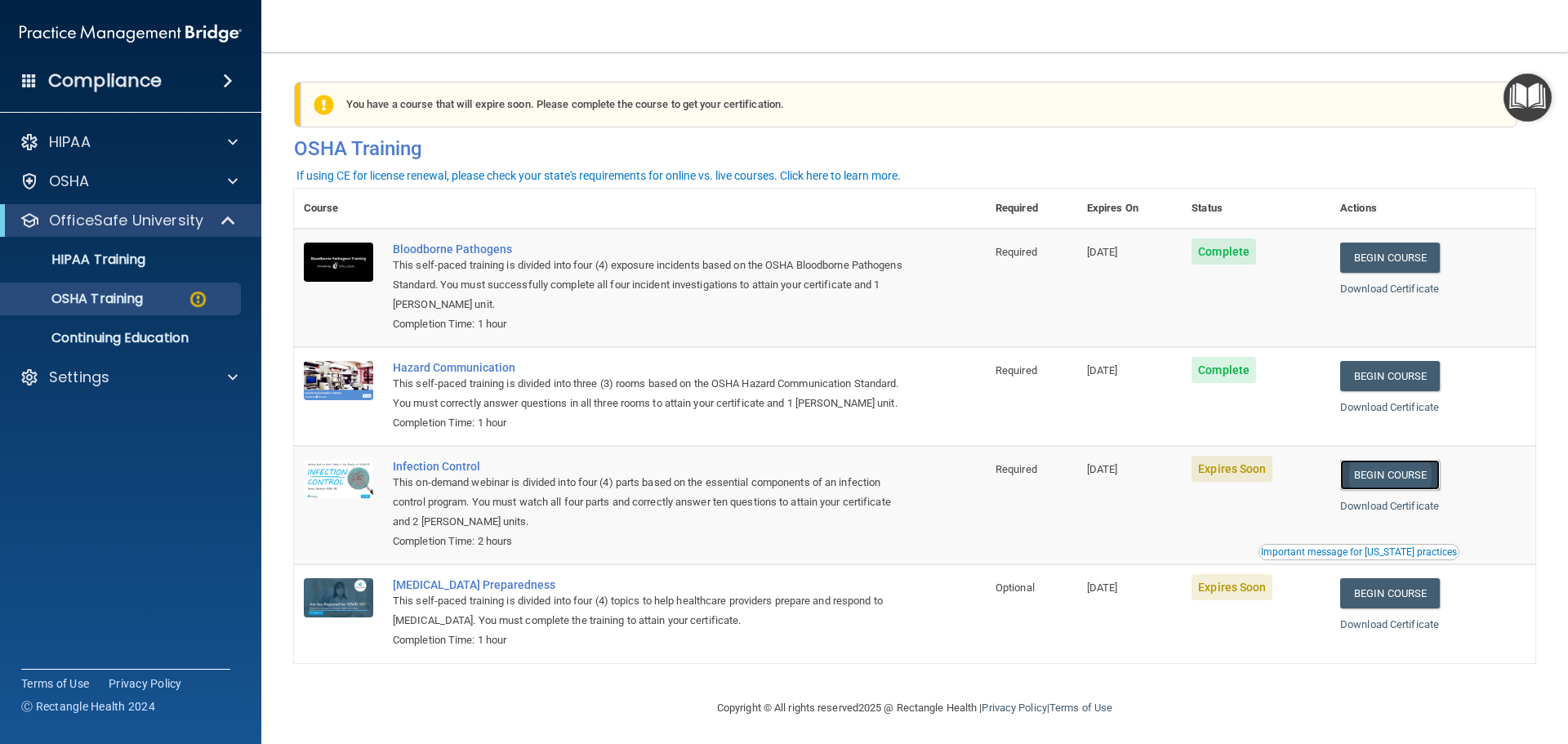
click at [1390, 490] on link "Begin Course" at bounding box center [1390, 474] width 100 height 30
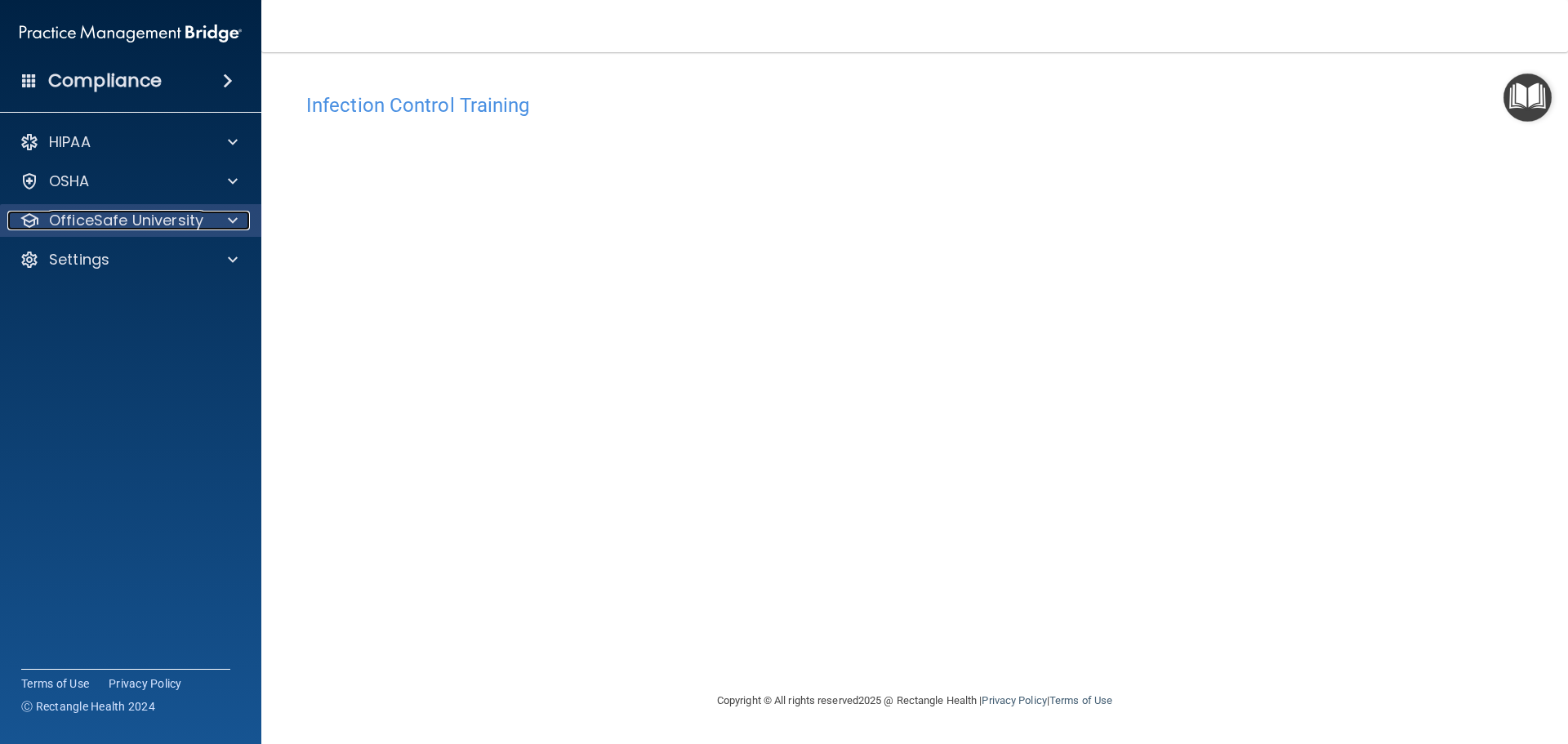
click at [172, 217] on p "OfficeSafe University" at bounding box center [126, 221] width 154 height 20
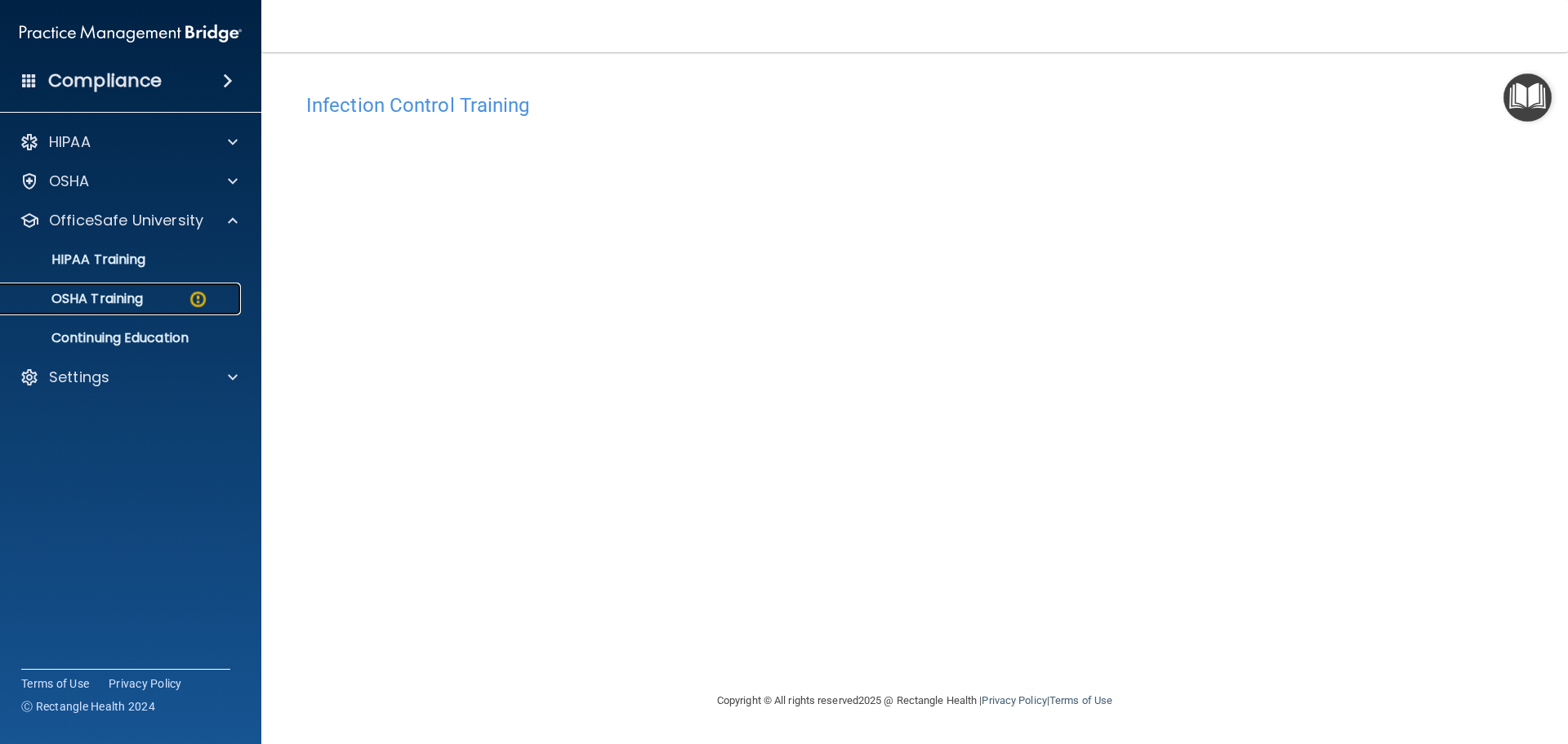
click at [188, 289] on img at bounding box center [198, 299] width 21 height 21
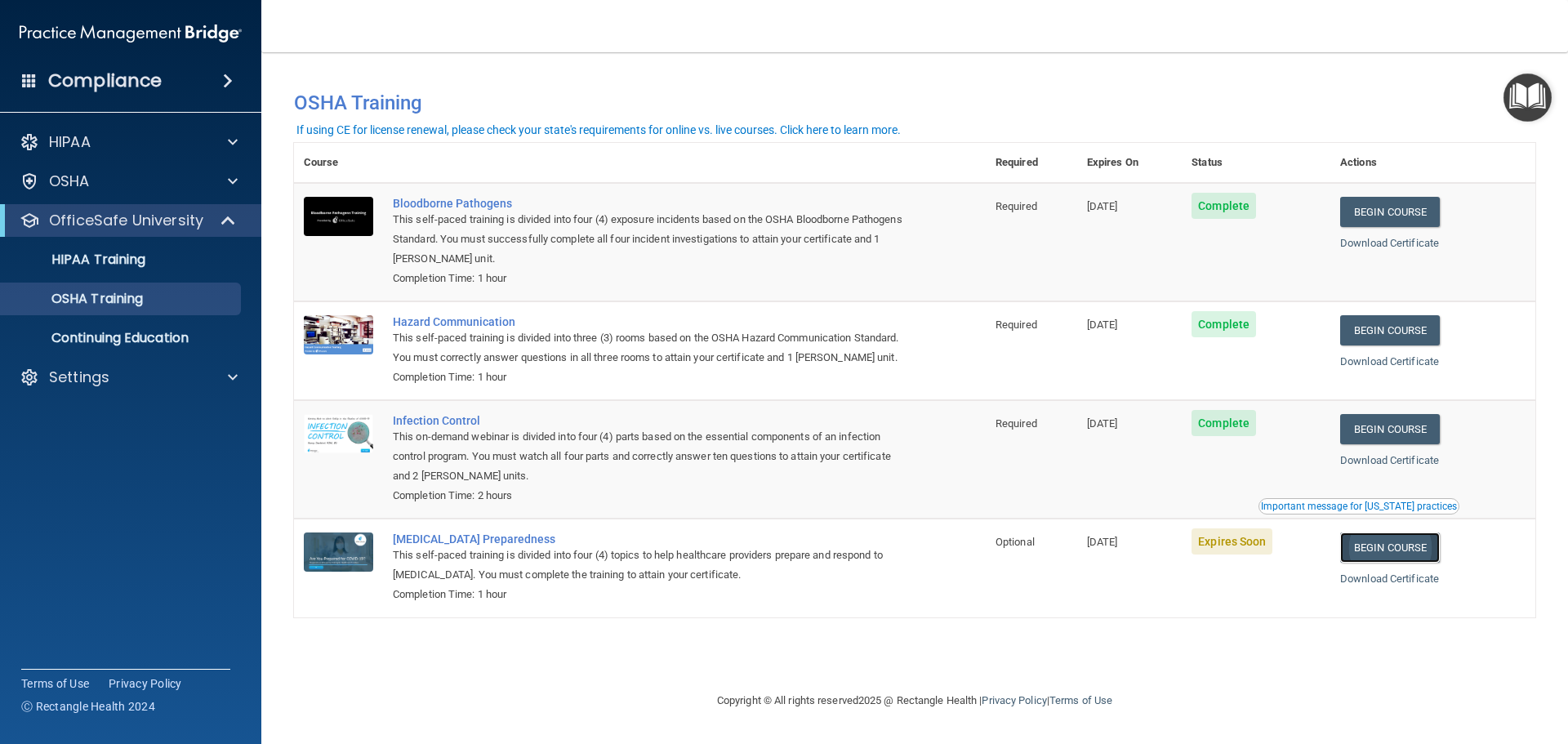
click at [1402, 563] on link "Begin Course" at bounding box center [1390, 547] width 100 height 30
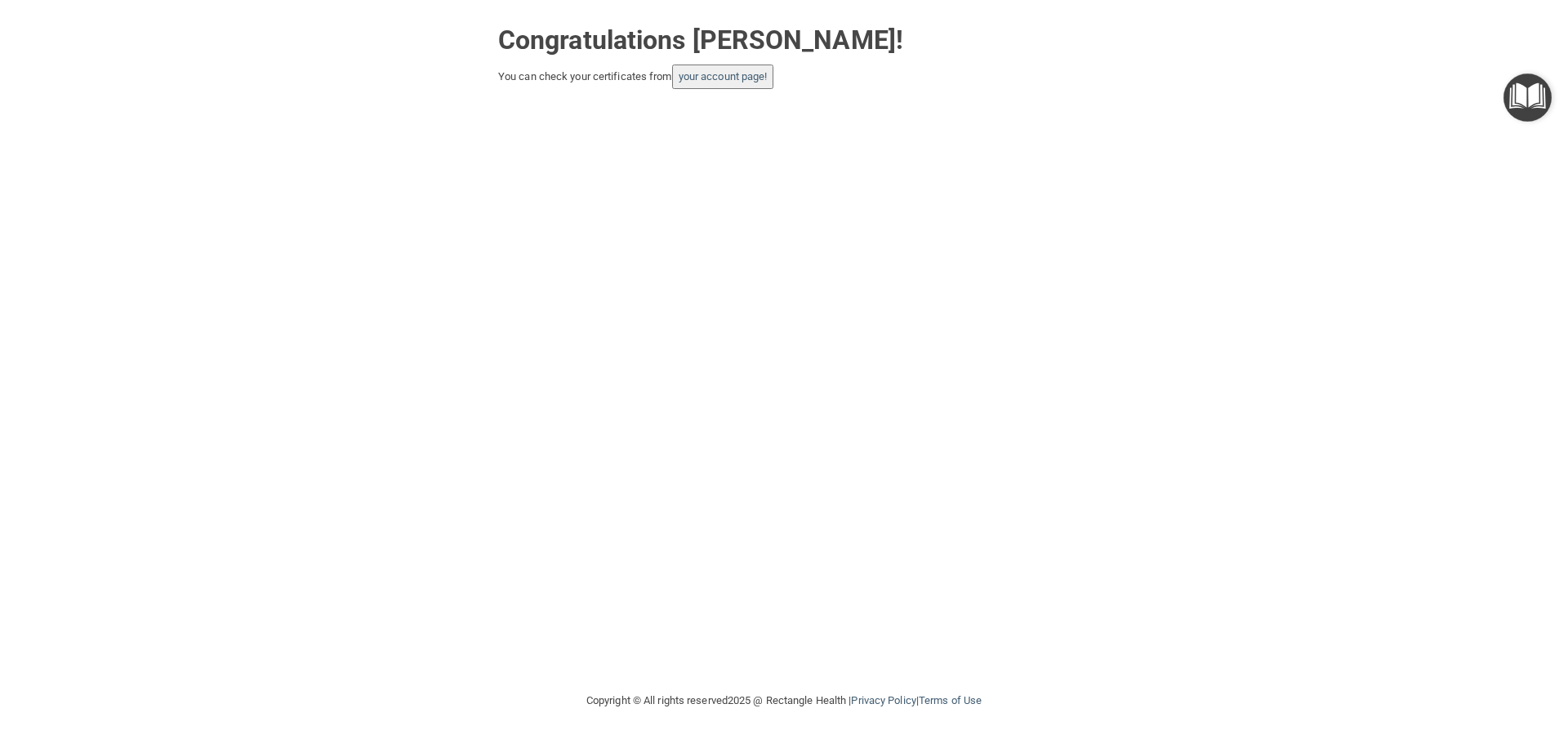
click at [453, 149] on div "Congratulations [PERSON_NAME]! You can check your certificates from your accoun…" at bounding box center [784, 345] width 1502 height 658
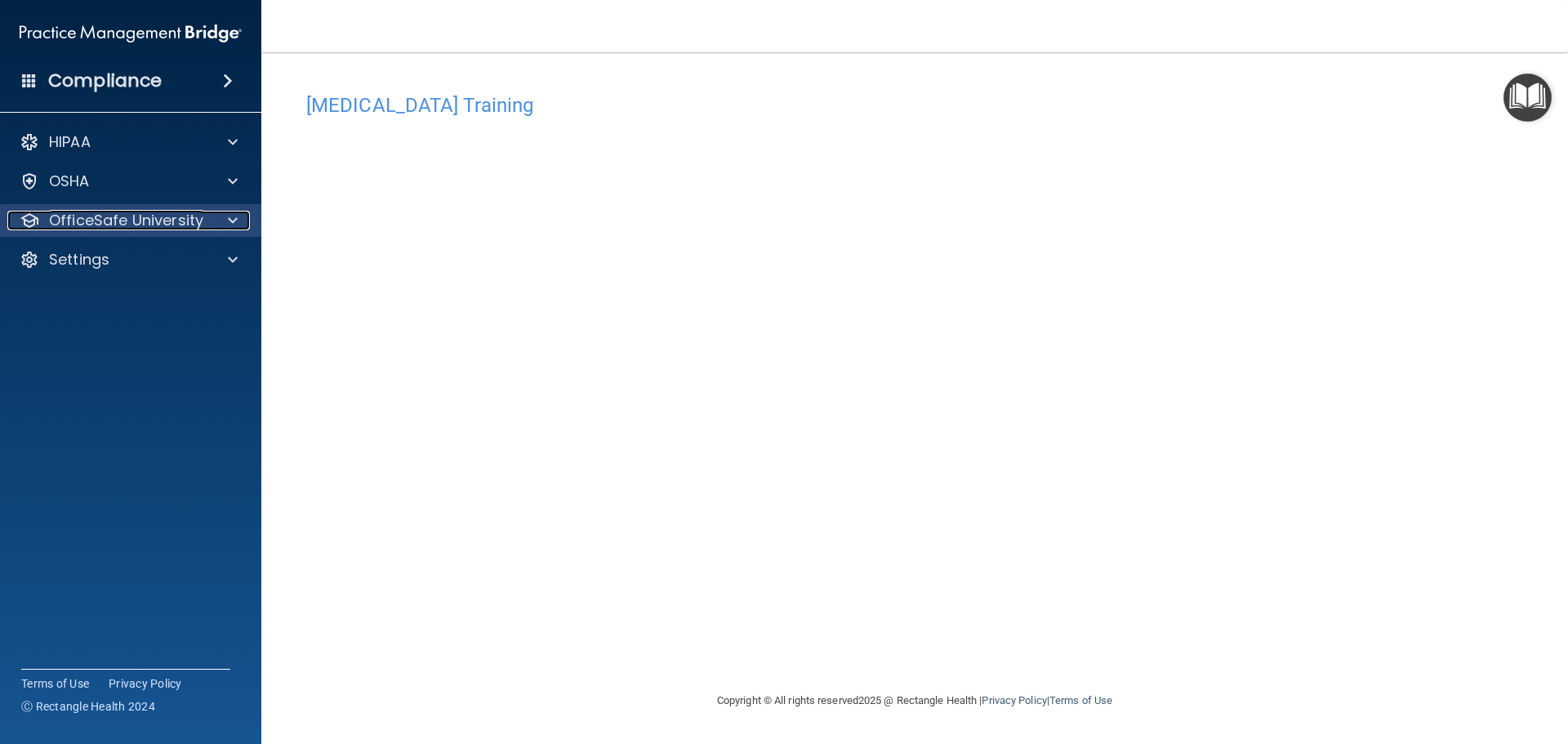
click at [156, 224] on p "OfficeSafe University" at bounding box center [126, 221] width 154 height 20
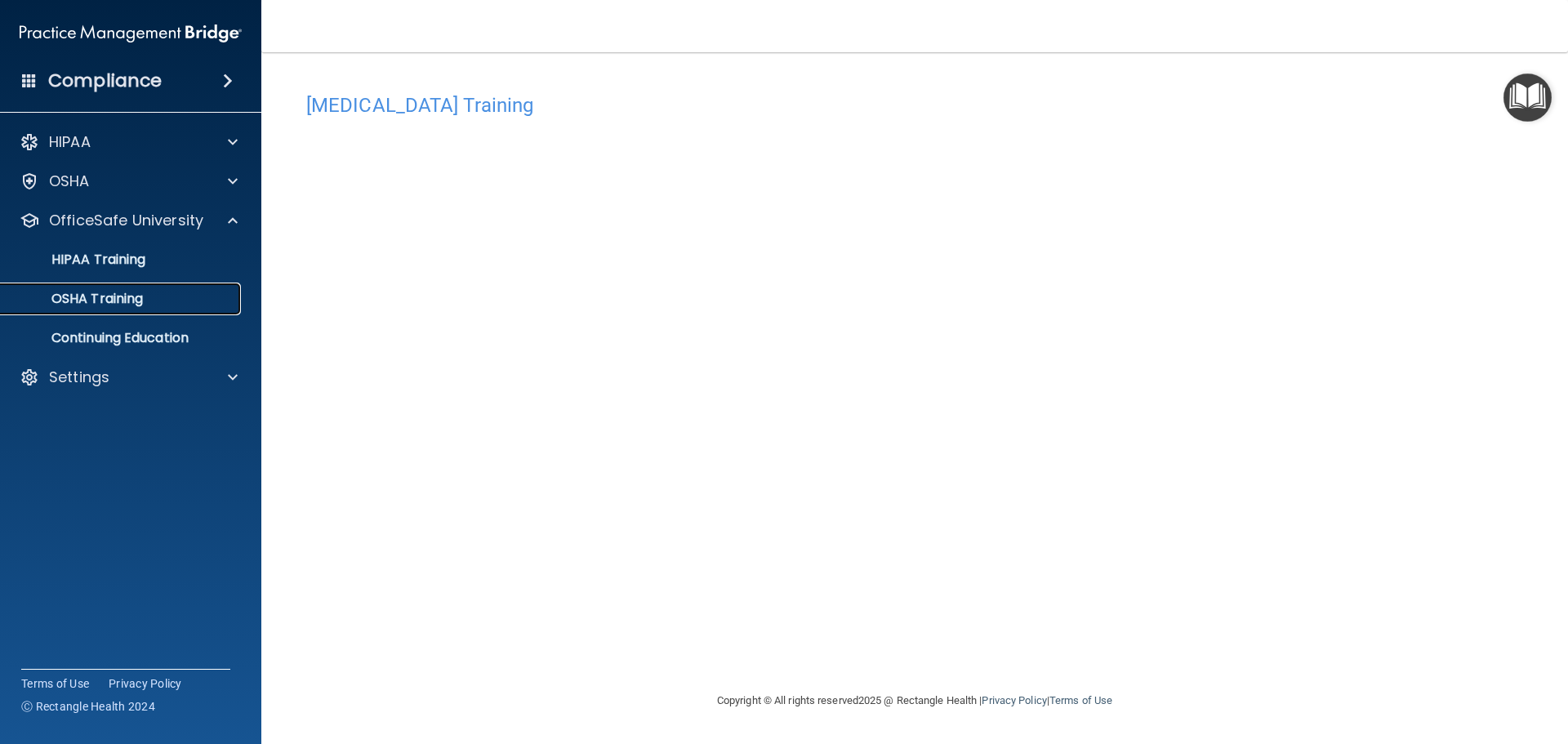
click at [134, 298] on p "OSHA Training" at bounding box center [76, 298] width 132 height 17
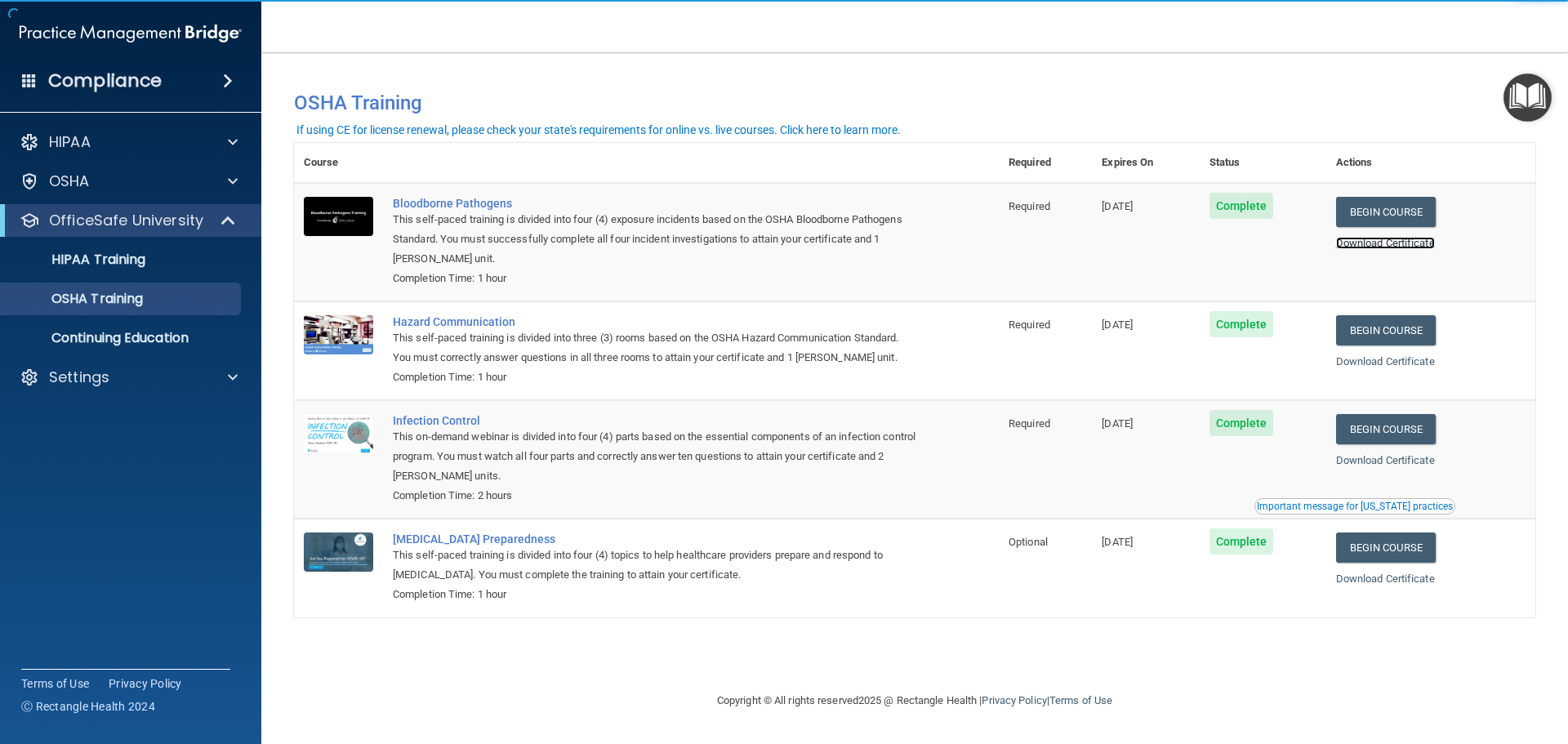
click at [1387, 242] on link "Download Certificate" at bounding box center [1385, 242] width 99 height 12
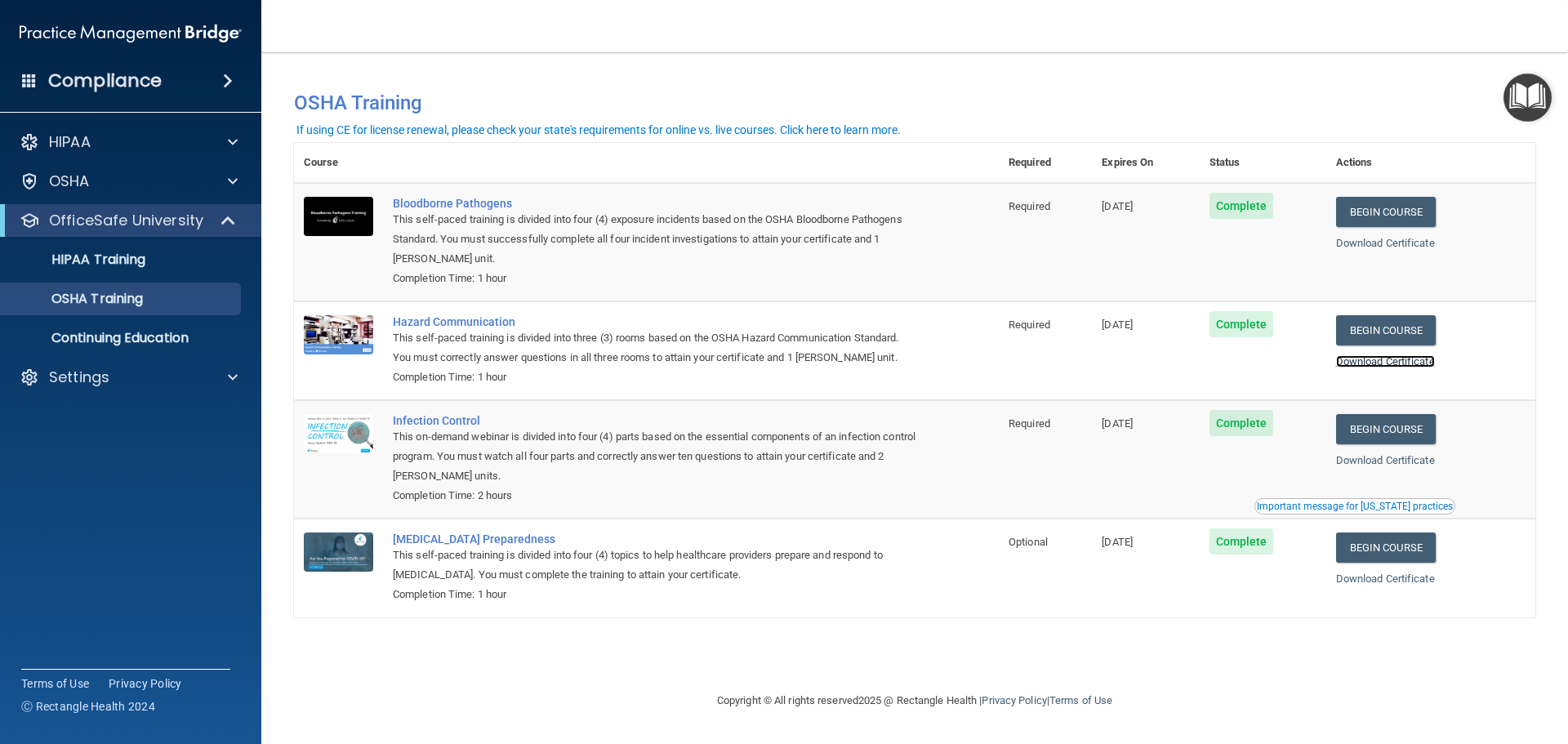
click at [1421, 362] on link "Download Certificate" at bounding box center [1385, 361] width 99 height 12
click at [1388, 462] on link "Download Certificate" at bounding box center [1385, 460] width 99 height 12
click at [1384, 581] on link "Download Certificate" at bounding box center [1385, 578] width 99 height 12
click at [1369, 506] on div "Important message for [US_STATE] practices" at bounding box center [1354, 506] width 196 height 10
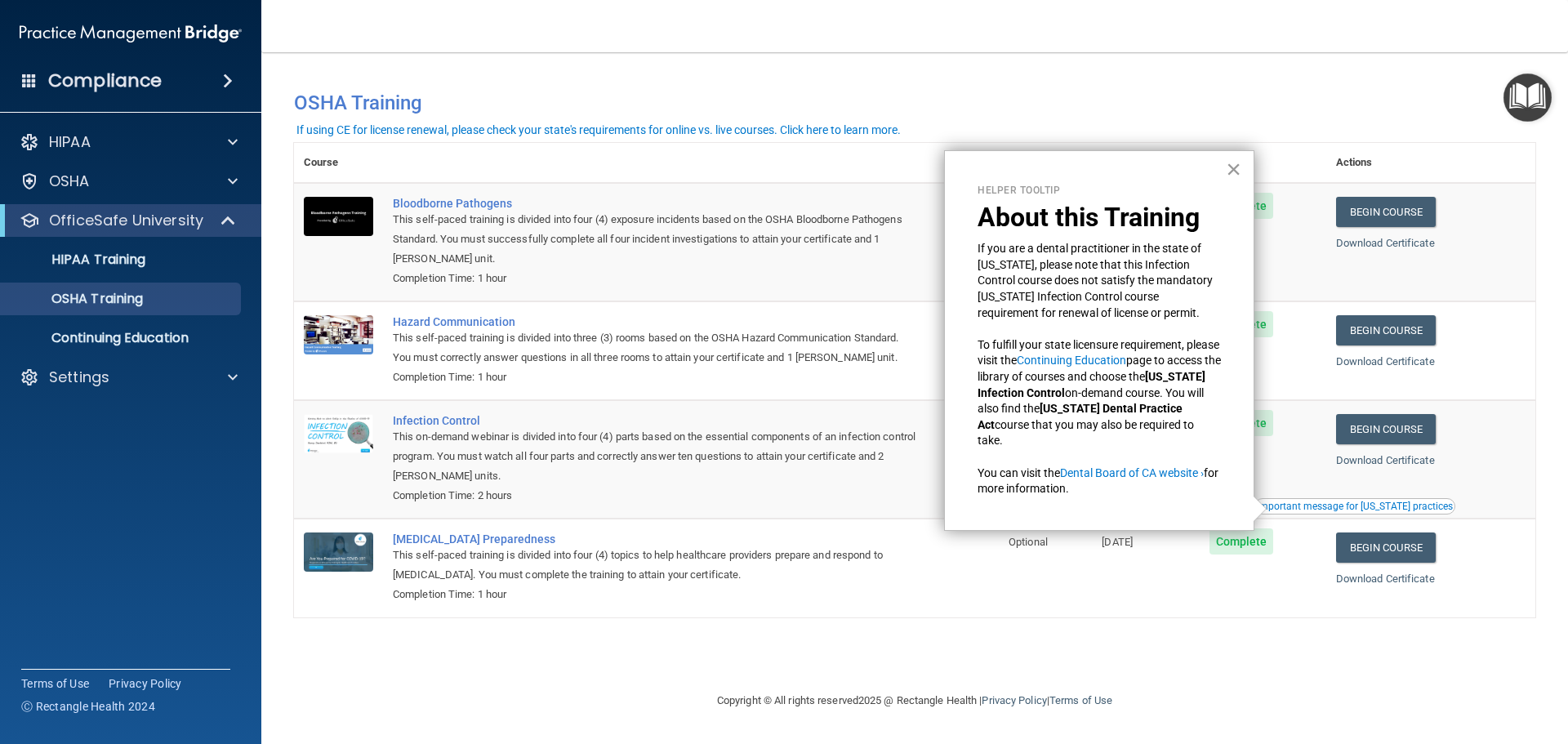
click at [1233, 169] on button "×" at bounding box center [1234, 169] width 16 height 26
